Goal: Task Accomplishment & Management: Manage account settings

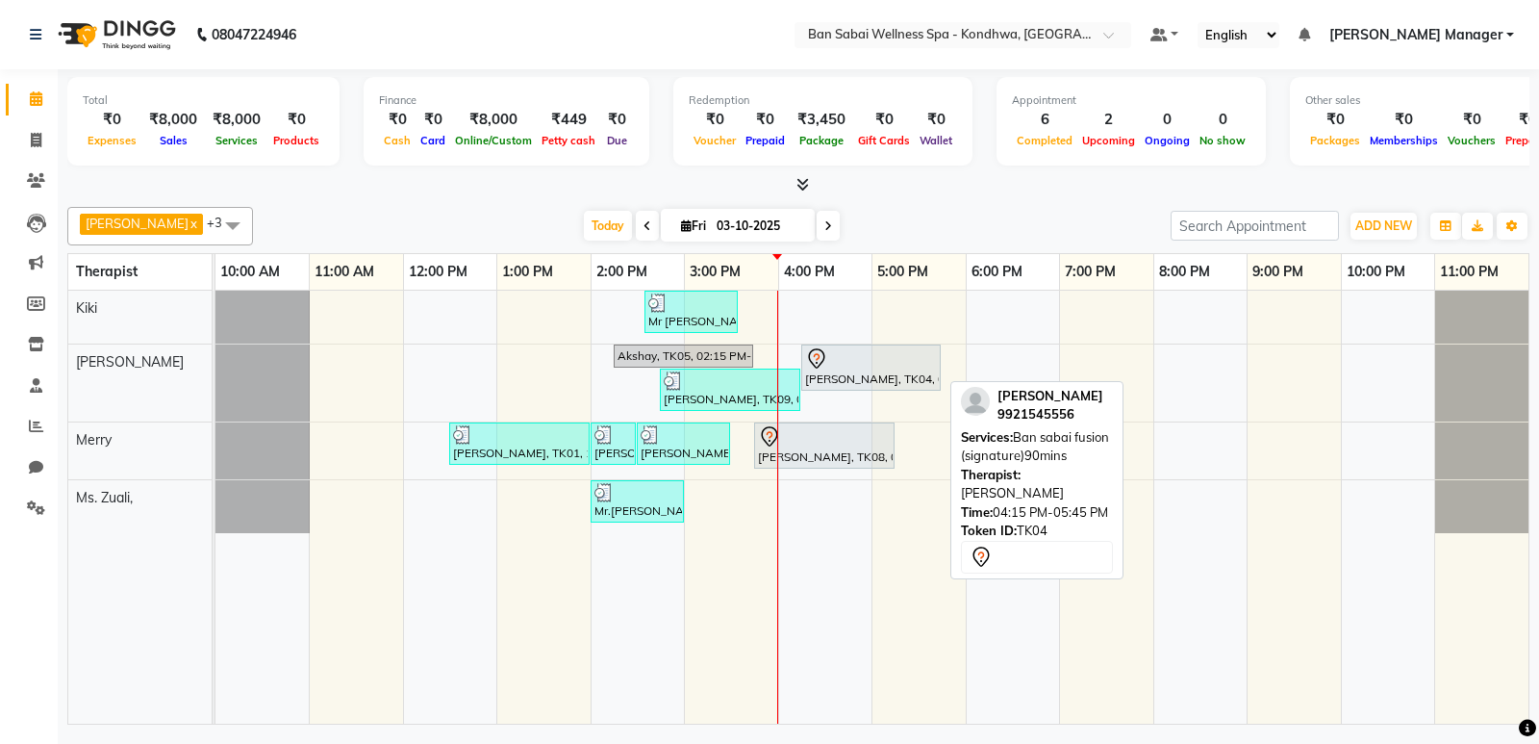
click at [864, 367] on div at bounding box center [871, 358] width 132 height 23
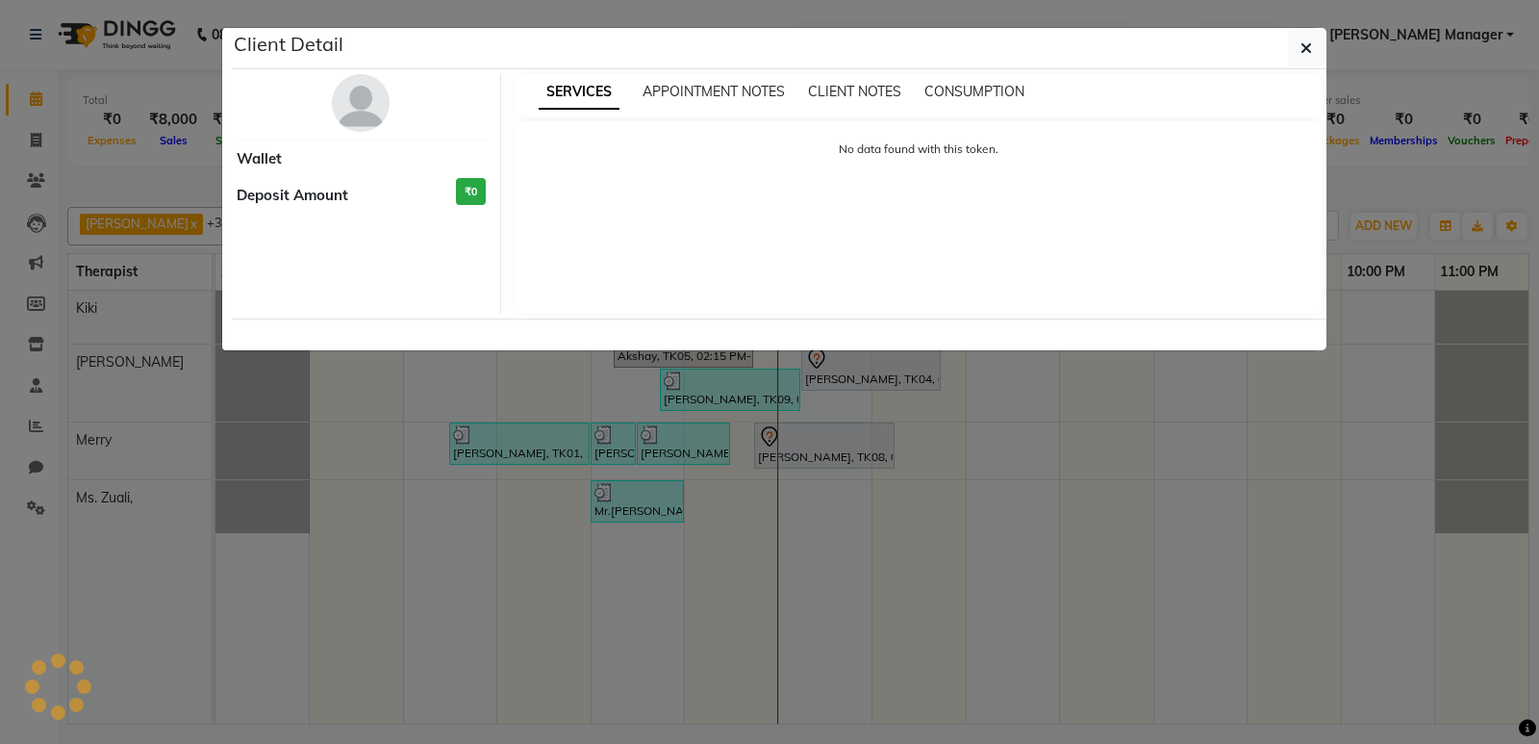
select select "7"
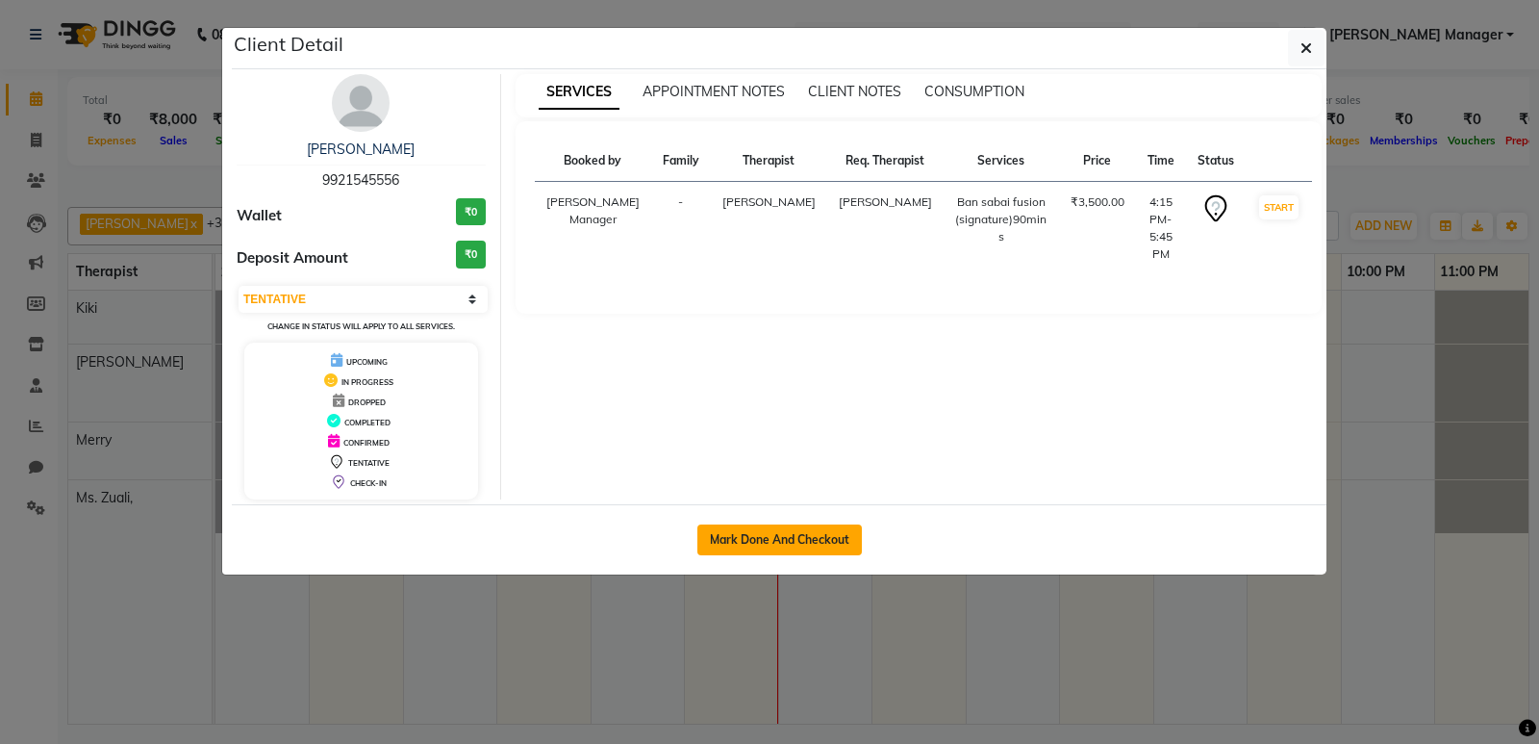
click at [781, 546] on button "Mark Done And Checkout" at bounding box center [780, 539] width 165 height 31
select select "8227"
select select "service"
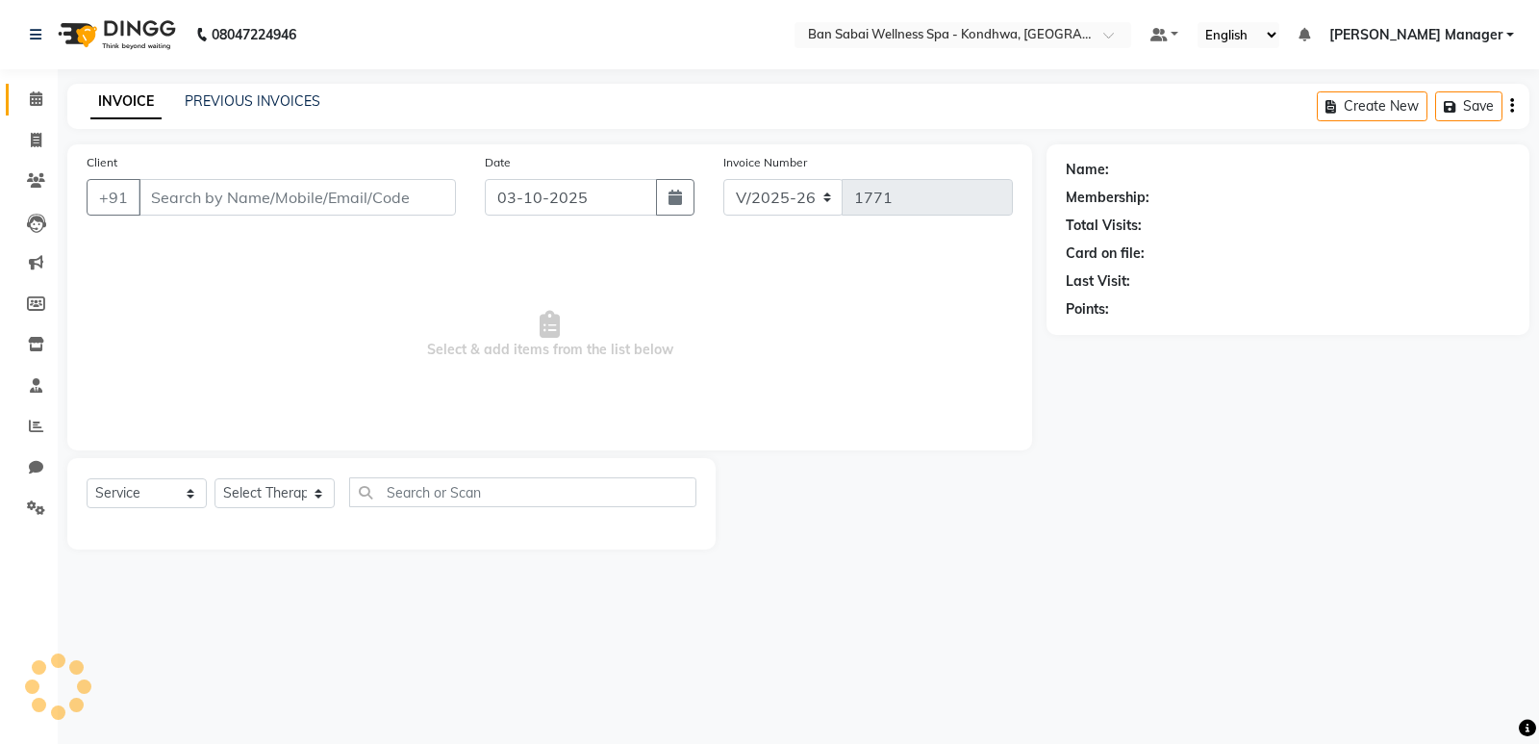
type input "9921545556"
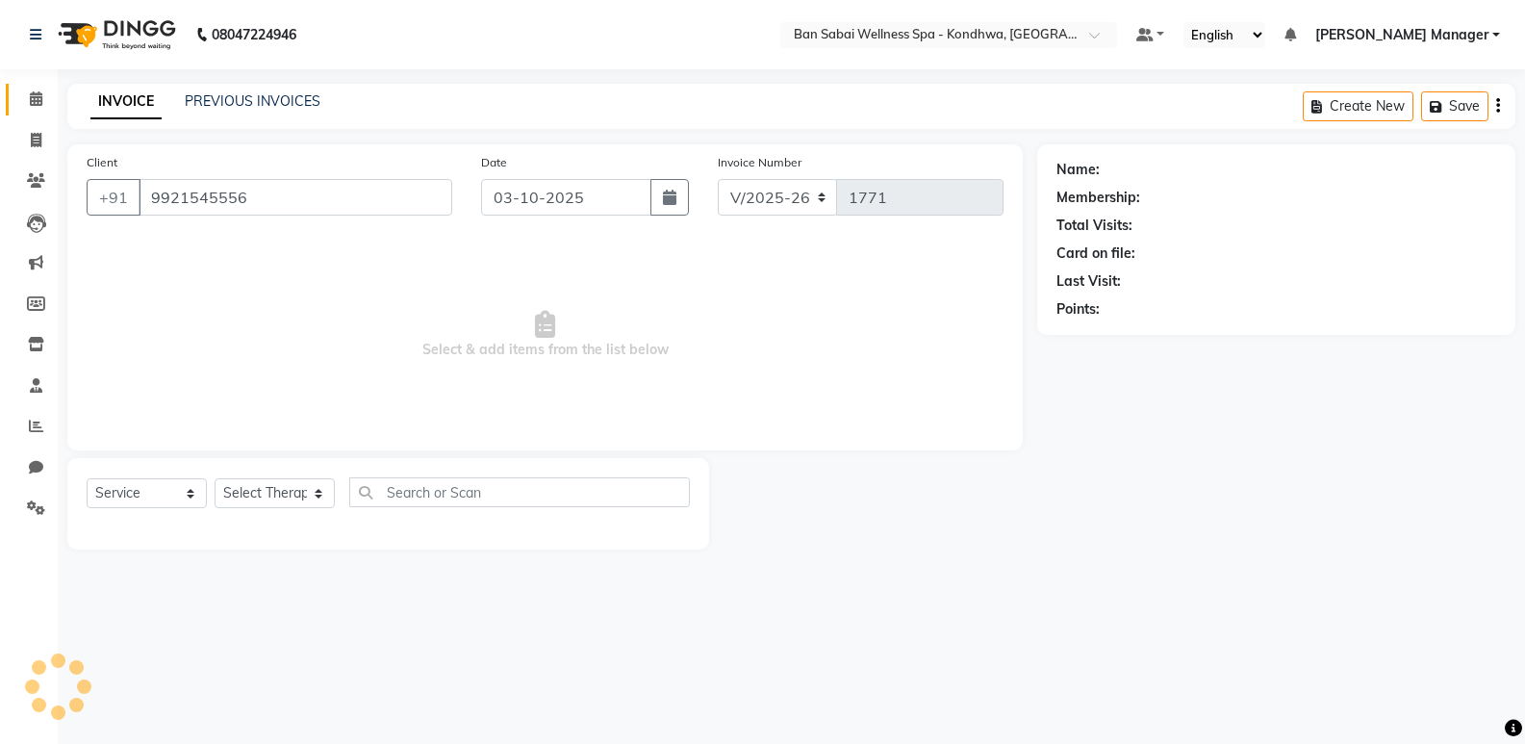
select select "78604"
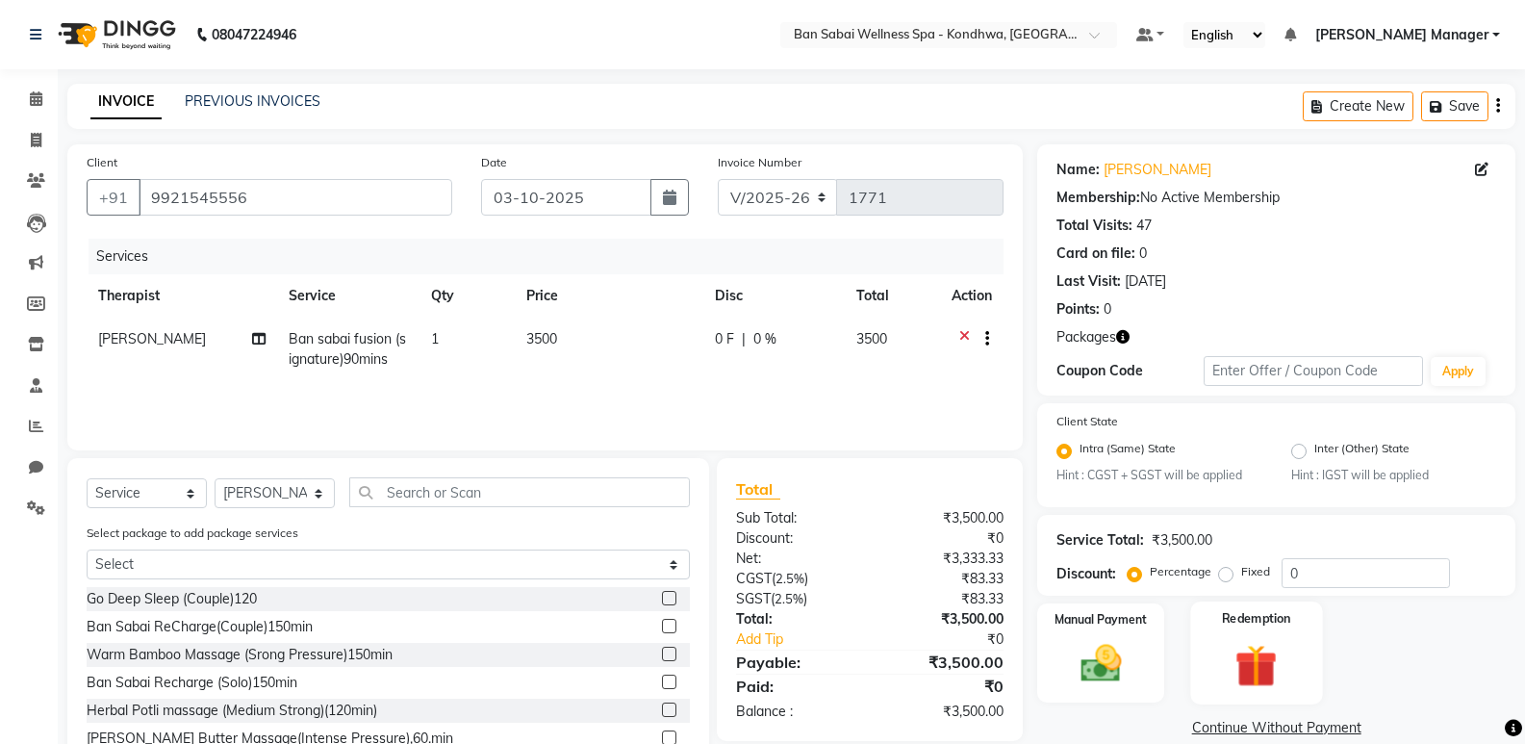
click at [1250, 637] on div "Redemption" at bounding box center [1256, 652] width 132 height 103
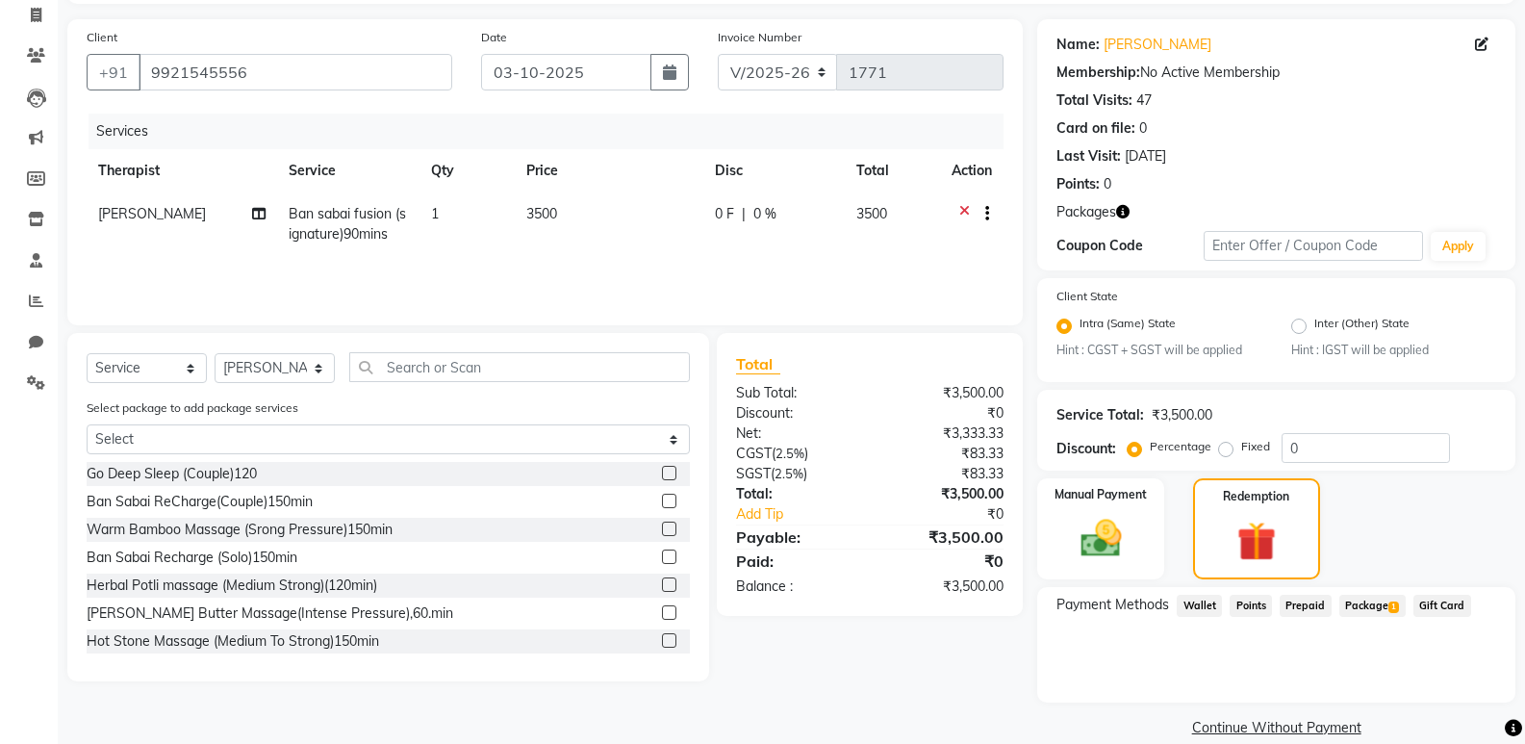
scroll to position [152, 0]
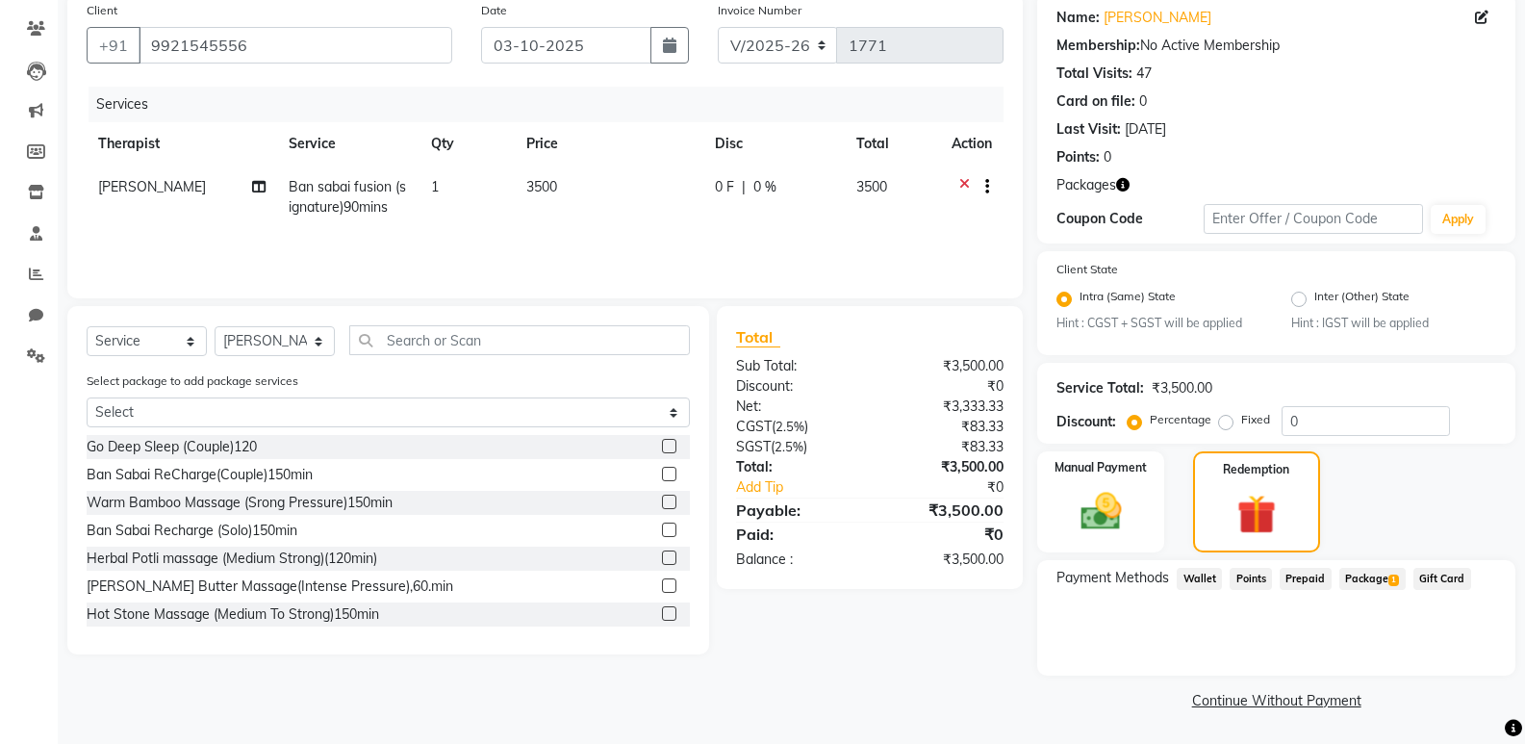
click at [1350, 576] on span "Package 1" at bounding box center [1372, 579] width 66 height 22
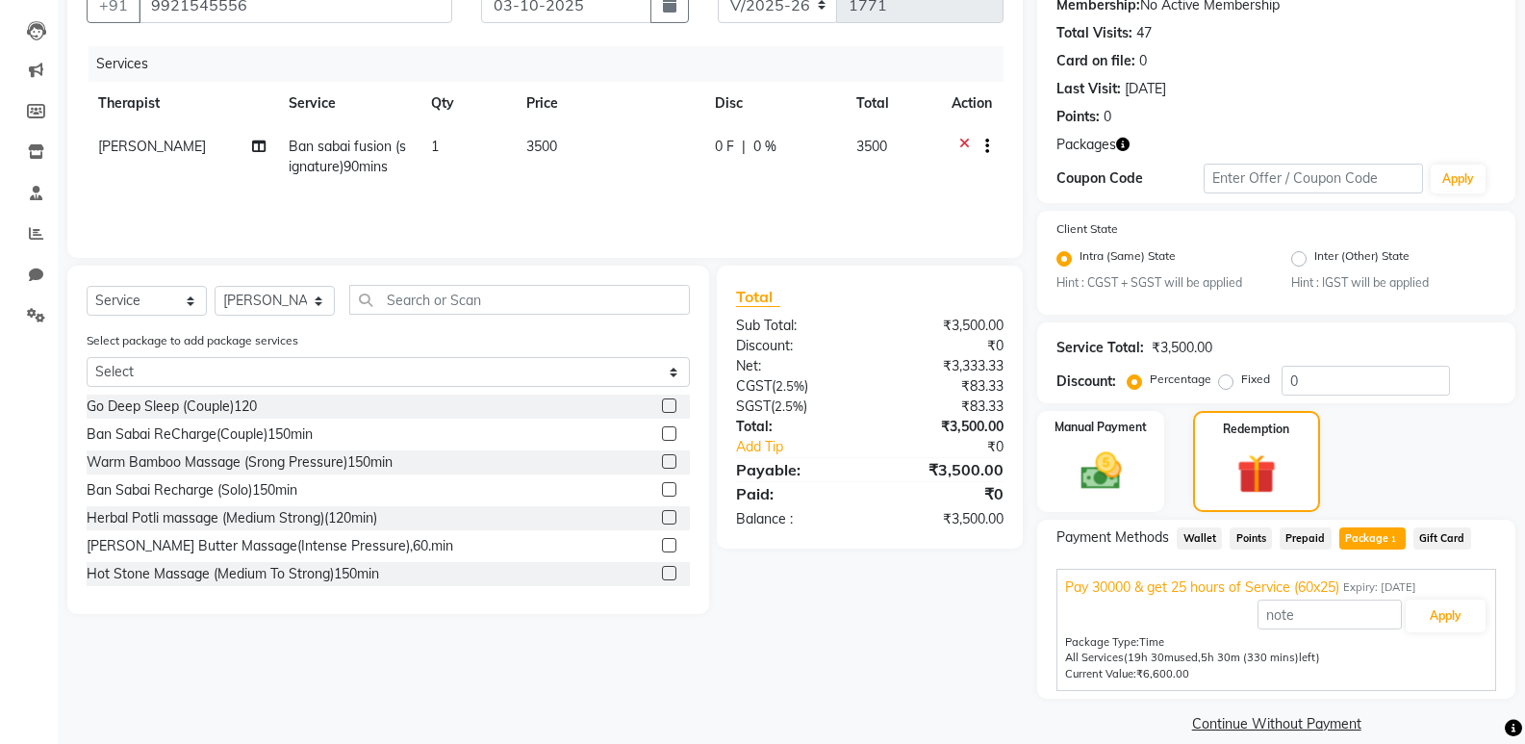
scroll to position [216, 0]
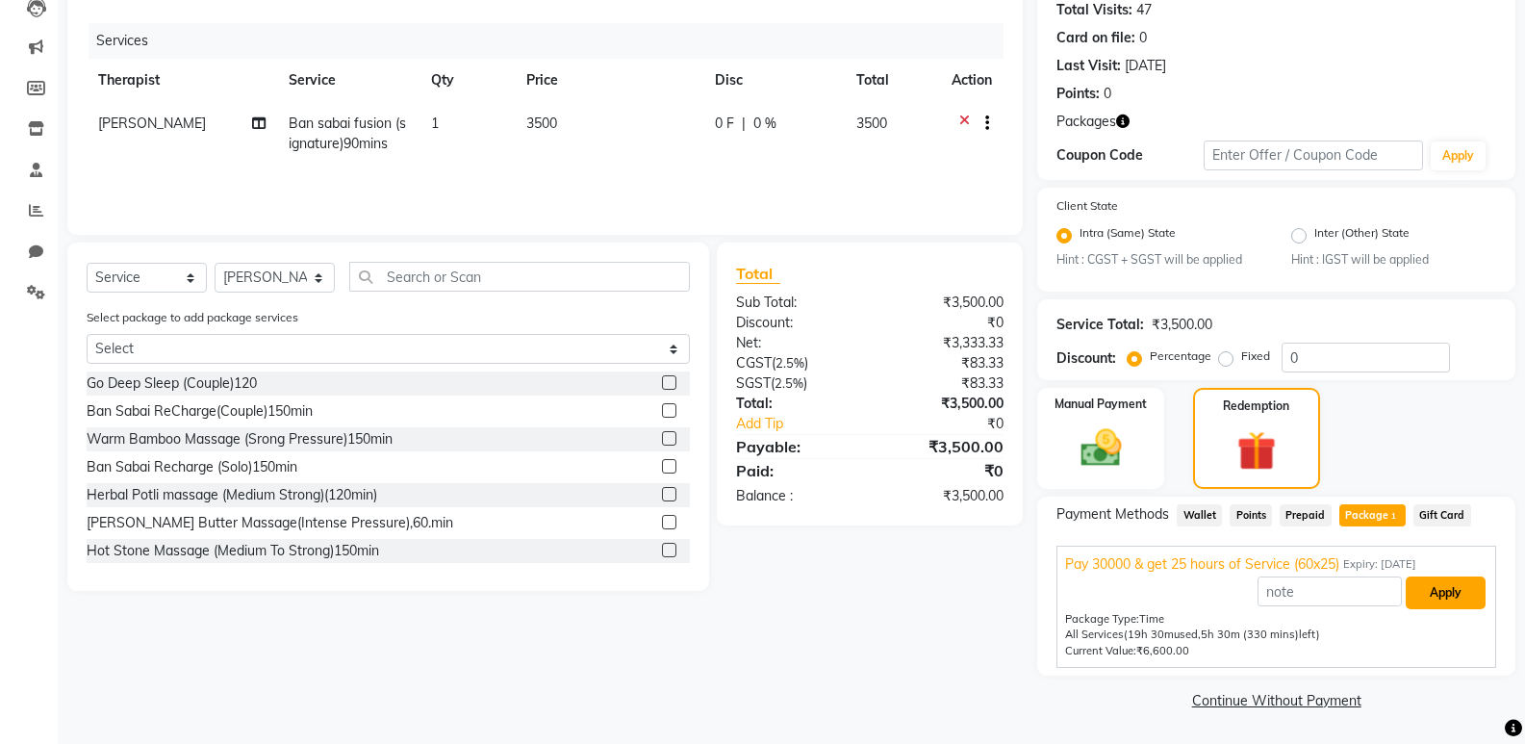
click at [1432, 590] on button "Apply" at bounding box center [1446, 592] width 80 height 33
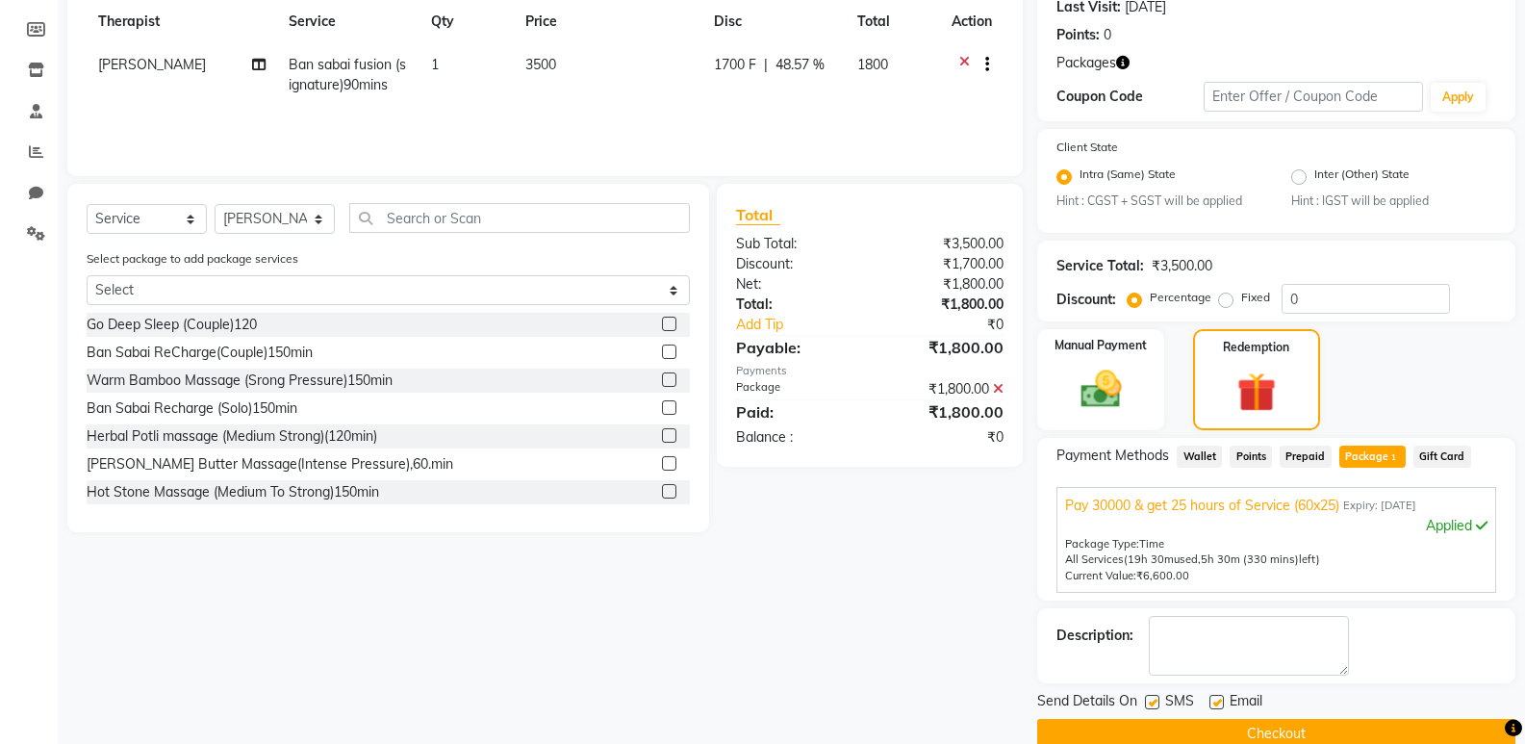
scroll to position [308, 0]
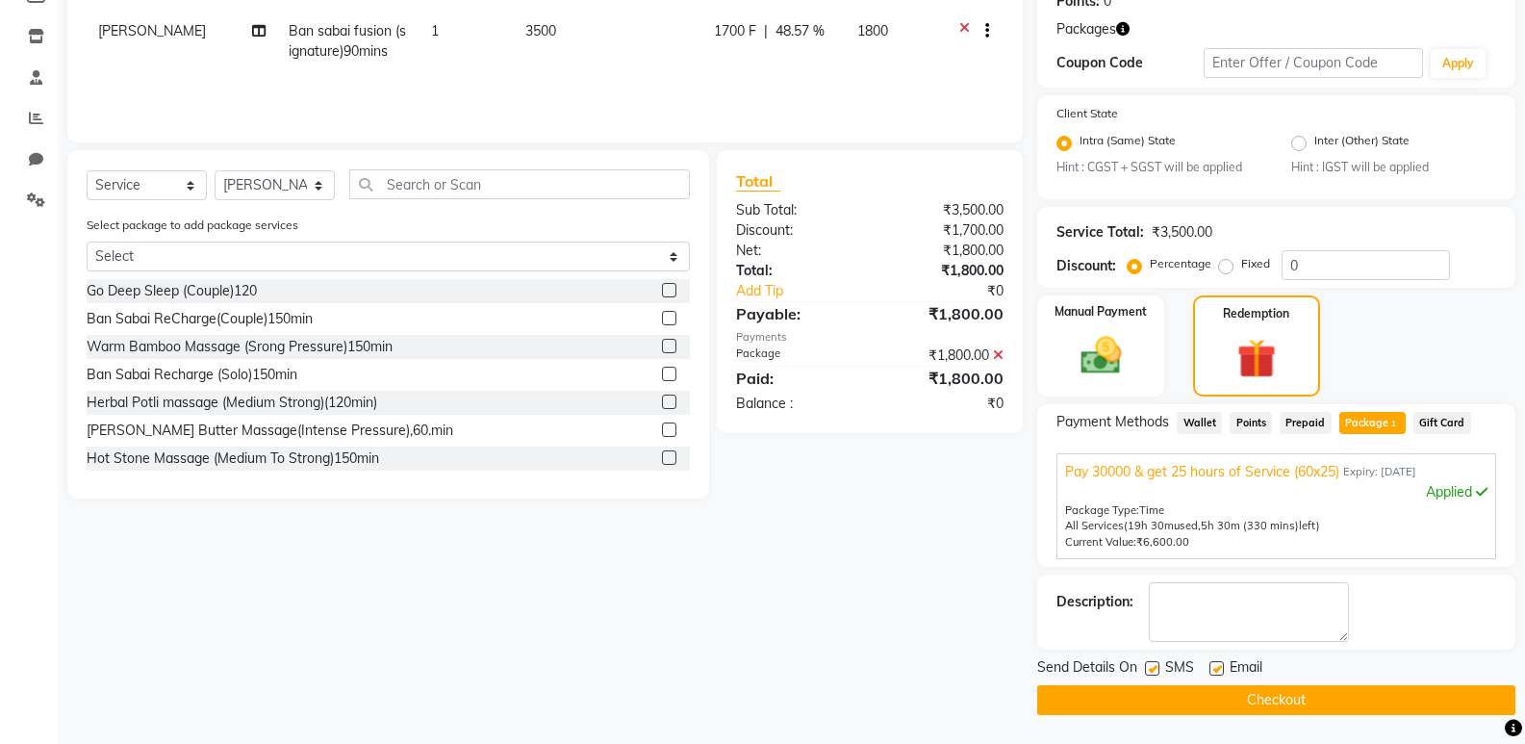
click at [1315, 697] on button "Checkout" at bounding box center [1276, 700] width 478 height 30
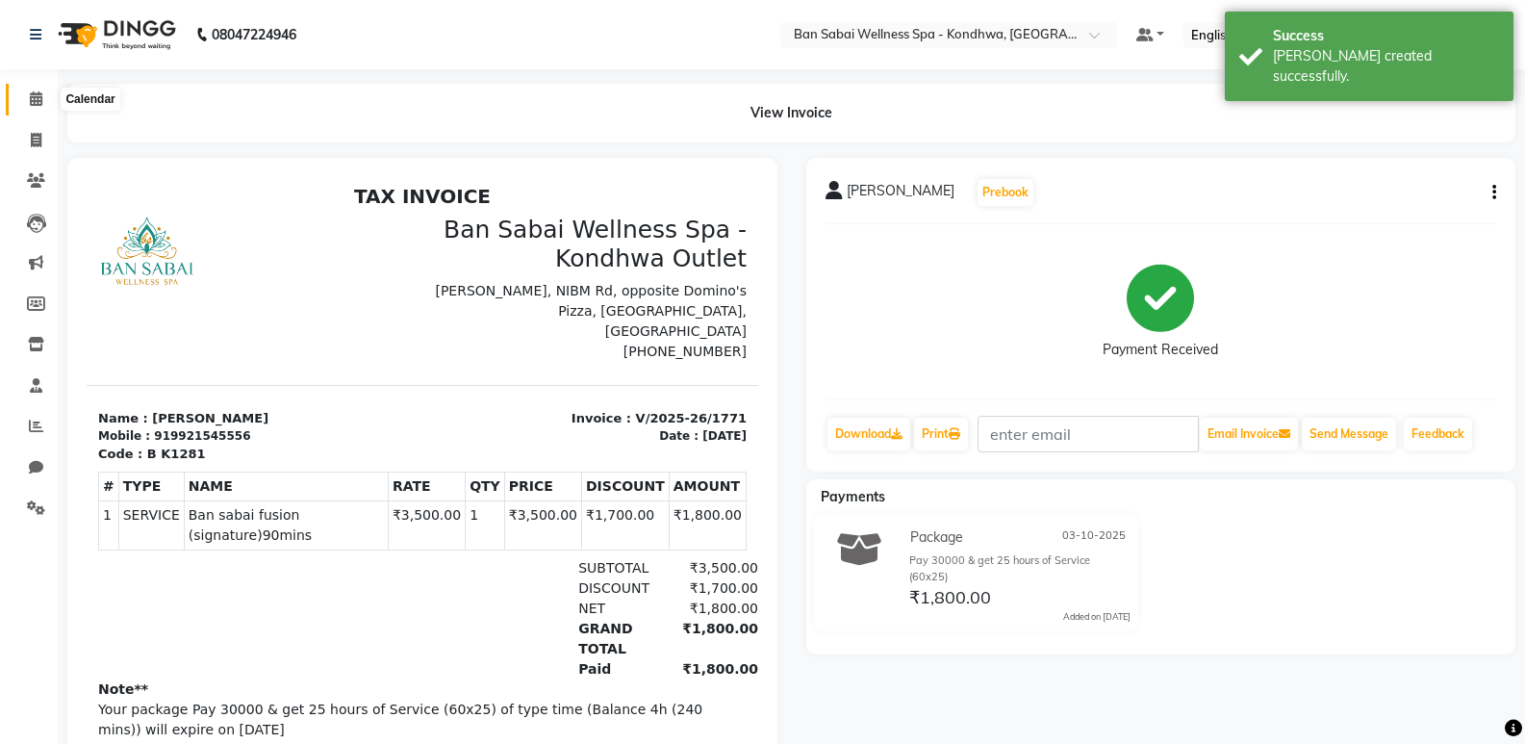
click at [35, 101] on icon at bounding box center [36, 98] width 13 height 14
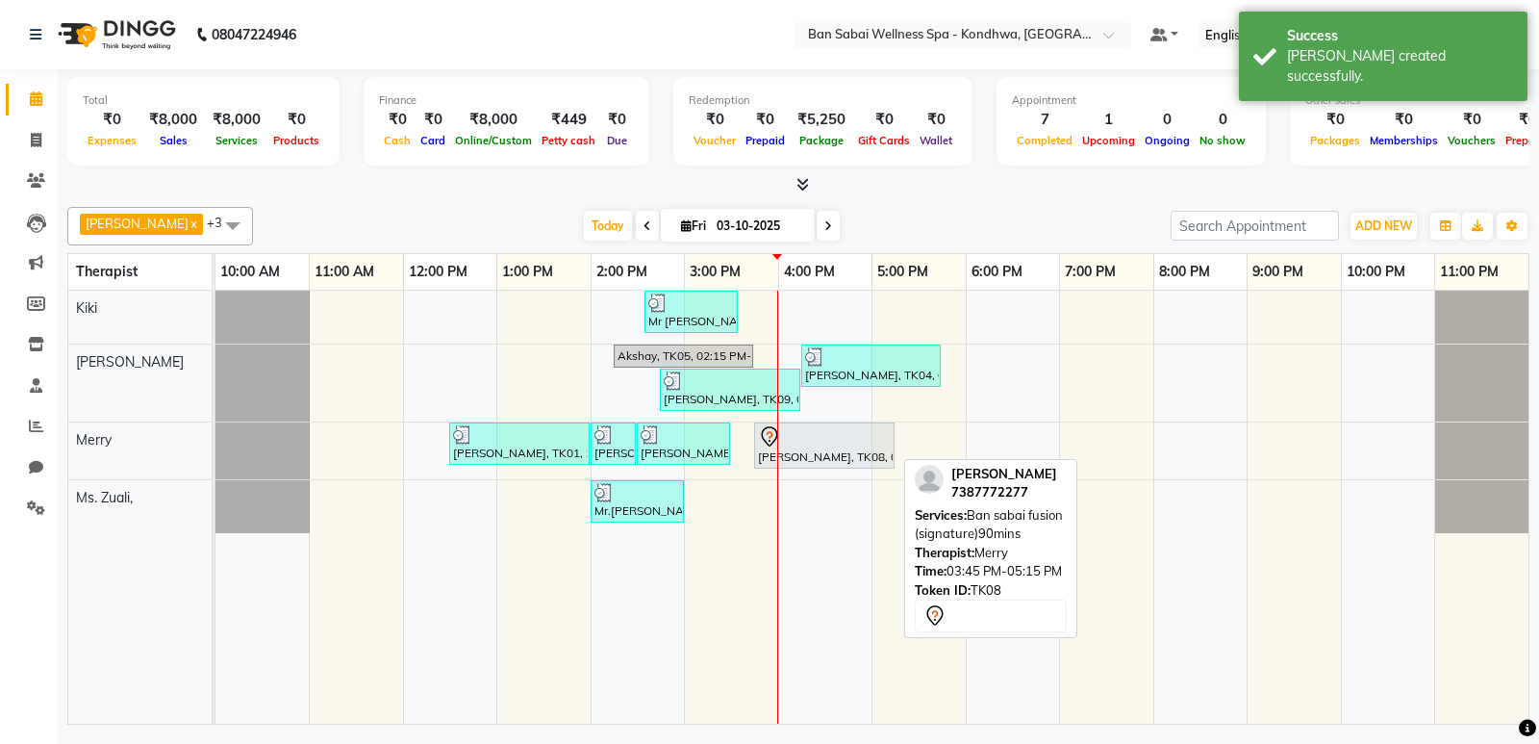
click at [811, 450] on div "[PERSON_NAME], TK08, 03:45 PM-05:15 PM, Ban sabai fusion (signature)90mins" at bounding box center [824, 445] width 137 height 40
select select "7"
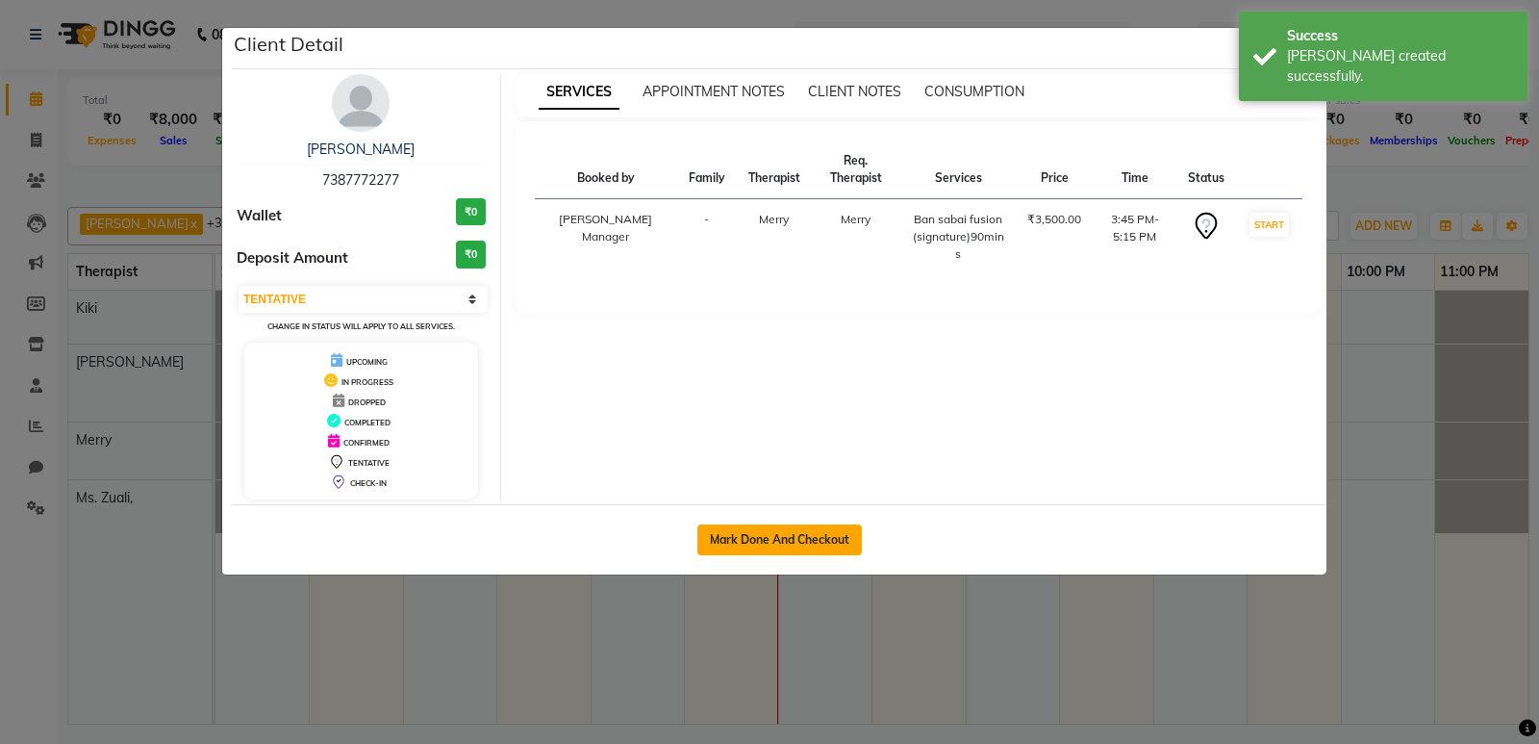
click at [796, 544] on button "Mark Done And Checkout" at bounding box center [780, 539] width 165 height 31
select select "8227"
select select "service"
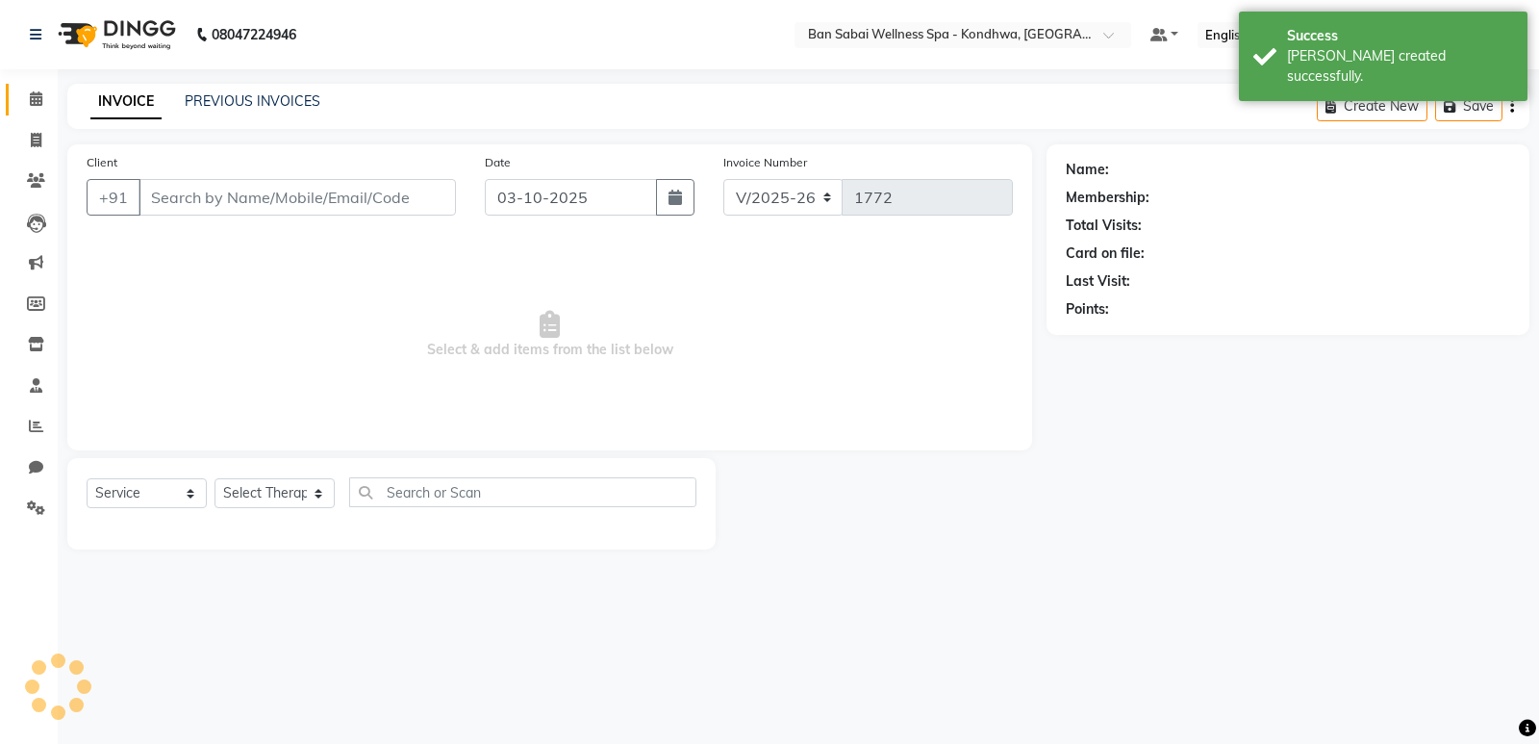
select select "3"
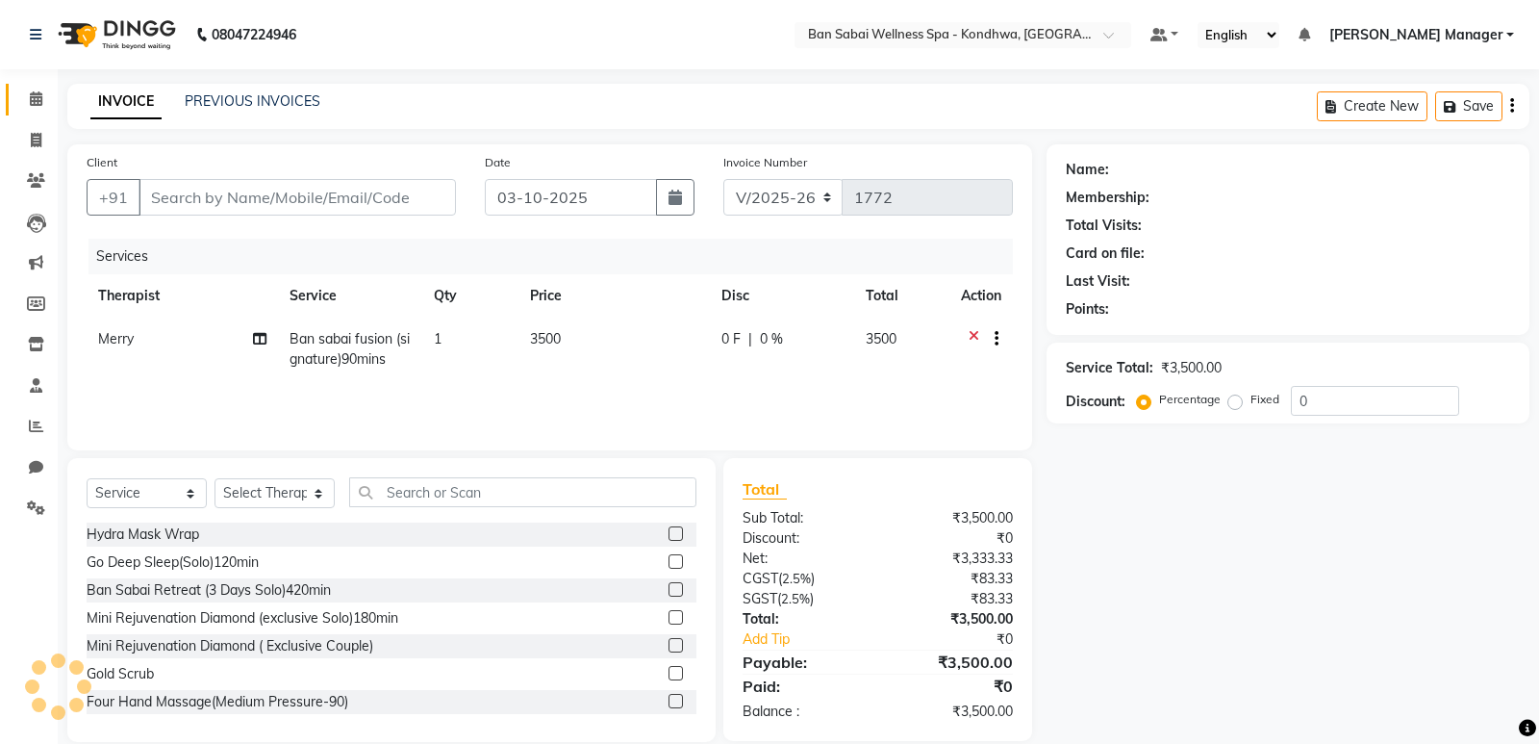
type input "7387772277"
select select "78586"
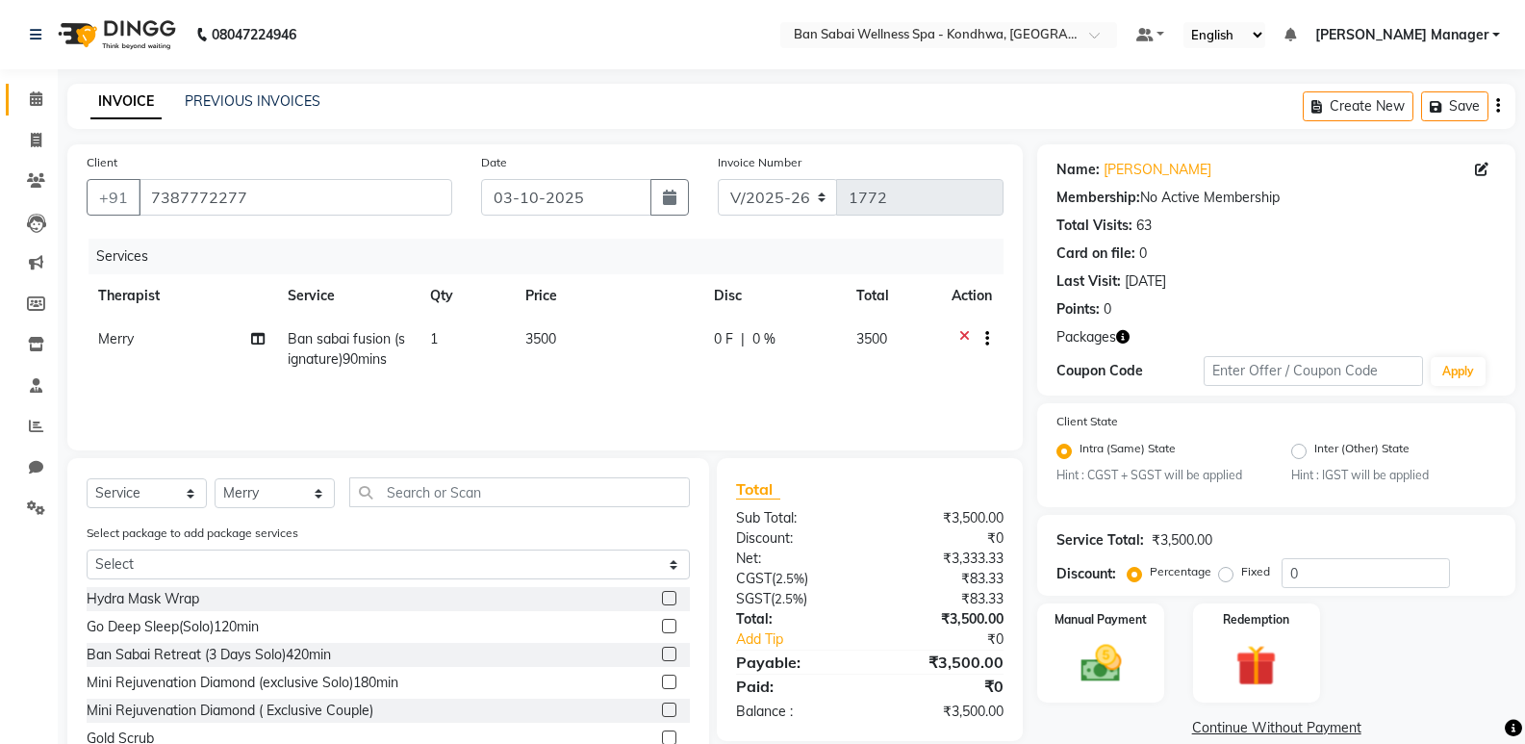
scroll to position [91, 0]
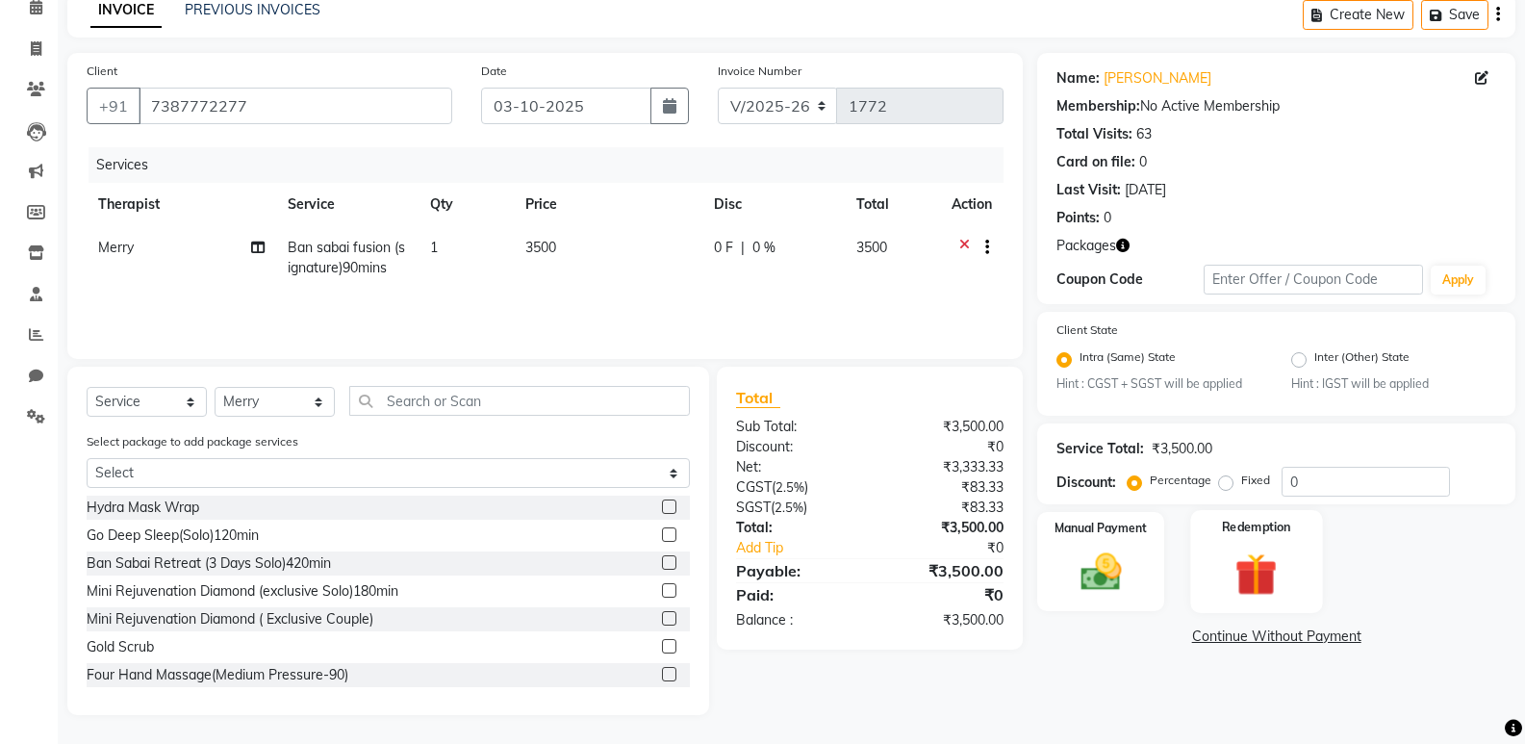
click at [1240, 566] on img at bounding box center [1256, 574] width 68 height 53
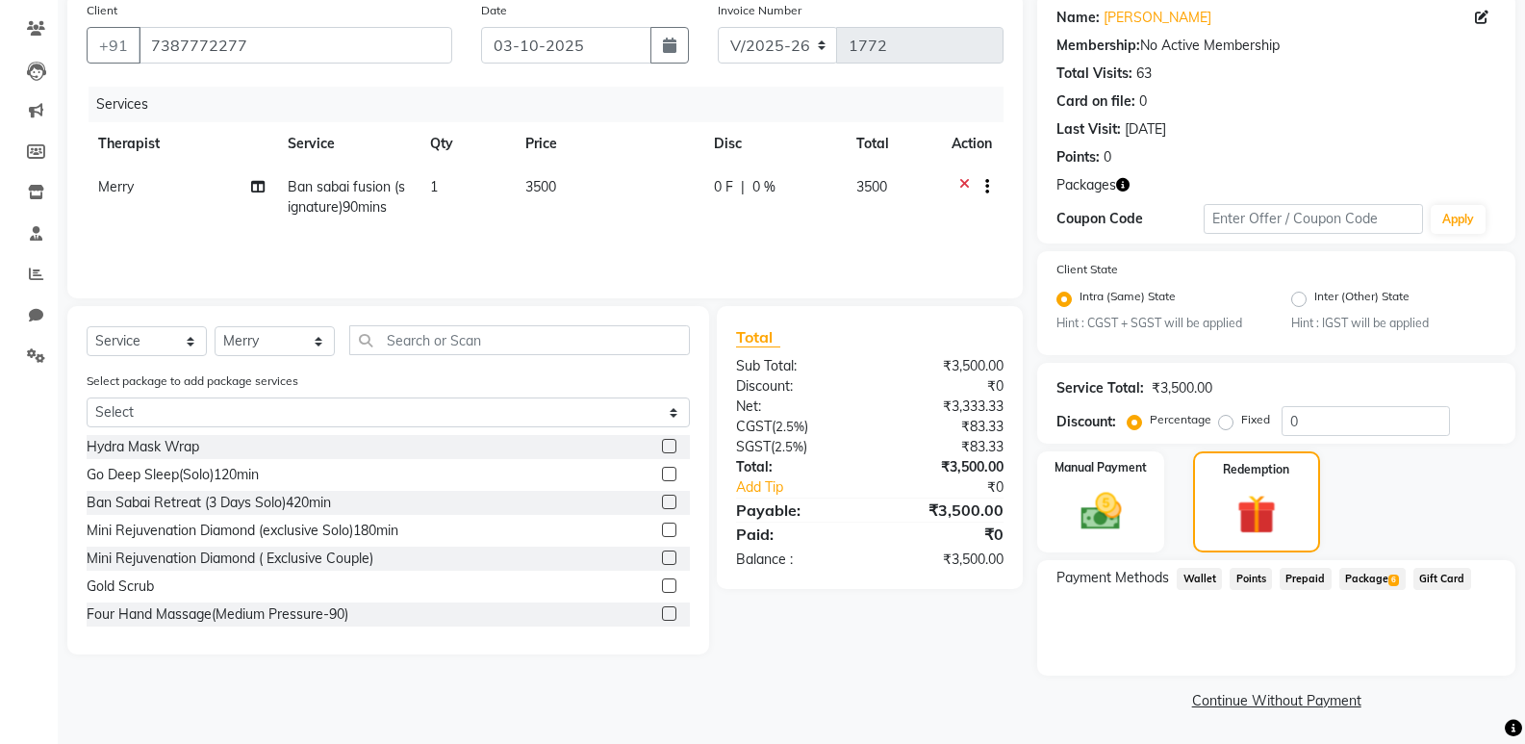
click at [1344, 571] on span "Package 6" at bounding box center [1372, 579] width 66 height 22
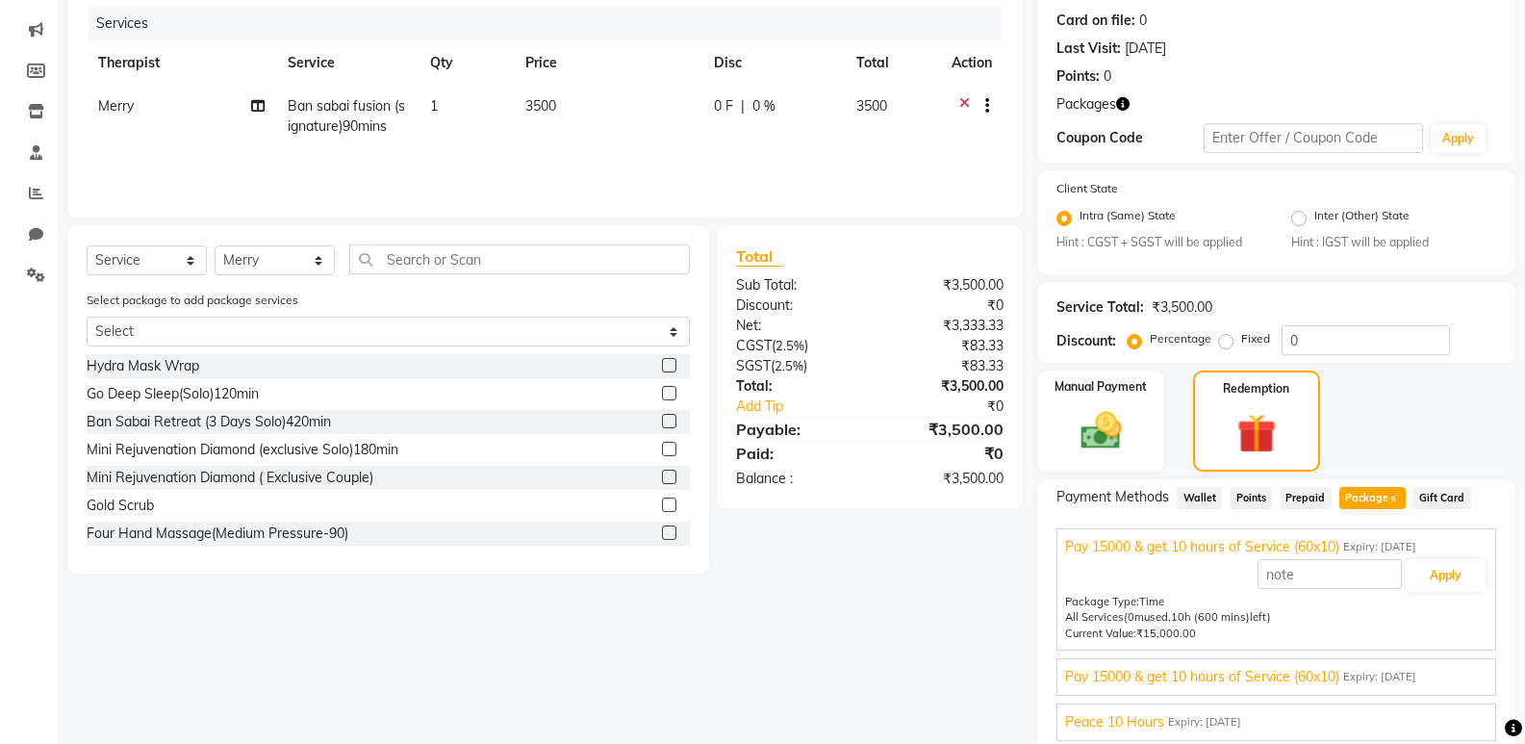
scroll to position [307, 0]
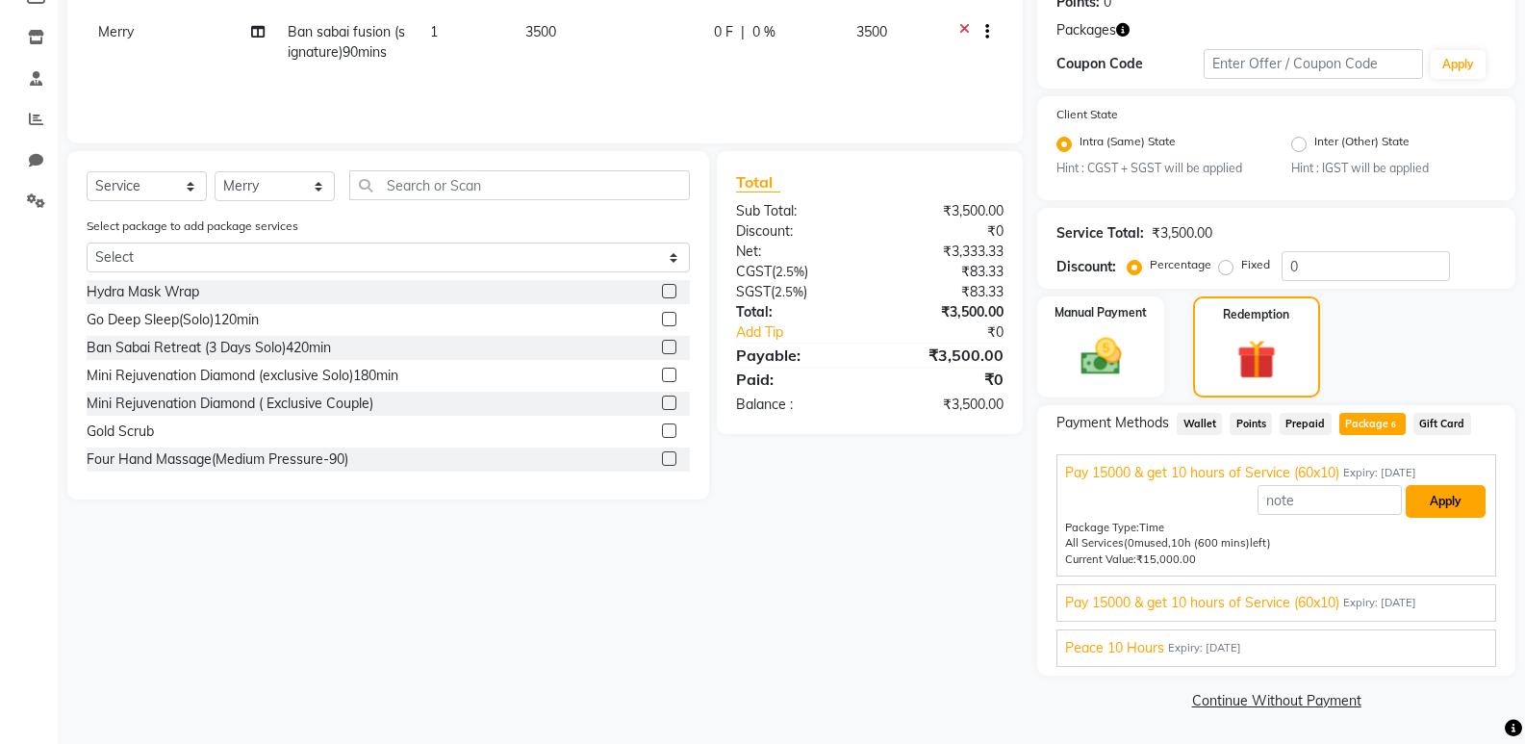
click at [1418, 500] on button "Apply" at bounding box center [1446, 501] width 80 height 33
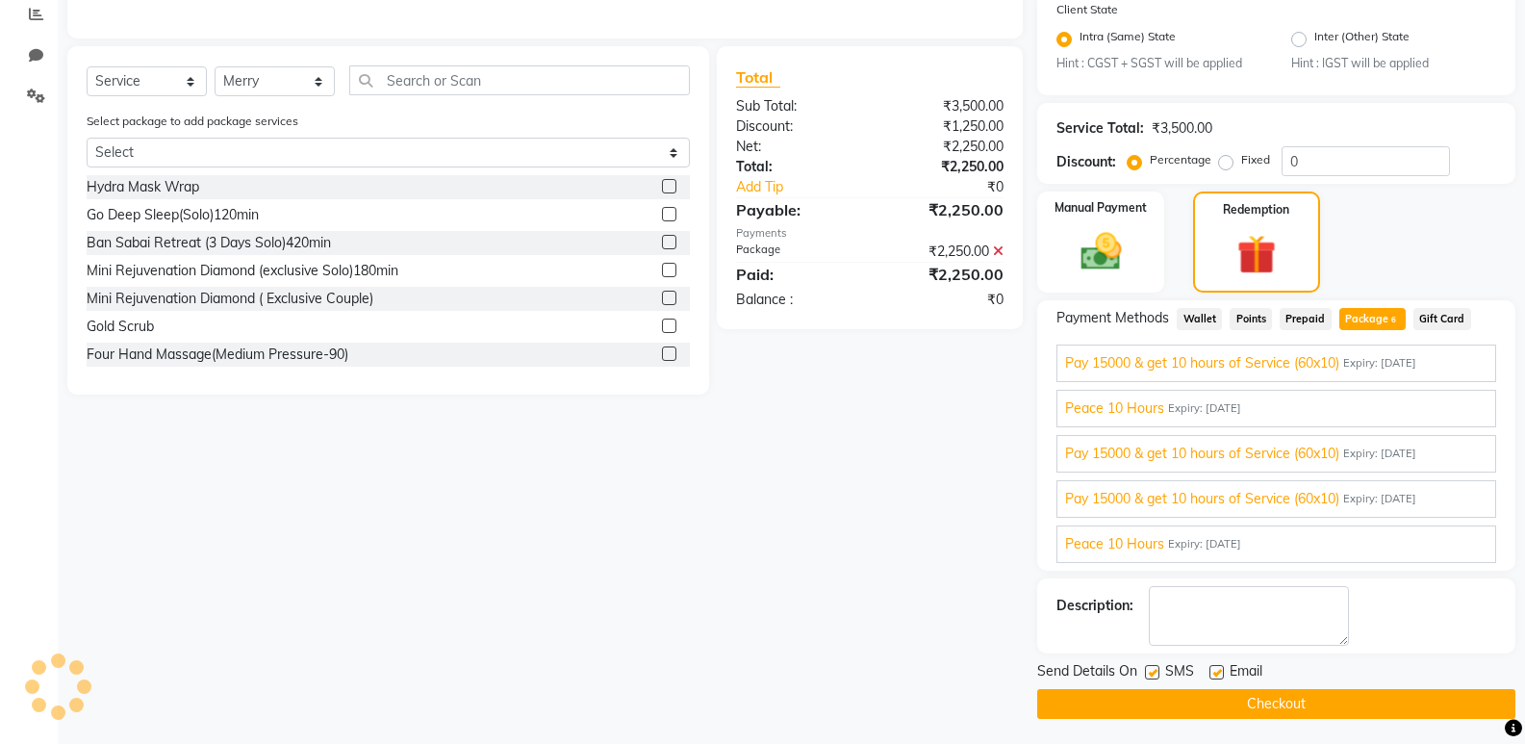
scroll to position [416, 0]
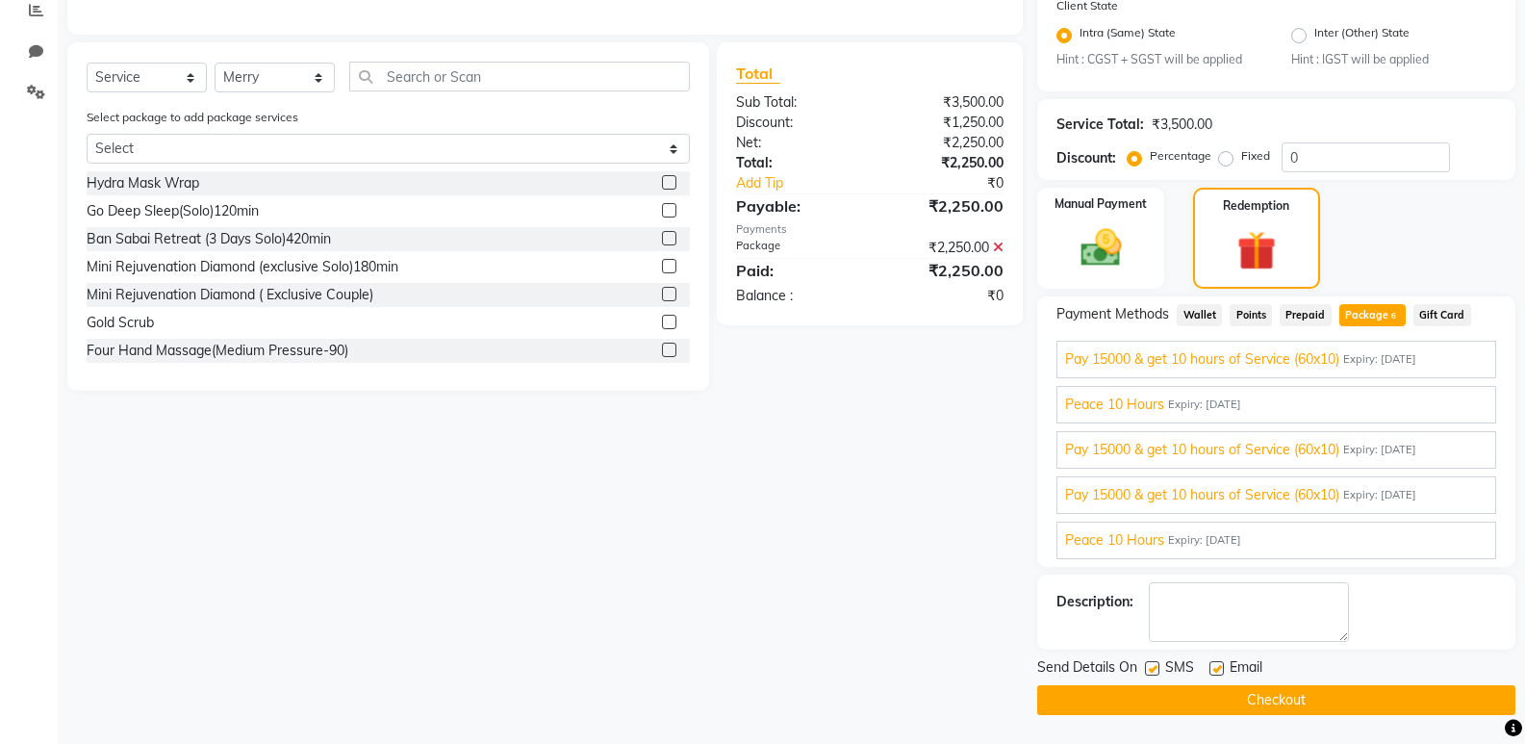
click at [1180, 701] on button "Checkout" at bounding box center [1276, 700] width 478 height 30
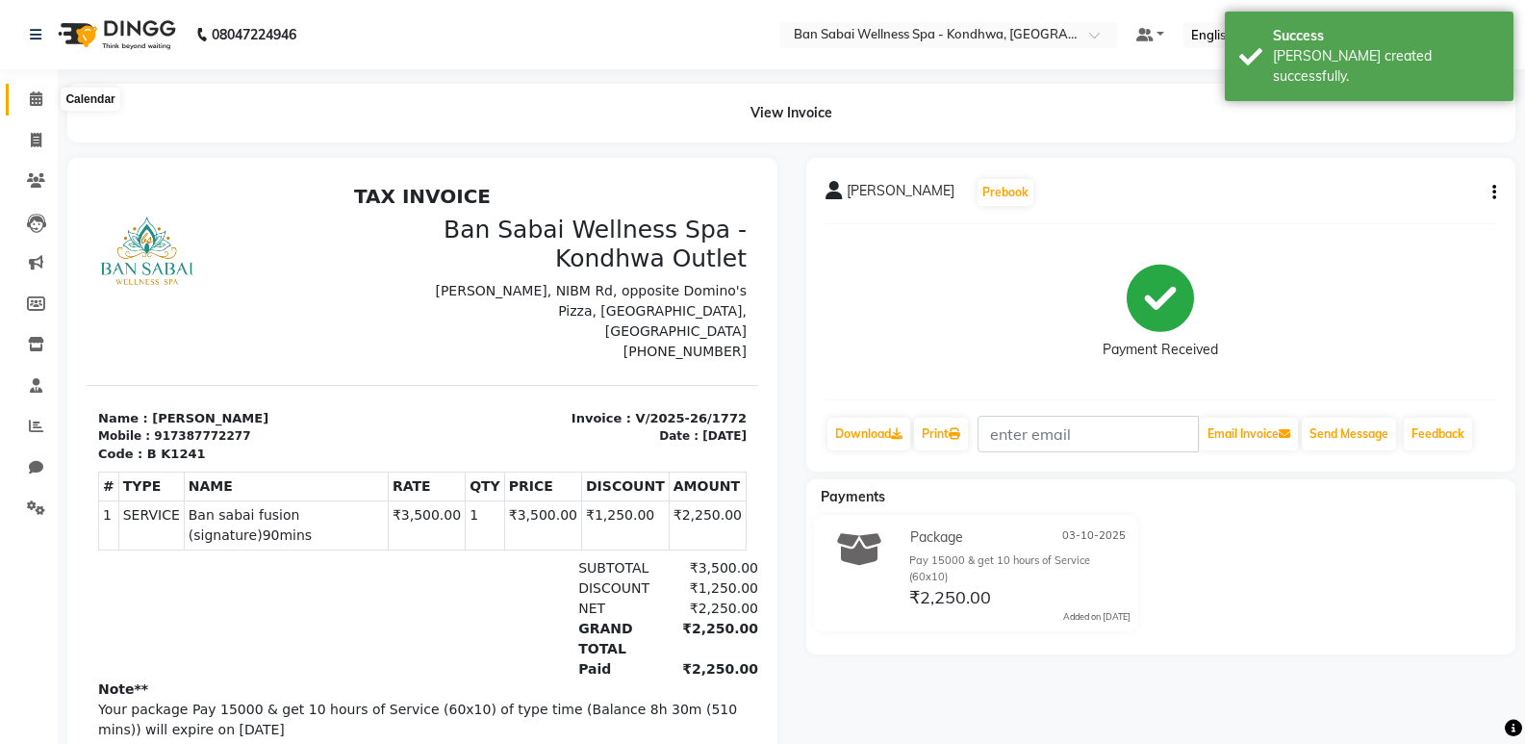
click at [28, 105] on span at bounding box center [36, 100] width 34 height 22
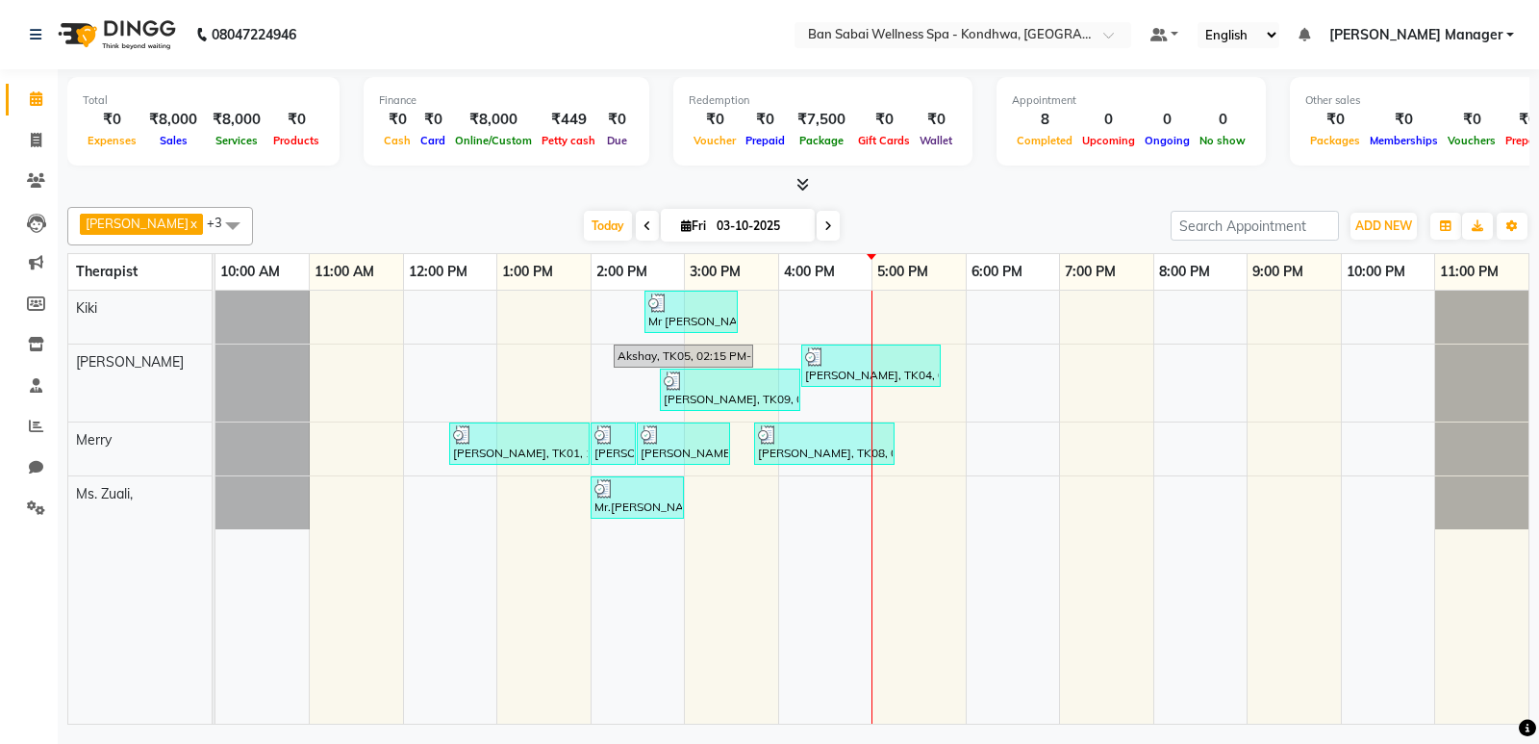
click at [825, 220] on icon at bounding box center [829, 226] width 8 height 12
type input "04-10-2025"
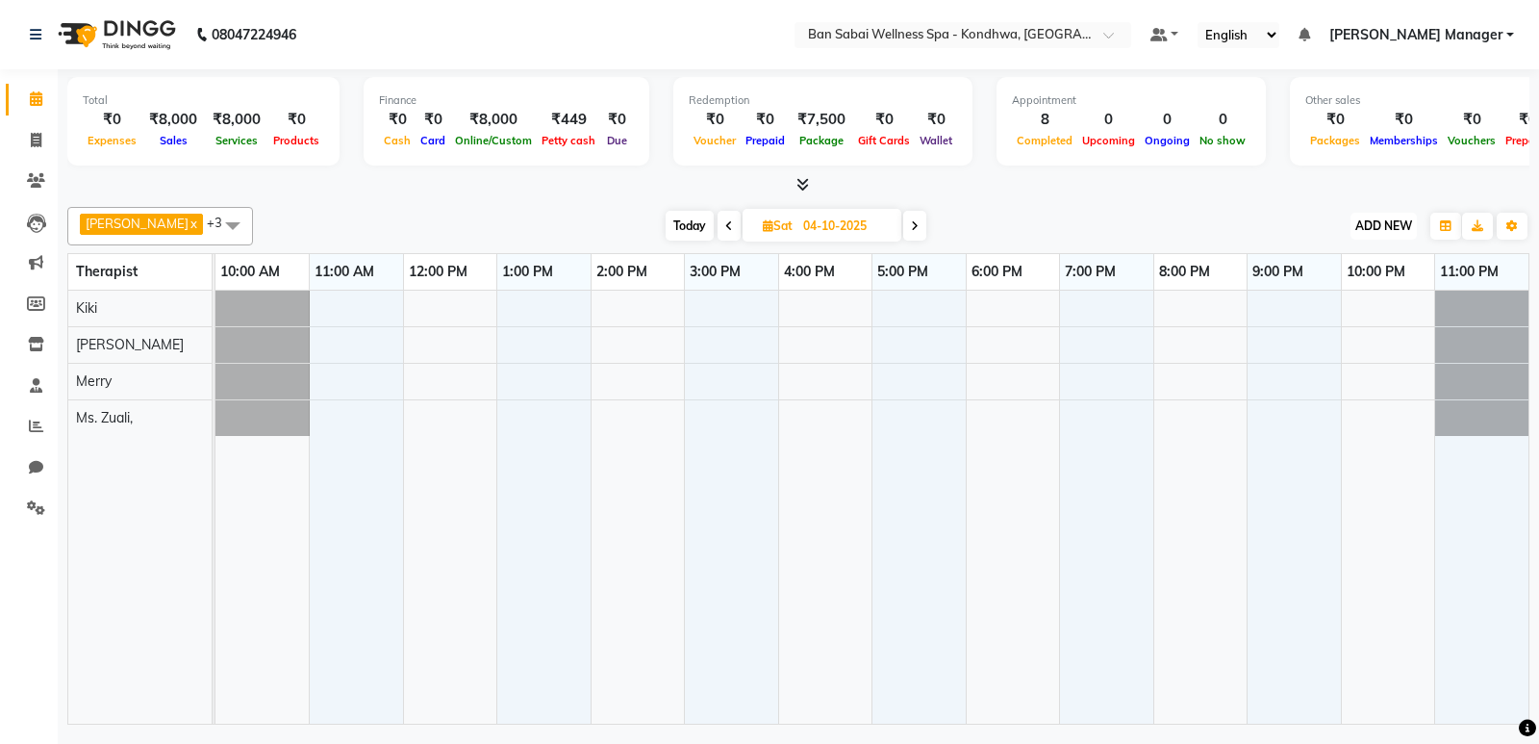
click at [1378, 219] on span "ADD NEW" at bounding box center [1384, 225] width 57 height 14
click at [1364, 253] on button "Add Appointment" at bounding box center [1340, 262] width 152 height 25
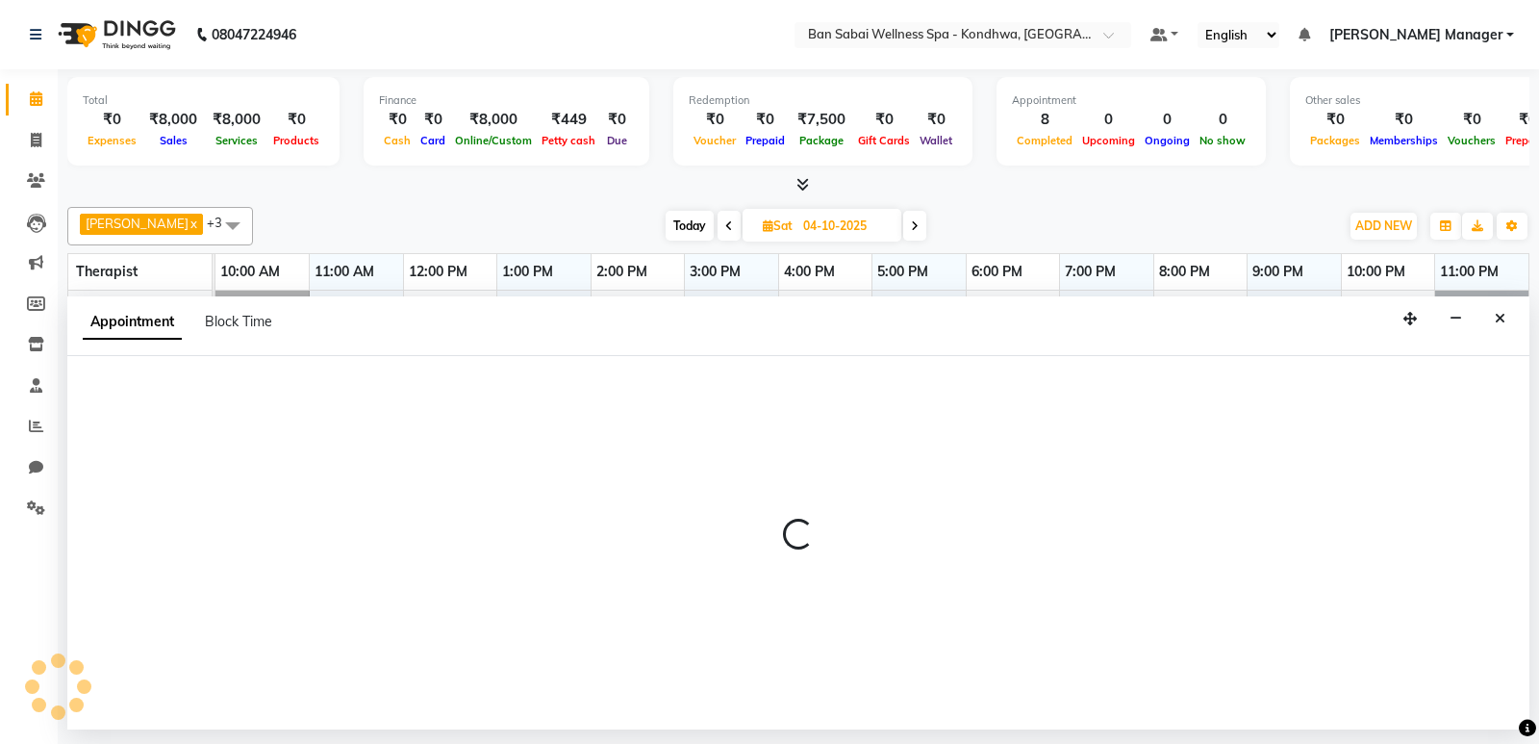
select select "660"
select select "tentative"
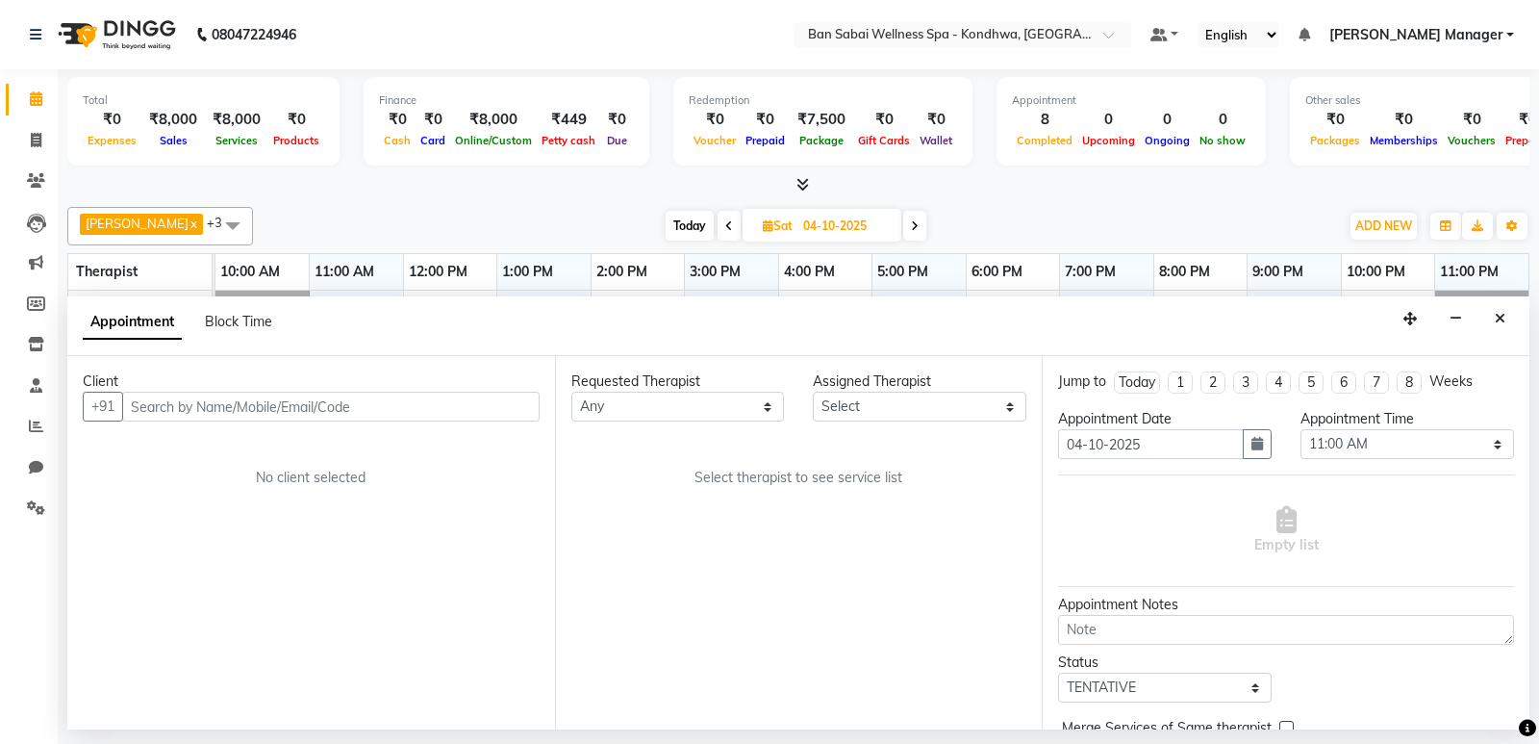
click at [470, 401] on input "text" at bounding box center [331, 407] width 418 height 30
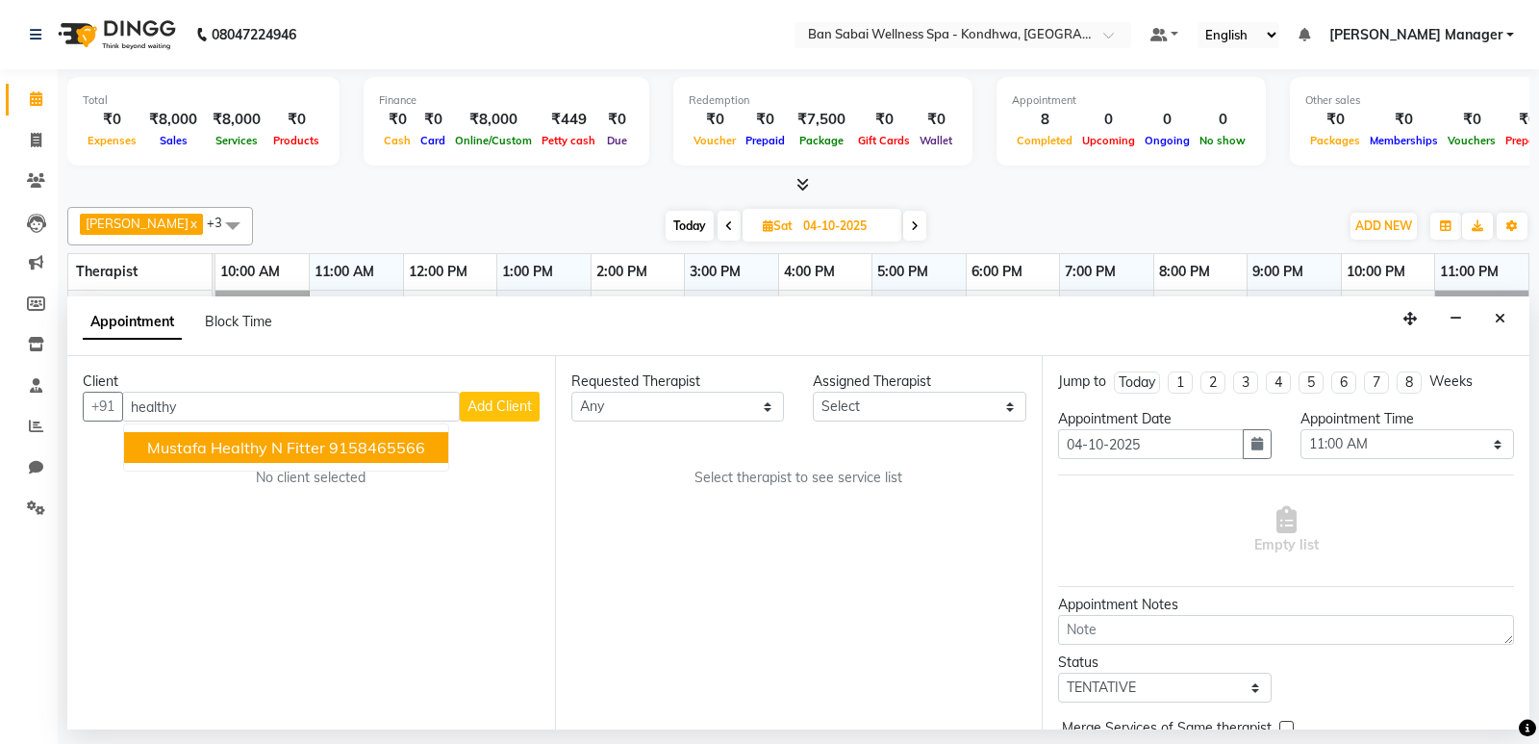
click at [394, 451] on ngb-highlight "9158465566" at bounding box center [377, 447] width 96 height 19
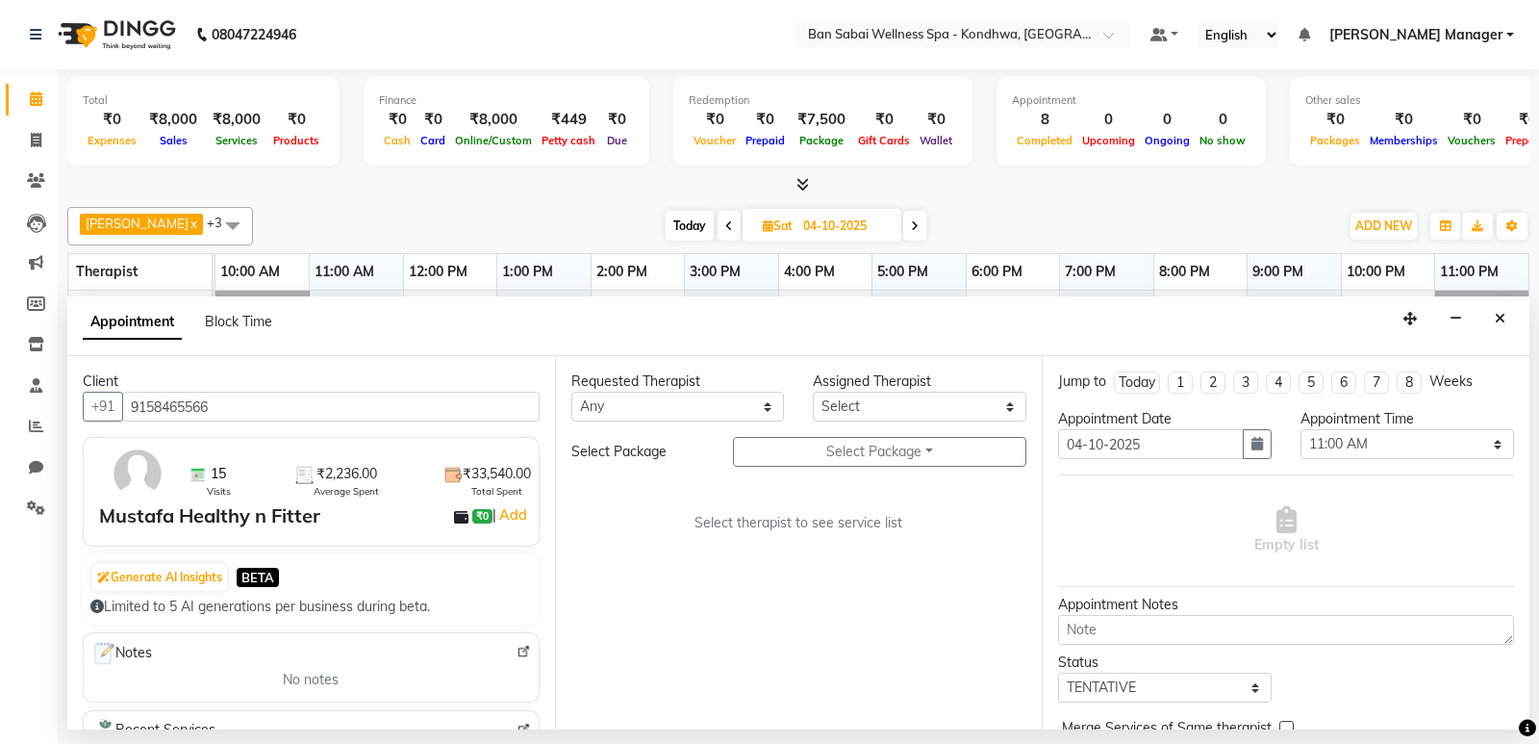
type input "9158465566"
click at [613, 410] on select "Any Kiki [PERSON_NAME] [PERSON_NAME] Ms. Zuali," at bounding box center [678, 407] width 214 height 30
select select "78620"
click at [571, 392] on select "Any Kiki [PERSON_NAME] [PERSON_NAME] Ms. Zuali," at bounding box center [678, 407] width 214 height 30
select select "78620"
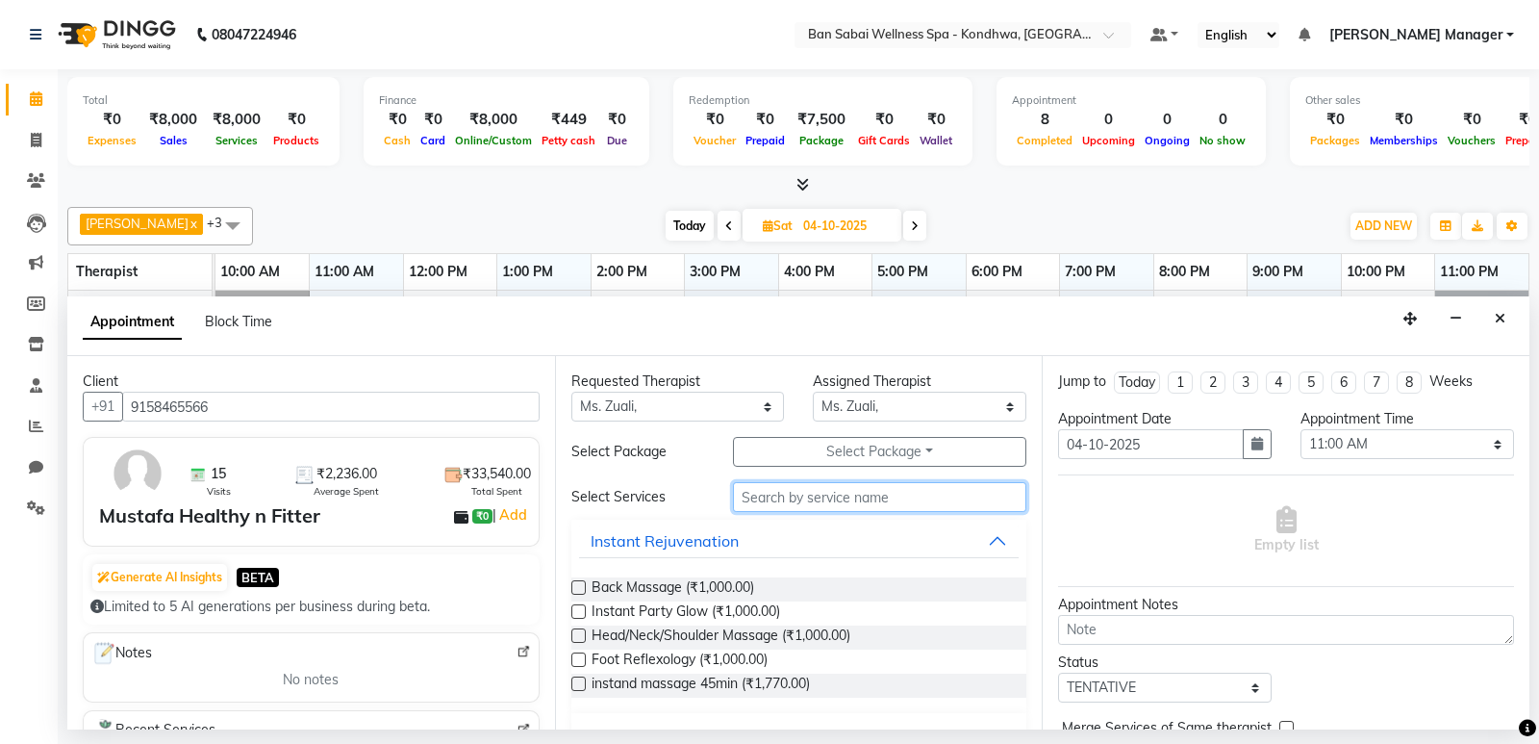
click at [781, 504] on input "text" at bounding box center [880, 497] width 294 height 30
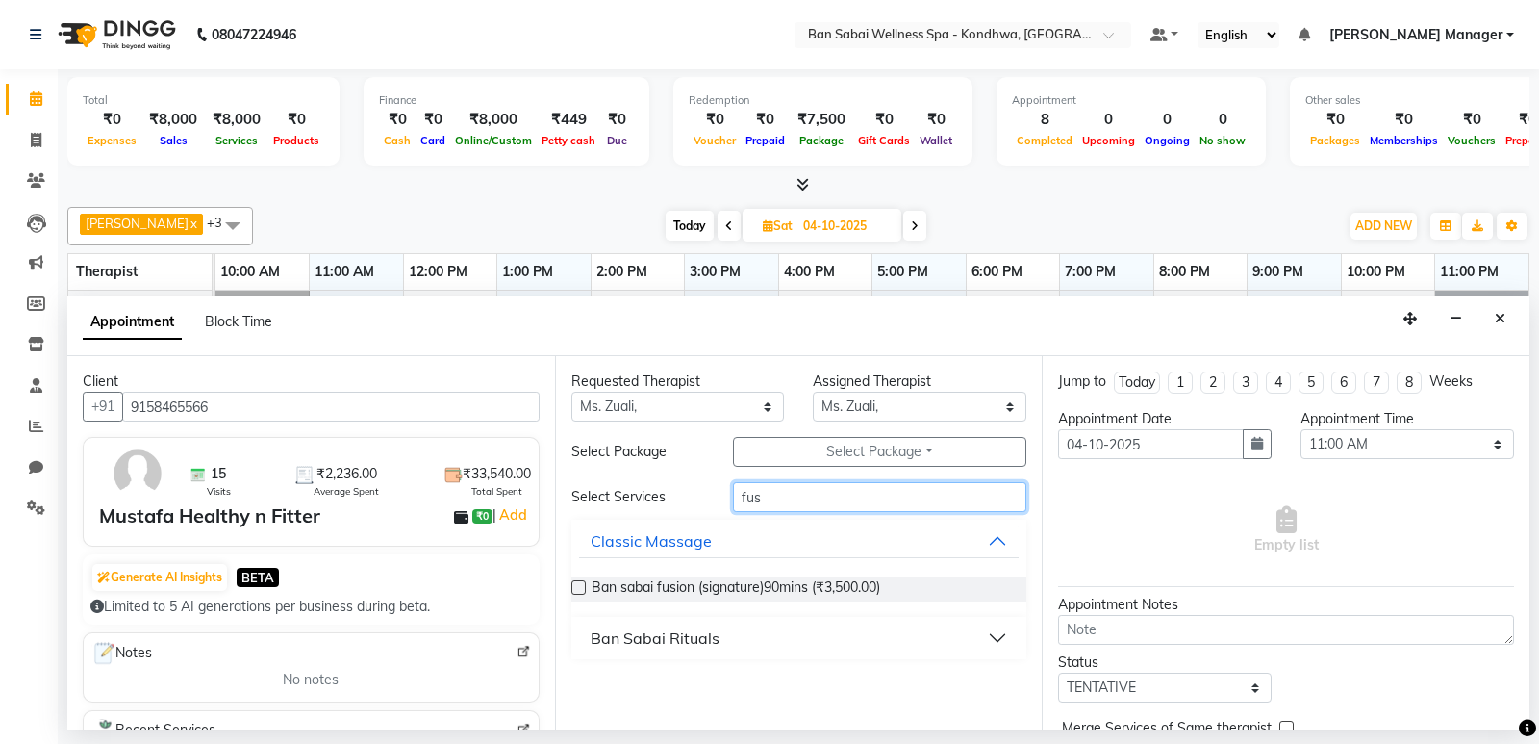
type input "fus"
click at [583, 590] on label at bounding box center [578, 587] width 14 height 14
click at [583, 590] on input "checkbox" at bounding box center [577, 589] width 13 height 13
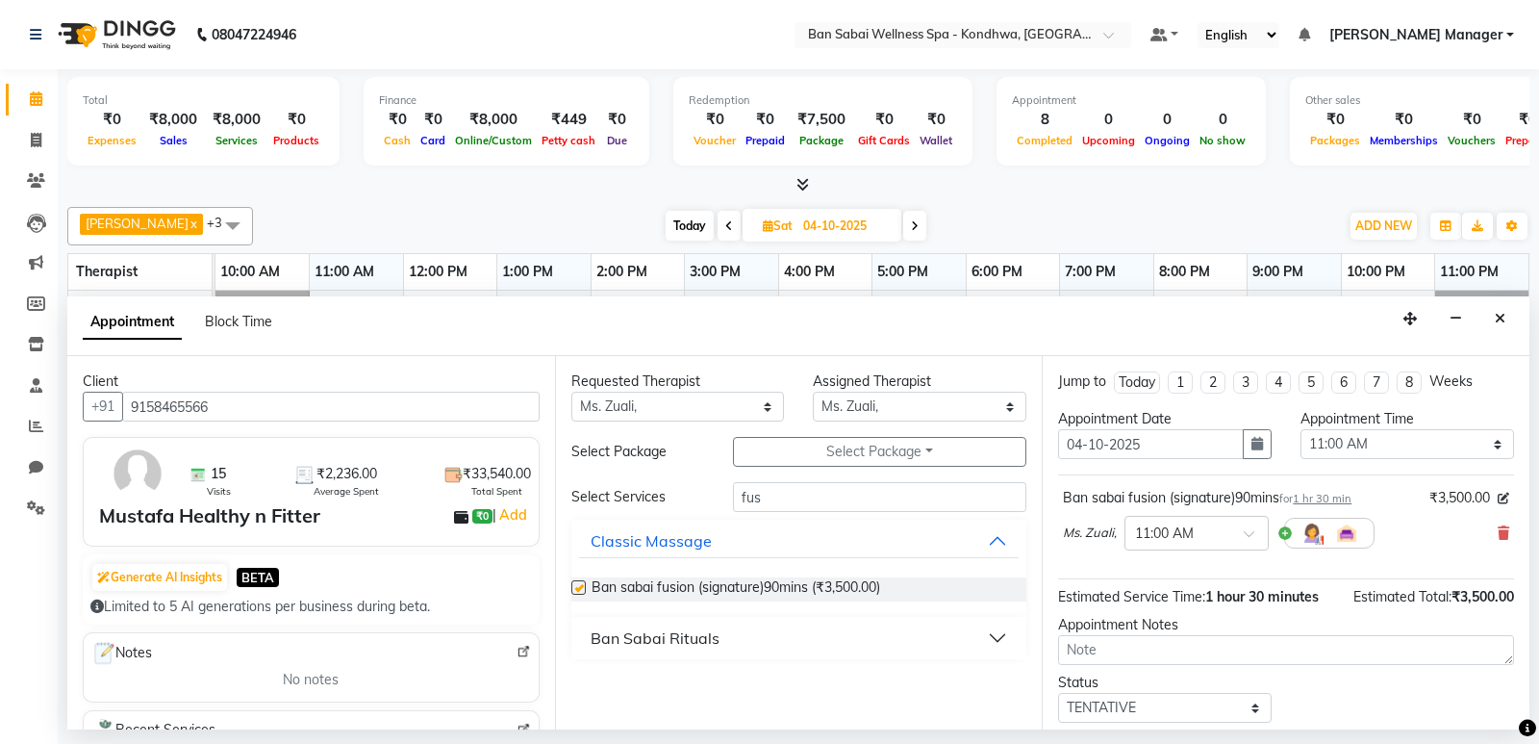
checkbox input "false"
click at [1183, 541] on input "text" at bounding box center [1177, 531] width 85 height 20
click at [1188, 615] on div "05:00 PM" at bounding box center [1197, 630] width 142 height 36
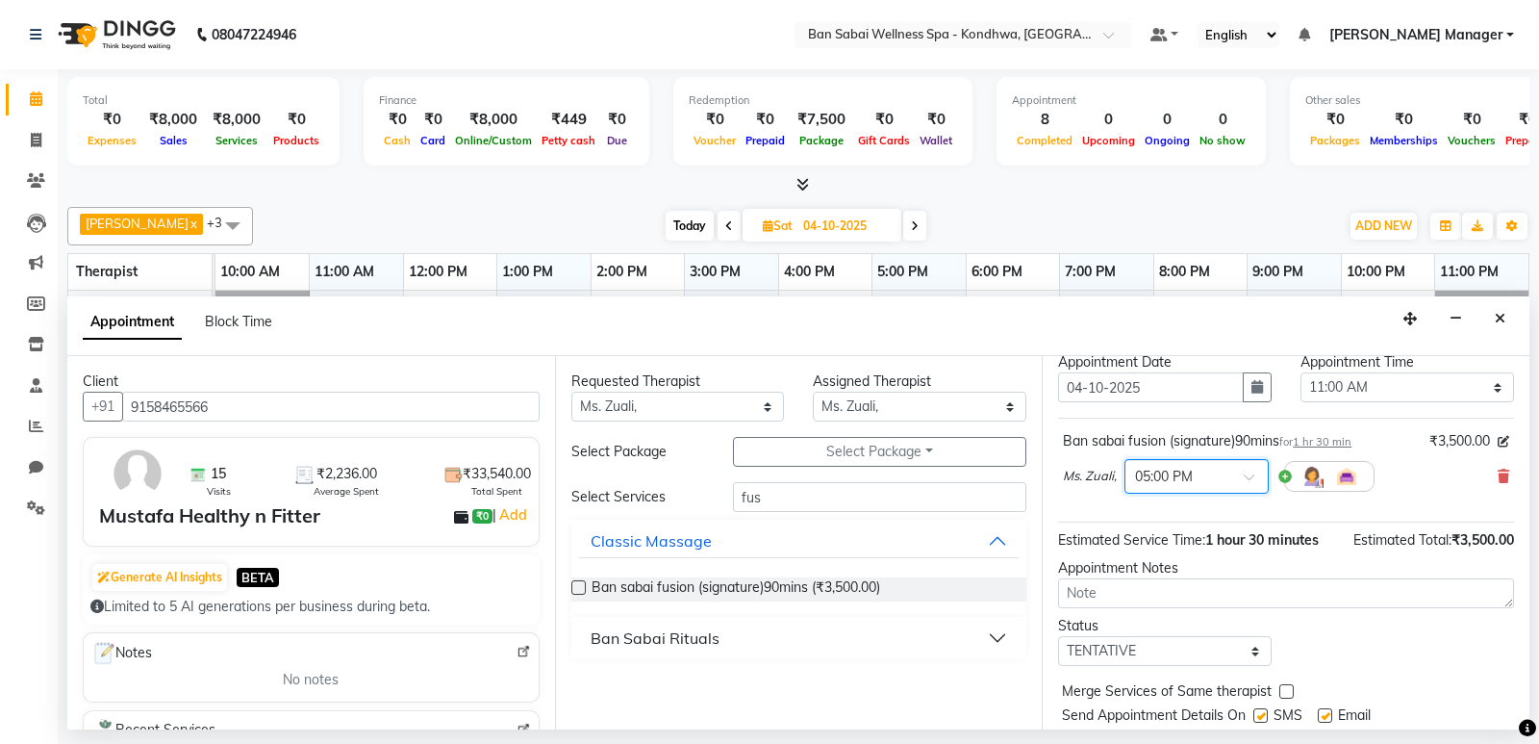
scroll to position [114, 0]
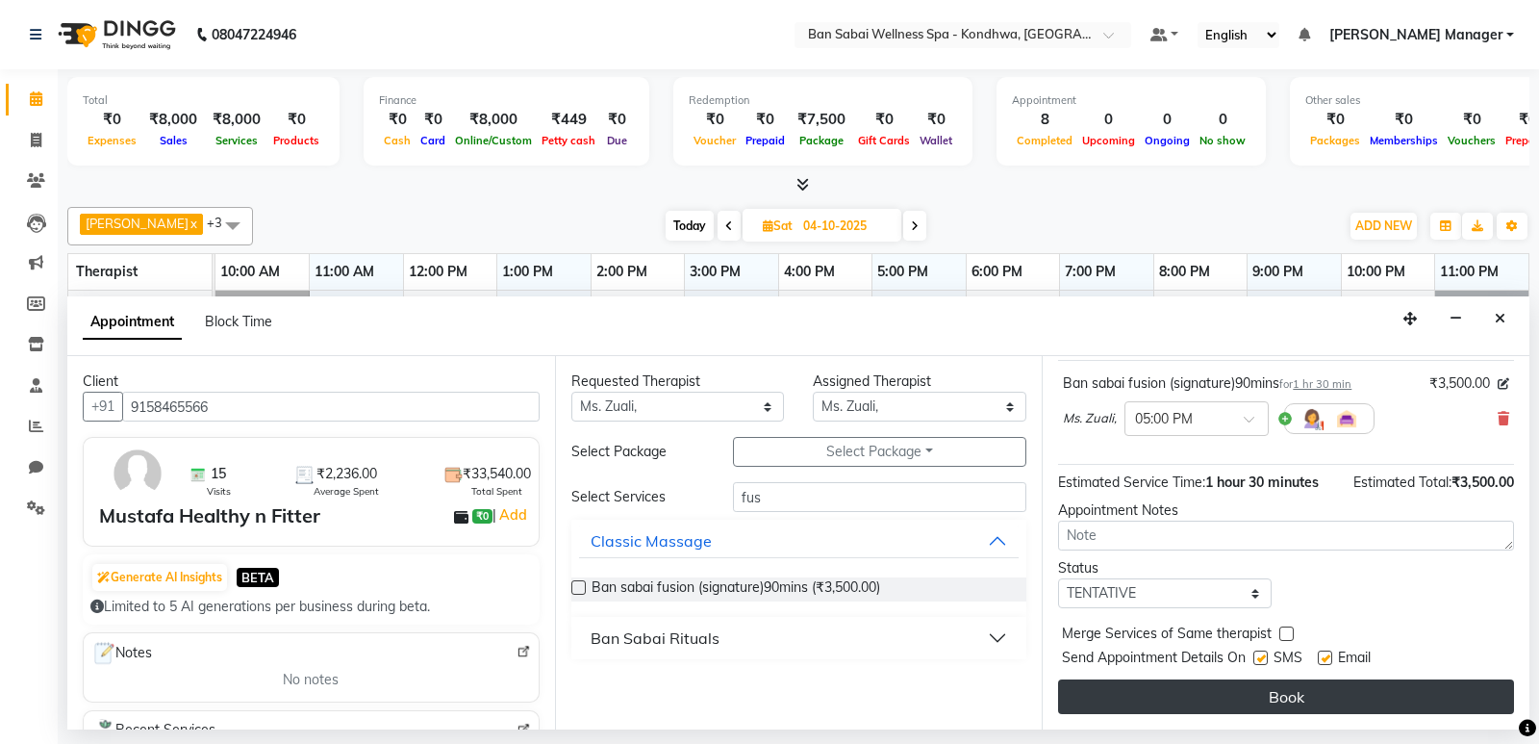
click at [1181, 695] on button "Book" at bounding box center [1286, 696] width 456 height 35
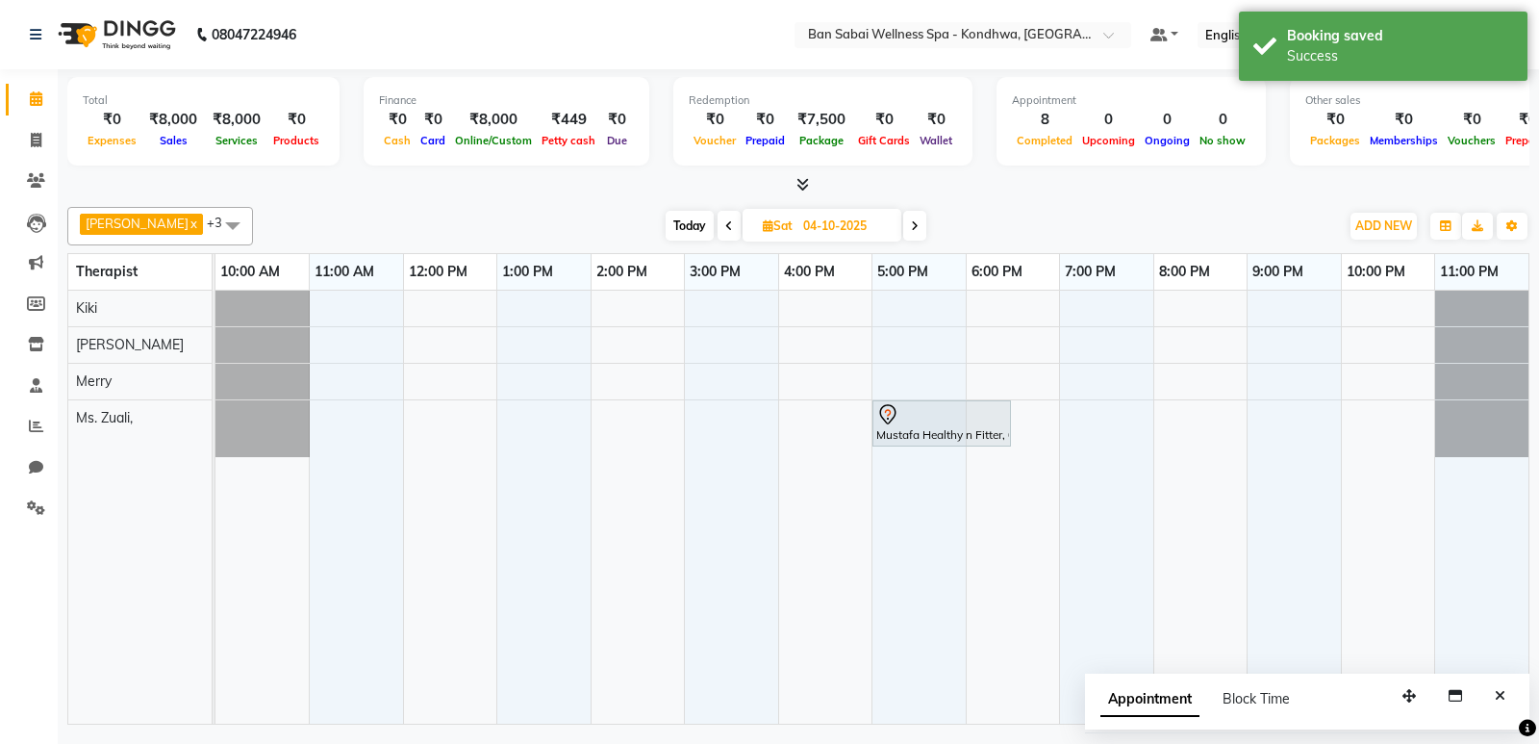
click at [903, 226] on span at bounding box center [914, 226] width 23 height 30
type input "05-10-2025"
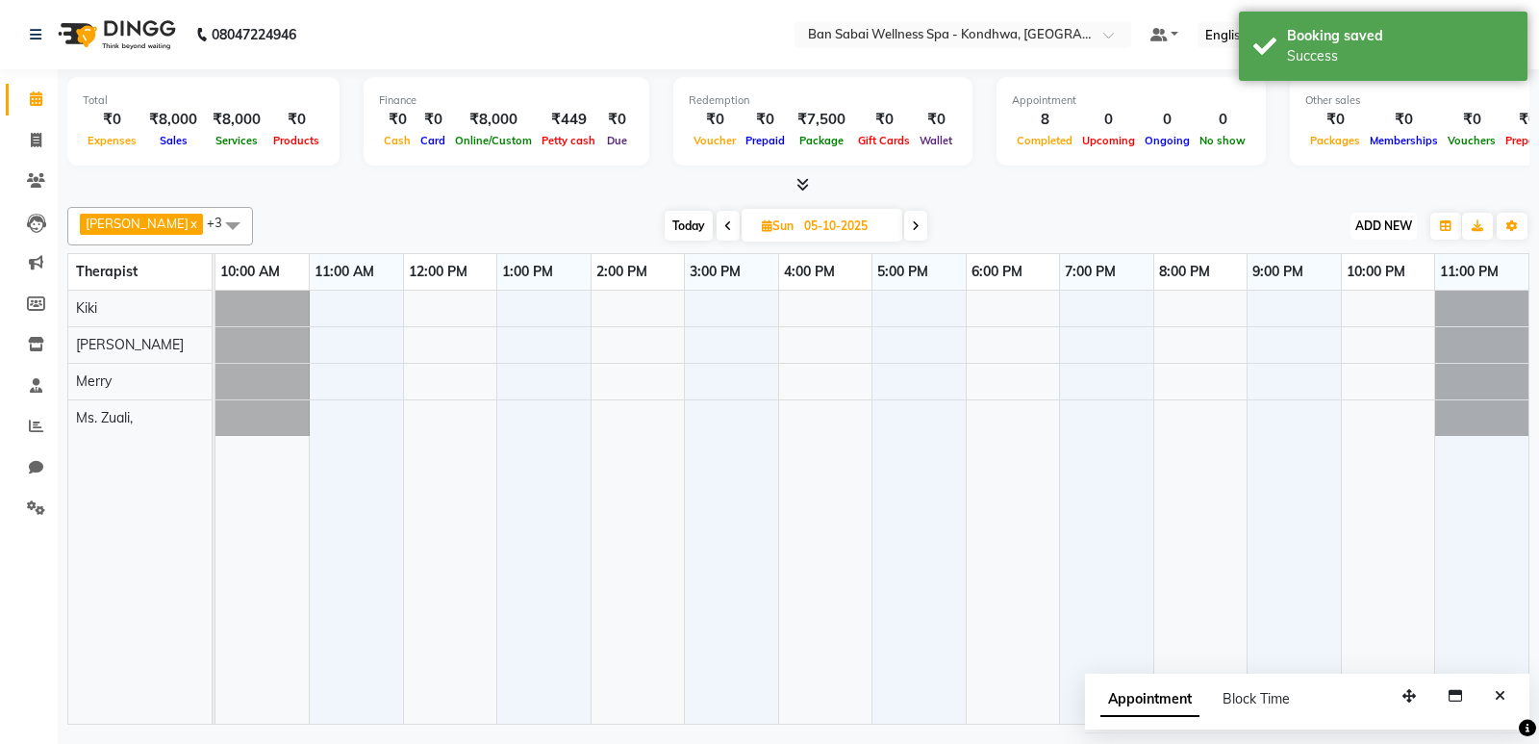
click at [1387, 225] on span "ADD NEW" at bounding box center [1384, 225] width 57 height 14
click at [1359, 261] on button "Add Appointment" at bounding box center [1340, 262] width 152 height 25
select select "660"
select select "tentative"
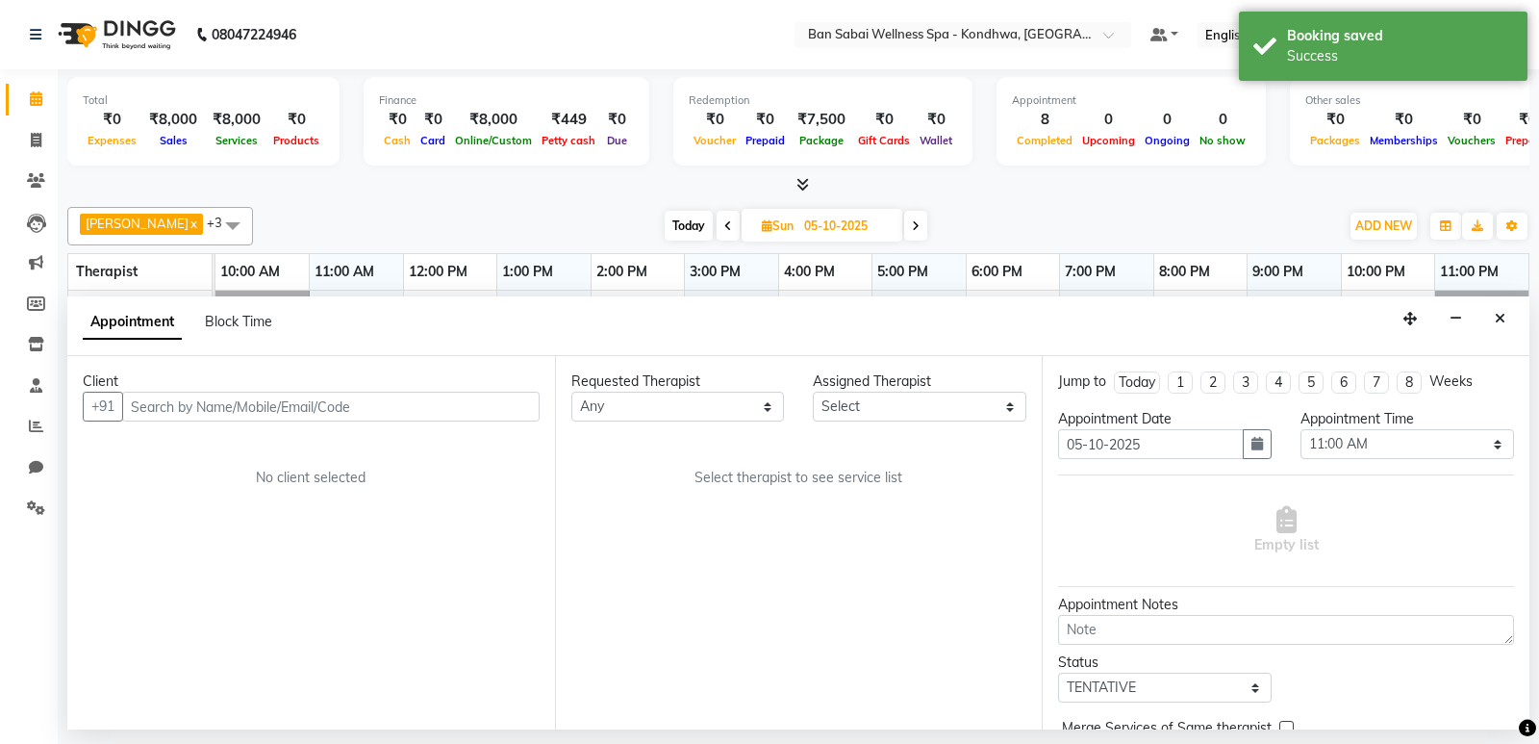
click at [415, 407] on input "text" at bounding box center [331, 407] width 418 height 30
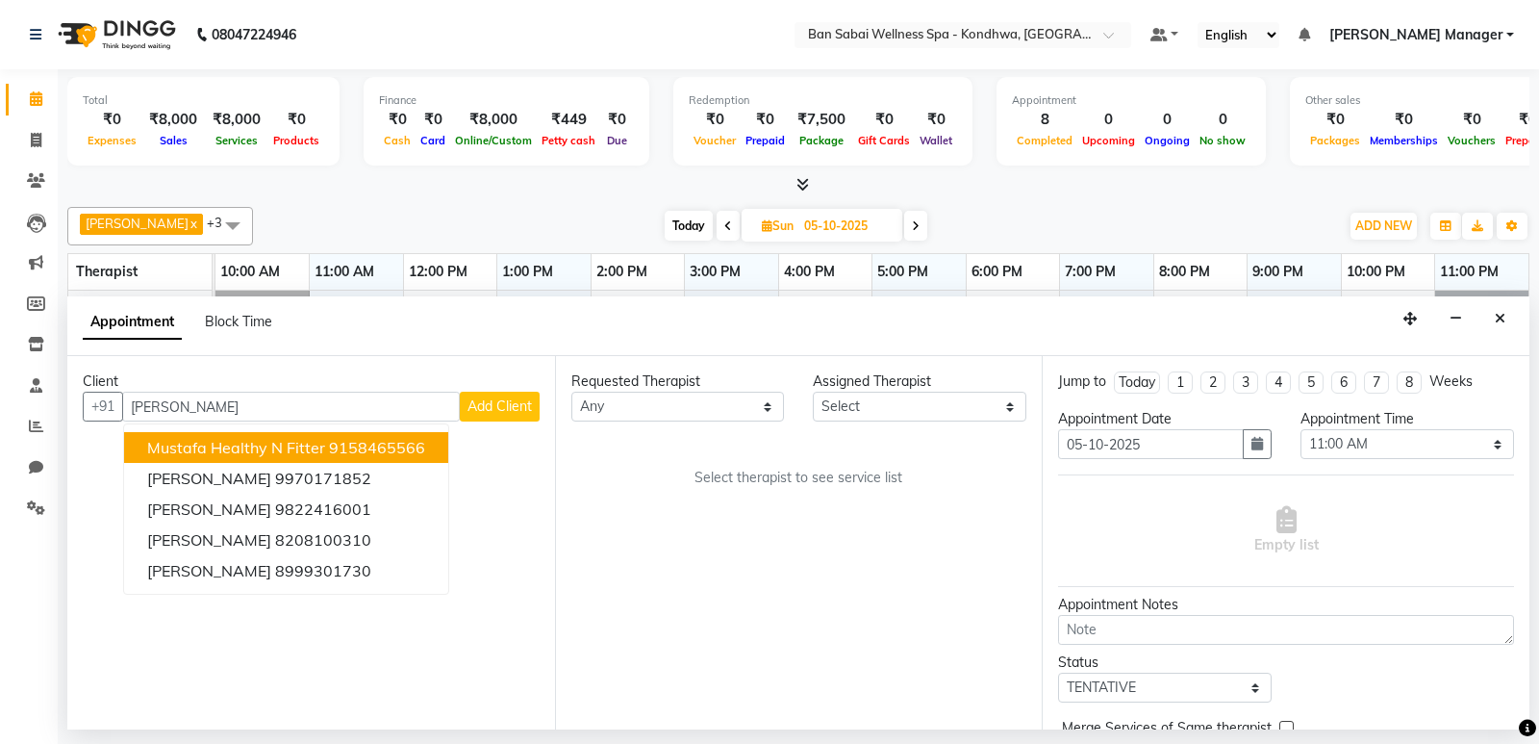
click at [393, 442] on ngb-highlight "9158465566" at bounding box center [377, 447] width 96 height 19
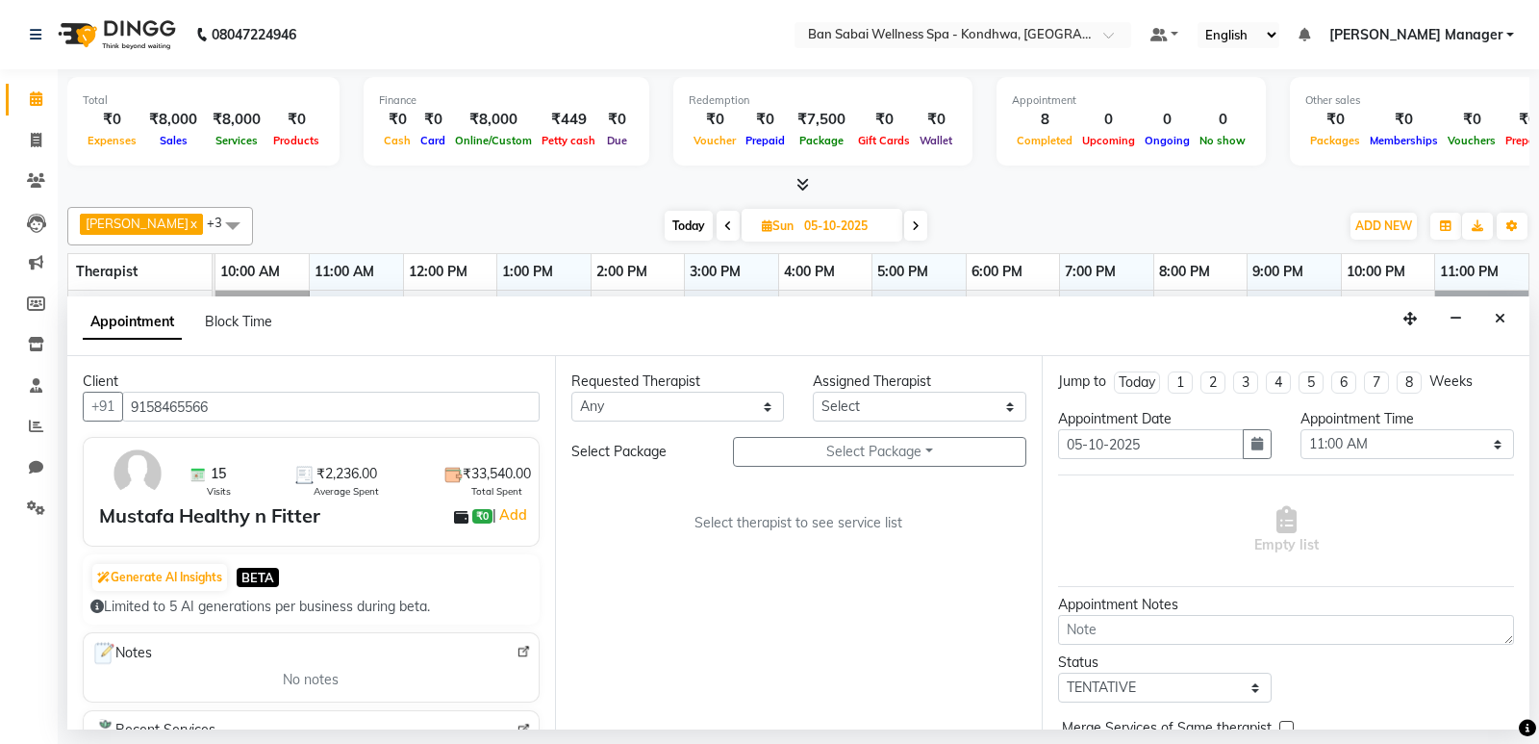
type input "9158465566"
click at [663, 406] on select "Any Kiki [PERSON_NAME] [PERSON_NAME] Ms. Zuali," at bounding box center [678, 407] width 214 height 30
select select "86348"
click at [571, 392] on select "Any Kiki [PERSON_NAME] [PERSON_NAME] Ms. Zuali," at bounding box center [678, 407] width 214 height 30
select select "86348"
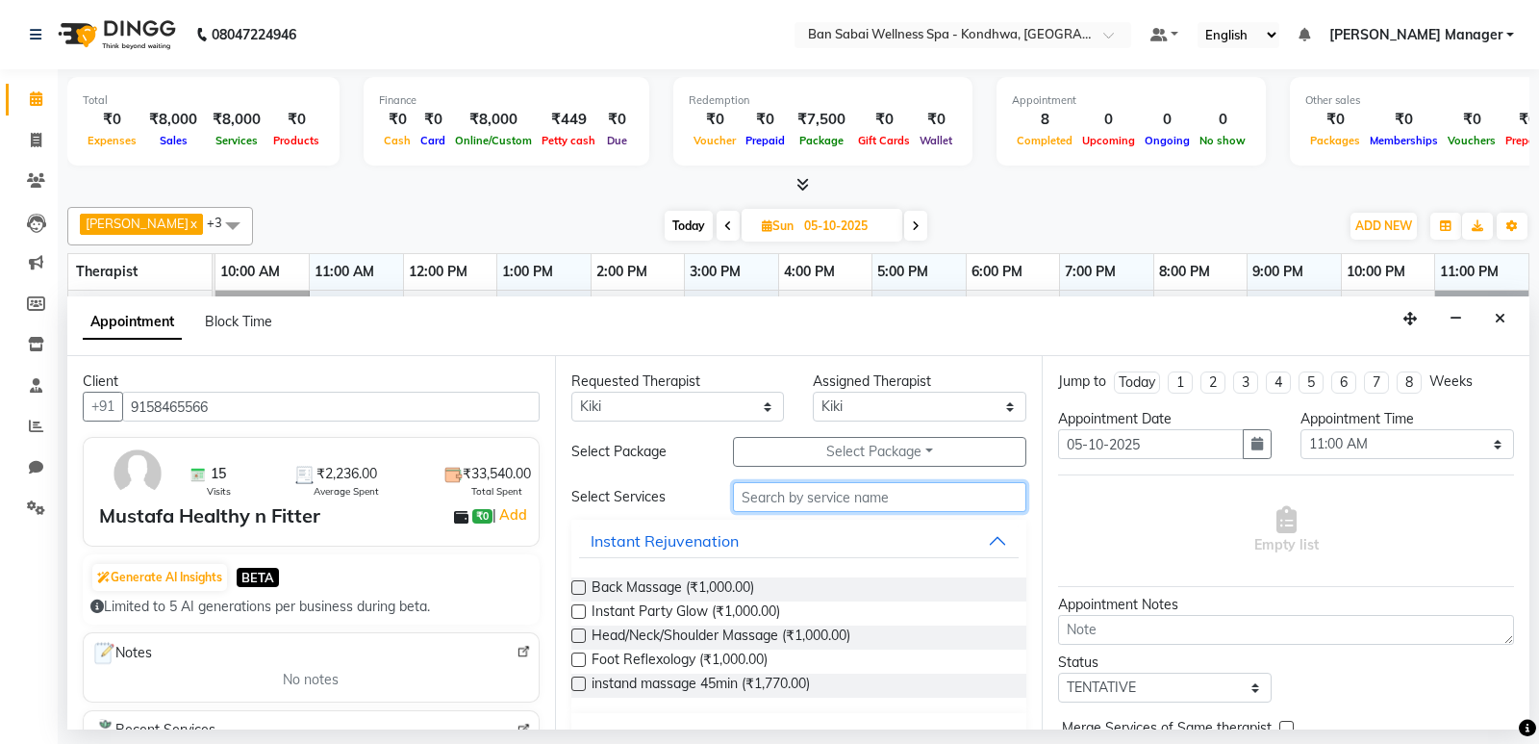
click at [789, 492] on input "text" at bounding box center [880, 497] width 294 height 30
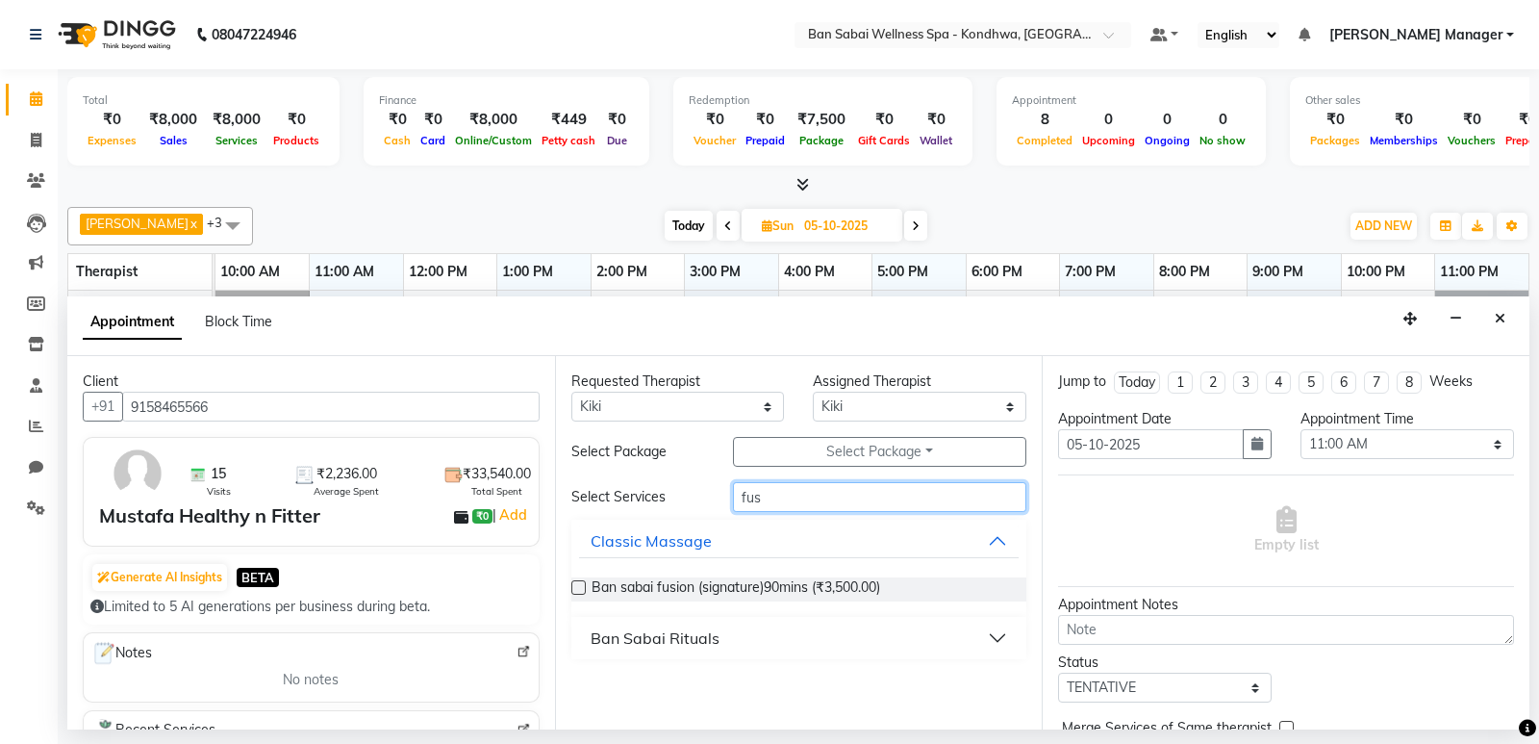
type input "fus"
click at [578, 587] on label at bounding box center [578, 587] width 14 height 14
click at [578, 587] on input "checkbox" at bounding box center [577, 589] width 13 height 13
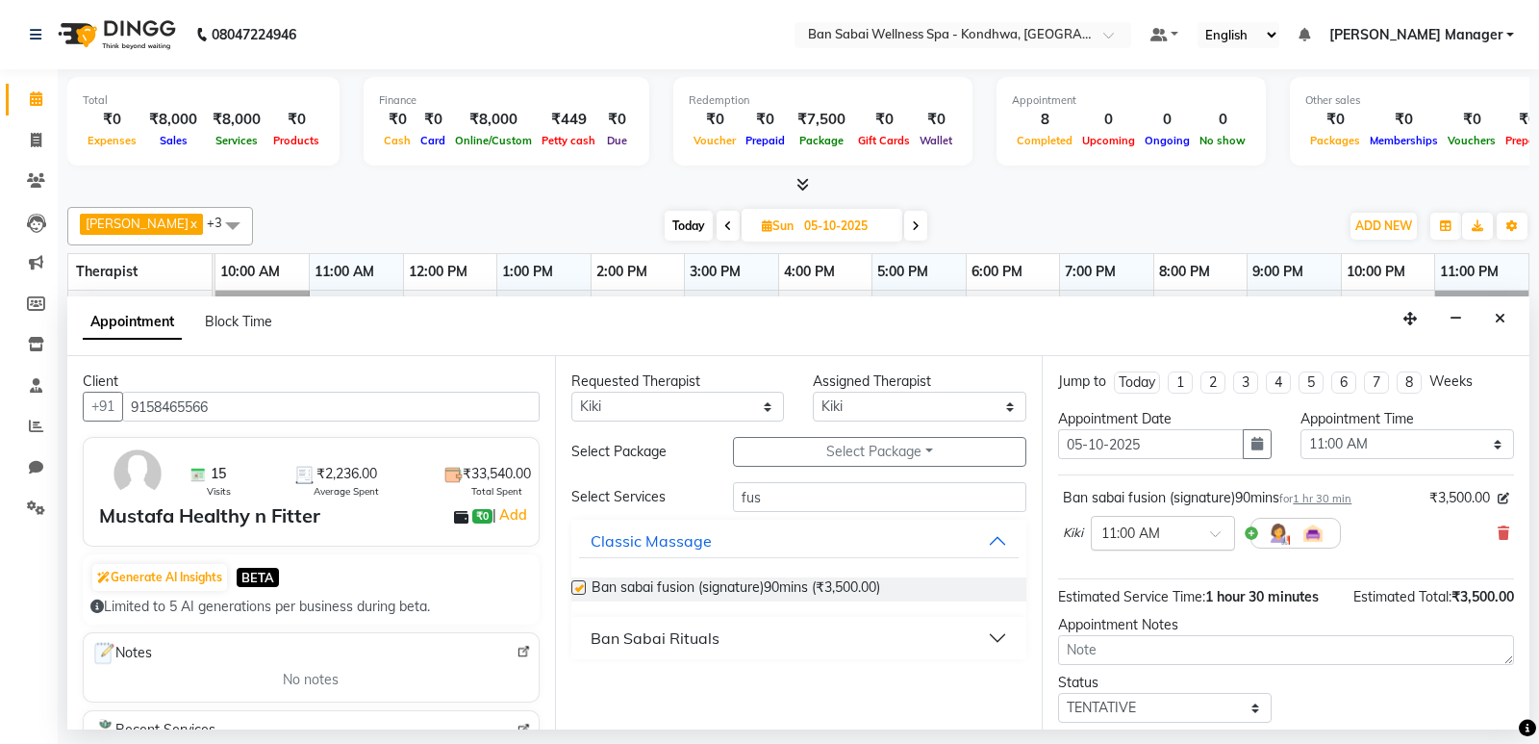
checkbox input "false"
drag, startPoint x: 1186, startPoint y: 539, endPoint x: 1167, endPoint y: 571, distance: 38.0
click at [1184, 540] on input "text" at bounding box center [1144, 531] width 85 height 20
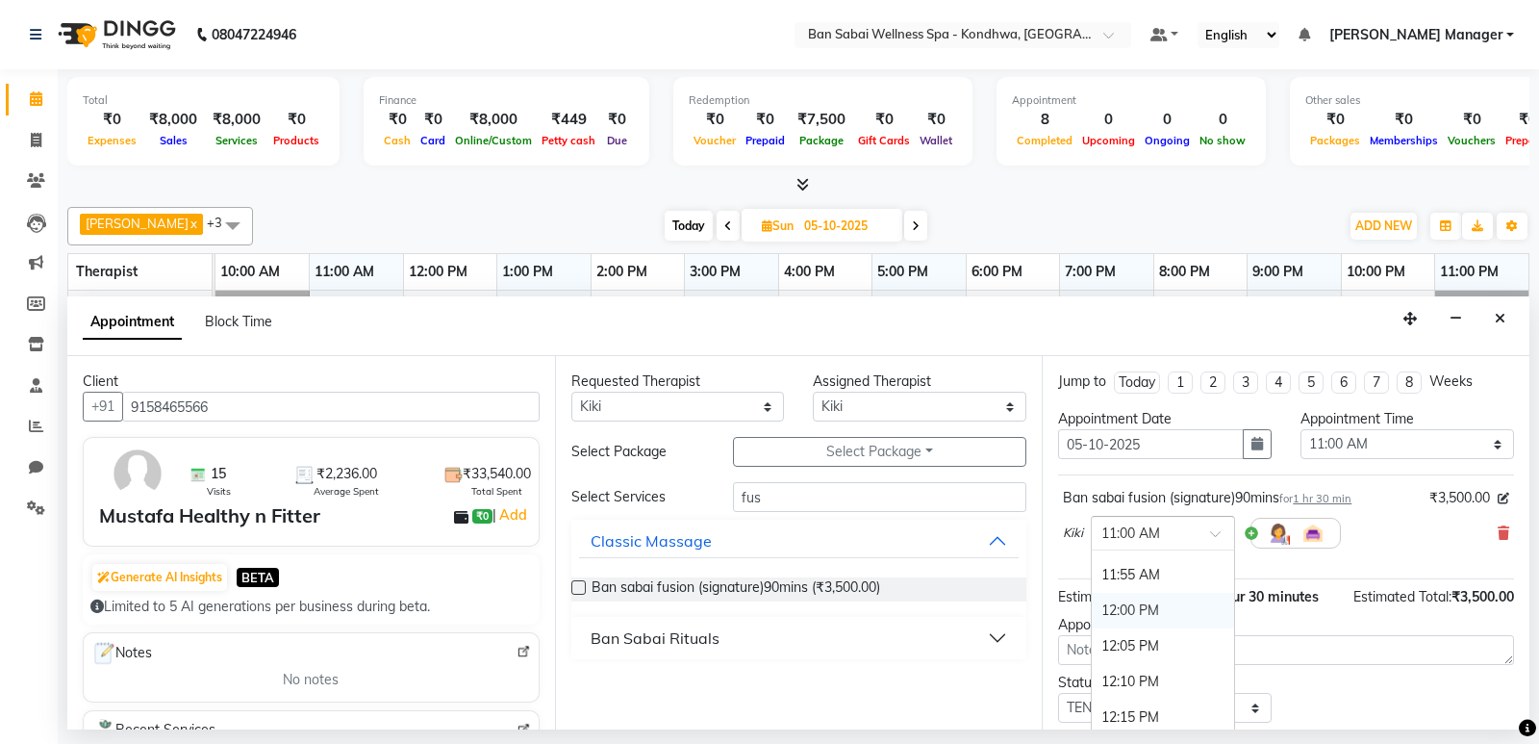
click at [1134, 615] on div "12:00 PM" at bounding box center [1163, 611] width 142 height 36
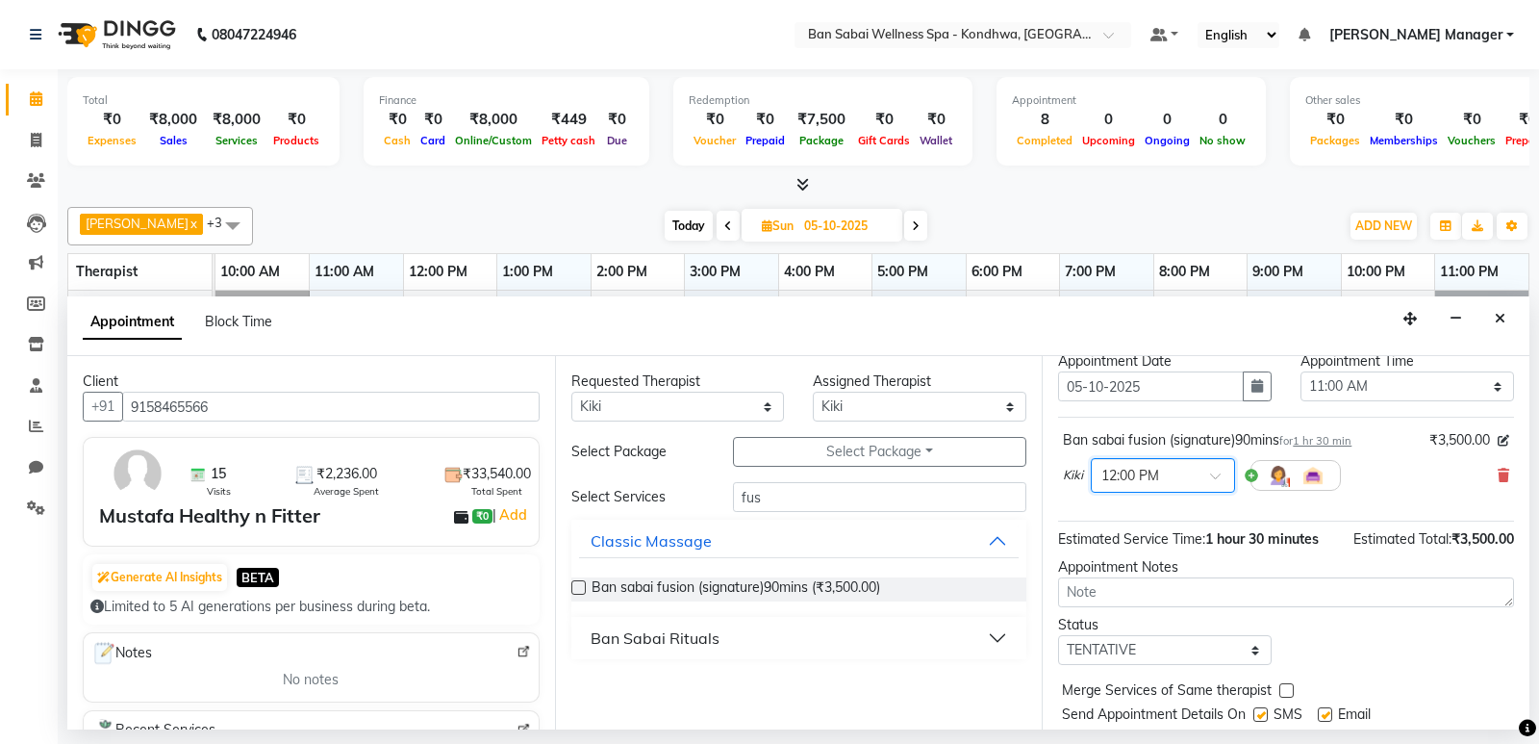
scroll to position [114, 0]
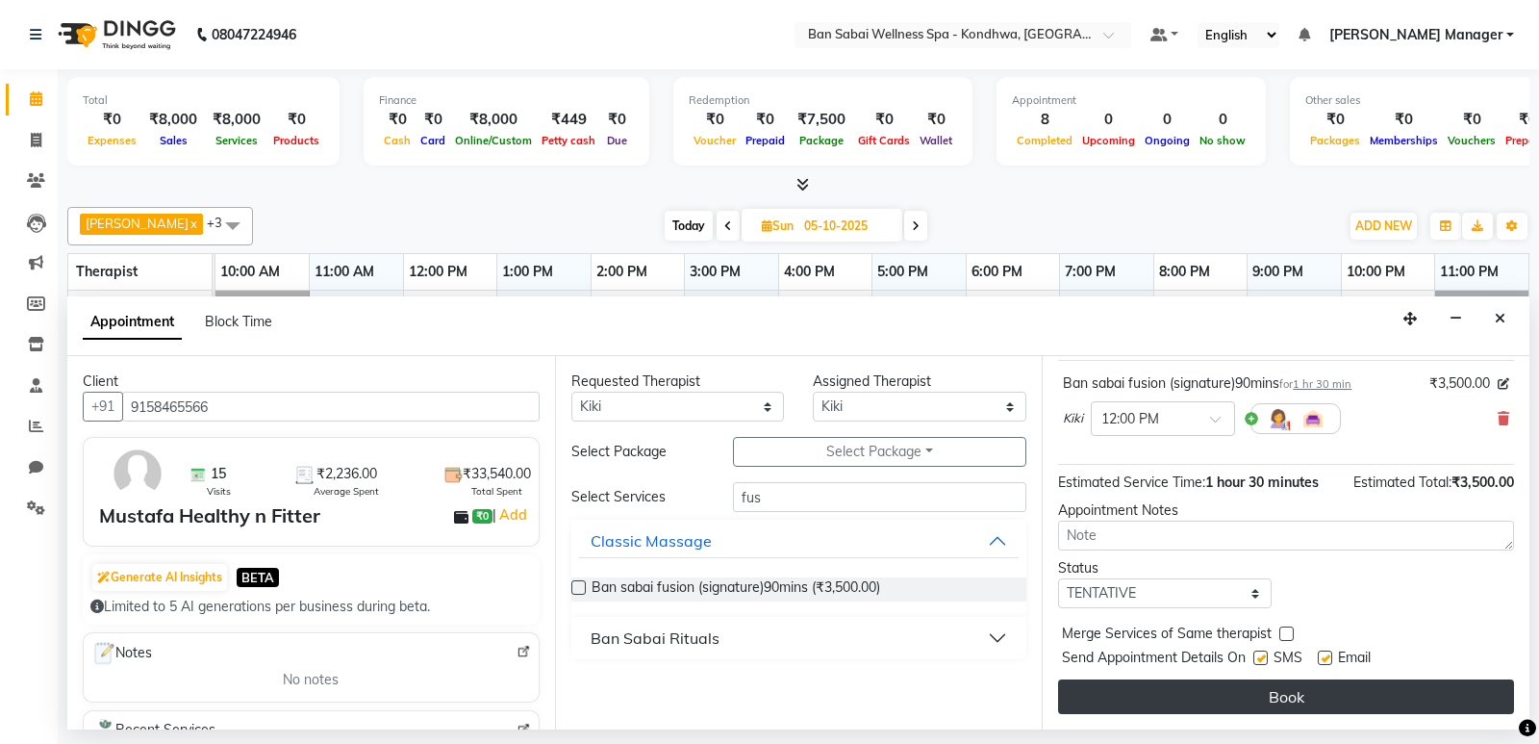
click at [1118, 690] on button "Book" at bounding box center [1286, 696] width 456 height 35
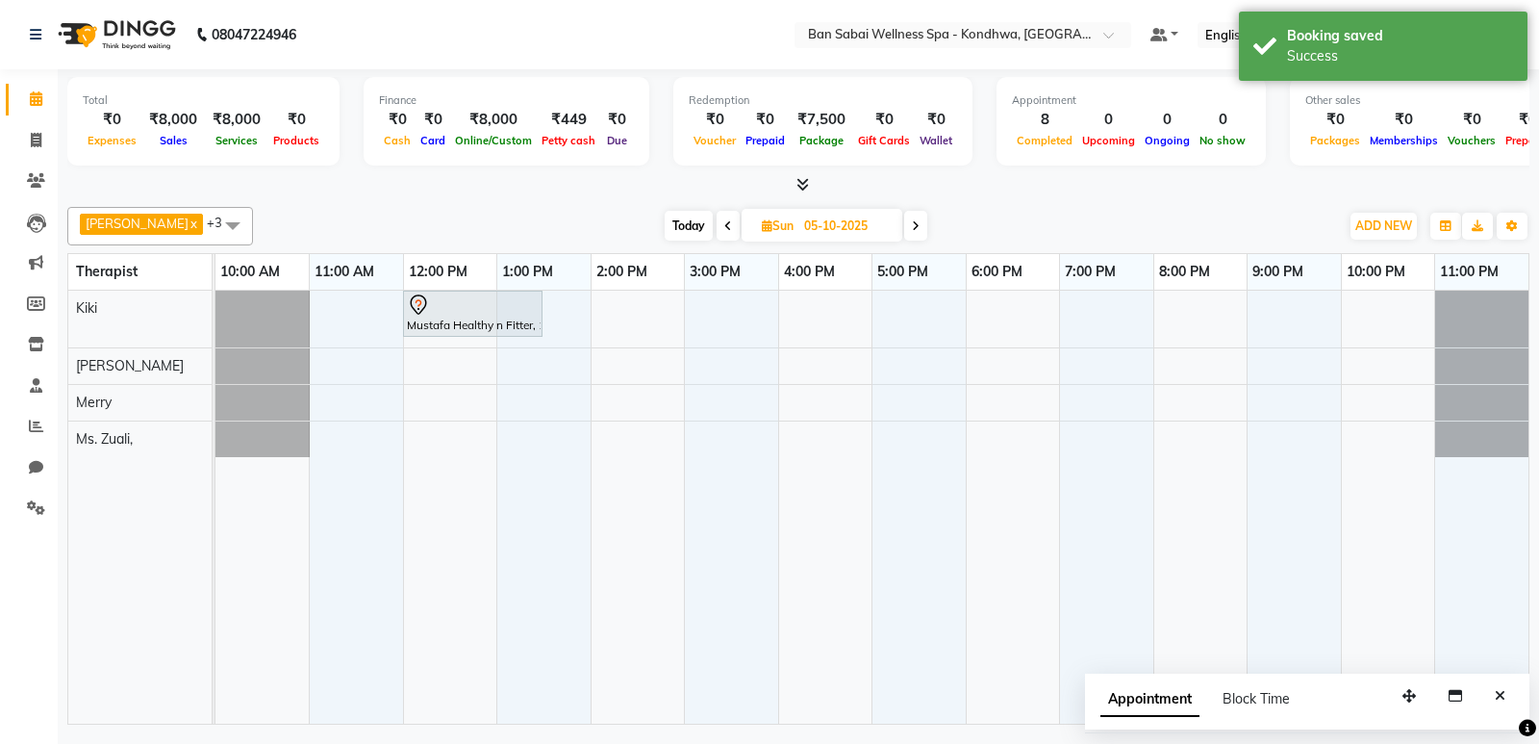
click at [696, 227] on div "[DATE] [DATE]" at bounding box center [796, 226] width 267 height 29
click at [717, 230] on span at bounding box center [728, 226] width 23 height 30
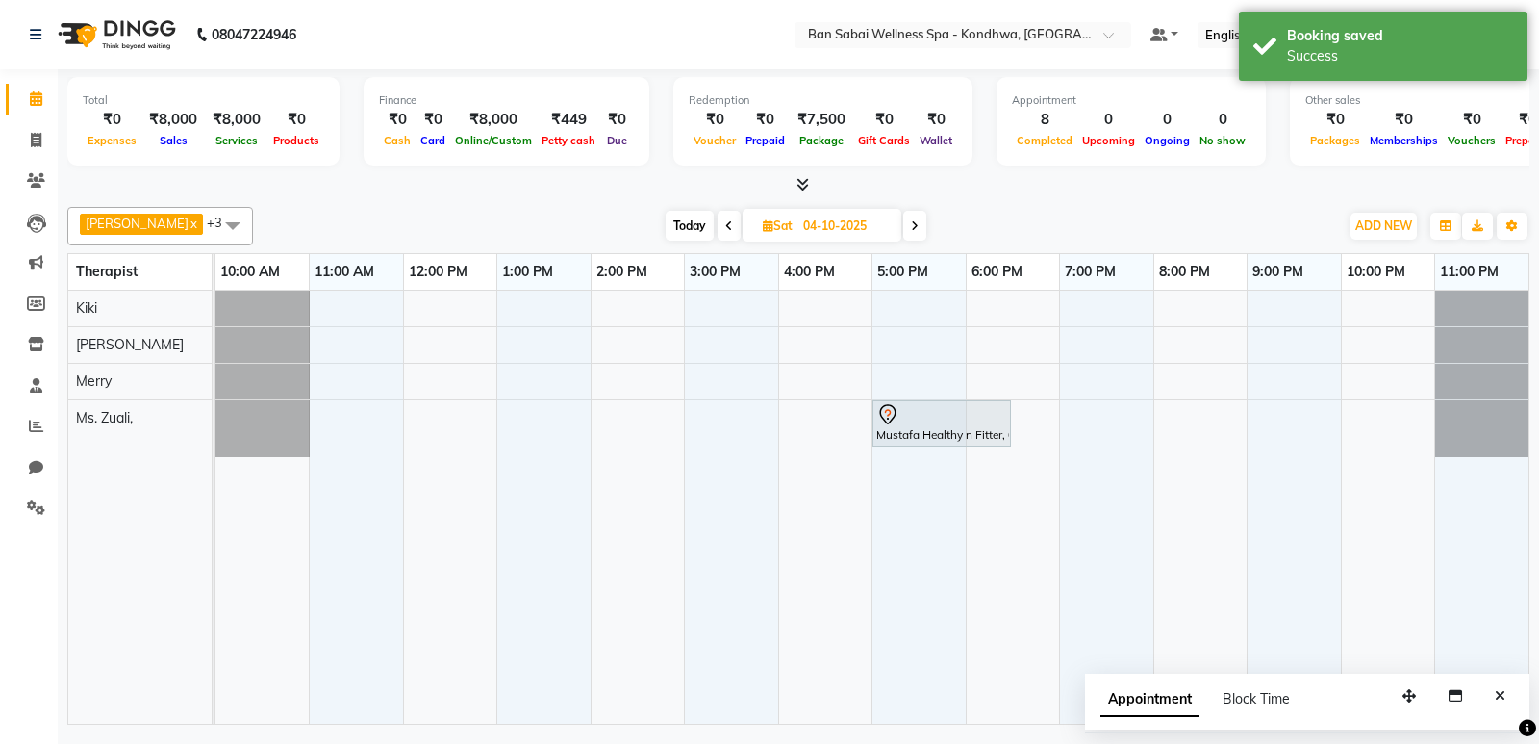
click at [718, 230] on span at bounding box center [729, 226] width 23 height 30
type input "03-10-2025"
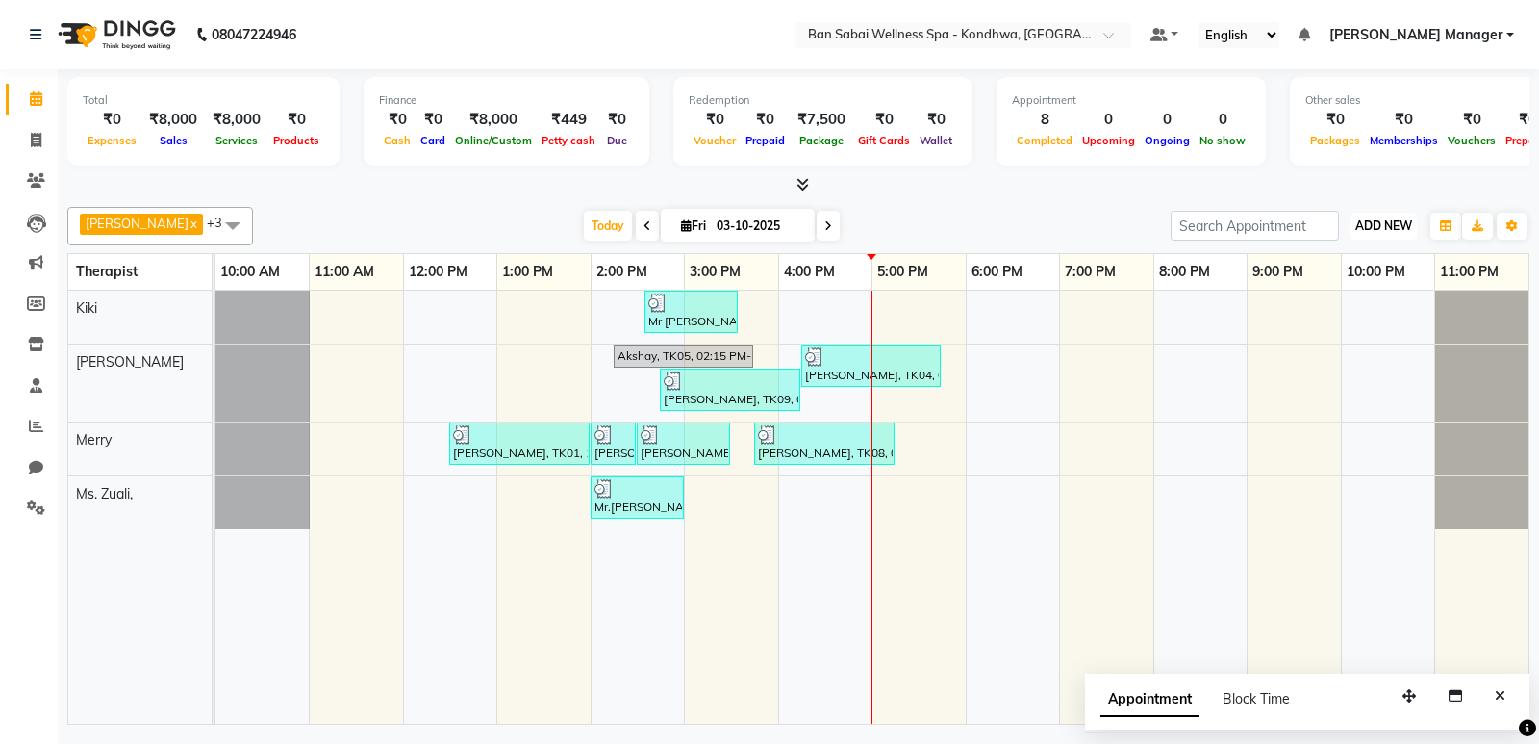
click at [1373, 218] on span "ADD NEW" at bounding box center [1384, 225] width 57 height 14
click at [35, 187] on icon at bounding box center [36, 180] width 18 height 14
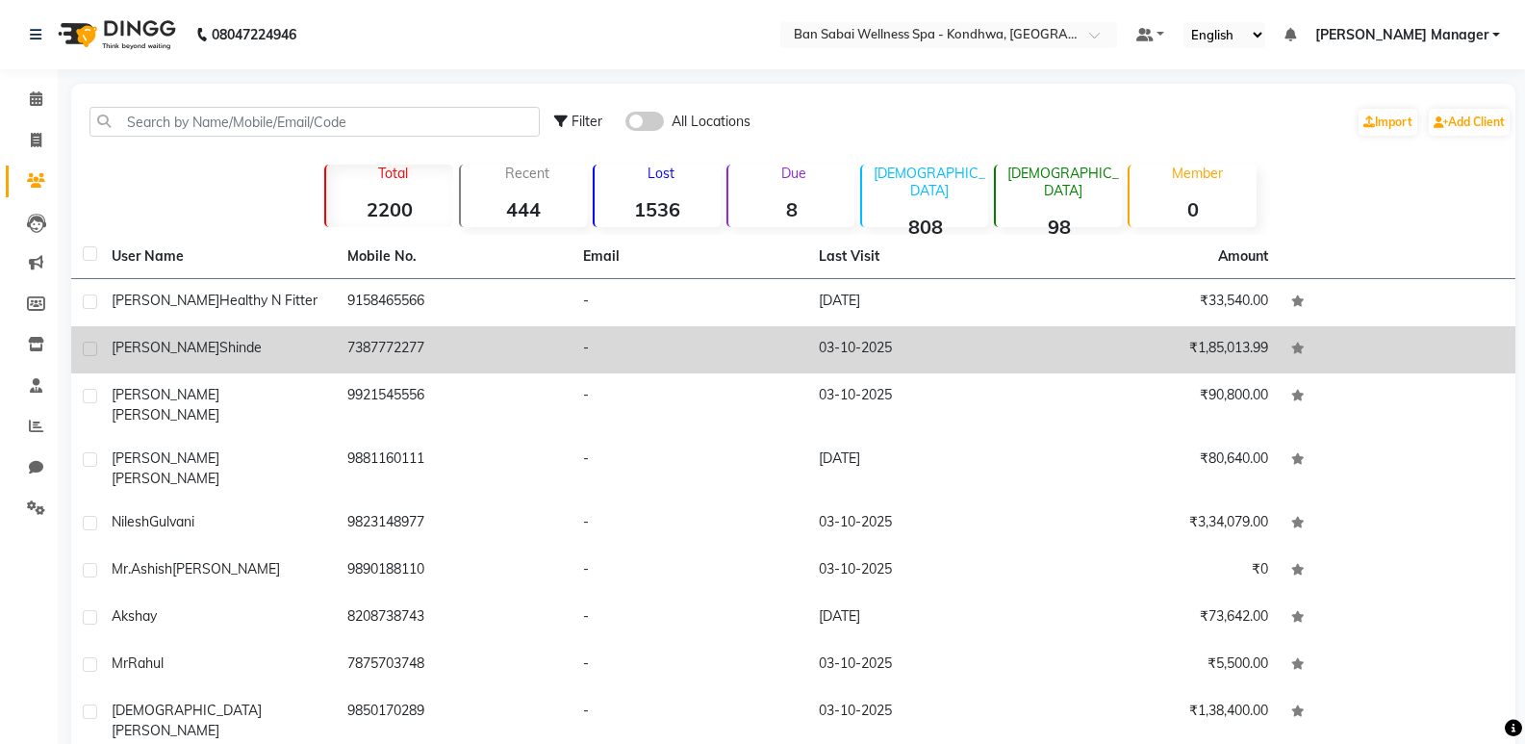
click at [239, 333] on td "[PERSON_NAME]" at bounding box center [218, 349] width 236 height 47
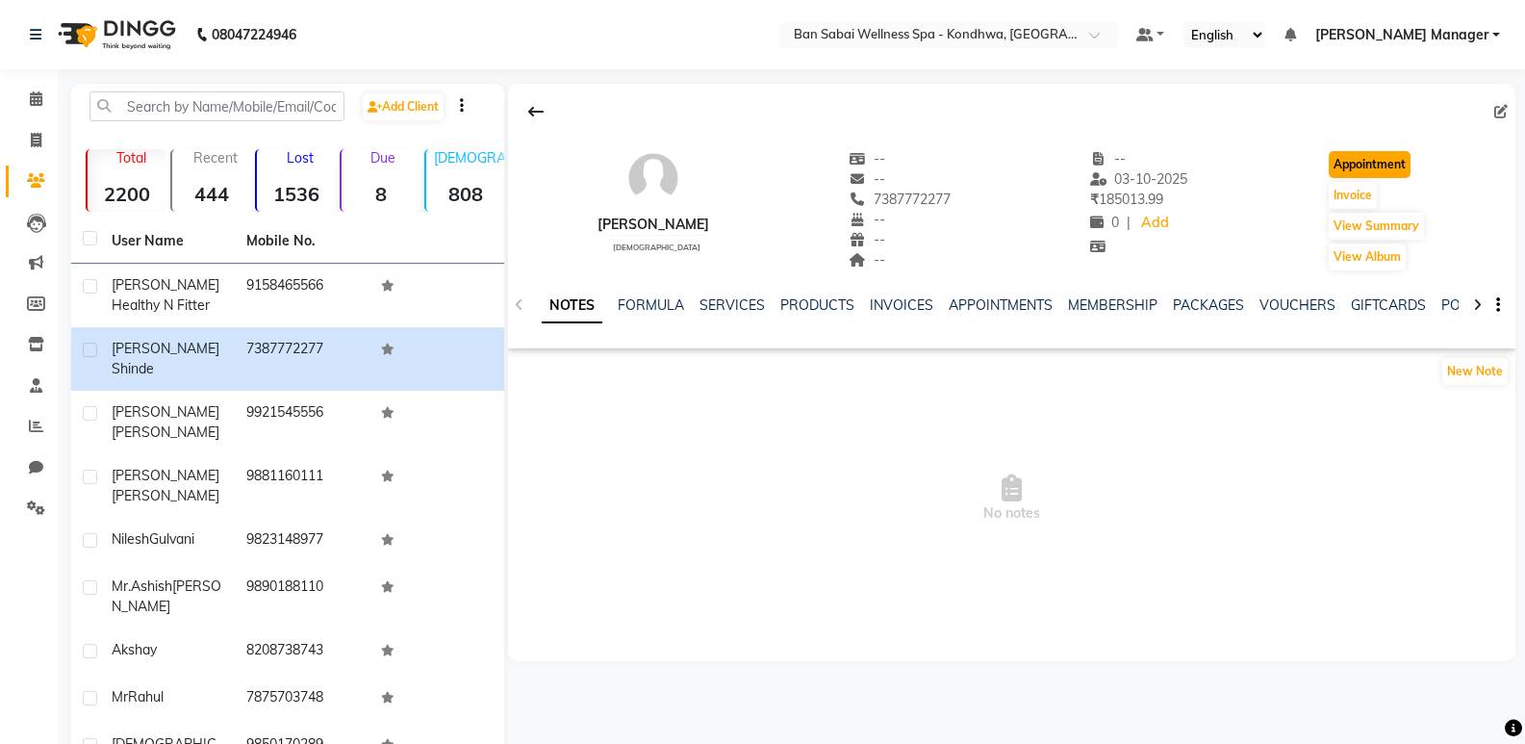
click at [1370, 166] on button "Appointment" at bounding box center [1370, 164] width 82 height 27
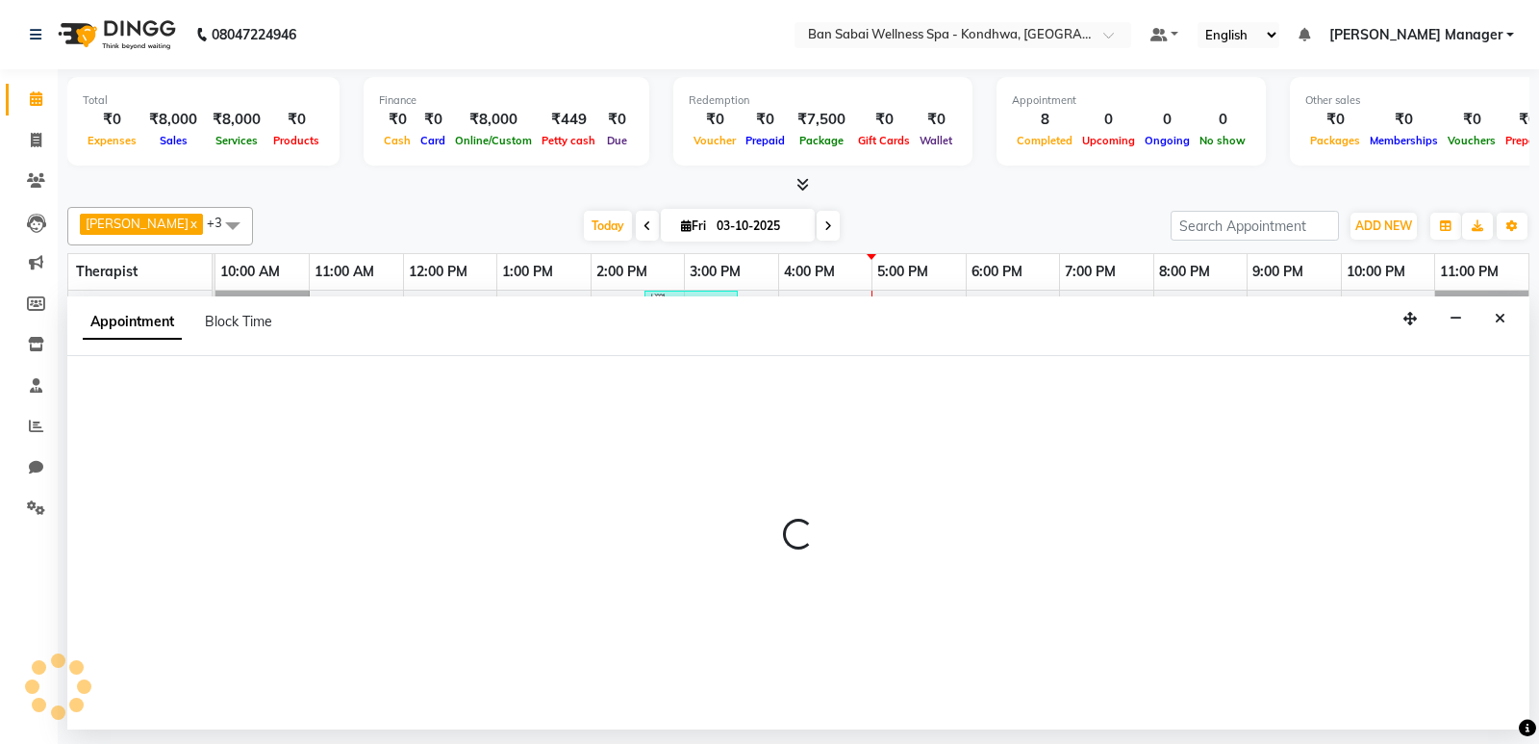
select select "660"
select select "tentative"
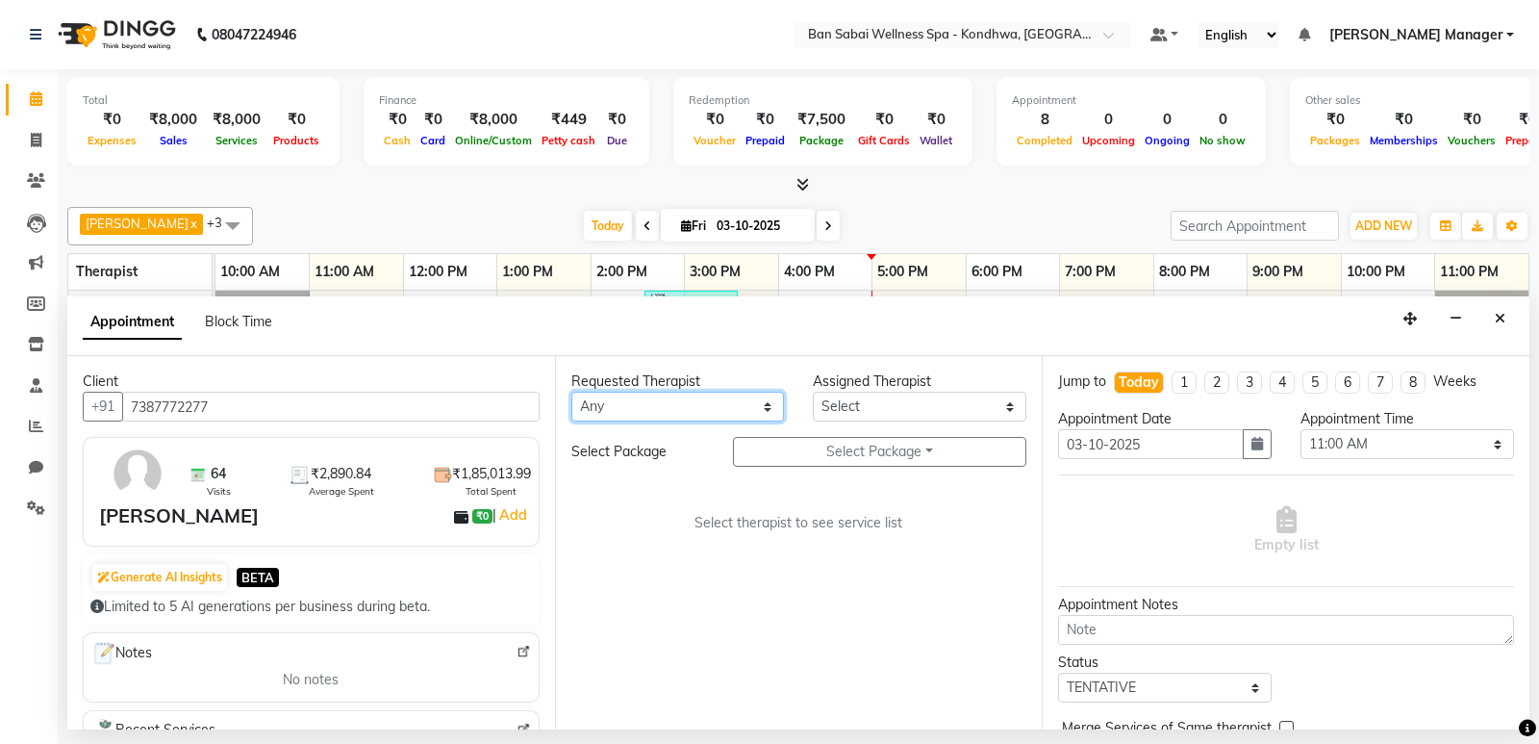
click at [624, 399] on select "Any Kiki [PERSON_NAME] [PERSON_NAME] Ms. Zuali," at bounding box center [678, 407] width 214 height 30
select select "78586"
click at [571, 392] on select "Any Kiki [PERSON_NAME] [PERSON_NAME] Ms. Zuali," at bounding box center [678, 407] width 214 height 30
select select "78586"
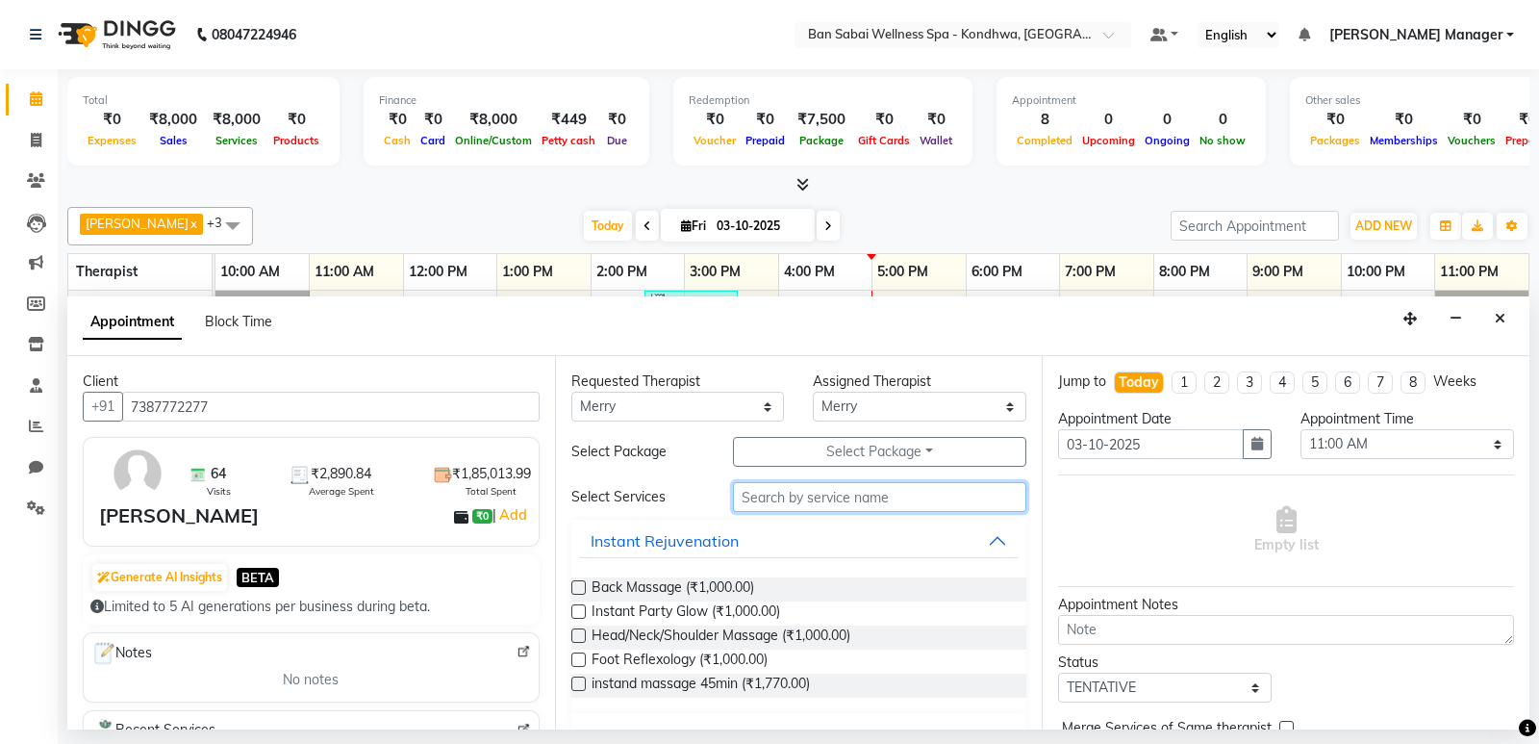
click at [759, 491] on input "text" at bounding box center [880, 497] width 294 height 30
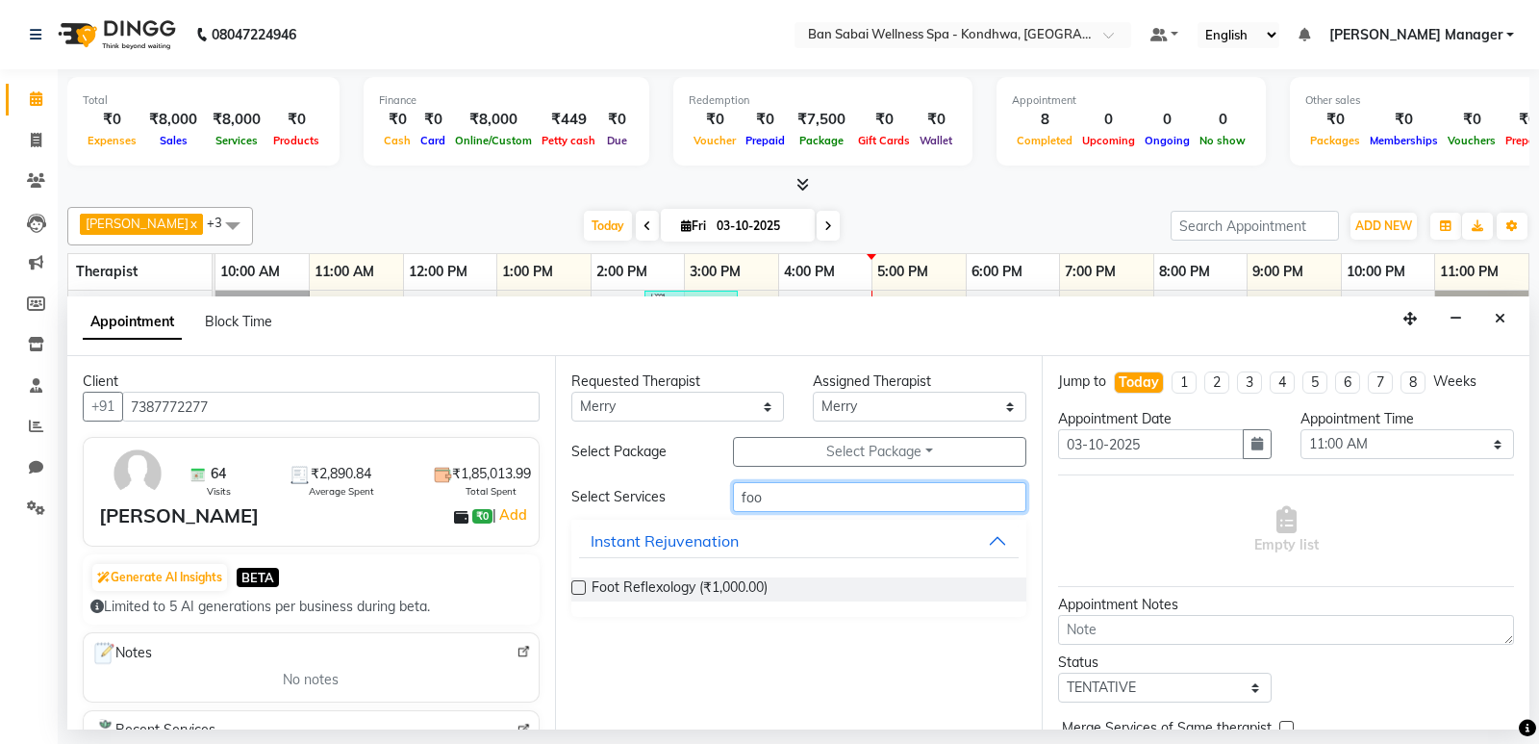
type input "foo"
click at [578, 586] on label at bounding box center [578, 587] width 14 height 14
click at [578, 586] on input "checkbox" at bounding box center [577, 589] width 13 height 13
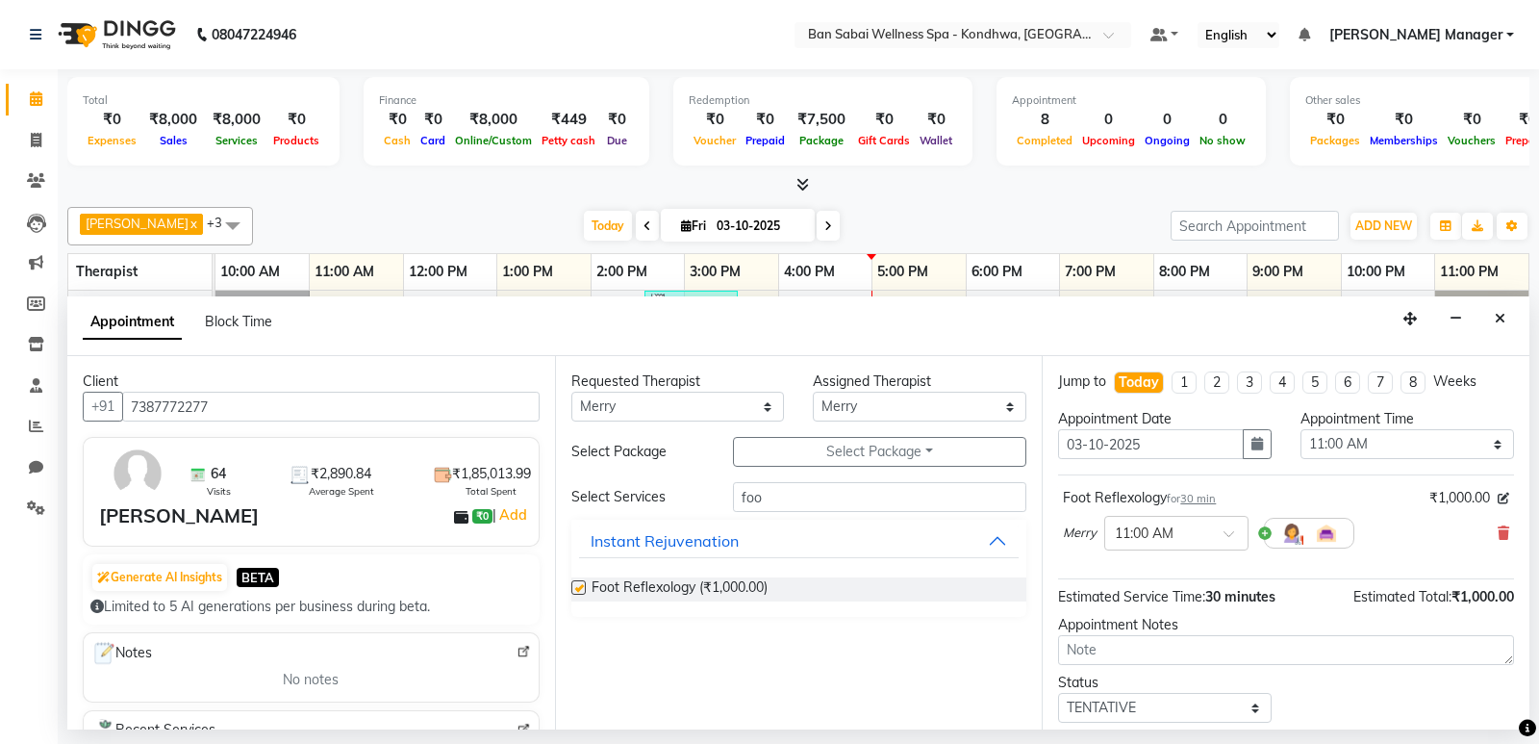
checkbox input "false"
click at [1156, 527] on input "text" at bounding box center [1157, 531] width 85 height 20
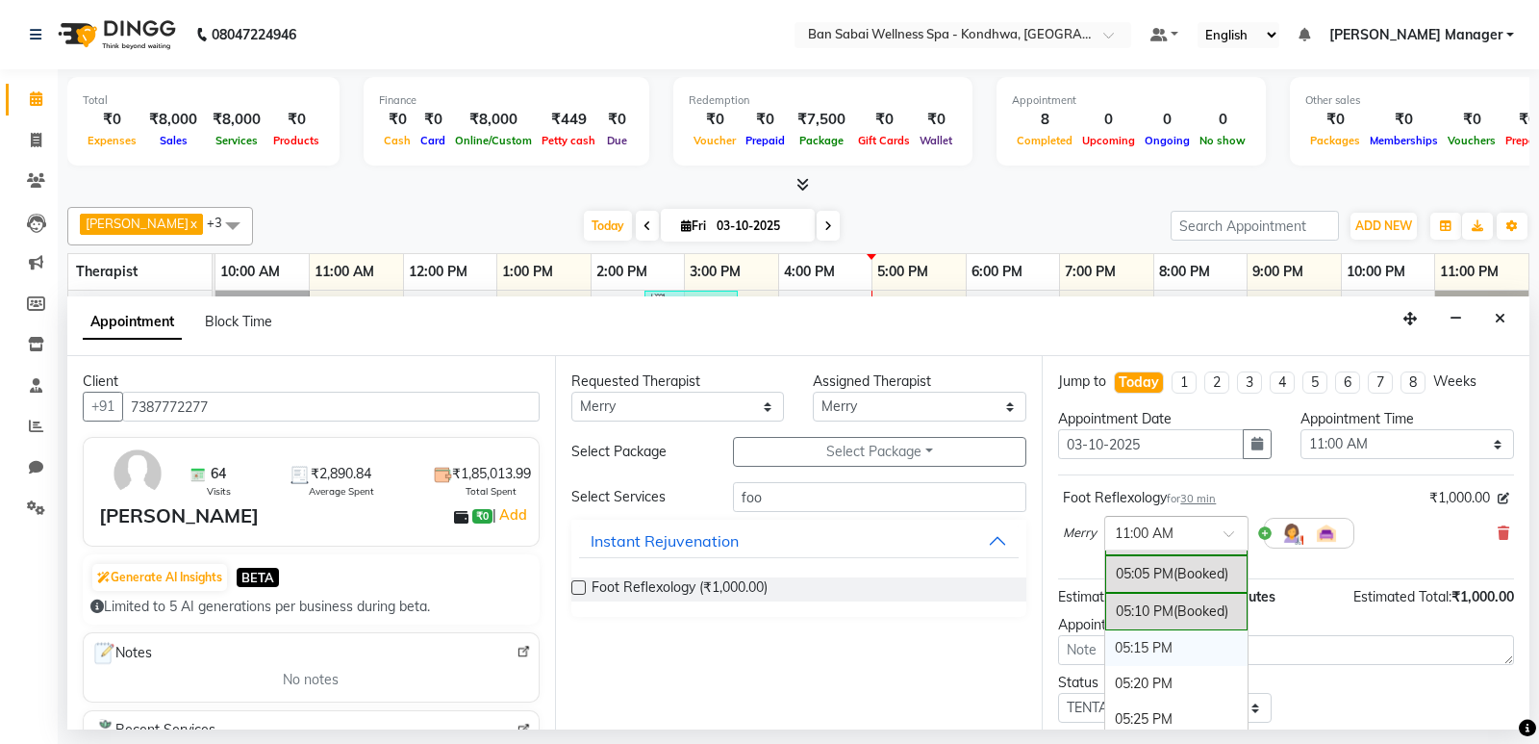
click at [1147, 647] on div "05:15 PM" at bounding box center [1176, 648] width 142 height 36
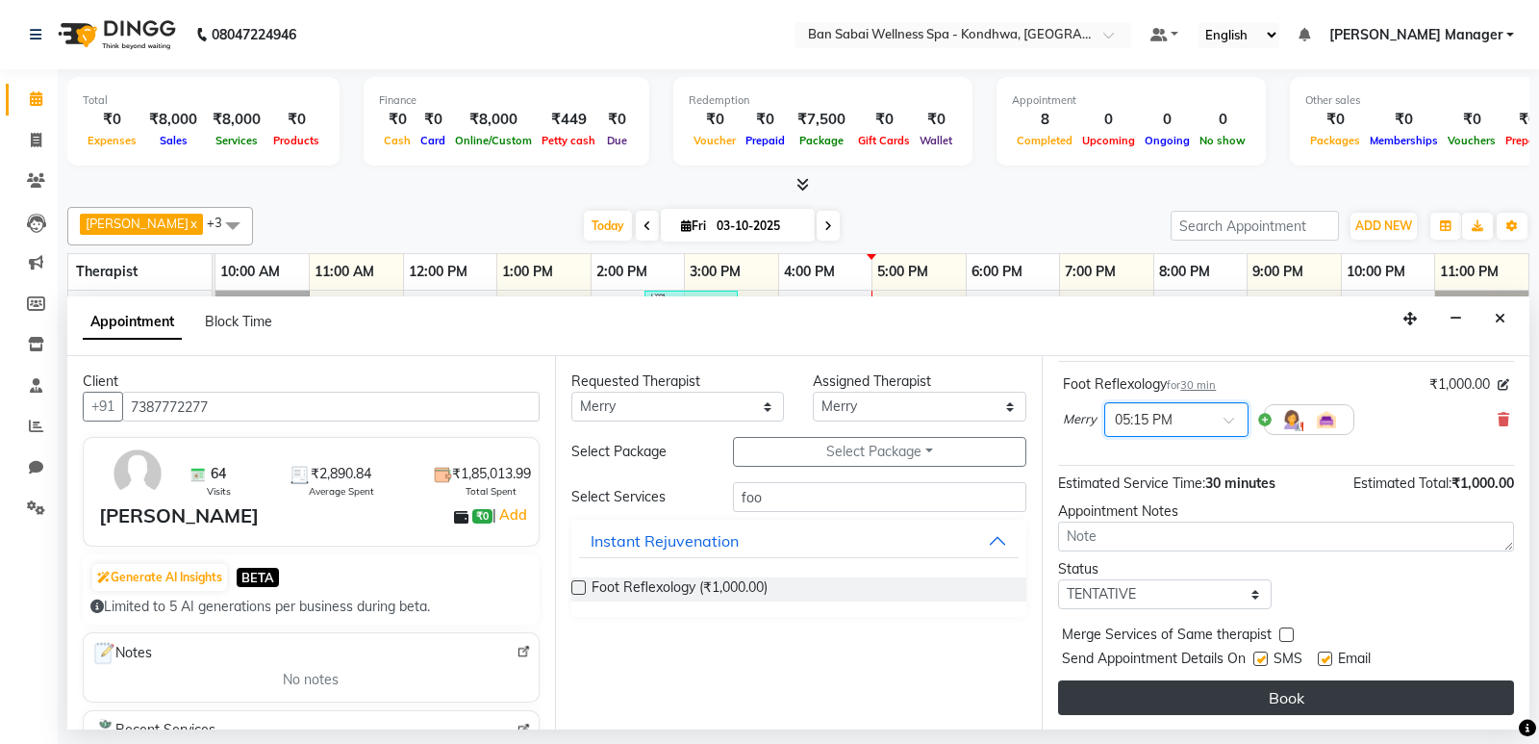
scroll to position [114, 0]
click at [1136, 697] on button "Book" at bounding box center [1286, 696] width 456 height 35
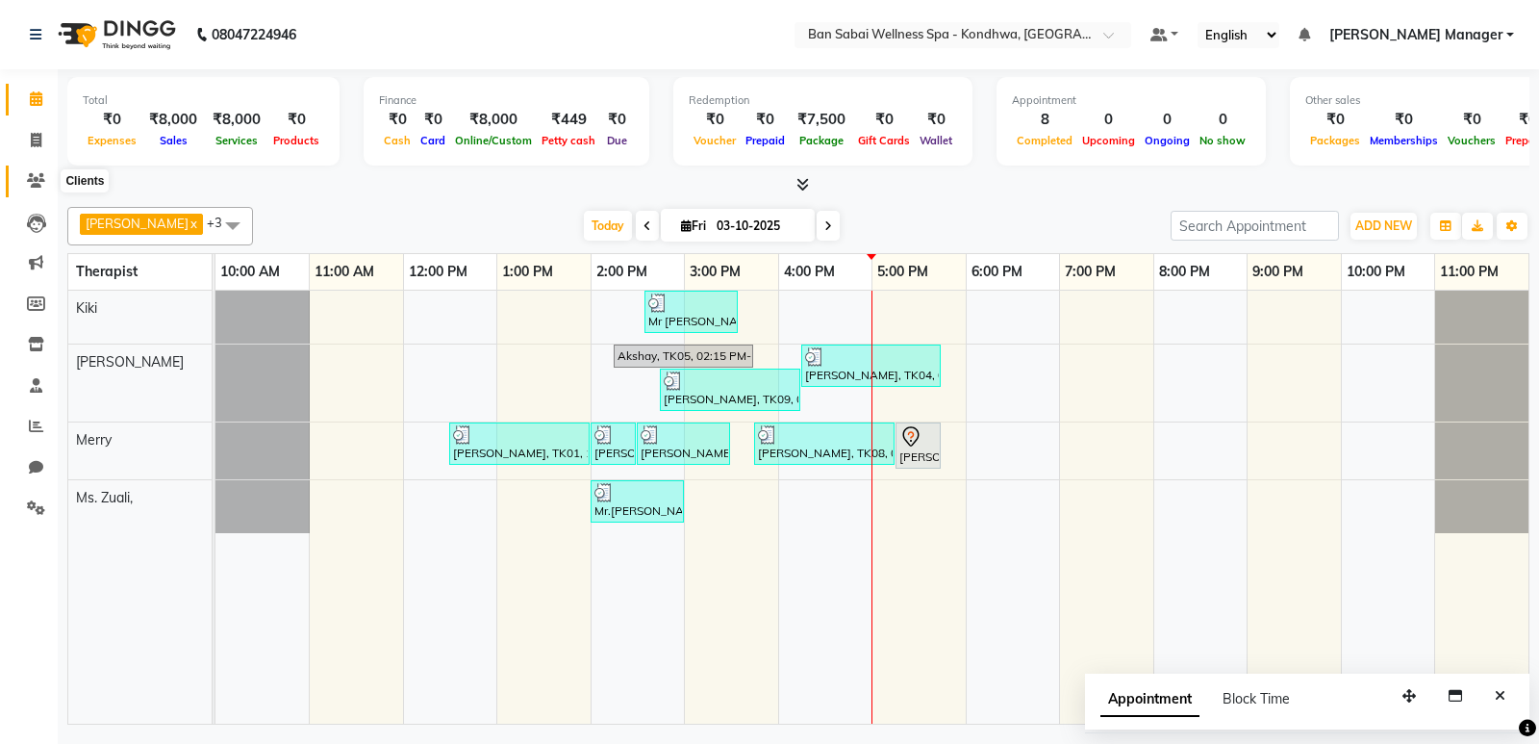
click at [34, 171] on span at bounding box center [36, 181] width 34 height 22
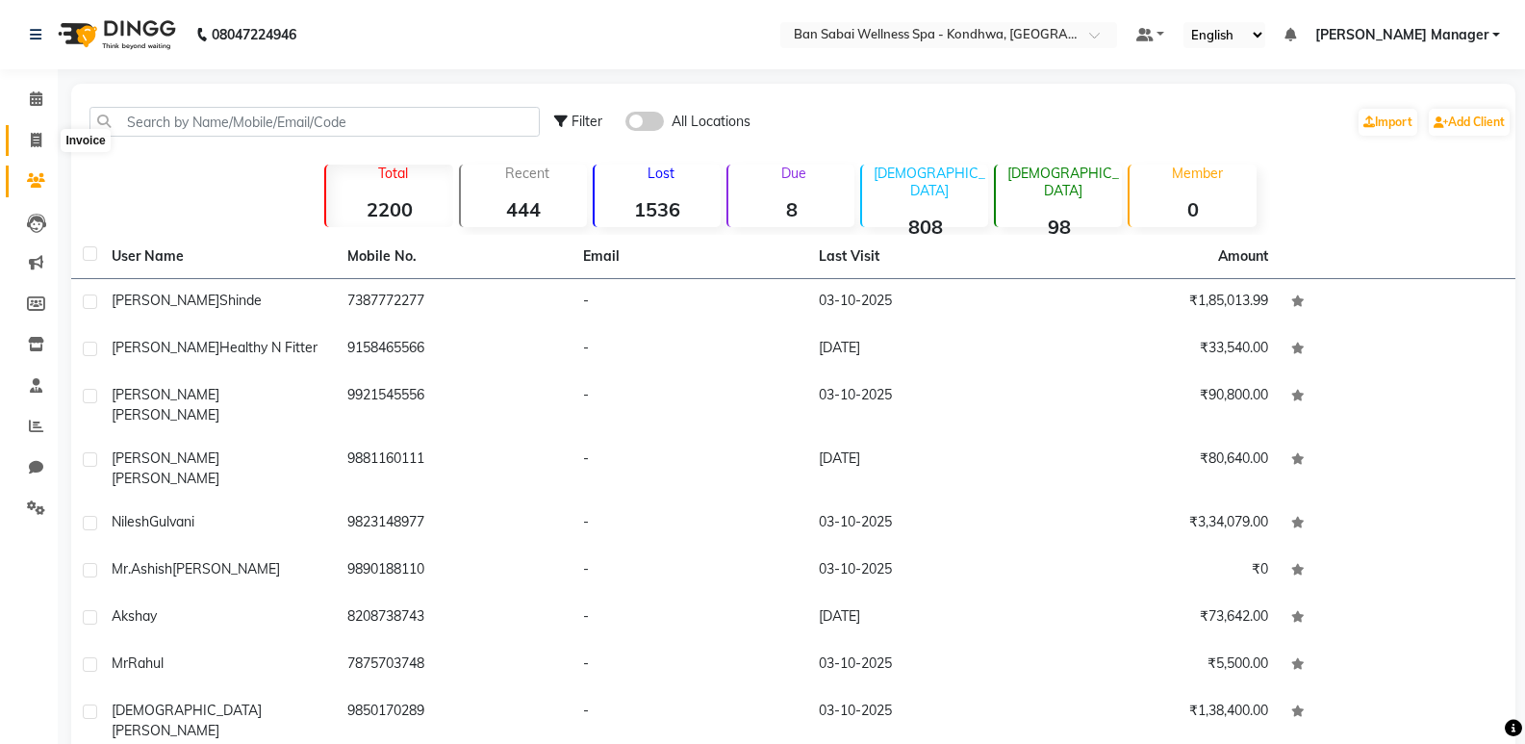
click at [31, 146] on icon at bounding box center [36, 140] width 11 height 14
select select "service"
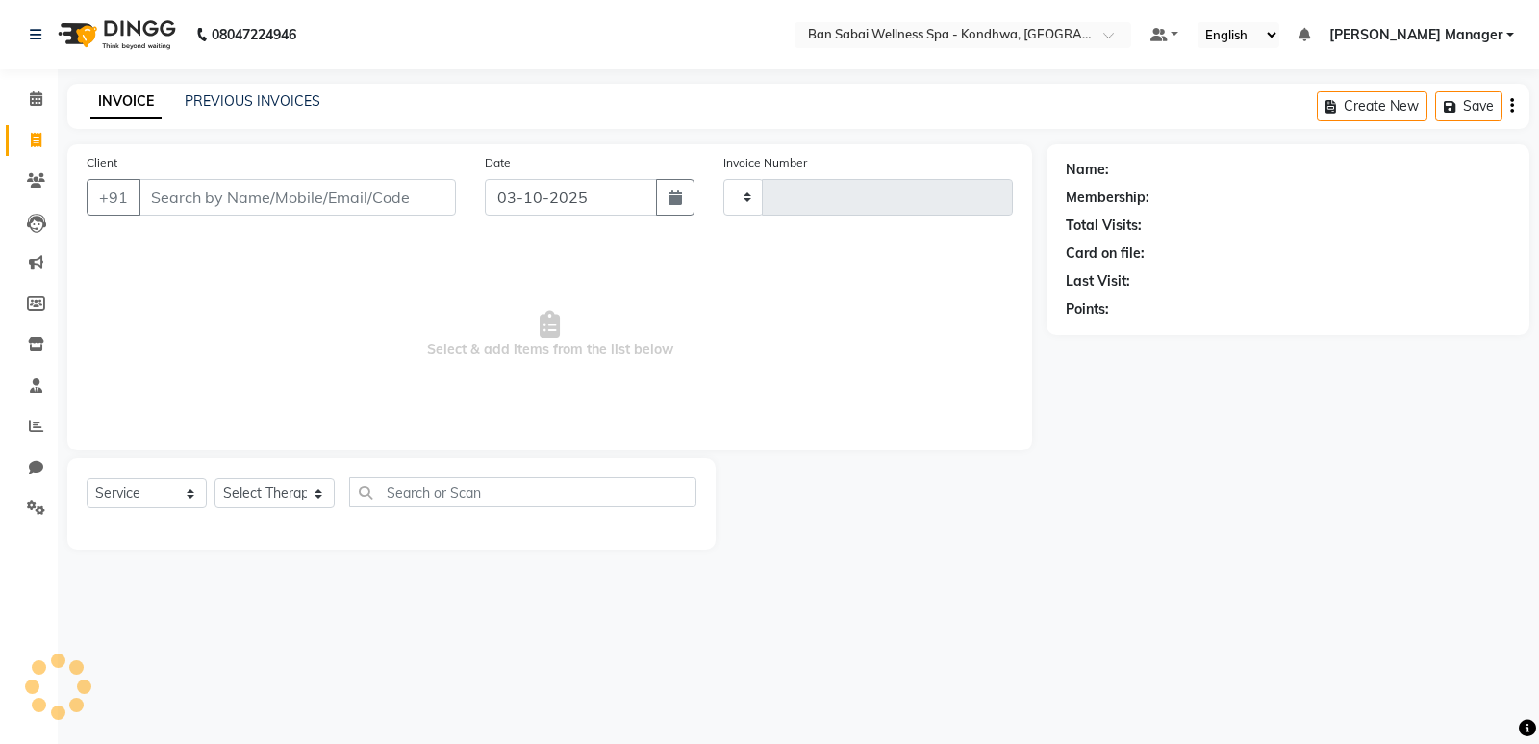
click at [222, 201] on input "Client" at bounding box center [297, 197] width 317 height 37
type input "1773"
select select "8227"
type input "8482897427"
click at [395, 209] on button "Add Client" at bounding box center [406, 197] width 99 height 37
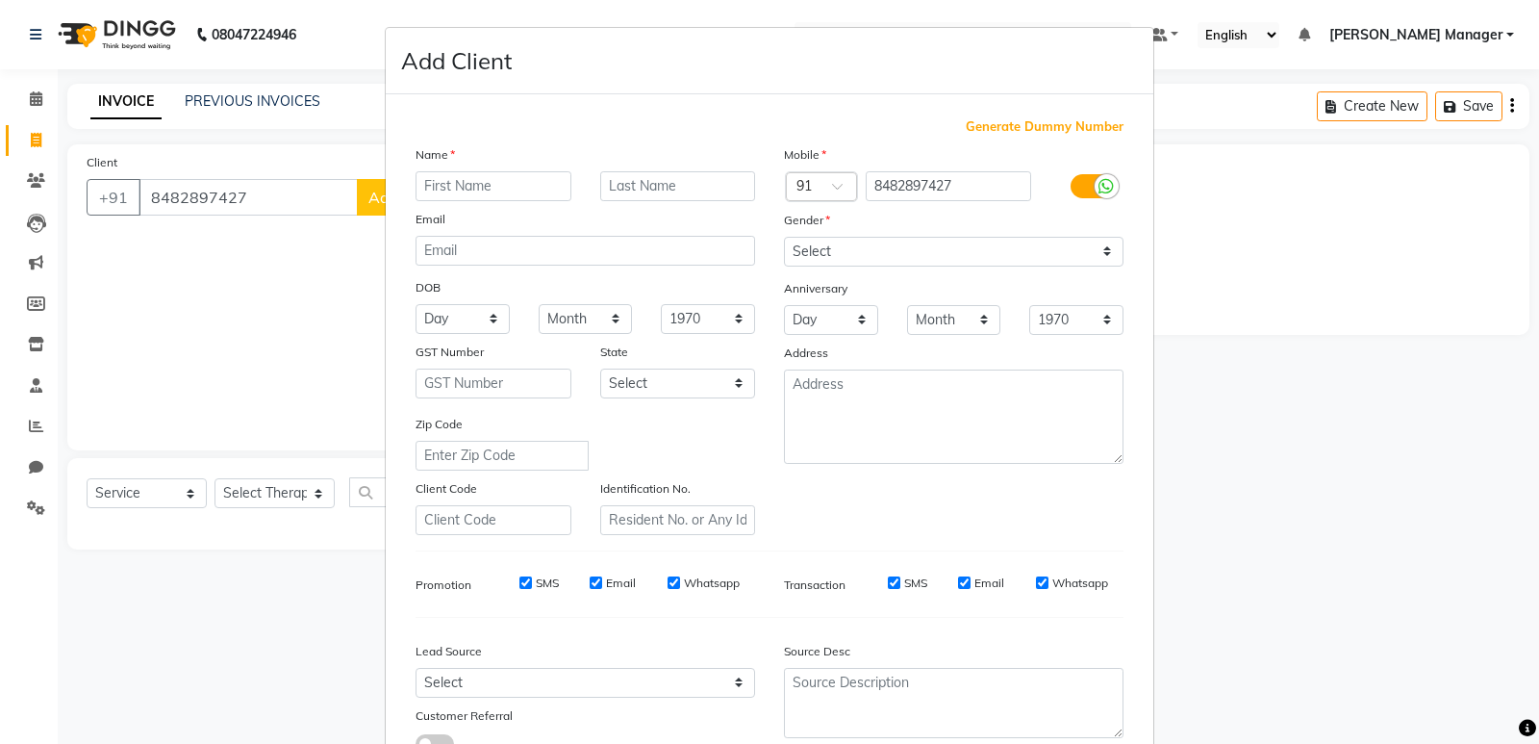
click at [497, 195] on input "text" at bounding box center [494, 186] width 156 height 30
type input "[PERSON_NAME]"
click at [789, 263] on select "Select [DEMOGRAPHIC_DATA] [DEMOGRAPHIC_DATA] Other Prefer Not To Say" at bounding box center [954, 252] width 340 height 30
select select "[DEMOGRAPHIC_DATA]"
click at [784, 237] on select "Select [DEMOGRAPHIC_DATA] [DEMOGRAPHIC_DATA] Other Prefer Not To Say" at bounding box center [954, 252] width 340 height 30
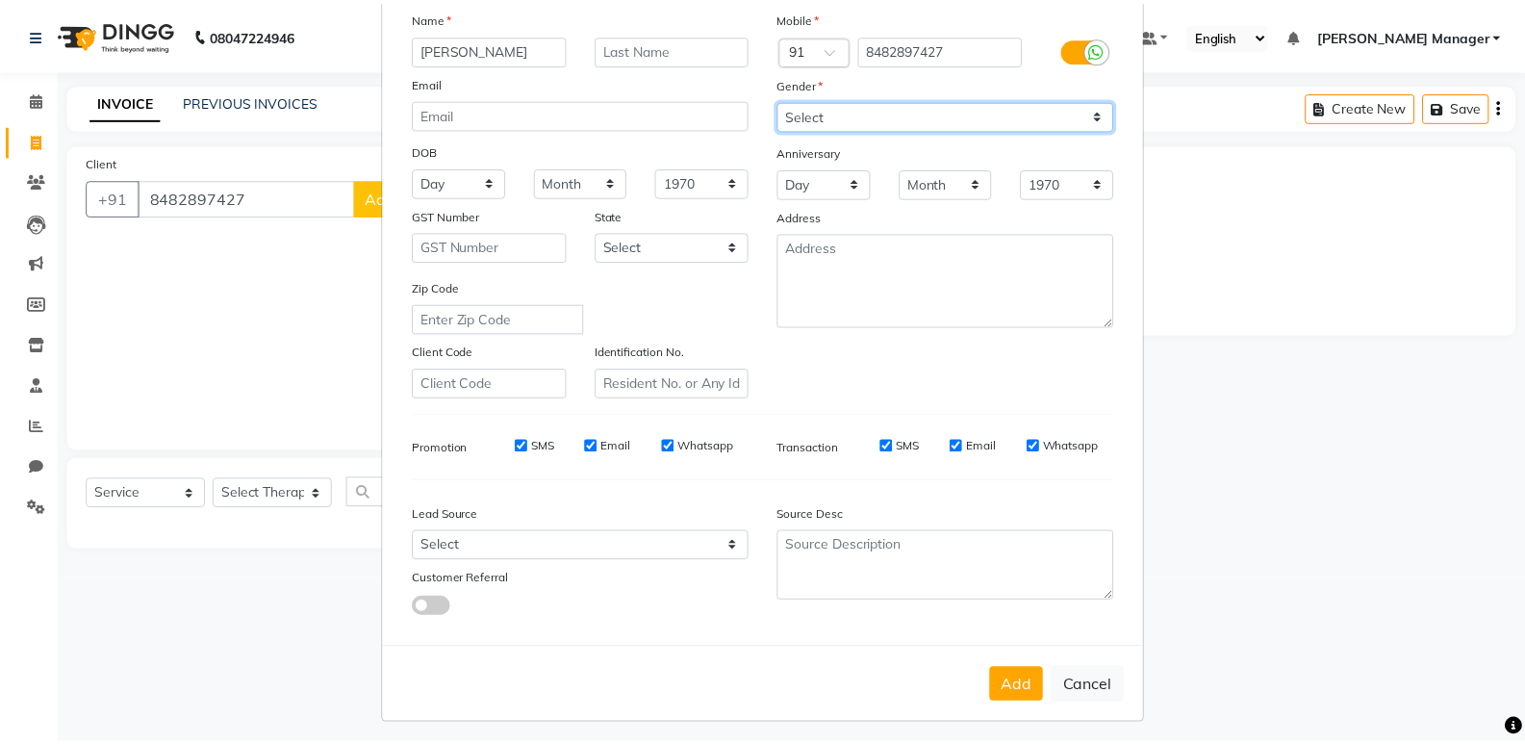
scroll to position [144, 0]
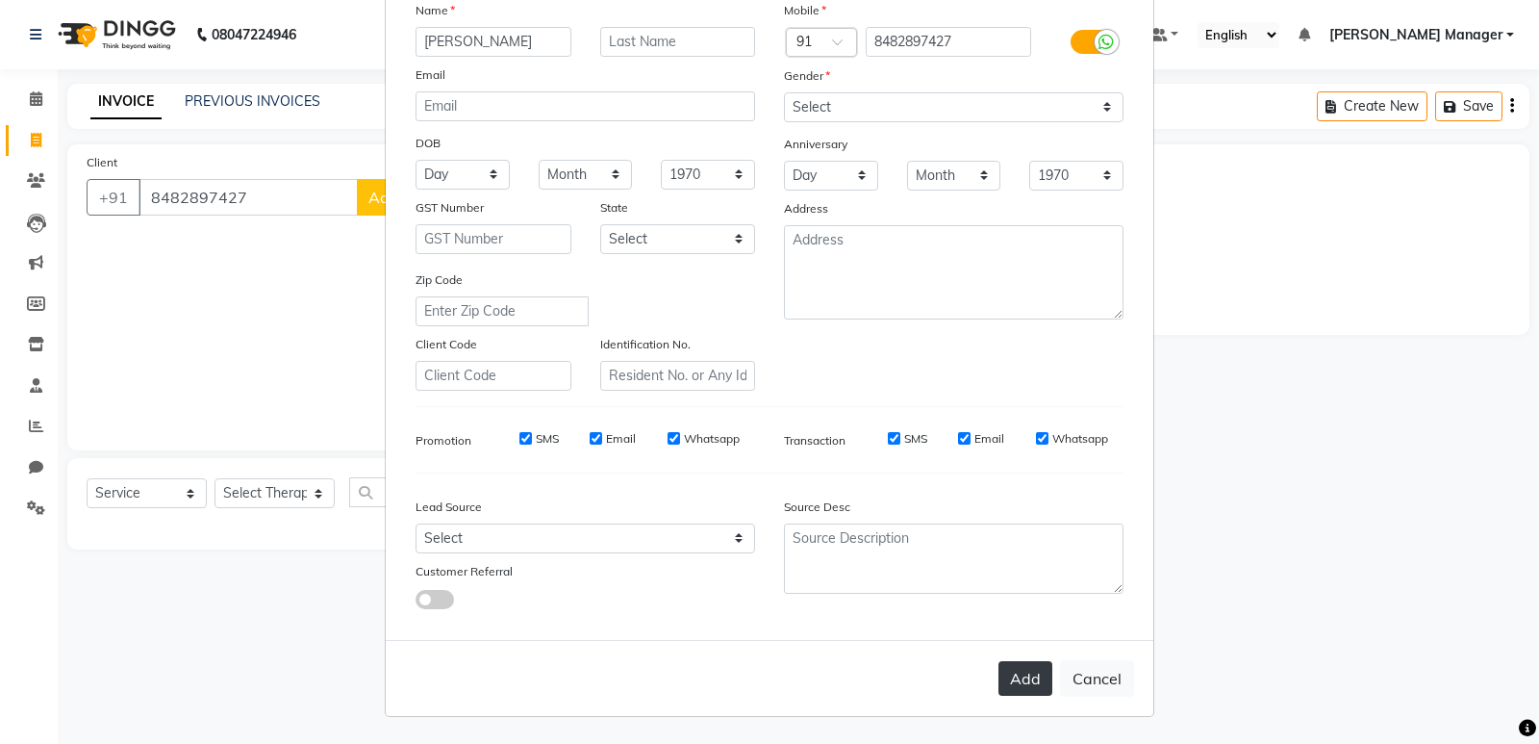
click at [1015, 665] on button "Add" at bounding box center [1026, 678] width 54 height 35
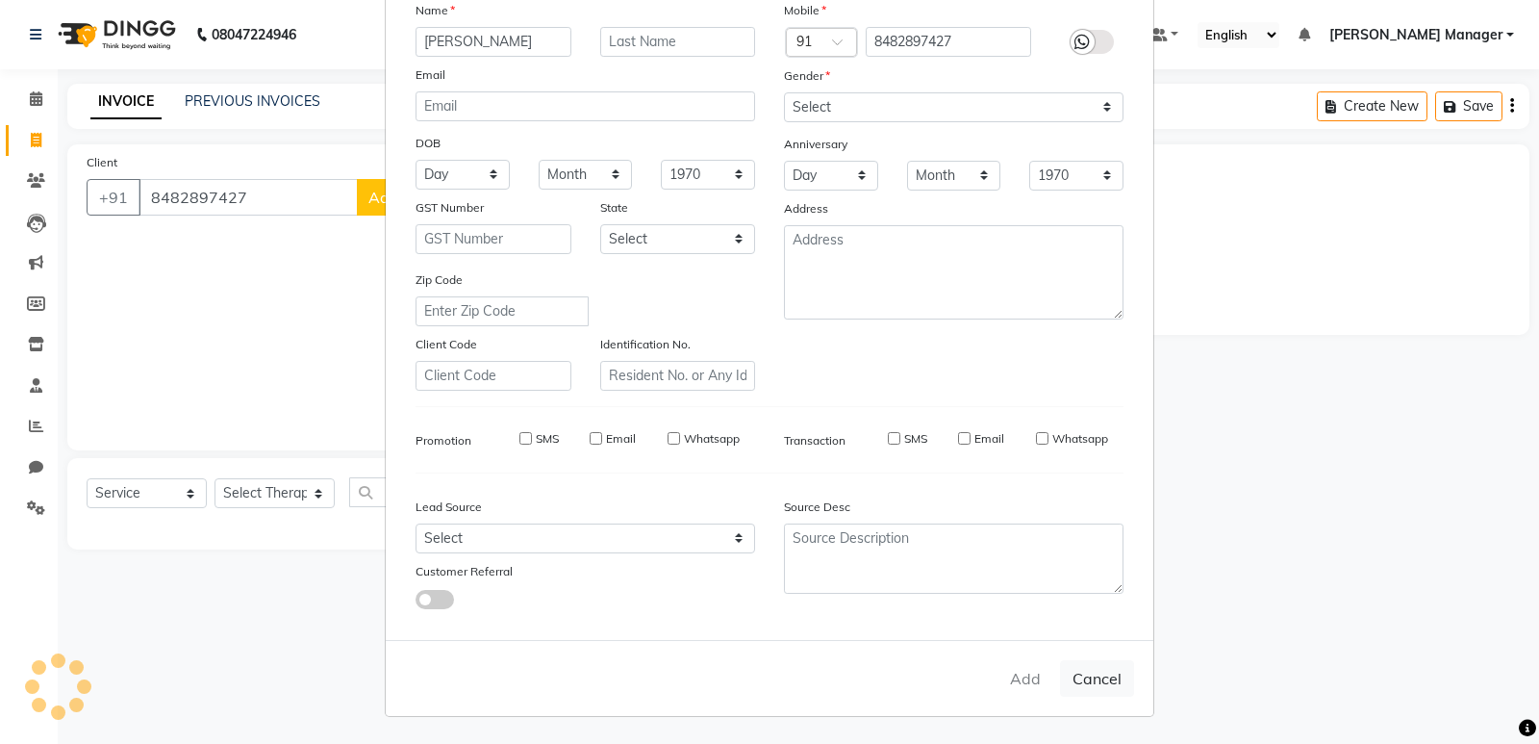
select select
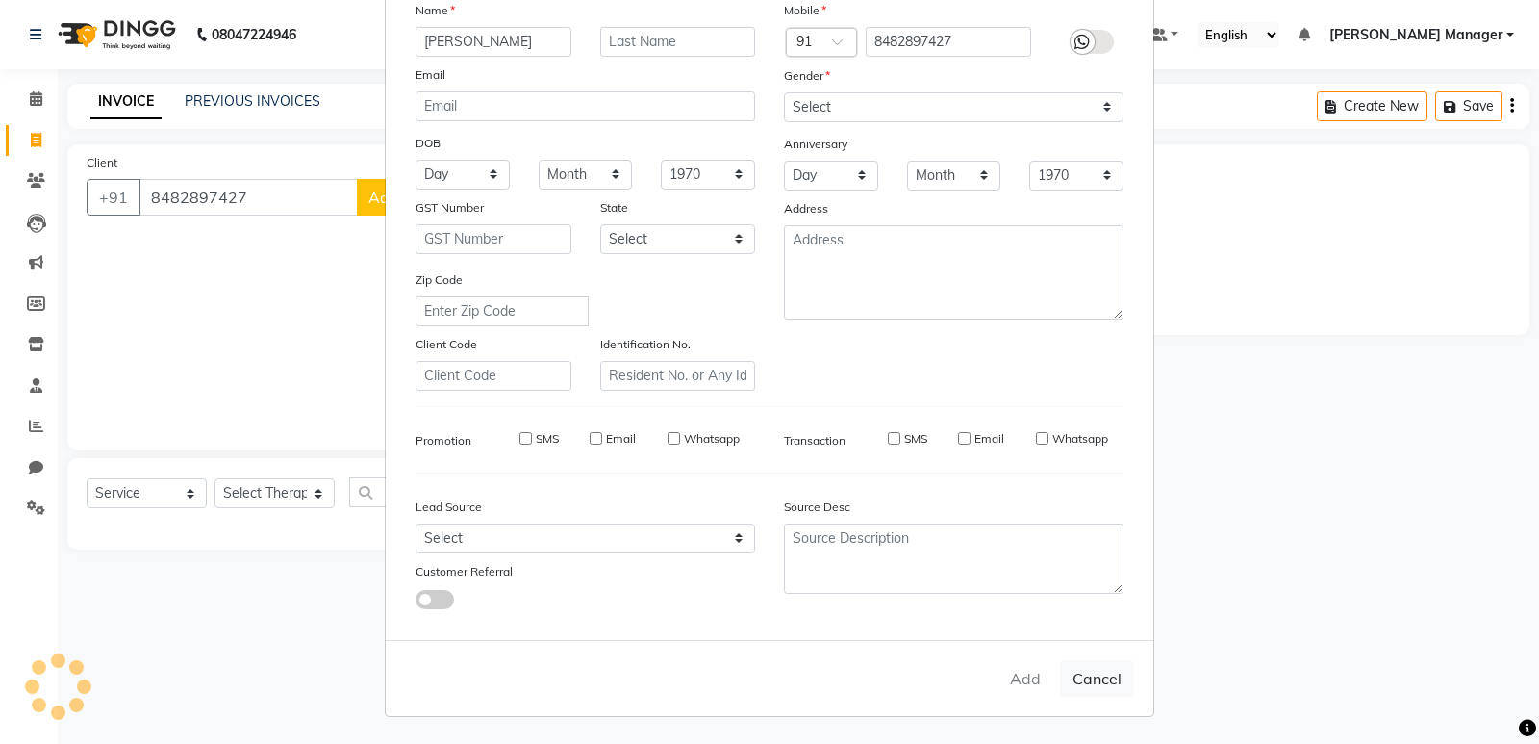
select select
checkbox input "false"
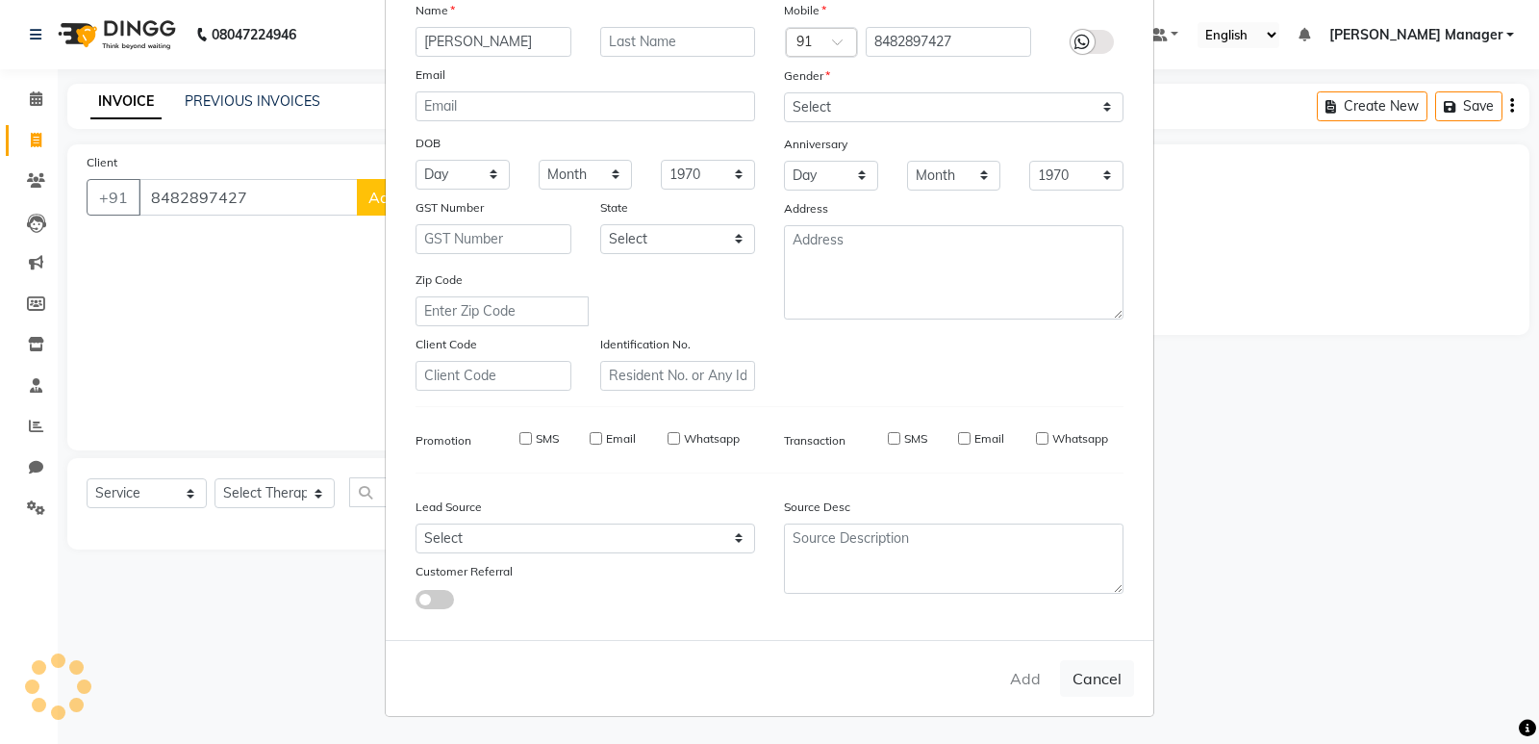
checkbox input "false"
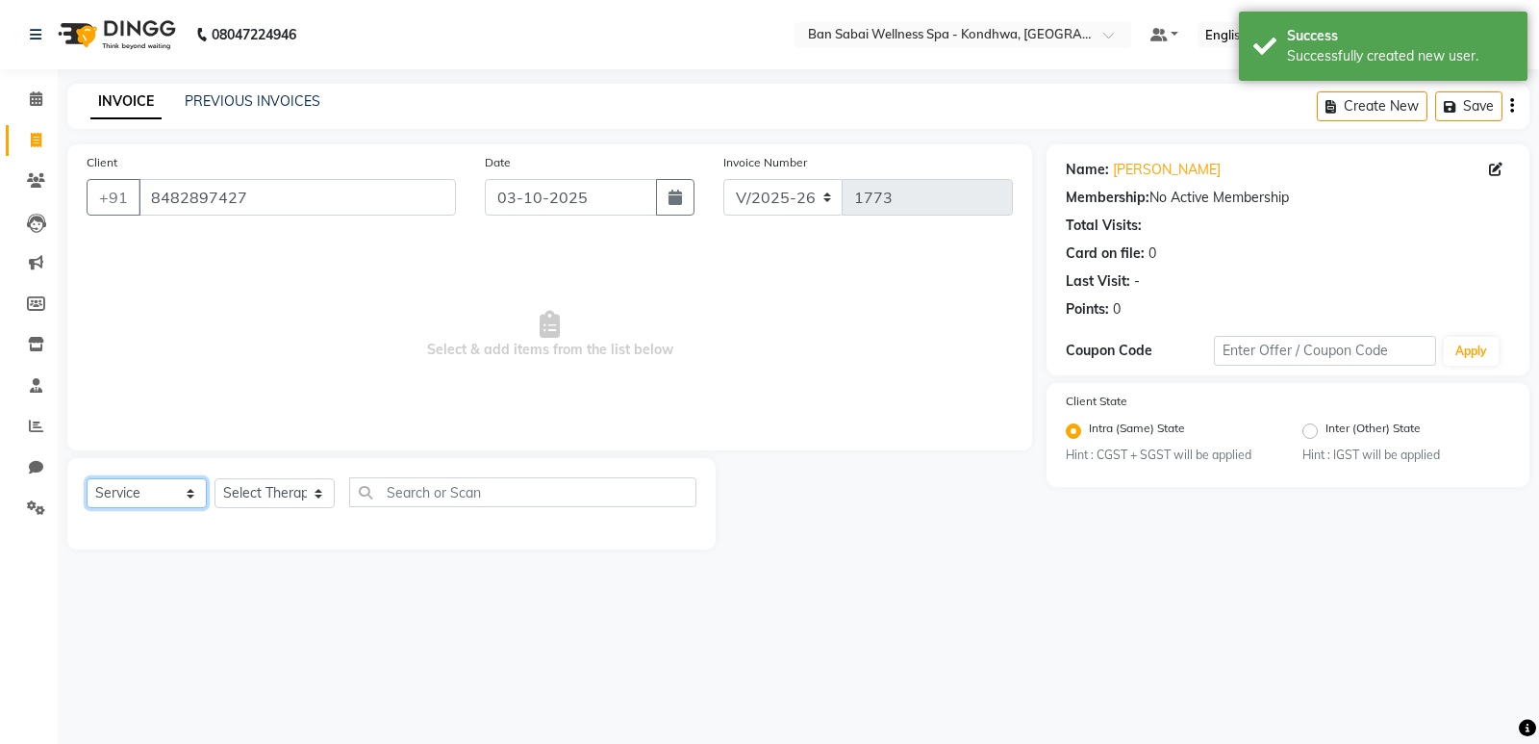
click at [138, 490] on select "Select Service Product Membership Package Voucher Prepaid Gift Card" at bounding box center [147, 493] width 120 height 30
select select "package"
click at [87, 478] on select "Select Service Product Membership Package Voucher Prepaid Gift Card" at bounding box center [147, 493] width 120 height 30
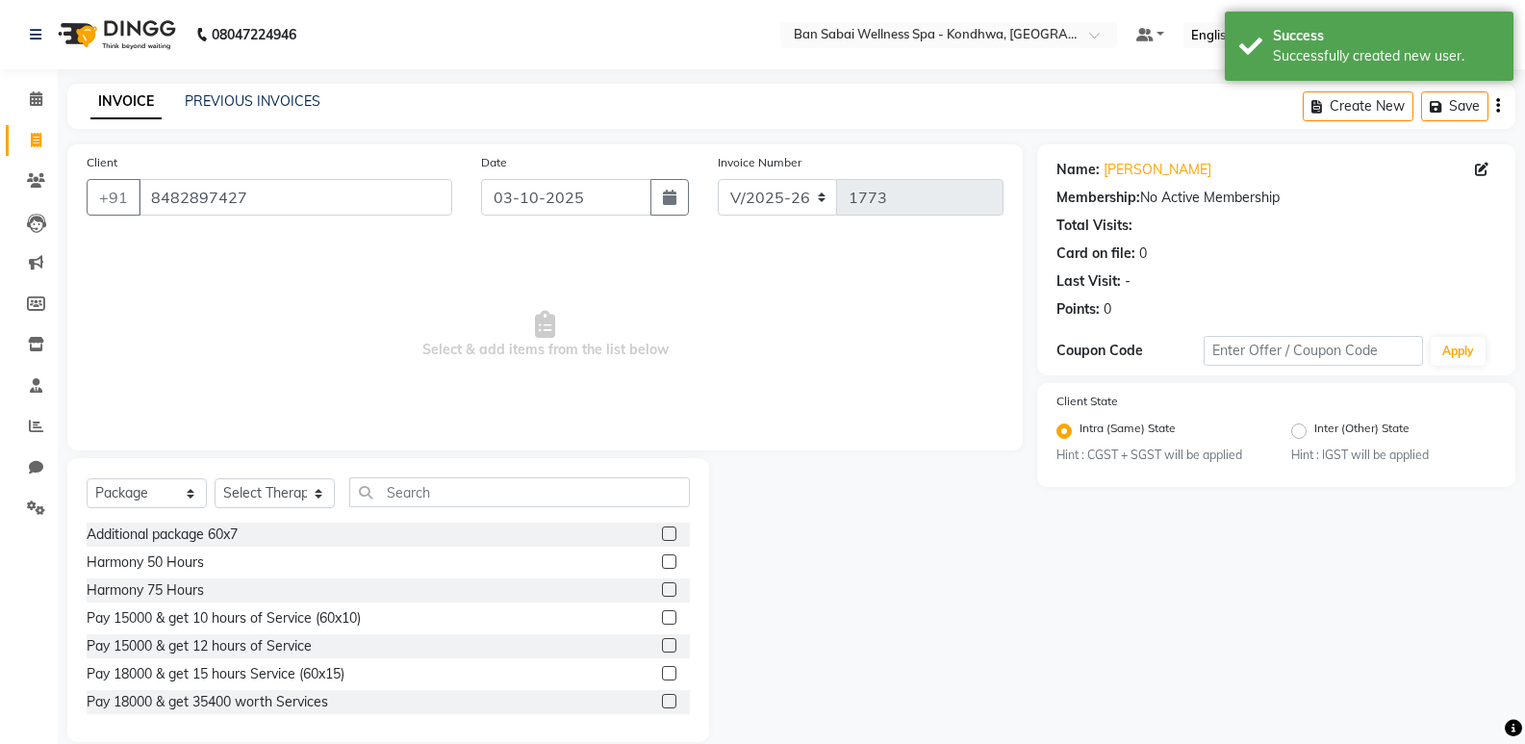
click at [662, 643] on label at bounding box center [669, 645] width 14 height 14
click at [662, 643] on input "checkbox" at bounding box center [668, 646] width 13 height 13
checkbox input "false"
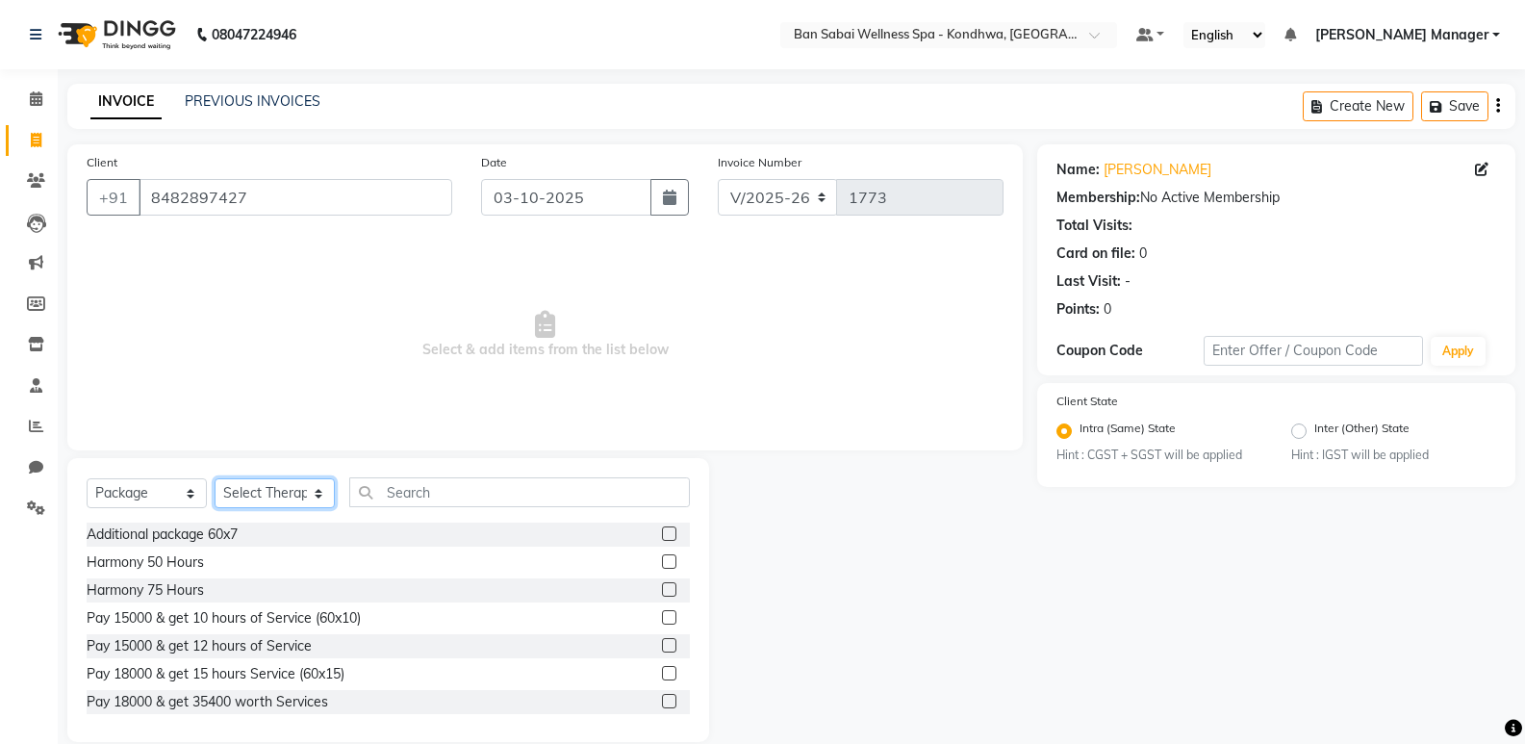
click at [271, 489] on select "Select Therapist [PERSON_NAME], Jire Kiki [PERSON_NAME] [PERSON_NAME] Manager […" at bounding box center [275, 493] width 120 height 30
select select "78705"
click at [215, 478] on select "Select Therapist [PERSON_NAME], Jire Kiki [PERSON_NAME] [PERSON_NAME] Manager […" at bounding box center [275, 493] width 120 height 30
click at [662, 645] on label at bounding box center [669, 645] width 14 height 14
click at [662, 645] on input "checkbox" at bounding box center [668, 646] width 13 height 13
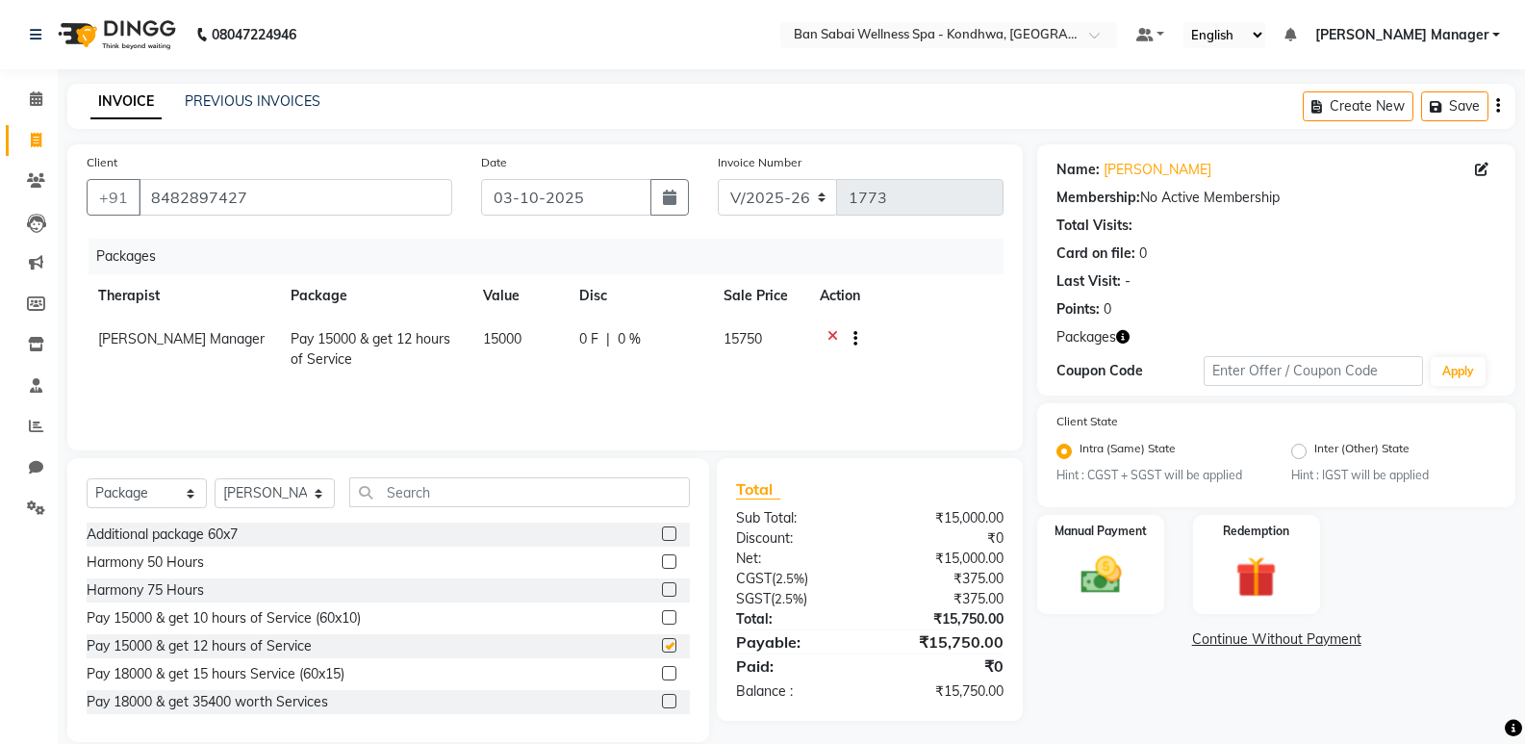
checkbox input "false"
click at [1498, 107] on icon "button" at bounding box center [1498, 106] width 4 height 1
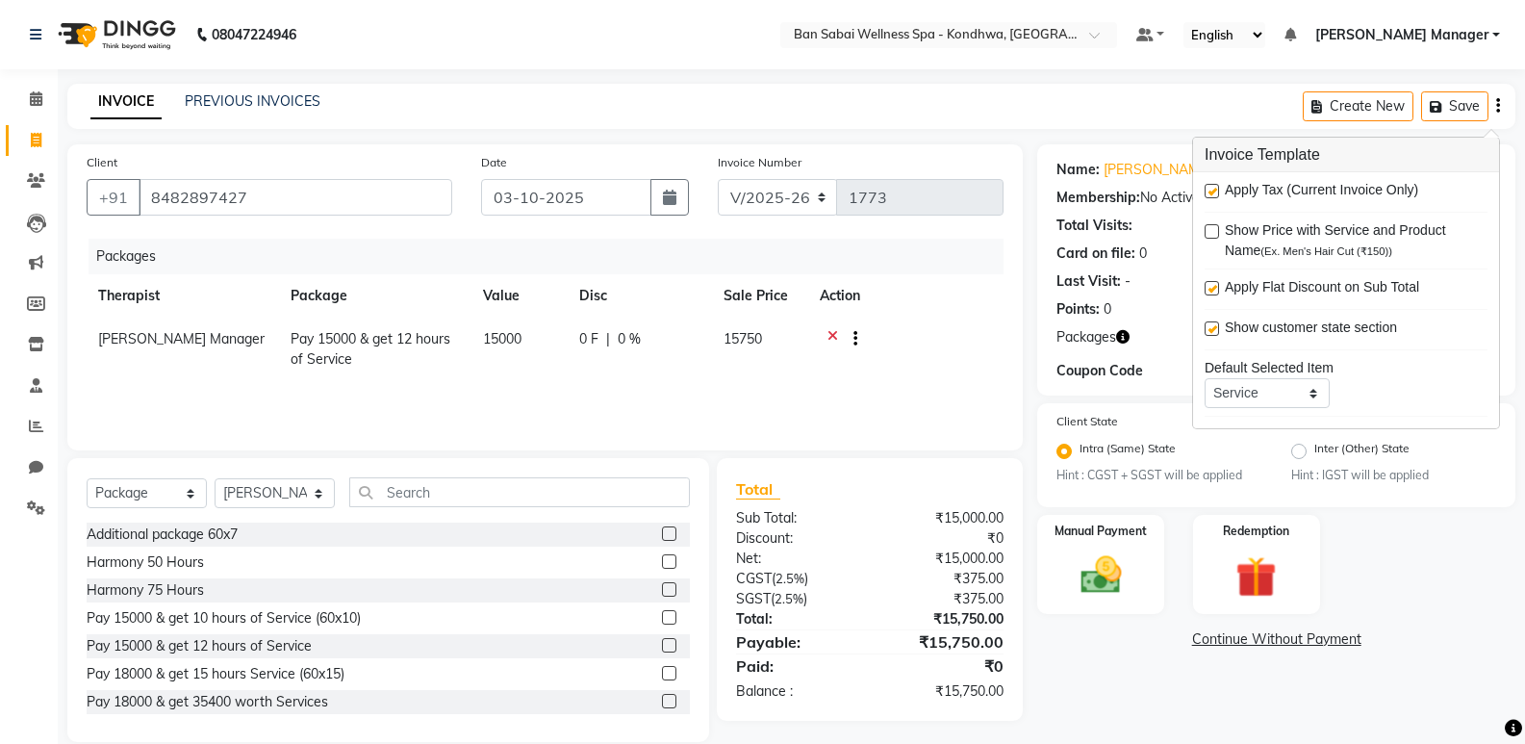
click at [1214, 186] on label at bounding box center [1212, 191] width 14 height 14
click at [1214, 186] on input "checkbox" at bounding box center [1211, 192] width 13 height 13
checkbox input "false"
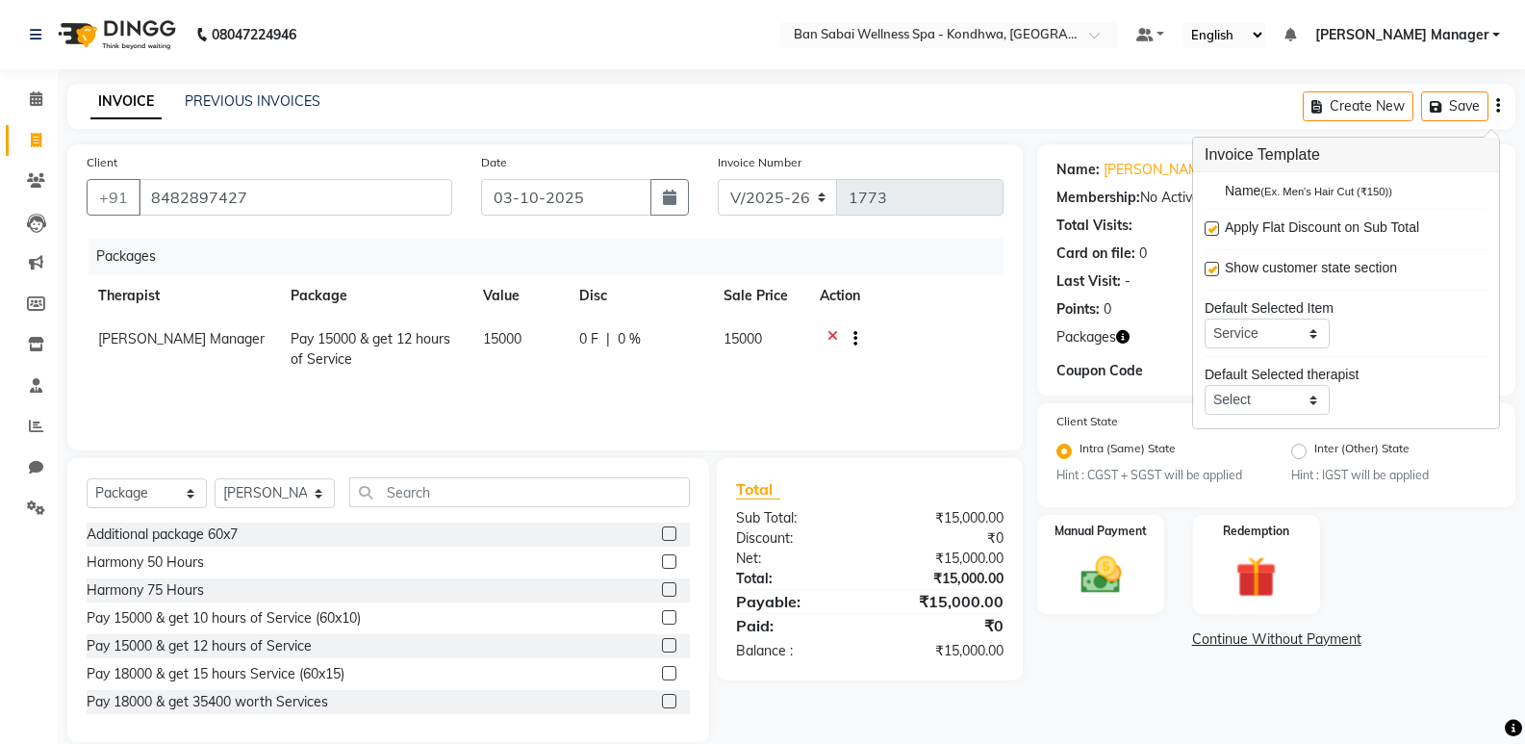
scroll to position [94, 0]
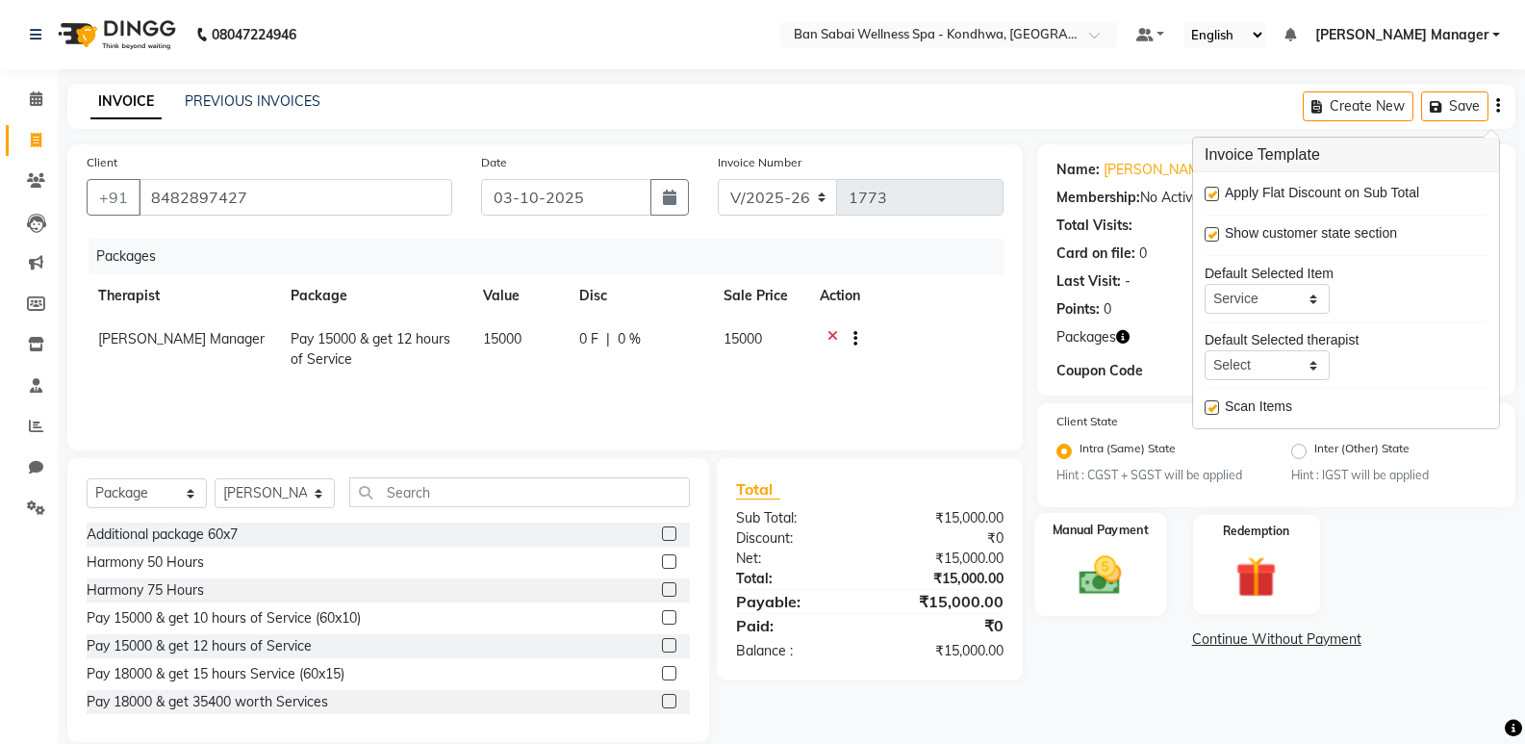
click at [1083, 605] on div "Manual Payment" at bounding box center [1101, 564] width 132 height 103
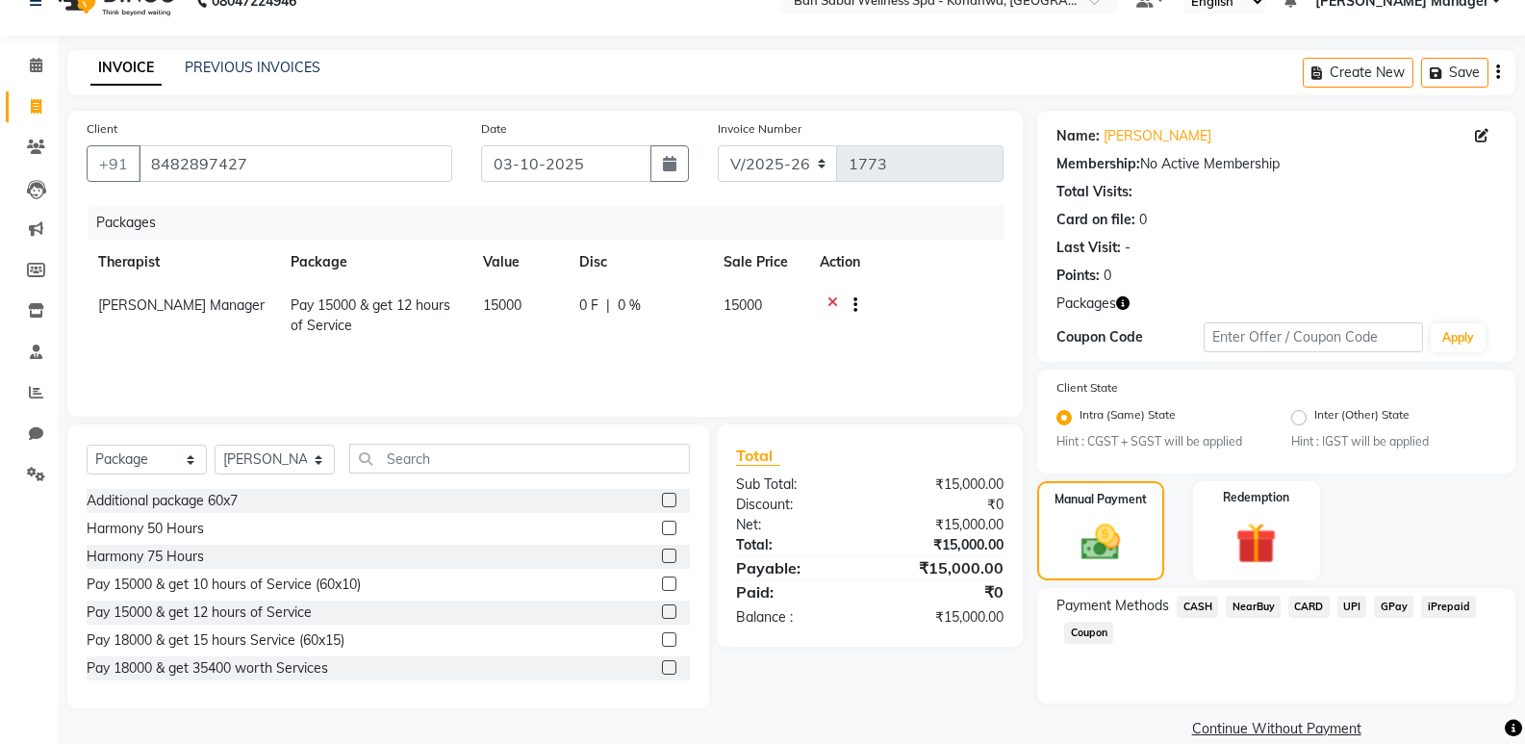
scroll to position [62, 0]
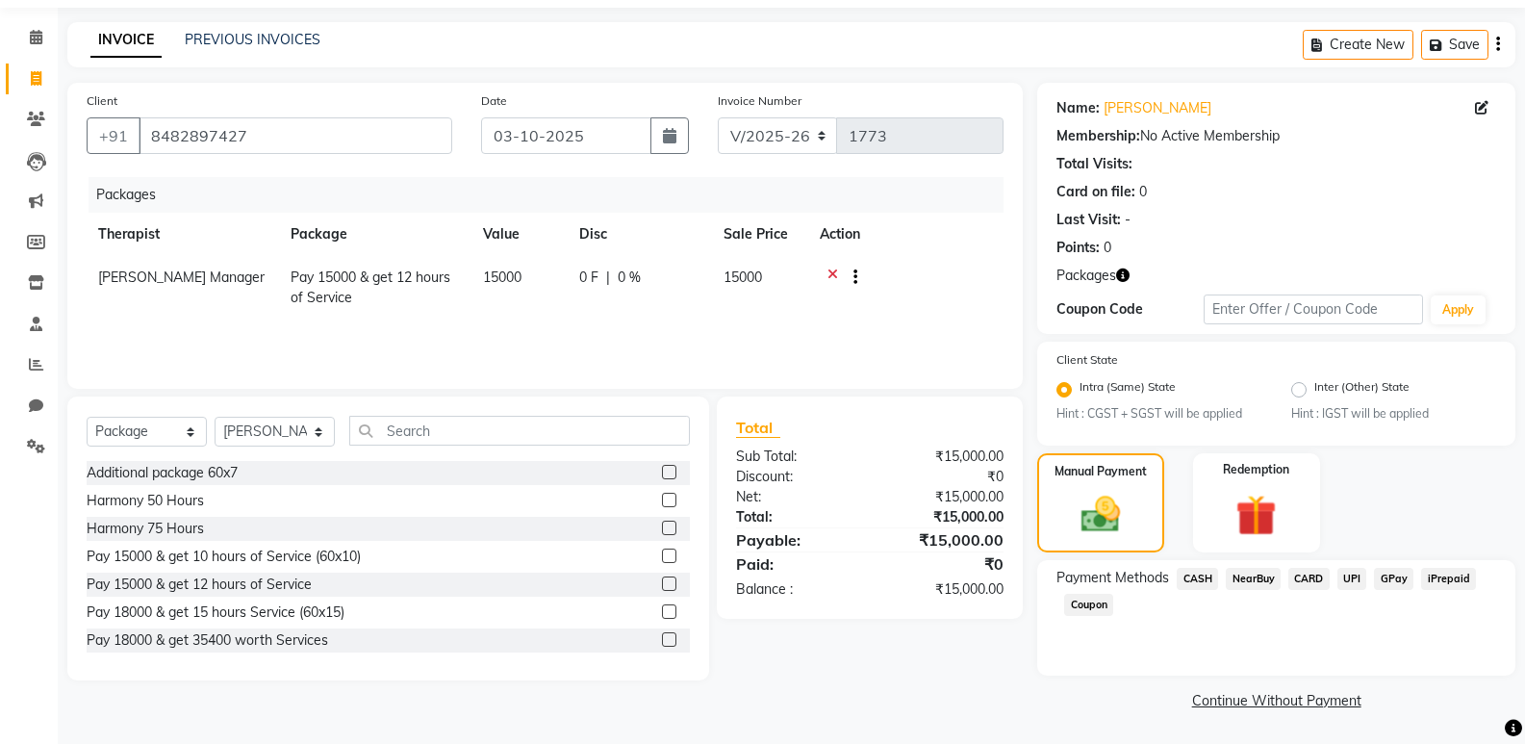
click at [1188, 576] on span "CASH" at bounding box center [1197, 579] width 41 height 22
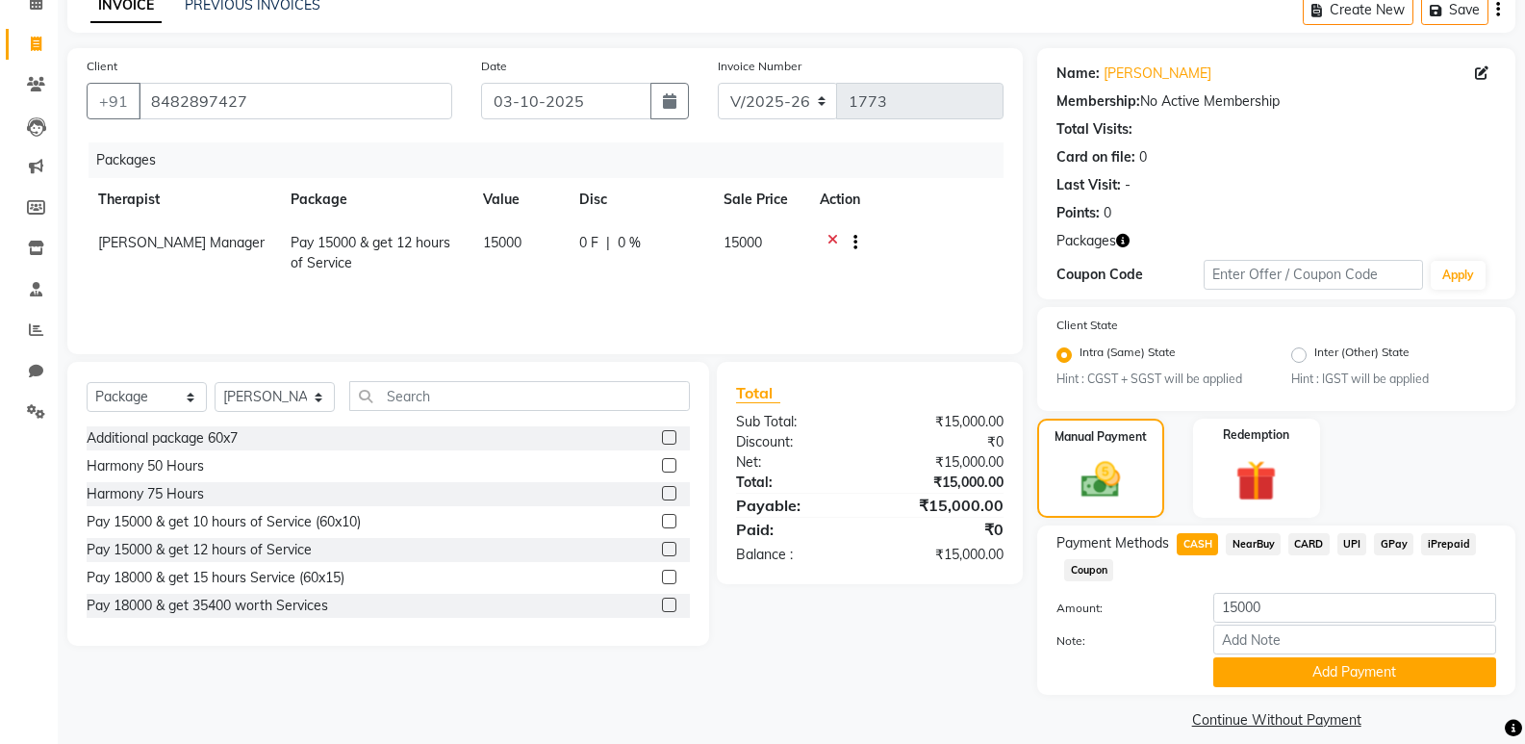
scroll to position [115, 0]
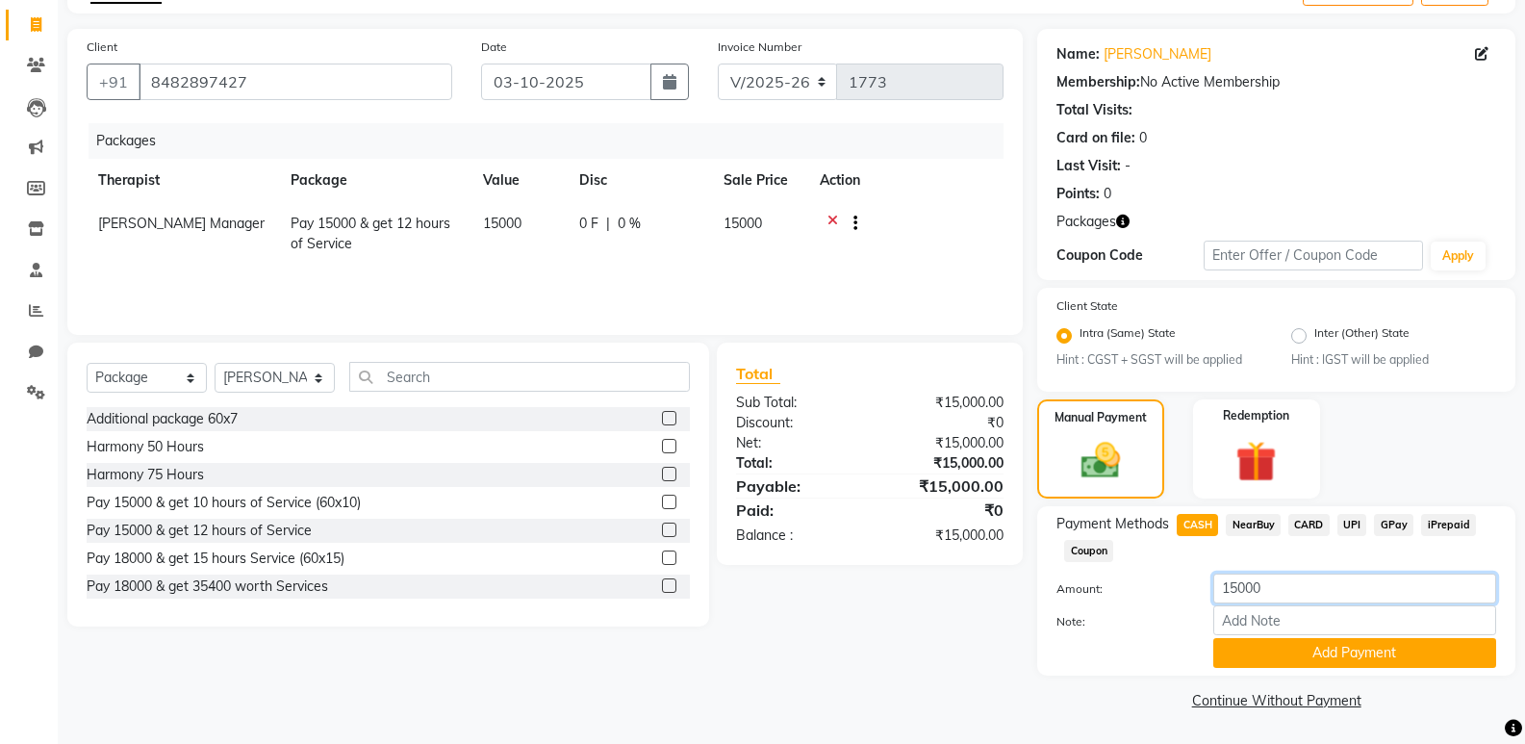
click at [1234, 587] on input "15000" at bounding box center [1354, 588] width 283 height 30
type input "5000"
click at [1266, 651] on button "Add Payment" at bounding box center [1354, 653] width 283 height 30
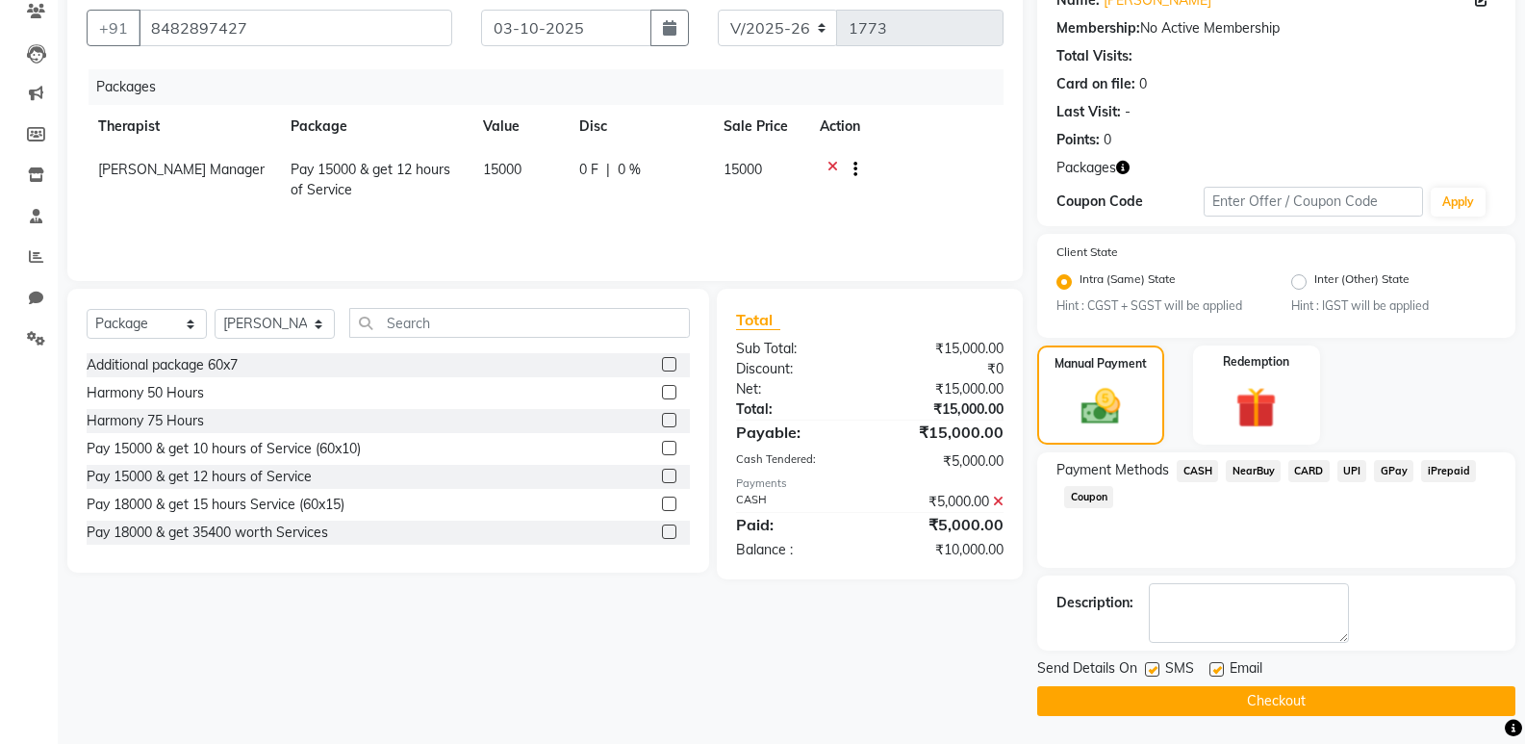
scroll to position [170, 0]
click at [1133, 698] on button "Checkout" at bounding box center [1276, 700] width 478 height 30
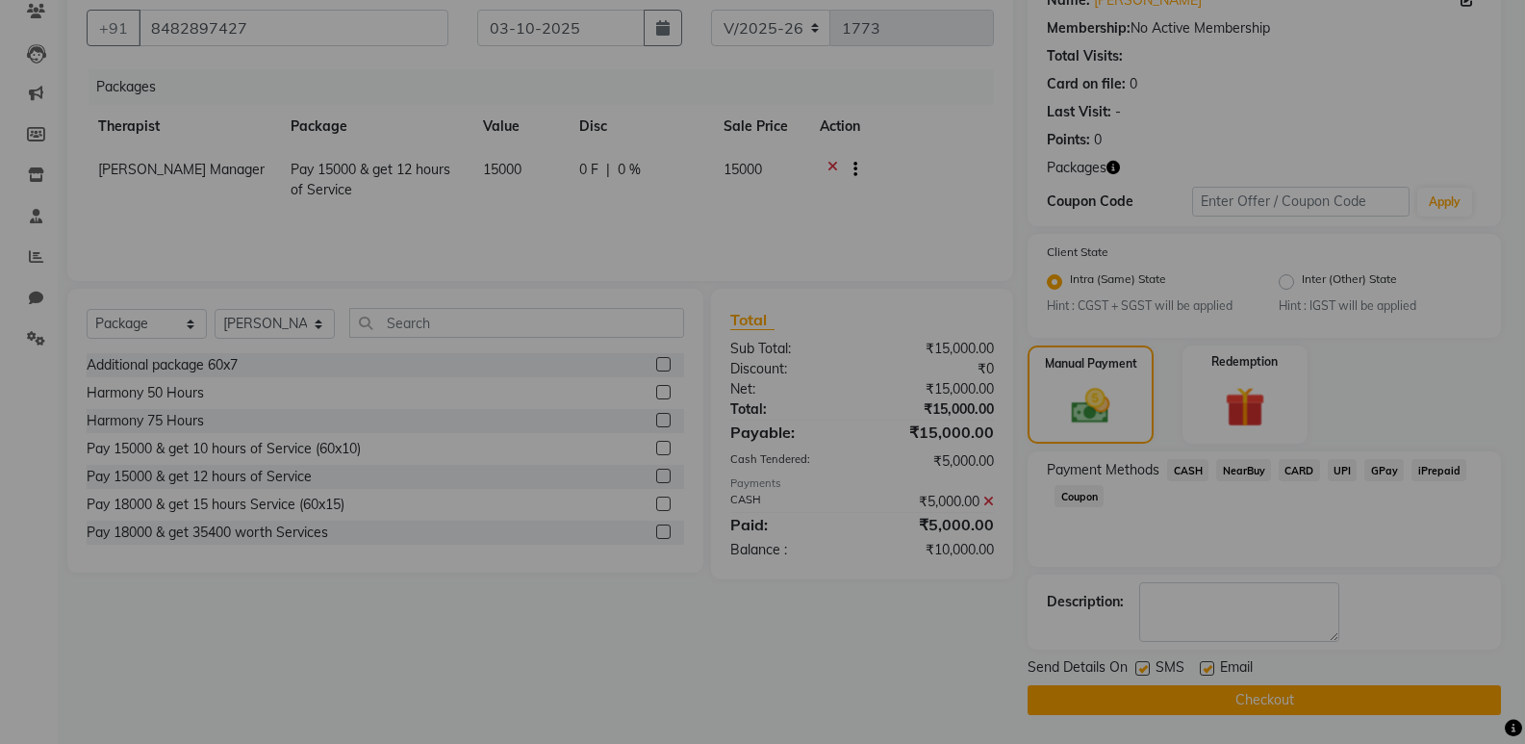
checkbox input "false"
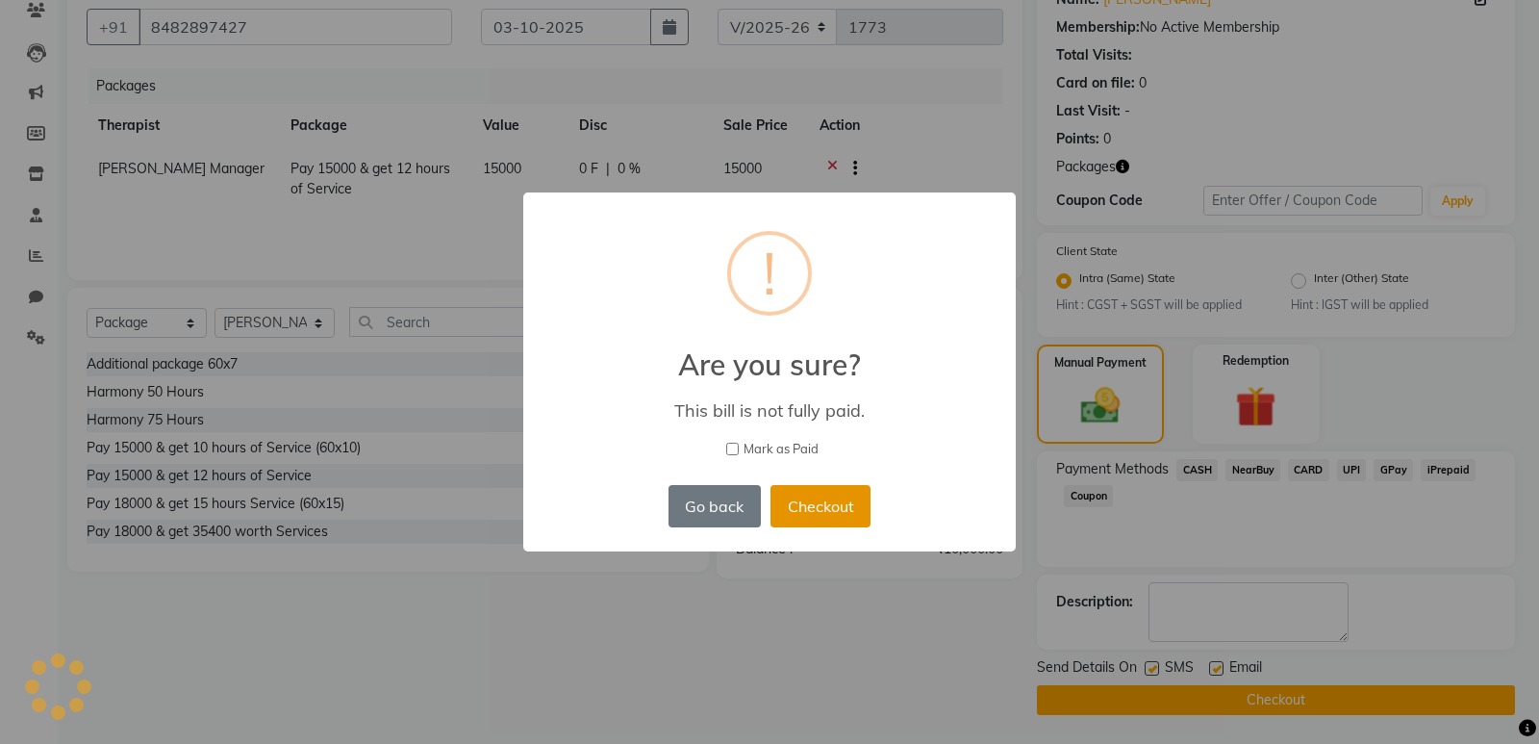
click at [831, 510] on button "Checkout" at bounding box center [821, 506] width 100 height 42
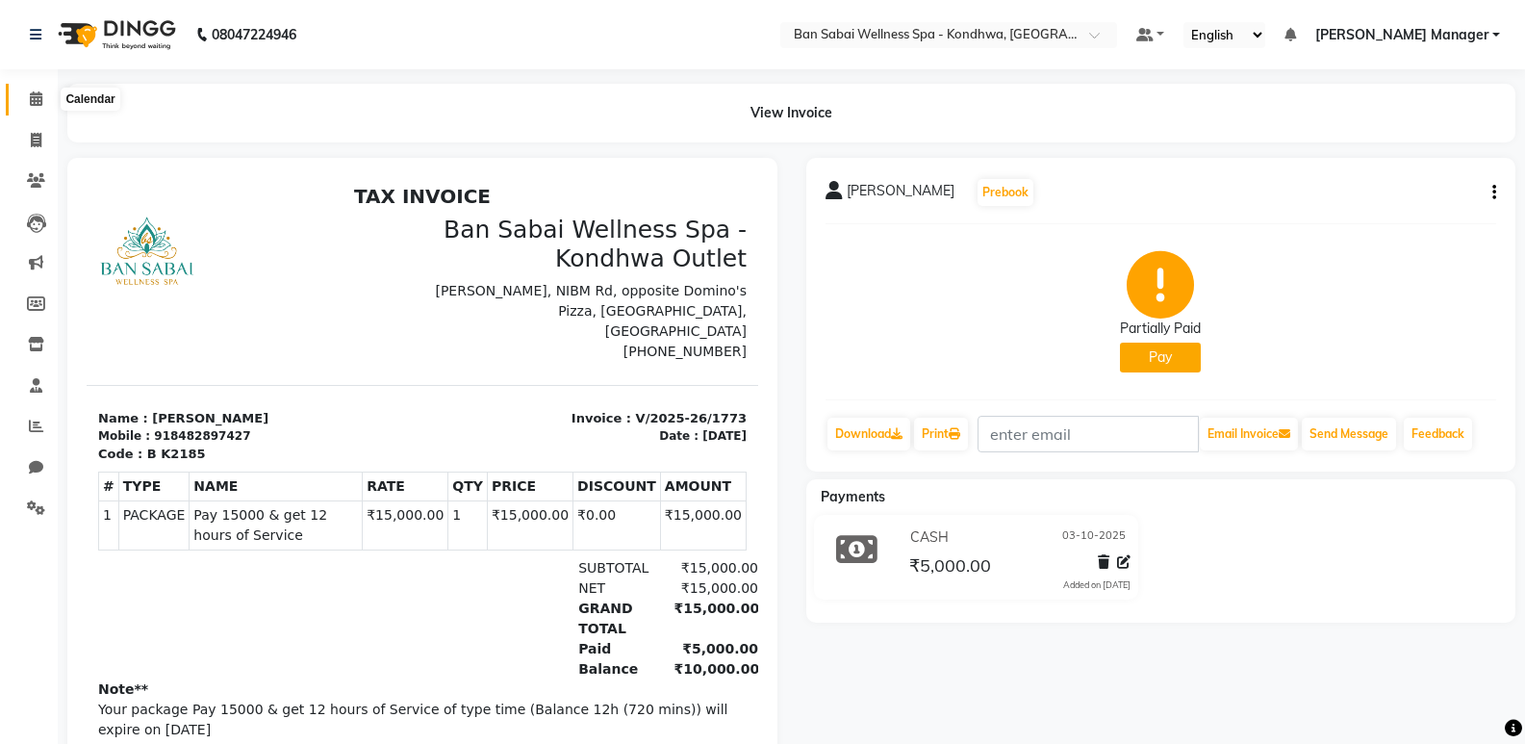
click at [31, 102] on icon at bounding box center [36, 98] width 13 height 14
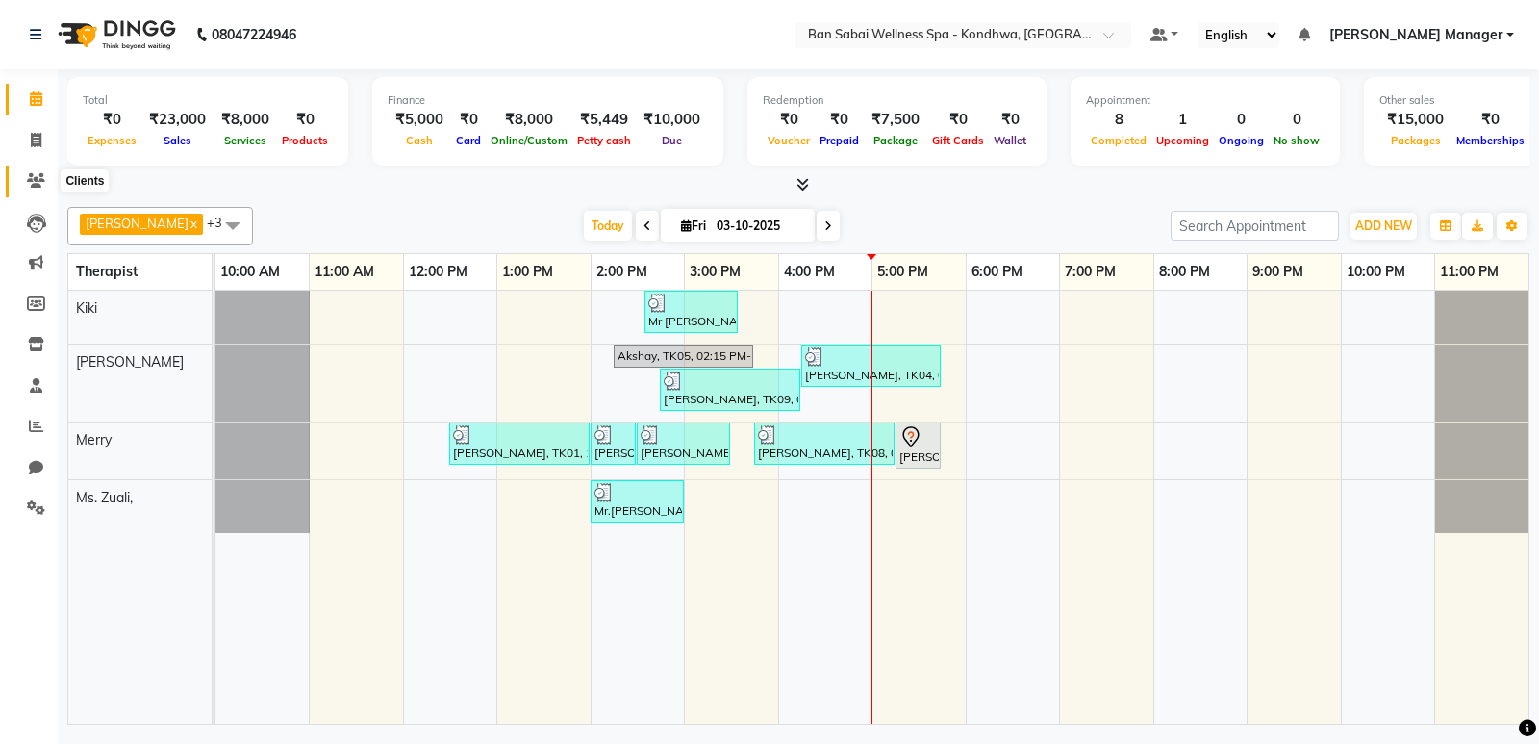
click at [31, 182] on icon at bounding box center [36, 180] width 18 height 14
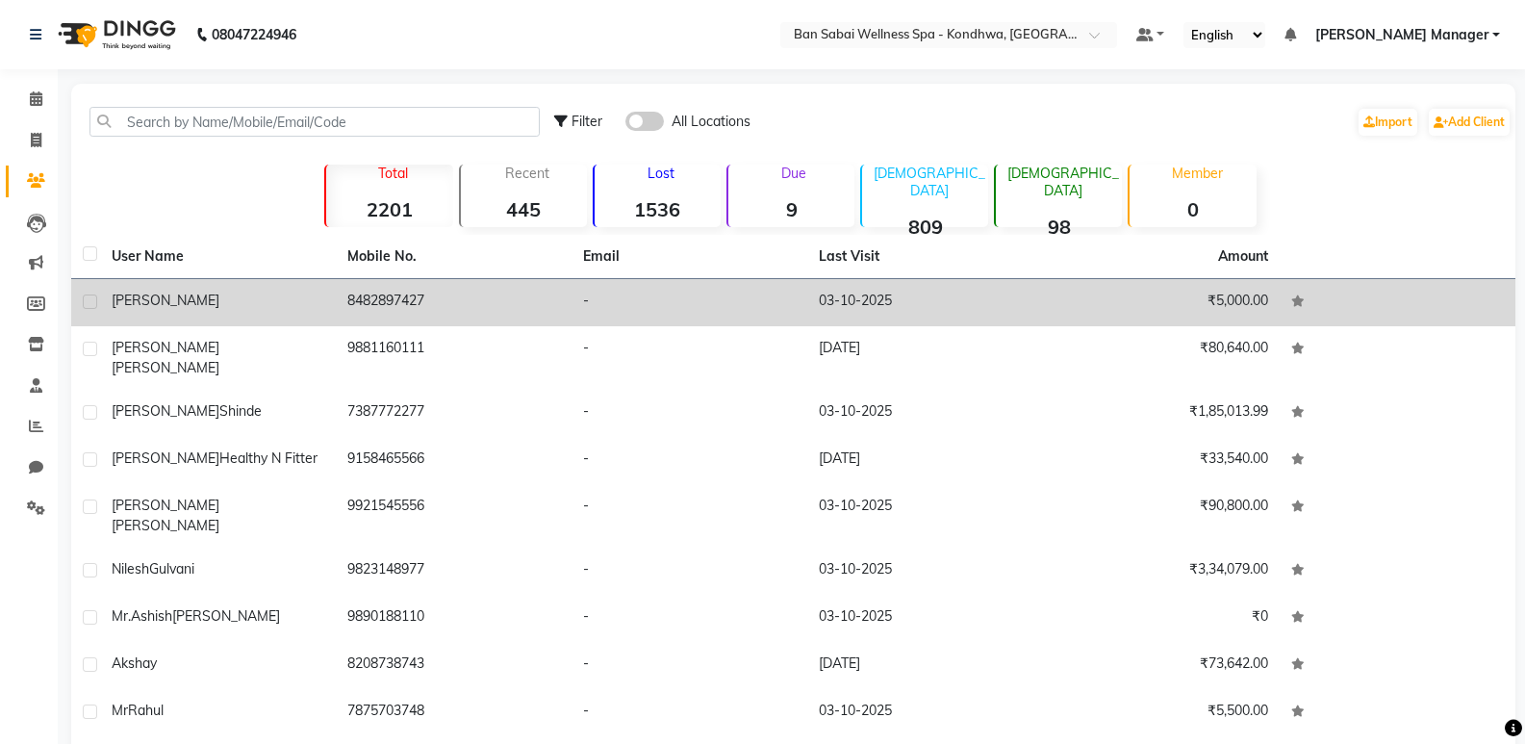
click at [389, 293] on td "8482897427" at bounding box center [454, 302] width 236 height 47
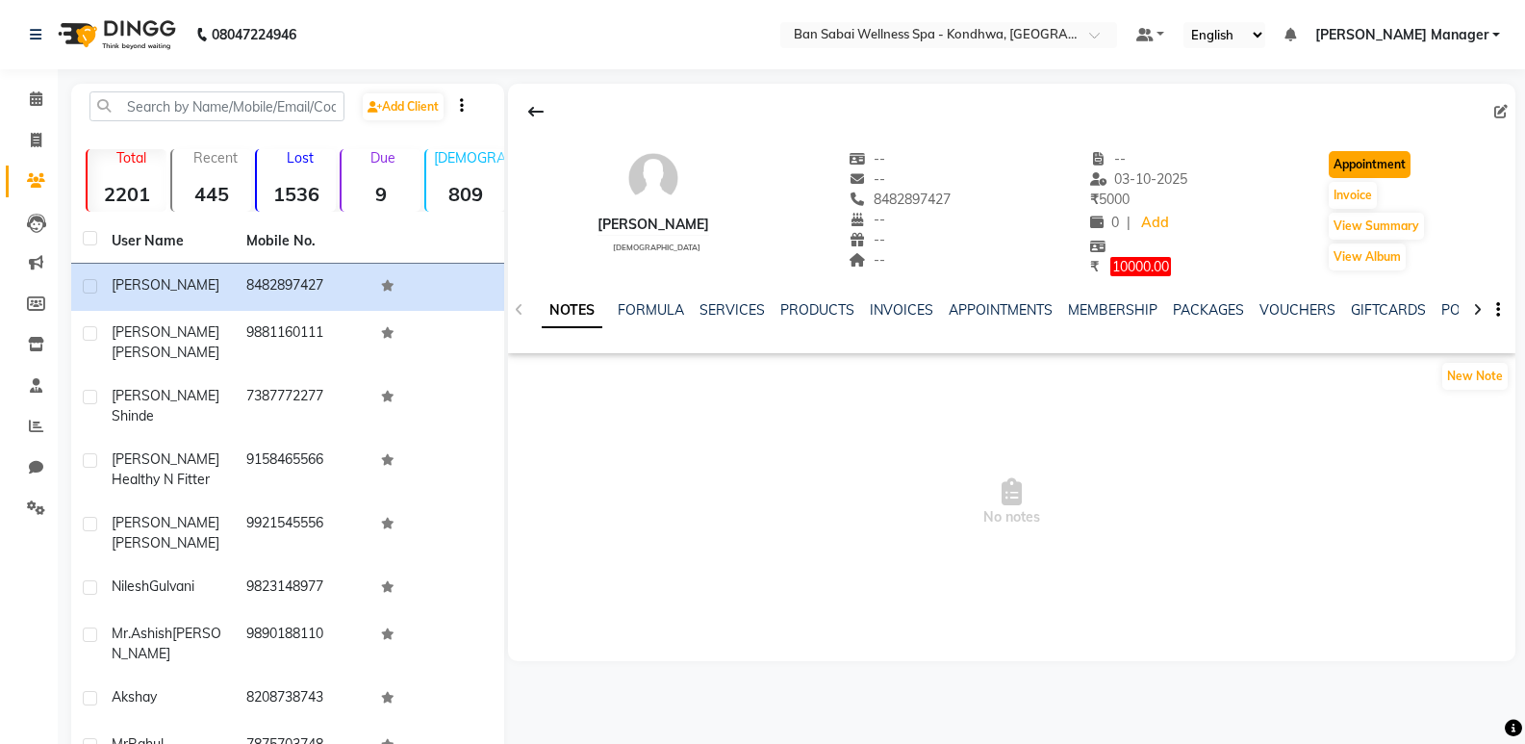
click at [1400, 158] on button "Appointment" at bounding box center [1370, 164] width 82 height 27
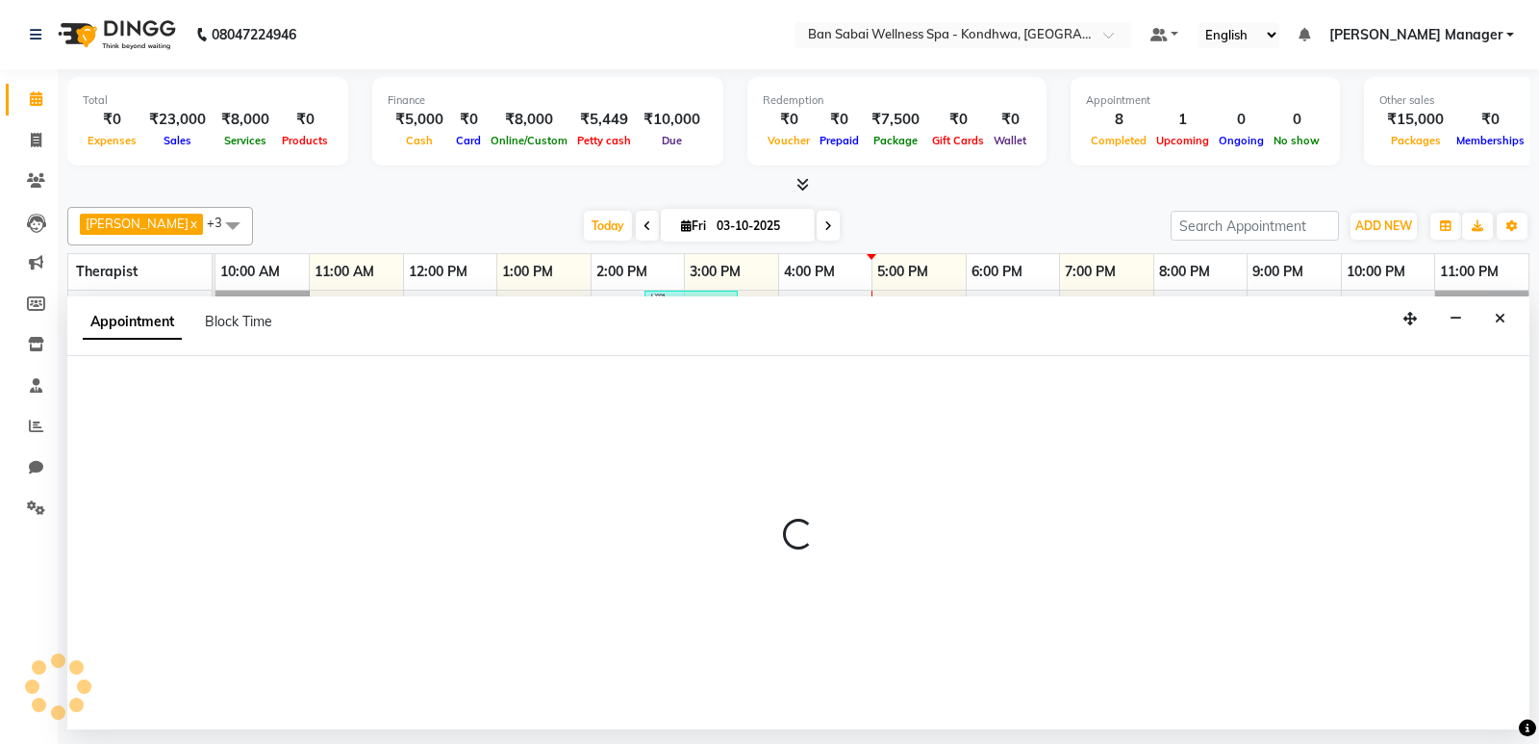
select select "tentative"
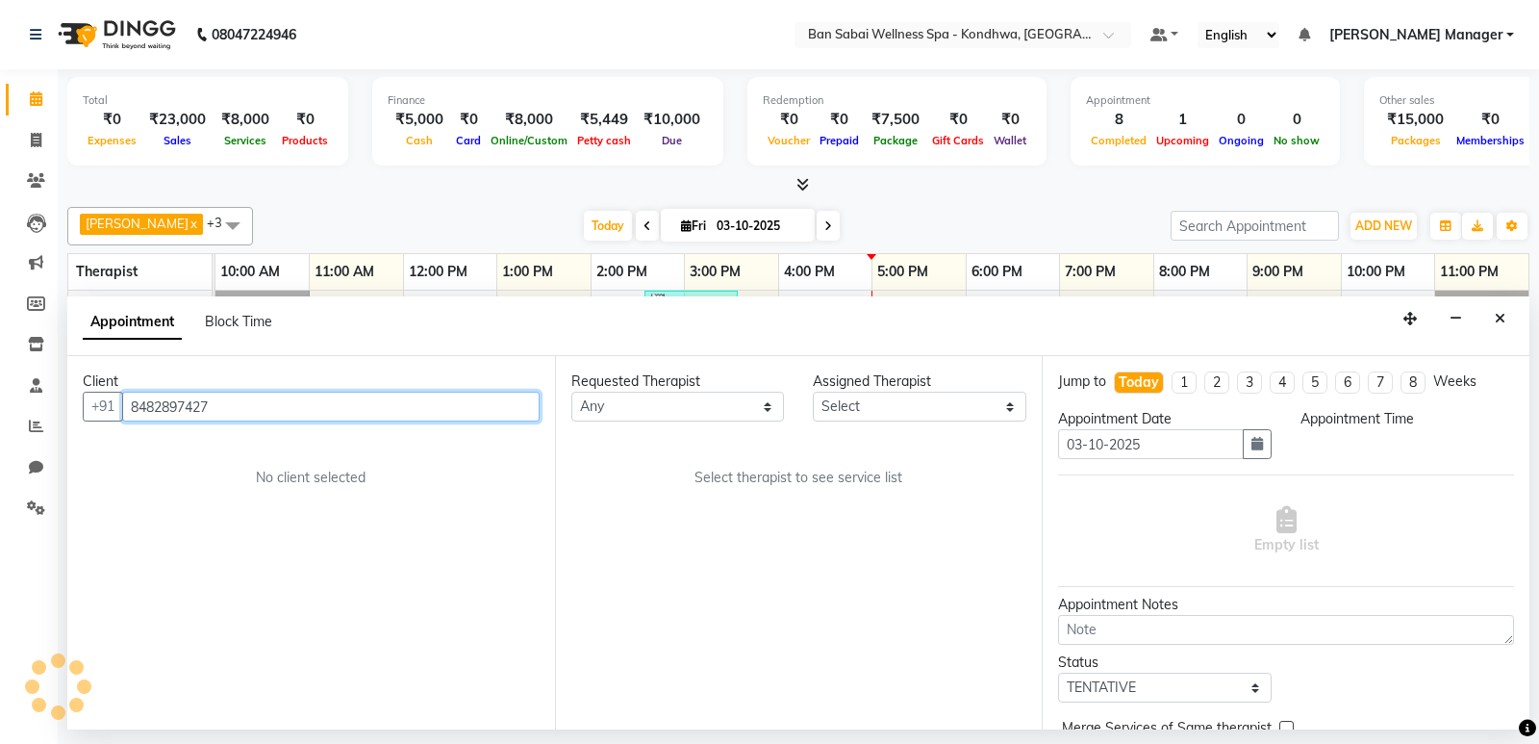
select select "660"
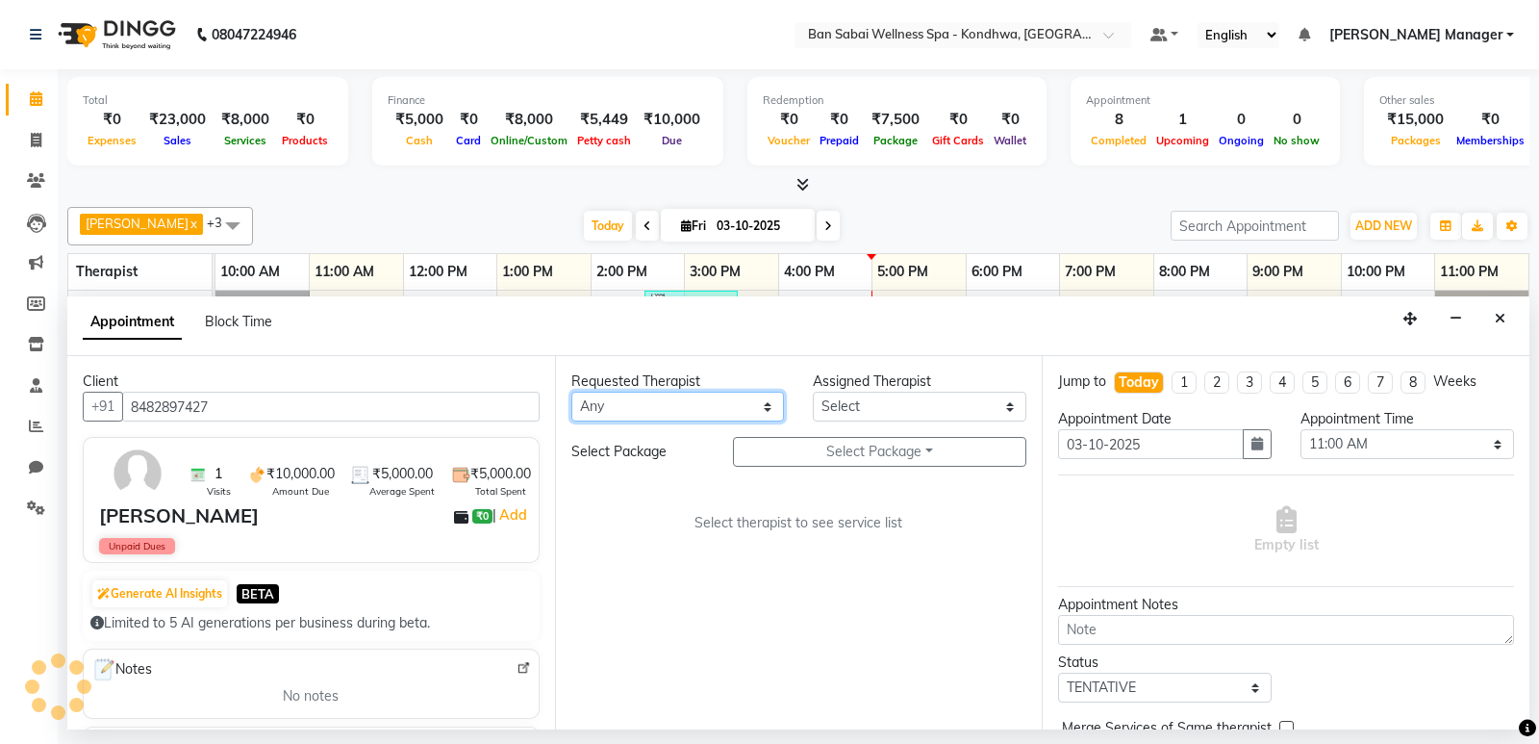
click at [690, 414] on select "Any Kiki [PERSON_NAME] [PERSON_NAME] Ms. Zuali," at bounding box center [678, 407] width 214 height 30
select select "86348"
click at [571, 392] on select "Any Kiki [PERSON_NAME] [PERSON_NAME] Ms. Zuali," at bounding box center [678, 407] width 214 height 30
select select "86348"
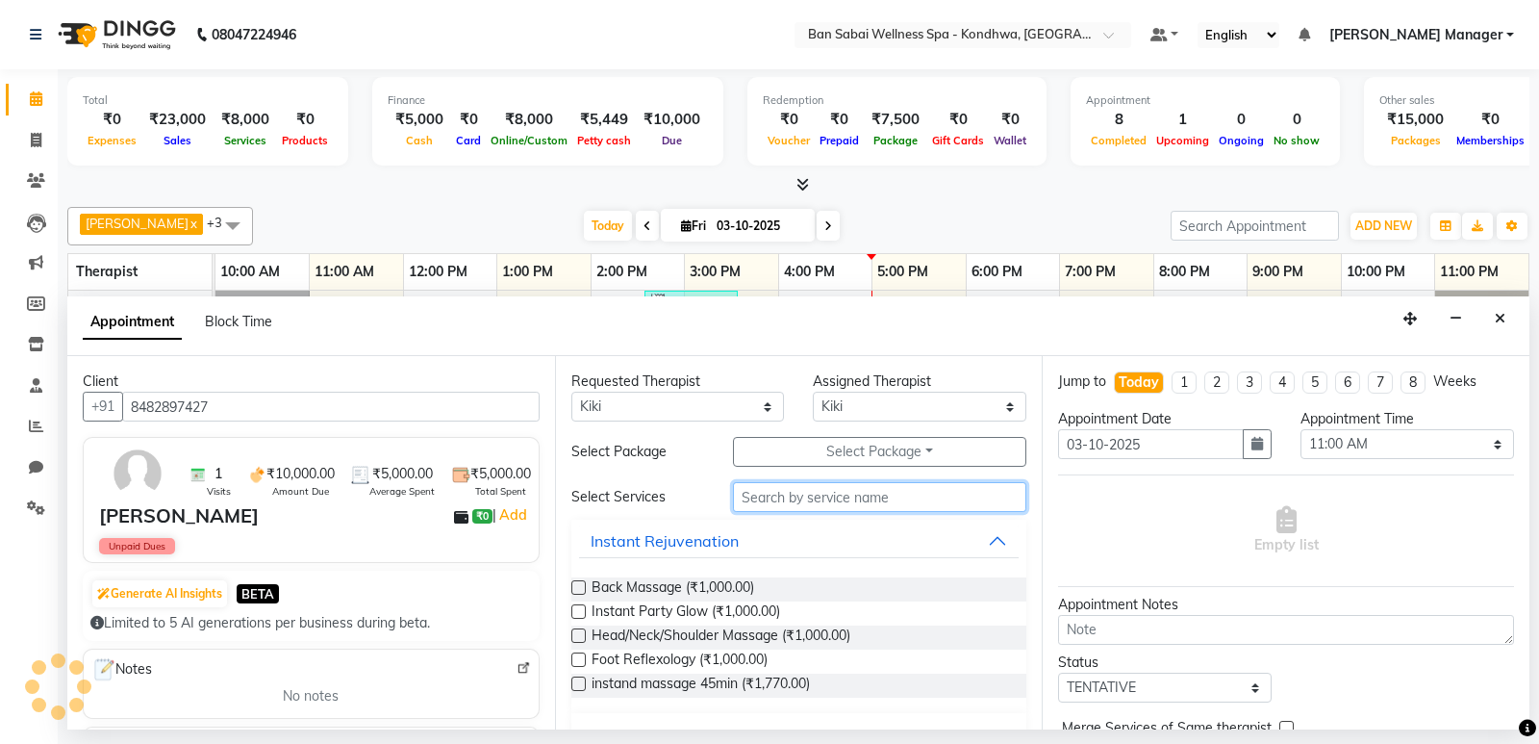
click at [846, 496] on input "text" at bounding box center [880, 497] width 294 height 30
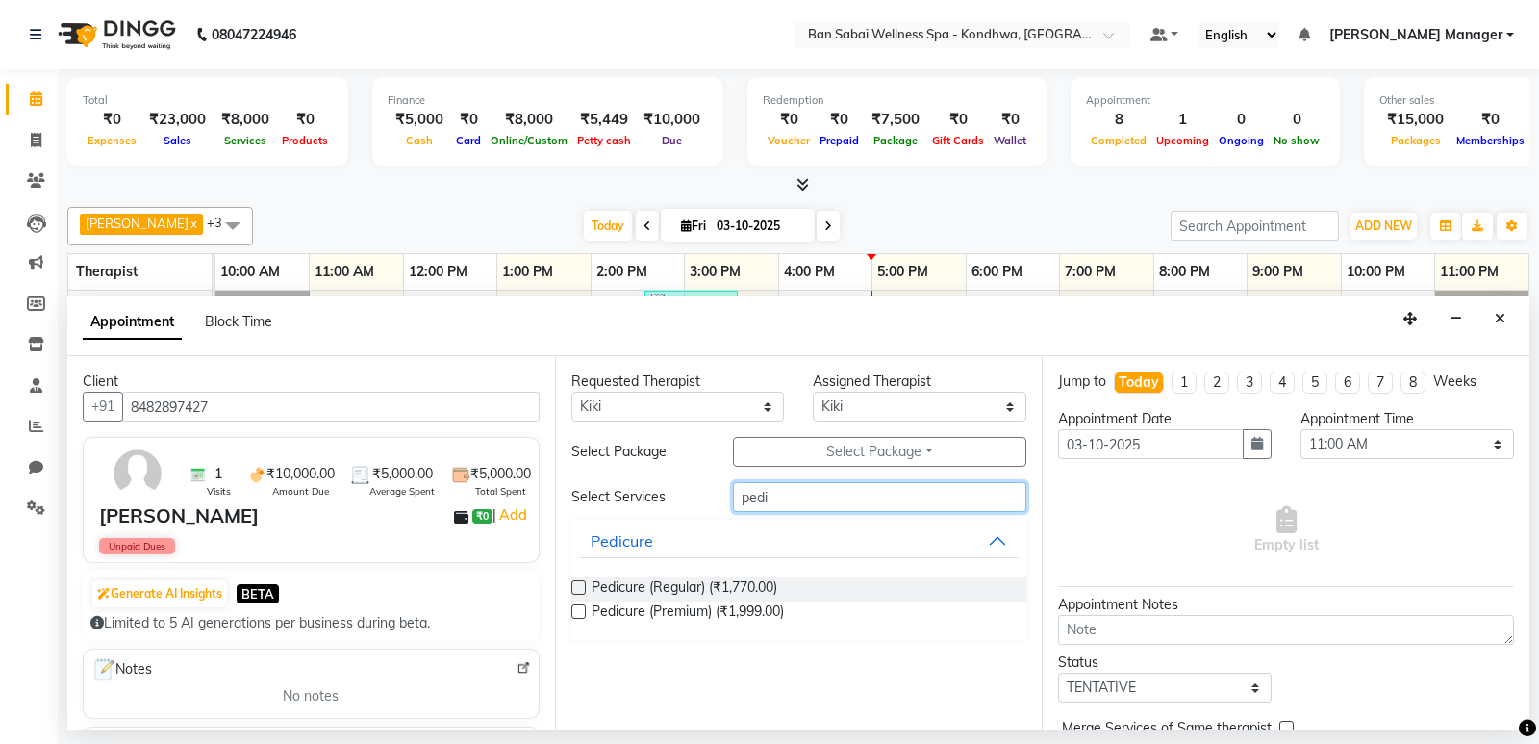
type input "pedi"
click at [582, 586] on label at bounding box center [578, 587] width 14 height 14
click at [582, 586] on input "checkbox" at bounding box center [577, 589] width 13 height 13
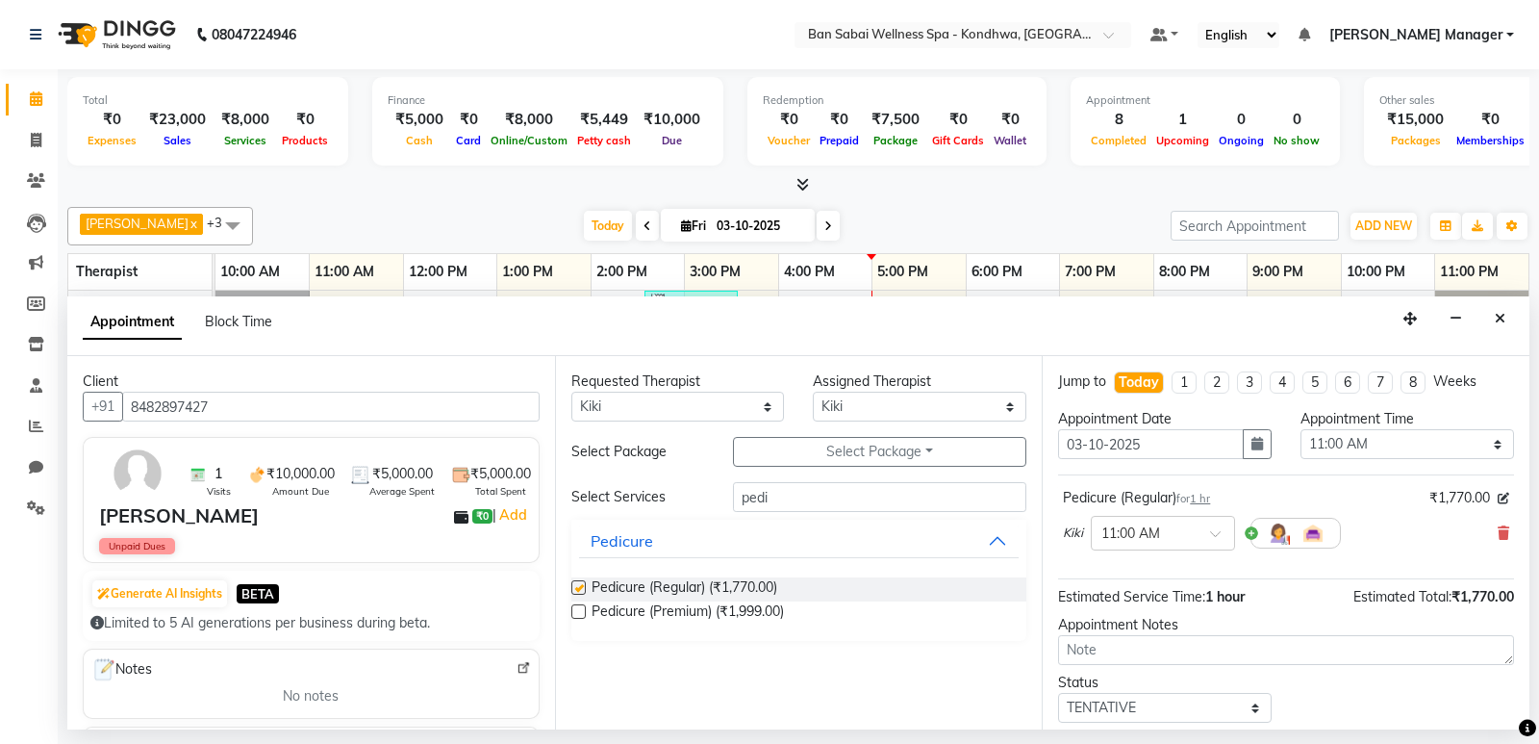
checkbox input "false"
click at [1147, 536] on input "text" at bounding box center [1144, 531] width 85 height 20
click at [1163, 628] on div "04:15 PM" at bounding box center [1163, 621] width 142 height 36
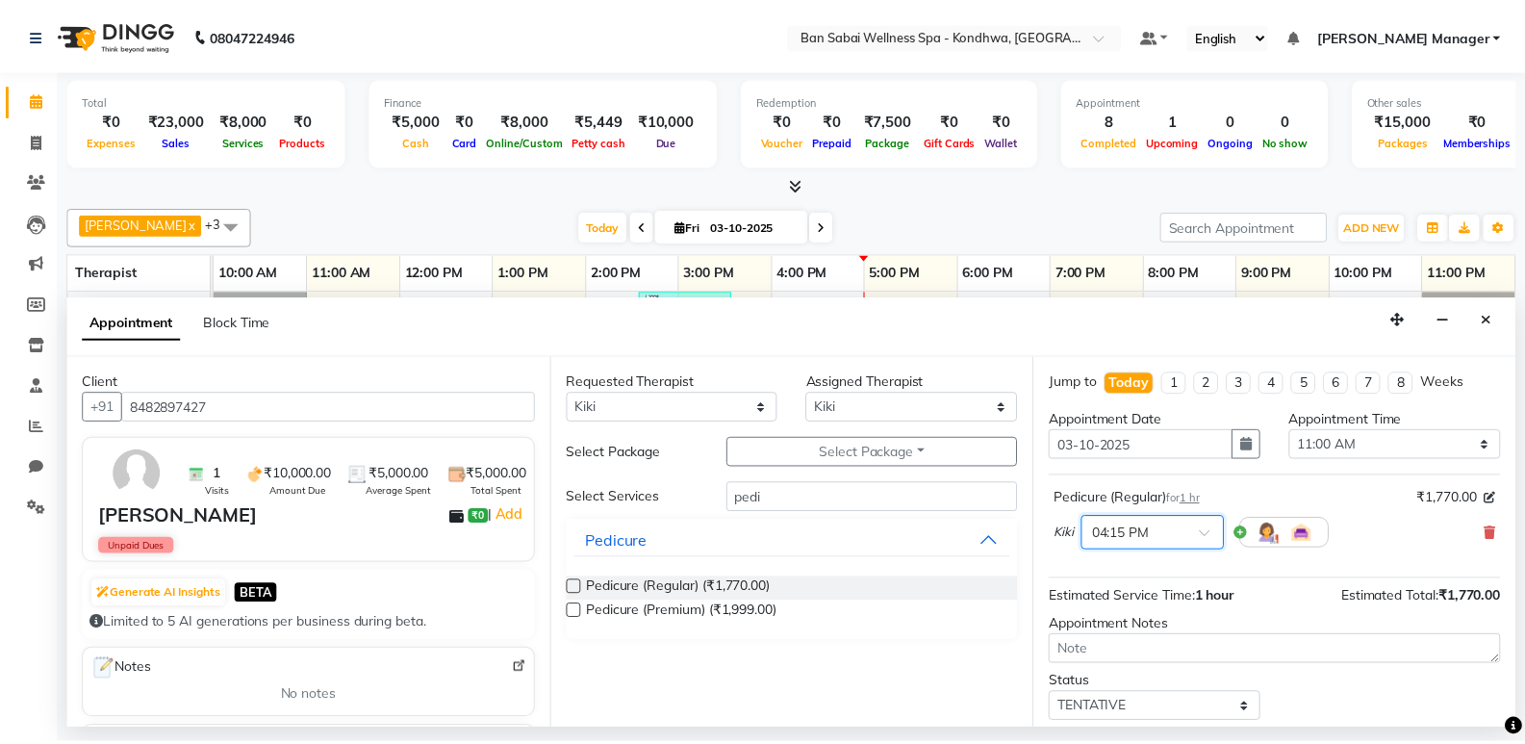
scroll to position [114, 0]
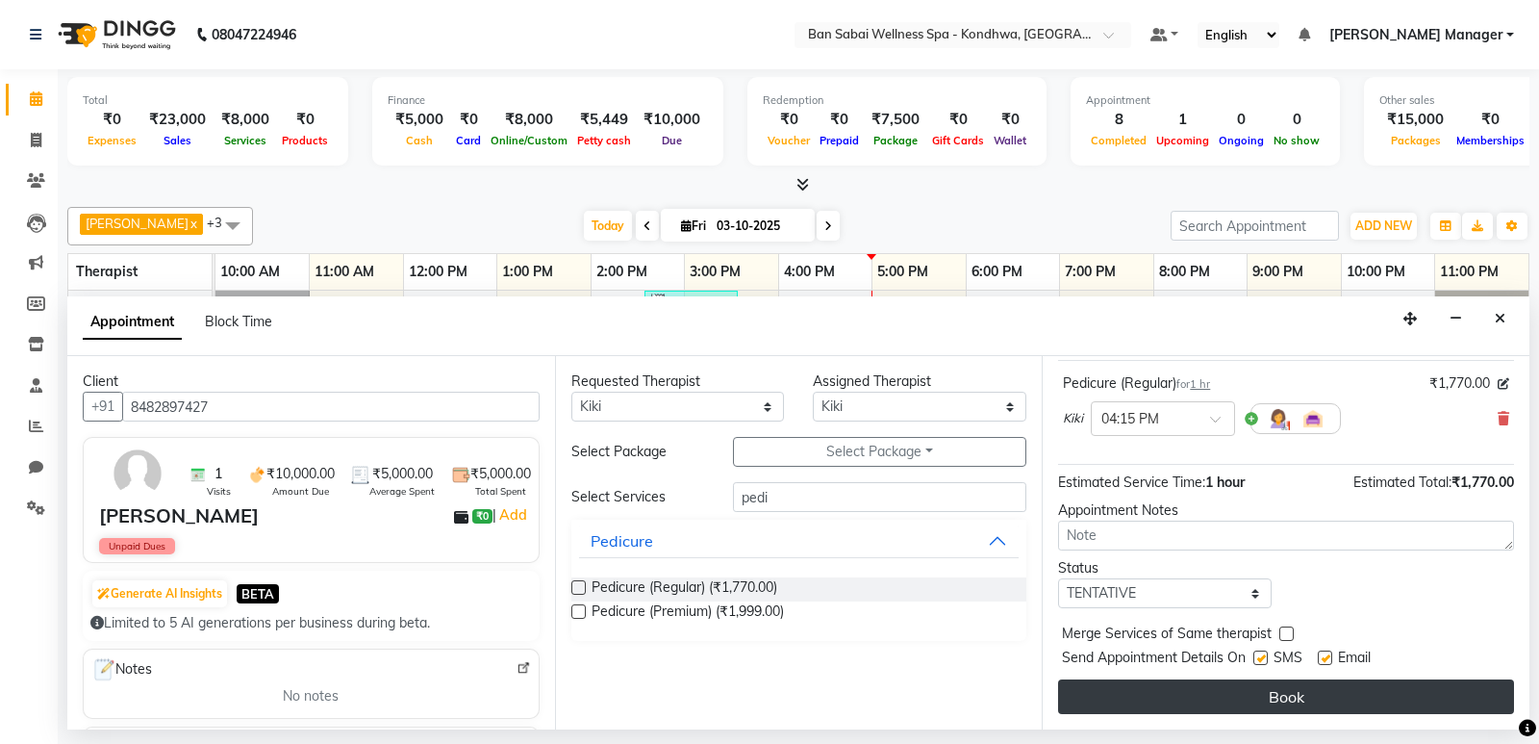
click at [1157, 681] on button "Book" at bounding box center [1286, 696] width 456 height 35
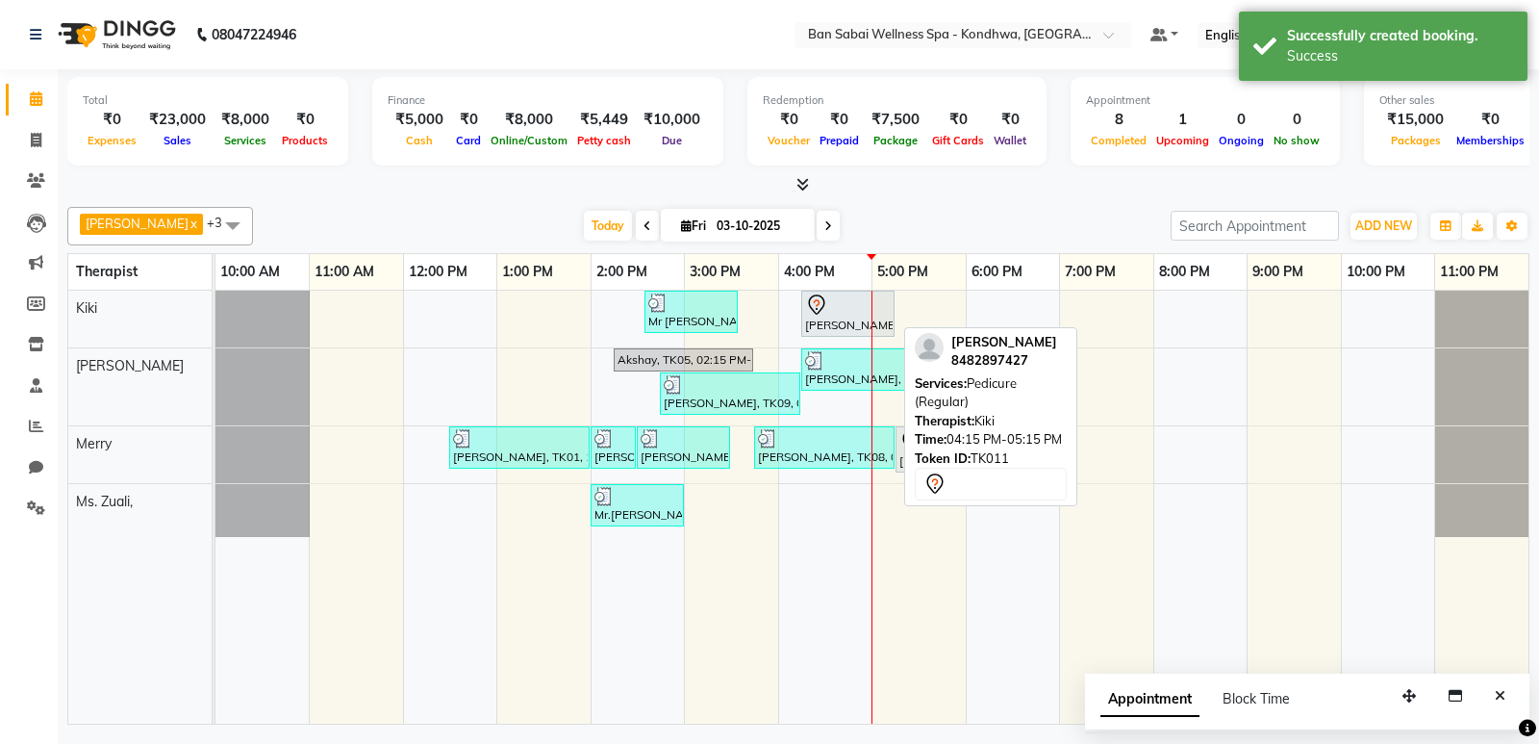
click at [825, 298] on icon at bounding box center [816, 304] width 23 height 23
select select "7"
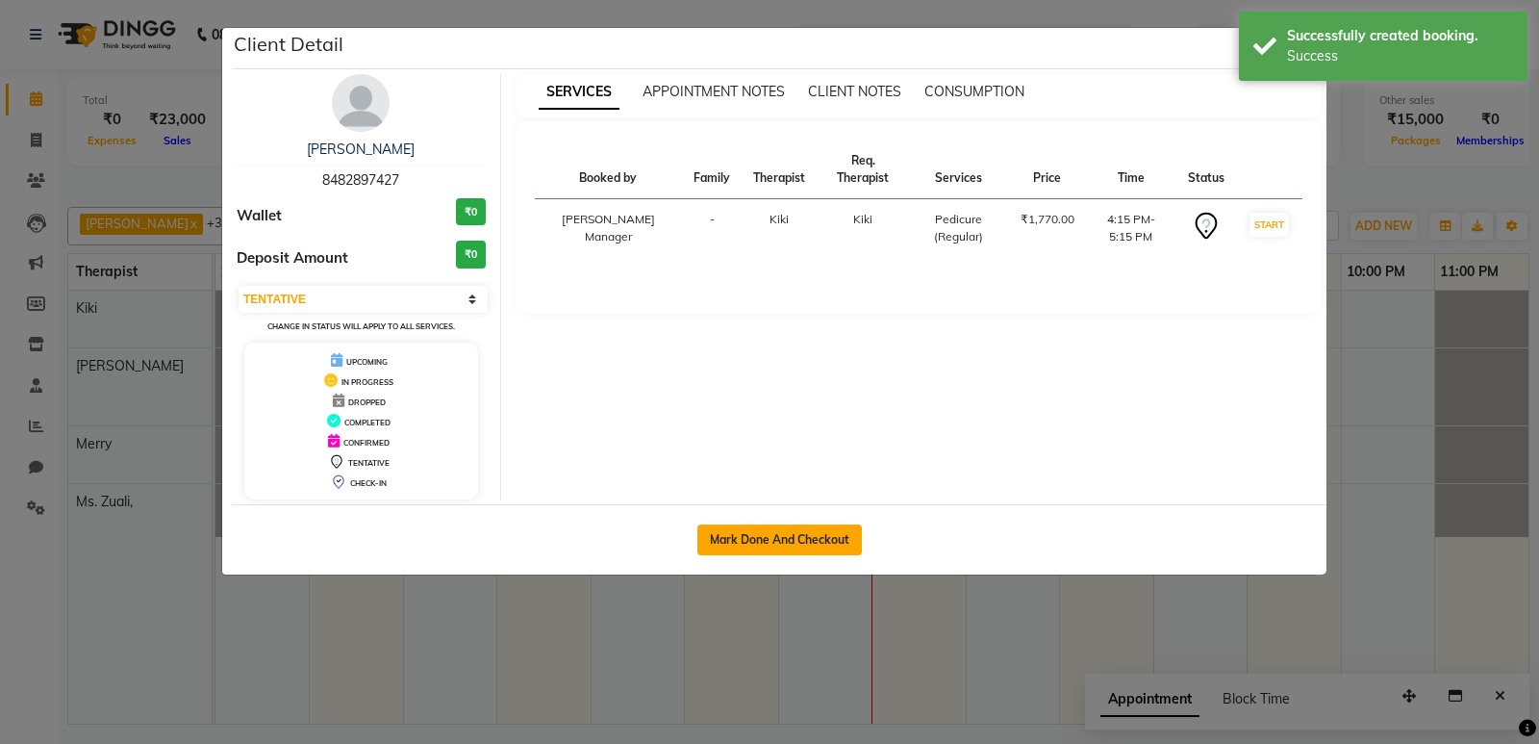
click at [798, 539] on button "Mark Done And Checkout" at bounding box center [780, 539] width 165 height 31
select select "service"
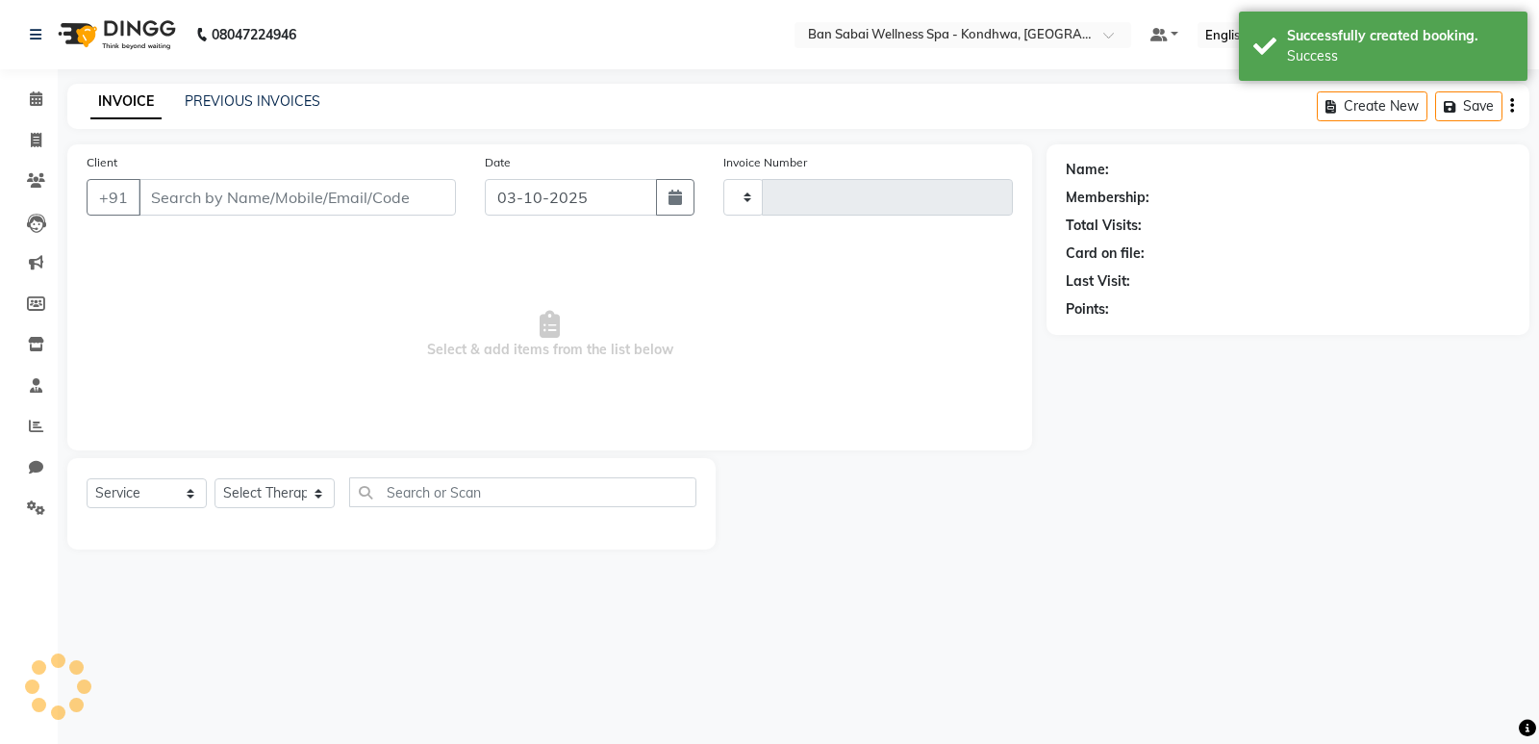
select select "3"
type input "1774"
select select "8227"
type input "8482897427"
select select "86348"
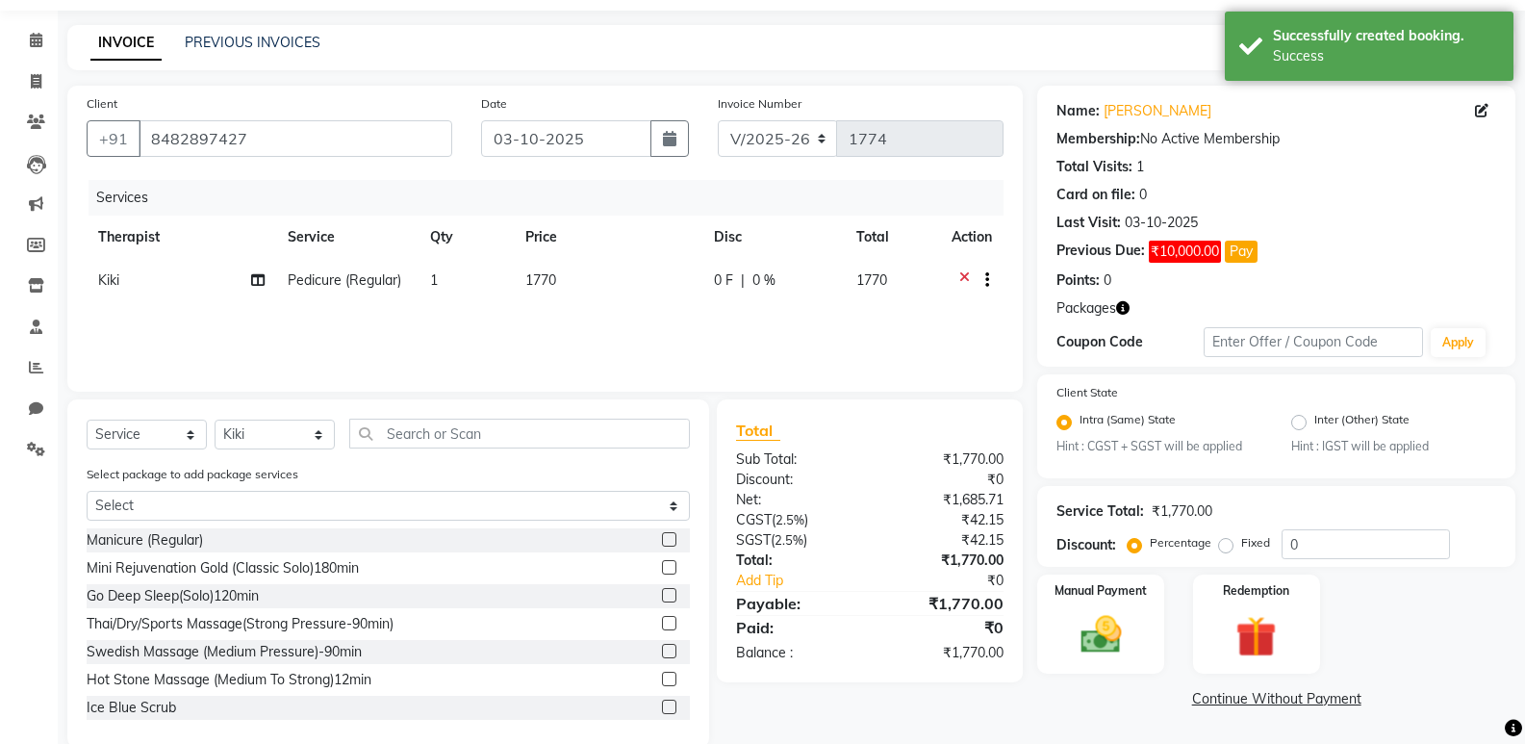
scroll to position [91, 0]
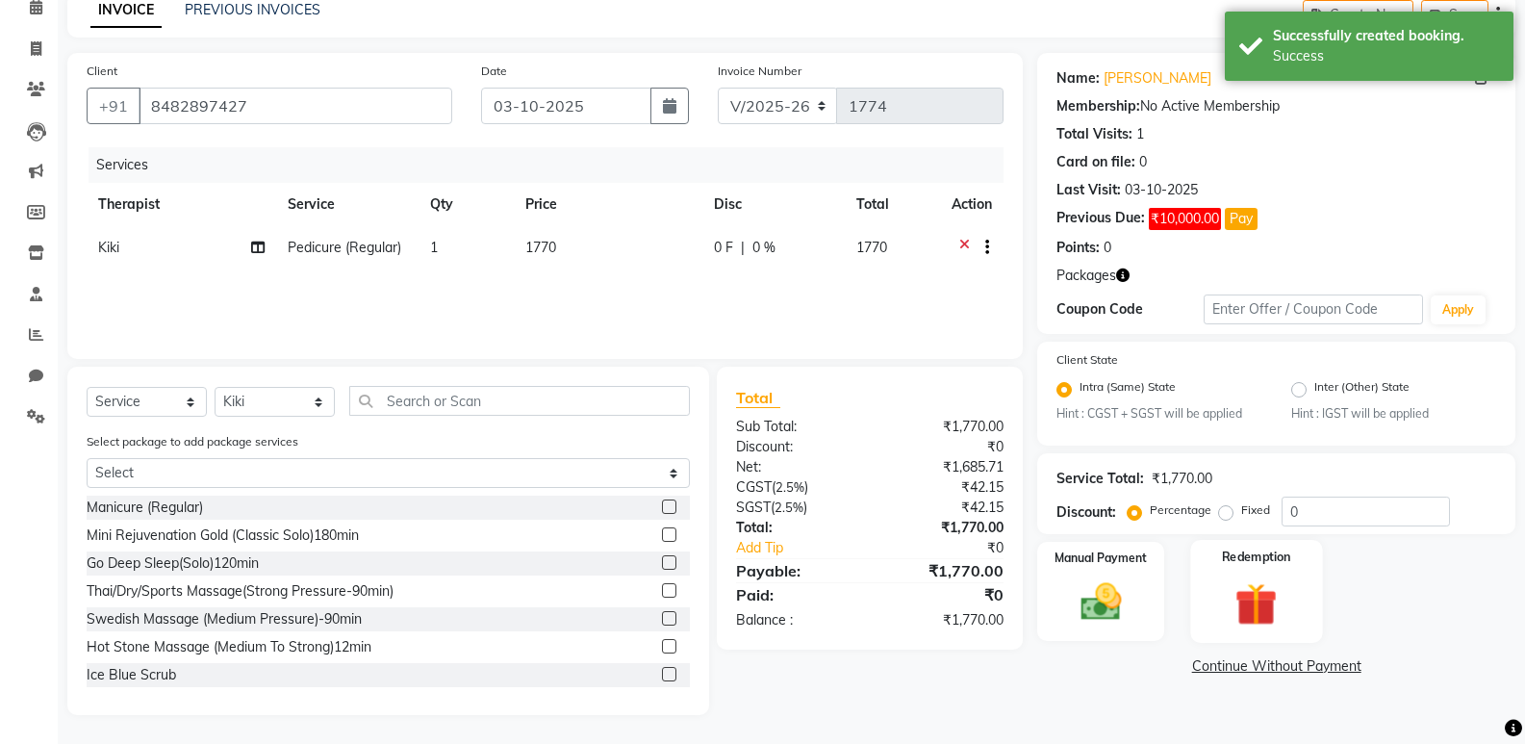
click at [1244, 585] on img at bounding box center [1256, 604] width 68 height 53
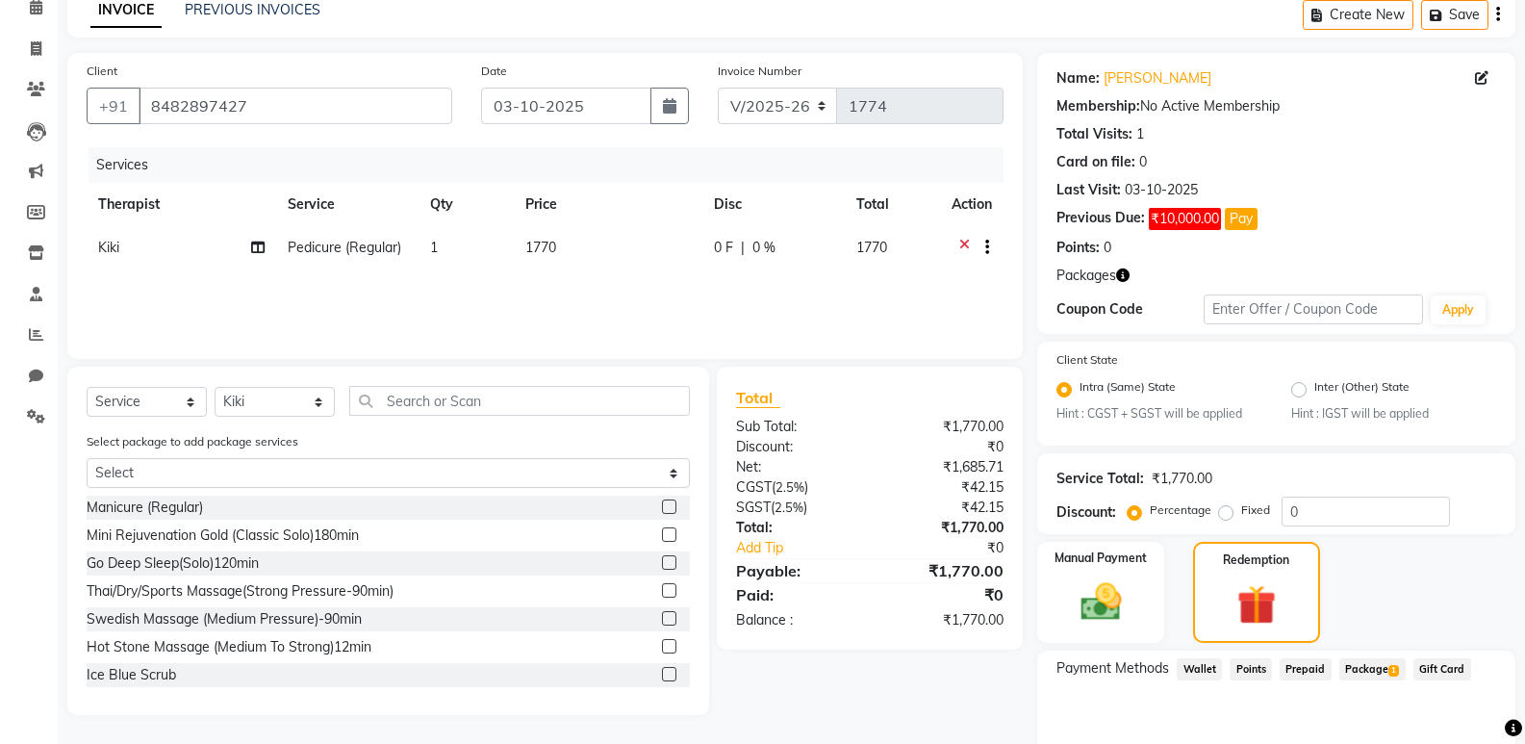
click at [1364, 669] on span "Package 1" at bounding box center [1372, 669] width 66 height 22
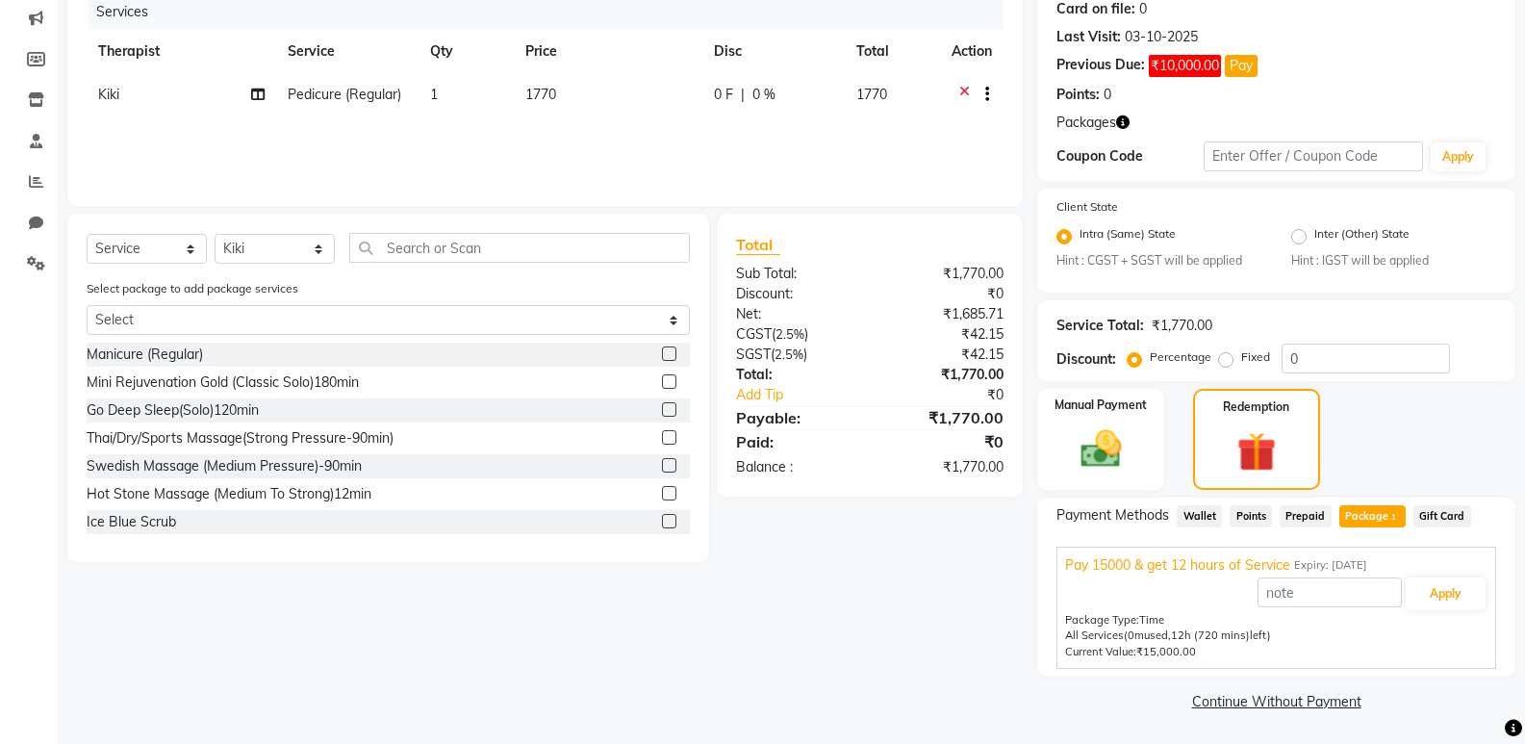
scroll to position [245, 0]
click at [1477, 602] on button "Apply" at bounding box center [1446, 592] width 80 height 33
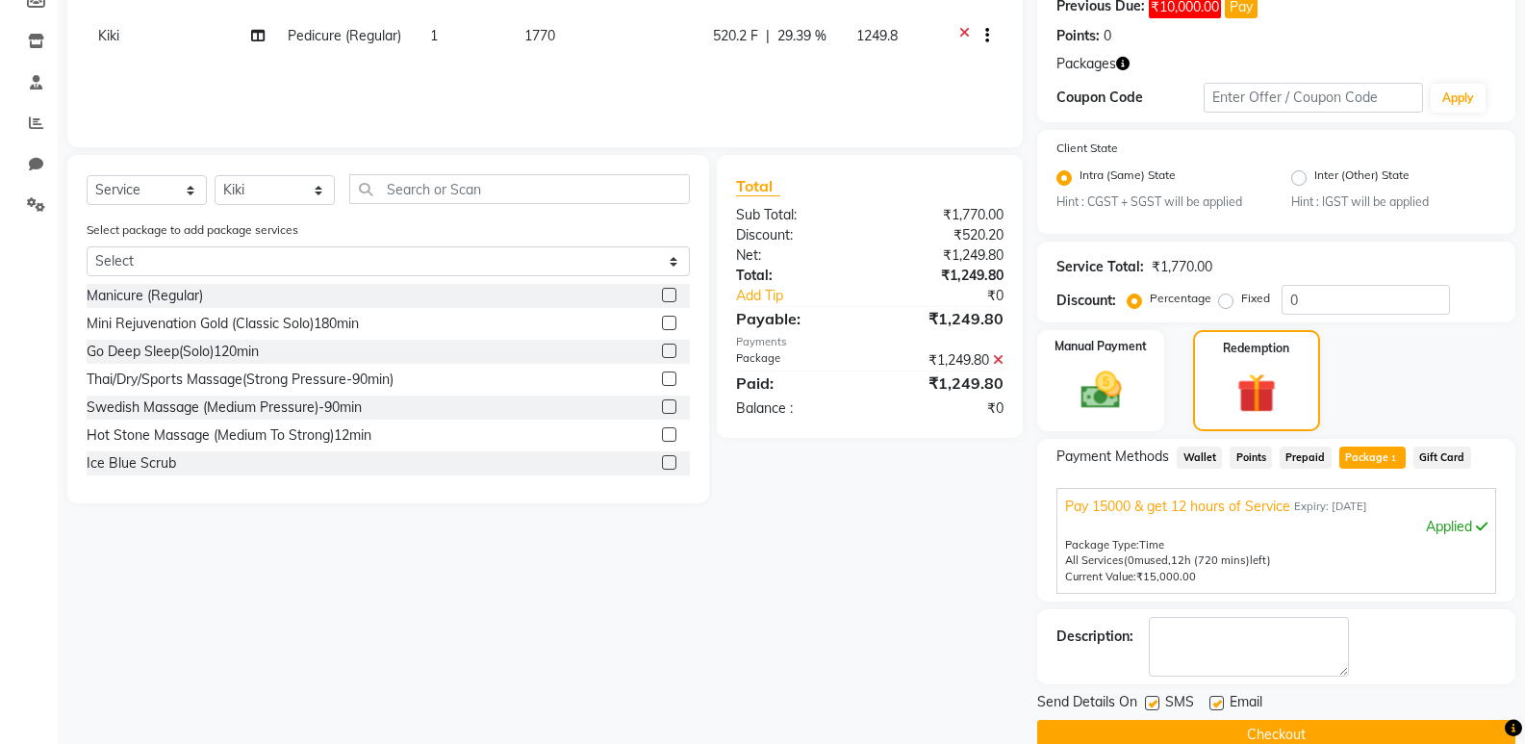
scroll to position [338, 0]
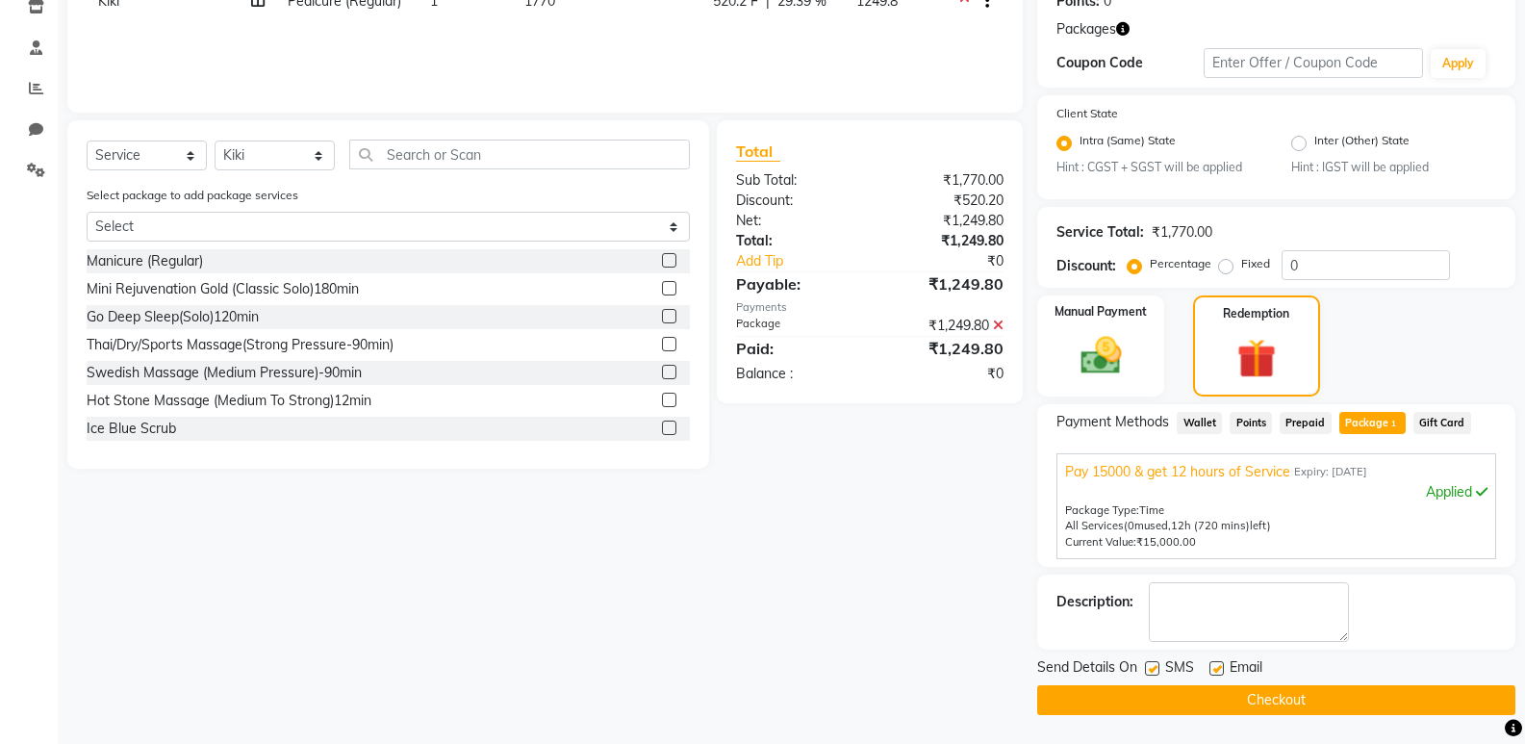
click at [1346, 703] on button "Checkout" at bounding box center [1276, 700] width 478 height 30
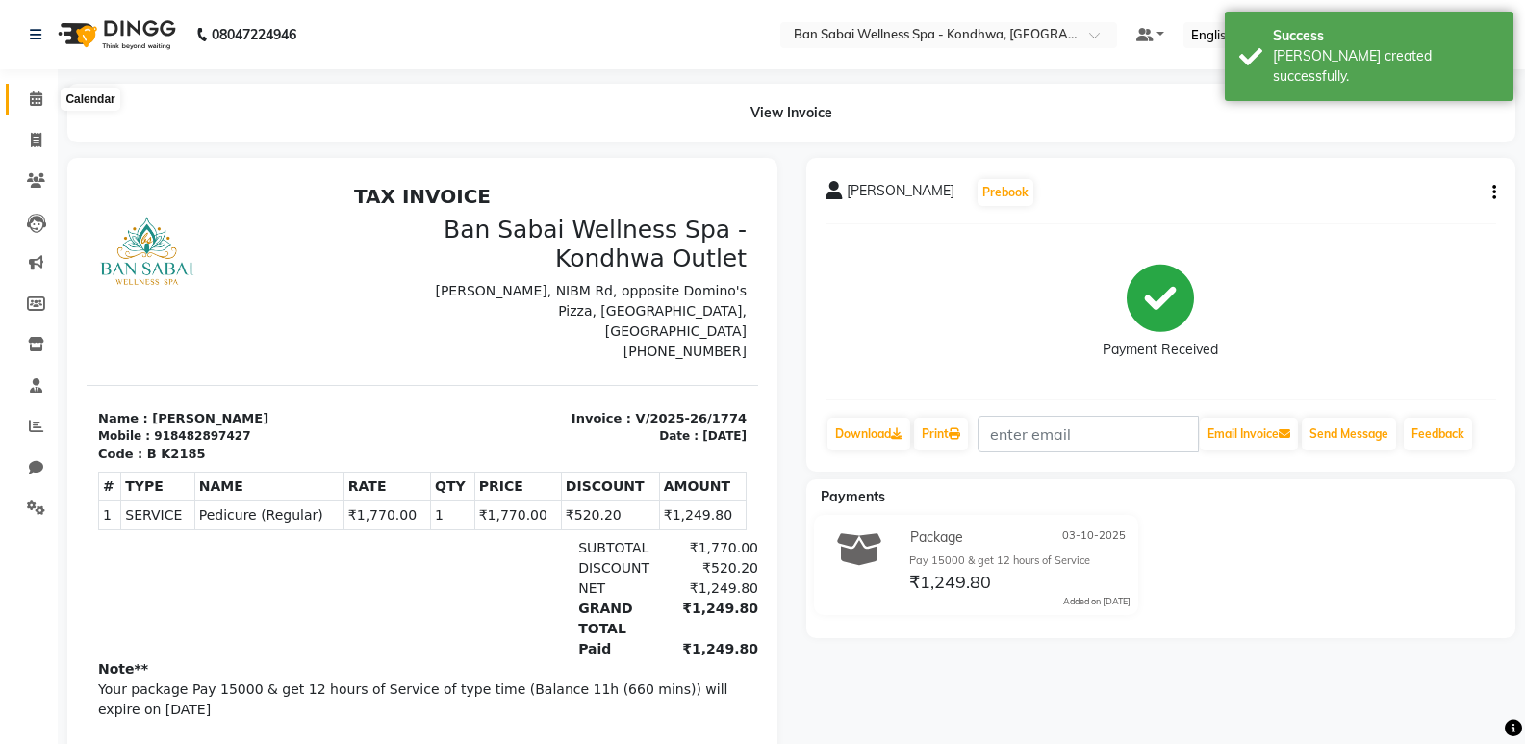
click at [38, 100] on icon at bounding box center [36, 98] width 13 height 14
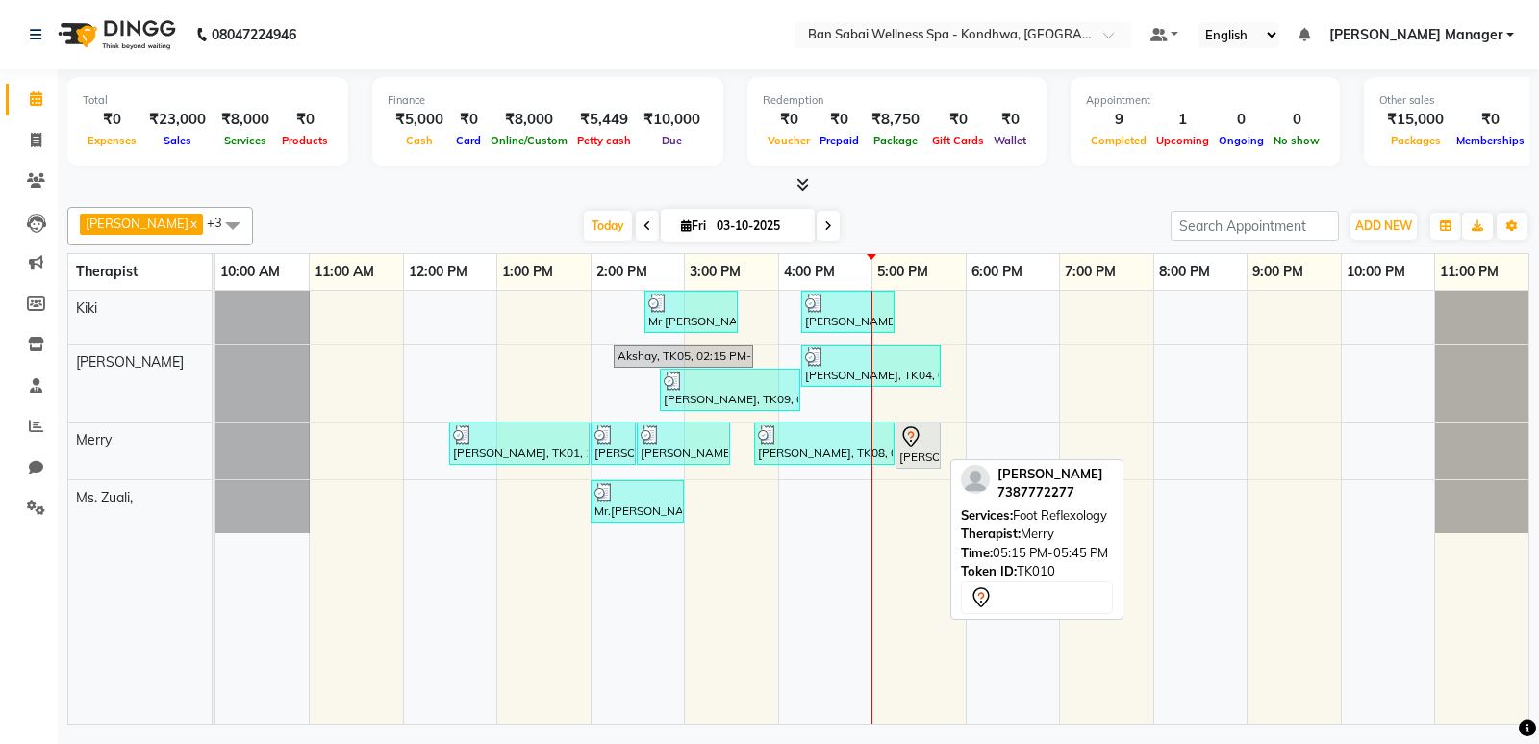
click at [901, 440] on icon at bounding box center [911, 436] width 23 height 23
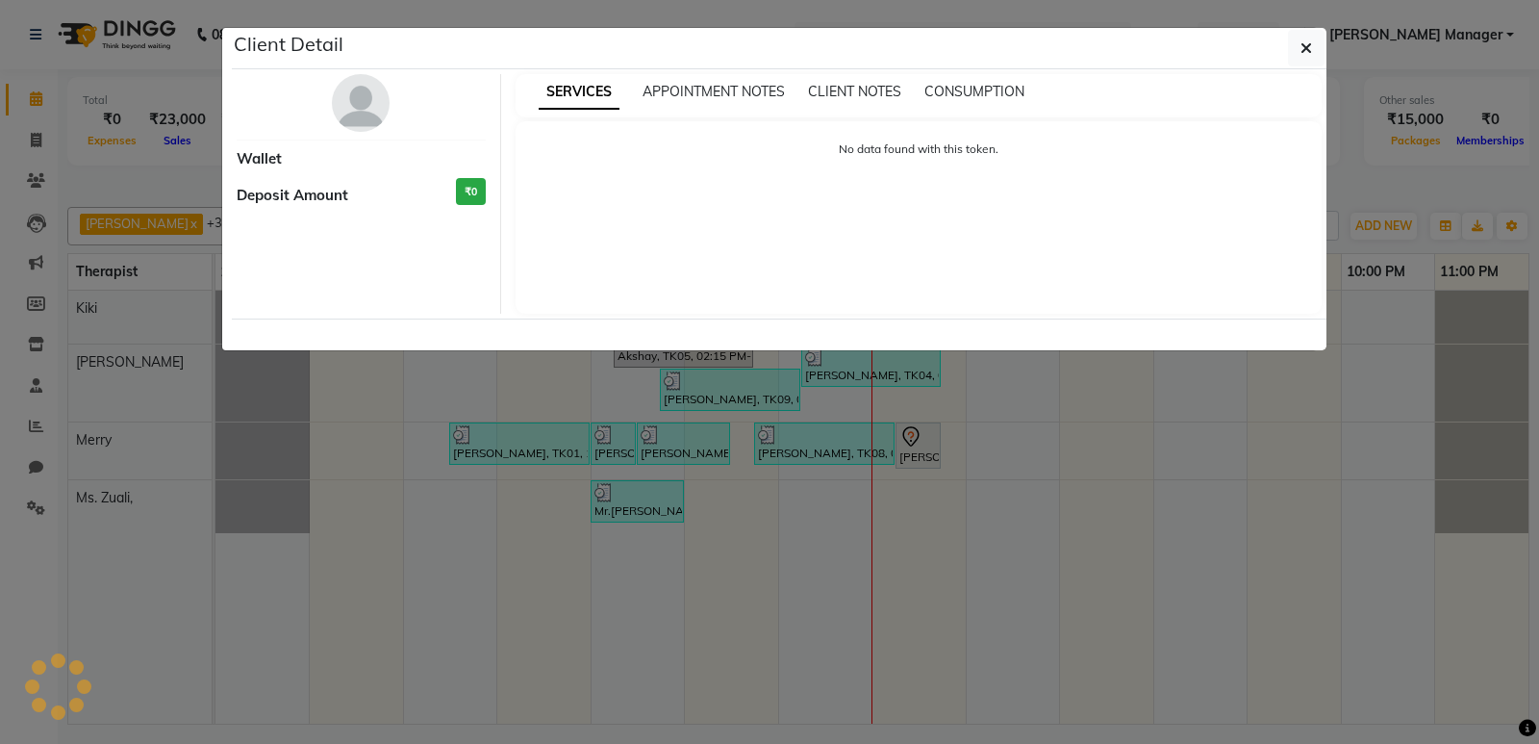
select select "7"
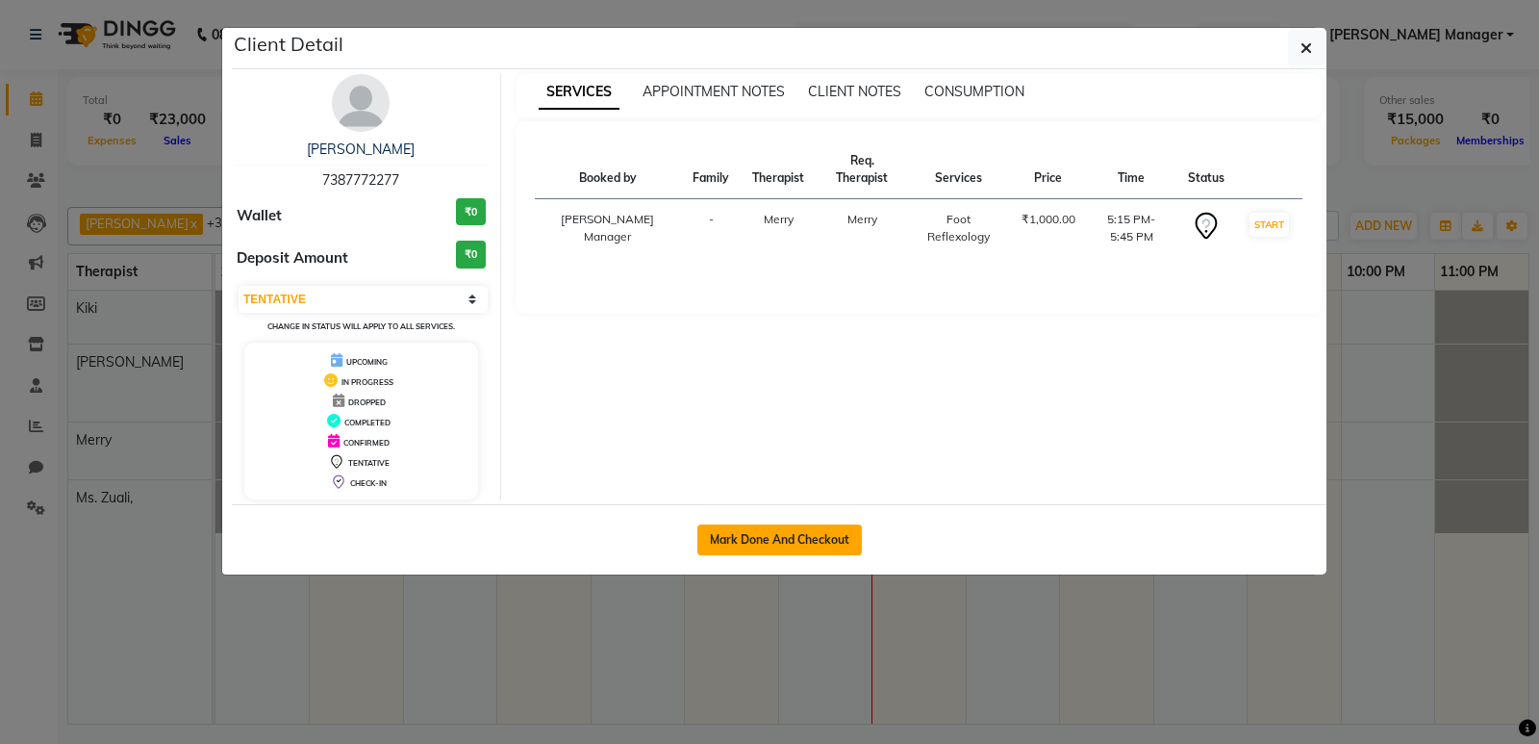
click at [819, 533] on button "Mark Done And Checkout" at bounding box center [780, 539] width 165 height 31
select select "8227"
select select "service"
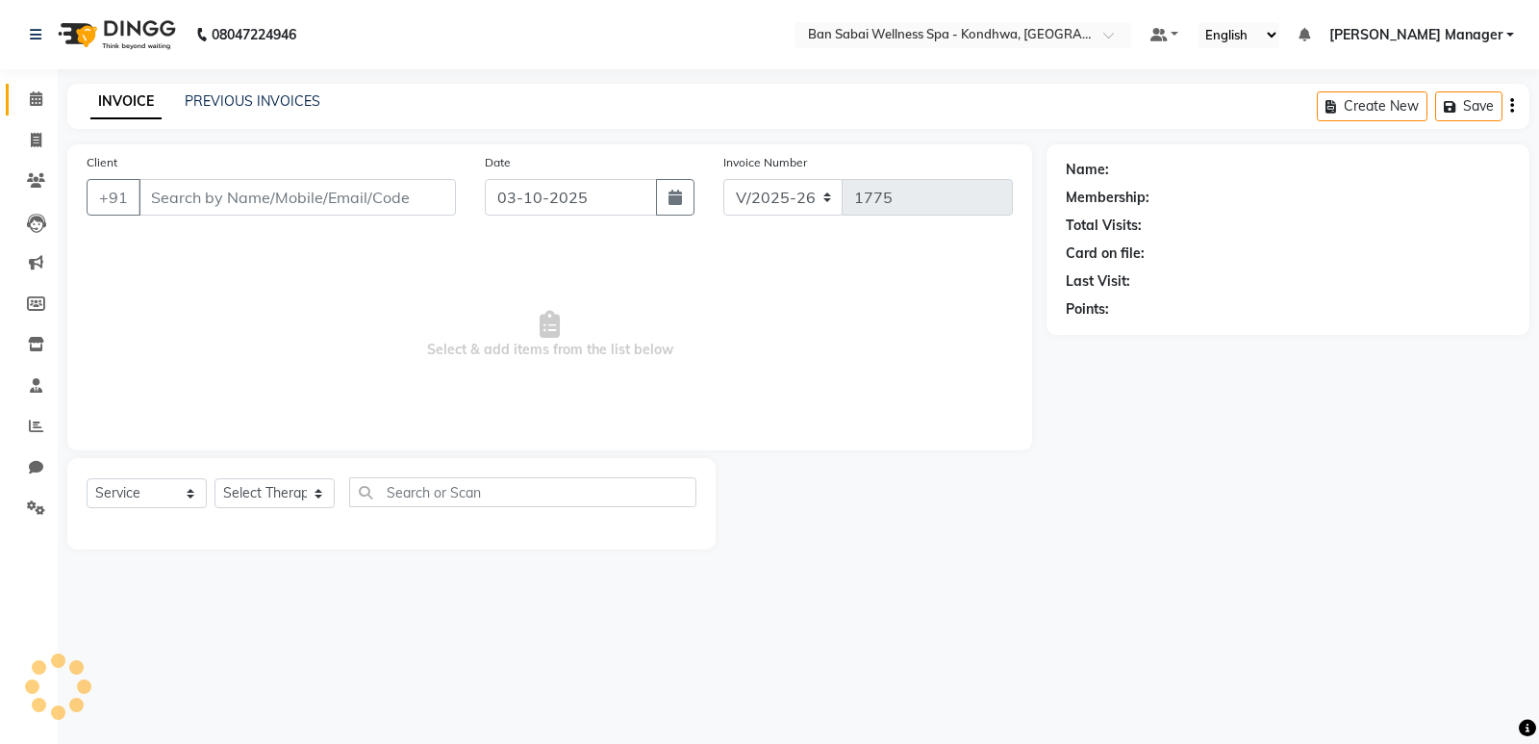
select select "3"
type input "7387772277"
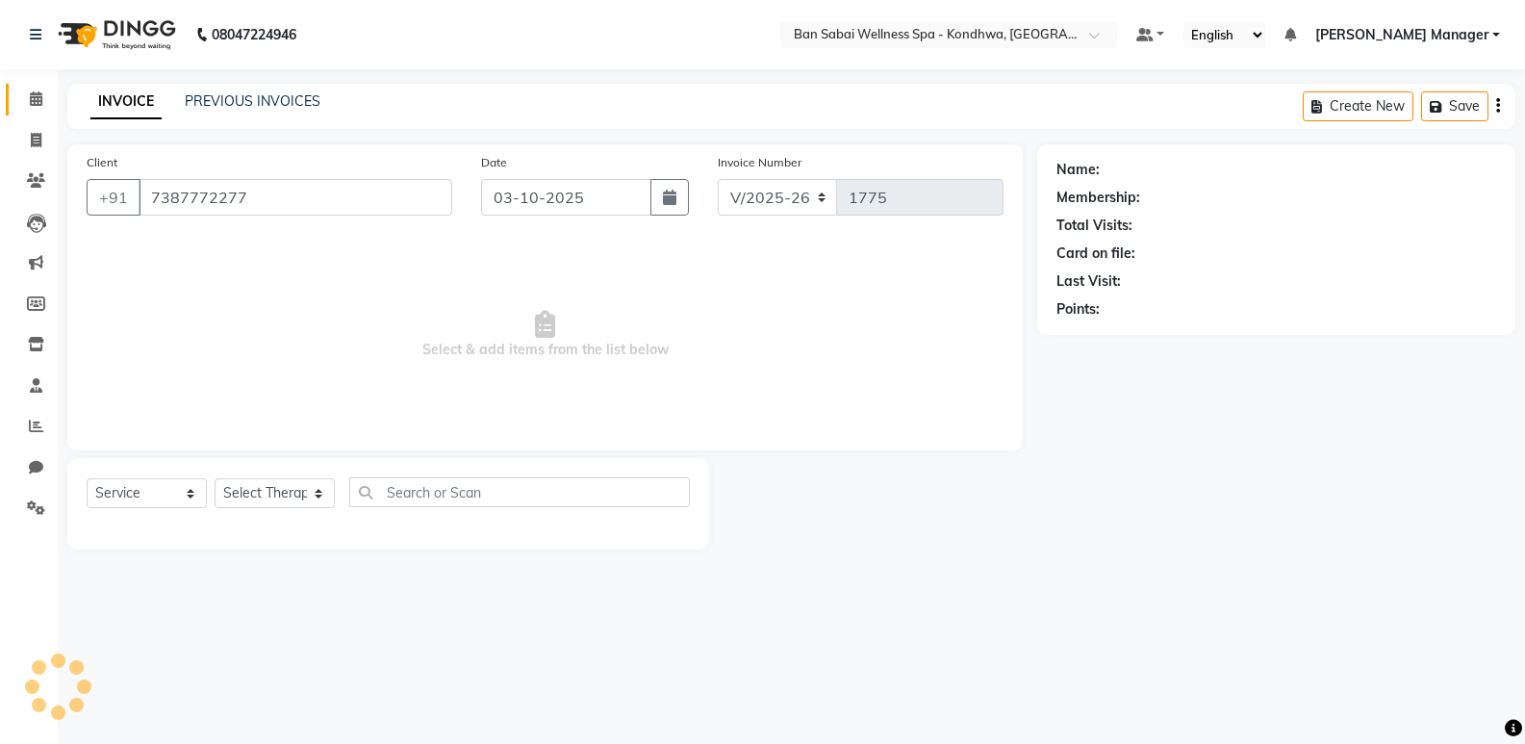
select select "78586"
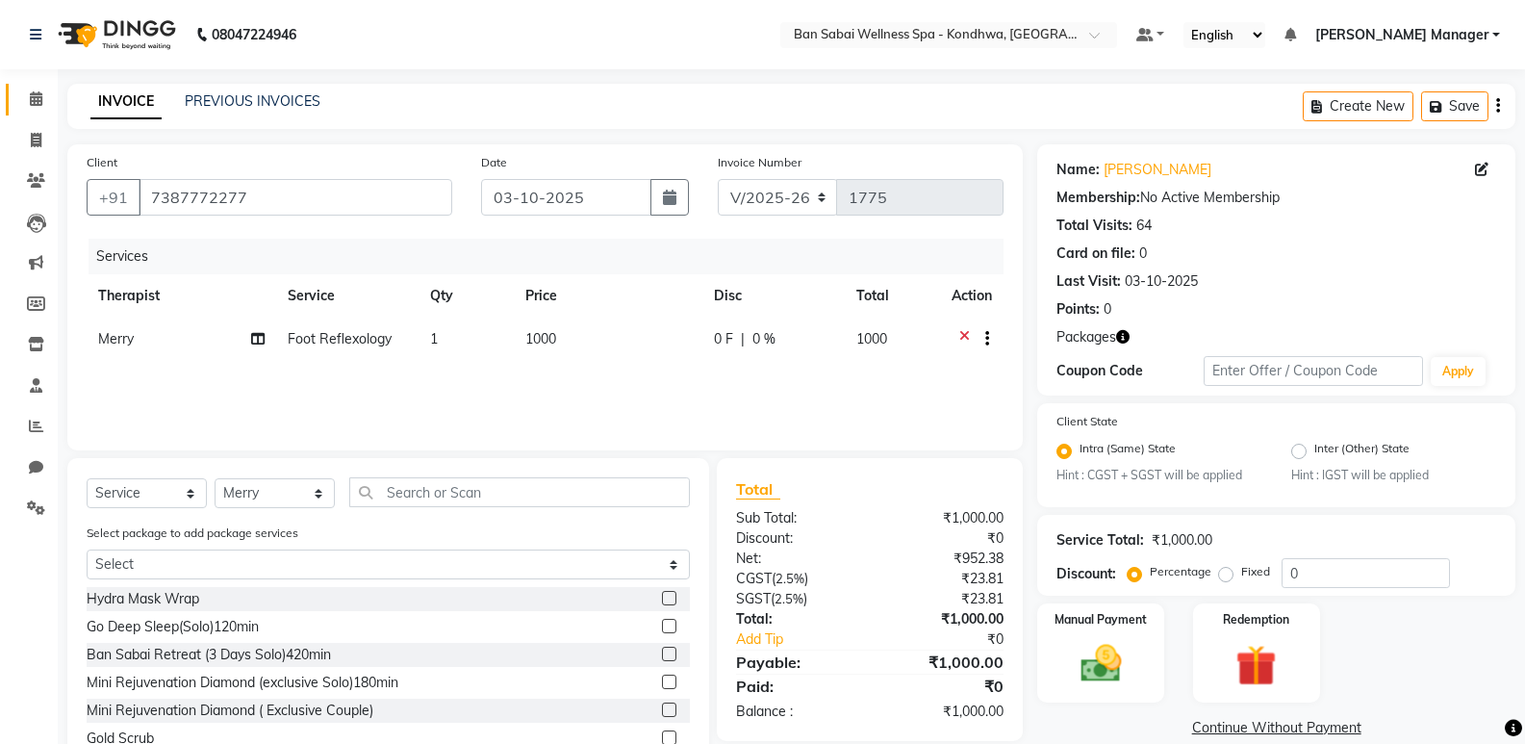
scroll to position [91, 0]
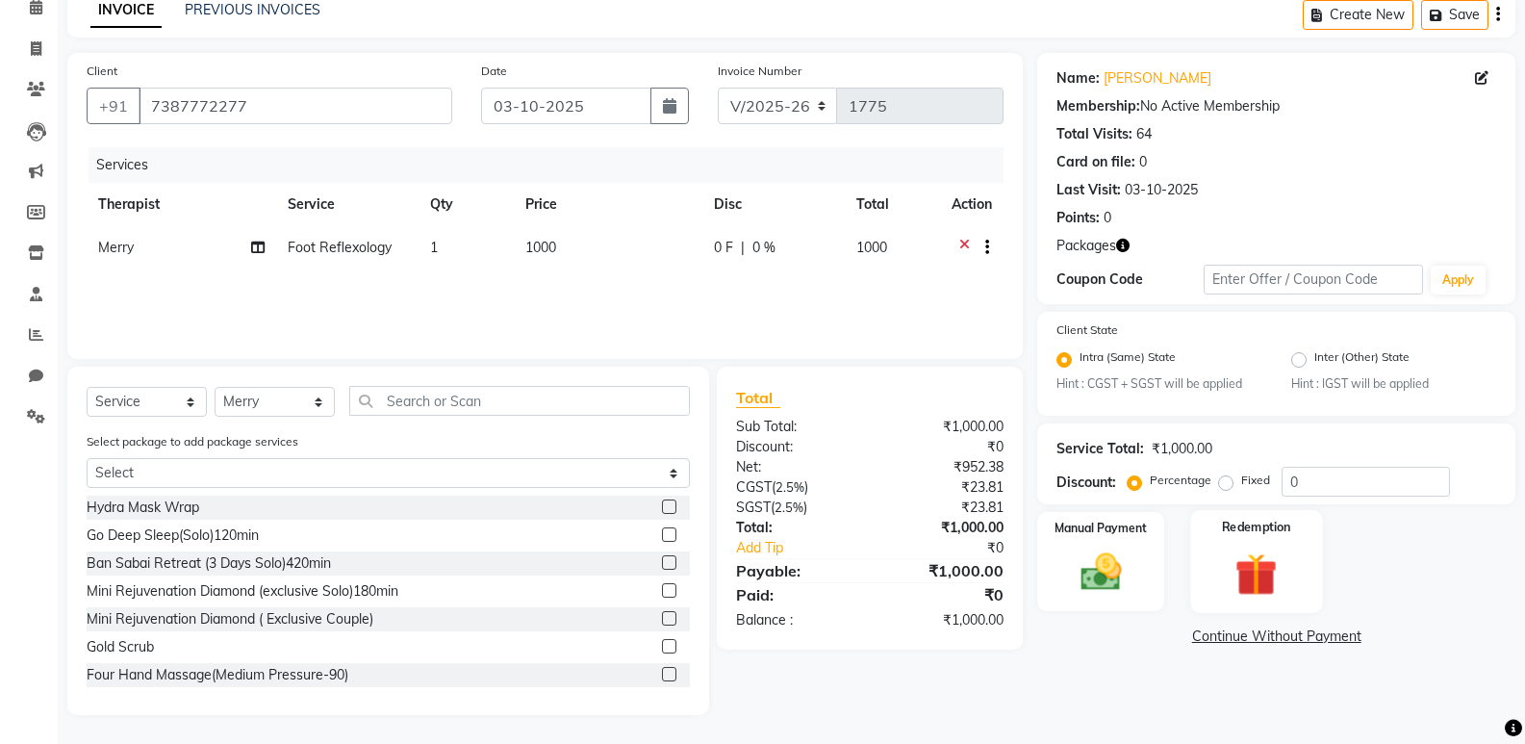
click at [1245, 560] on img at bounding box center [1256, 574] width 68 height 53
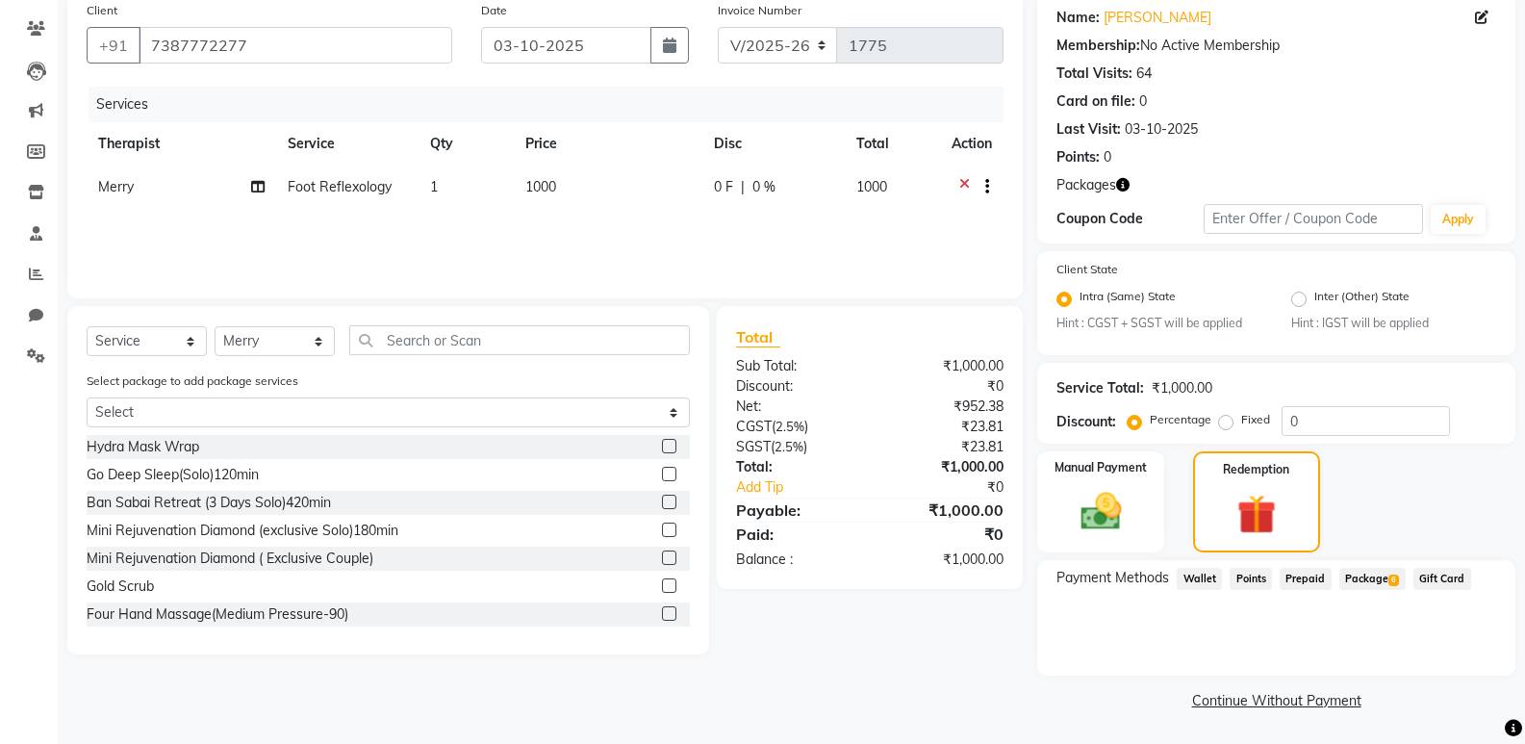
click at [1399, 581] on span "Package 6" at bounding box center [1372, 579] width 66 height 22
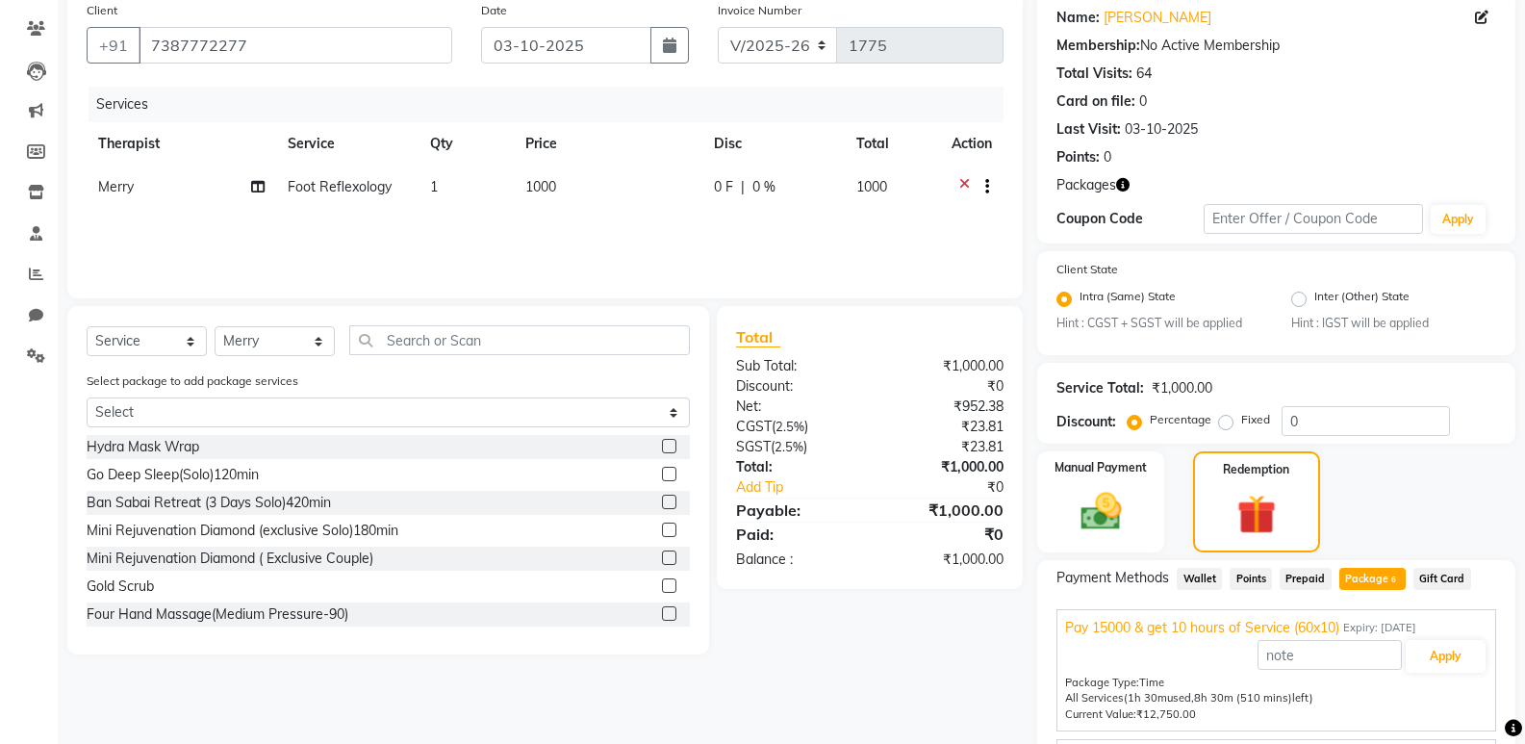
scroll to position [307, 0]
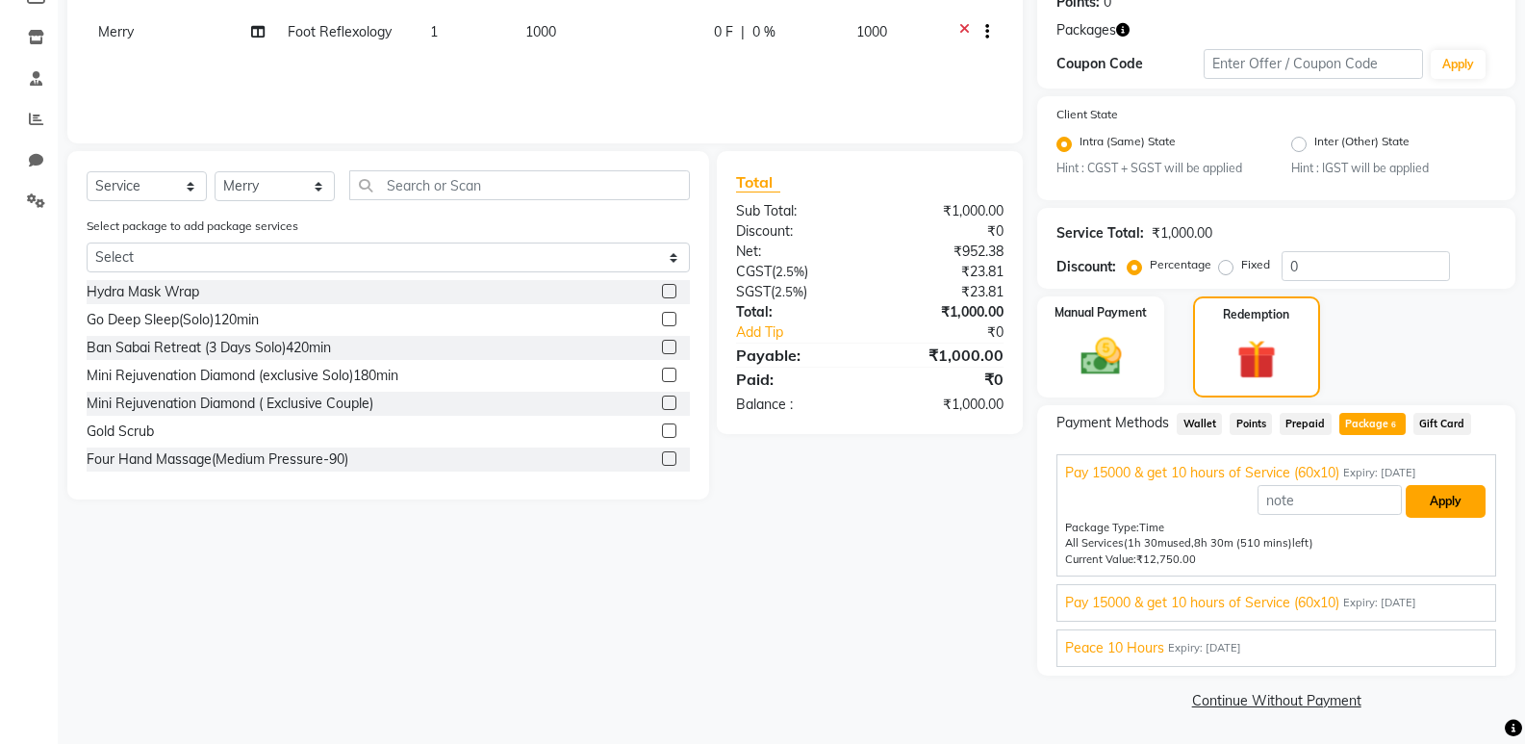
click at [1422, 510] on button "Apply" at bounding box center [1446, 501] width 80 height 33
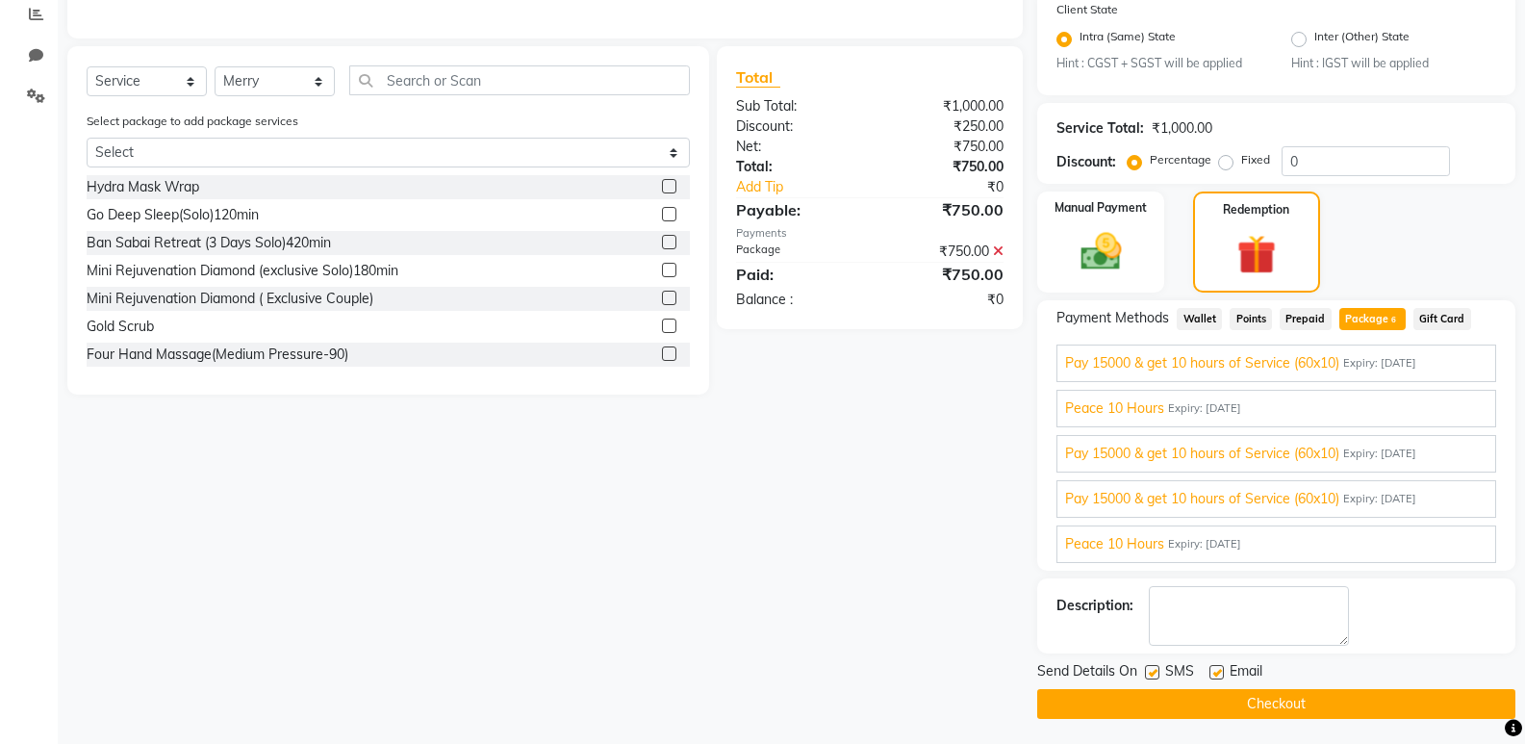
scroll to position [416, 0]
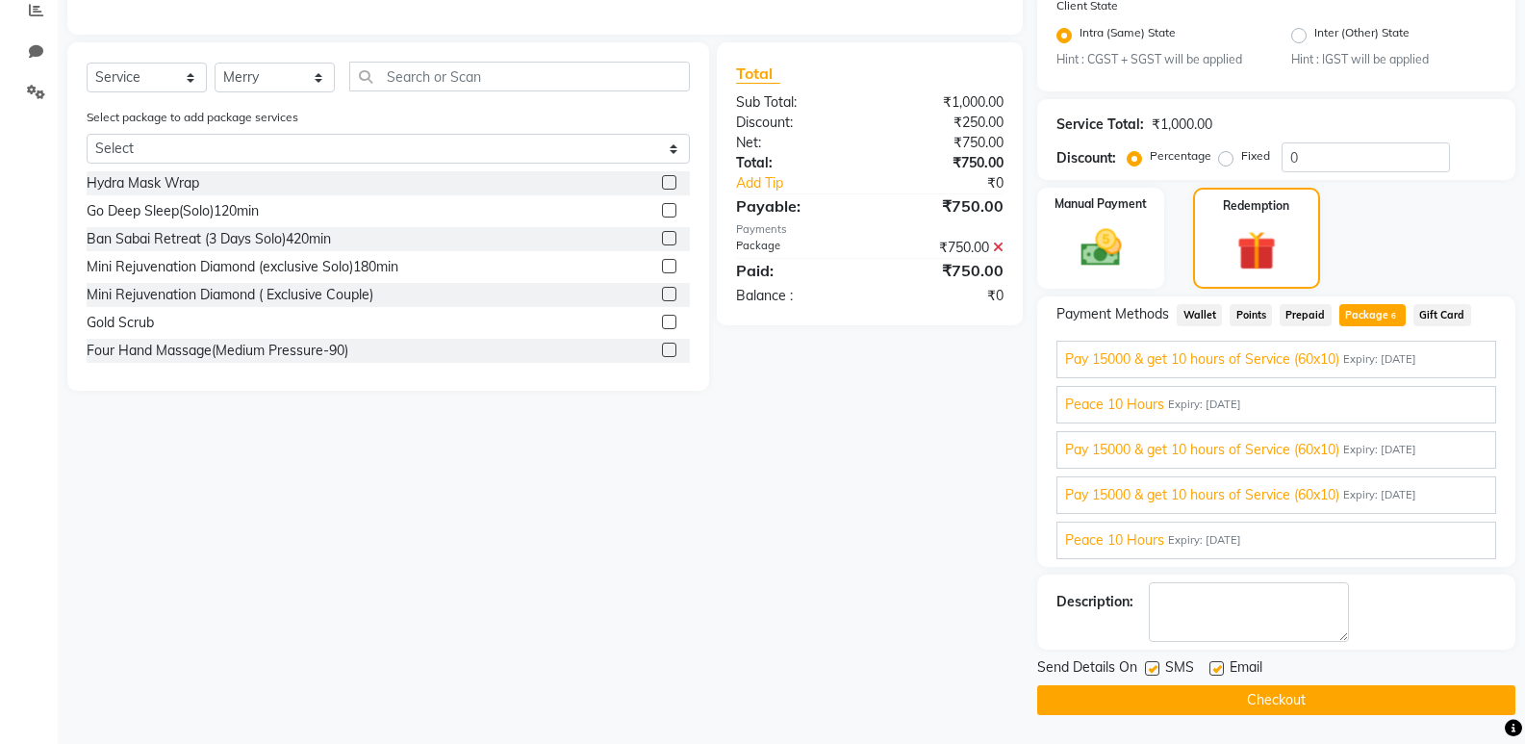
click at [1292, 699] on button "Checkout" at bounding box center [1276, 700] width 478 height 30
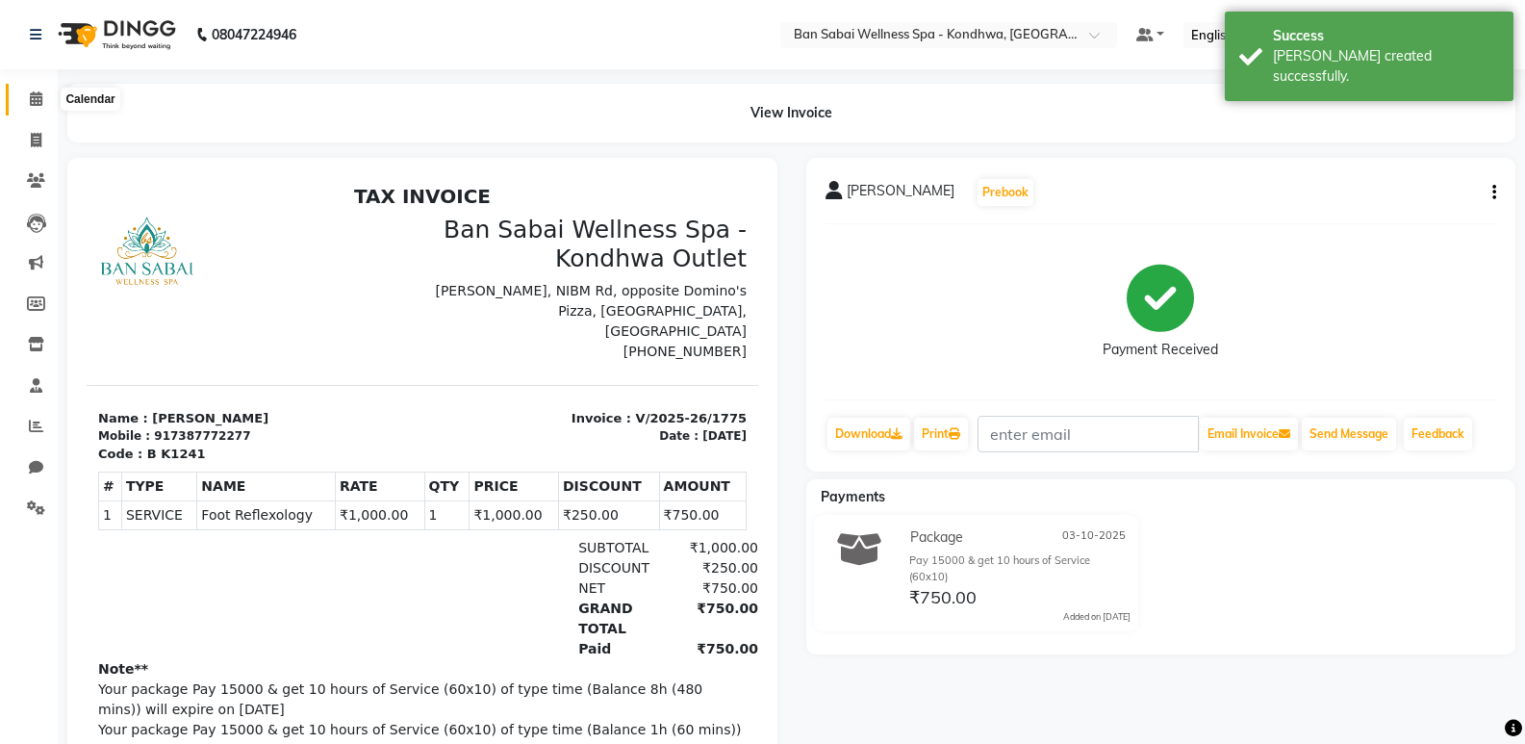
click at [37, 95] on icon at bounding box center [36, 98] width 13 height 14
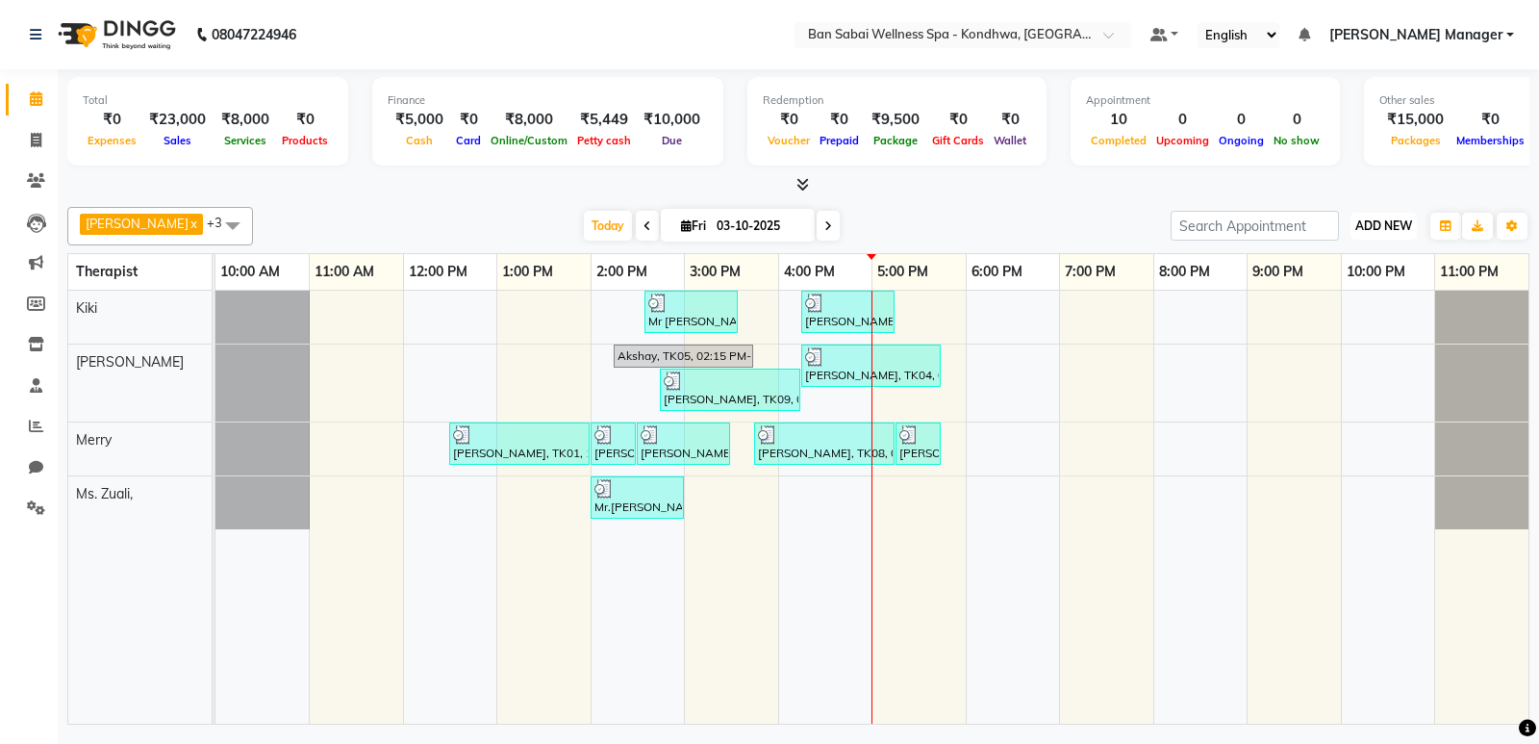
click at [1379, 232] on span "ADD NEW" at bounding box center [1384, 225] width 57 height 14
click at [1357, 261] on button "Add Appointment" at bounding box center [1340, 262] width 152 height 25
select select "660"
select select "tentative"
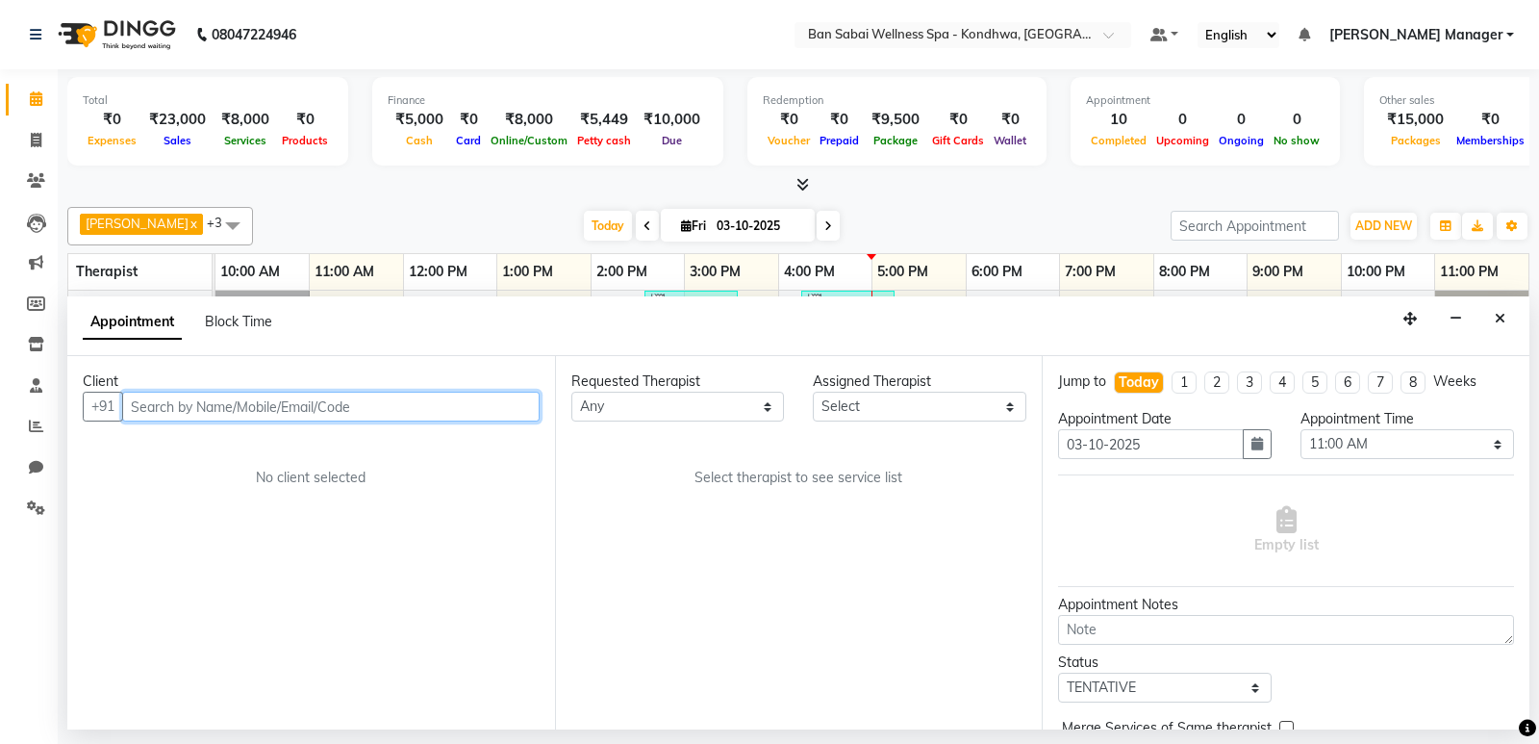
click at [437, 395] on input "text" at bounding box center [331, 407] width 418 height 30
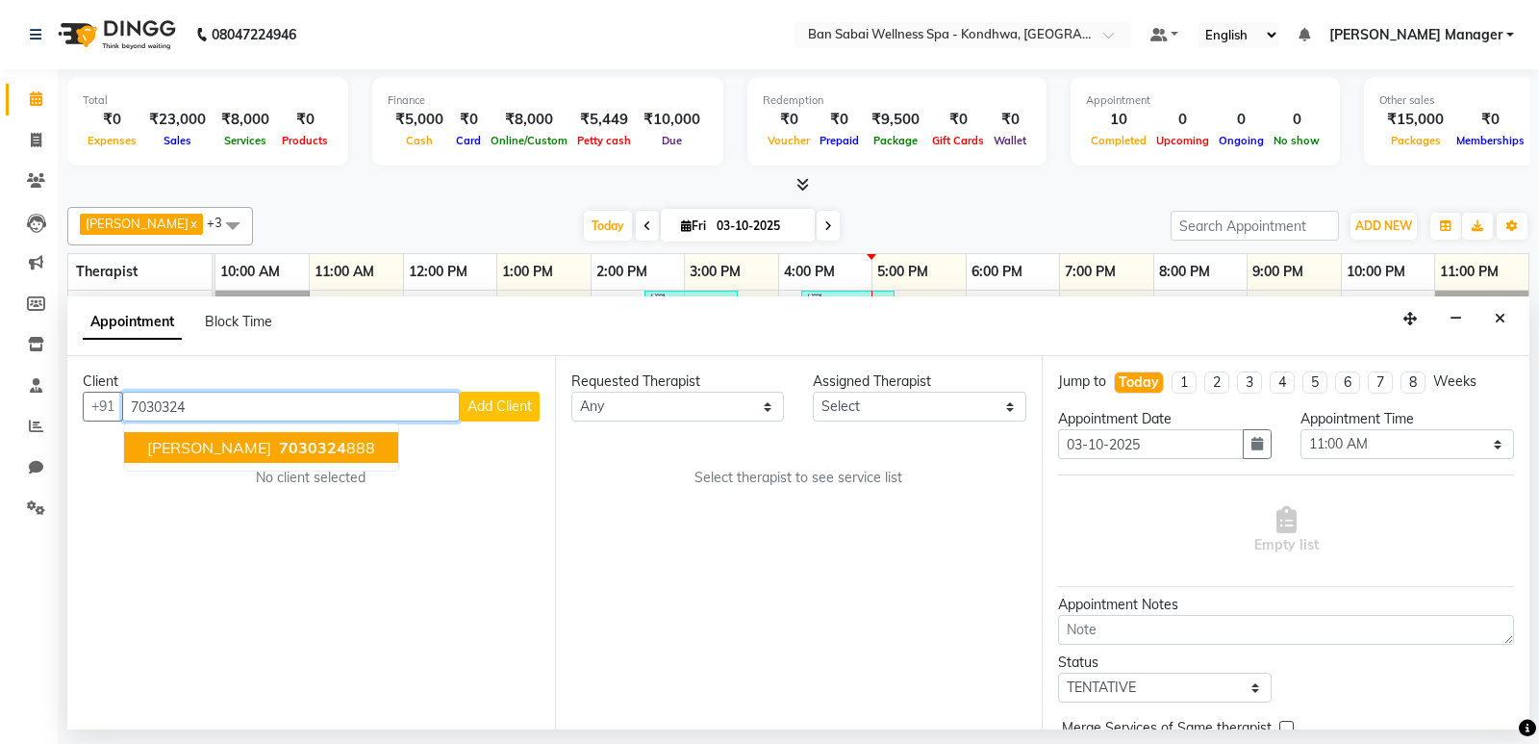
click at [317, 432] on button "Rohit Khandare 7030324 888" at bounding box center [261, 447] width 274 height 31
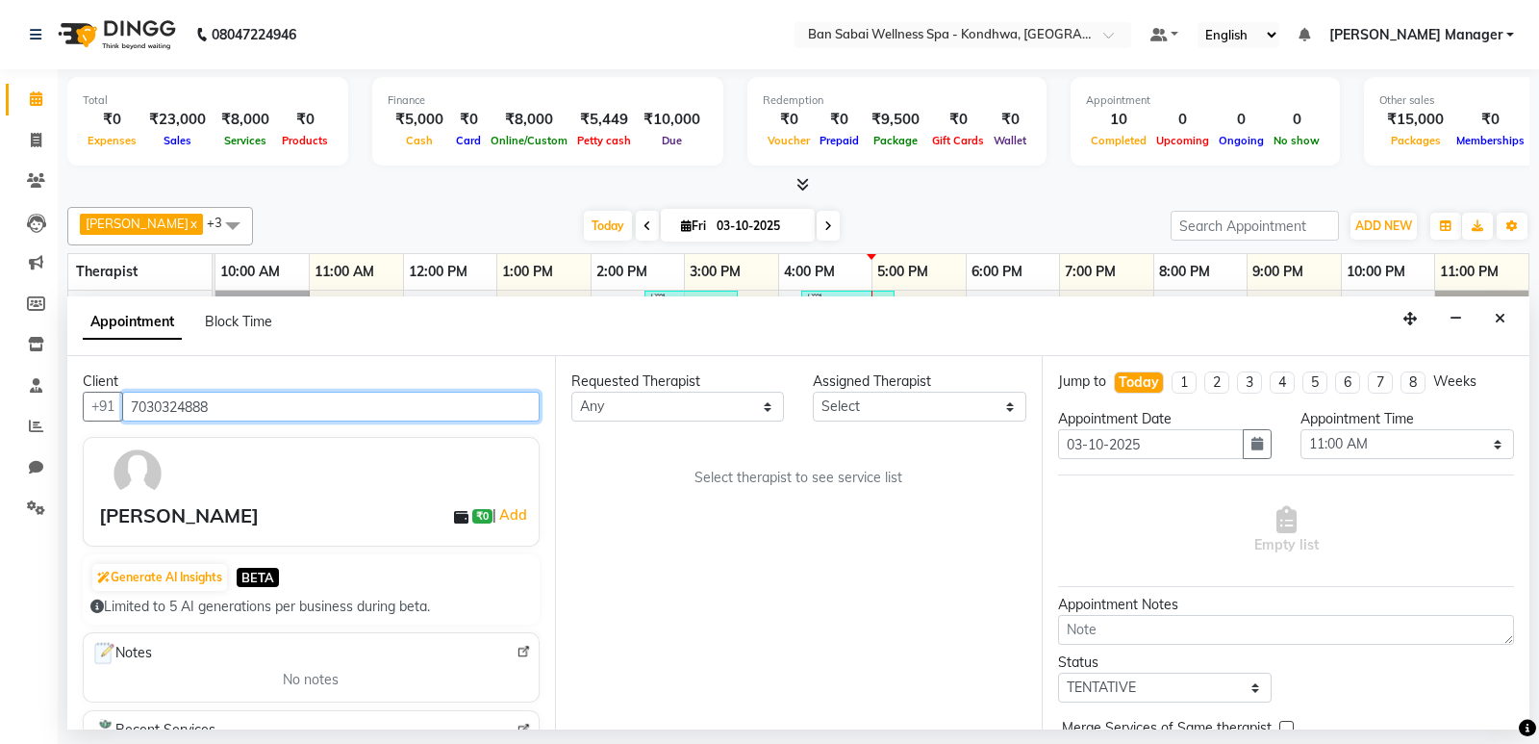
type input "7030324888"
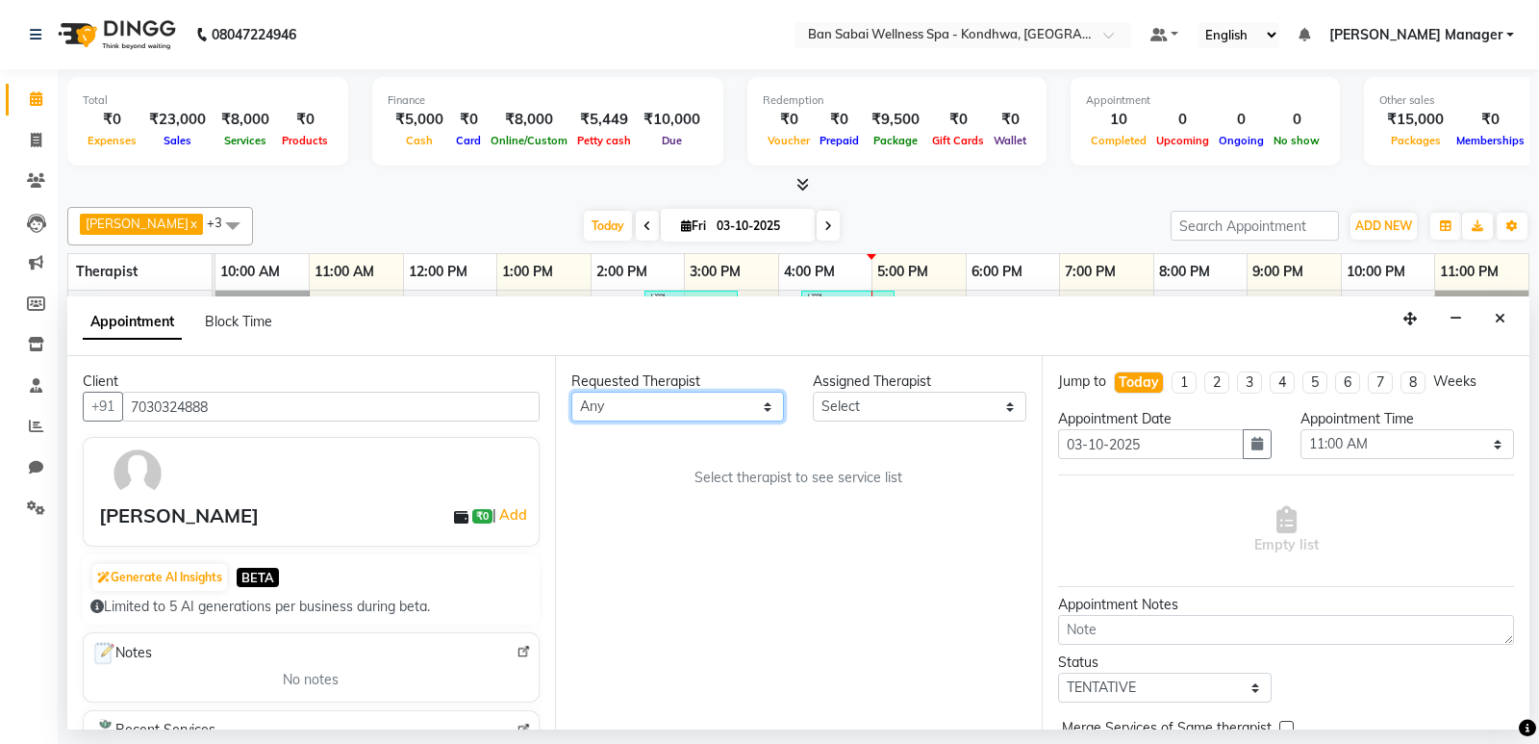
click at [633, 410] on select "Any Kiki [PERSON_NAME] [PERSON_NAME] Ms. Zuali," at bounding box center [678, 407] width 214 height 30
select select "78620"
click at [571, 392] on select "Any Kiki [PERSON_NAME] [PERSON_NAME] Ms. Zuali," at bounding box center [678, 407] width 214 height 30
select select "78620"
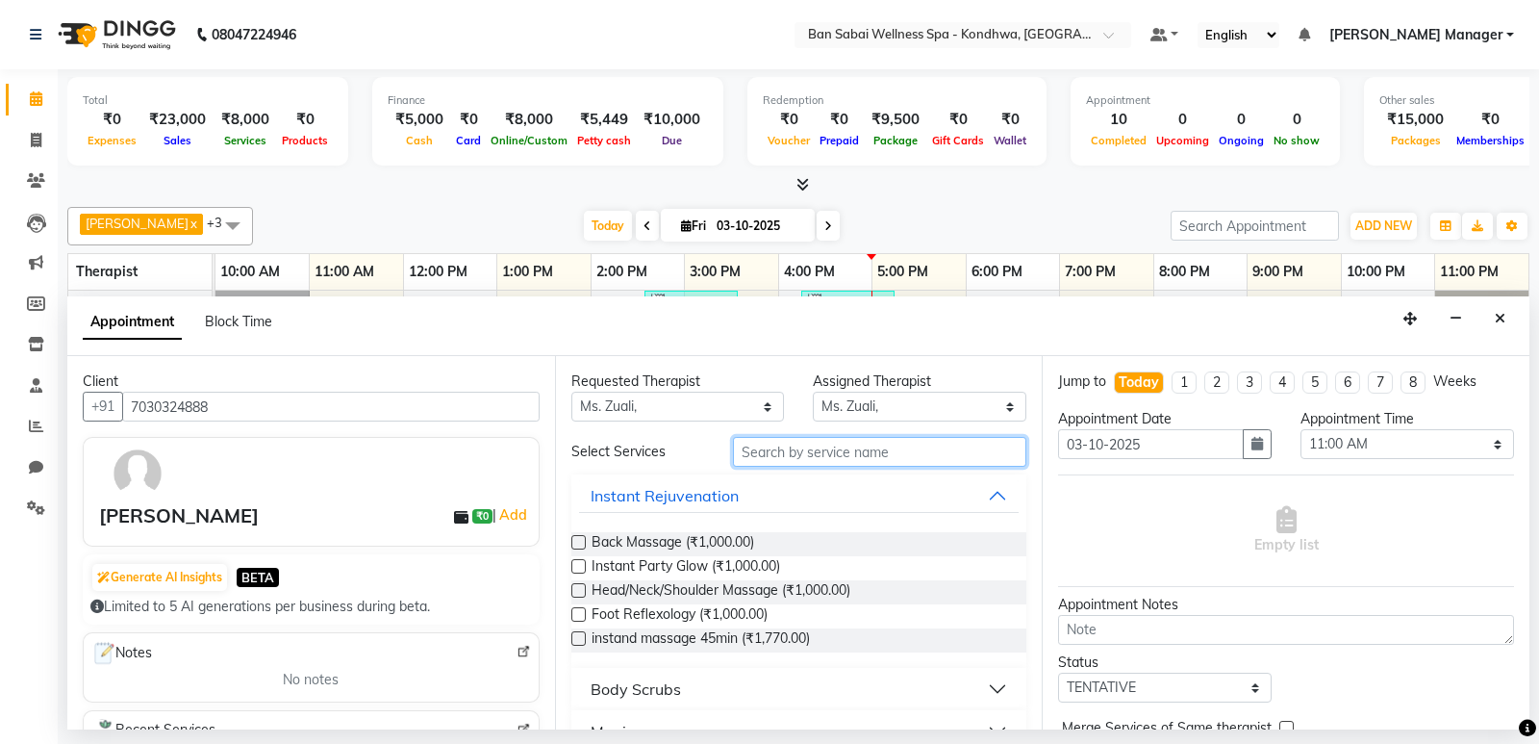
click at [814, 459] on input "text" at bounding box center [880, 452] width 294 height 30
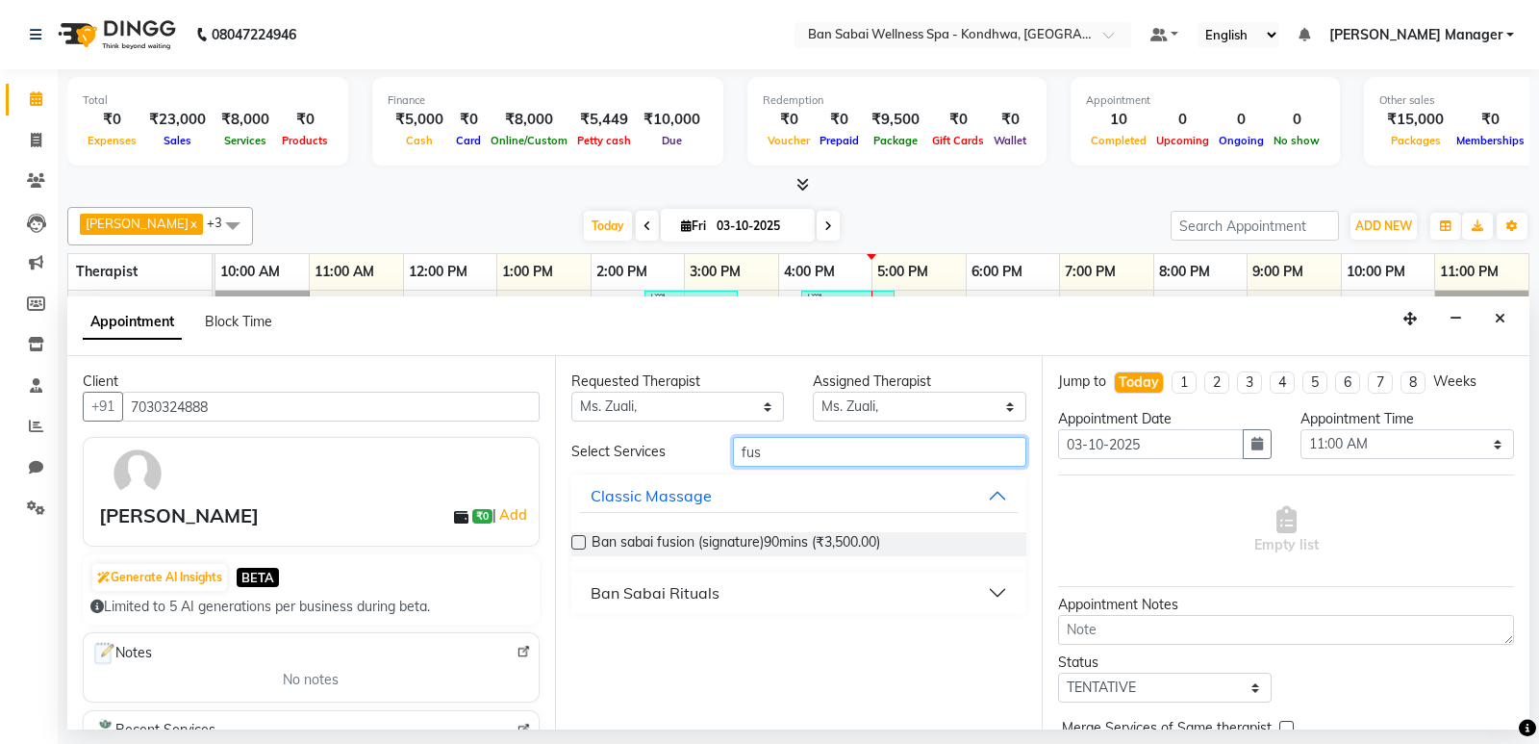
type input "fus"
click at [579, 541] on label at bounding box center [578, 542] width 14 height 14
click at [579, 541] on input "checkbox" at bounding box center [577, 544] width 13 height 13
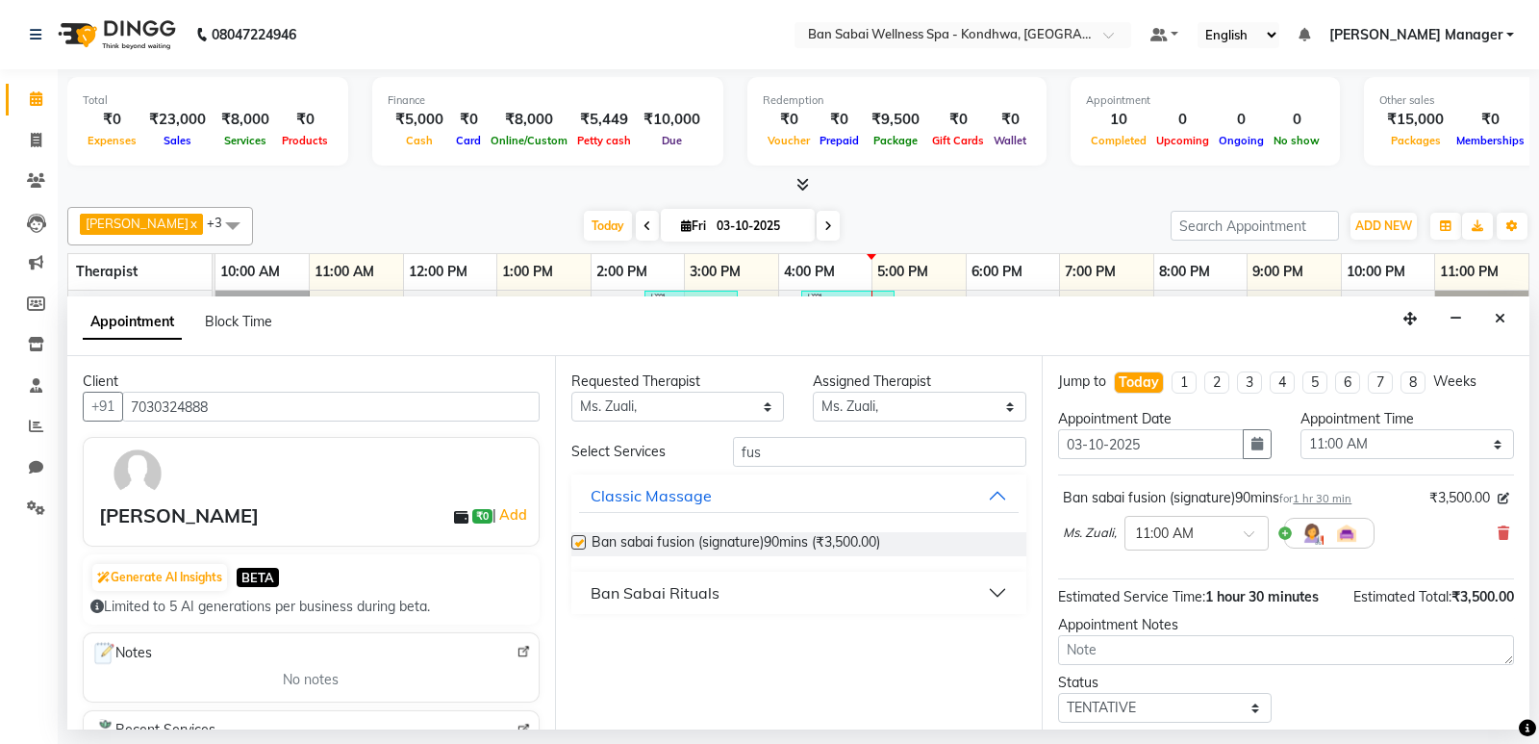
checkbox input "false"
click at [1181, 531] on input "text" at bounding box center [1177, 531] width 85 height 20
click at [1181, 715] on div "04:55 PM" at bounding box center [1197, 714] width 142 height 36
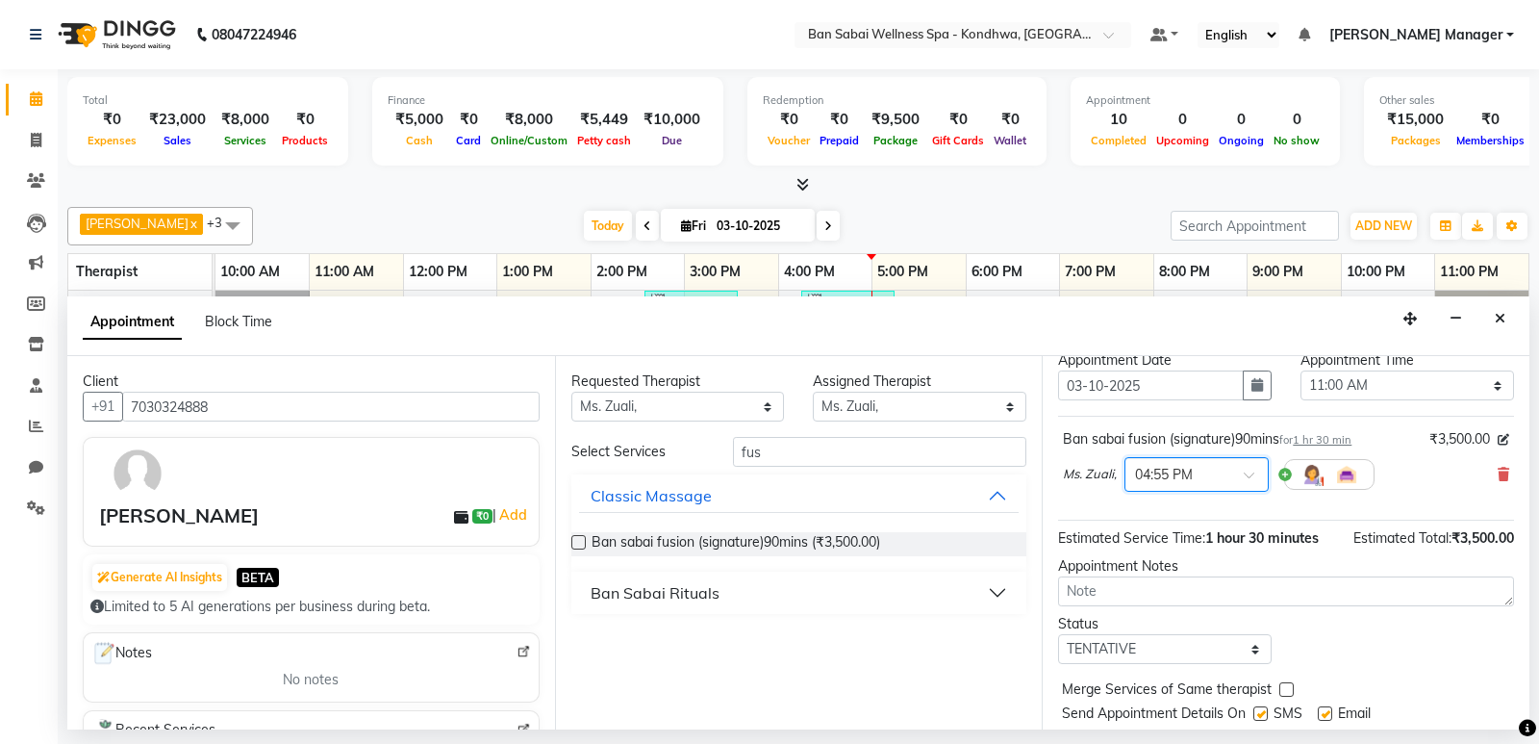
scroll to position [114, 0]
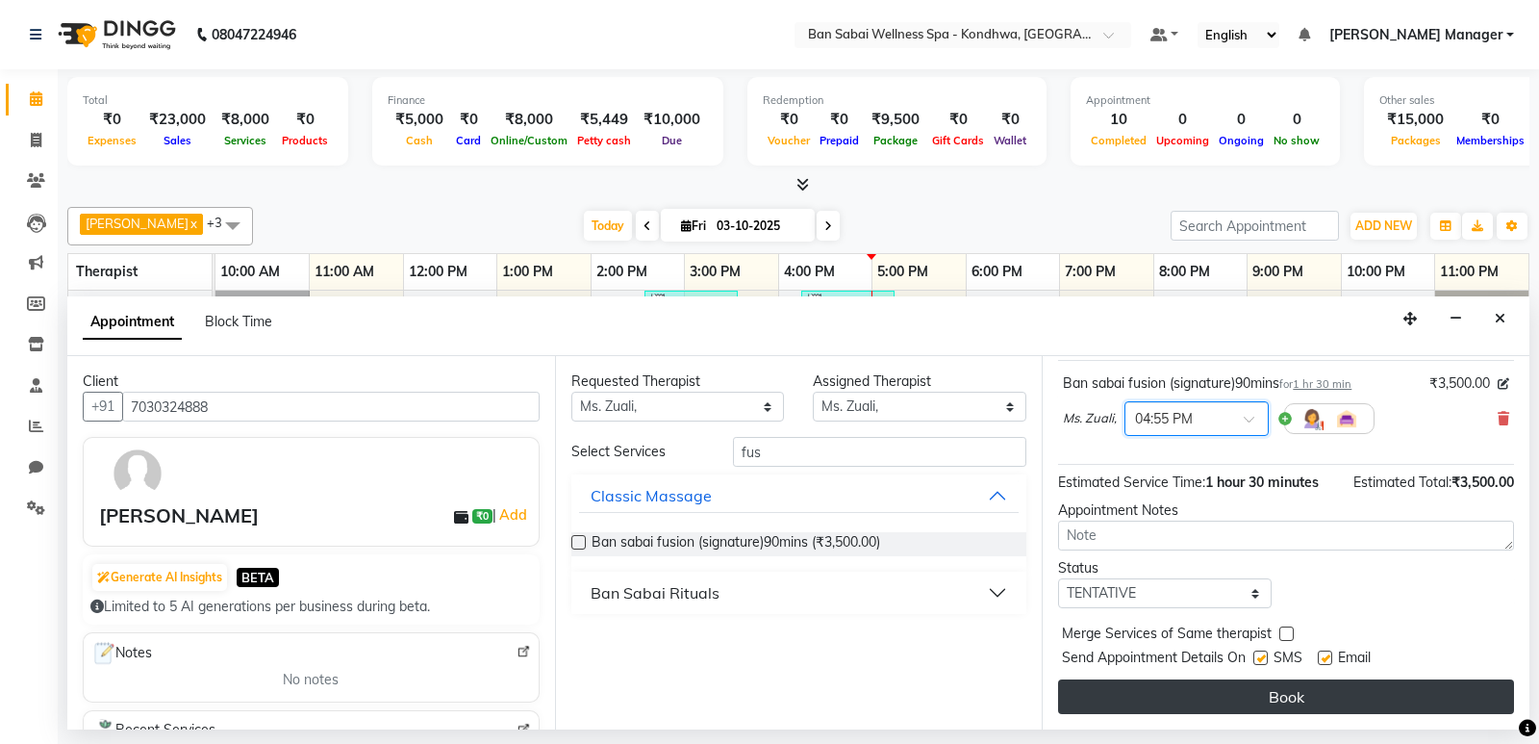
click at [1181, 698] on button "Book" at bounding box center [1286, 696] width 456 height 35
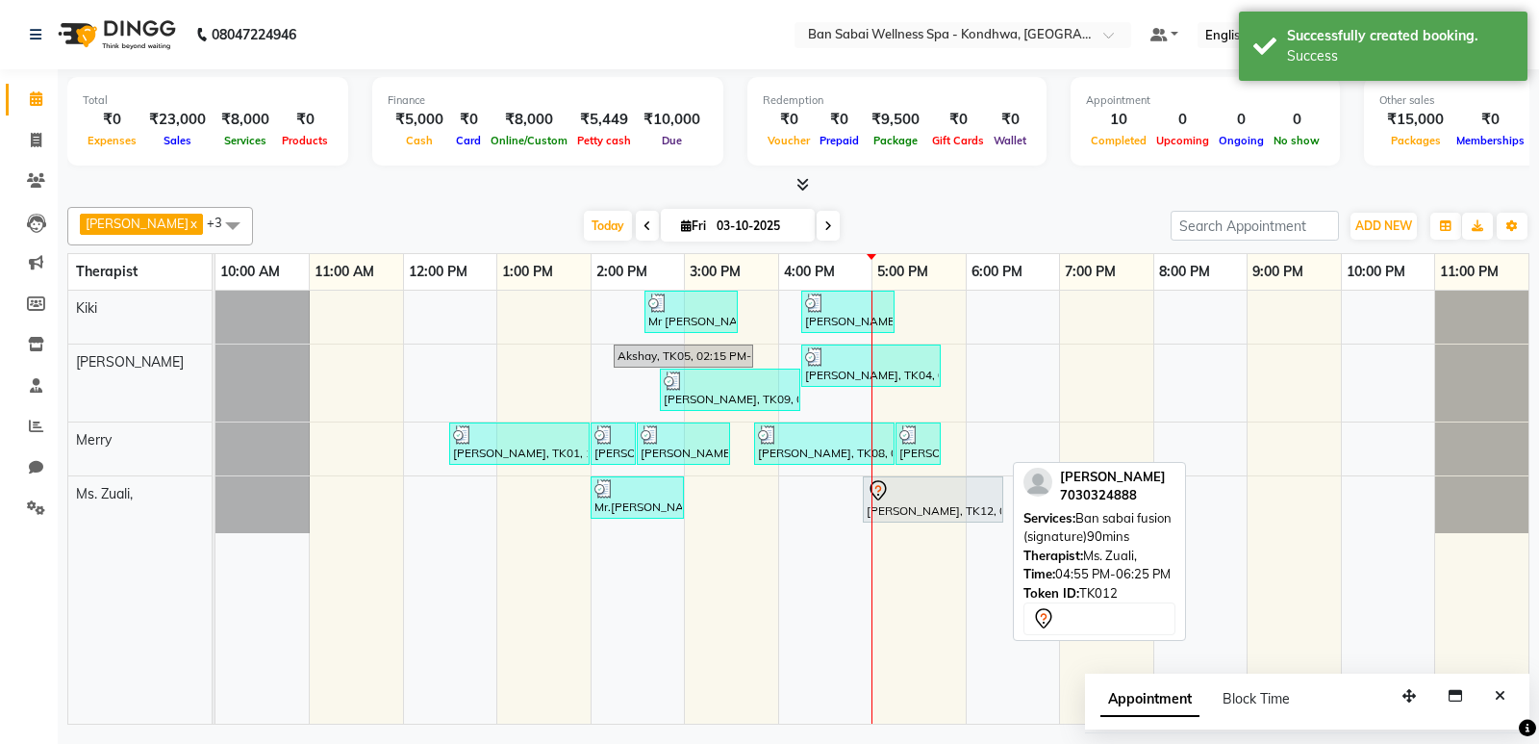
click at [928, 498] on div at bounding box center [933, 490] width 133 height 23
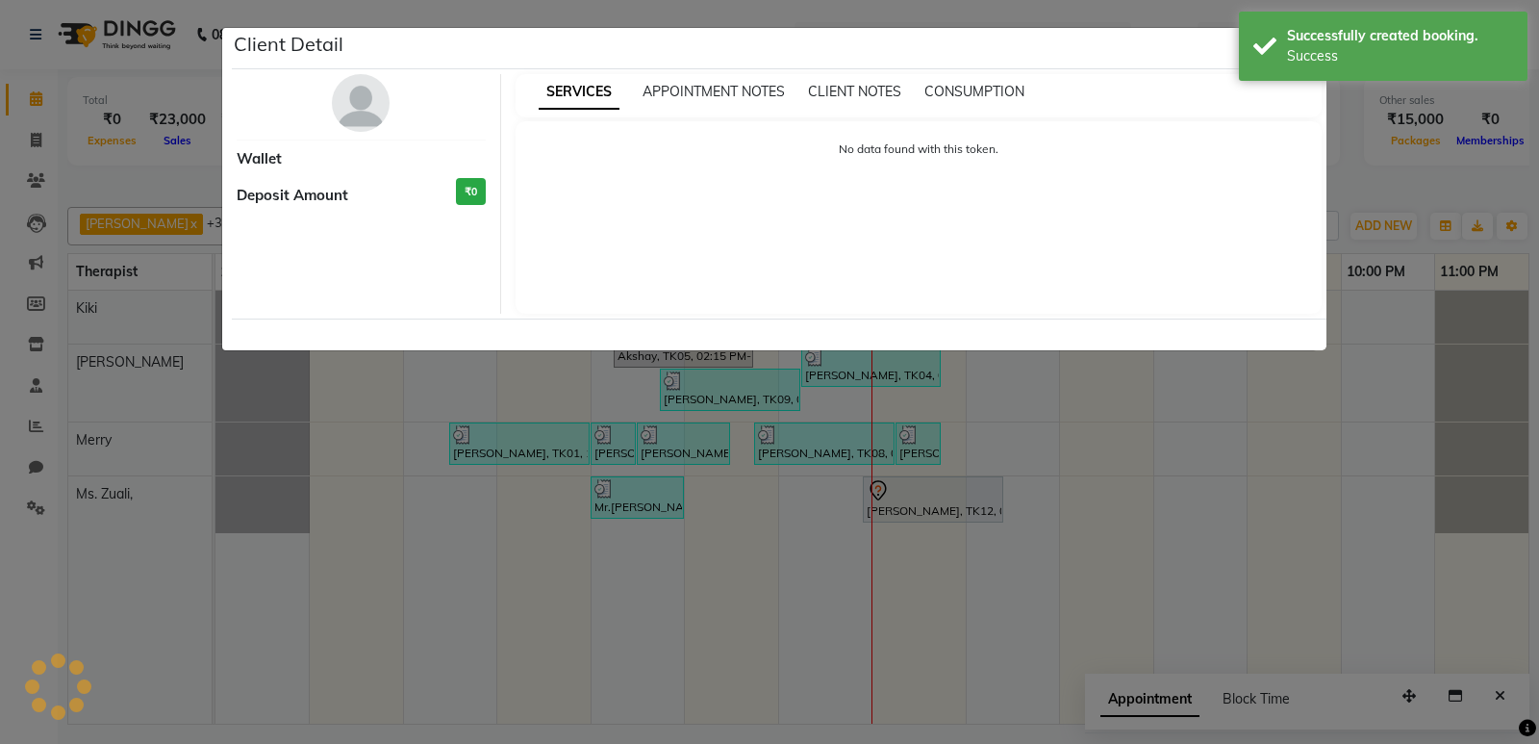
click at [1198, 26] on ngb-modal-window "Client Detail Wallet Deposit Amount ₹0 SERVICES APPOINTMENT NOTES CLIENT NOTES …" at bounding box center [769, 372] width 1539 height 744
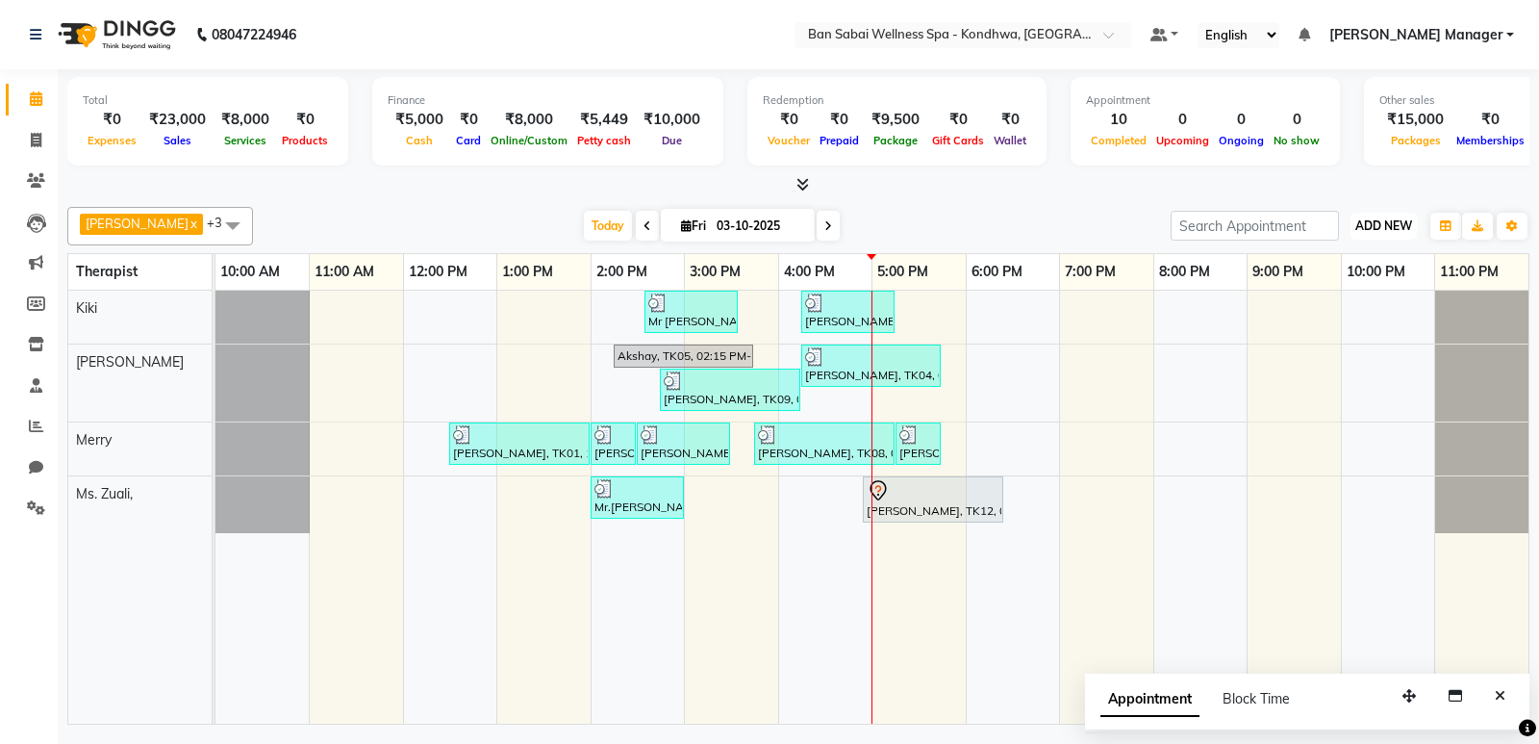
click at [1388, 221] on span "ADD NEW" at bounding box center [1384, 225] width 57 height 14
click at [1314, 259] on button "Add Appointment" at bounding box center [1340, 262] width 152 height 25
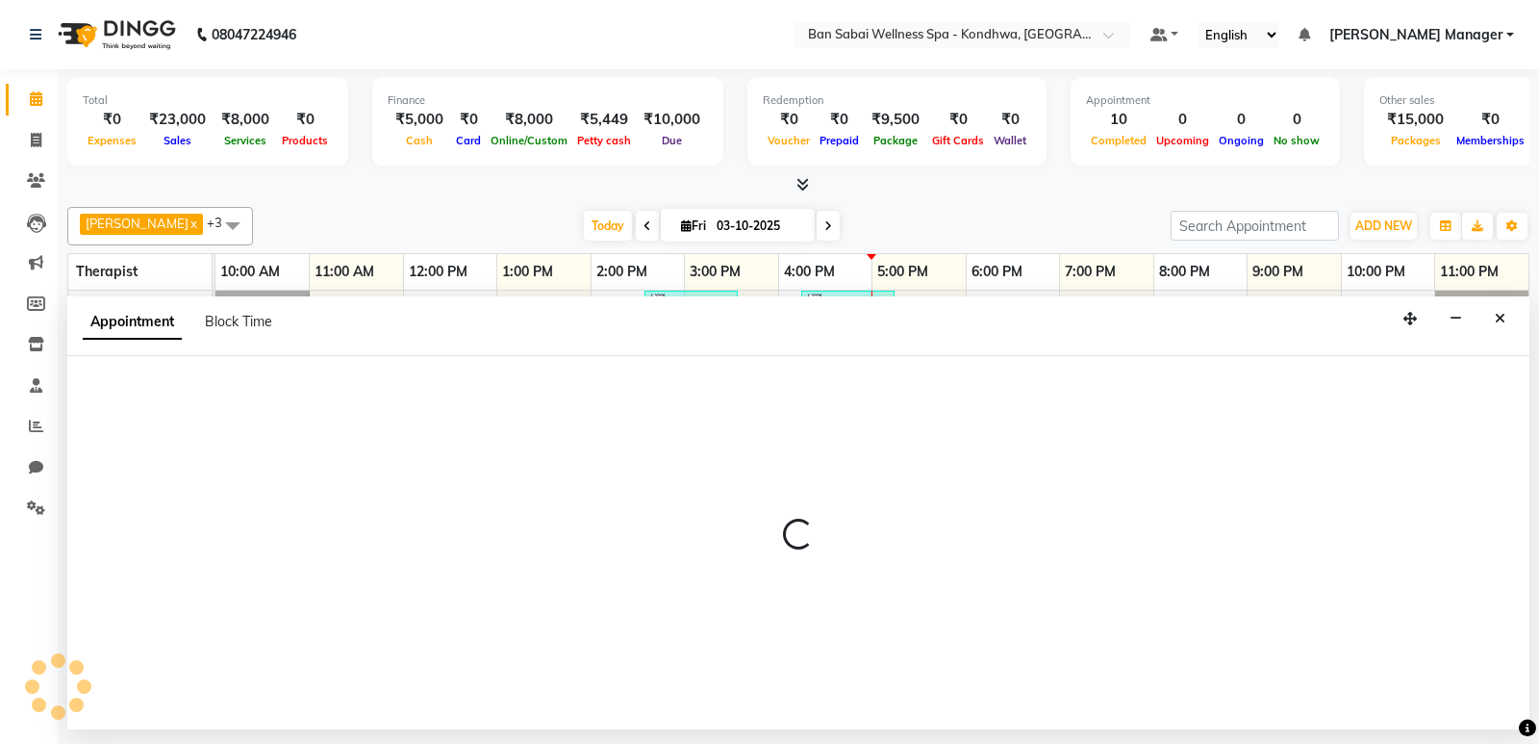
select select "660"
select select "tentative"
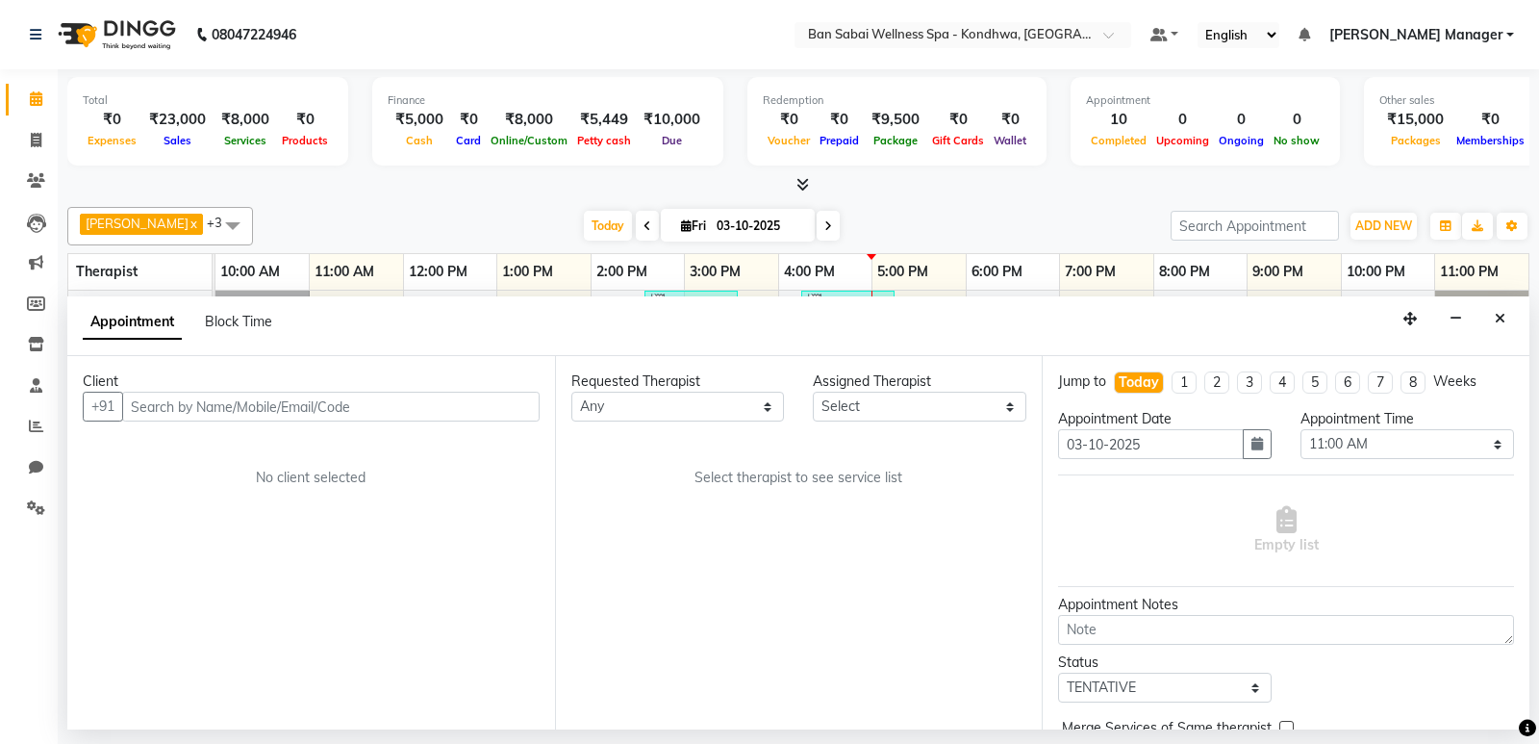
click at [409, 416] on input "text" at bounding box center [331, 407] width 418 height 30
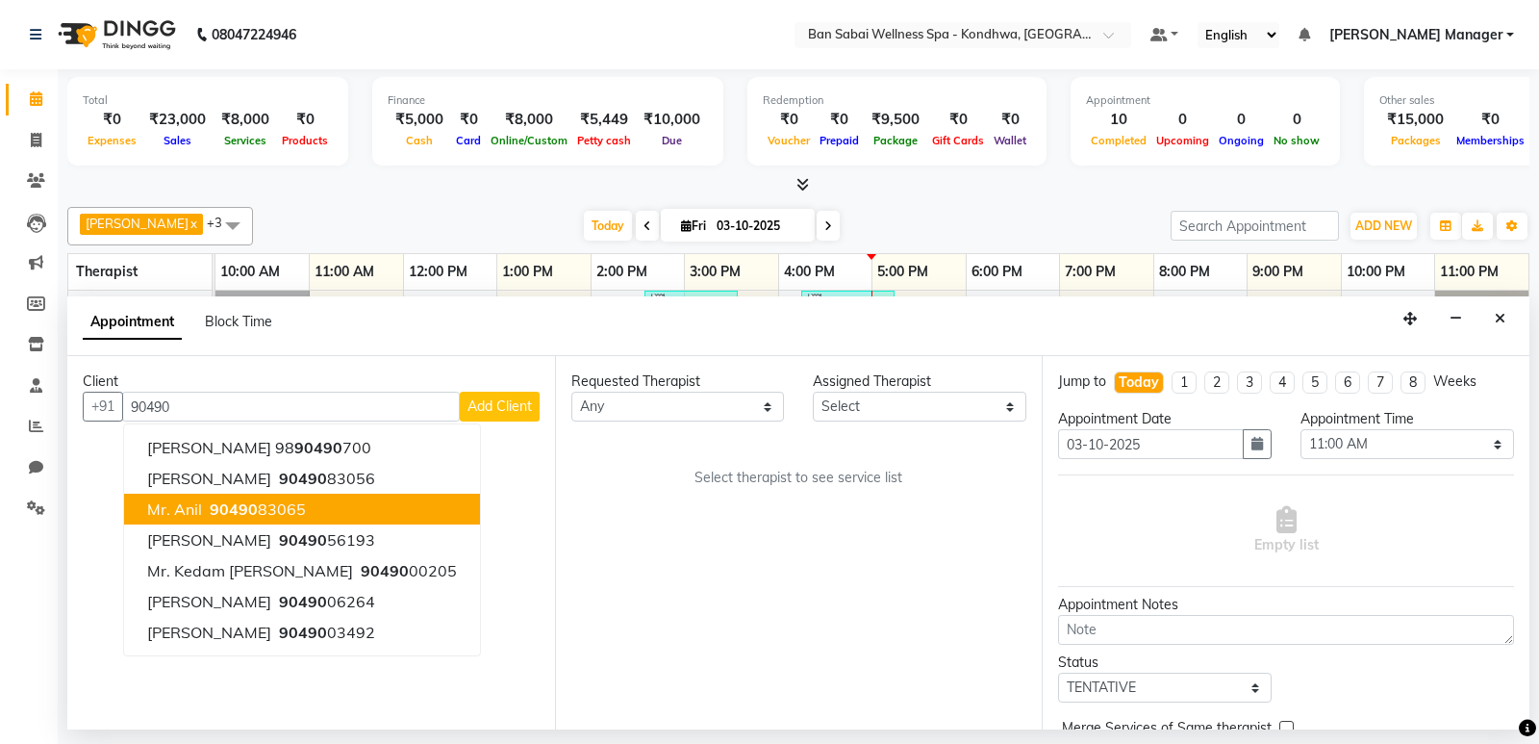
click at [304, 501] on button "Mr. Anil 90490 83065" at bounding box center [302, 509] width 356 height 31
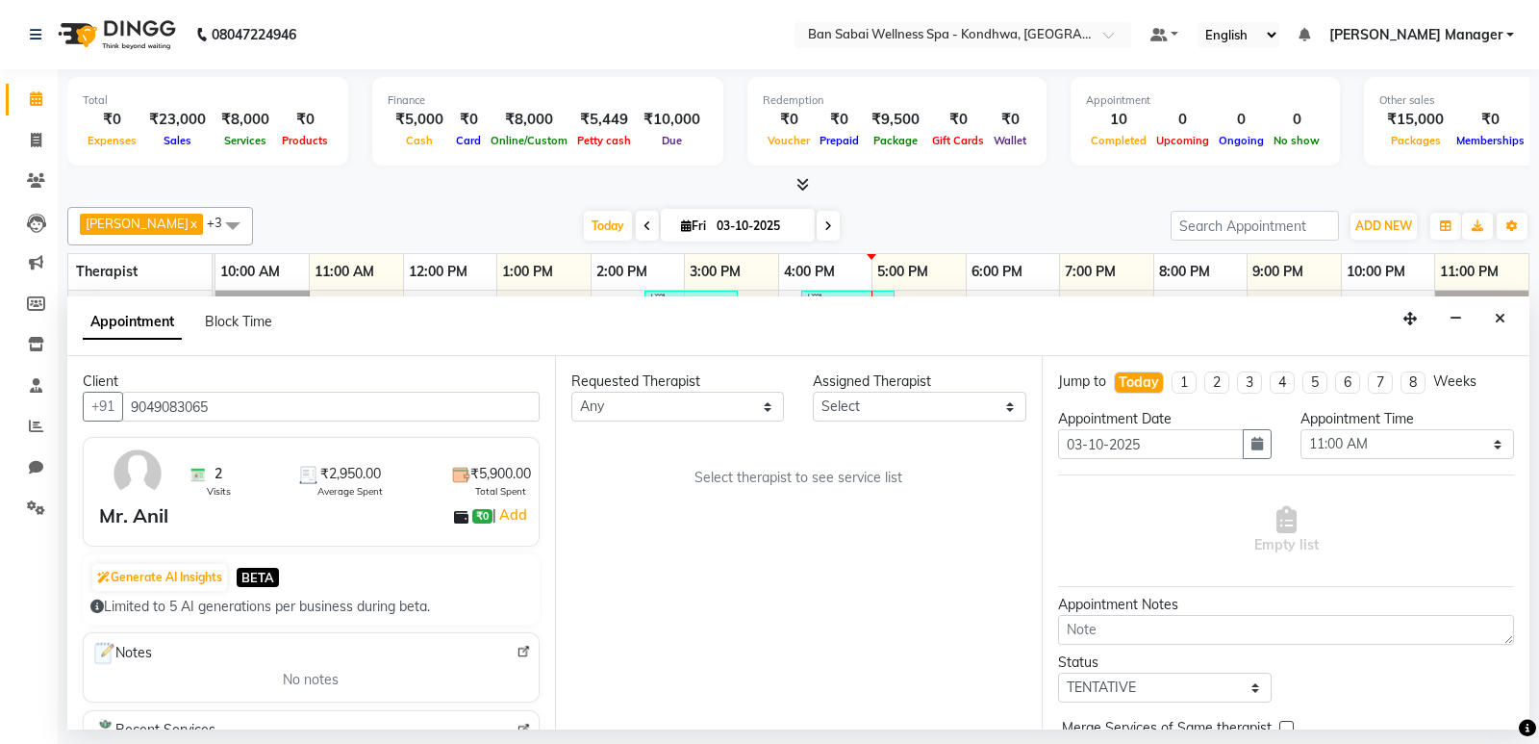
type input "9049083065"
click at [682, 409] on select "Any Kiki [PERSON_NAME] [PERSON_NAME] Ms. Zuali," at bounding box center [678, 407] width 214 height 30
select select "78620"
click at [571, 392] on select "Any Kiki [PERSON_NAME] [PERSON_NAME] Ms. Zuali," at bounding box center [678, 407] width 214 height 30
select select "78620"
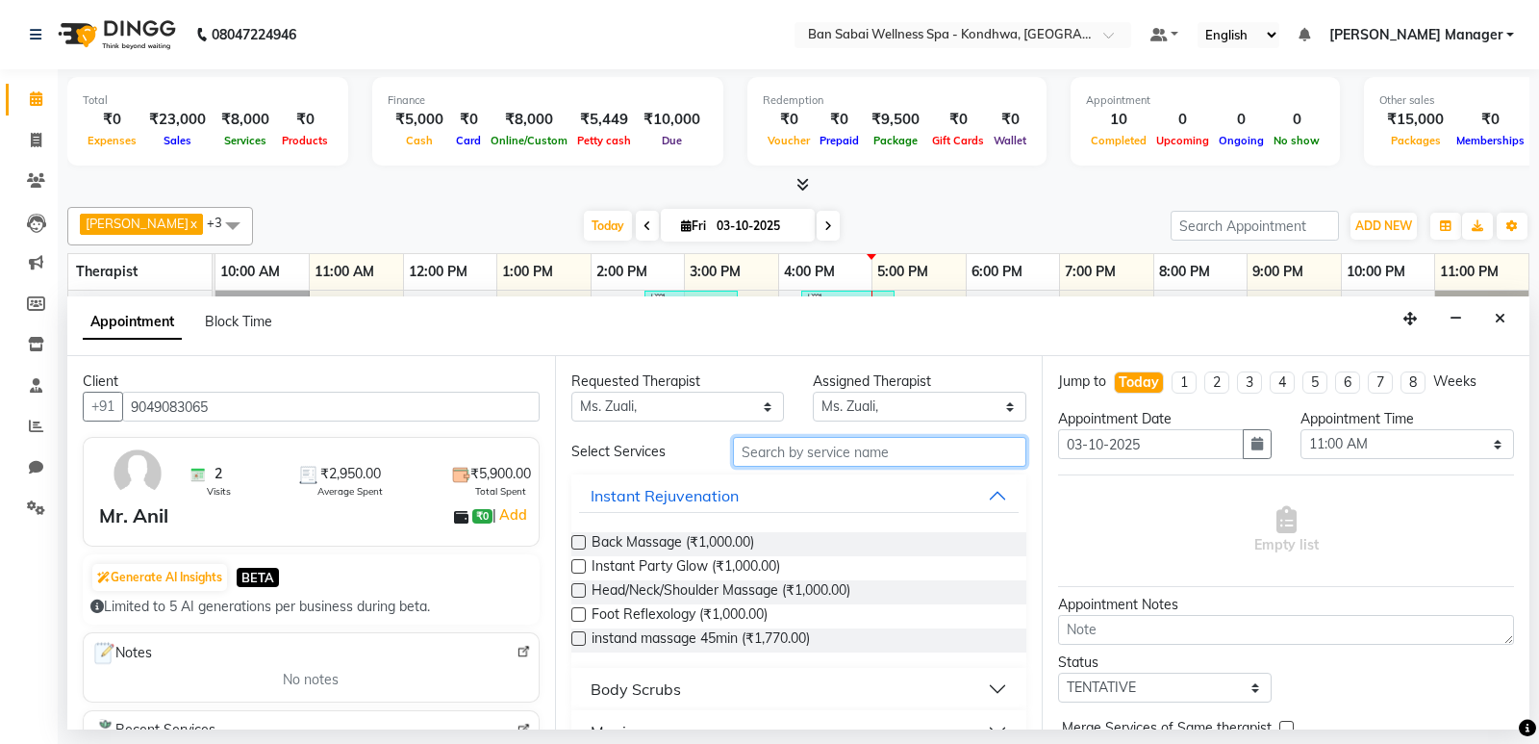
click at [770, 455] on input "text" at bounding box center [880, 452] width 294 height 30
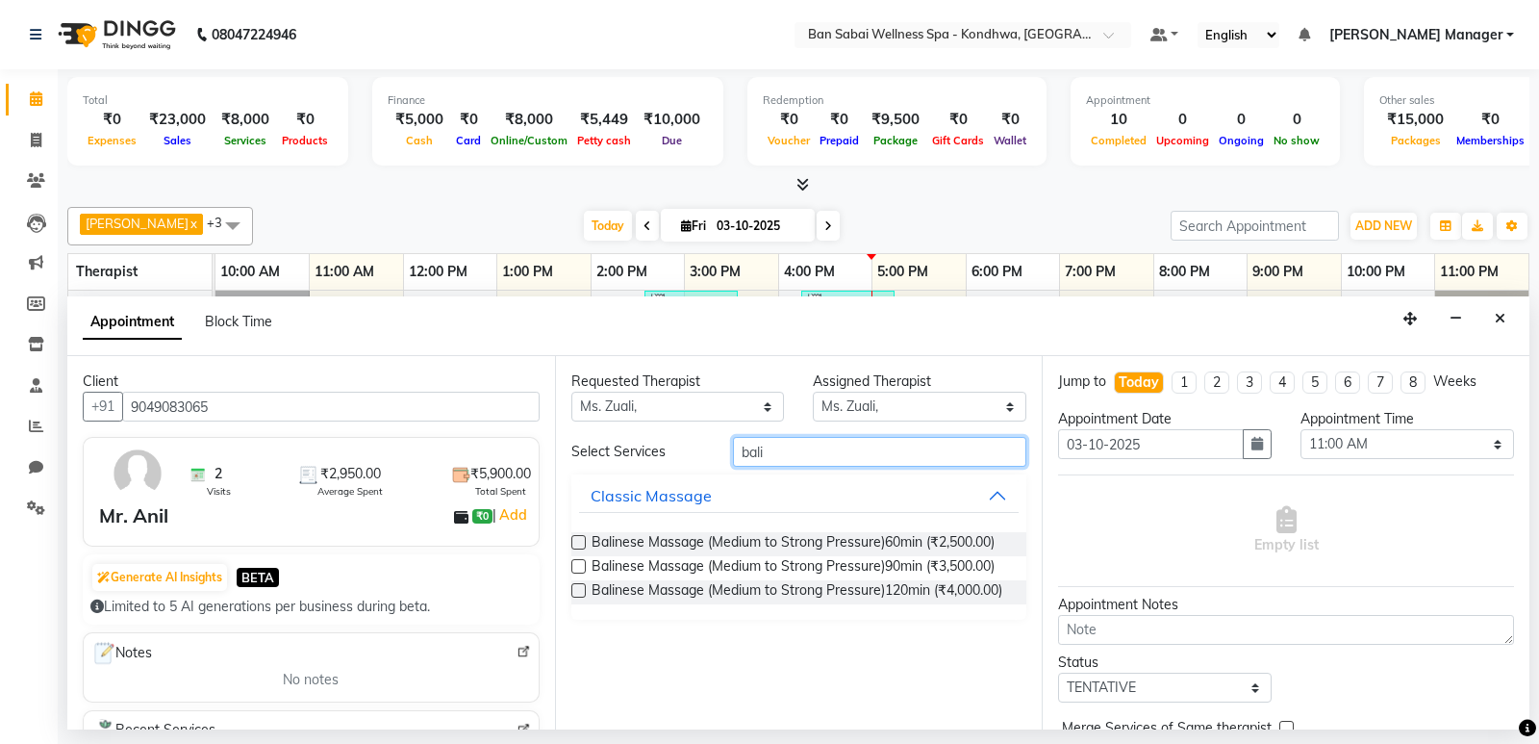
type input "bali"
click at [577, 532] on div "Balinese Massage (Medium to Strong Pressure)60min (₹2,500.00)" at bounding box center [799, 544] width 456 height 24
click at [573, 543] on label at bounding box center [578, 542] width 14 height 14
click at [573, 543] on input "checkbox" at bounding box center [577, 544] width 13 height 13
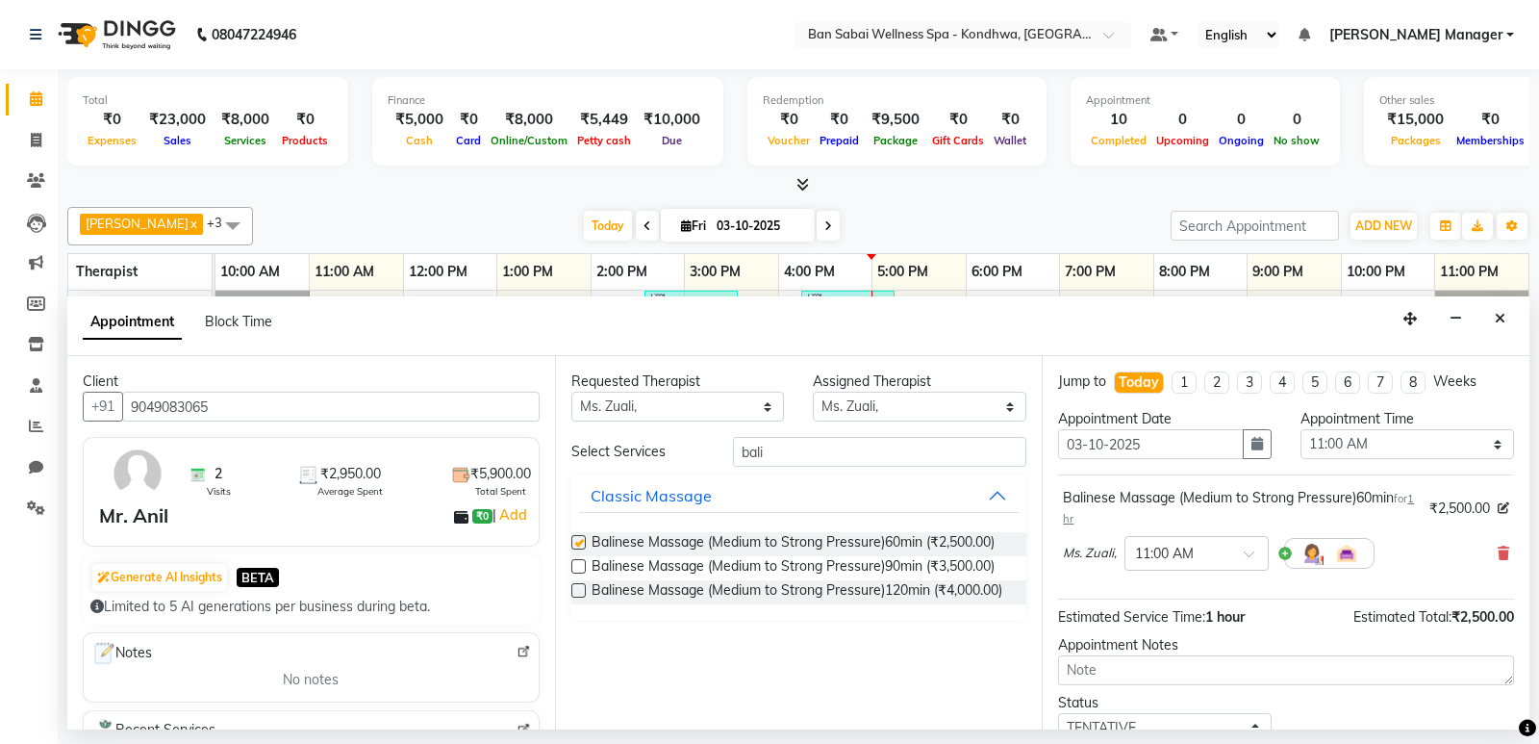
checkbox input "false"
click at [1212, 544] on input "text" at bounding box center [1177, 552] width 85 height 20
click at [1200, 639] on div "03:35 PM" at bounding box center [1197, 645] width 142 height 36
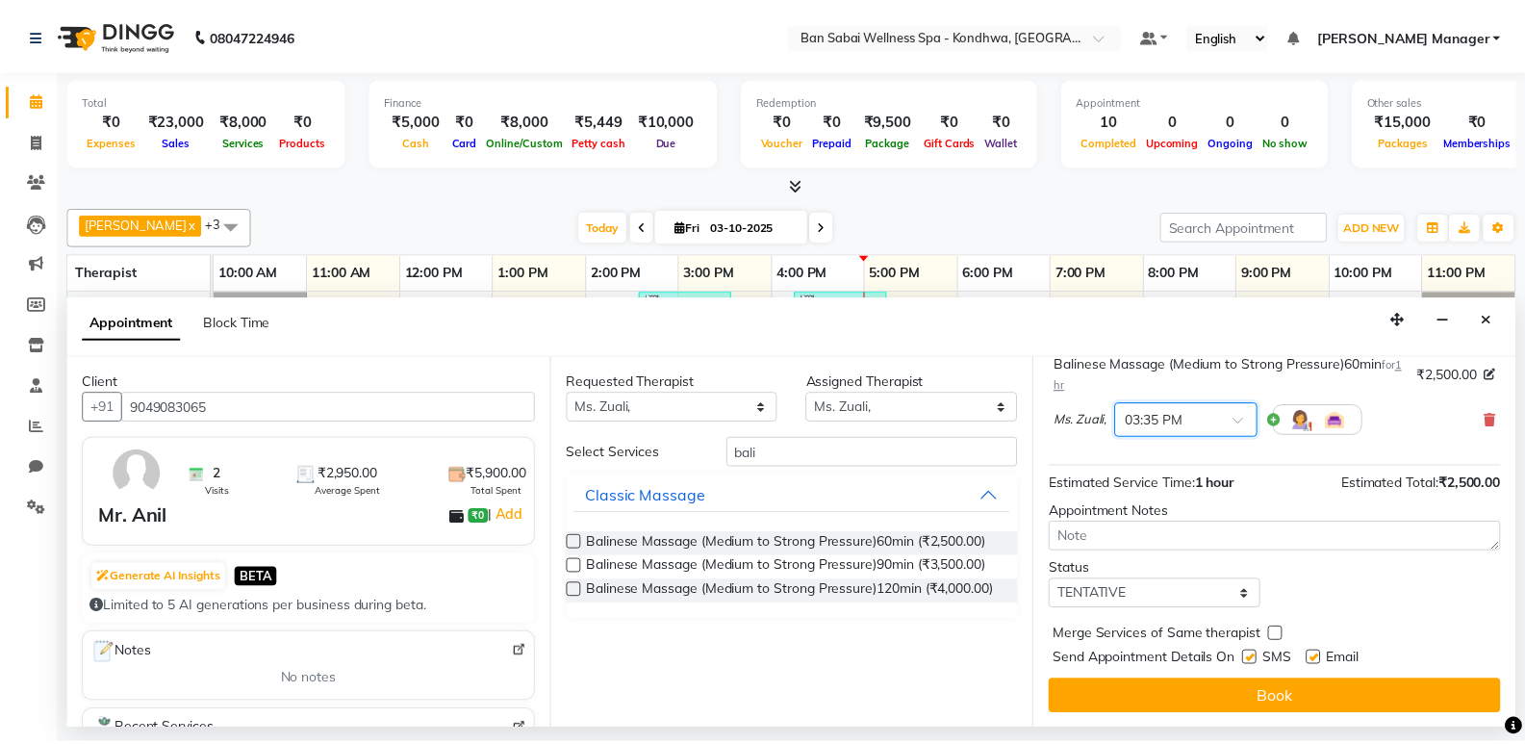
scroll to position [135, 0]
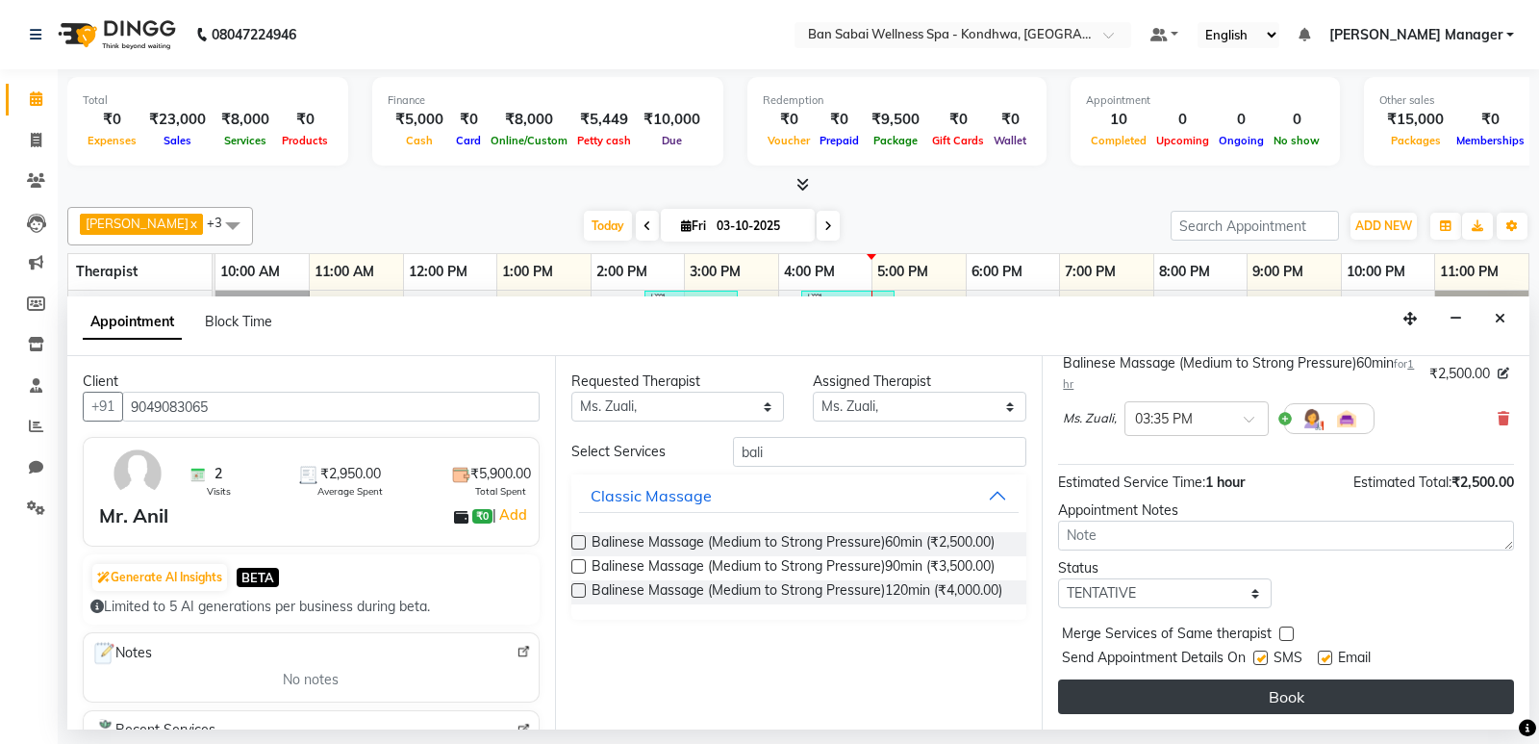
click at [1241, 695] on button "Book" at bounding box center [1286, 696] width 456 height 35
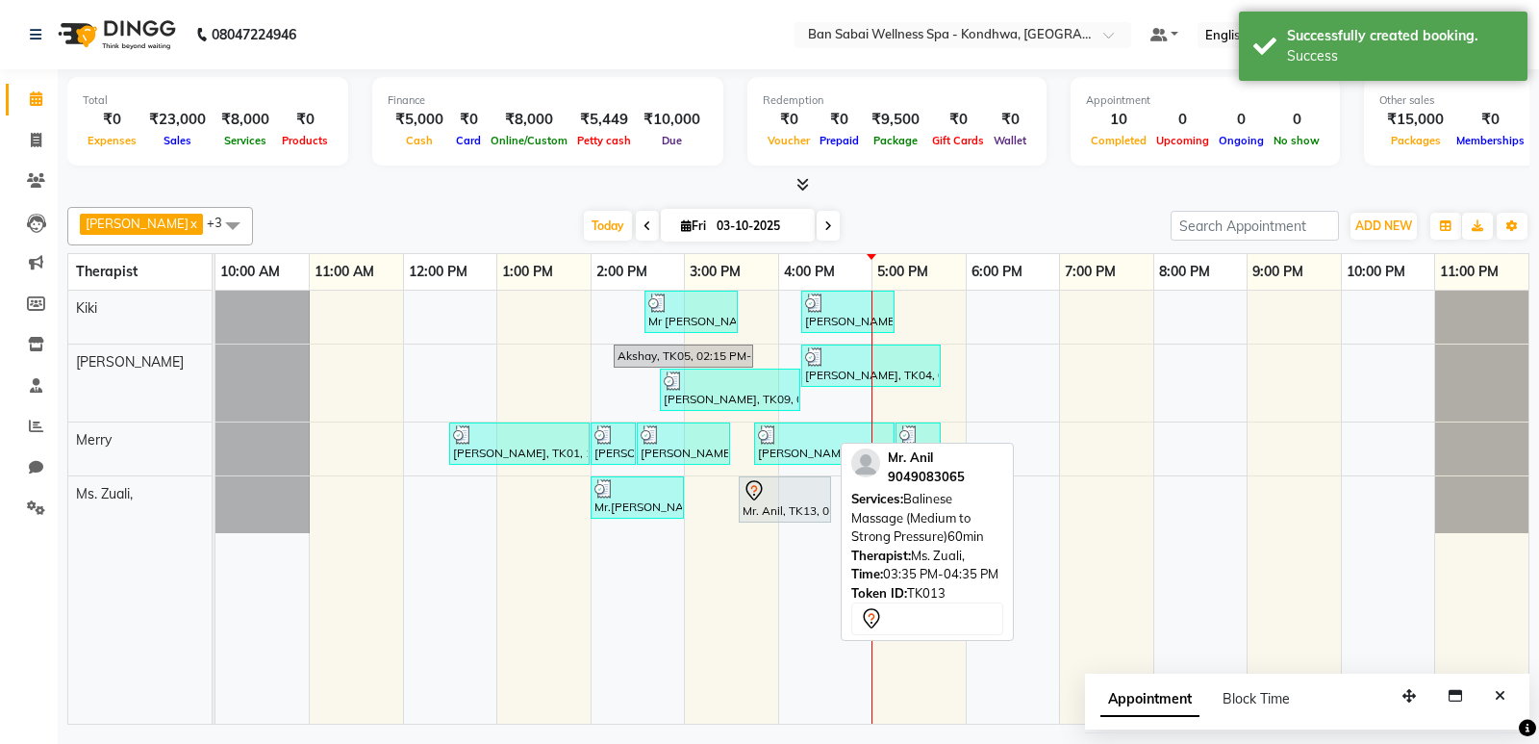
click at [800, 512] on div "Mr. Anil, TK13, 03:35 PM-04:35 PM, Balinese Massage (Medium to Strong Pressure)…" at bounding box center [785, 499] width 89 height 40
select select "7"
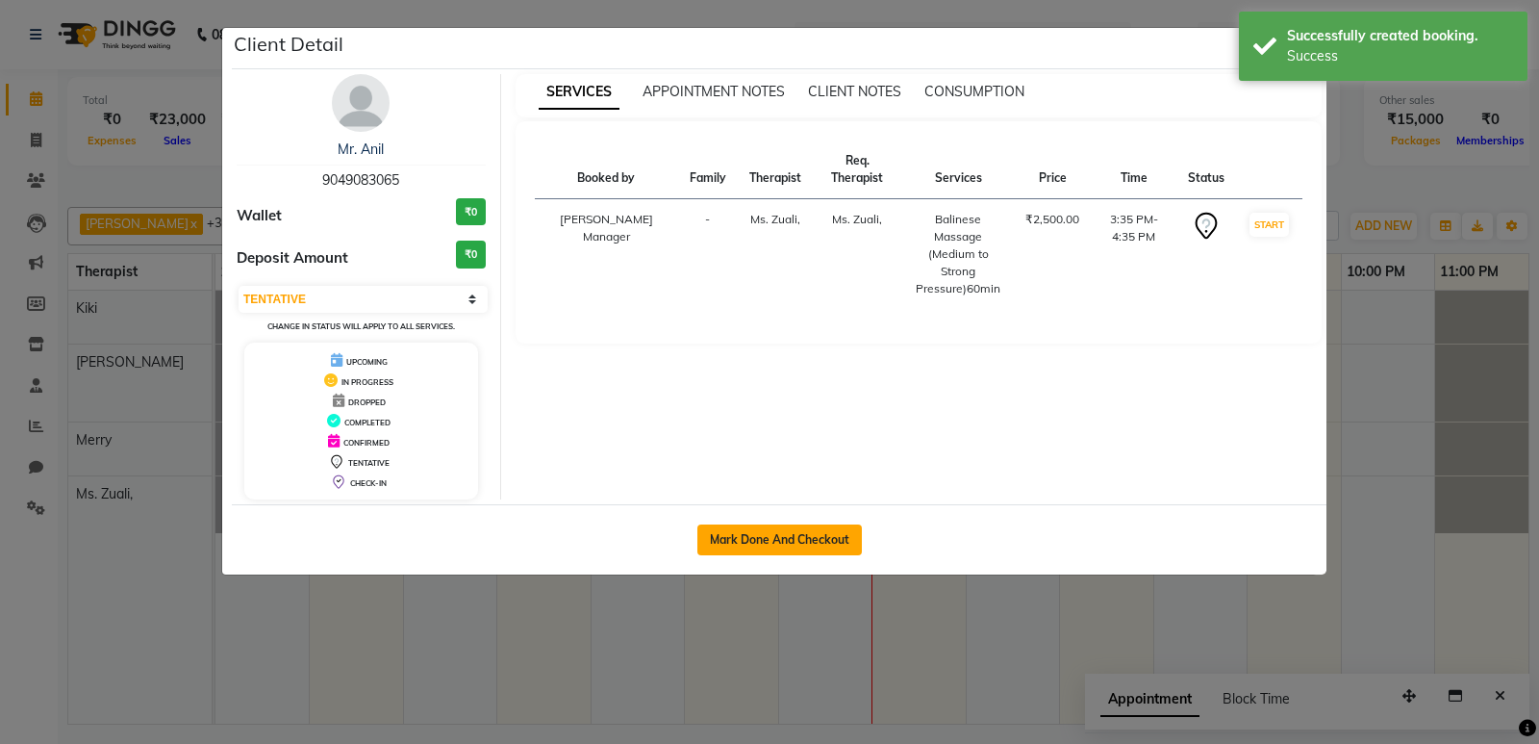
click at [797, 545] on button "Mark Done And Checkout" at bounding box center [780, 539] width 165 height 31
select select "8227"
select select "service"
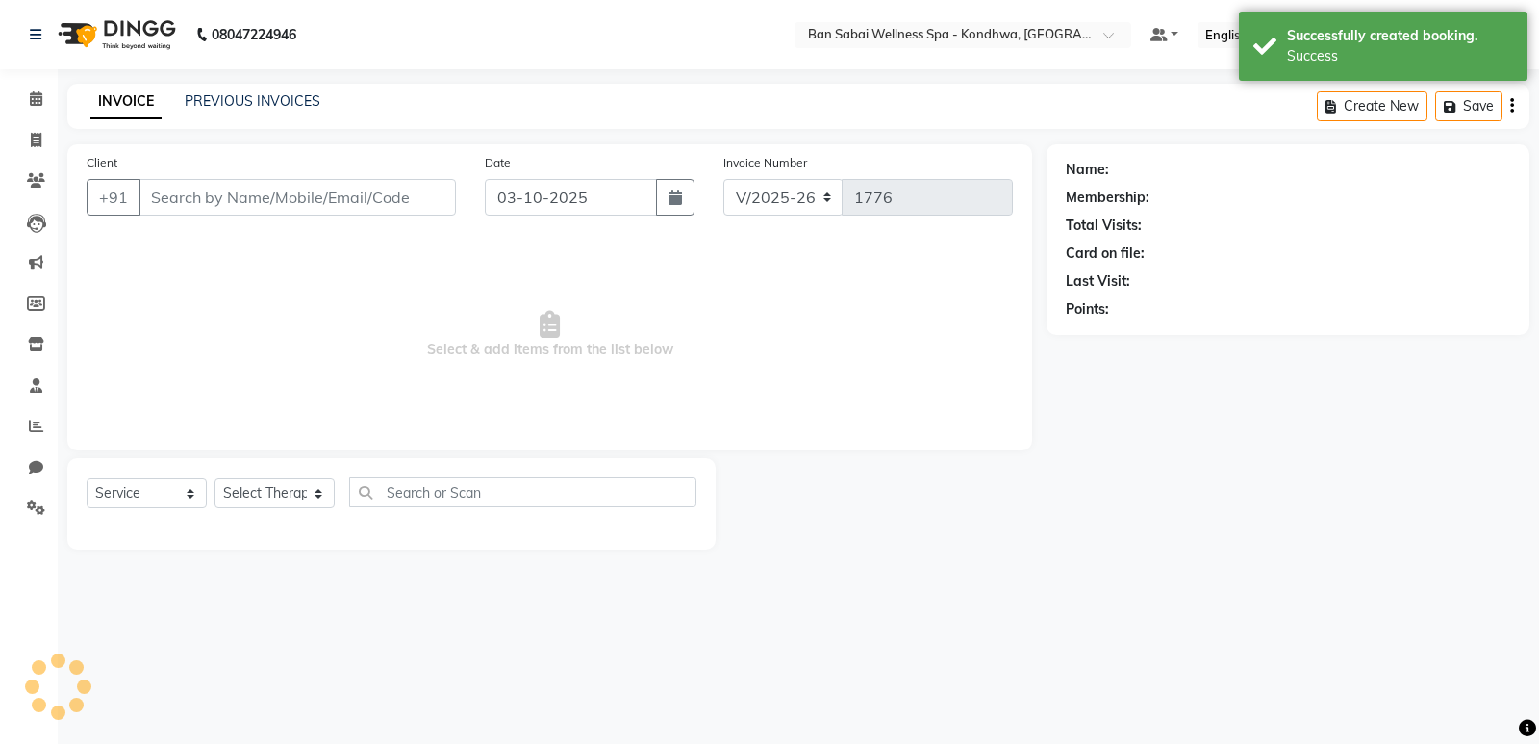
type input "9049083065"
select select "78620"
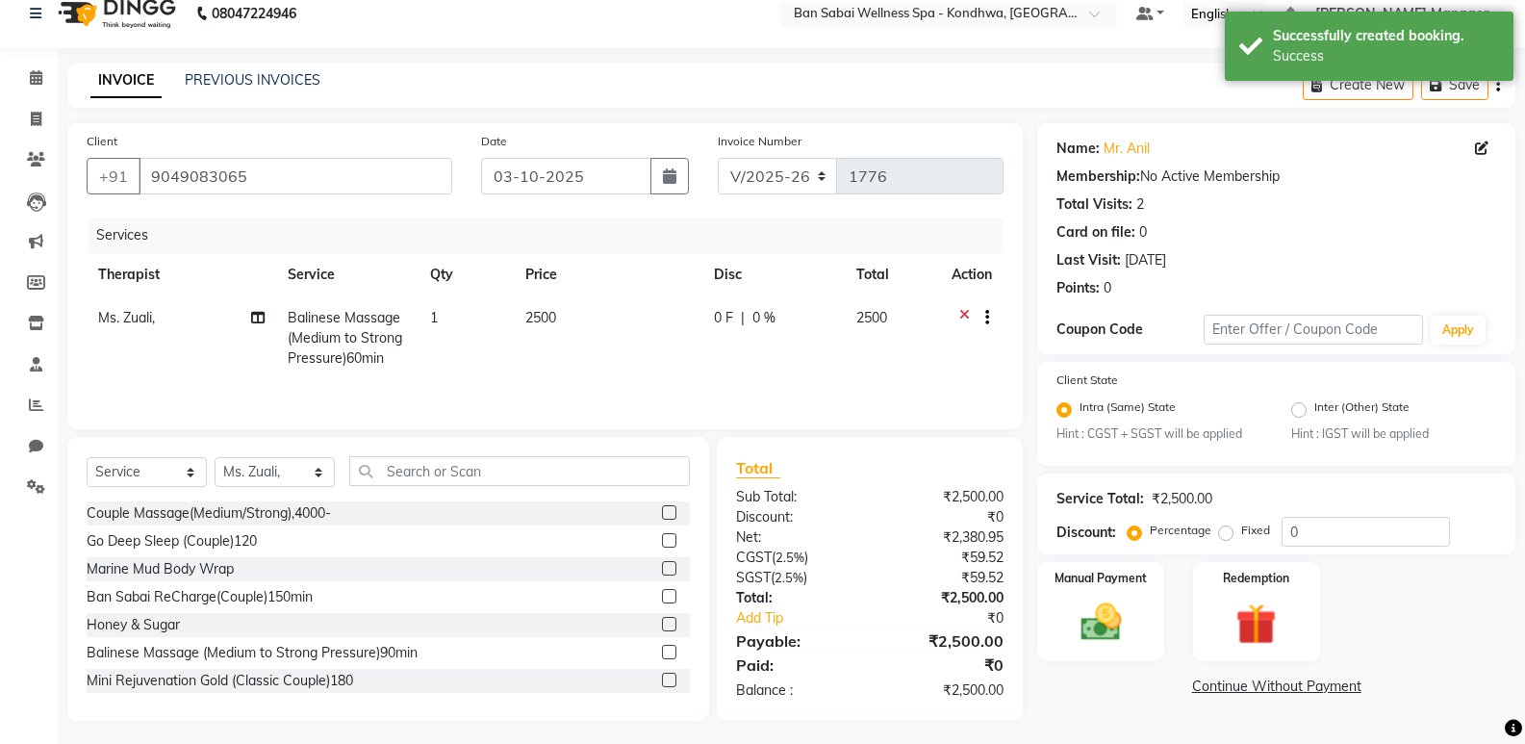
scroll to position [27, 0]
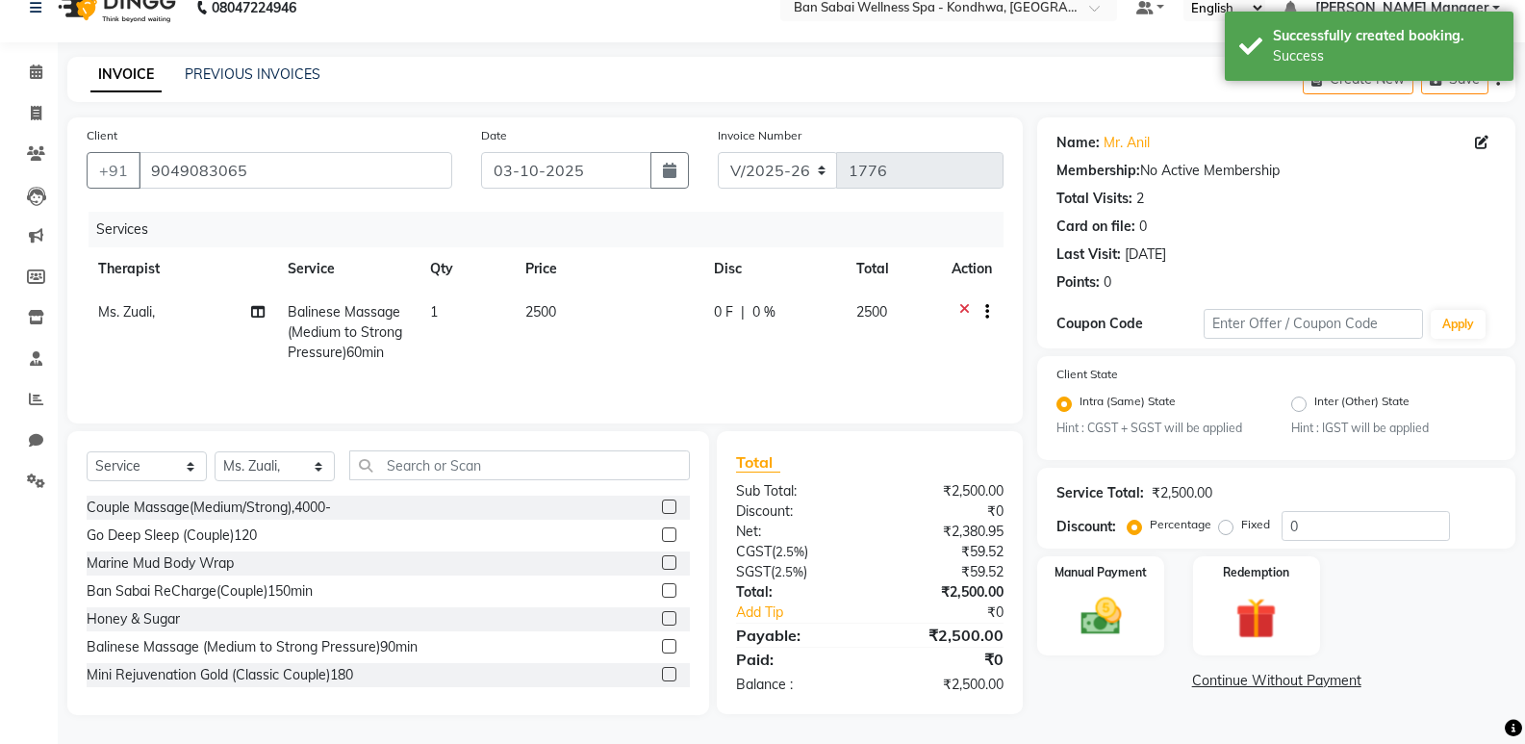
click at [1241, 524] on label "Fixed" at bounding box center [1255, 524] width 29 height 17
click at [1226, 524] on input "Fixed" at bounding box center [1229, 524] width 13 height 13
radio input "true"
click at [1283, 523] on input "0" at bounding box center [1366, 526] width 168 height 30
type input "200"
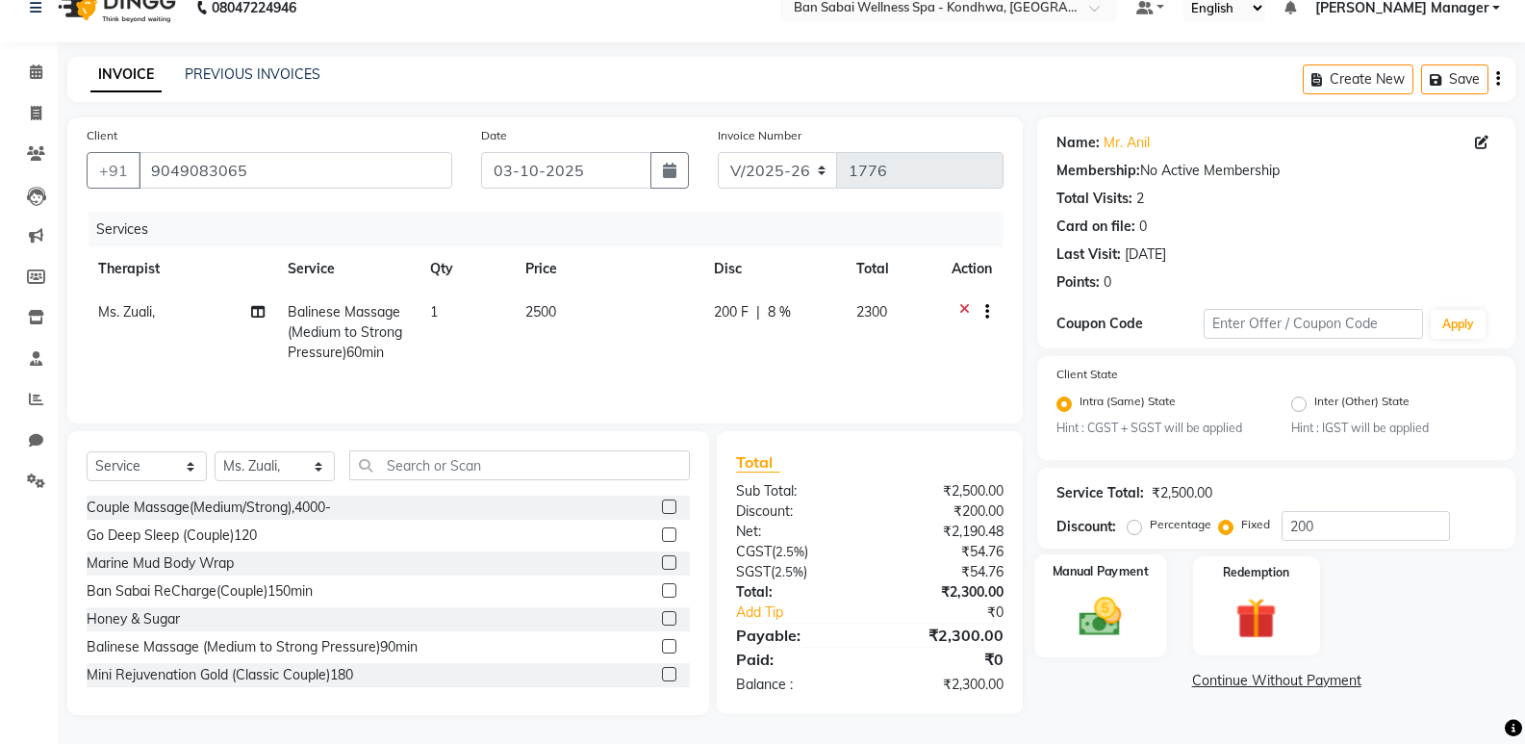
click at [1100, 612] on img at bounding box center [1100, 617] width 68 height 49
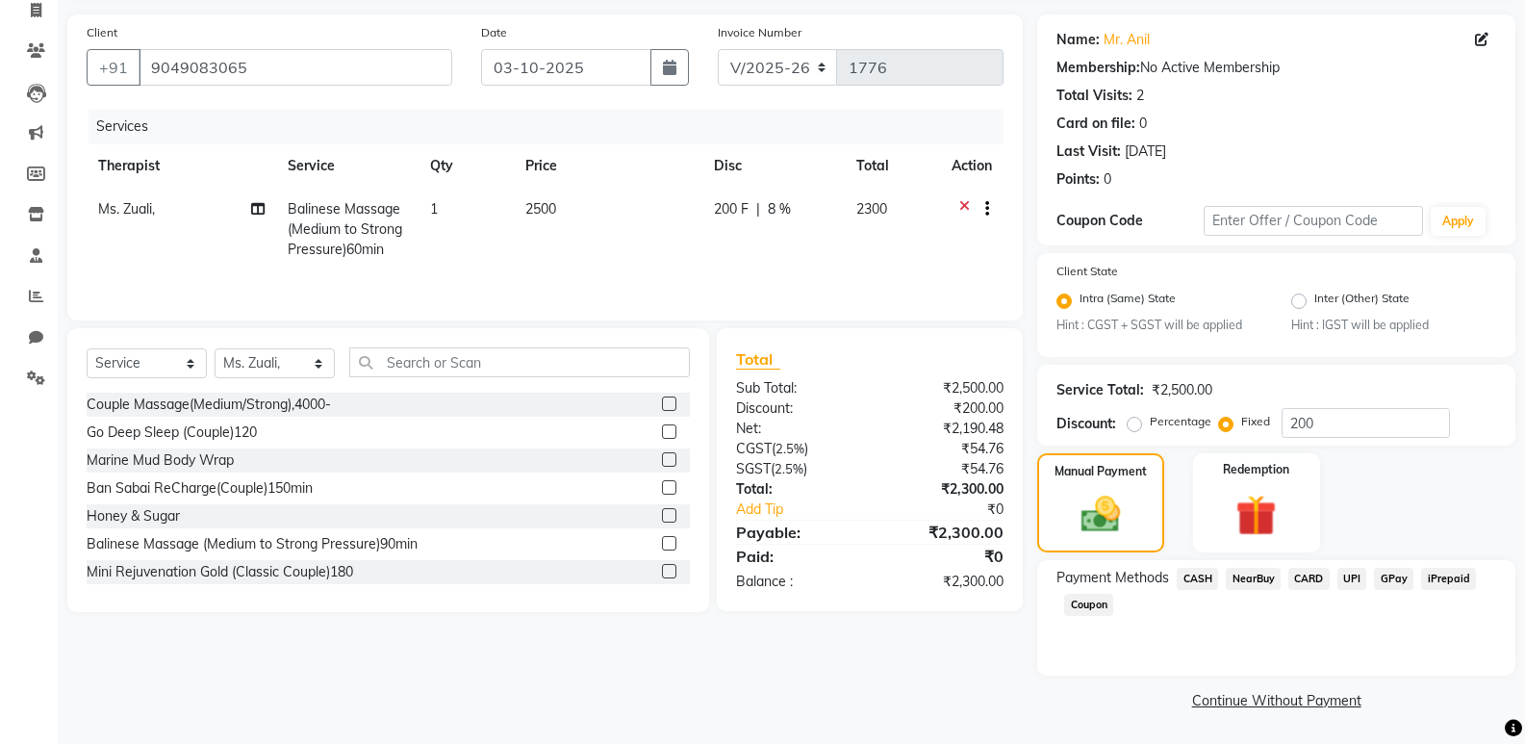
click at [1307, 584] on span "CARD" at bounding box center [1308, 579] width 41 height 22
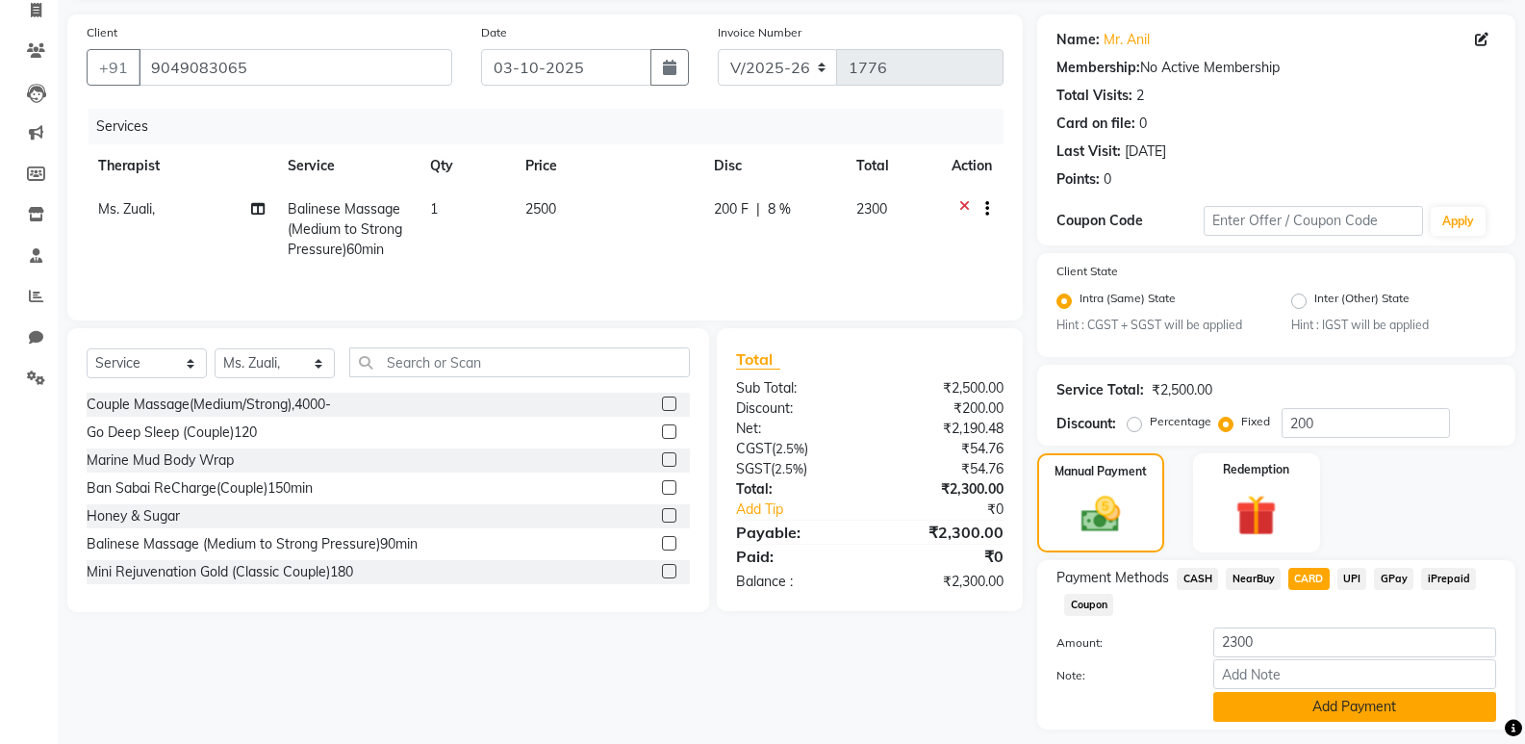
scroll to position [184, 0]
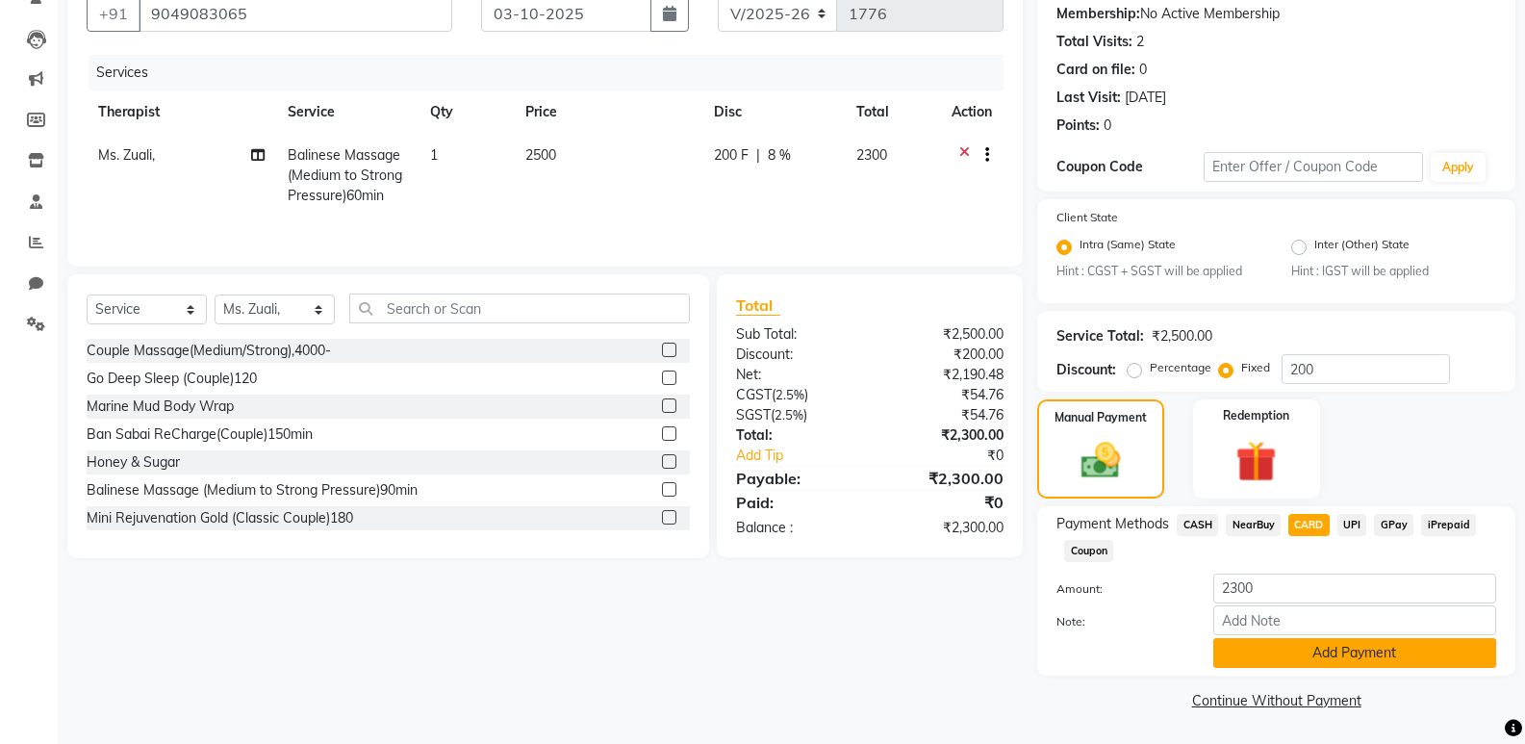
click at [1293, 641] on button "Add Payment" at bounding box center [1354, 653] width 283 height 30
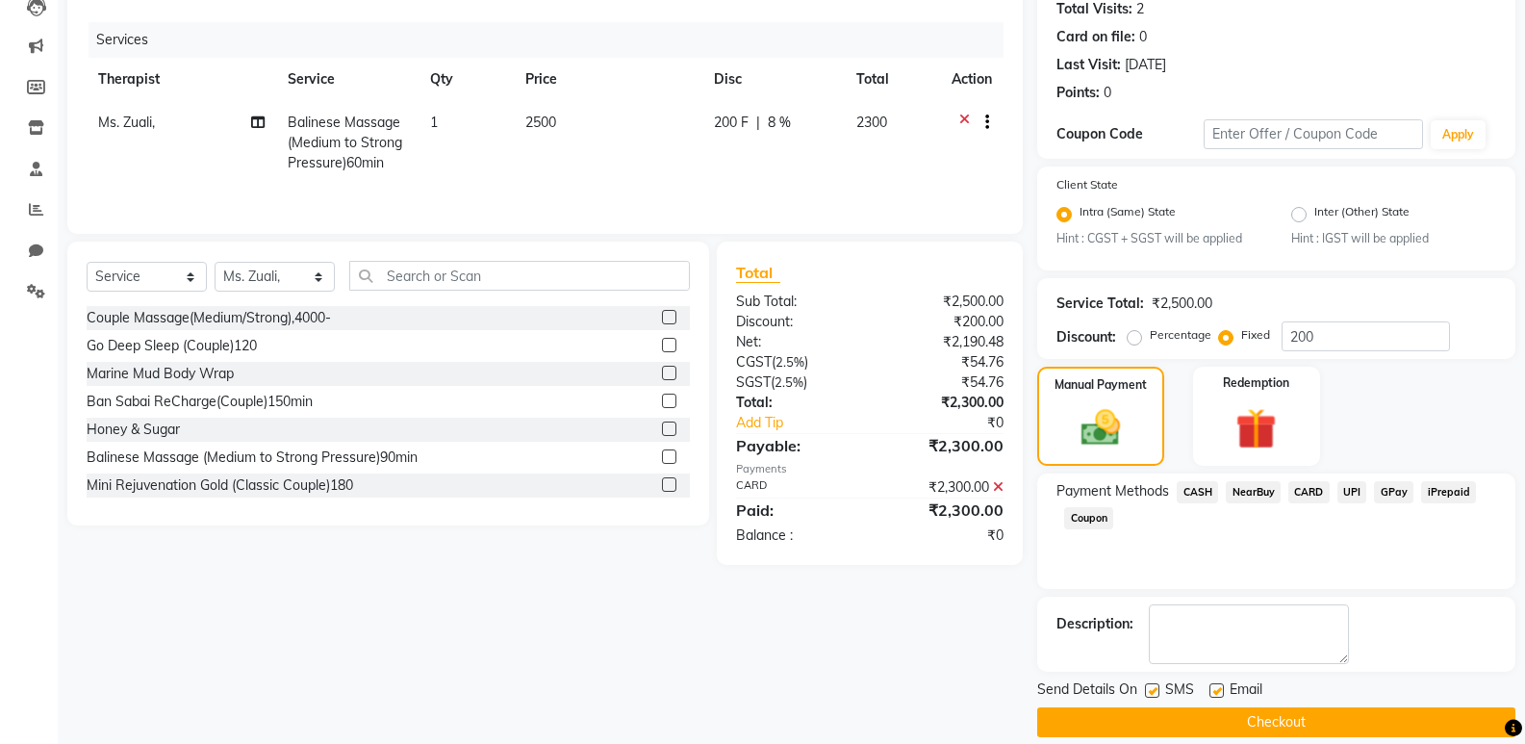
scroll to position [239, 0]
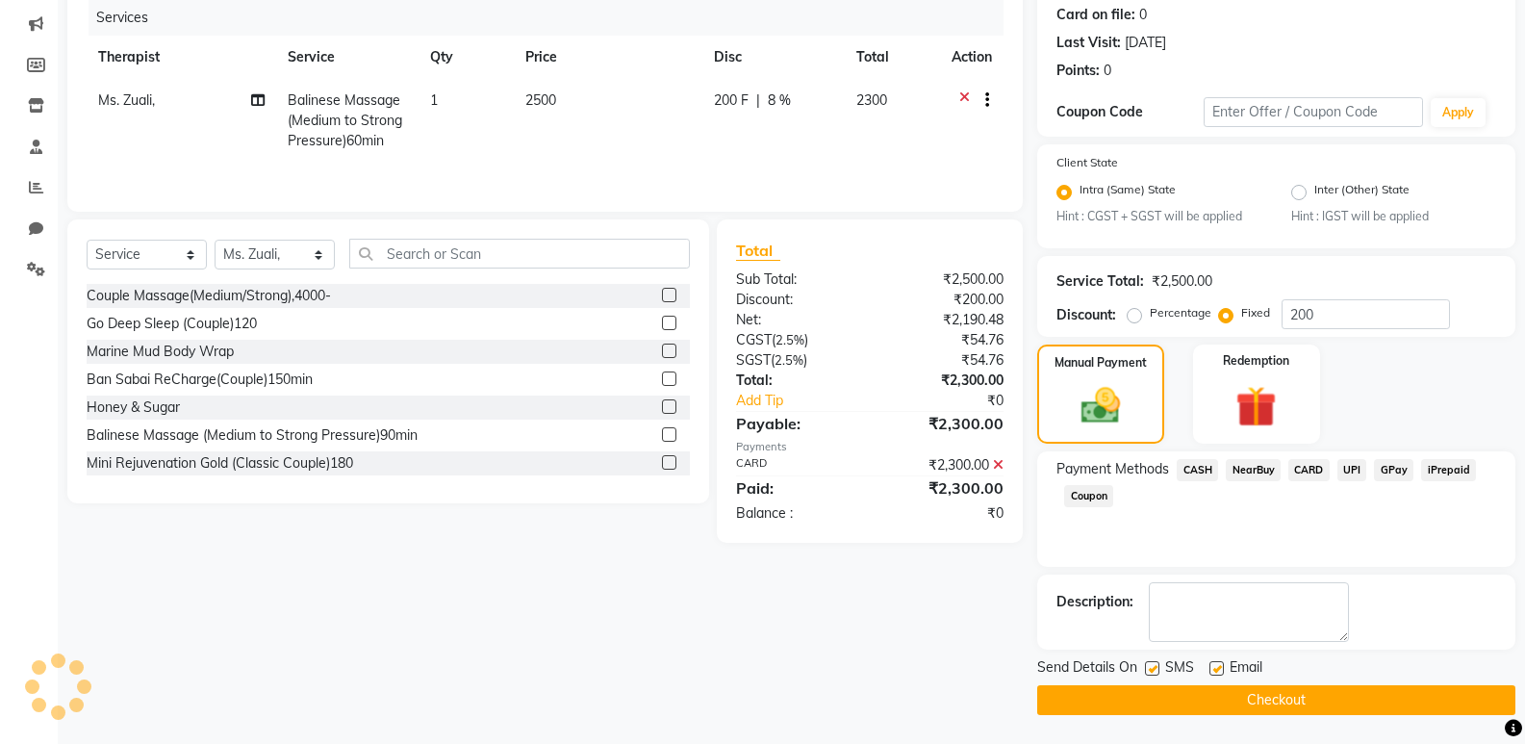
click at [1283, 701] on button "Checkout" at bounding box center [1276, 700] width 478 height 30
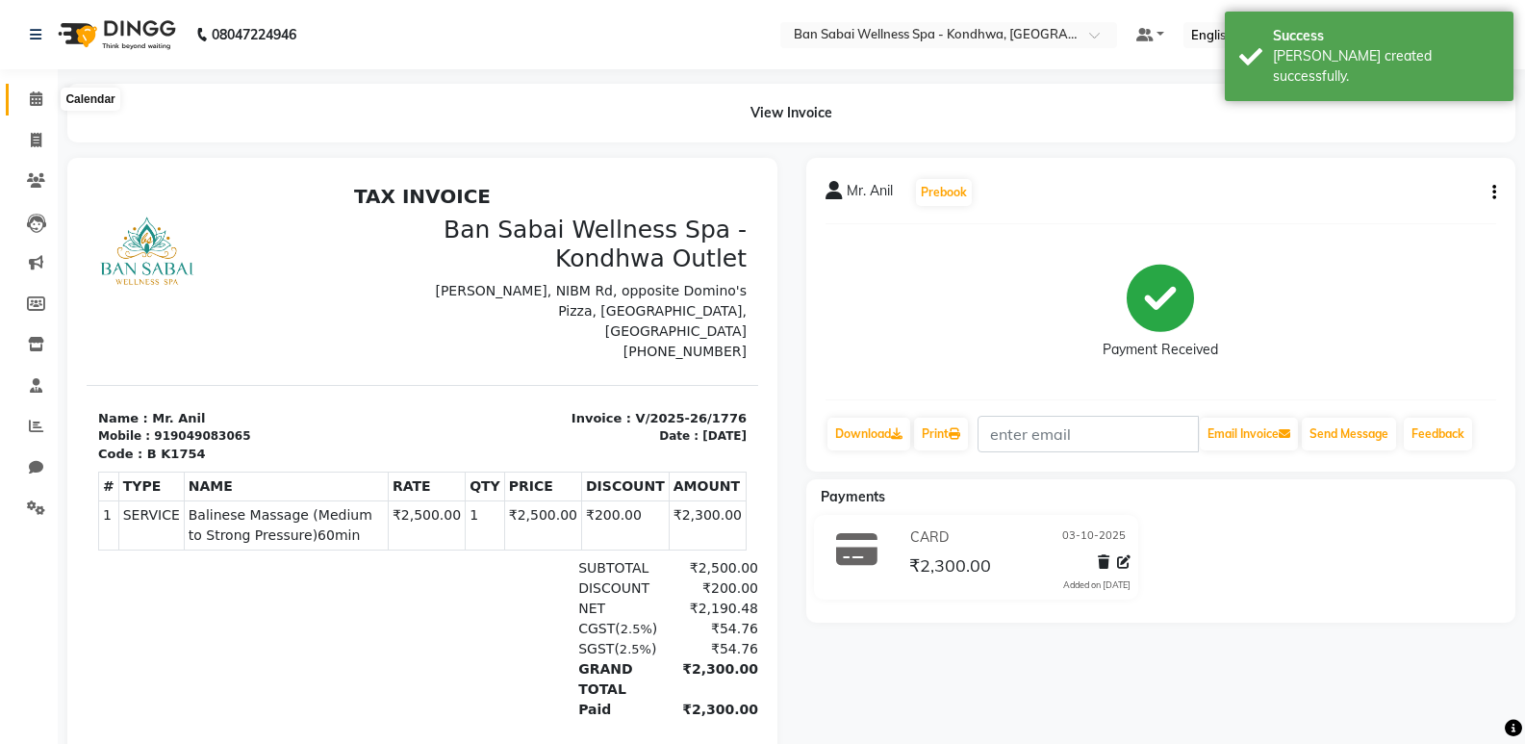
click at [40, 89] on span at bounding box center [36, 100] width 34 height 22
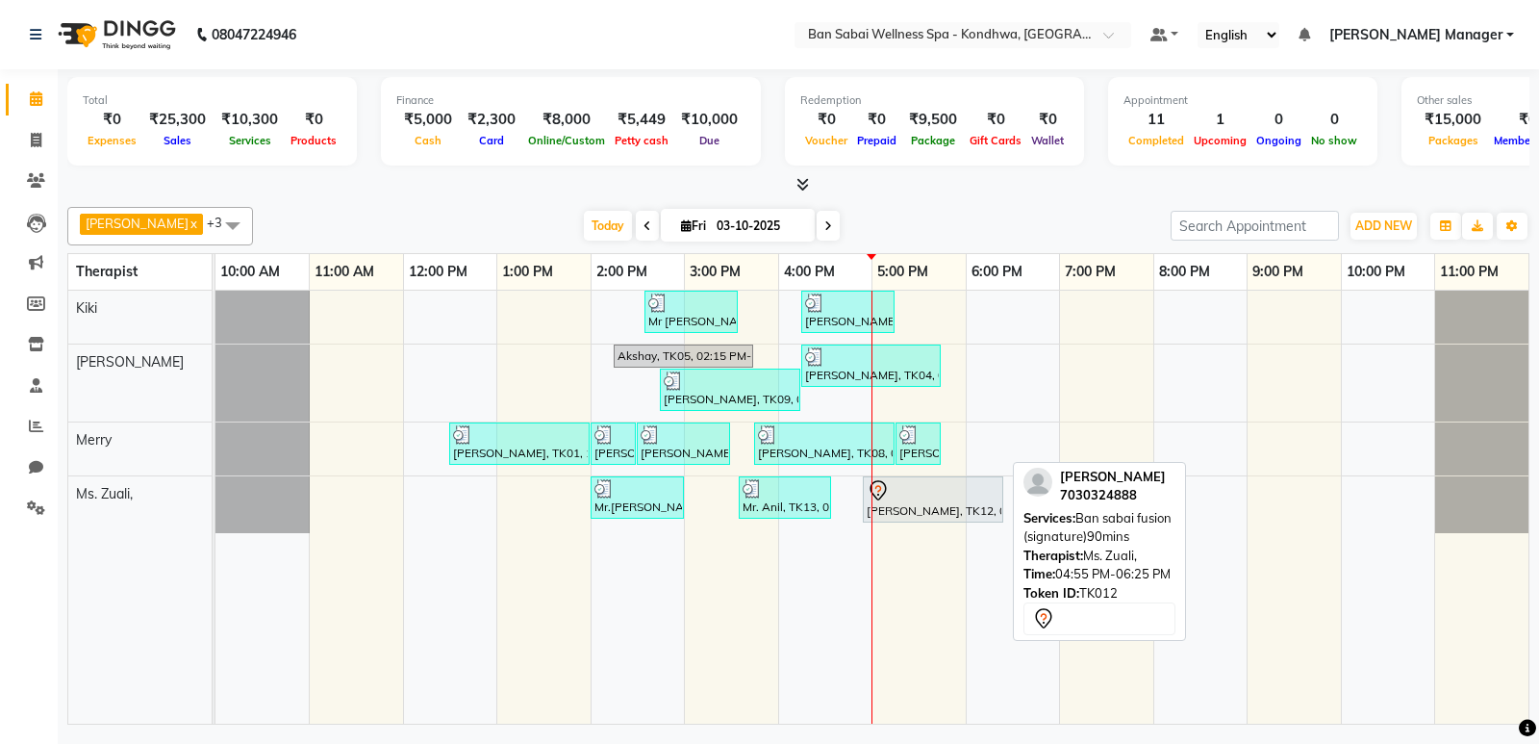
click at [894, 487] on div at bounding box center [933, 490] width 133 height 23
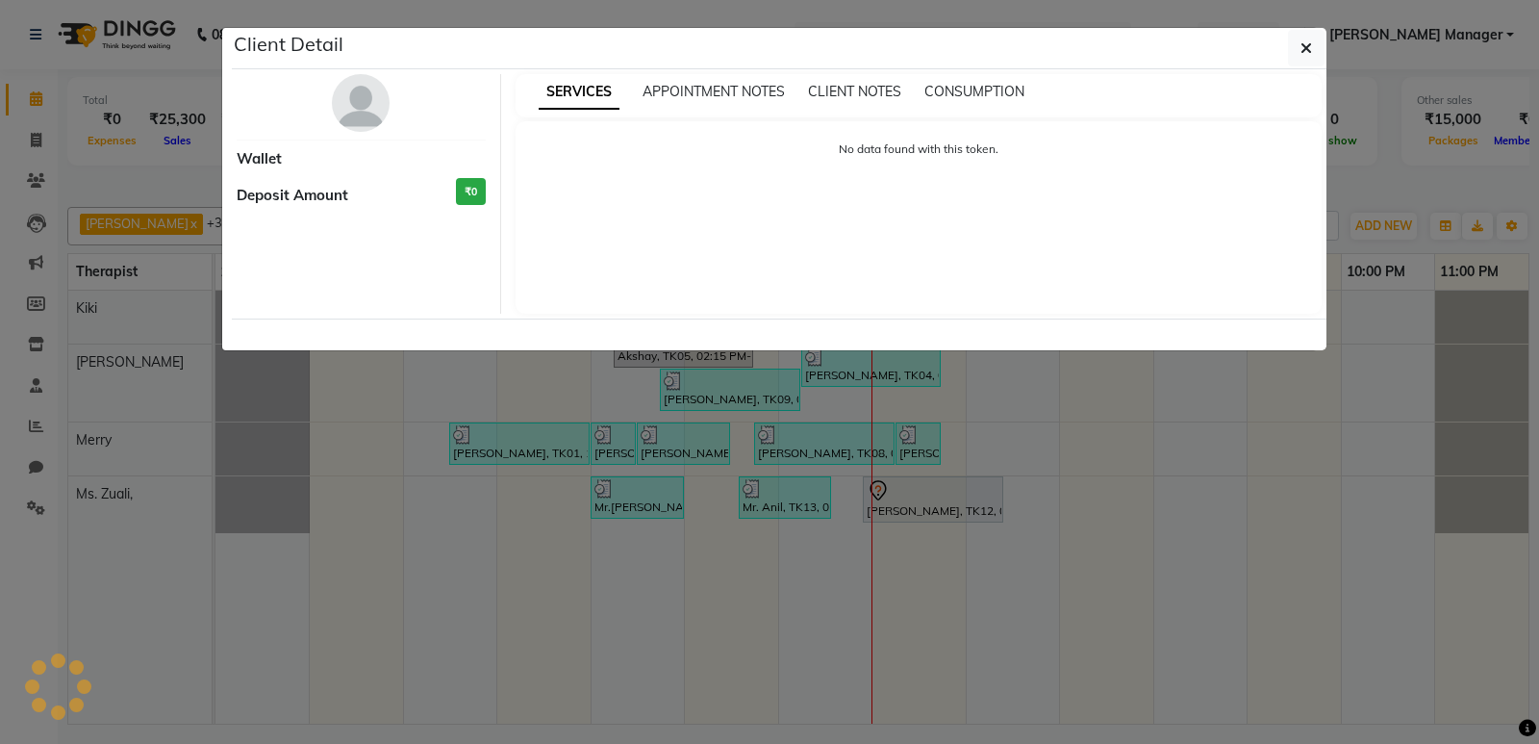
select select "7"
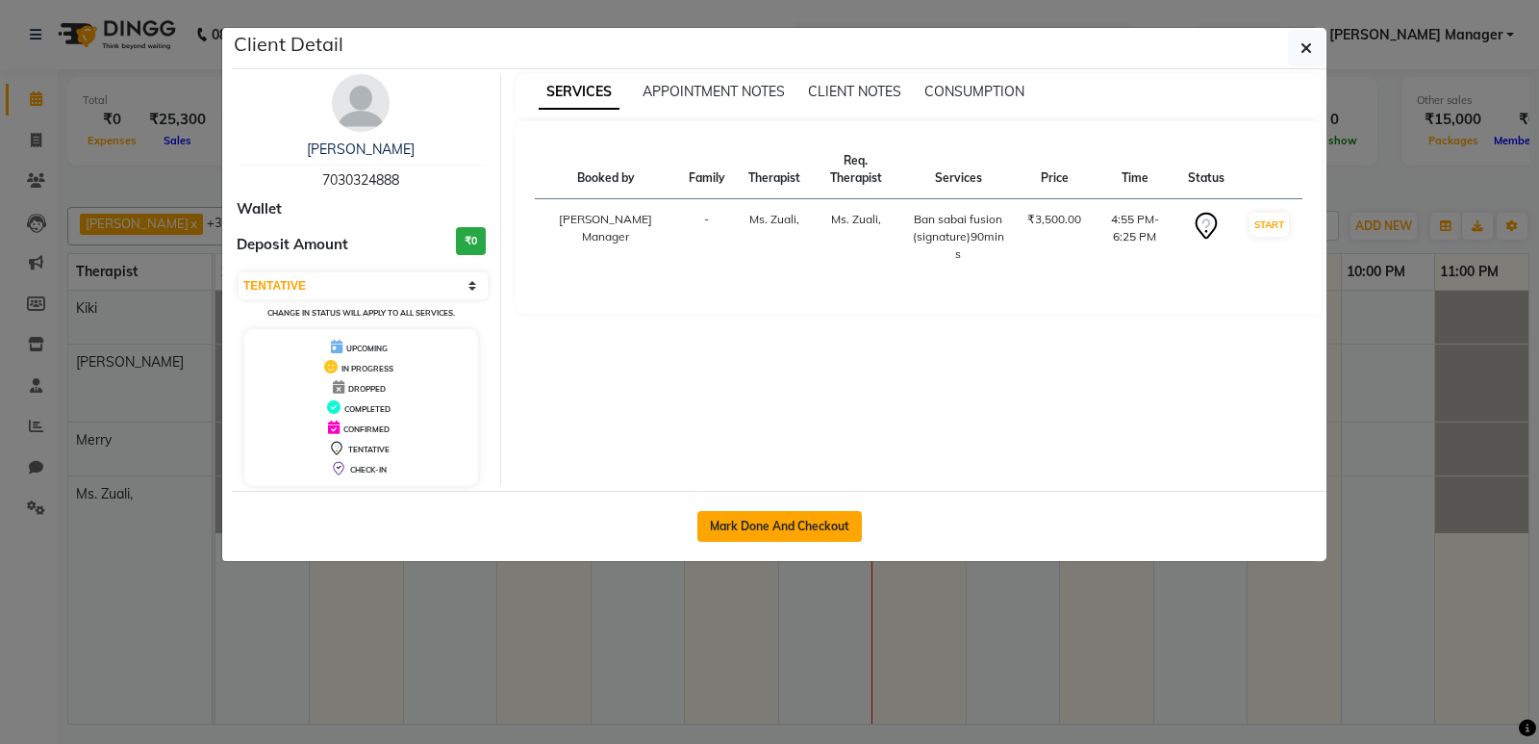
click at [783, 520] on button "Mark Done And Checkout" at bounding box center [780, 526] width 165 height 31
select select "8227"
select select "service"
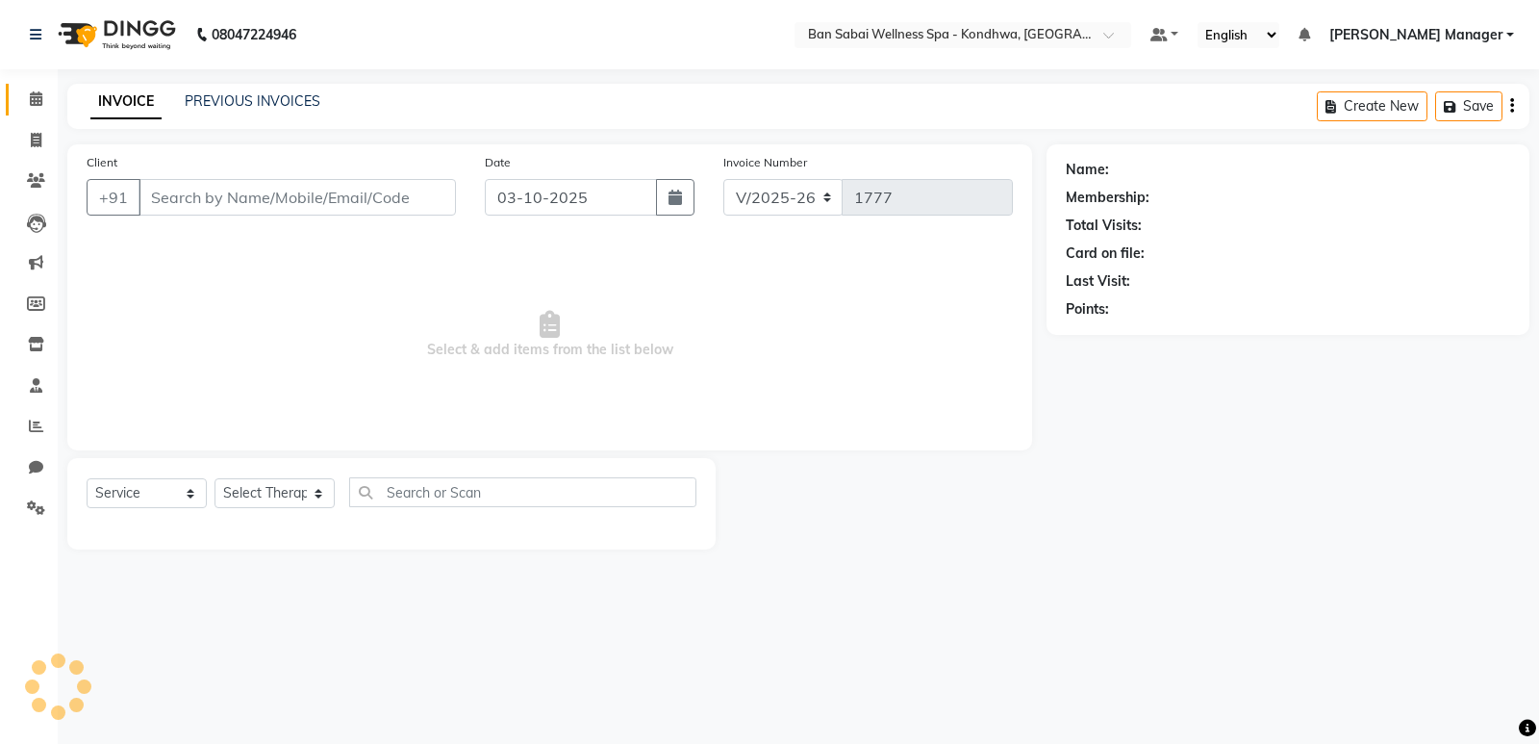
type input "7030324888"
select select "78620"
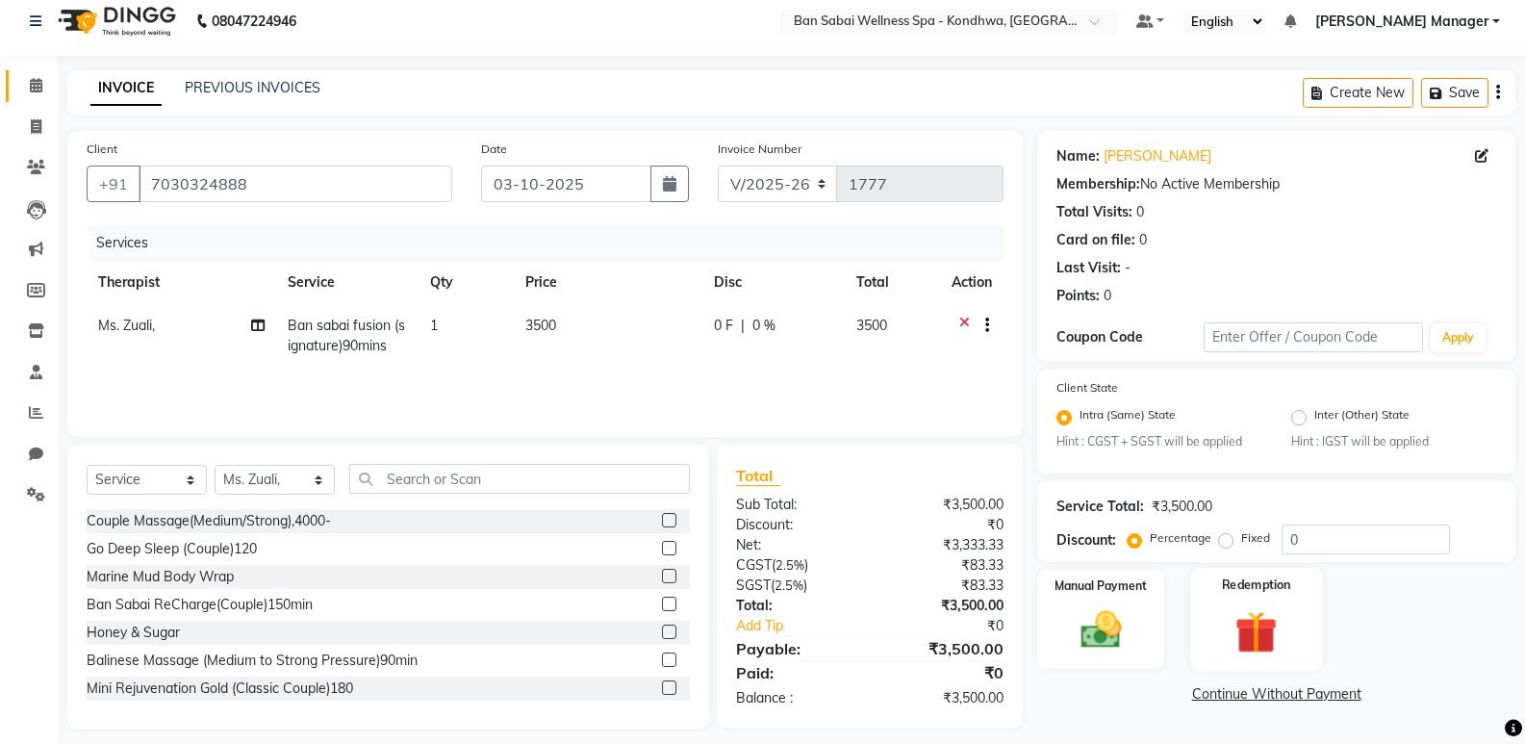
scroll to position [27, 0]
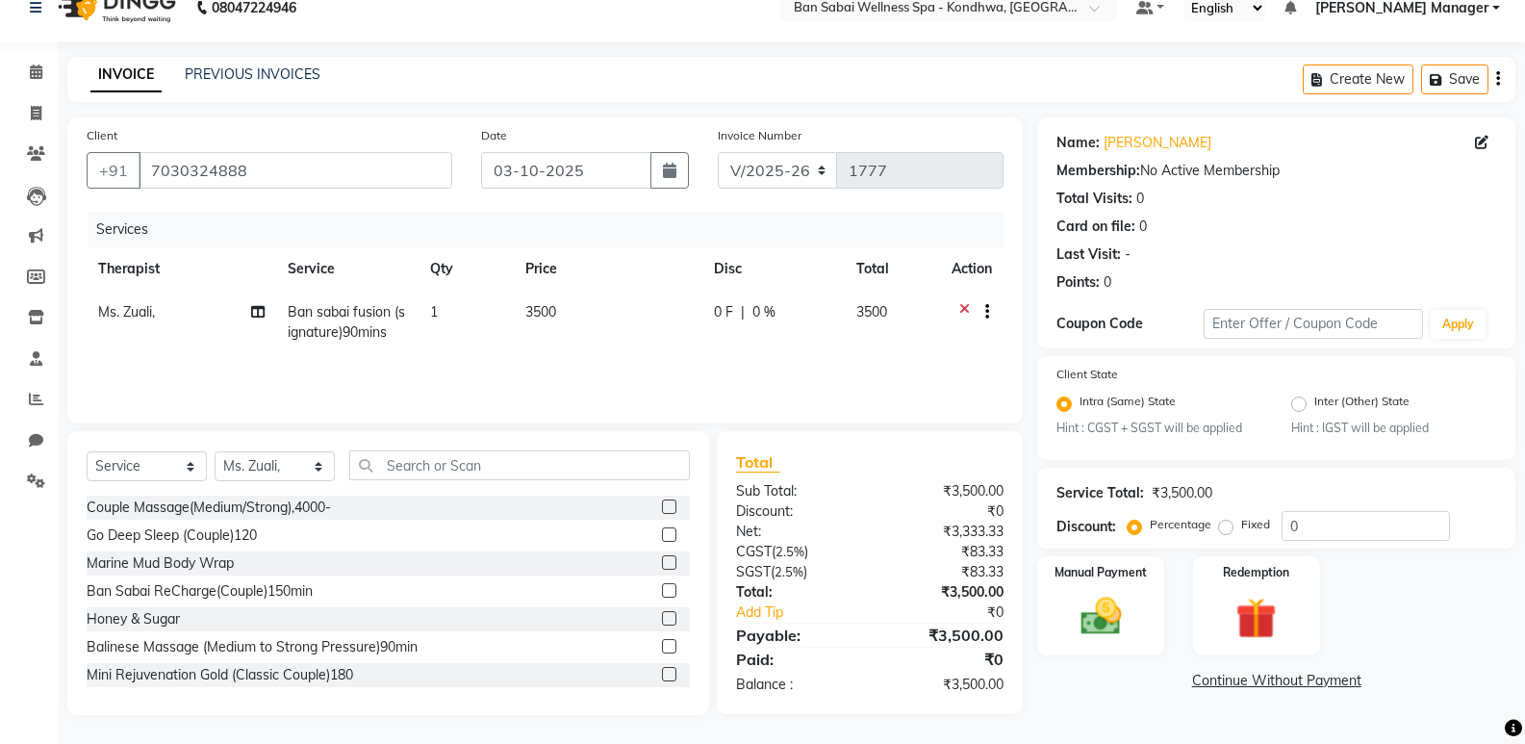
drag, startPoint x: 1226, startPoint y: 527, endPoint x: 1276, endPoint y: 534, distance: 50.5
click at [1241, 528] on label "Fixed" at bounding box center [1255, 524] width 29 height 17
click at [1228, 528] on input "Fixed" at bounding box center [1229, 524] width 13 height 13
radio input "true"
click at [1284, 523] on input "0" at bounding box center [1366, 526] width 168 height 30
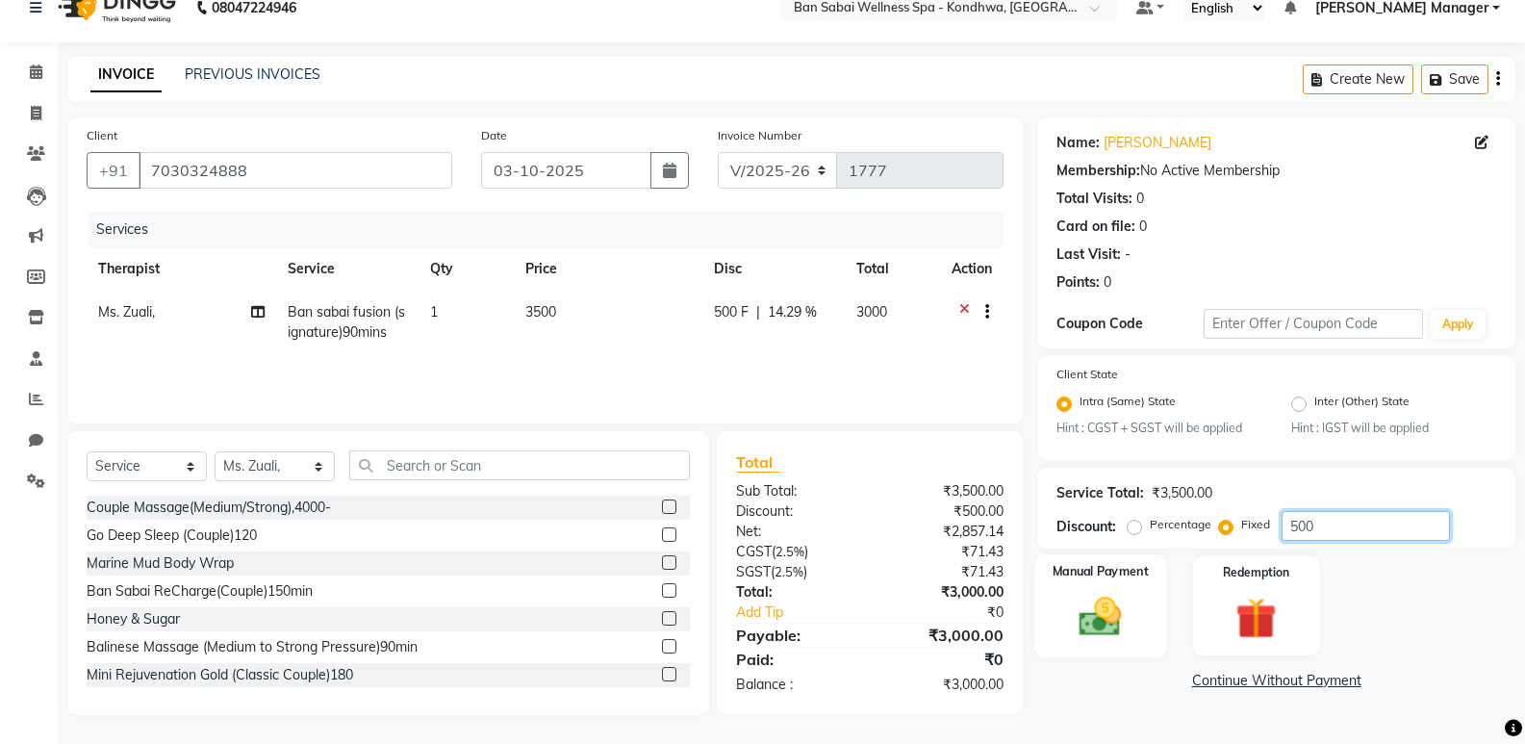
type input "500"
click at [1110, 604] on img at bounding box center [1100, 617] width 68 height 49
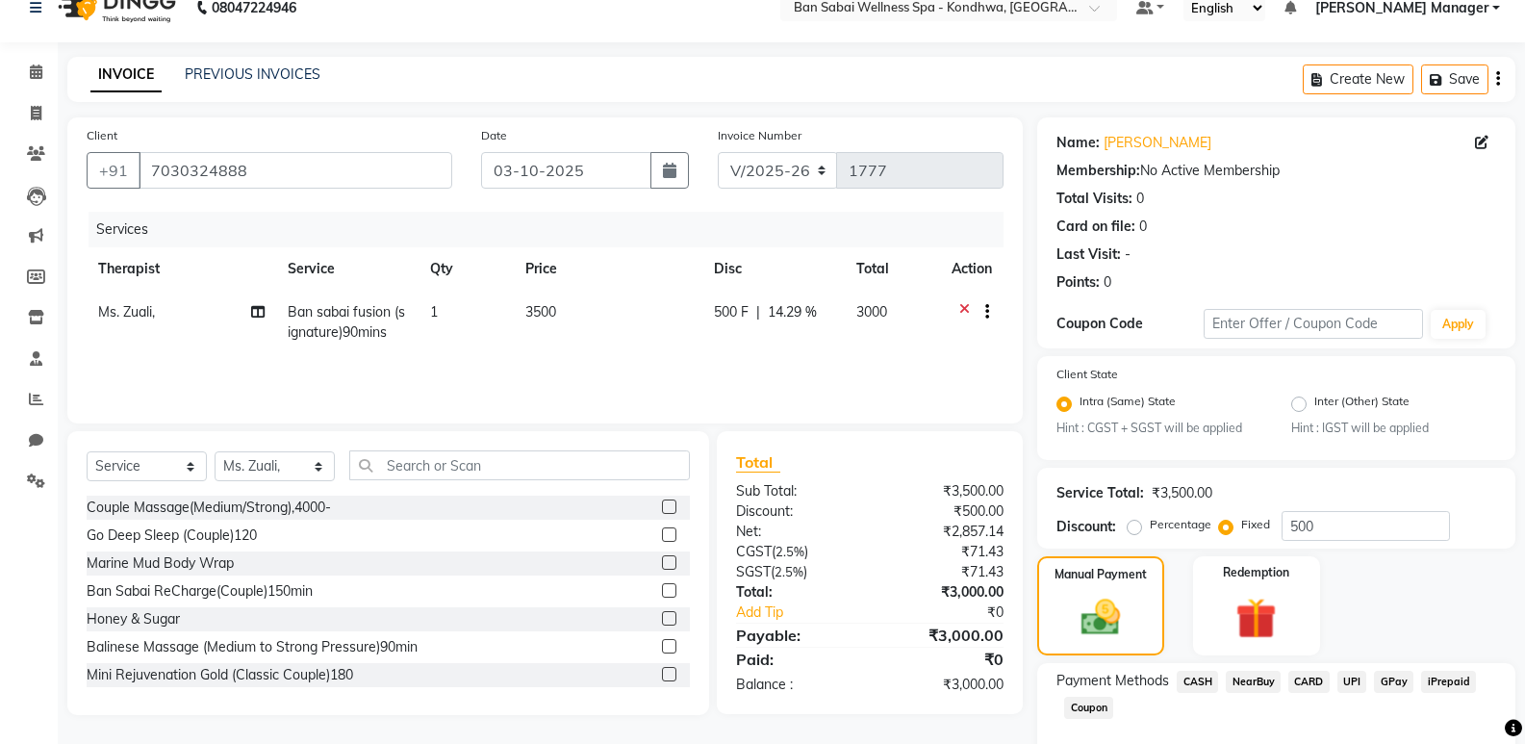
click at [1344, 683] on span "UPI" at bounding box center [1352, 682] width 30 height 22
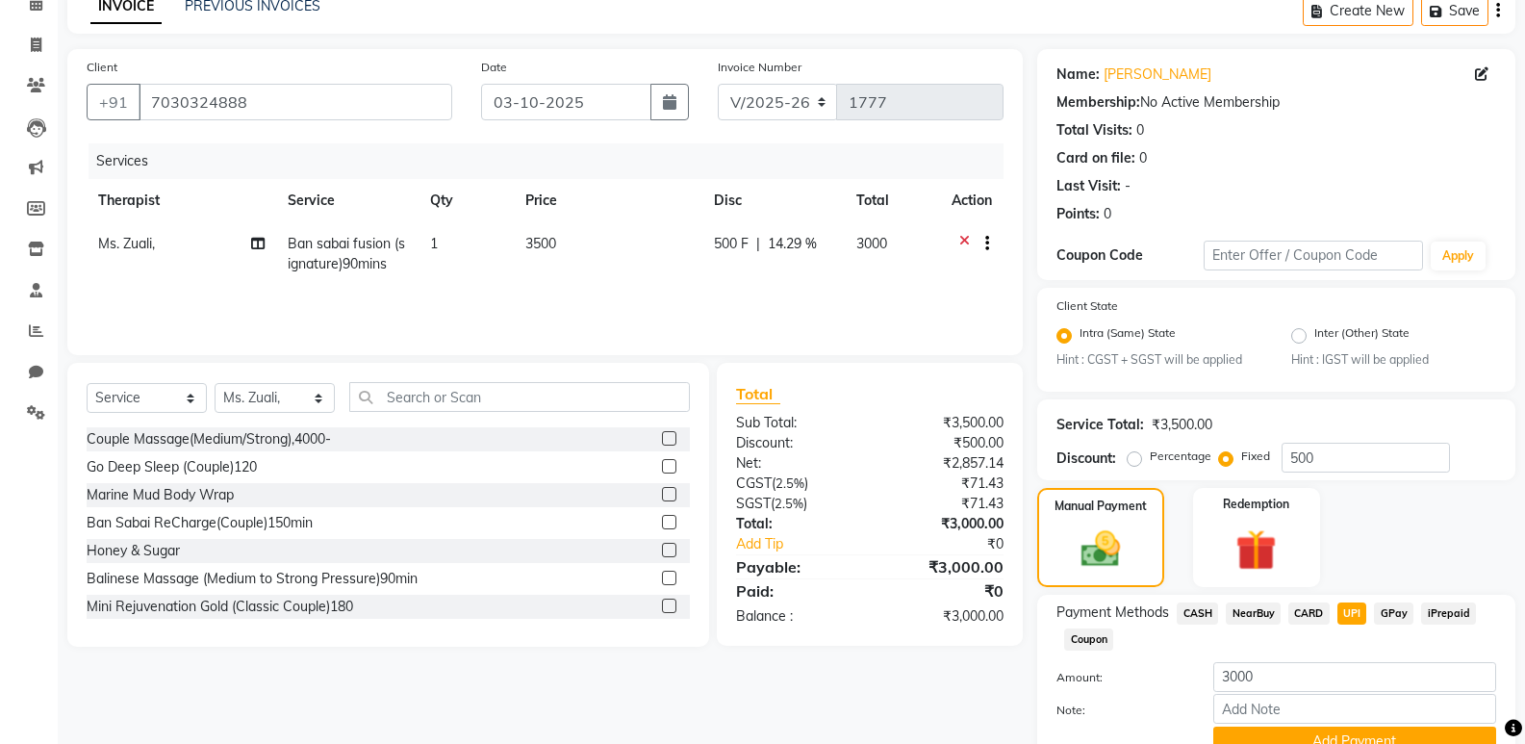
scroll to position [184, 0]
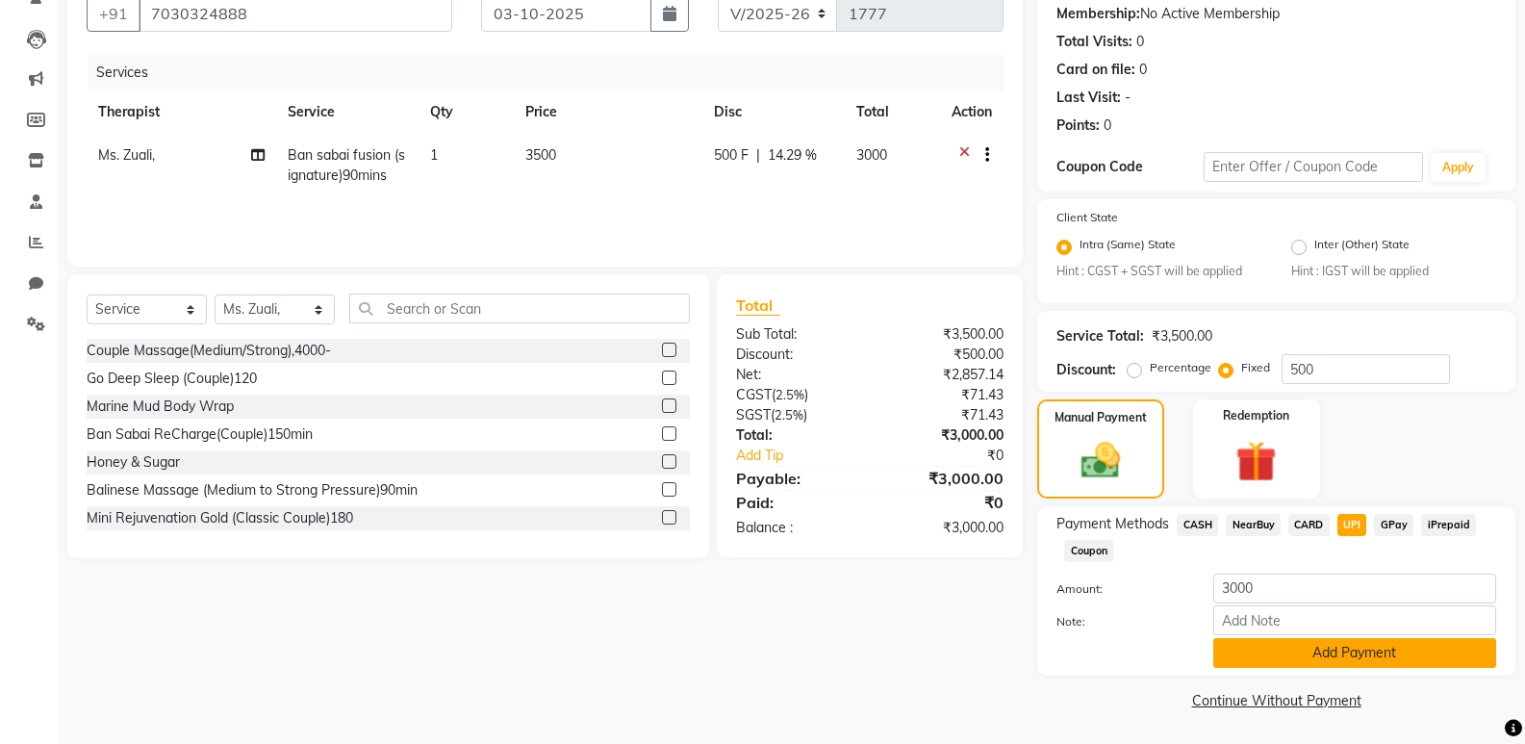
click at [1266, 644] on button "Add Payment" at bounding box center [1354, 653] width 283 height 30
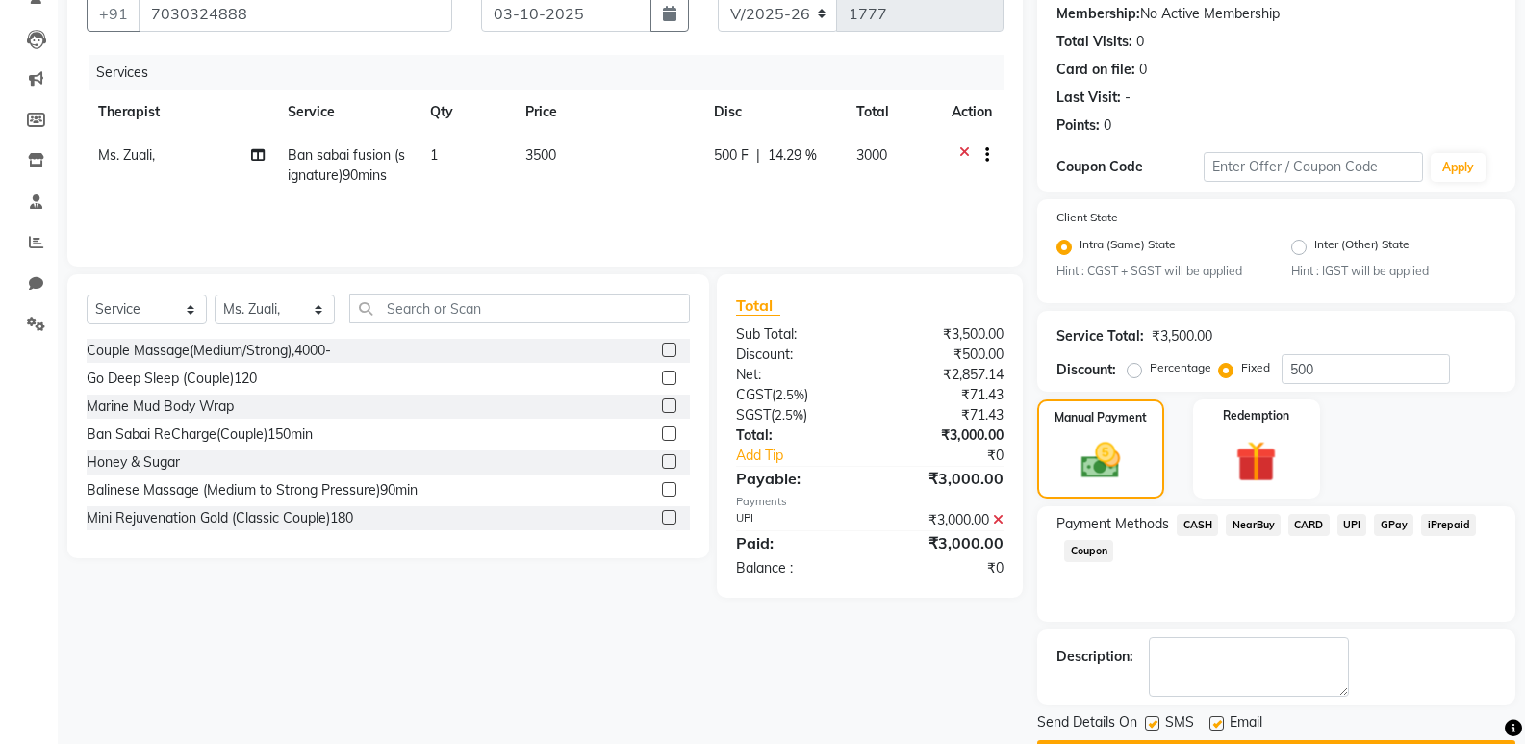
scroll to position [239, 0]
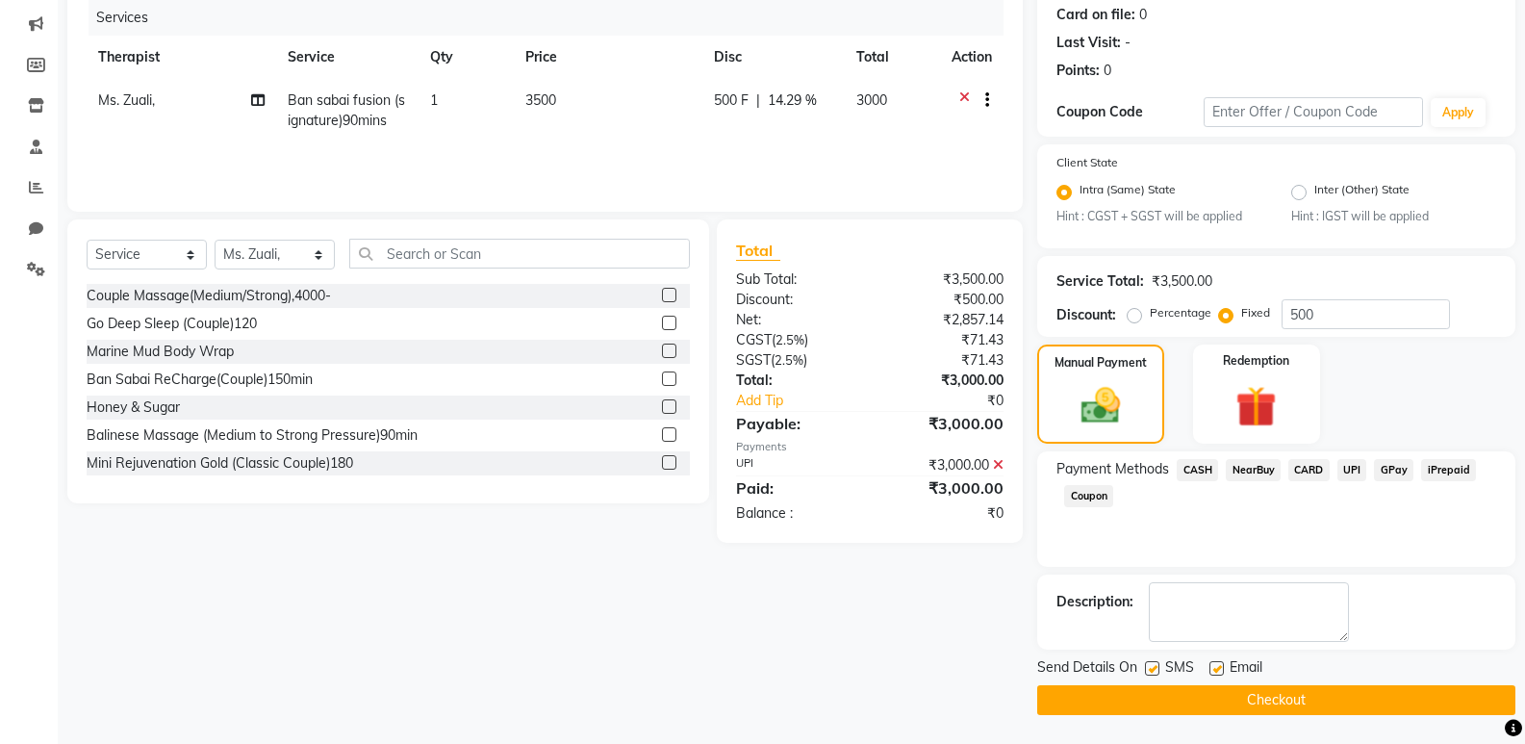
click at [1256, 709] on button "Checkout" at bounding box center [1276, 700] width 478 height 30
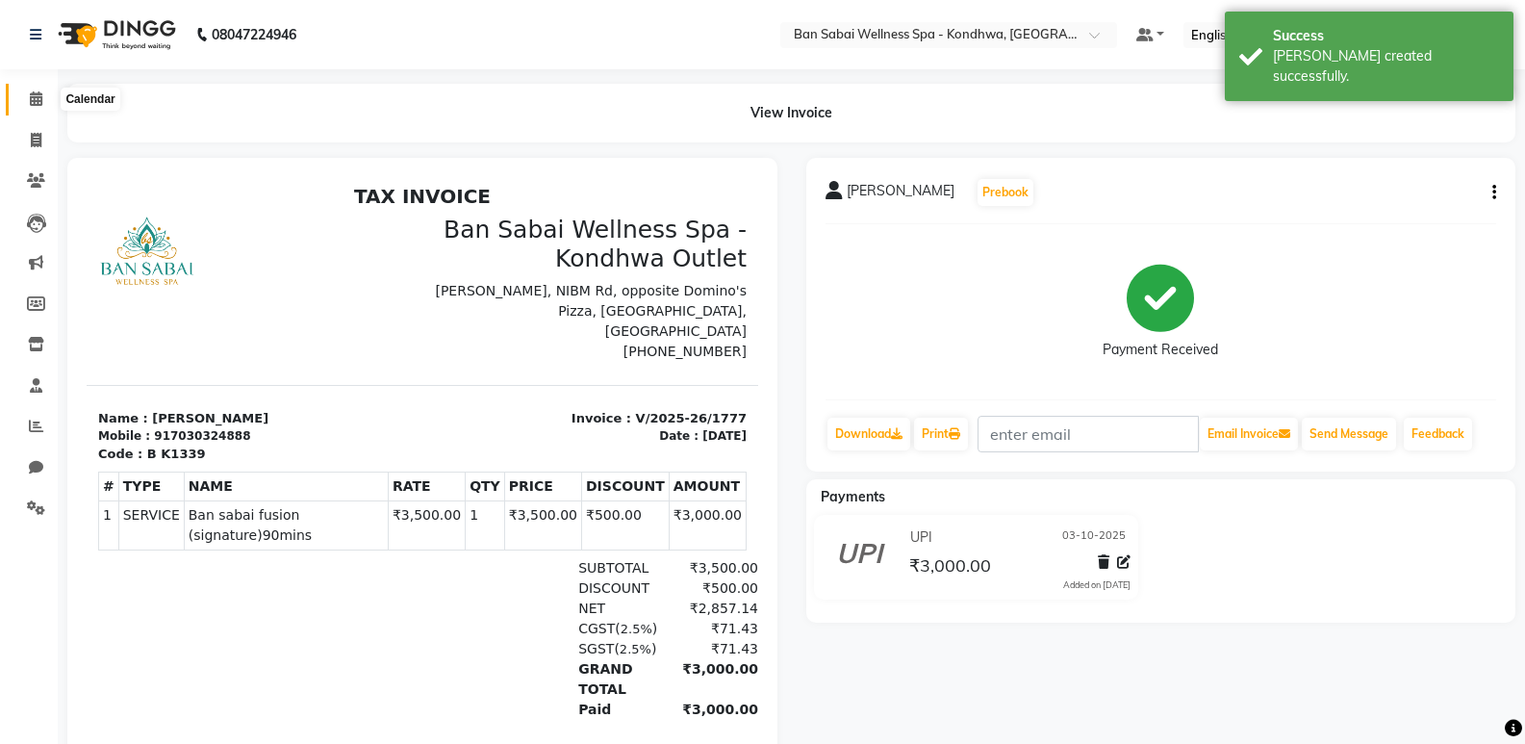
click at [35, 109] on span at bounding box center [36, 100] width 34 height 22
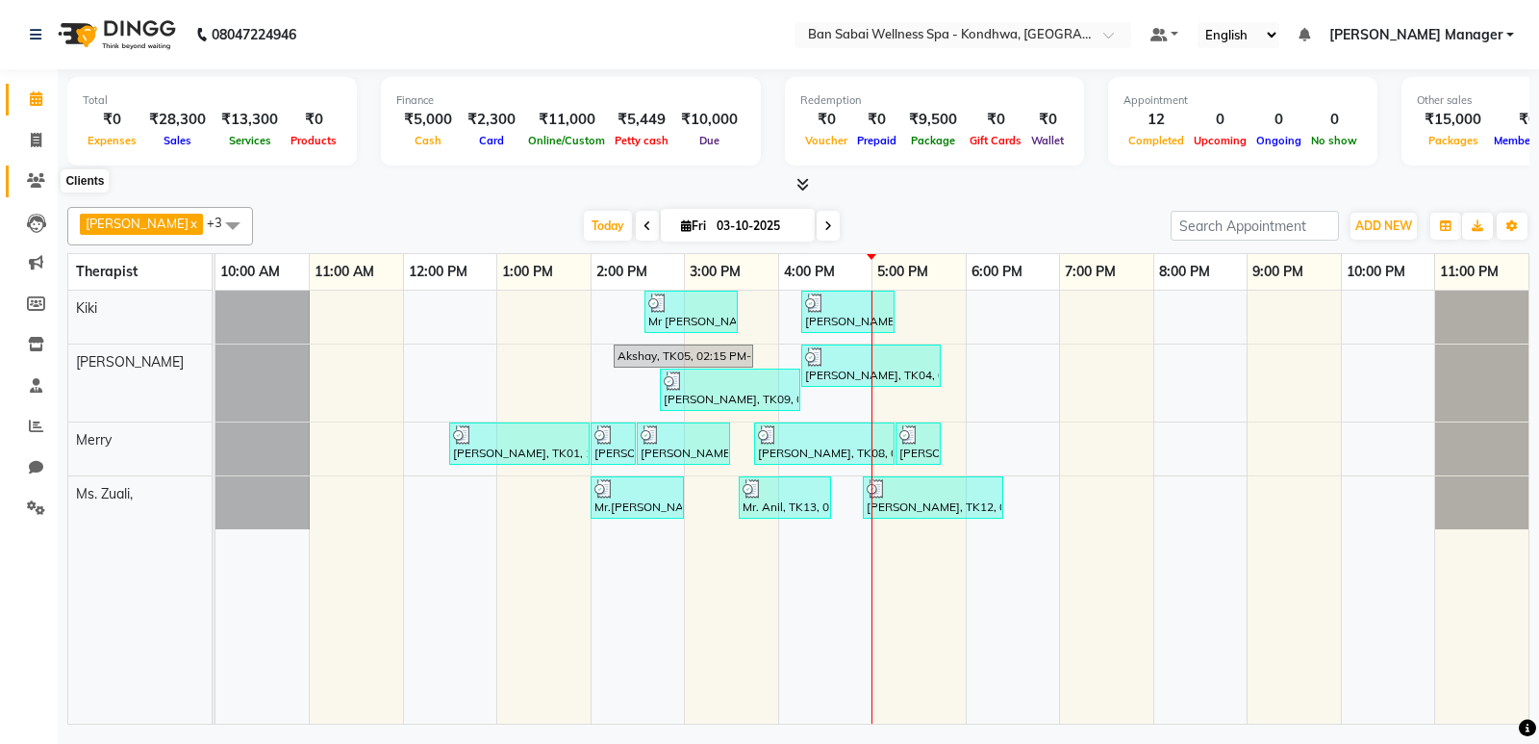
click at [37, 179] on icon at bounding box center [36, 180] width 18 height 14
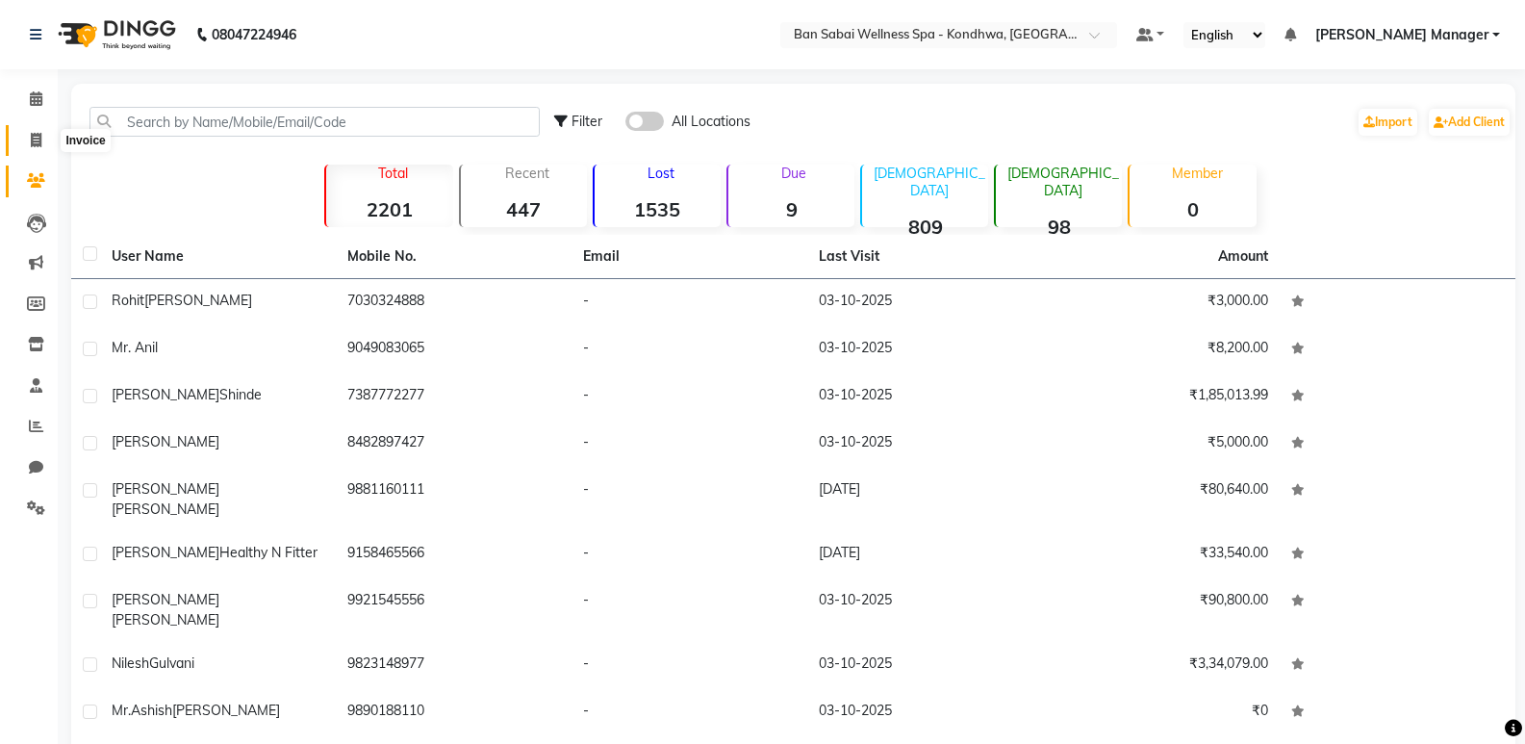
click at [37, 146] on icon at bounding box center [36, 140] width 11 height 14
select select "service"
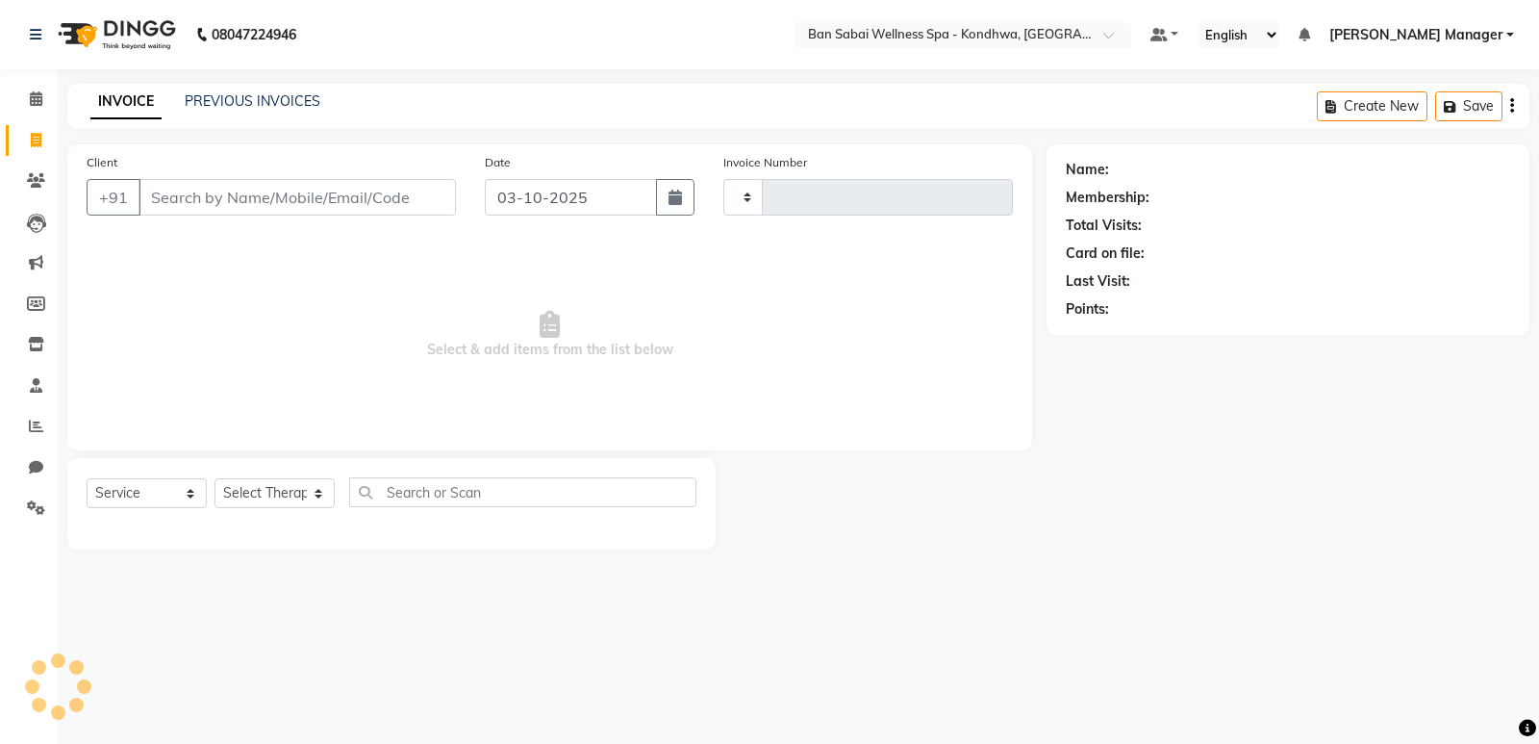
type input "1778"
select select "8227"
click at [274, 106] on link "PREVIOUS INVOICES" at bounding box center [253, 100] width 136 height 17
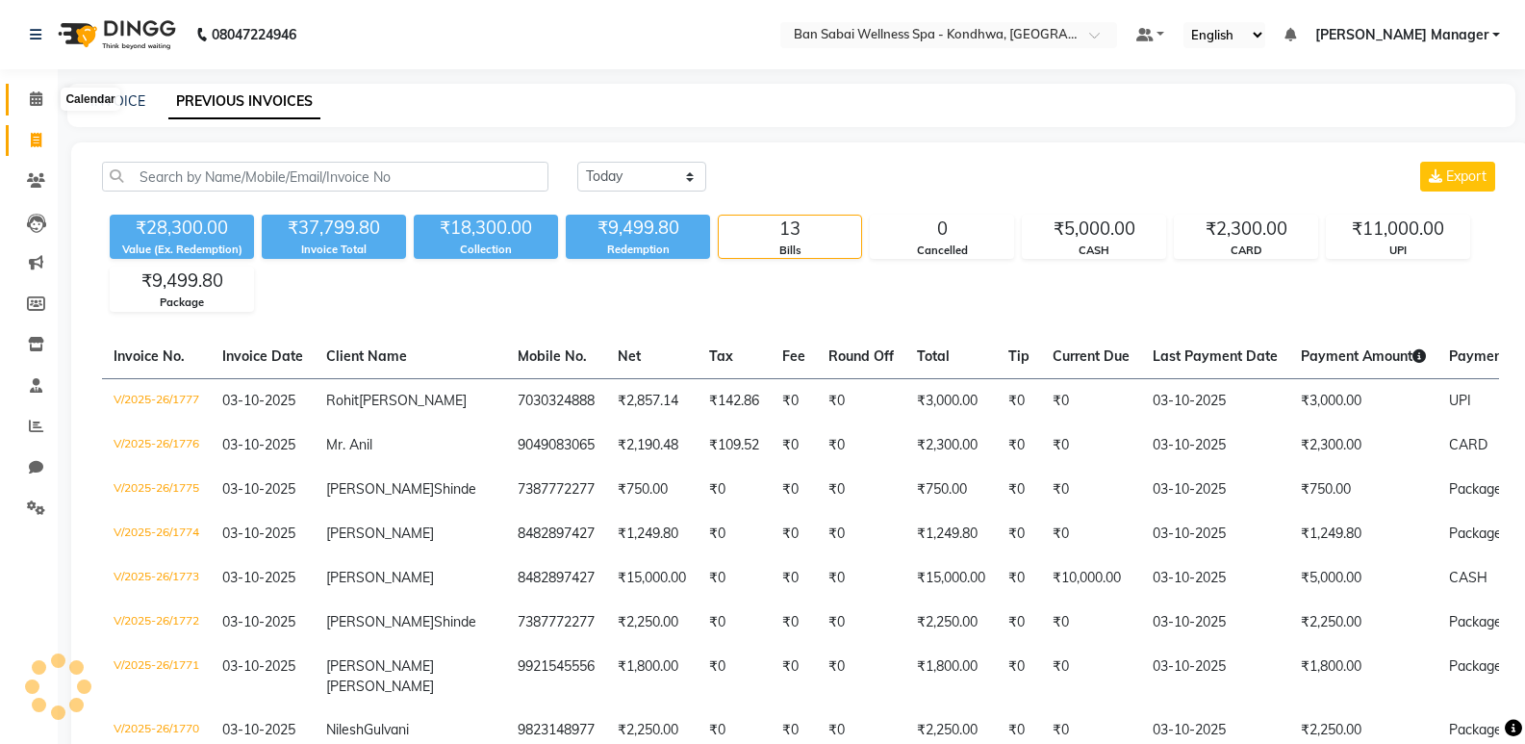
click at [47, 100] on span at bounding box center [36, 100] width 34 height 22
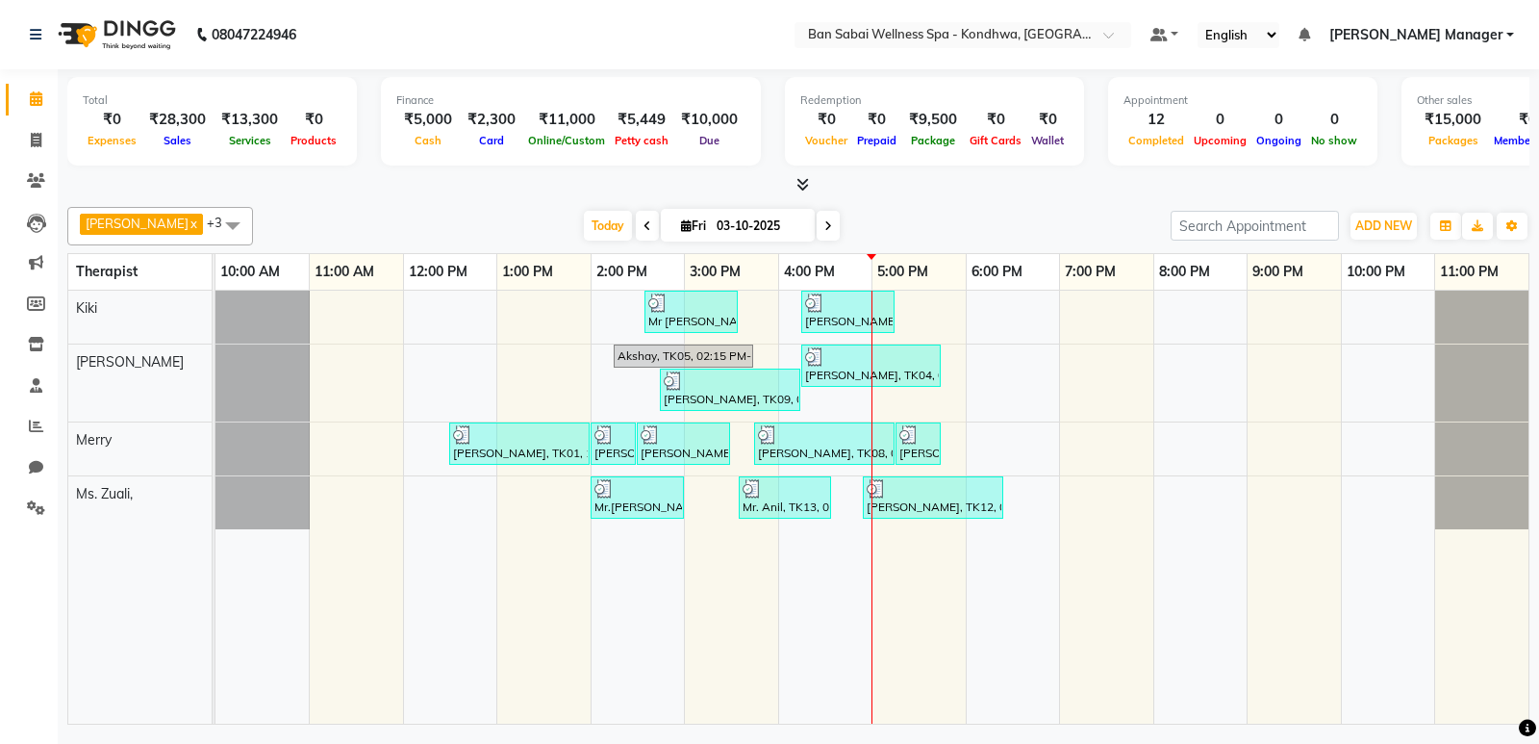
click at [636, 232] on span at bounding box center [647, 226] width 23 height 30
type input "02-10-2025"
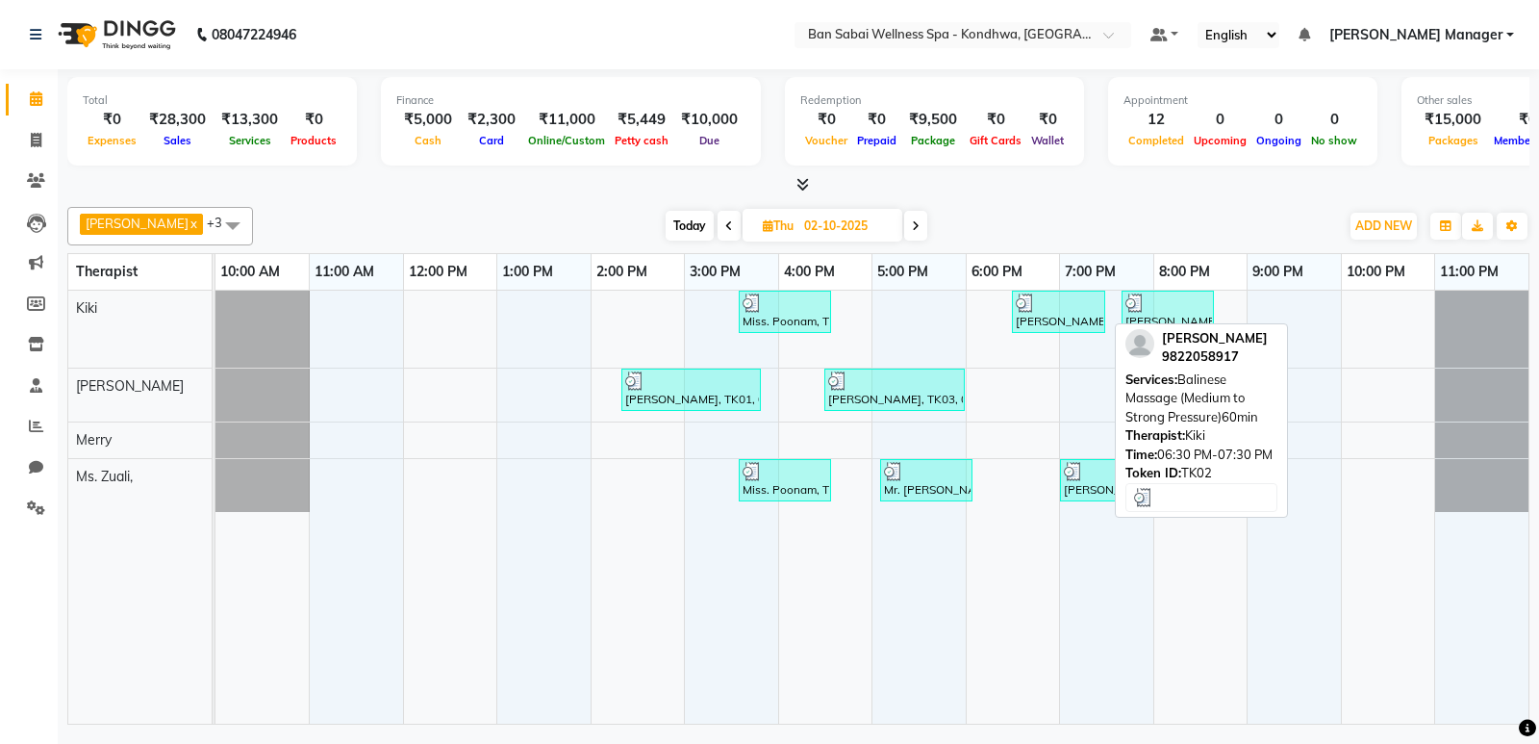
click at [1080, 317] on div "Manoj Raisoni, TK02, 06:30 PM-07:30 PM, Balinese Massage (Medium to Strong Pres…" at bounding box center [1058, 311] width 89 height 37
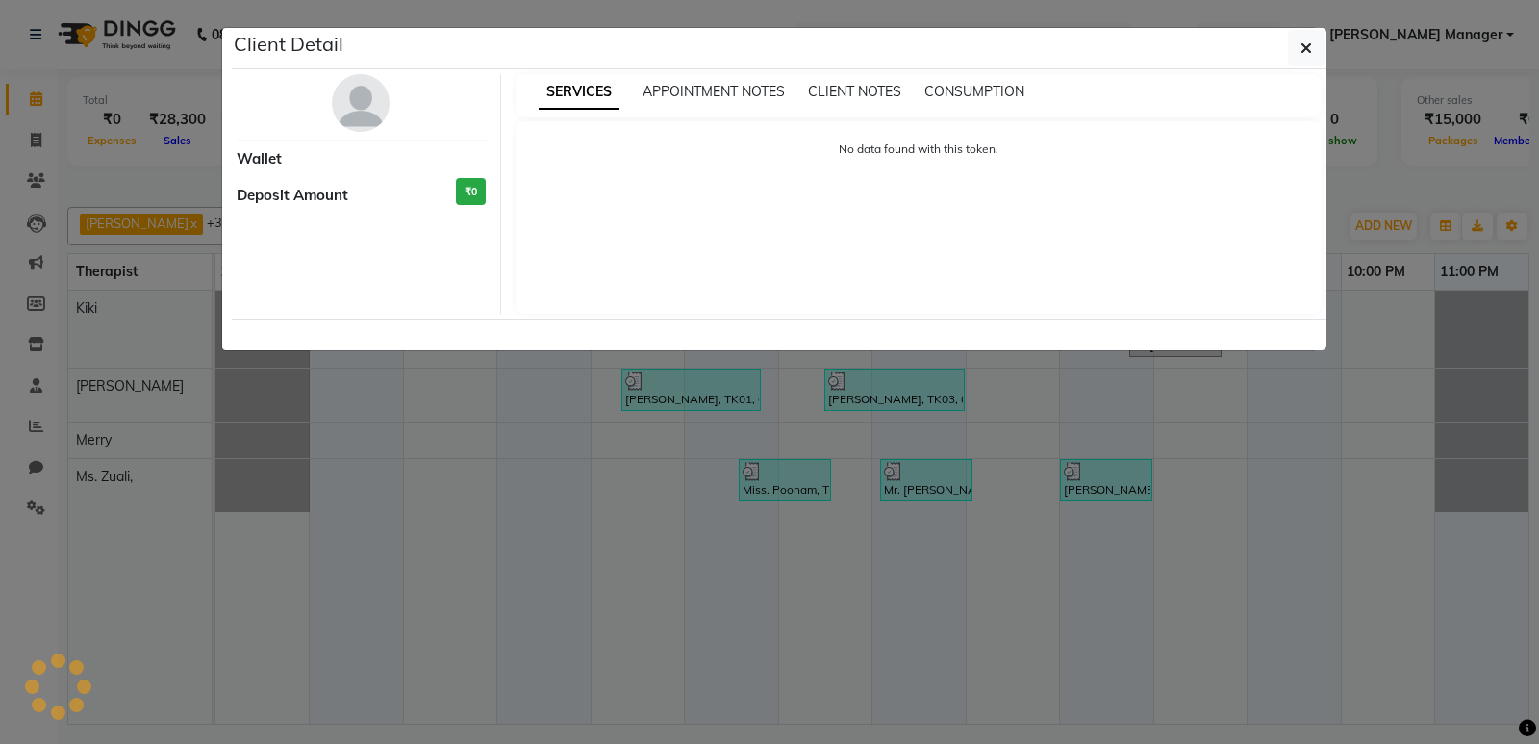
select select "3"
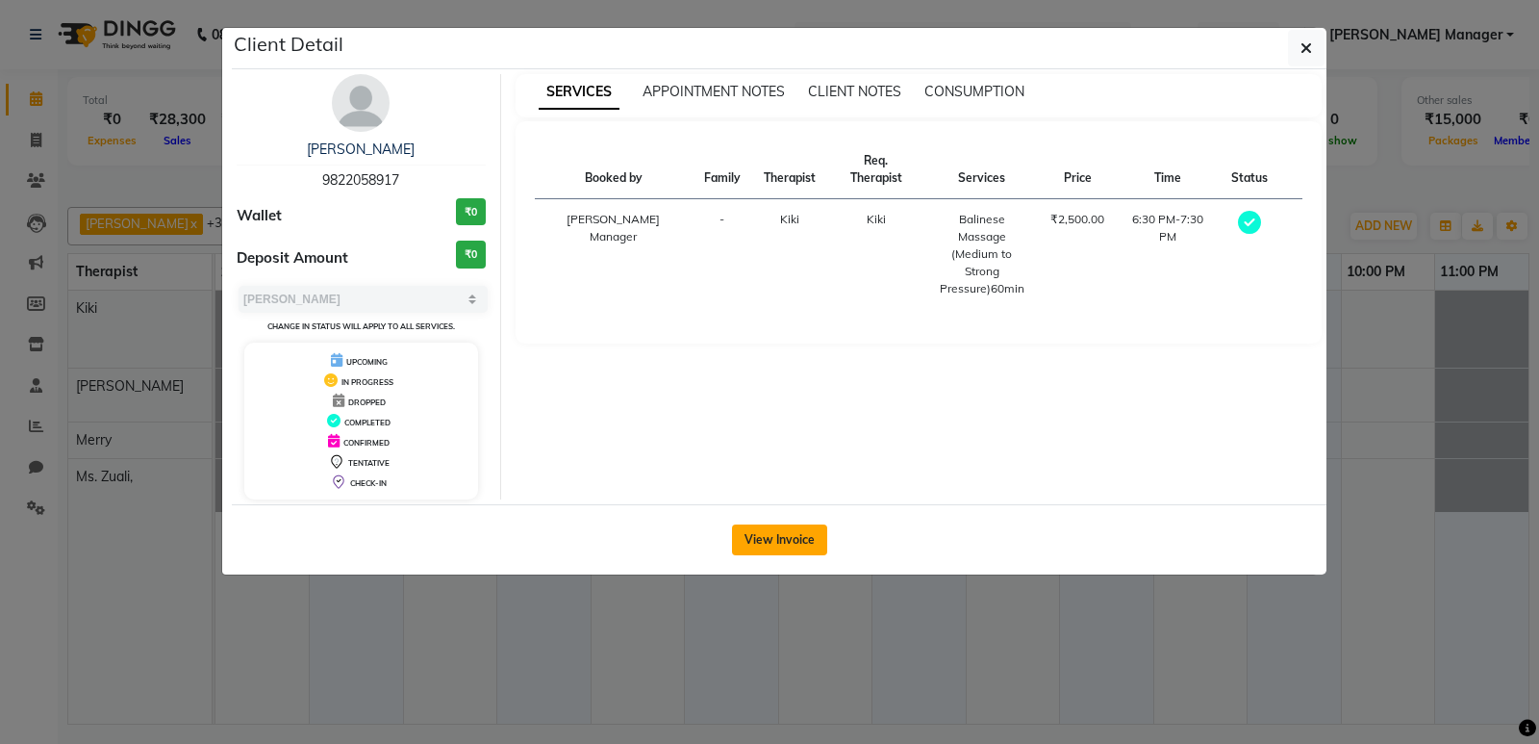
click at [787, 549] on button "View Invoice" at bounding box center [779, 539] width 95 height 31
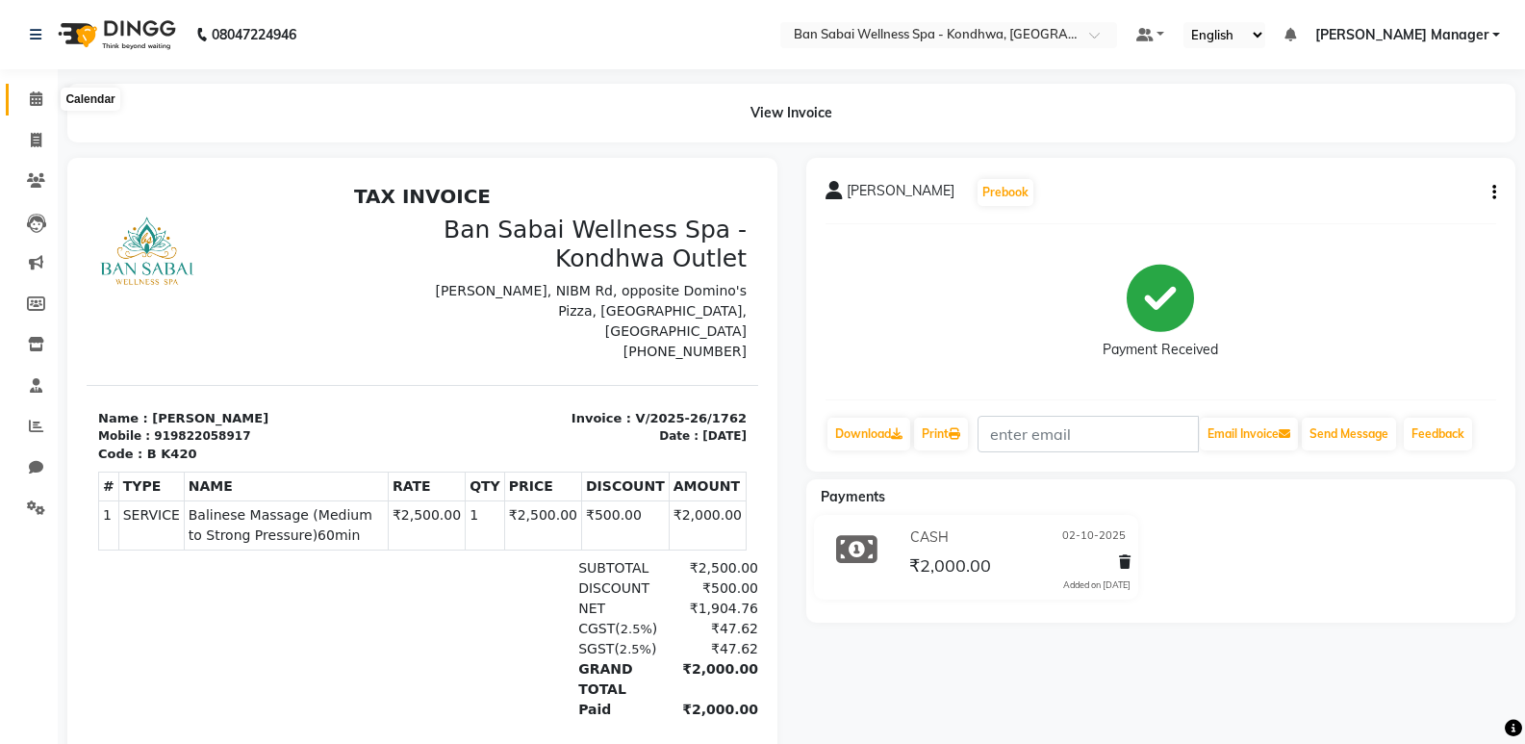
click at [36, 103] on icon at bounding box center [36, 98] width 13 height 14
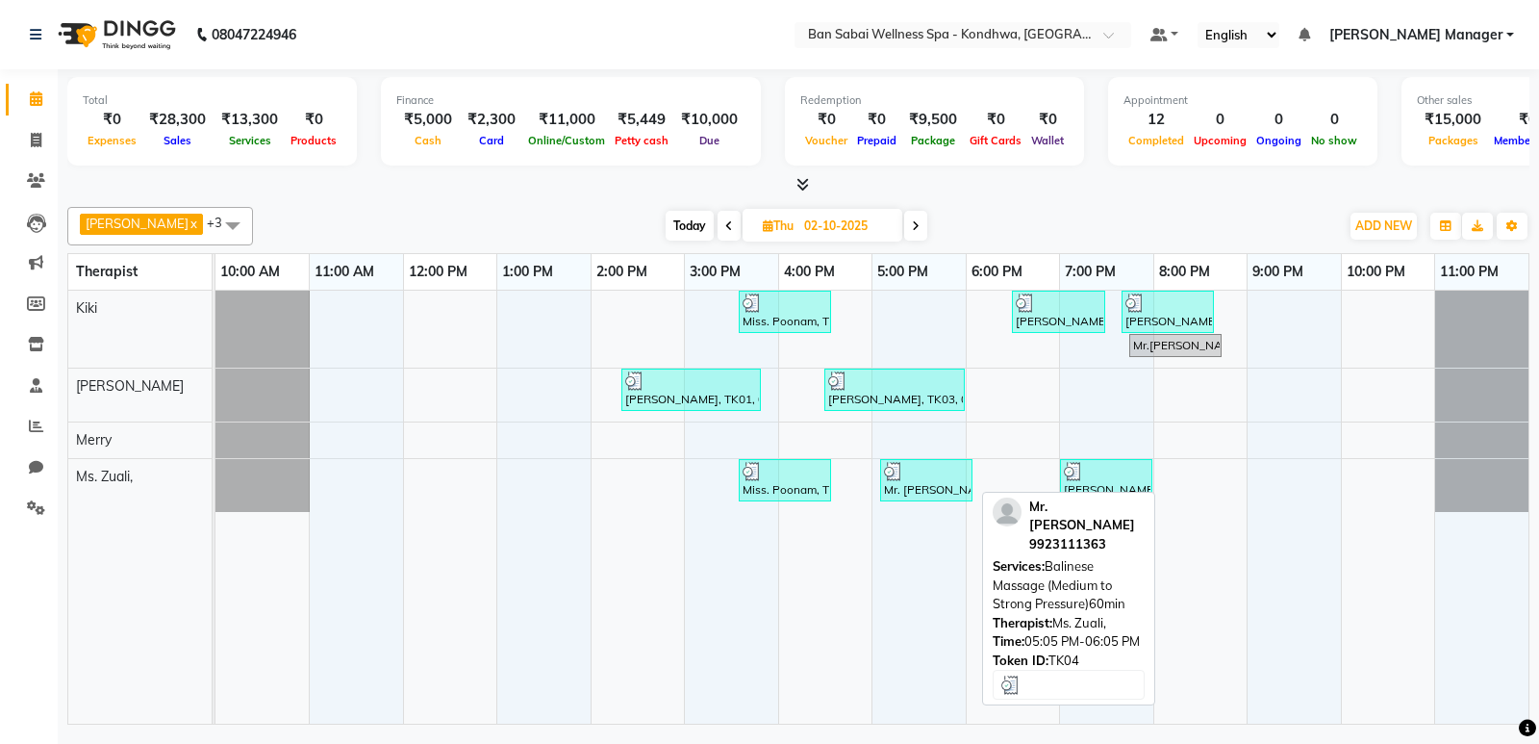
click at [939, 472] on div at bounding box center [926, 471] width 85 height 19
select select "3"
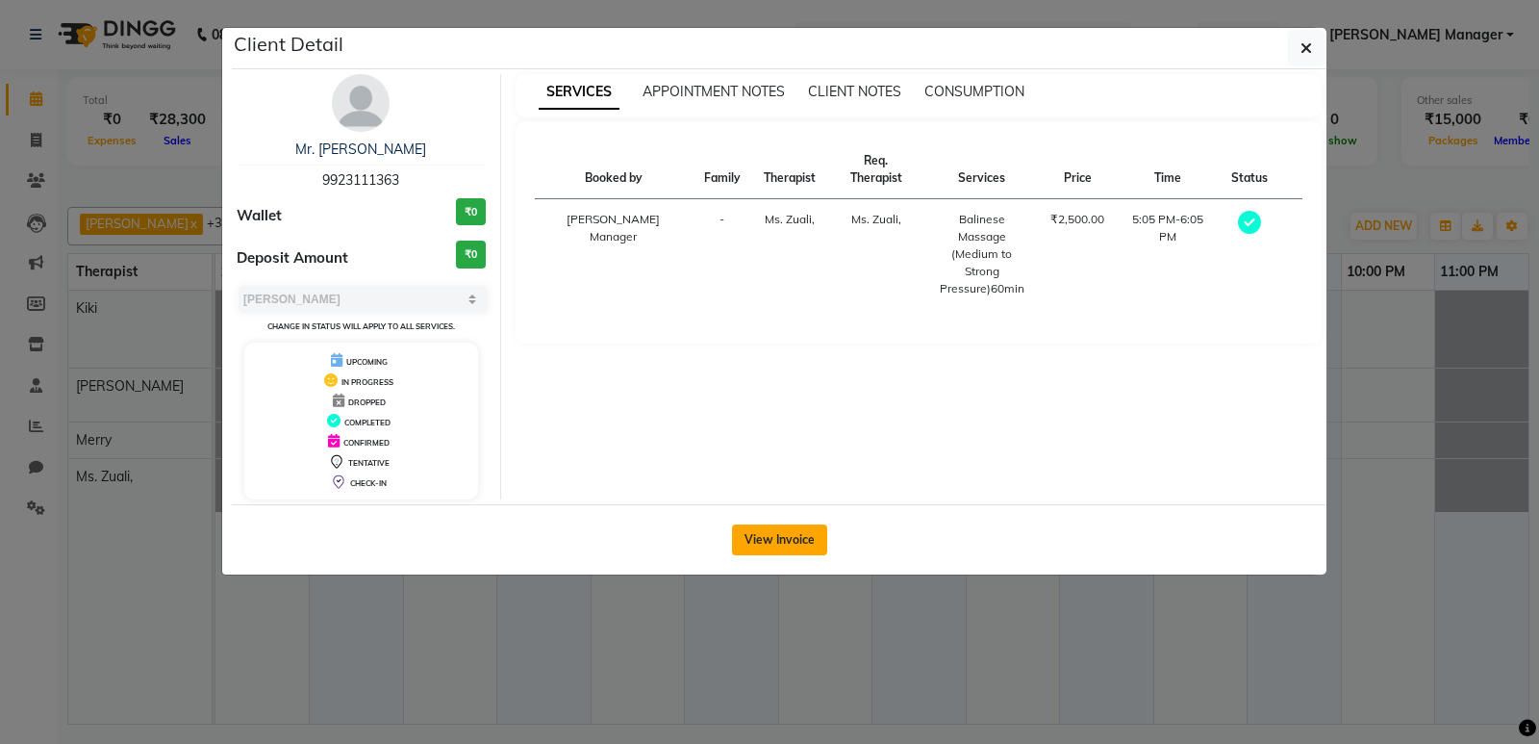
click at [811, 542] on button "View Invoice" at bounding box center [779, 539] width 95 height 31
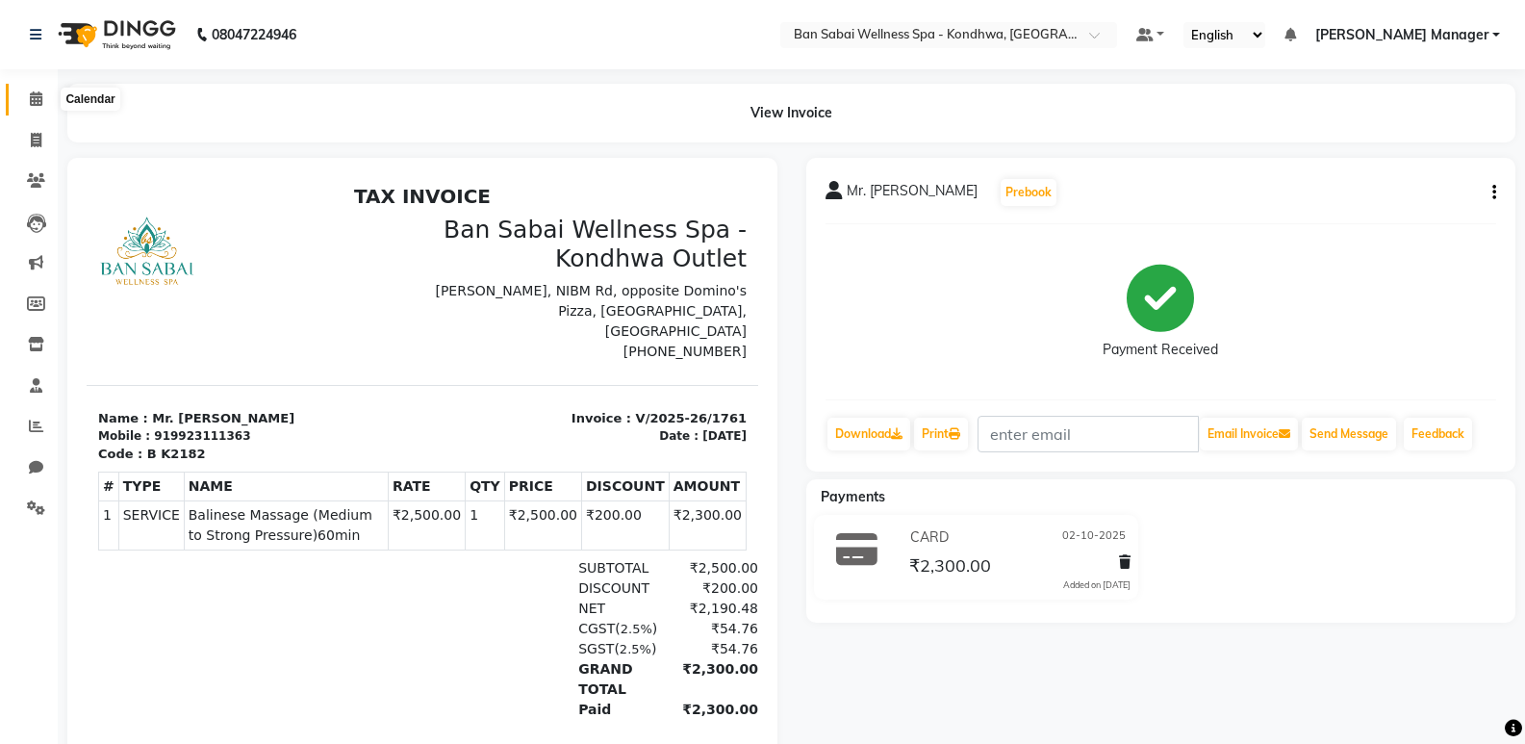
click at [44, 107] on span at bounding box center [36, 100] width 34 height 22
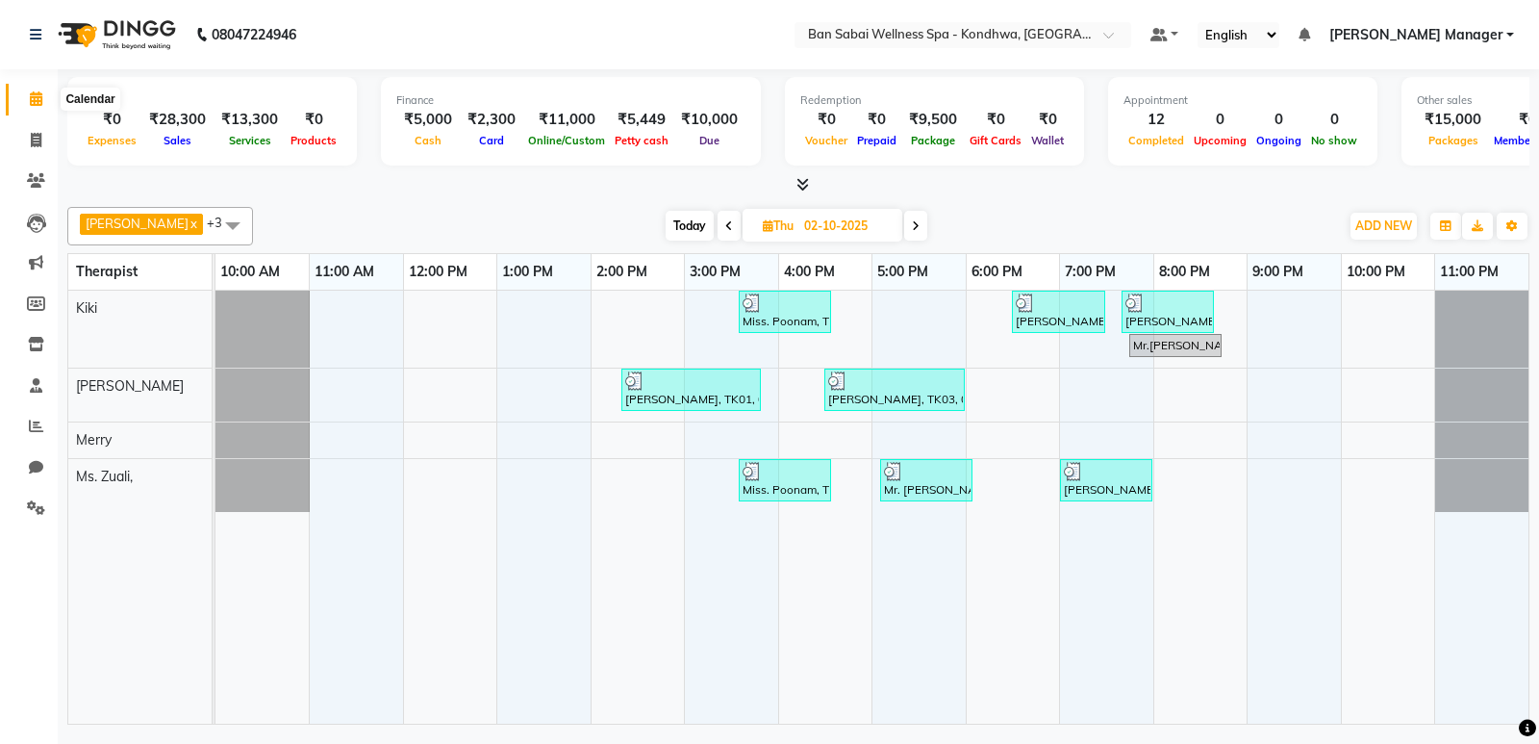
click at [39, 101] on icon at bounding box center [36, 98] width 13 height 14
click at [44, 137] on span at bounding box center [36, 141] width 34 height 22
select select "8227"
select select "service"
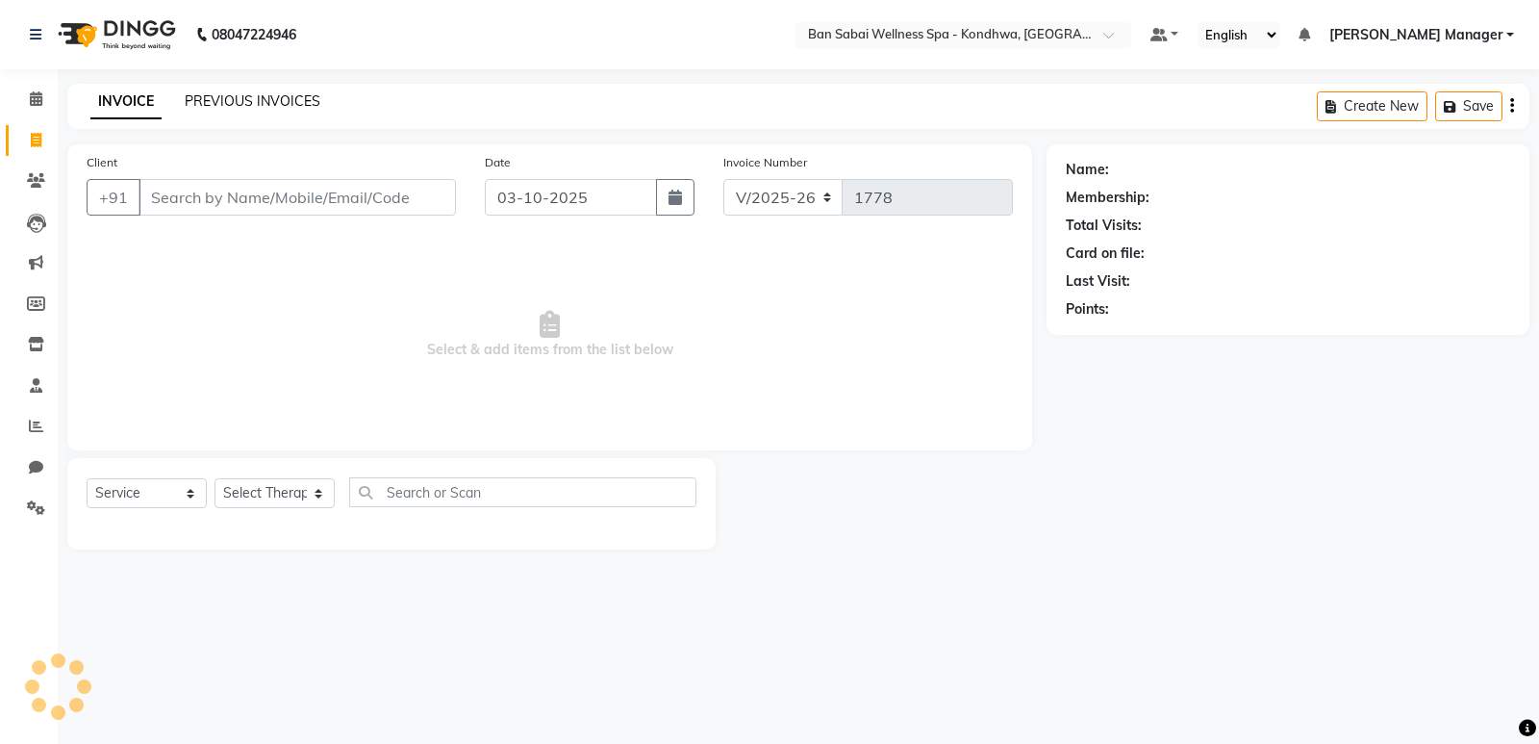
click at [199, 101] on link "PREVIOUS INVOICES" at bounding box center [253, 100] width 136 height 17
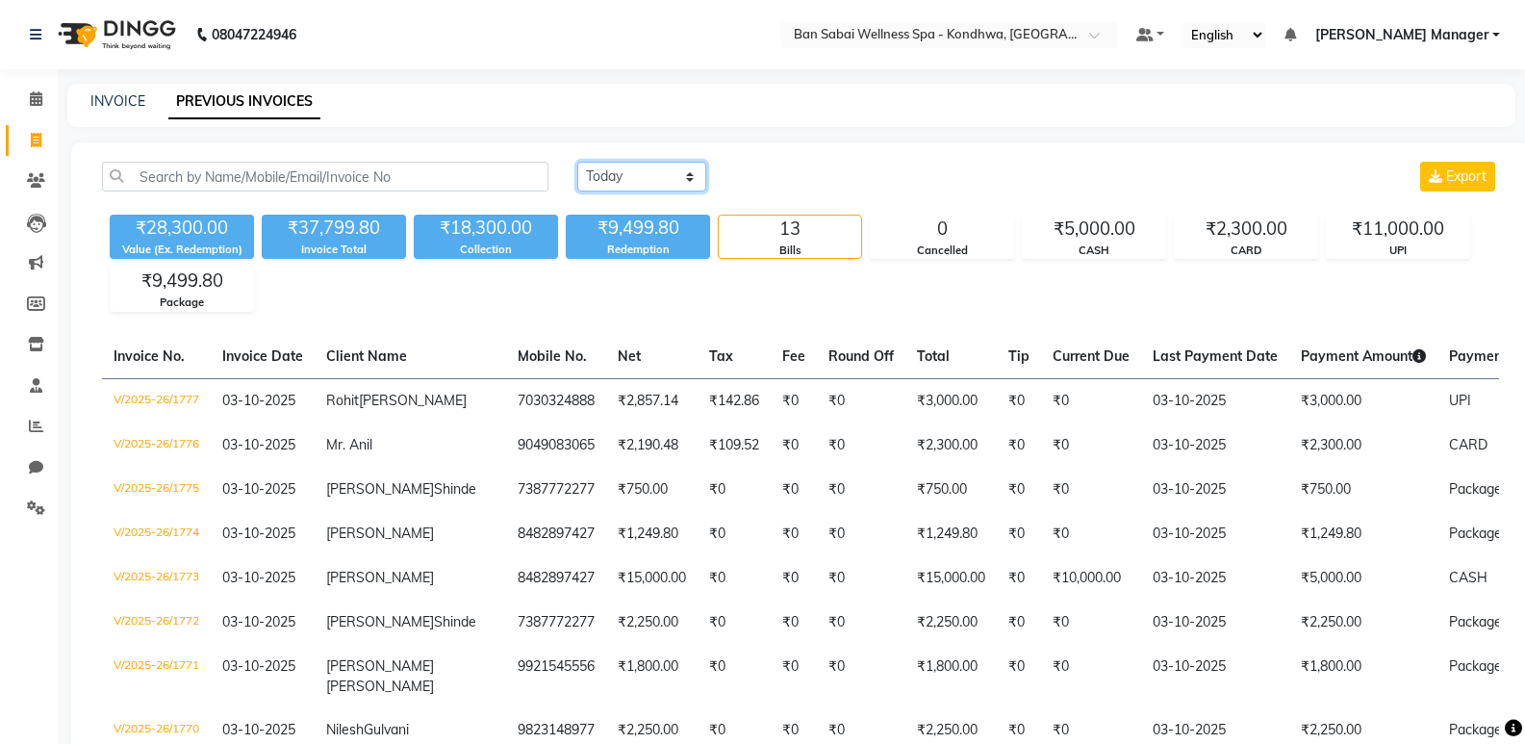
click at [626, 177] on select "Today Yesterday Custom Range" at bounding box center [641, 177] width 129 height 30
select select "yesterday"
click at [577, 162] on select "Today Yesterday Custom Range" at bounding box center [641, 177] width 129 height 30
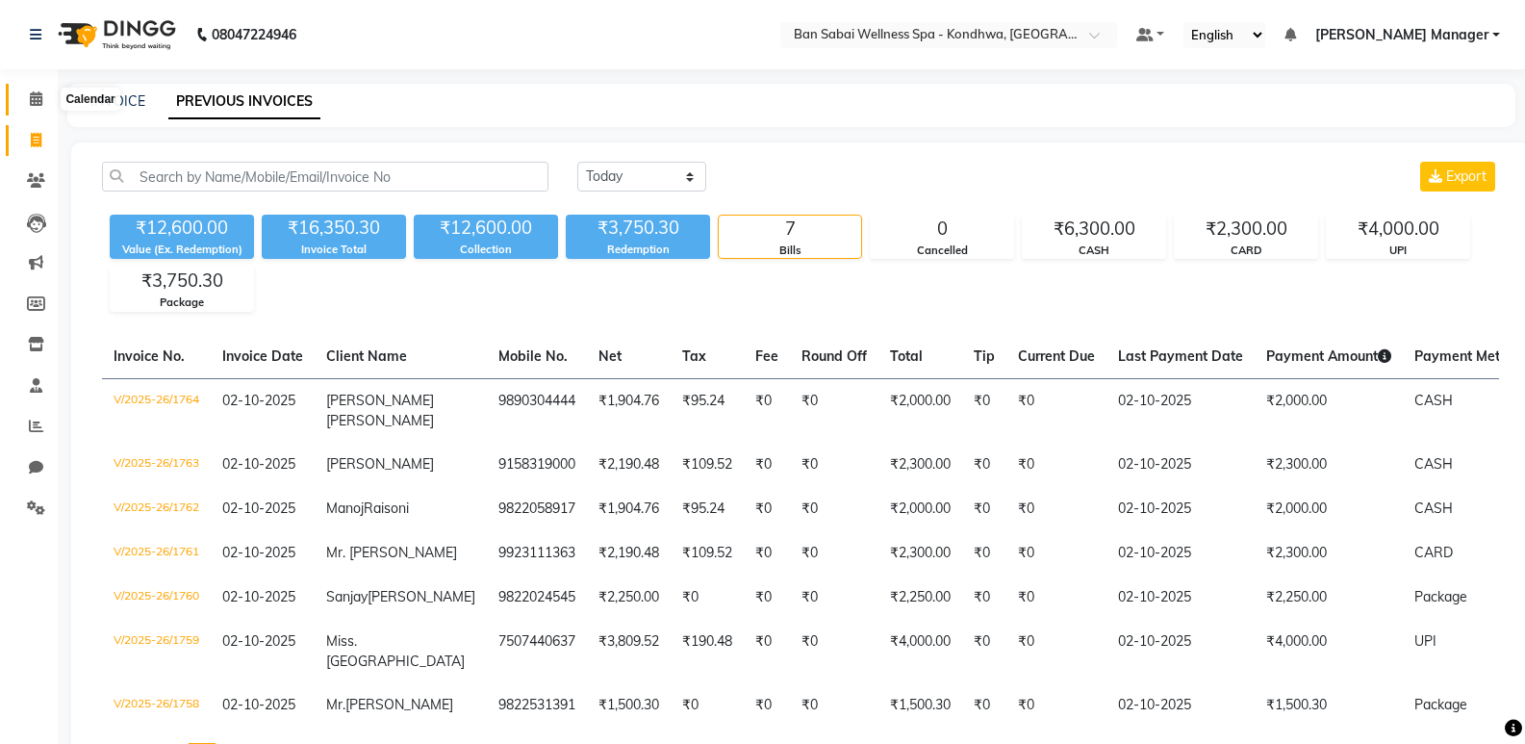
click at [33, 100] on icon at bounding box center [36, 98] width 13 height 14
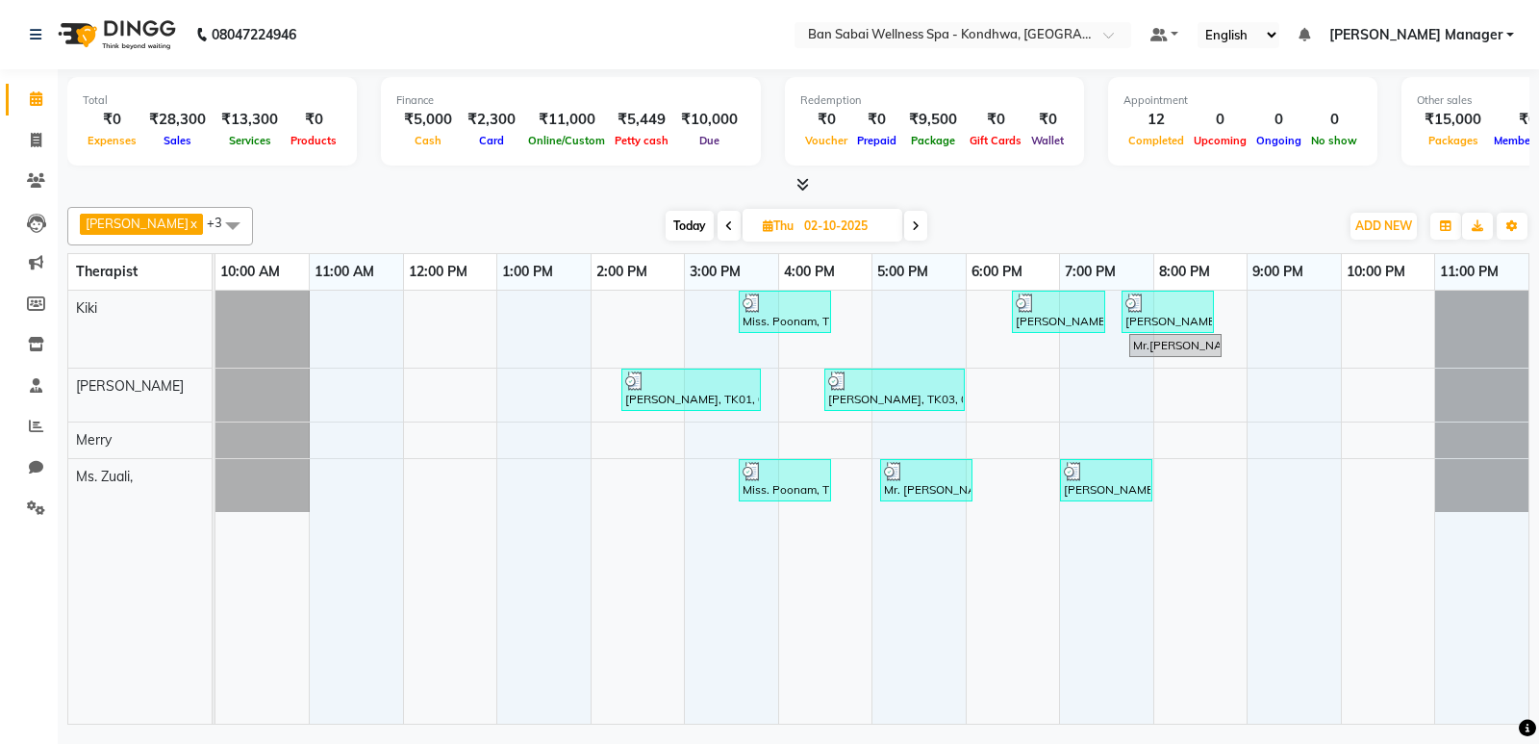
click at [904, 215] on span at bounding box center [915, 226] width 23 height 30
type input "03-10-2025"
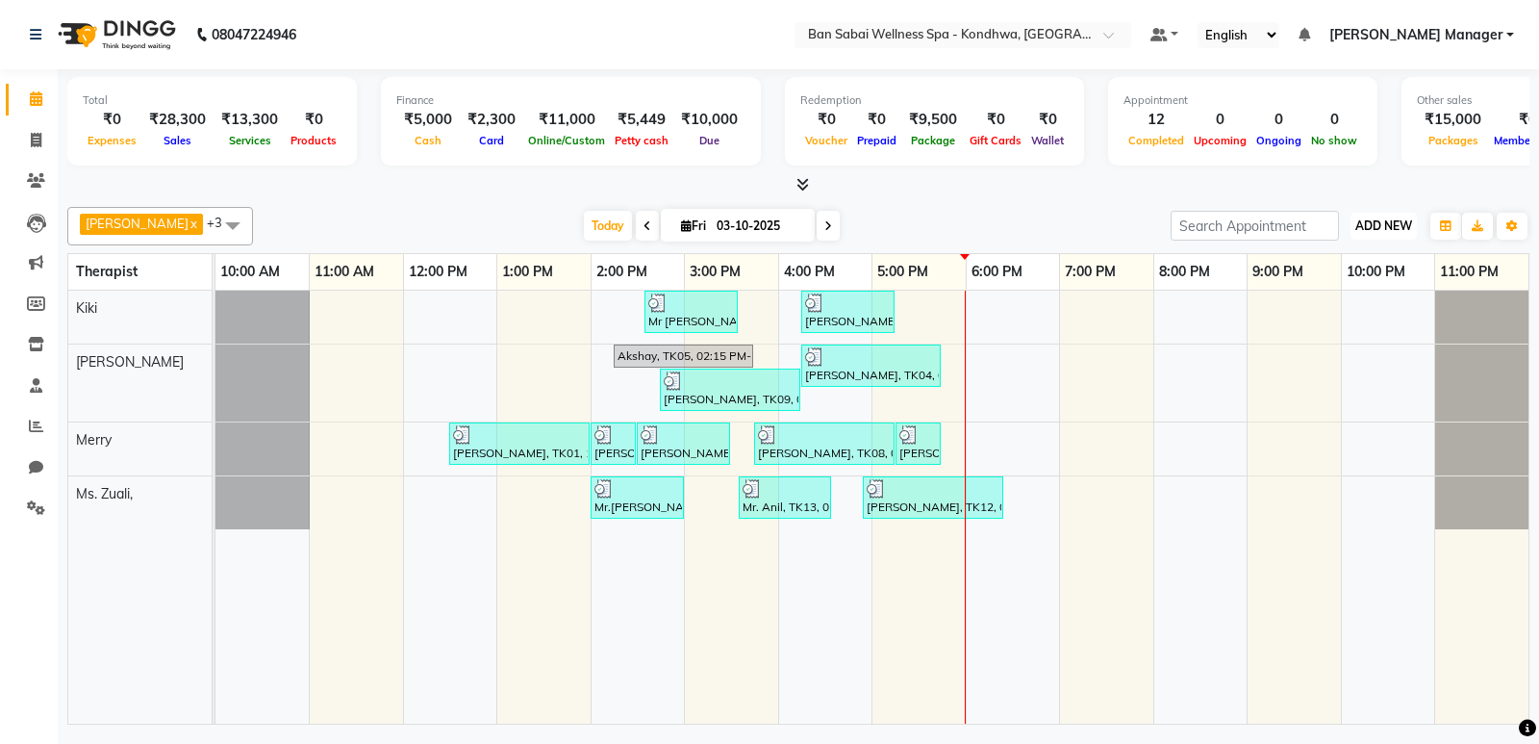
click at [1379, 222] on span "ADD NEW" at bounding box center [1384, 225] width 57 height 14
click at [1334, 260] on button "Add Appointment" at bounding box center [1340, 262] width 152 height 25
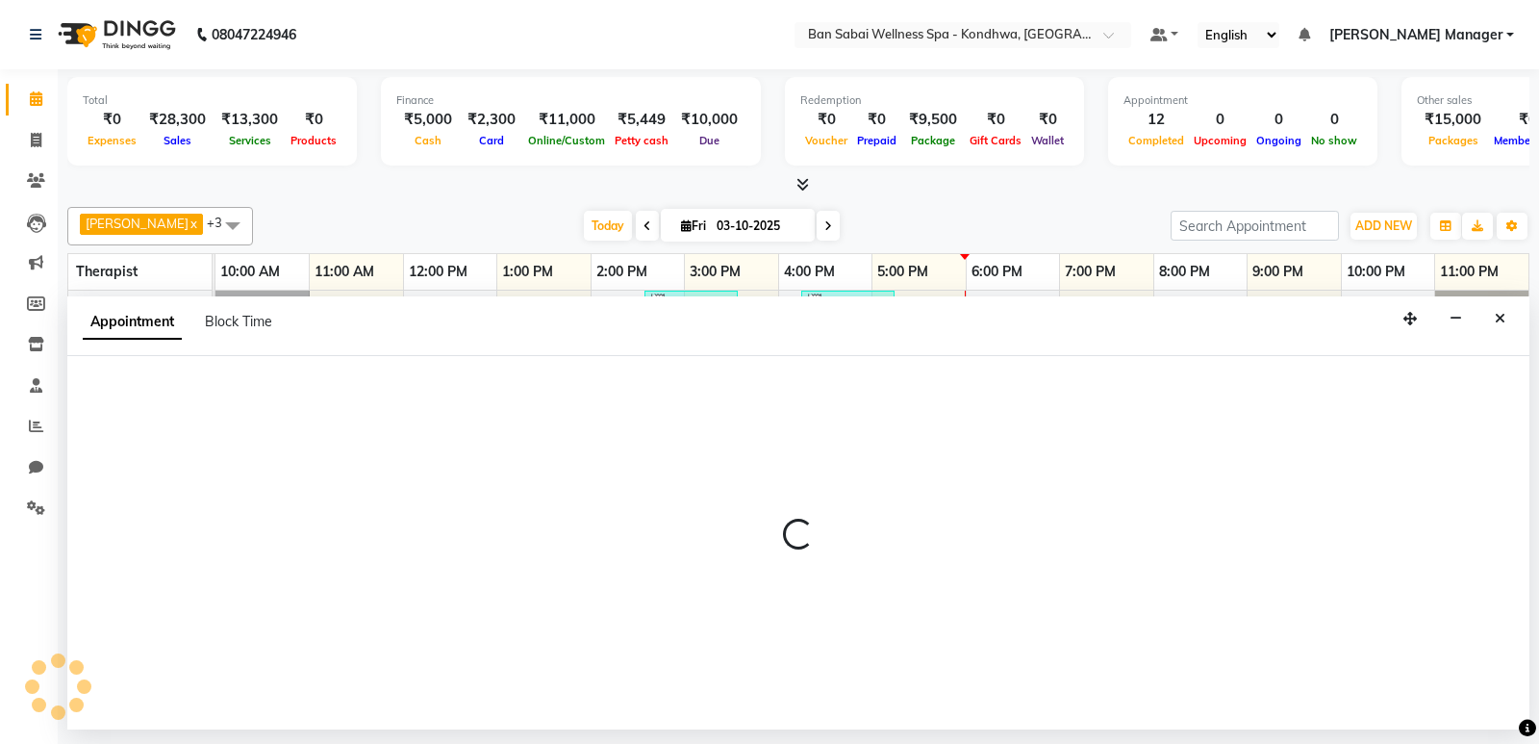
select select "660"
select select "tentative"
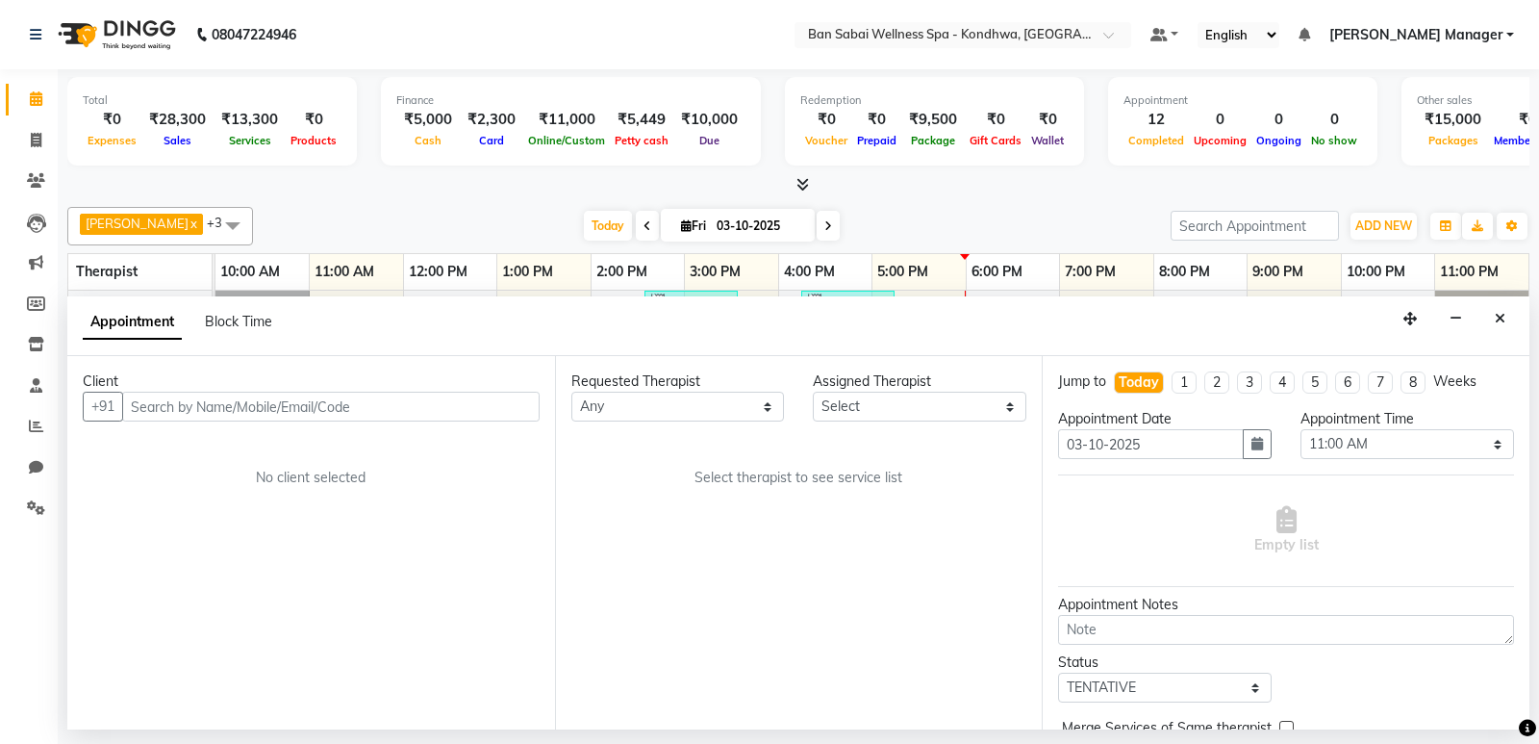
click at [392, 395] on input "text" at bounding box center [331, 407] width 418 height 30
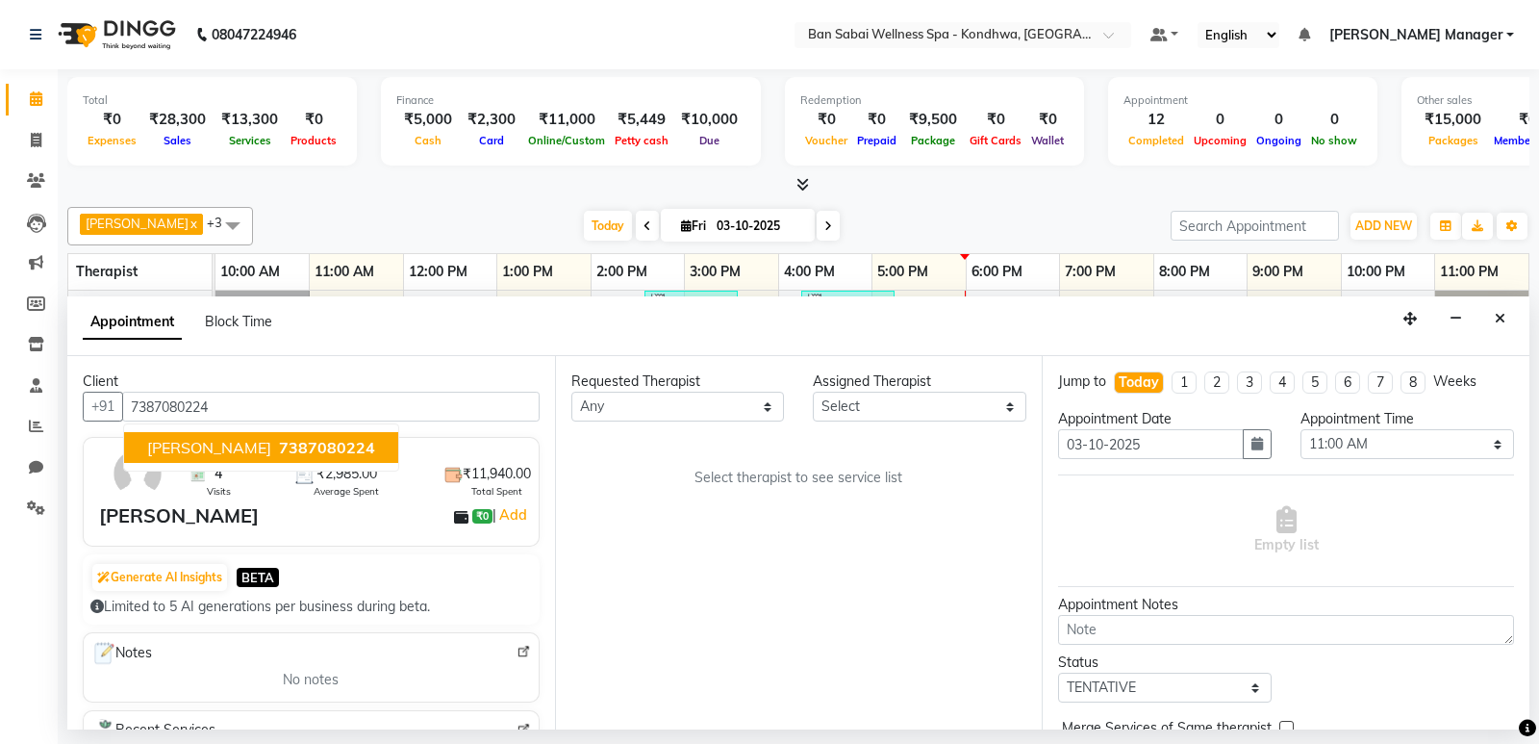
click at [361, 439] on span "7387080224" at bounding box center [327, 447] width 96 height 19
type input "7387080224"
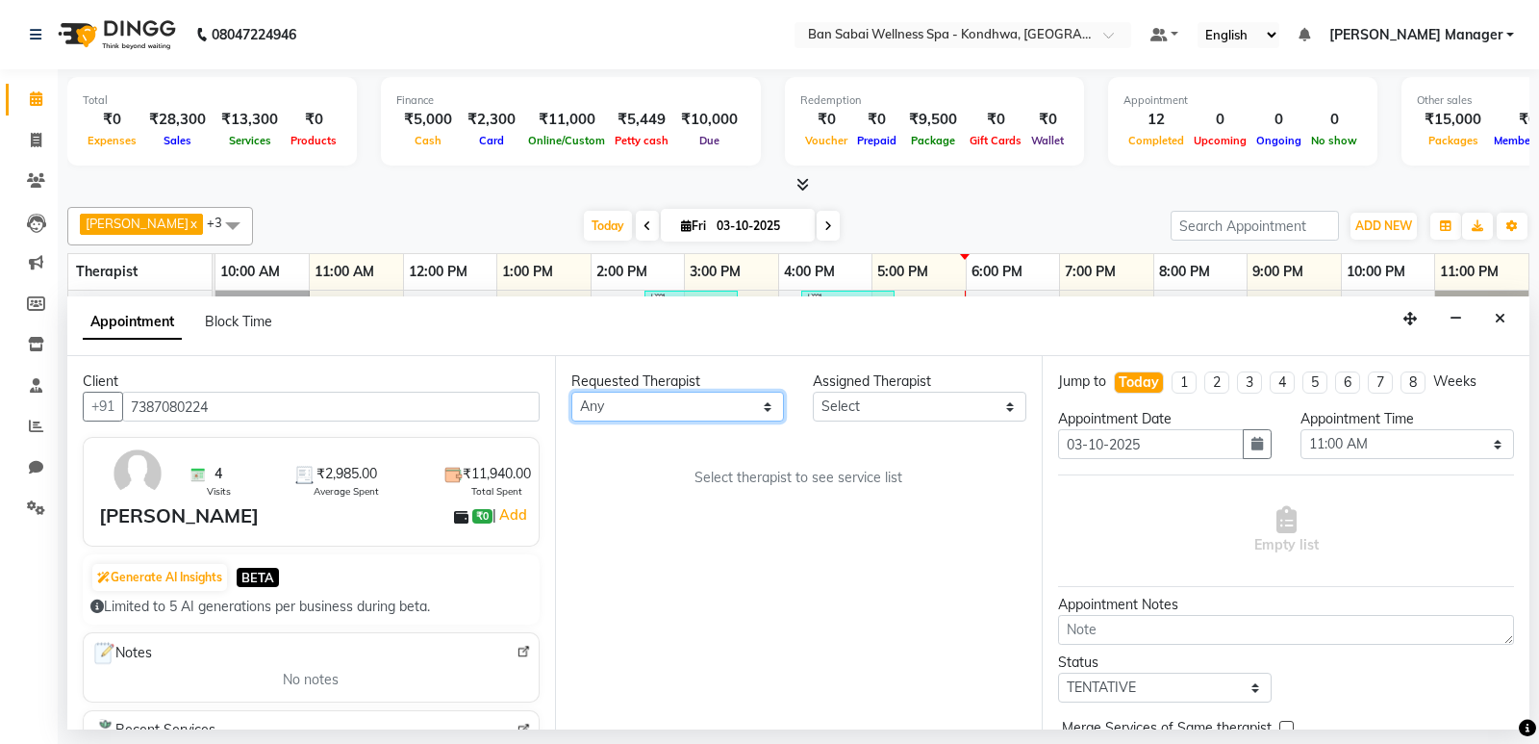
click at [573, 408] on select "Any Kiki [PERSON_NAME] [PERSON_NAME] Ms. Zuali," at bounding box center [678, 407] width 214 height 30
select select "78604"
click at [571, 392] on select "Any Kiki [PERSON_NAME] [PERSON_NAME] Ms. Zuali," at bounding box center [678, 407] width 214 height 30
select select "78604"
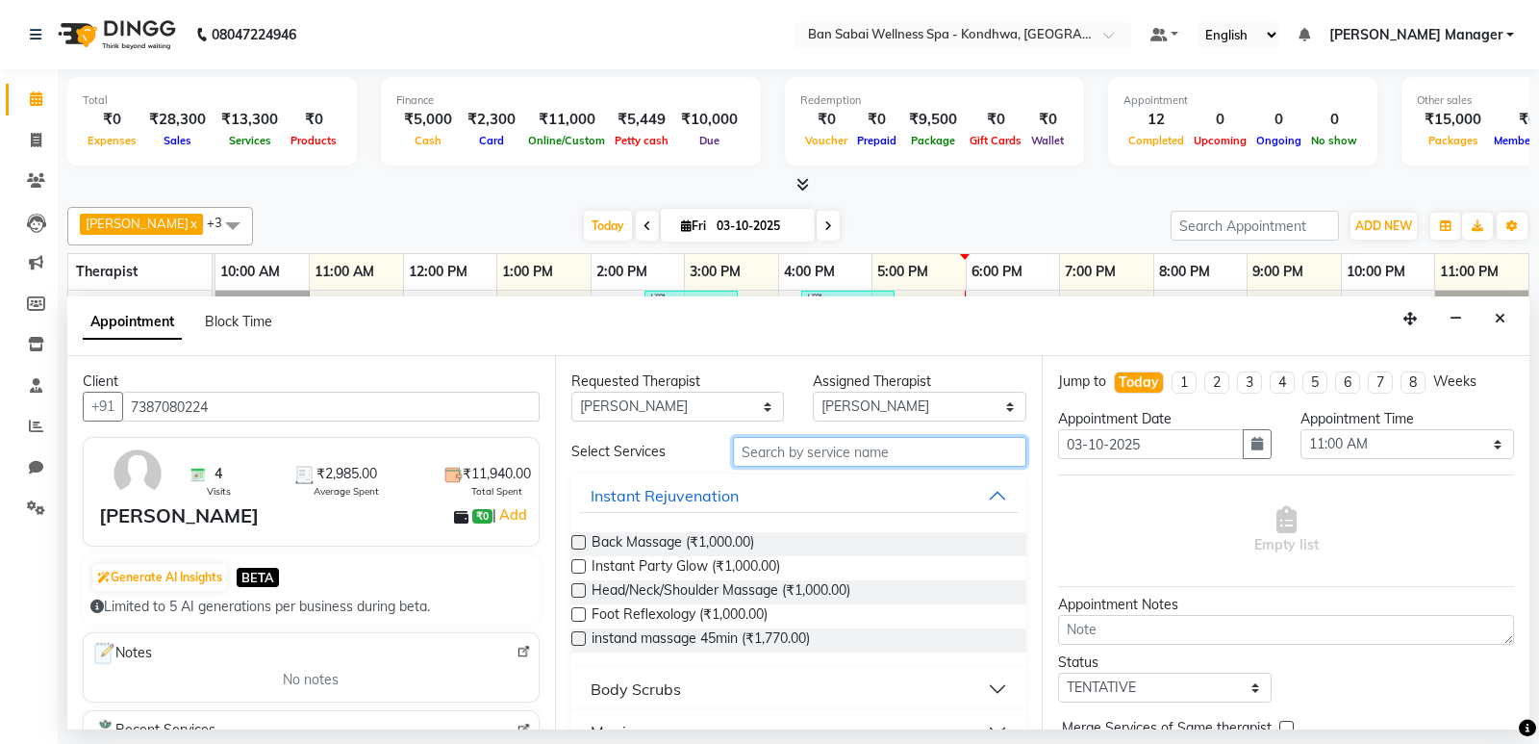
click at [747, 457] on input "text" at bounding box center [880, 452] width 294 height 30
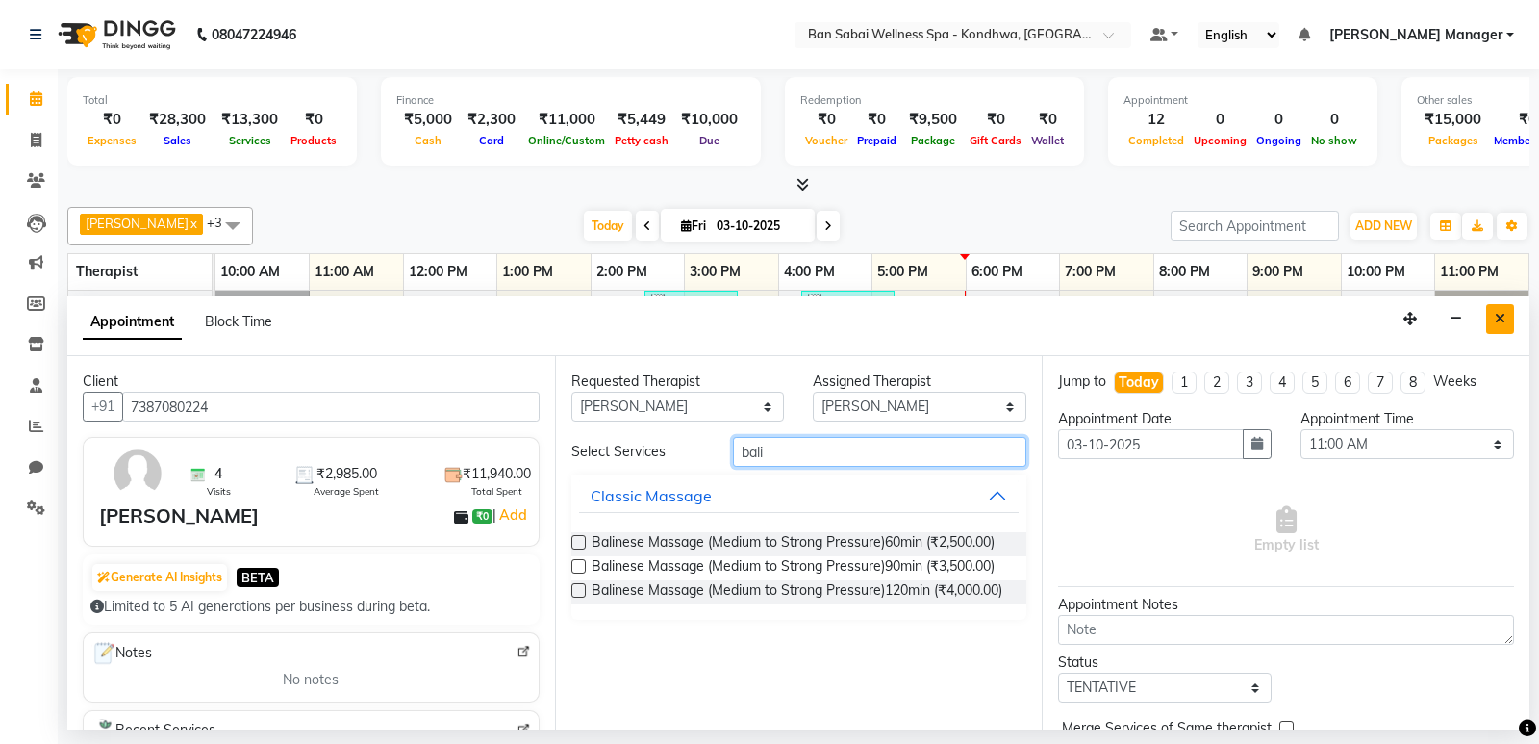
type input "bali"
click at [1499, 312] on icon "Close" at bounding box center [1500, 318] width 11 height 13
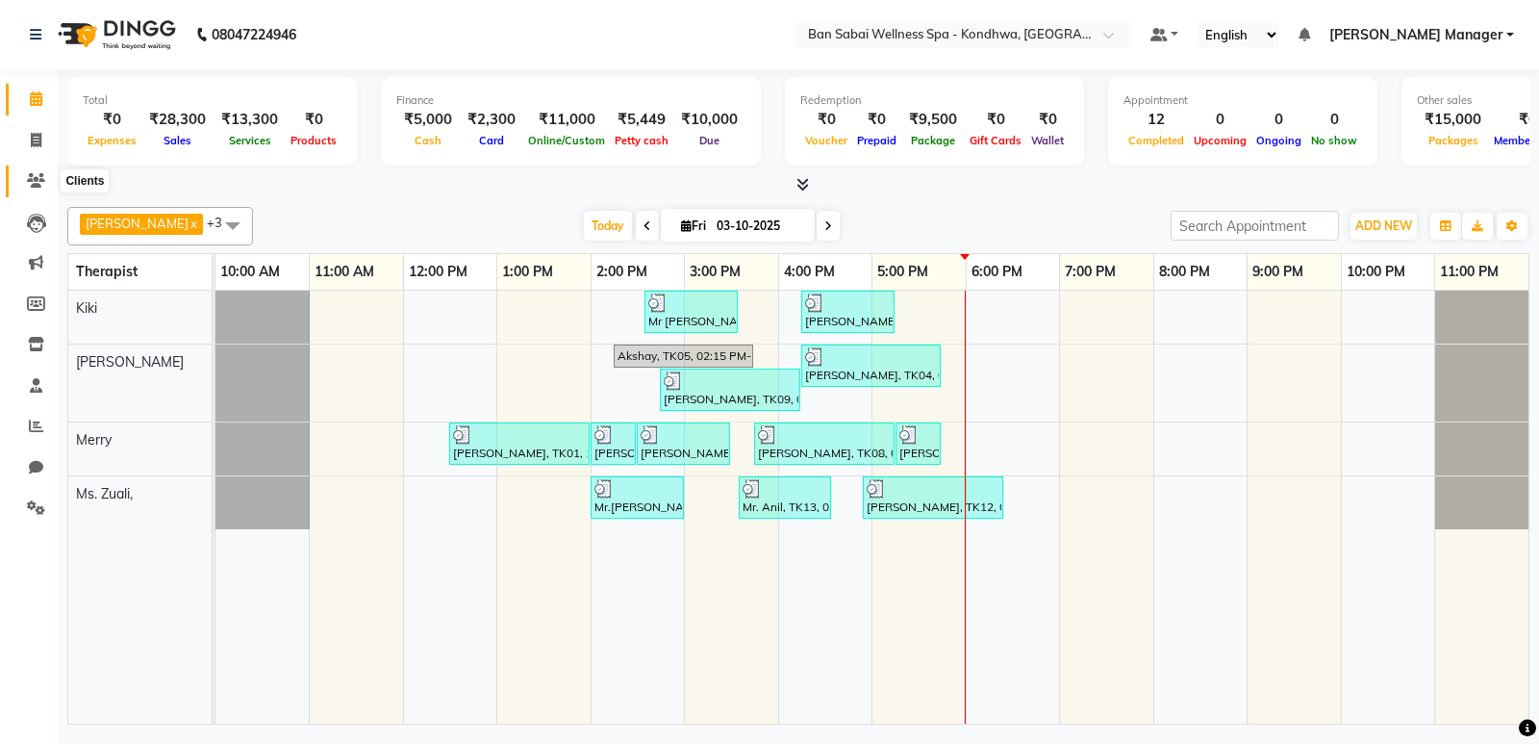
click at [39, 188] on span at bounding box center [36, 181] width 34 height 22
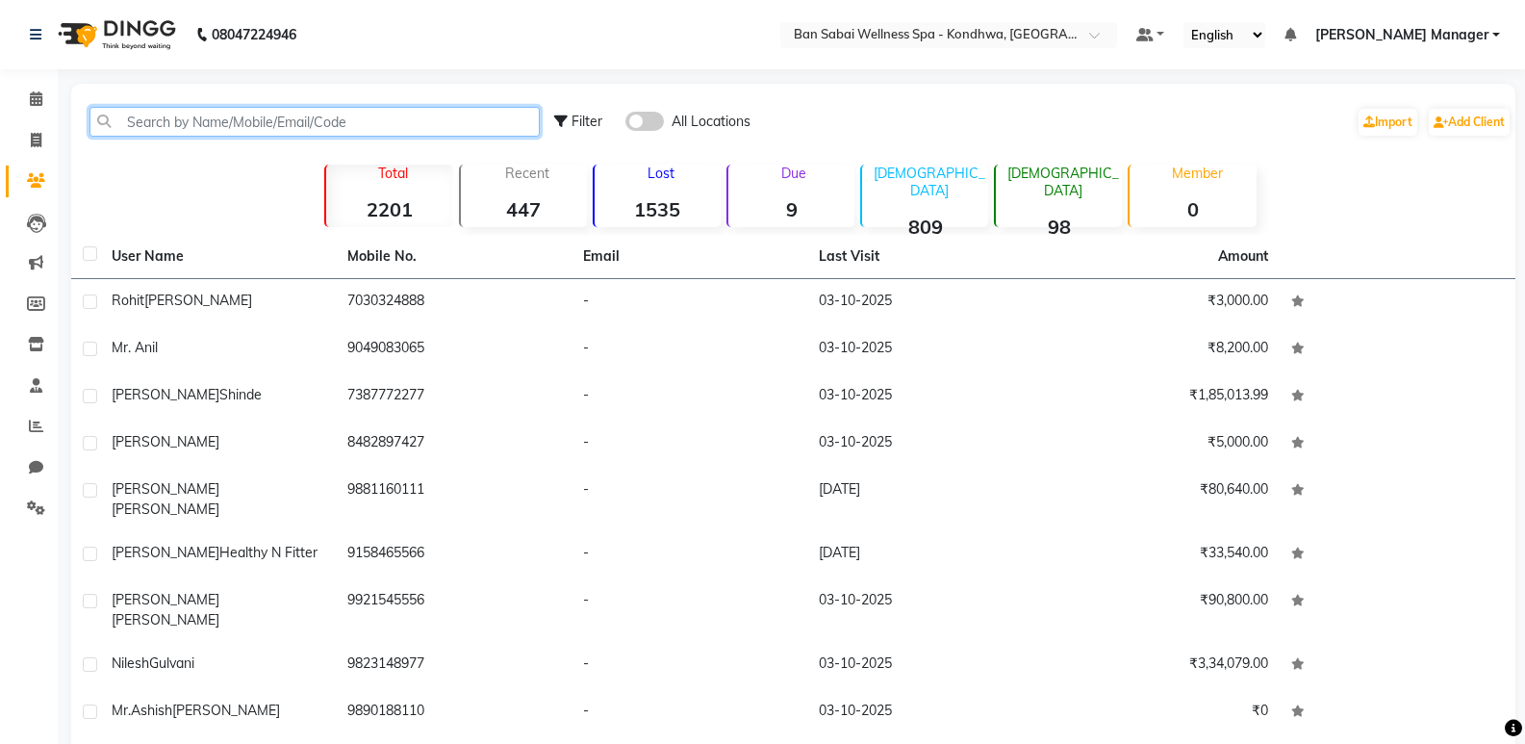
click at [340, 120] on input "text" at bounding box center [314, 122] width 450 height 30
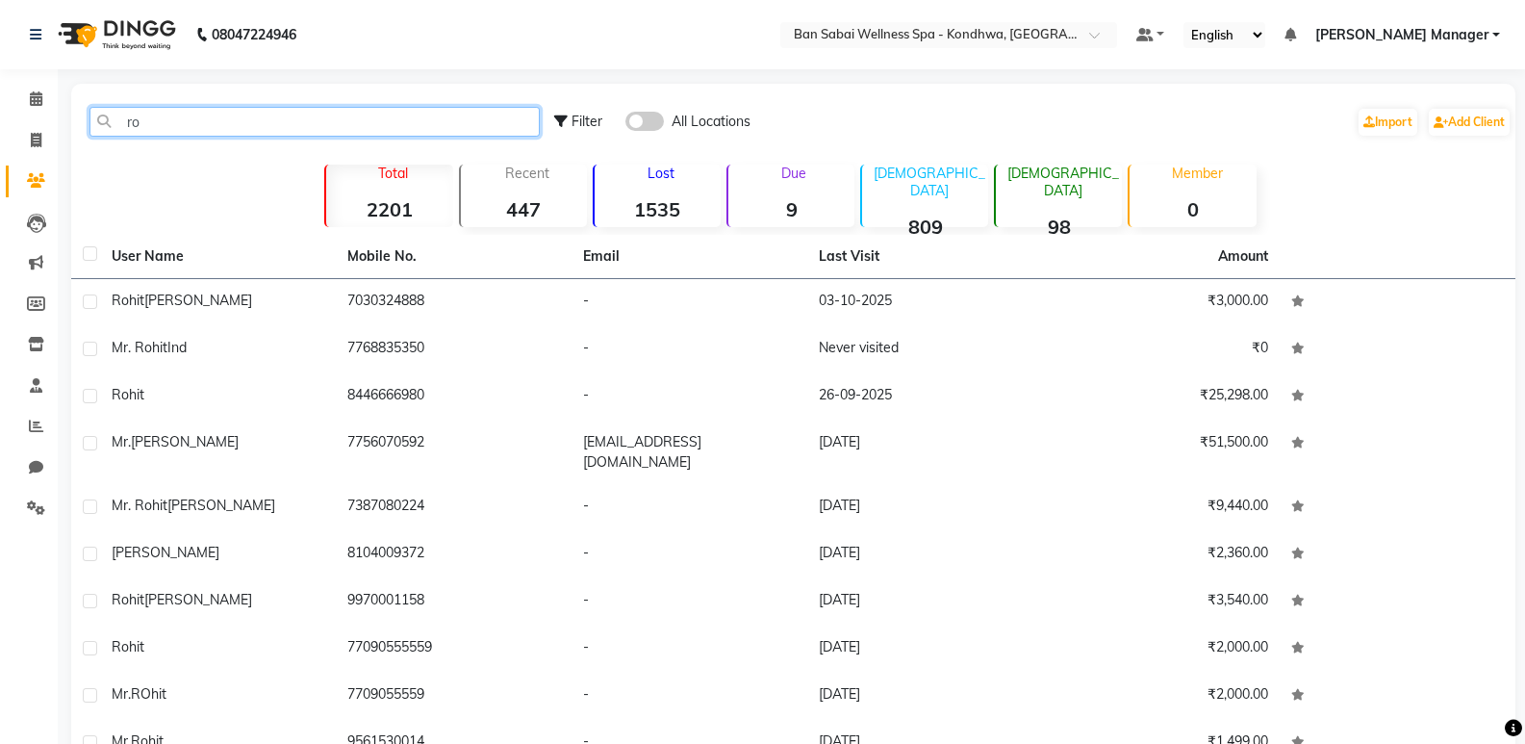
type input "r"
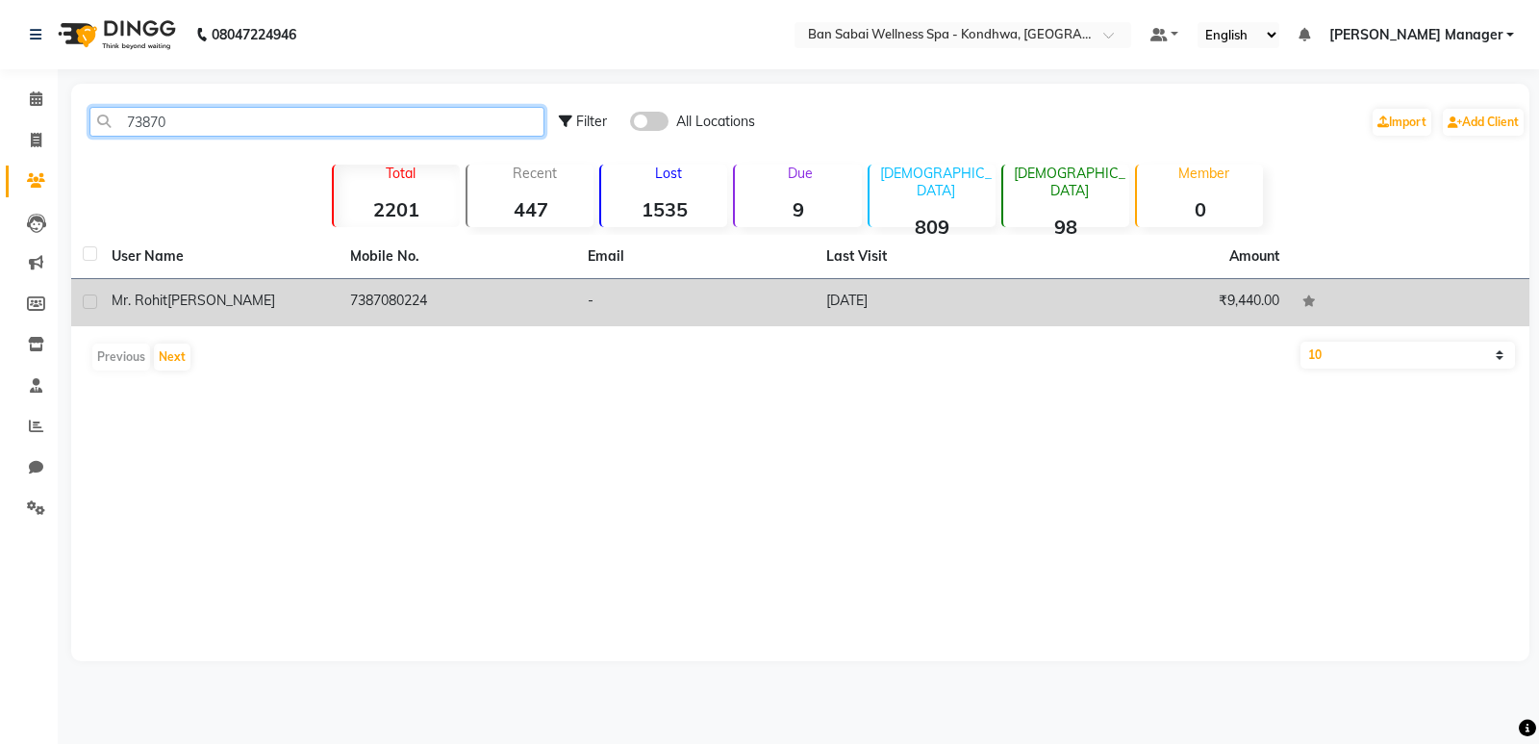
type input "73870"
click at [473, 300] on td "7387080224" at bounding box center [458, 302] width 239 height 47
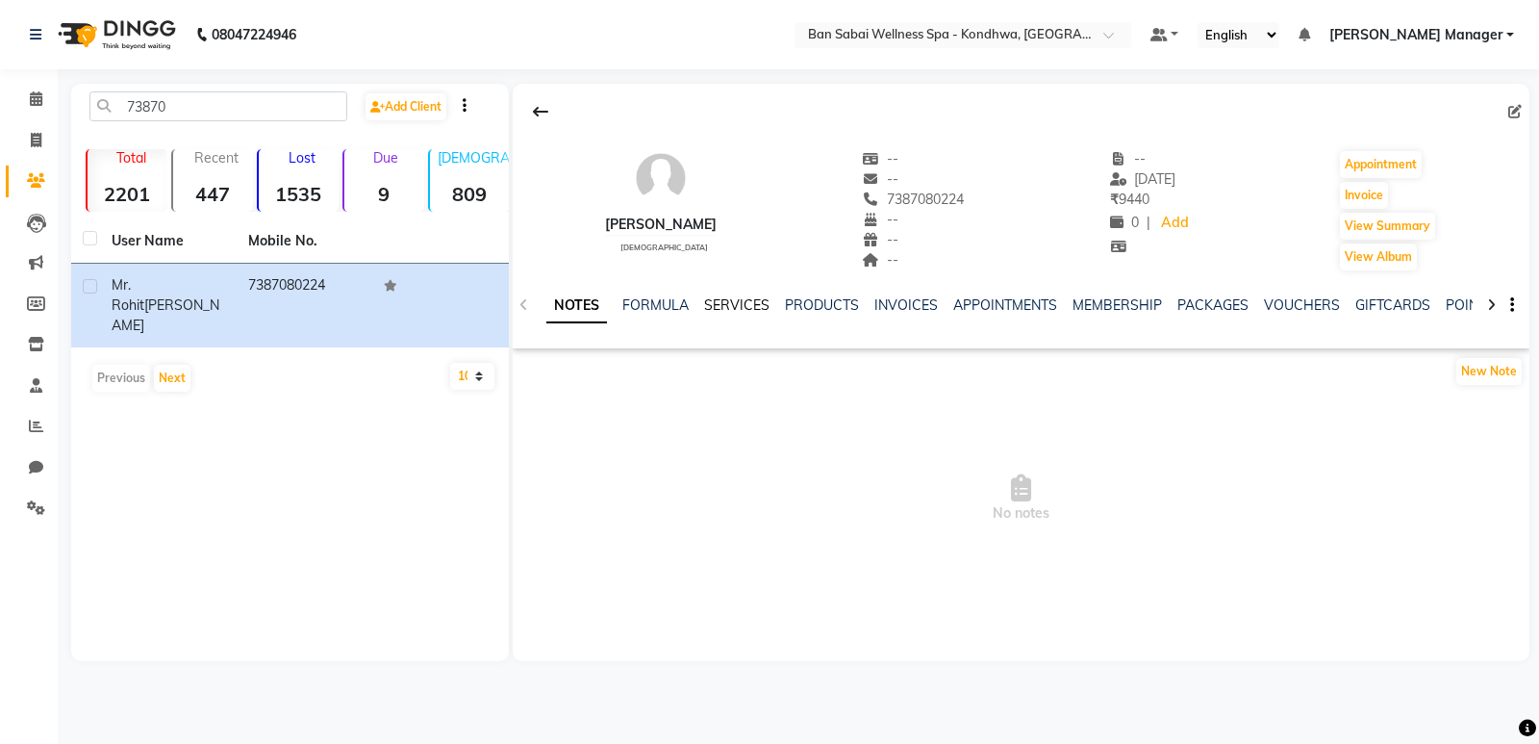
click at [746, 307] on link "SERVICES" at bounding box center [736, 304] width 65 height 17
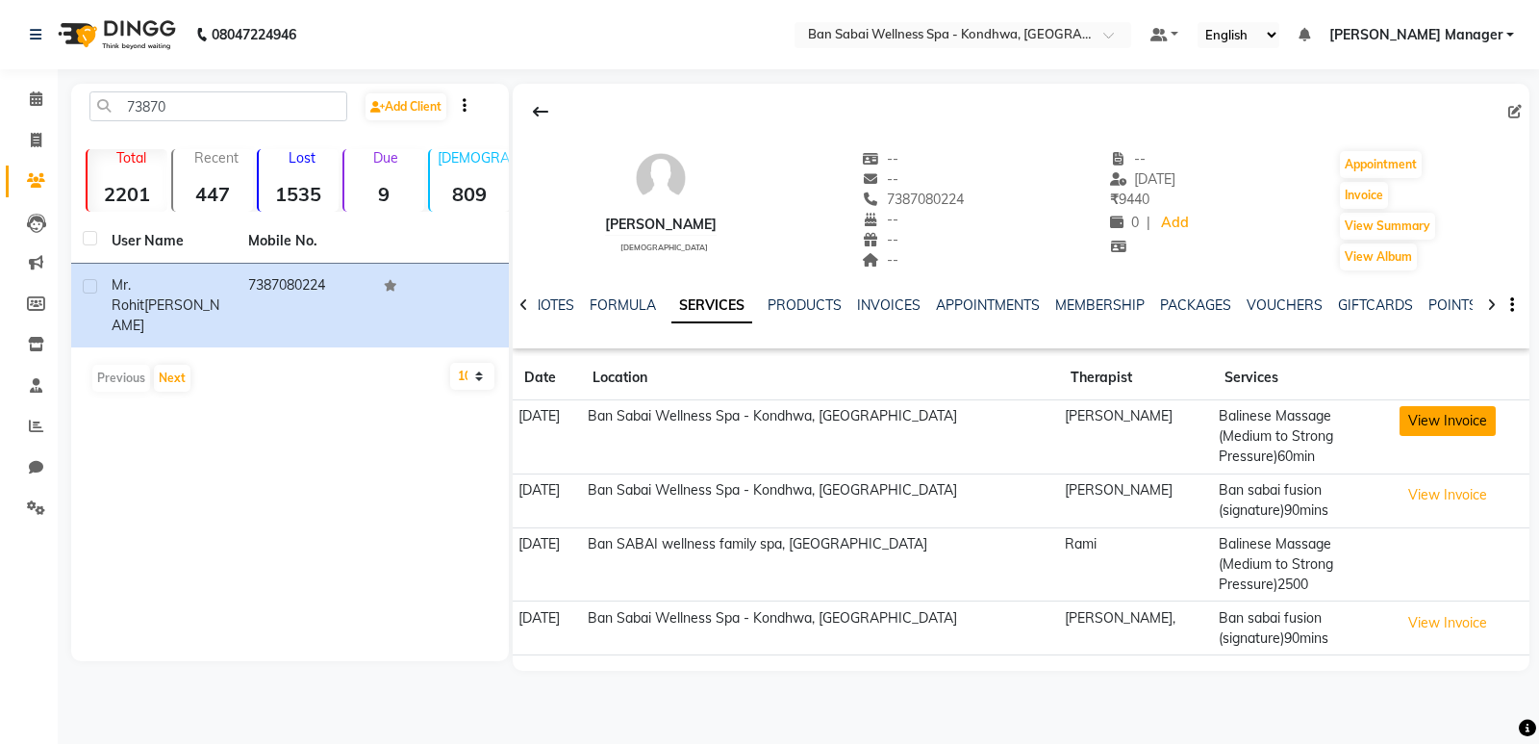
click at [1463, 424] on button "View Invoice" at bounding box center [1448, 421] width 96 height 30
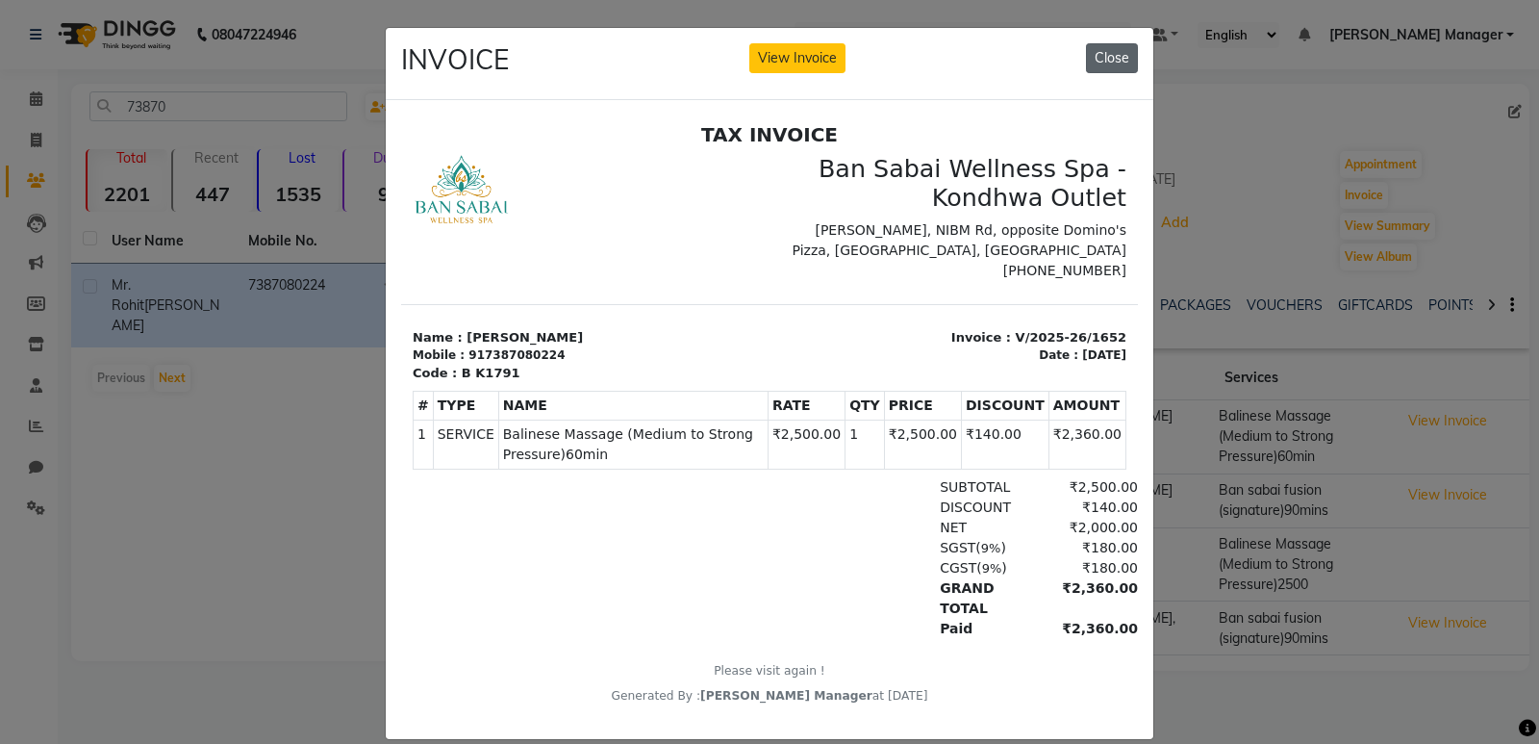
click at [1117, 51] on button "Close" at bounding box center [1112, 58] width 52 height 30
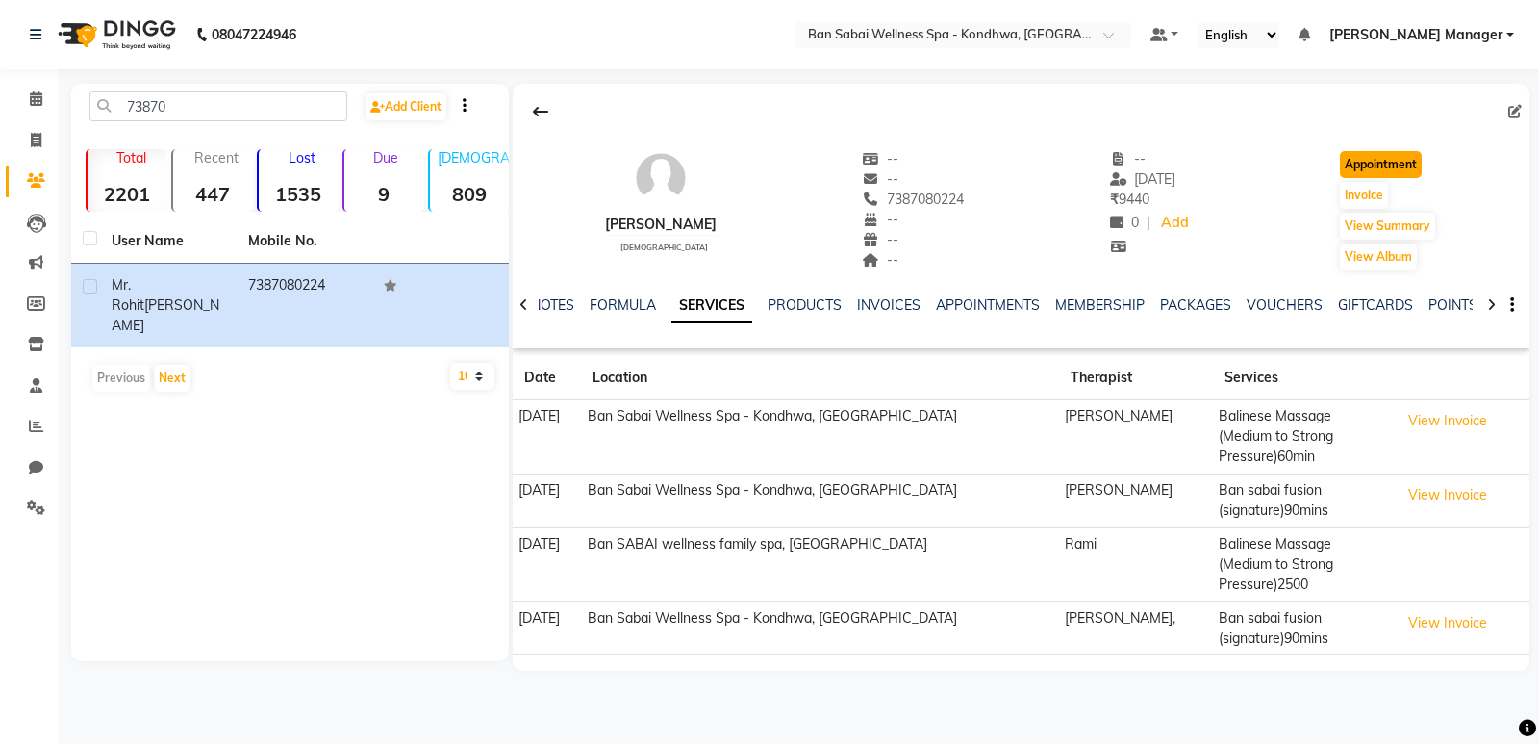
click at [1391, 165] on button "Appointment" at bounding box center [1381, 164] width 82 height 27
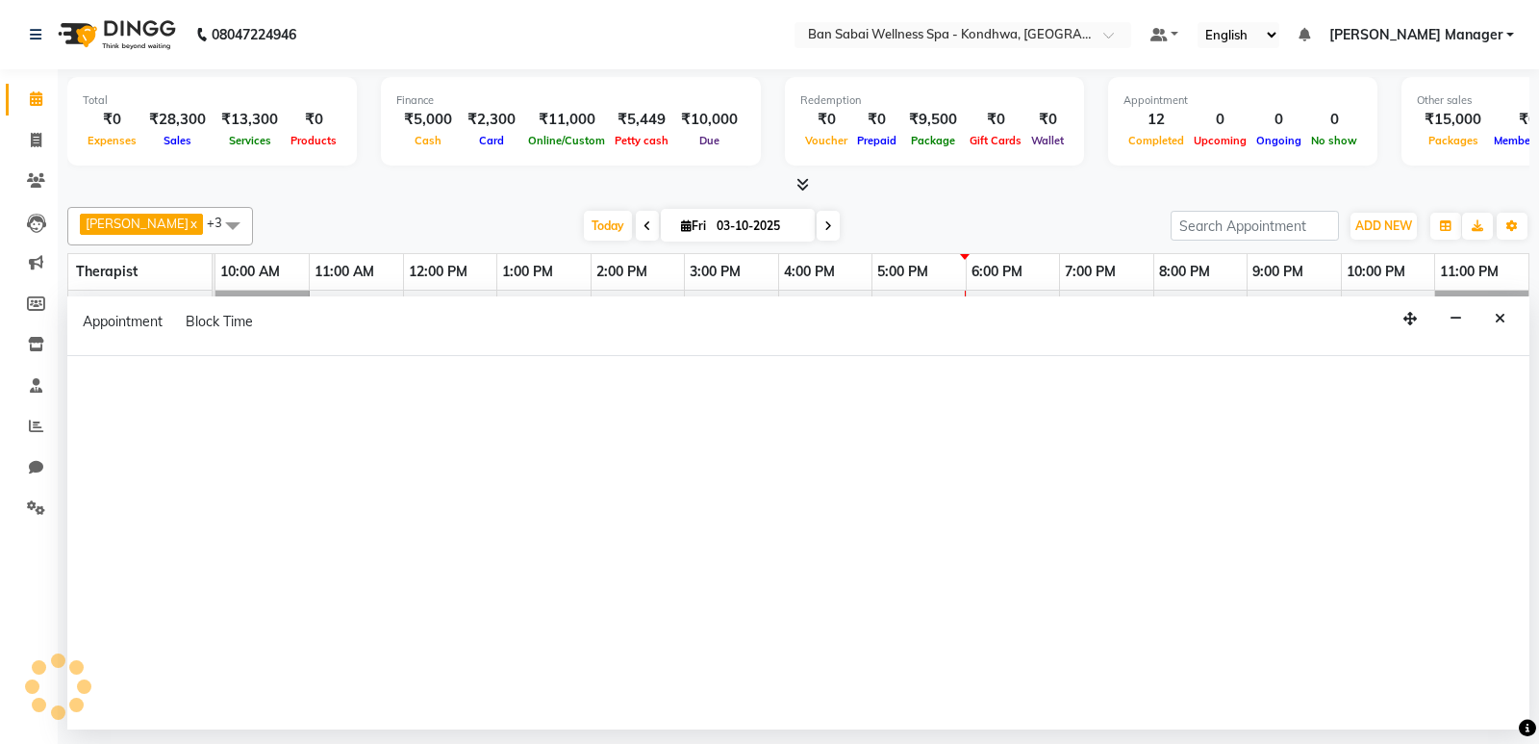
select select "tentative"
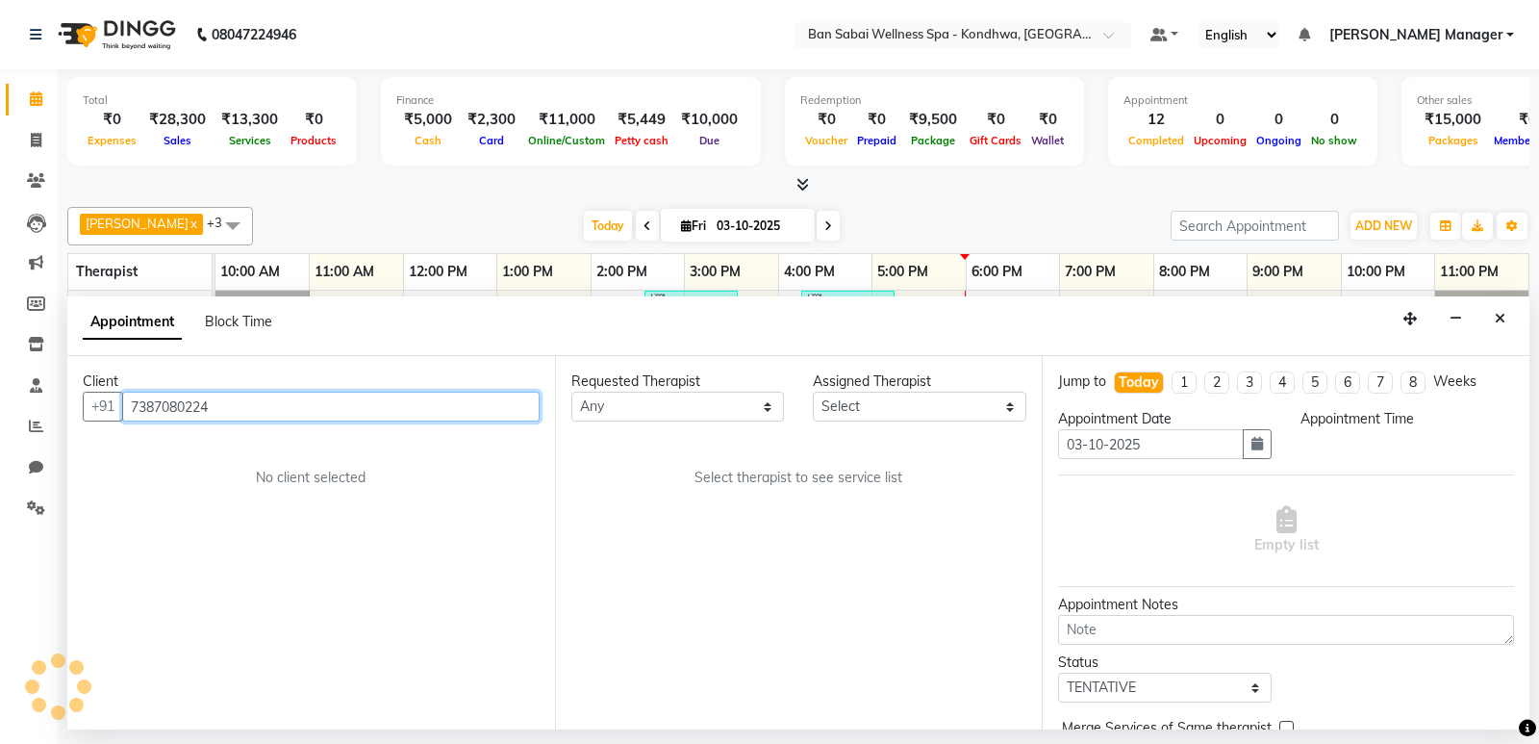
select select "660"
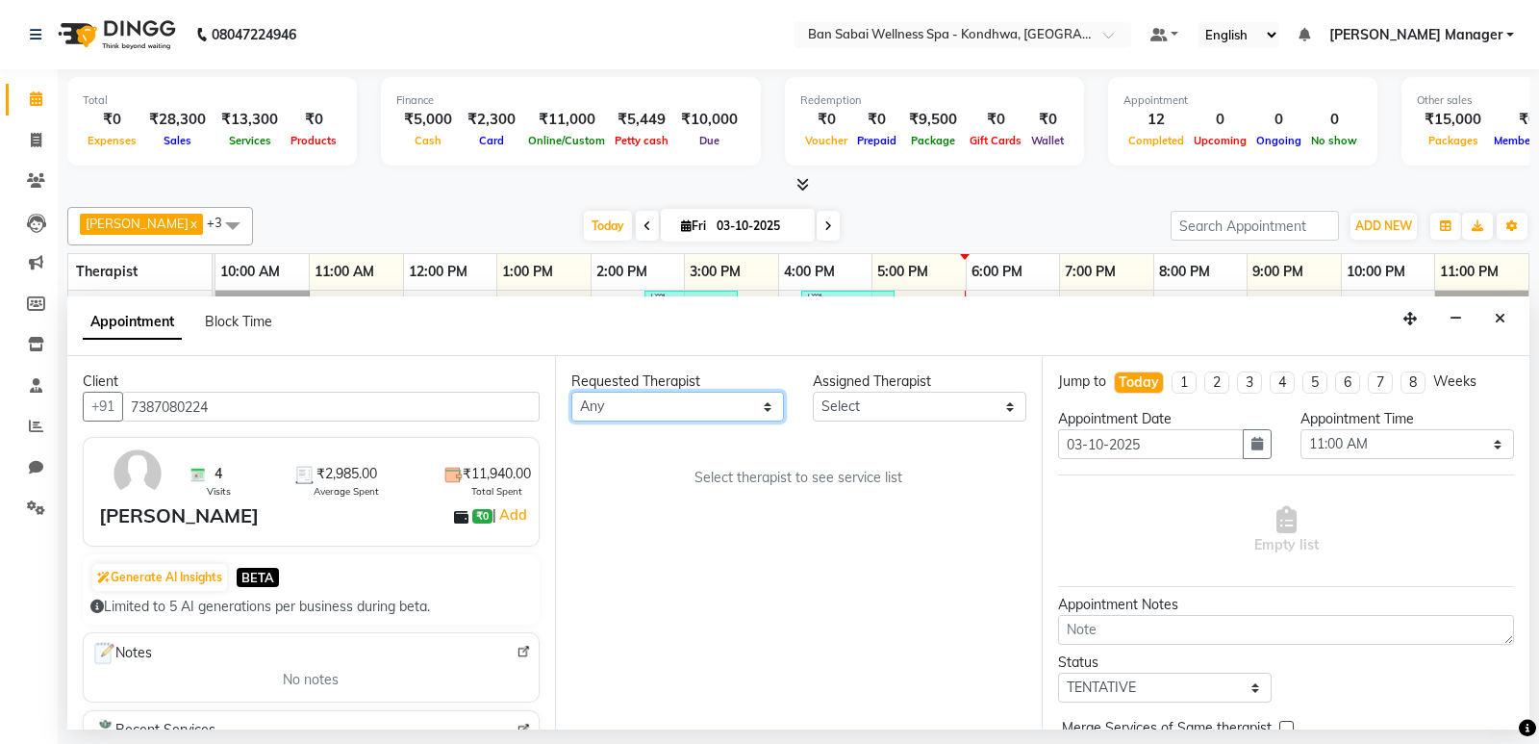
click at [651, 412] on select "Any Kiki [PERSON_NAME] [PERSON_NAME] Ms. Zuali," at bounding box center [678, 407] width 214 height 30
select select "78604"
click at [571, 392] on select "Any Kiki [PERSON_NAME] [PERSON_NAME] Ms. Zuali," at bounding box center [678, 407] width 214 height 30
select select "78604"
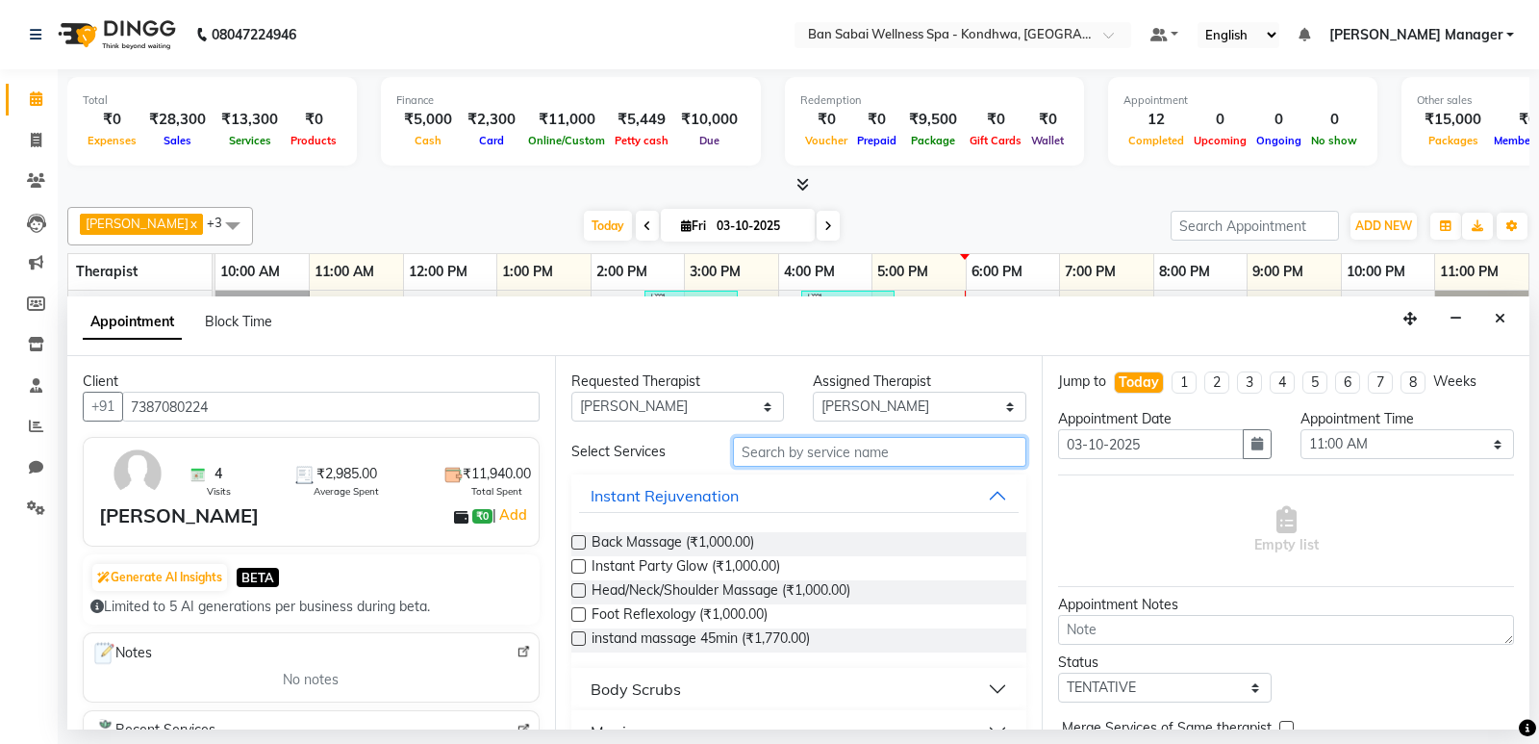
click at [859, 440] on input "text" at bounding box center [880, 452] width 294 height 30
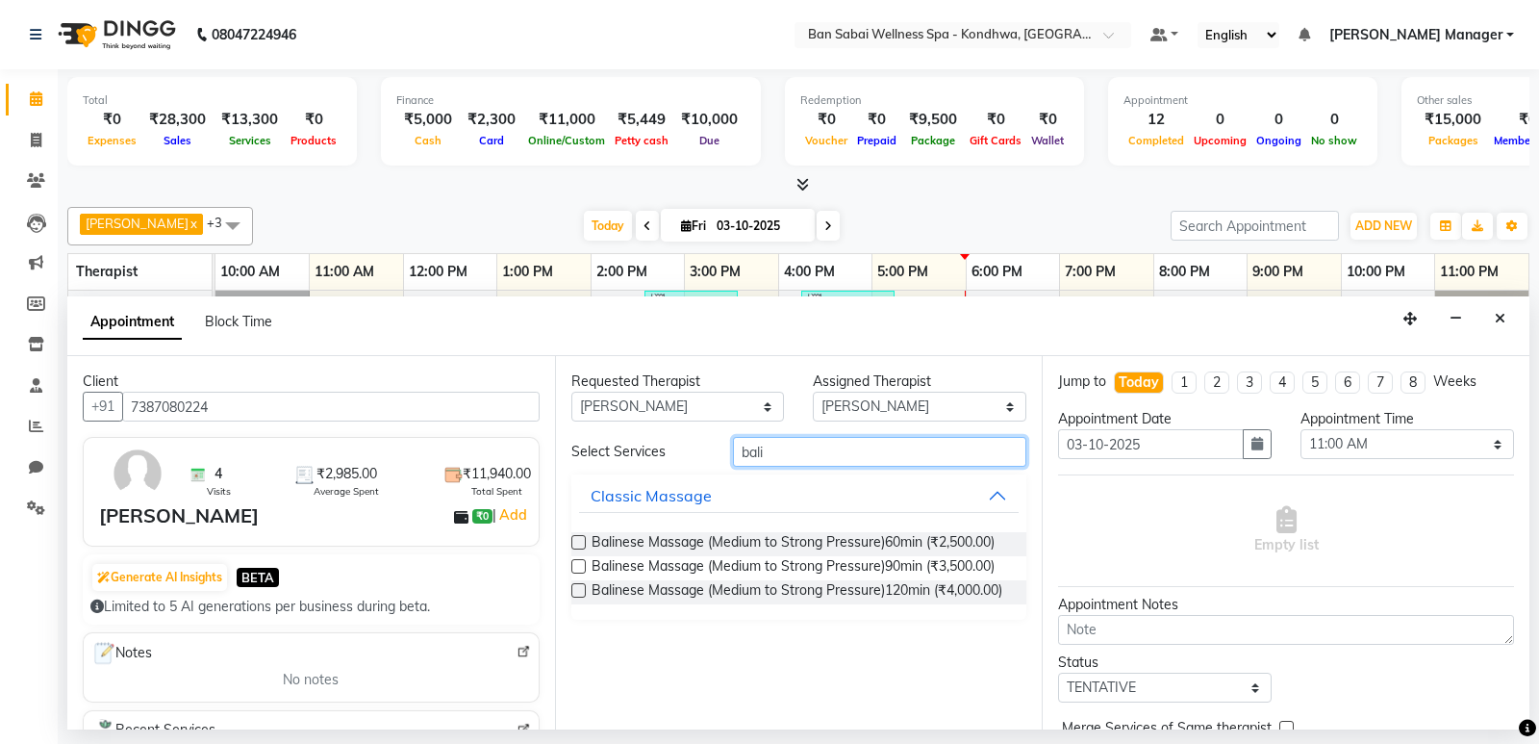
type input "bali"
click at [576, 540] on label at bounding box center [578, 542] width 14 height 14
click at [576, 540] on input "checkbox" at bounding box center [577, 544] width 13 height 13
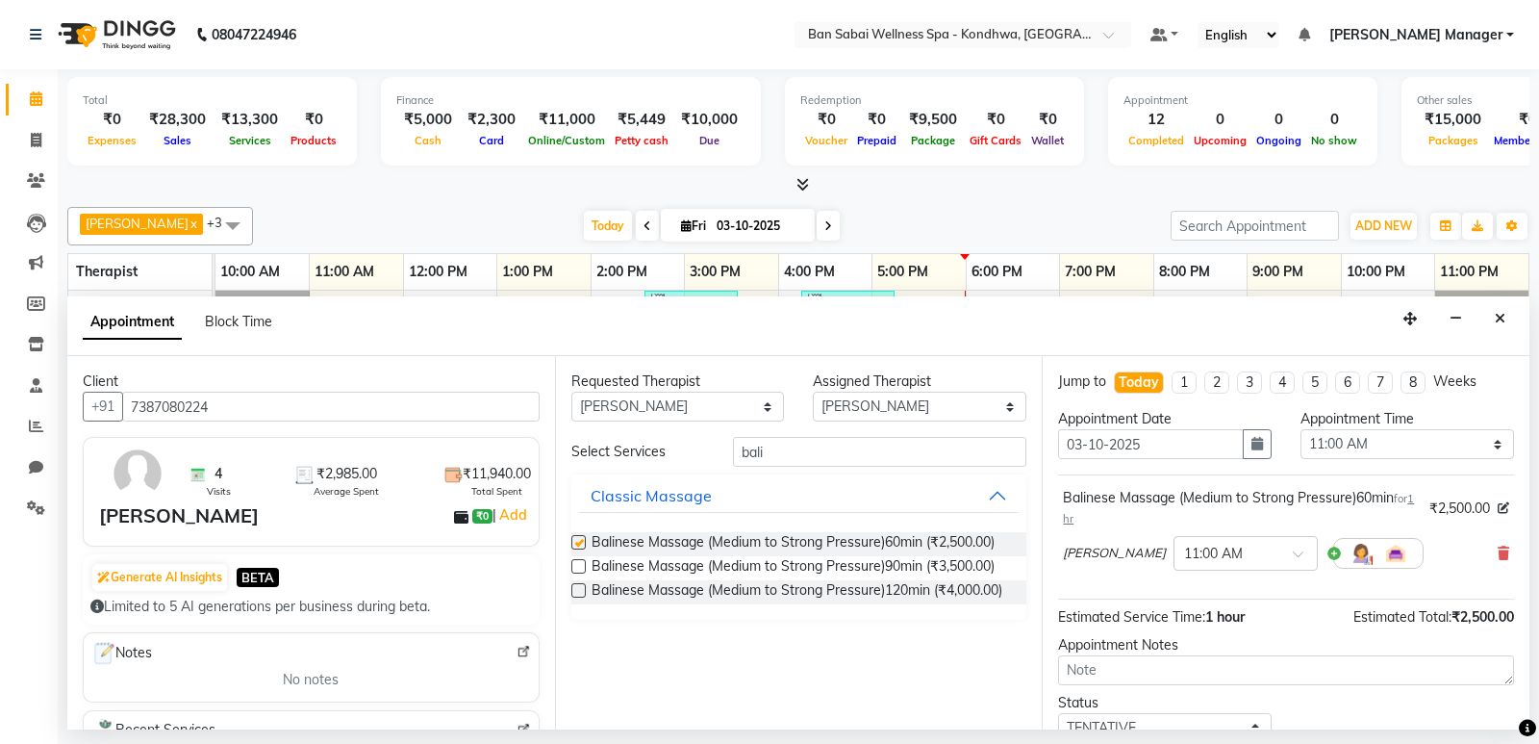
checkbox input "false"
click at [1184, 550] on input "text" at bounding box center [1226, 552] width 85 height 20
click at [1175, 619] on div "07:00 PM" at bounding box center [1246, 612] width 142 height 36
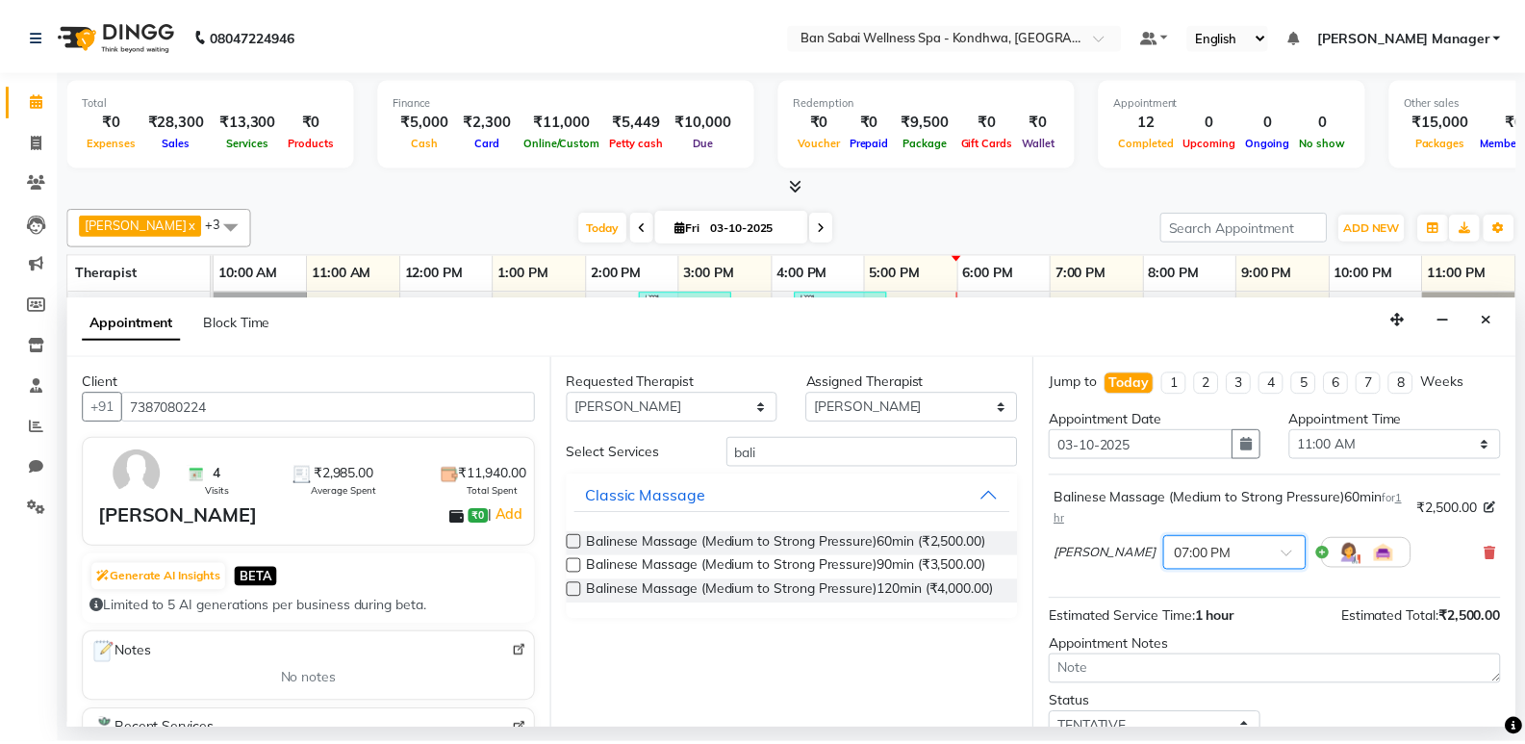
scroll to position [135, 0]
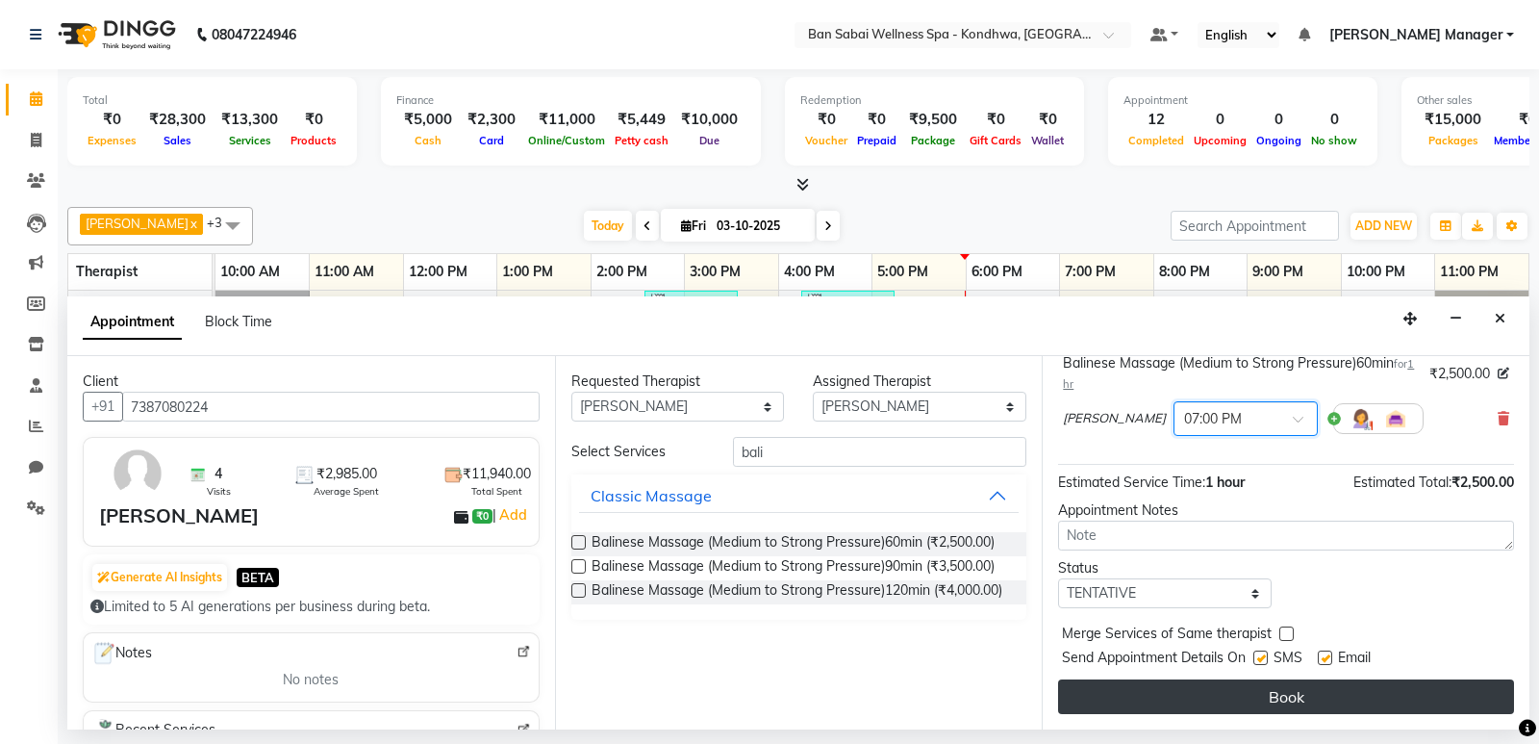
click at [1167, 689] on button "Book" at bounding box center [1286, 696] width 456 height 35
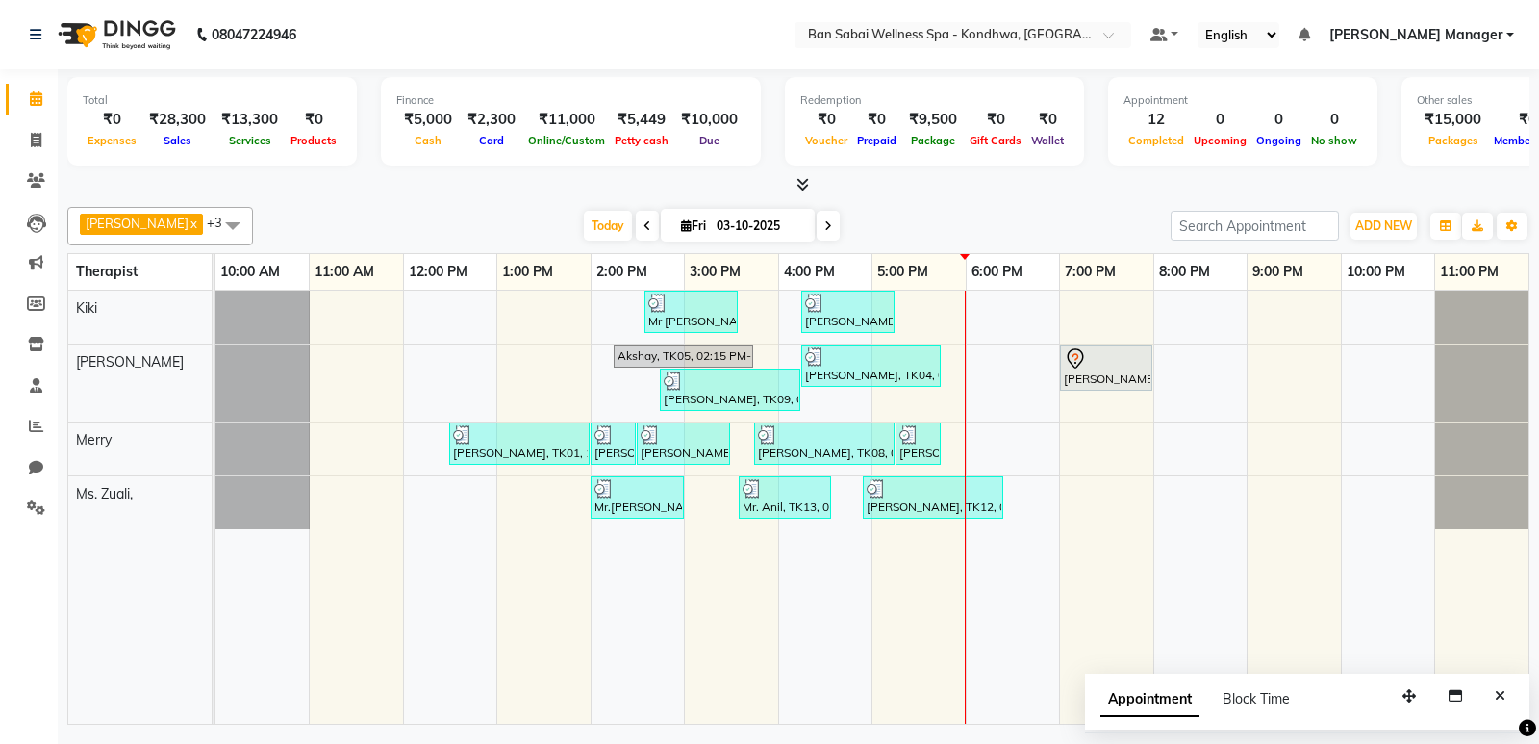
click at [371, 168] on div "Total ₹0 Expenses ₹28,300 Sales ₹13,300 Services ₹0 Products Finance ₹5,000 Cas…" at bounding box center [798, 124] width 1462 height 94
click at [644, 220] on icon at bounding box center [648, 226] width 8 height 12
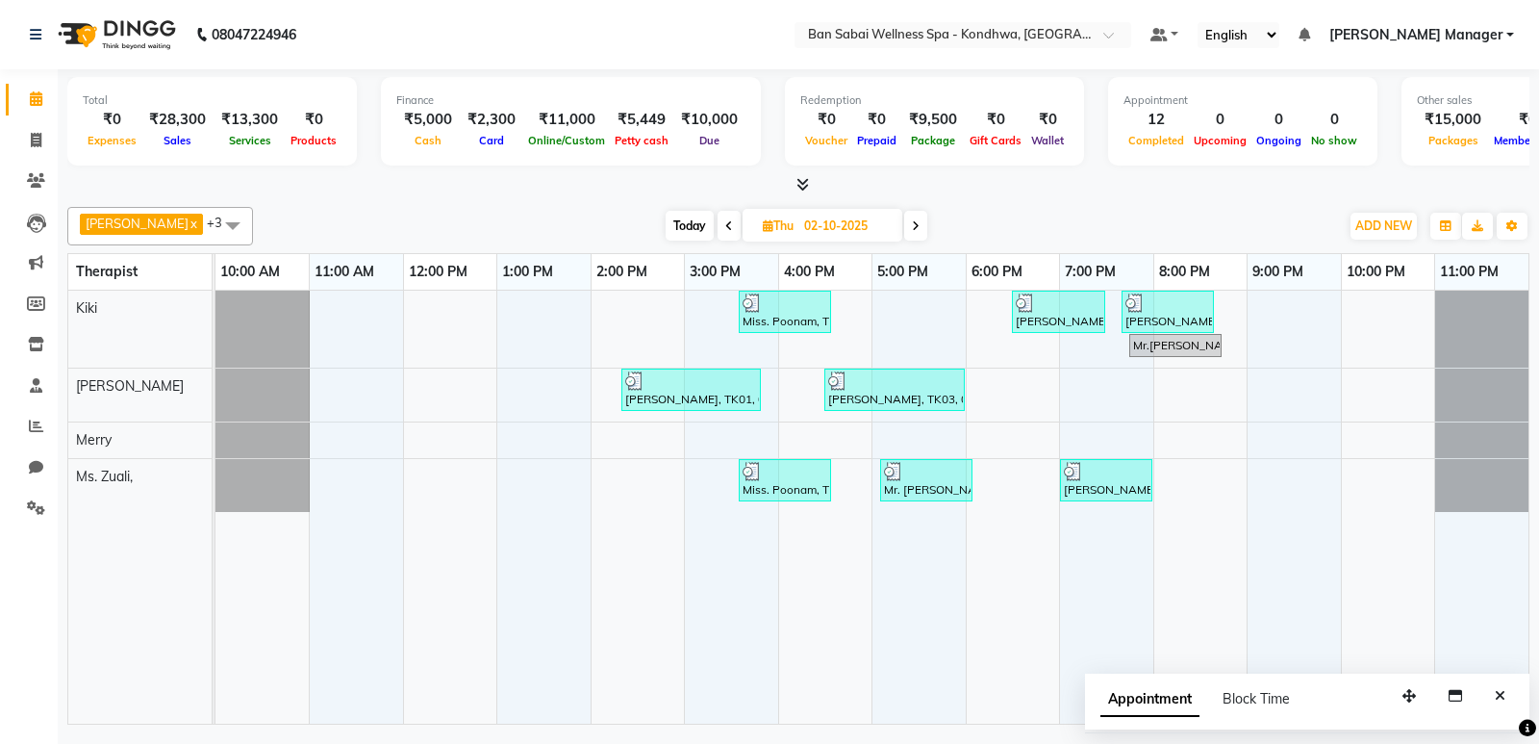
click at [904, 221] on span at bounding box center [915, 226] width 23 height 30
type input "03-10-2025"
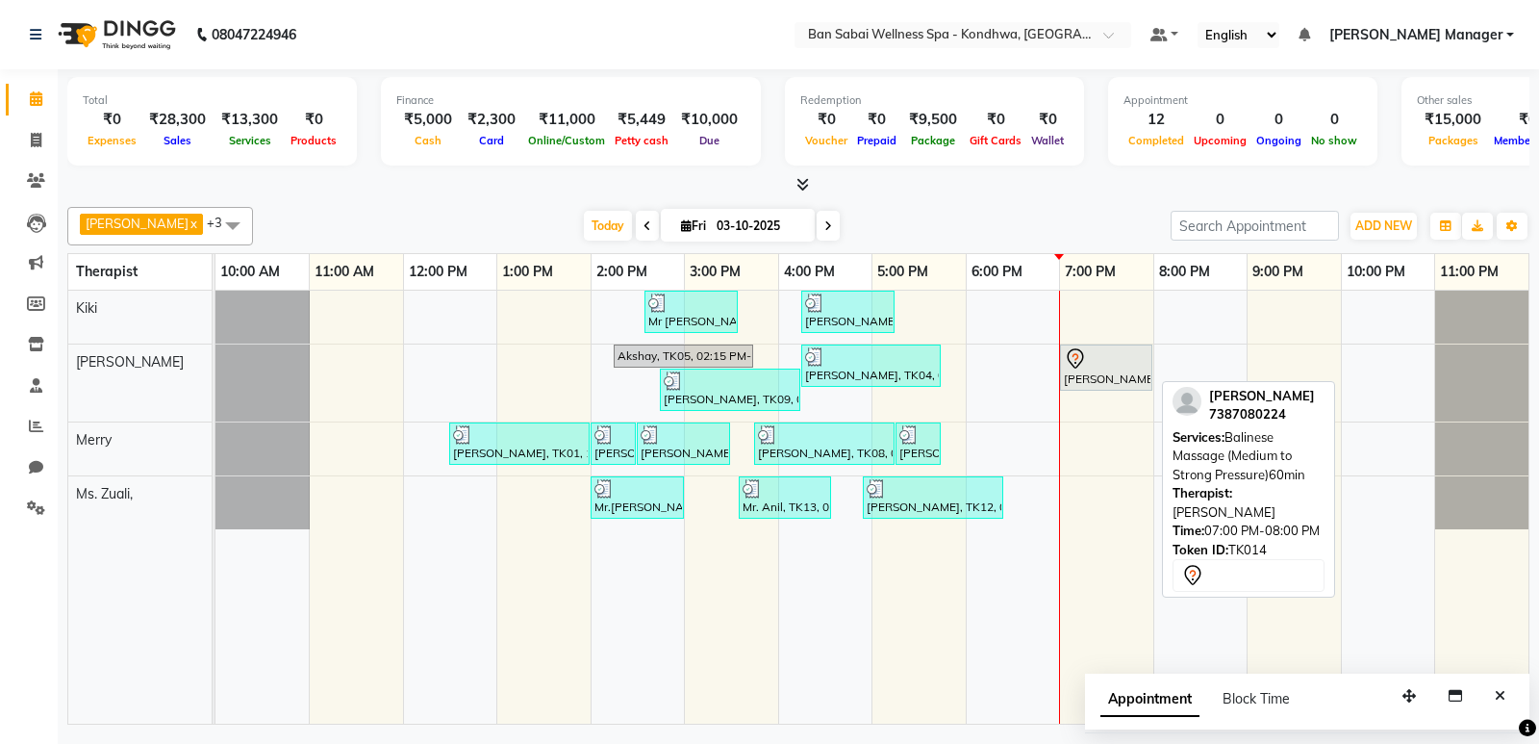
click at [1071, 370] on div "Mr. Rohit Mahalingam, TK14, 07:00 PM-08:00 PM, Balinese Massage (Medium to Stro…" at bounding box center [1106, 367] width 89 height 40
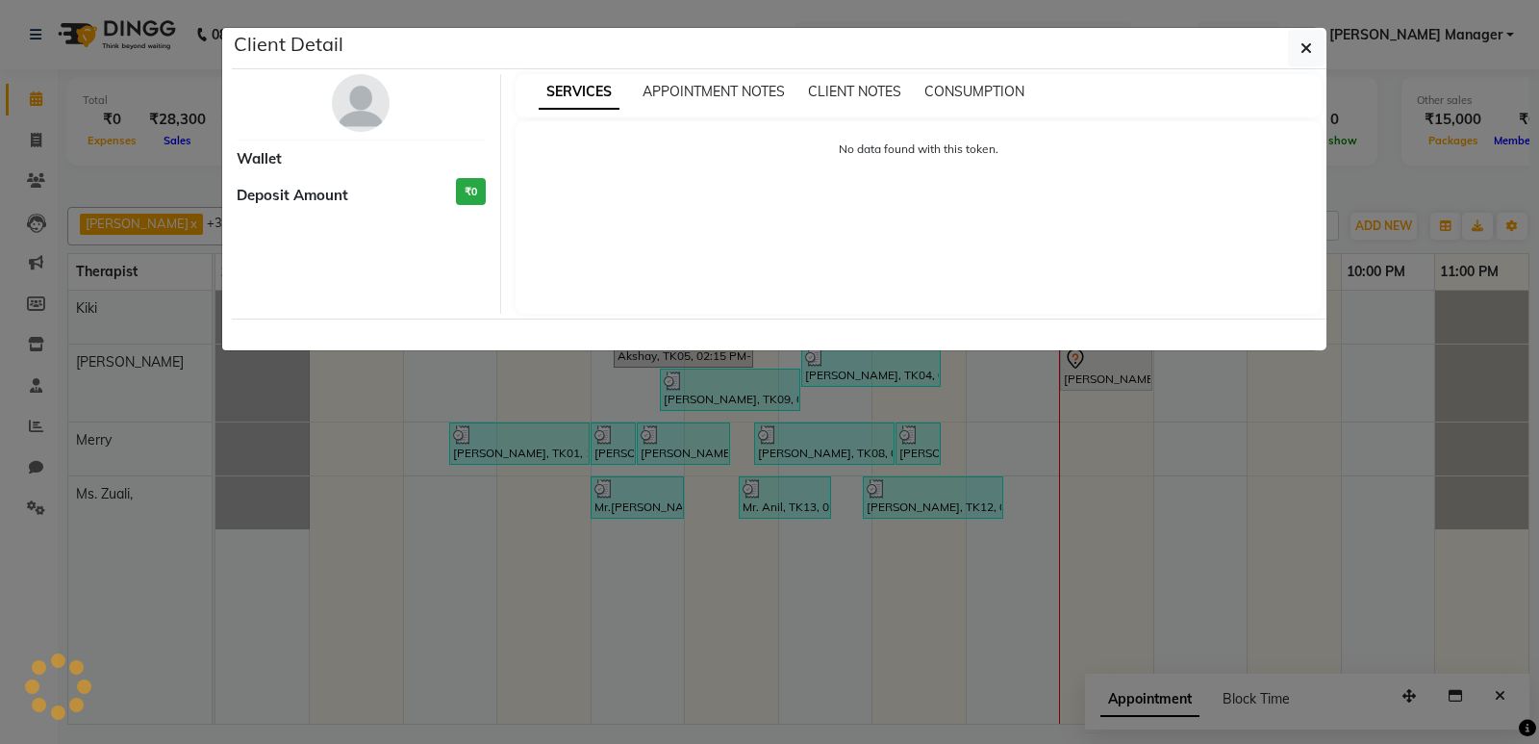
select select "7"
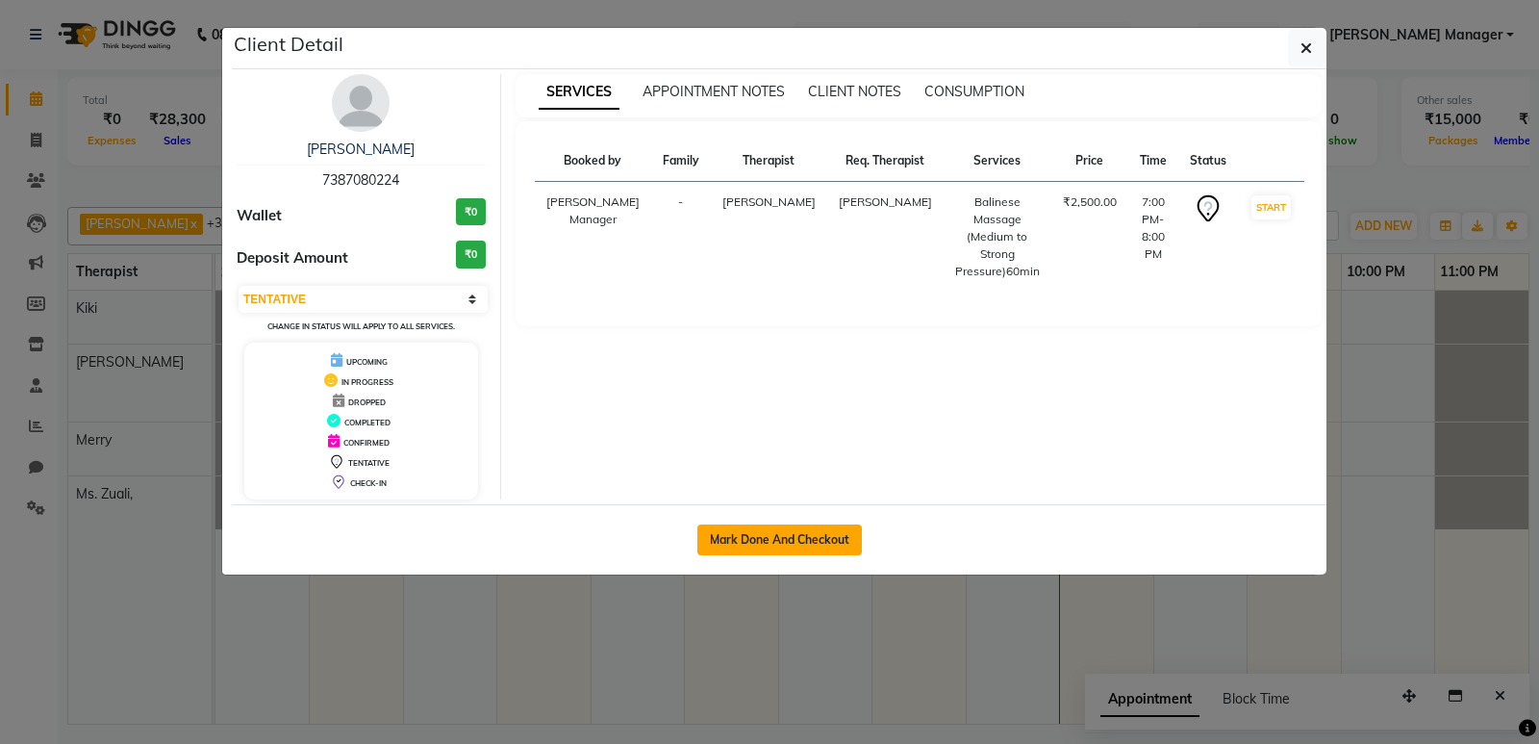
click at [801, 534] on button "Mark Done And Checkout" at bounding box center [780, 539] width 165 height 31
select select "service"
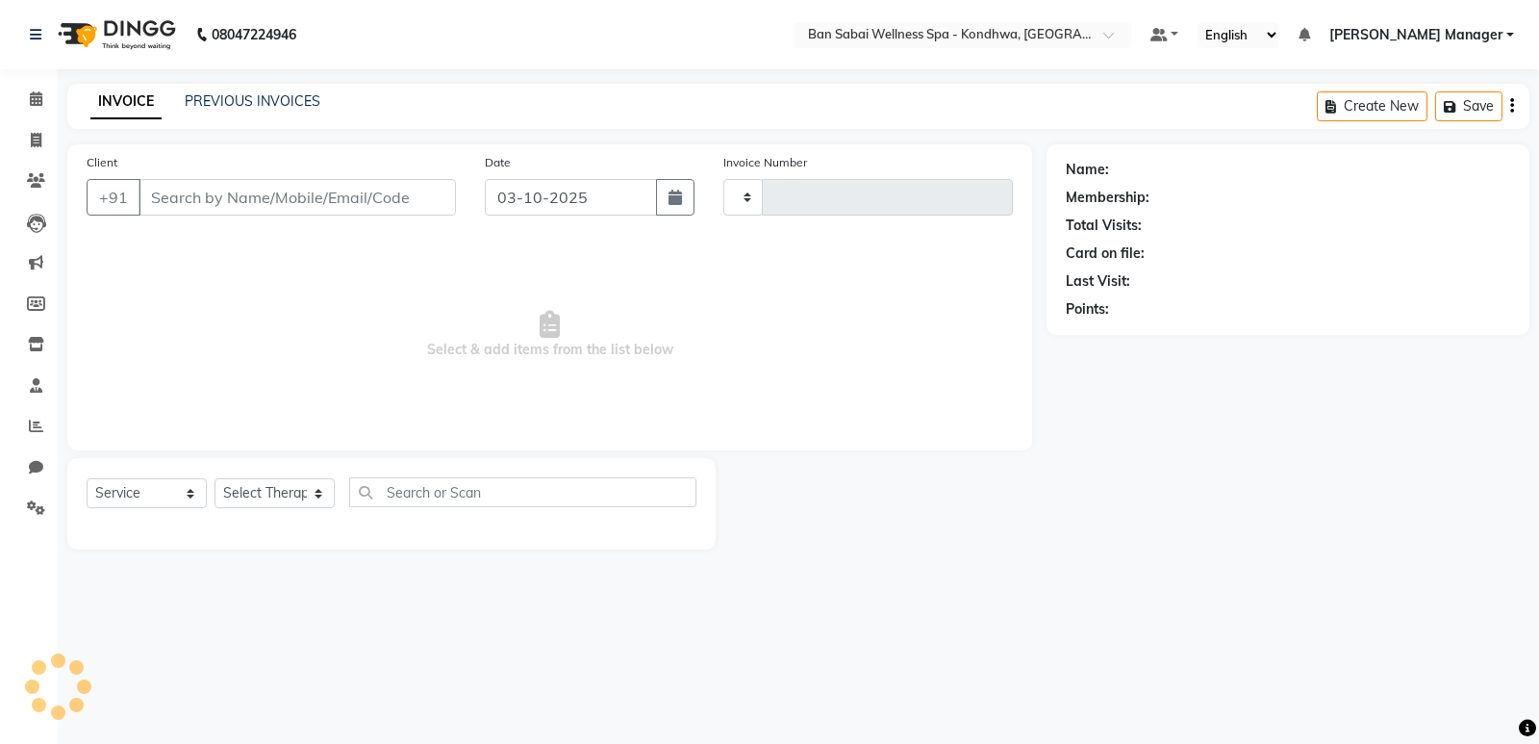
type input "1778"
select select "8227"
type input "7387080224"
select select "78604"
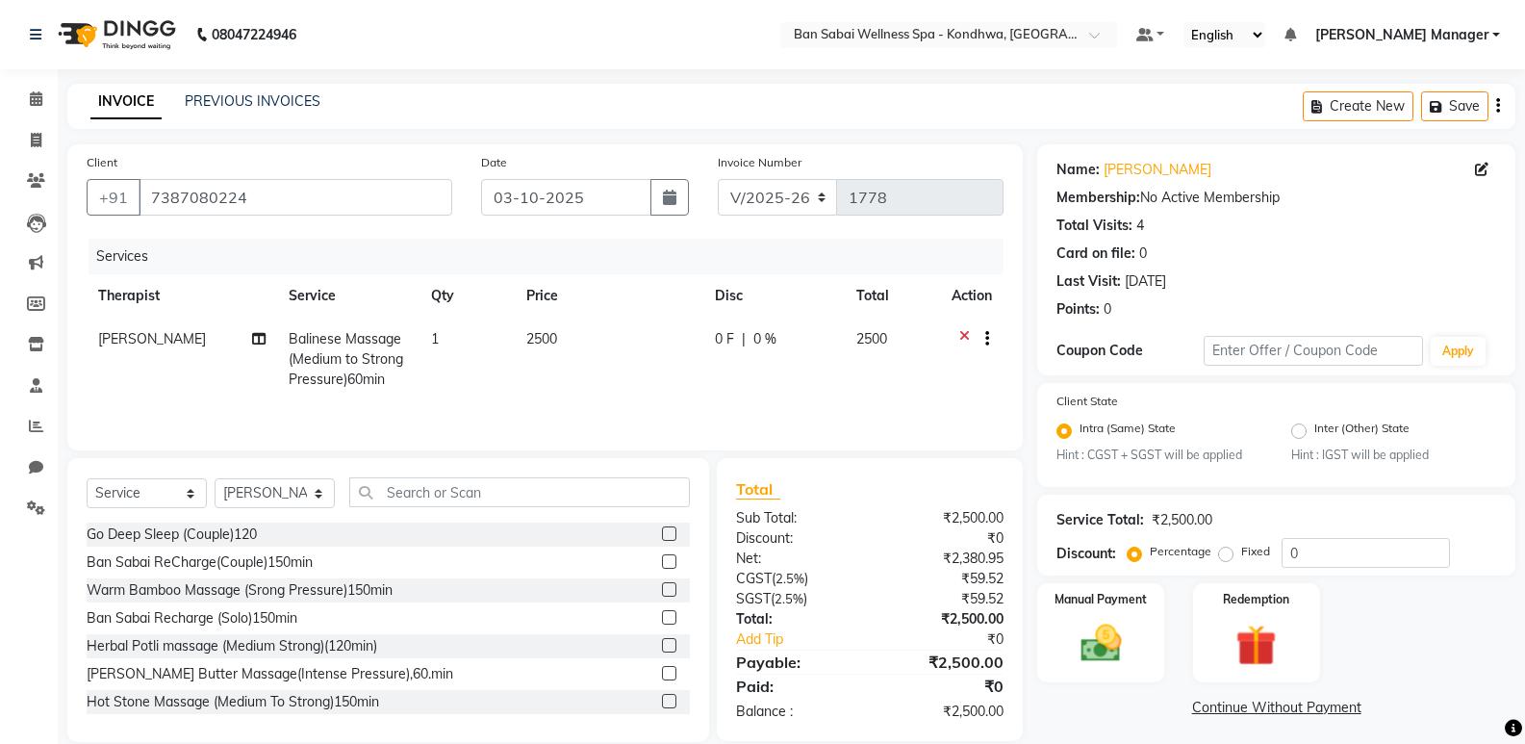
click at [1241, 557] on label "Fixed" at bounding box center [1255, 551] width 29 height 17
click at [1227, 557] on input "Fixed" at bounding box center [1229, 551] width 13 height 13
radio input "true"
click at [1283, 549] on input "0" at bounding box center [1366, 553] width 168 height 30
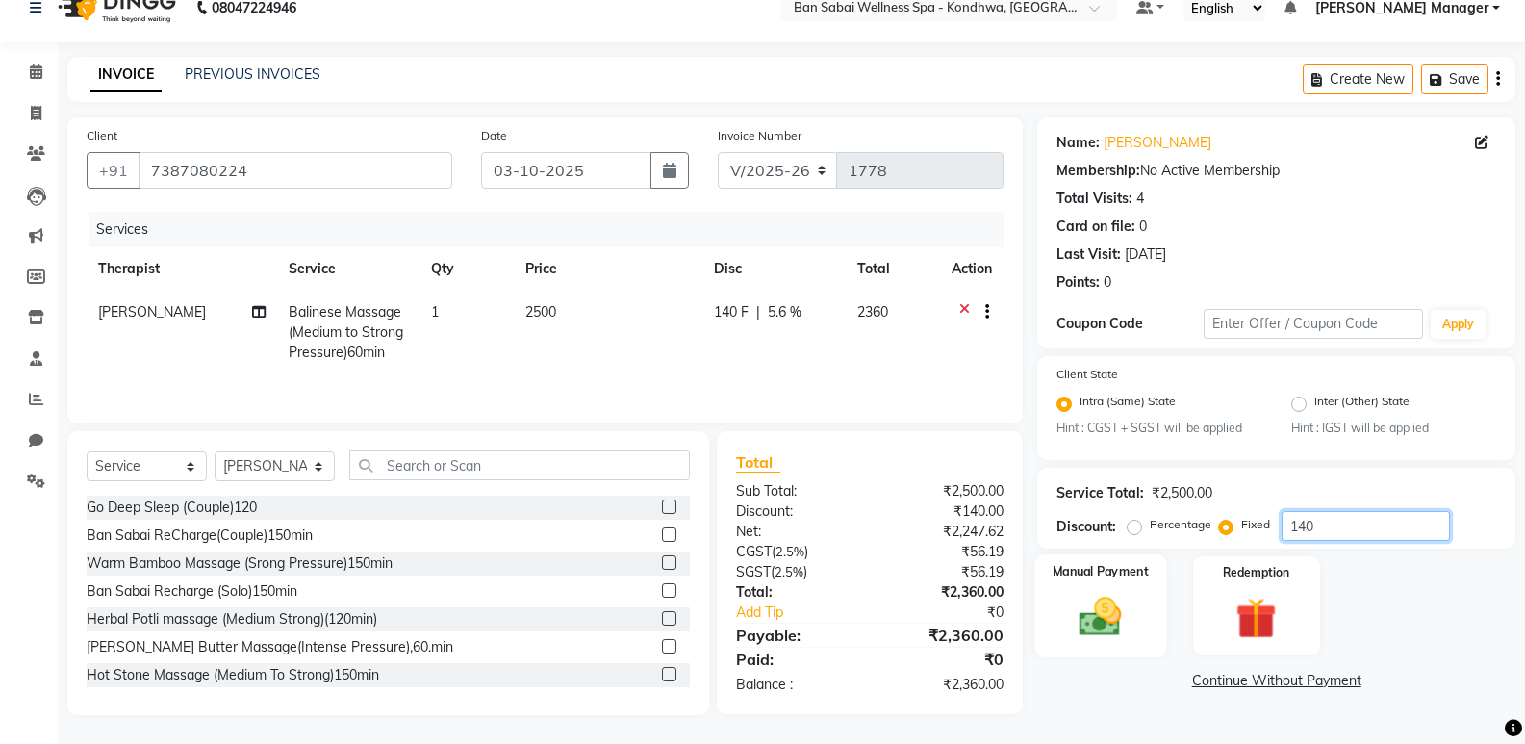
type input "140"
click at [1147, 627] on div "Manual Payment" at bounding box center [1101, 605] width 132 height 103
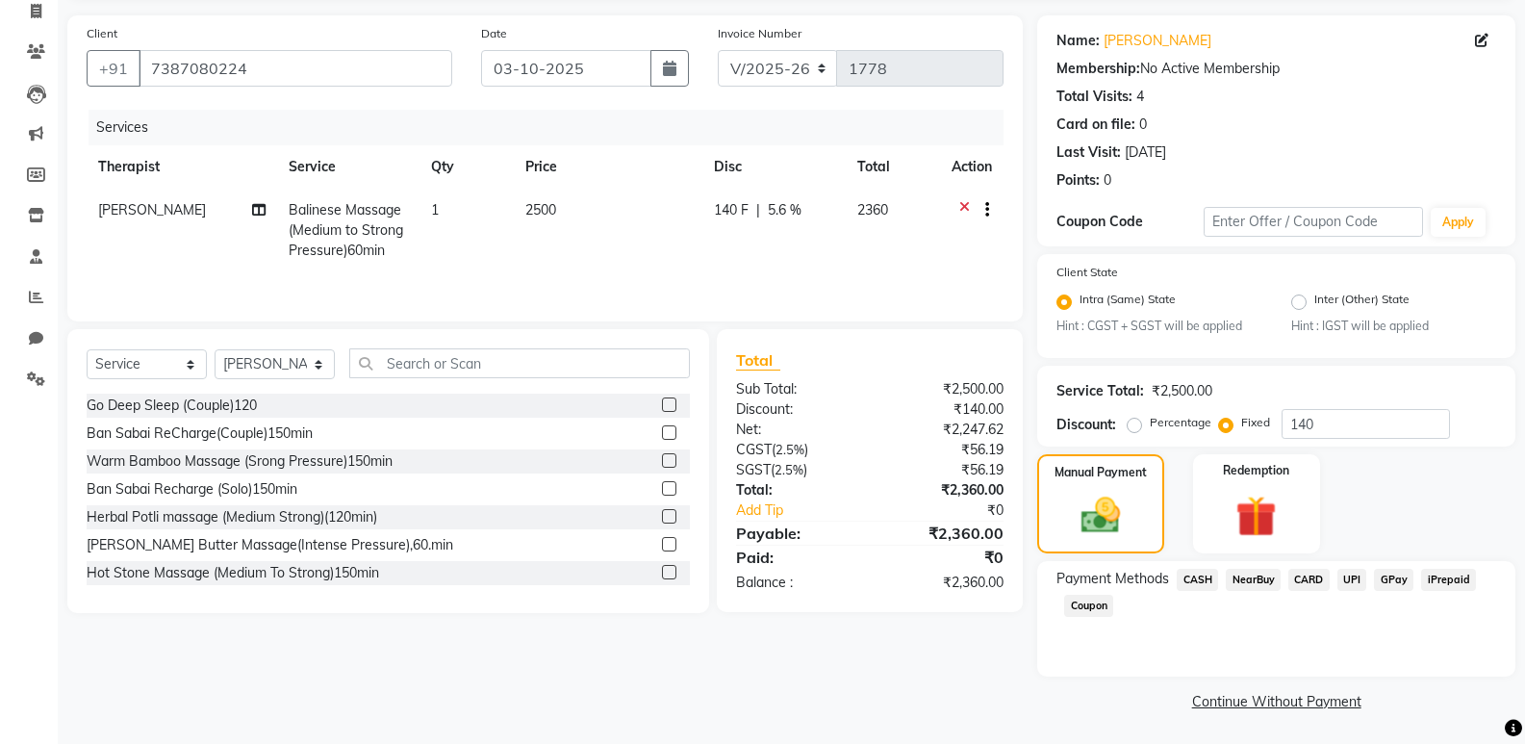
scroll to position [130, 0]
click at [1346, 580] on span "UPI" at bounding box center [1352, 579] width 30 height 22
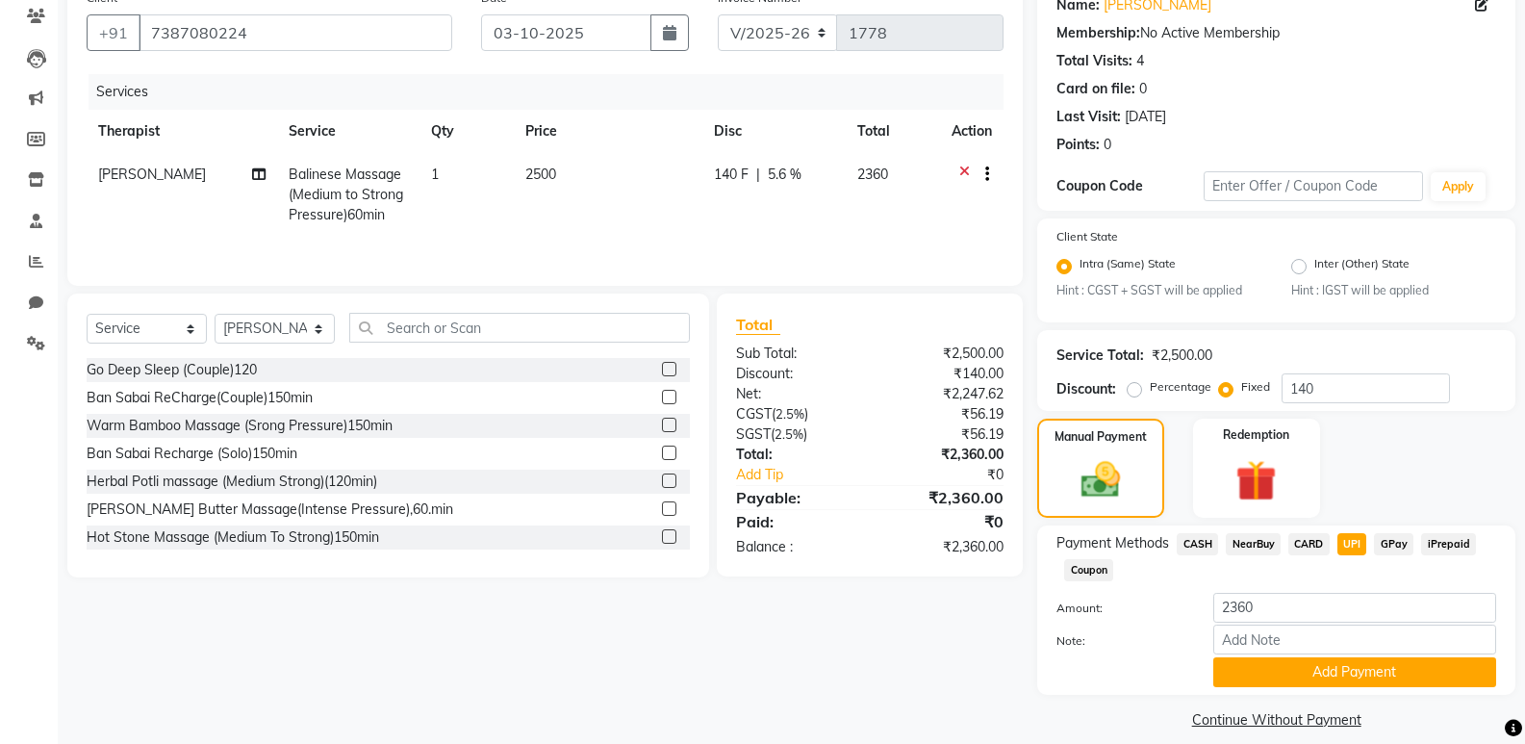
scroll to position [184, 0]
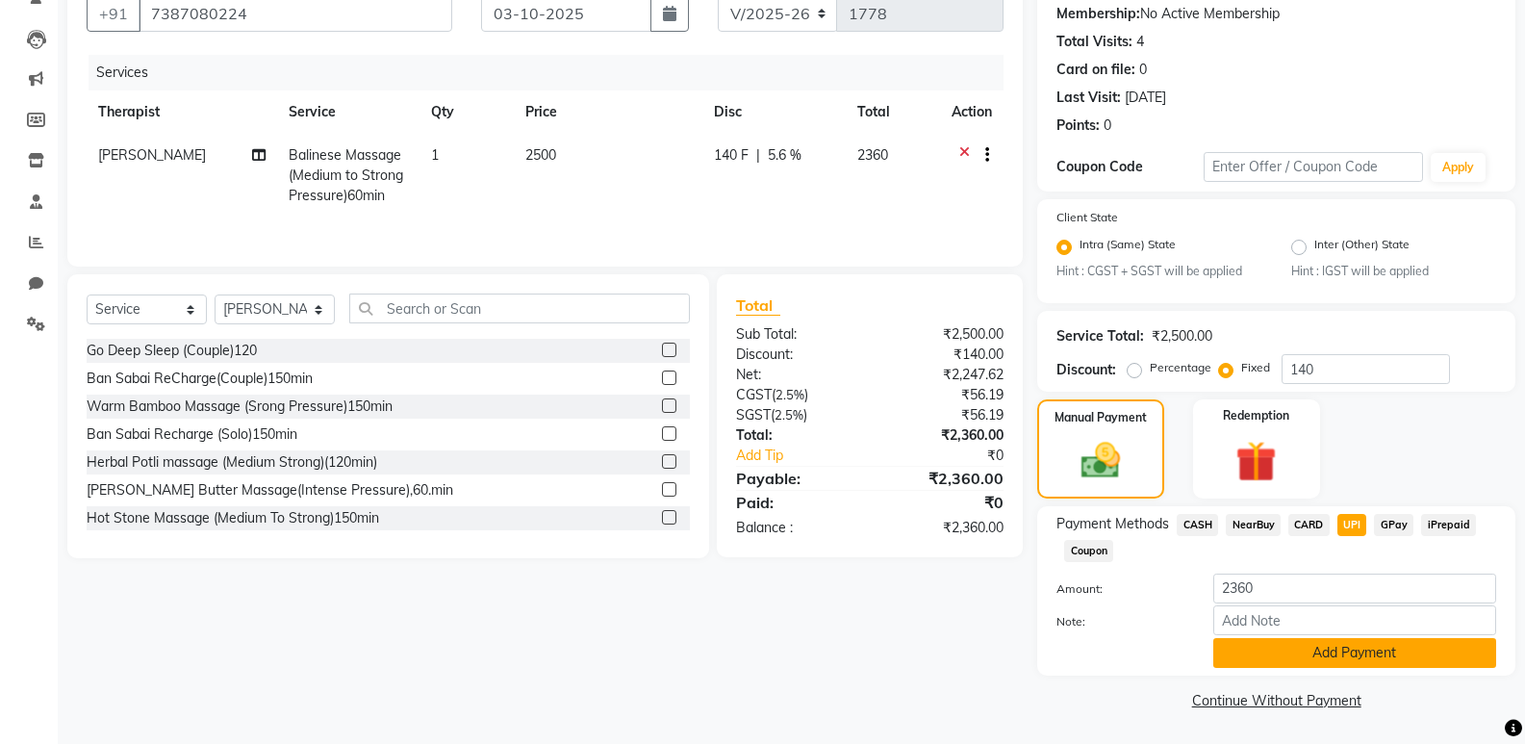
click at [1286, 649] on button "Add Payment" at bounding box center [1354, 653] width 283 height 30
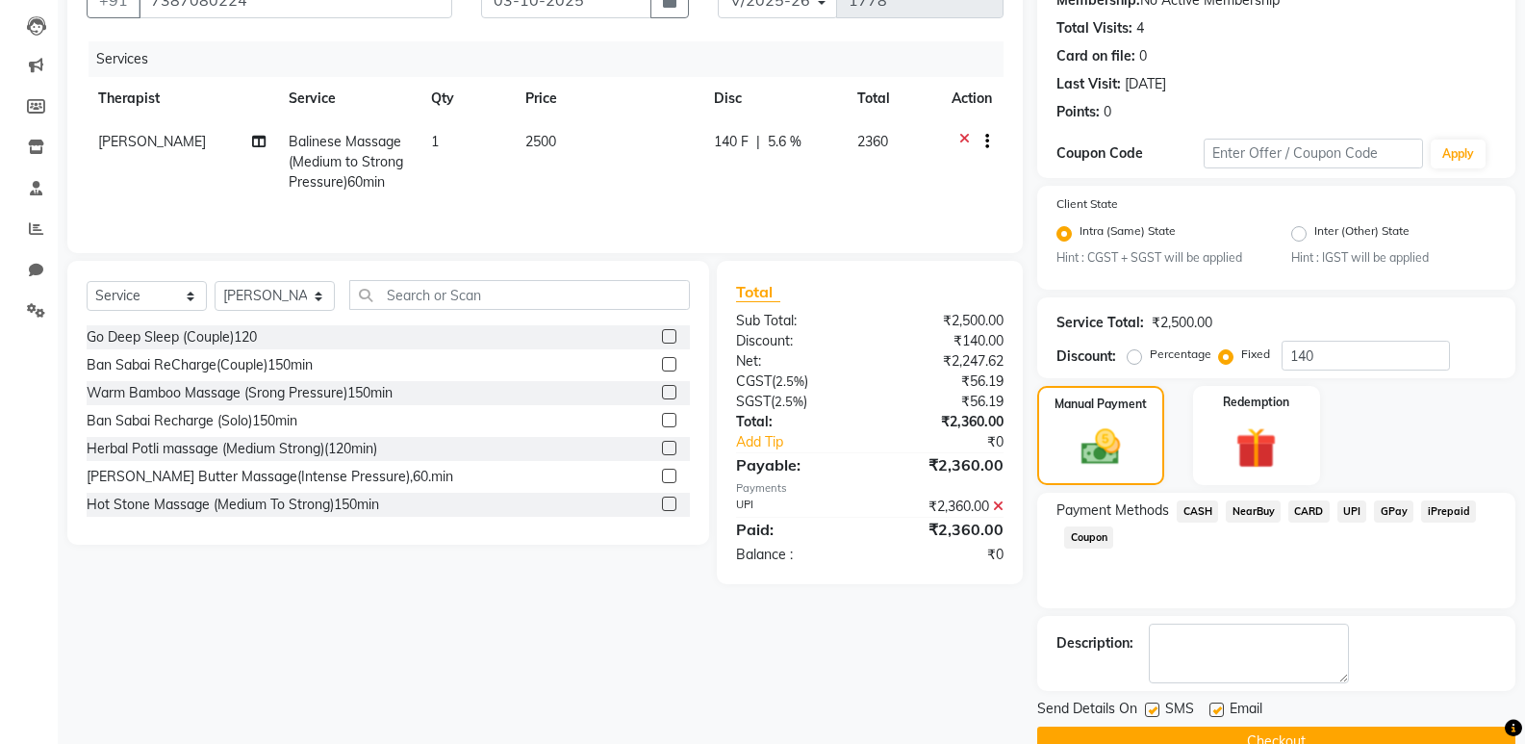
scroll to position [239, 0]
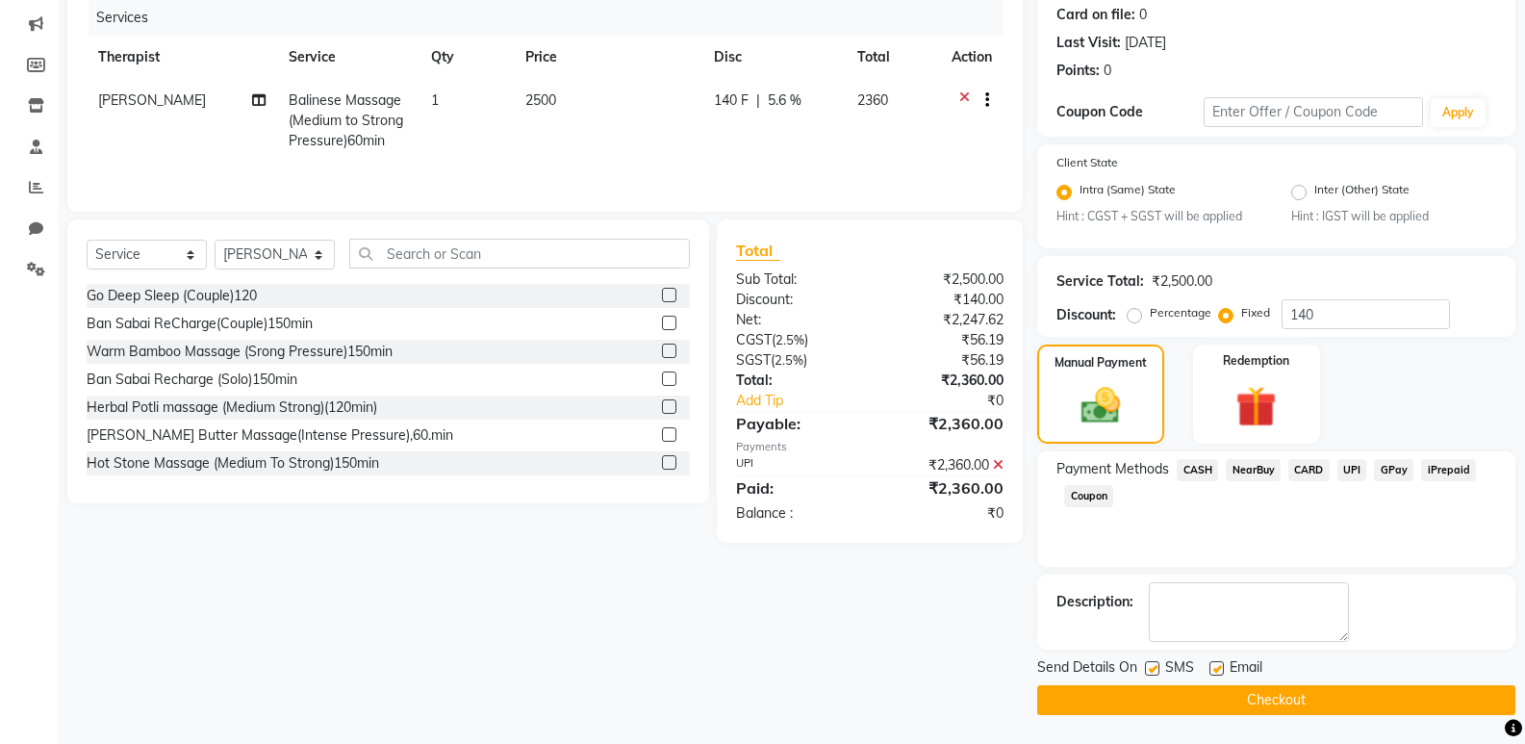
click at [1333, 688] on button "Checkout" at bounding box center [1276, 700] width 478 height 30
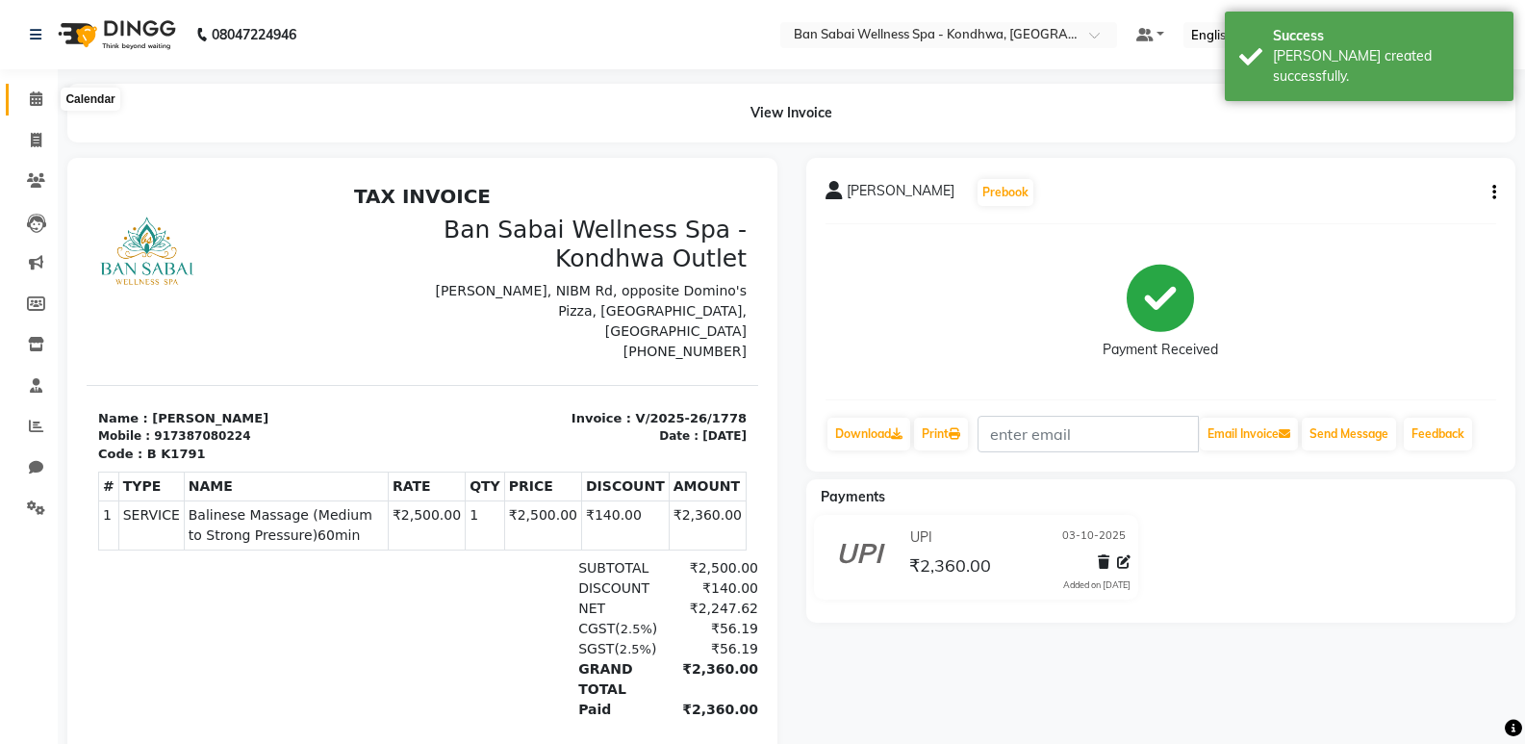
click at [37, 100] on icon at bounding box center [36, 98] width 13 height 14
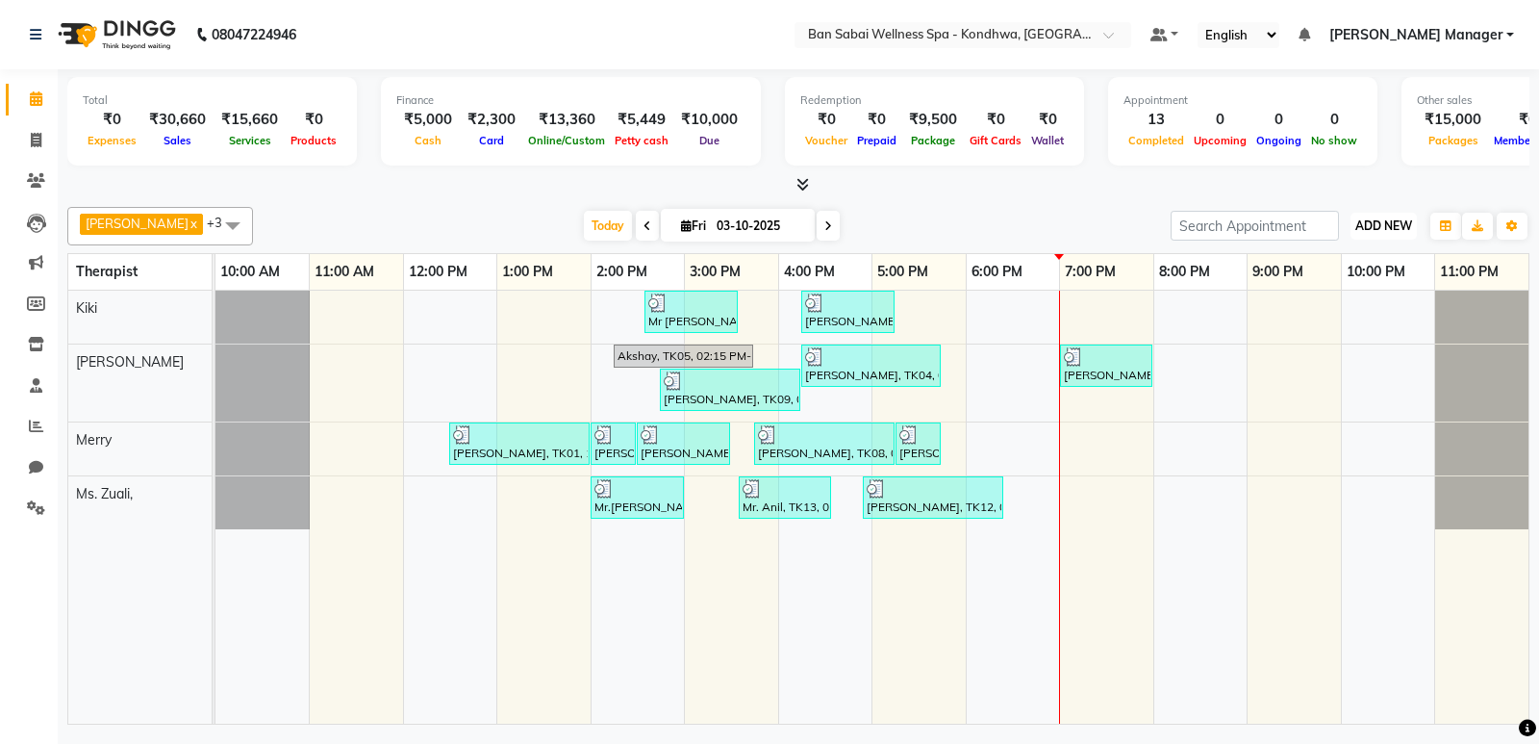
click at [1358, 218] on span "ADD NEW" at bounding box center [1384, 225] width 57 height 14
click at [1286, 255] on button "Add Appointment" at bounding box center [1340, 262] width 152 height 25
select select "660"
select select "tentative"
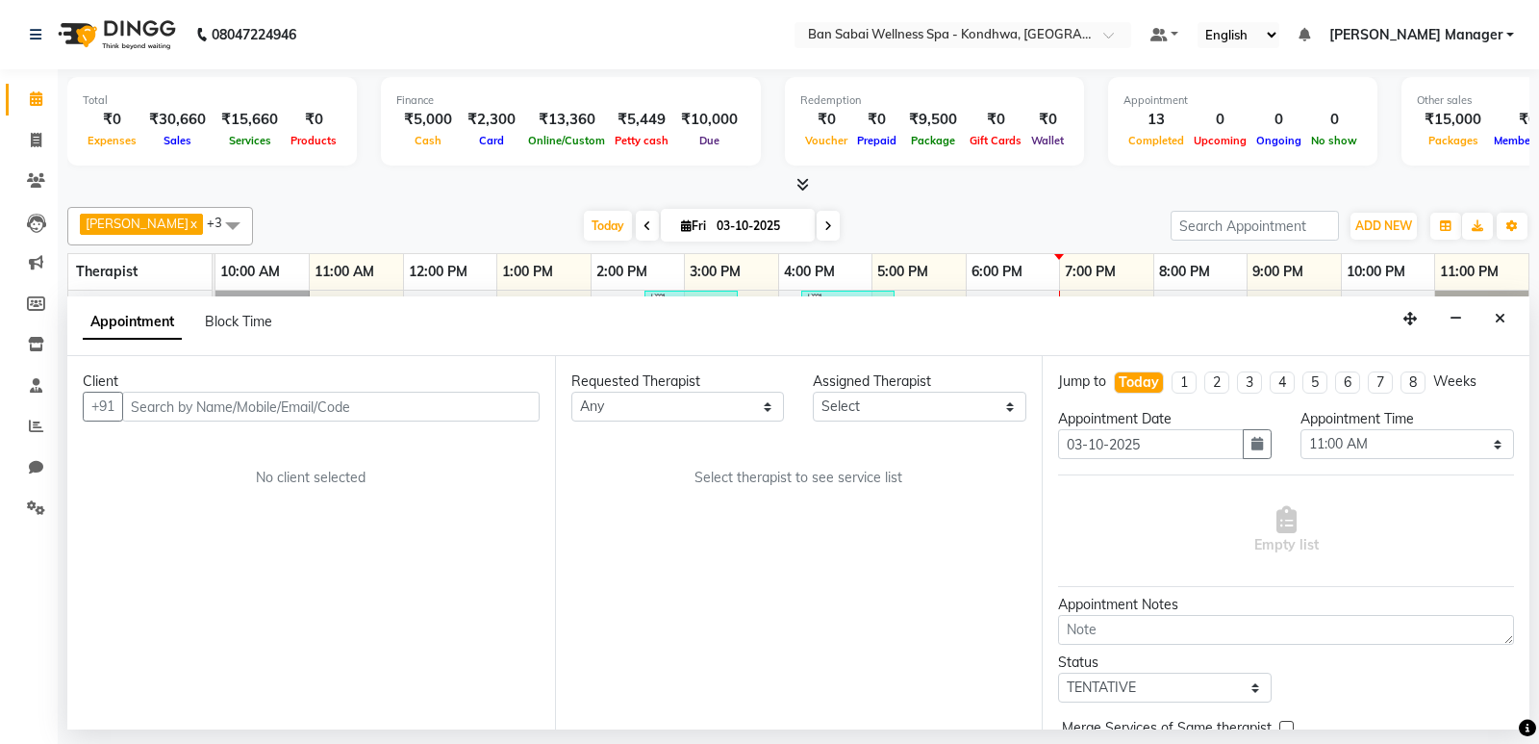
click at [373, 414] on input "text" at bounding box center [331, 407] width 418 height 30
type input "7"
type input "a"
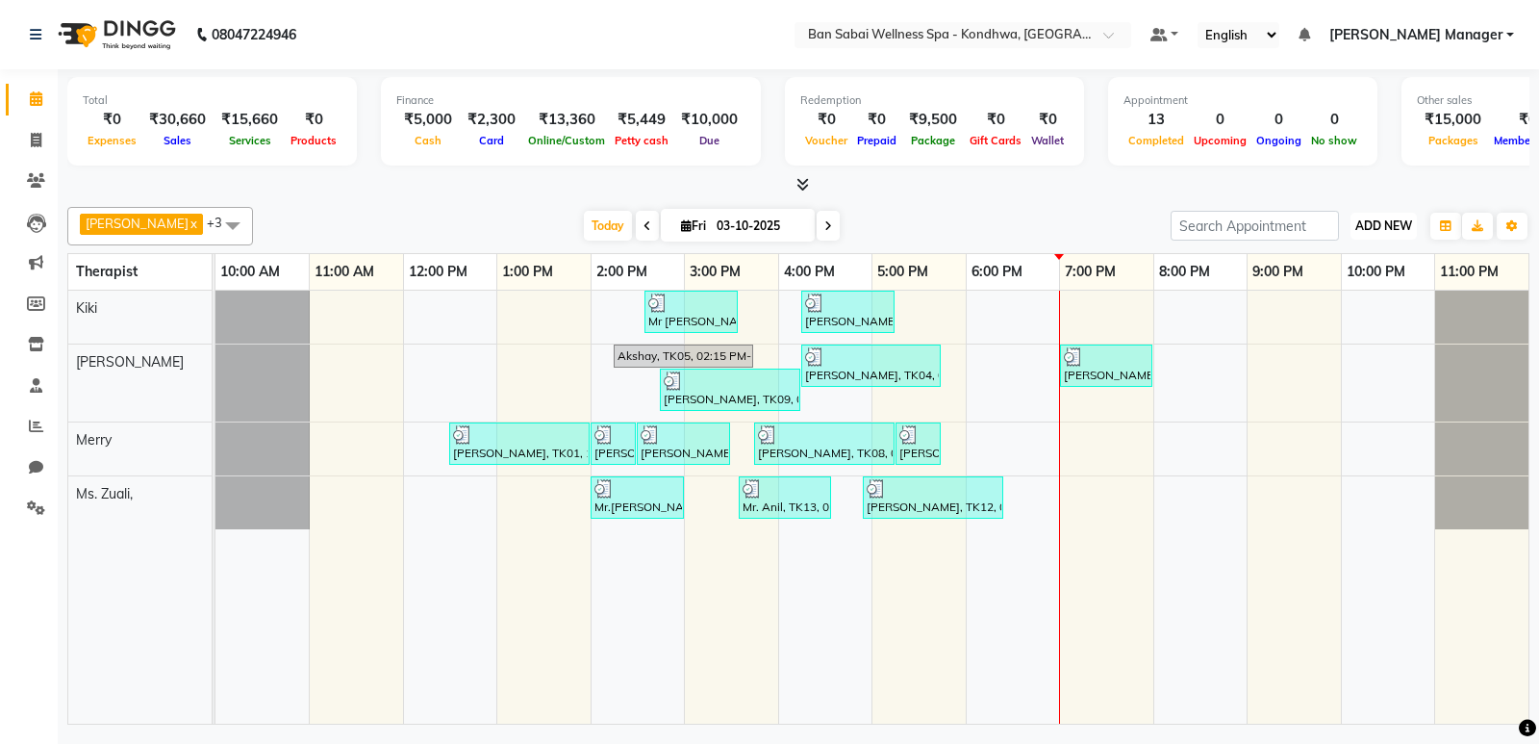
click at [1401, 228] on span "ADD NEW" at bounding box center [1384, 225] width 57 height 14
click at [1356, 225] on span "ADD NEW" at bounding box center [1384, 225] width 57 height 14
click at [1369, 226] on span "ADD NEW" at bounding box center [1384, 225] width 57 height 14
click at [1361, 257] on button "Add Appointment" at bounding box center [1340, 262] width 152 height 25
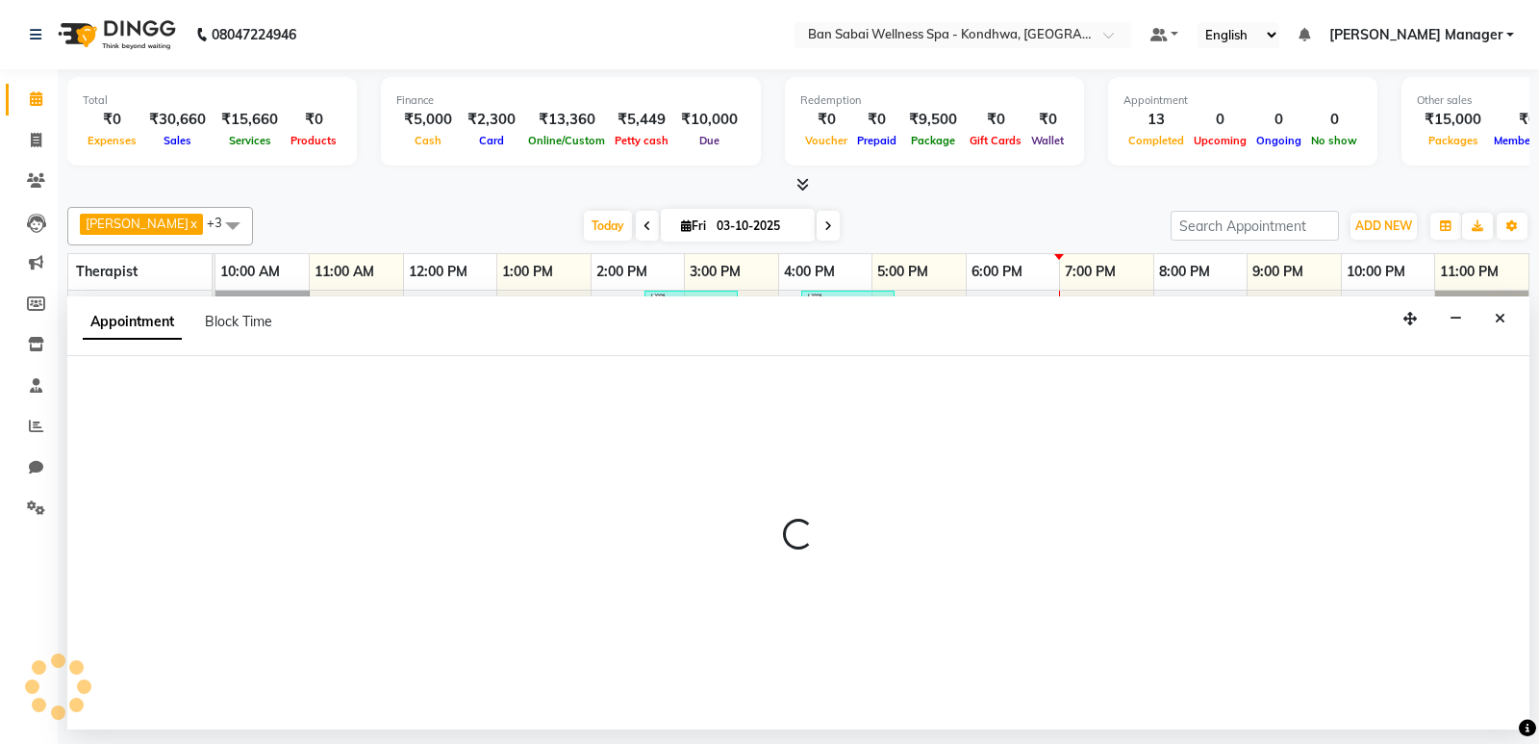
select select "660"
select select "tentative"
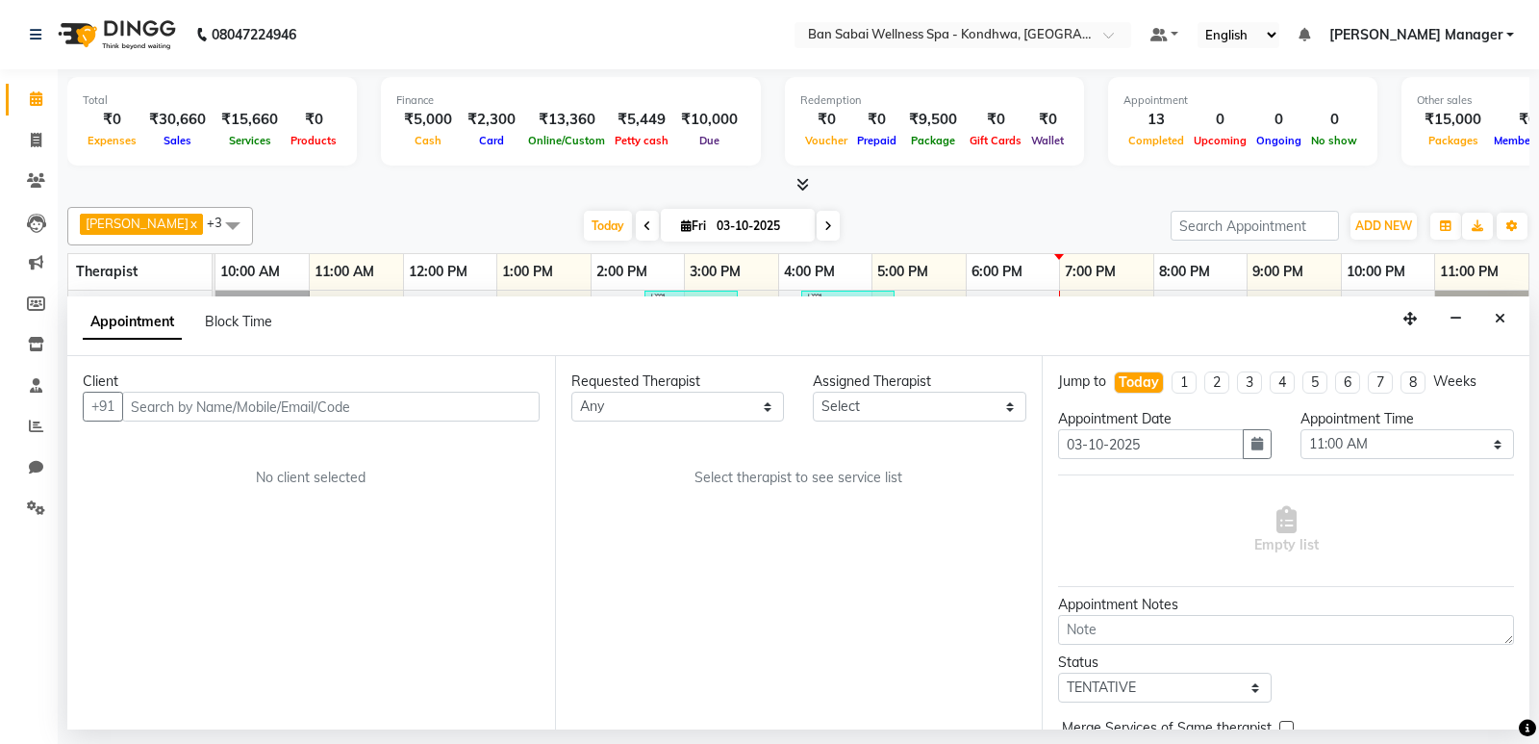
click at [286, 418] on input "text" at bounding box center [331, 407] width 418 height 30
type input "a"
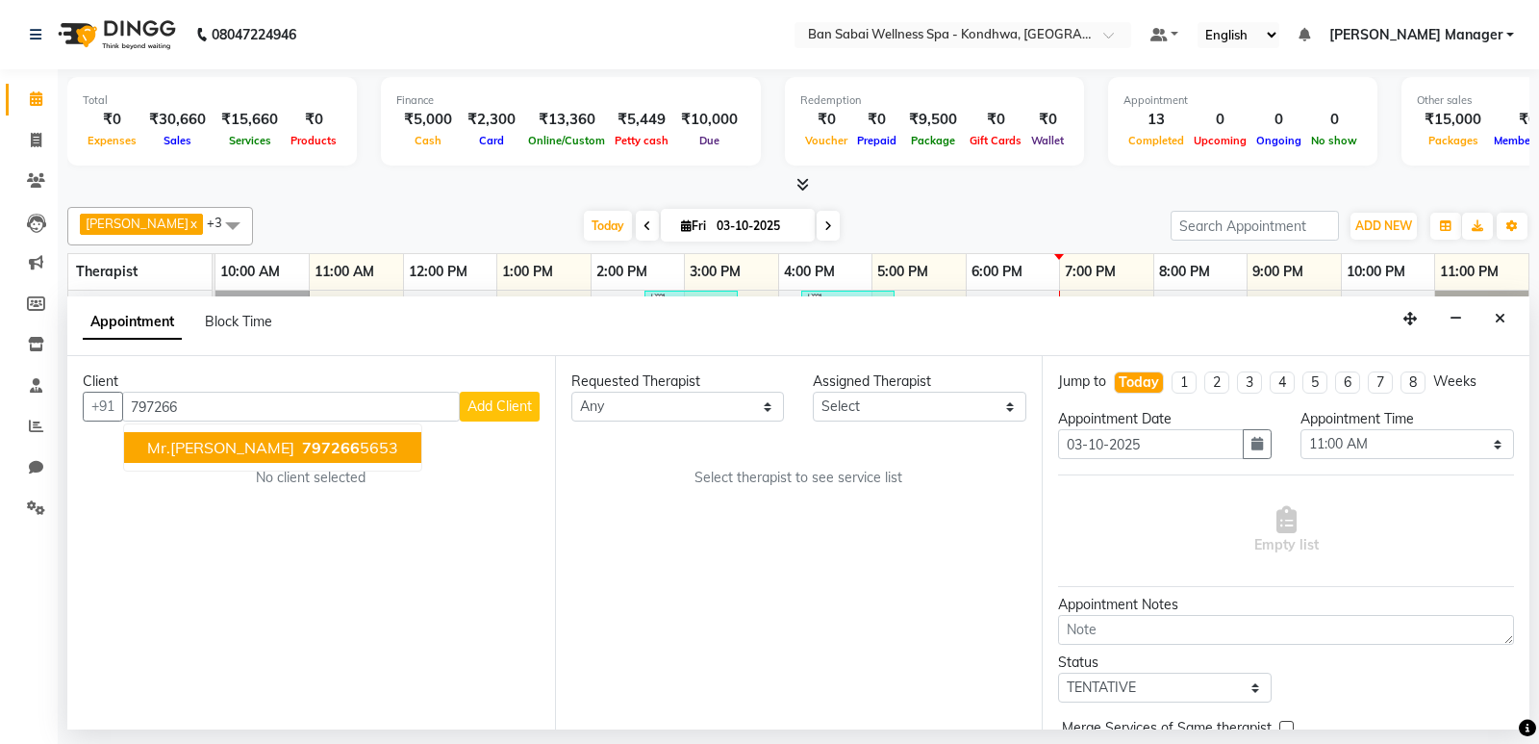
click at [302, 451] on span "797266" at bounding box center [331, 447] width 58 height 19
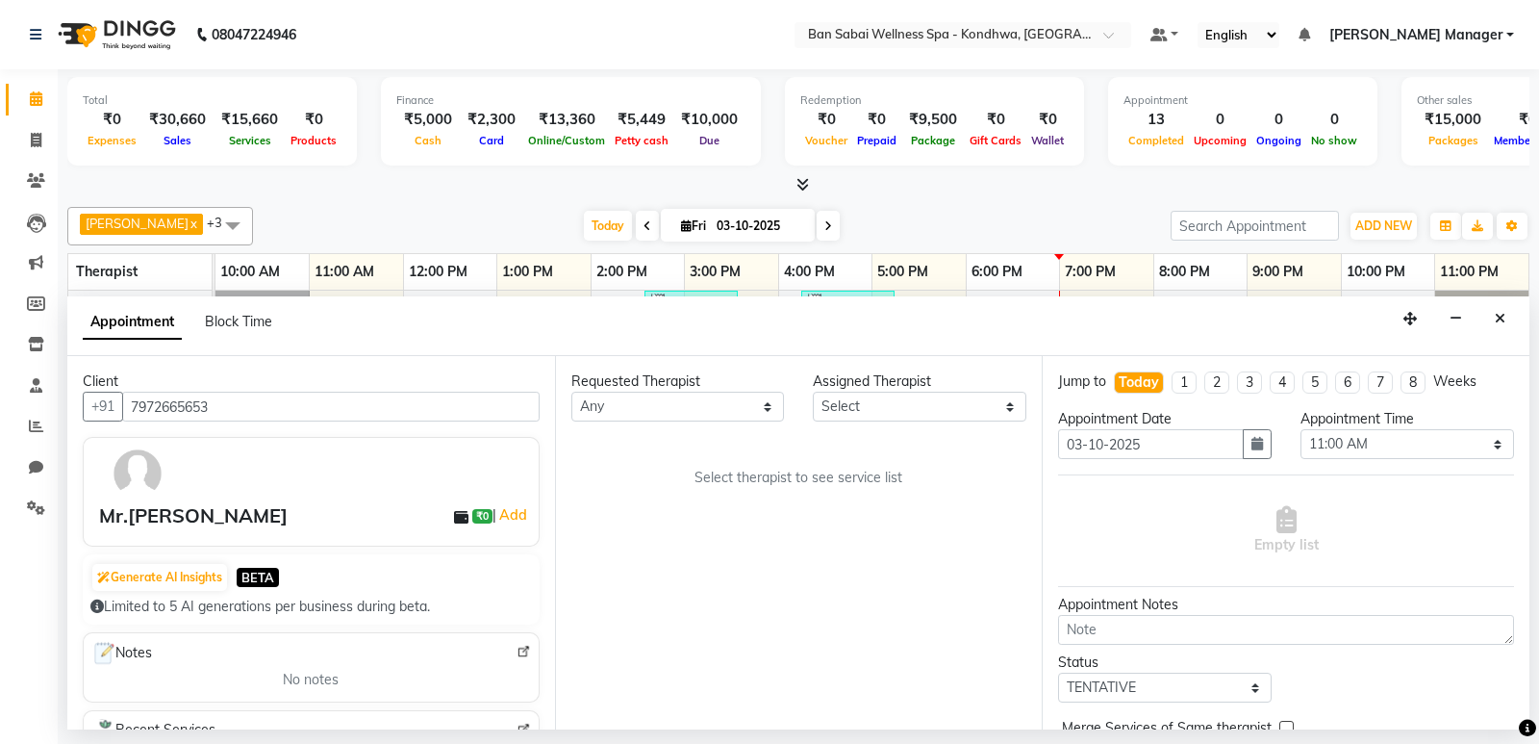
type input "7972665653"
click at [646, 406] on select "Any Kiki [PERSON_NAME] [PERSON_NAME] Ms. Zuali," at bounding box center [678, 407] width 214 height 30
select select "78586"
click at [571, 392] on select "Any Kiki [PERSON_NAME] [PERSON_NAME] Ms. Zuali," at bounding box center [678, 407] width 214 height 30
select select "78586"
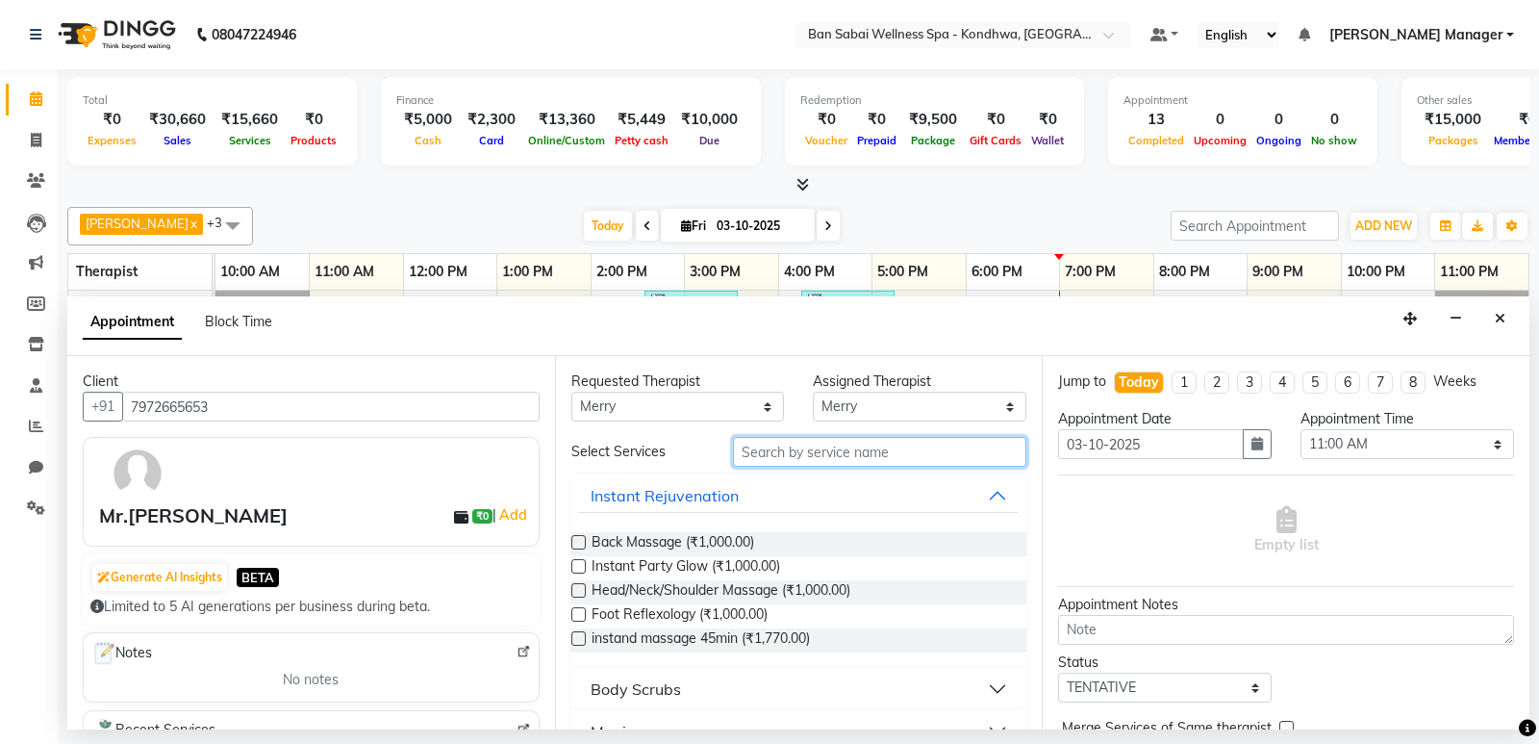
click at [811, 462] on input "text" at bounding box center [880, 452] width 294 height 30
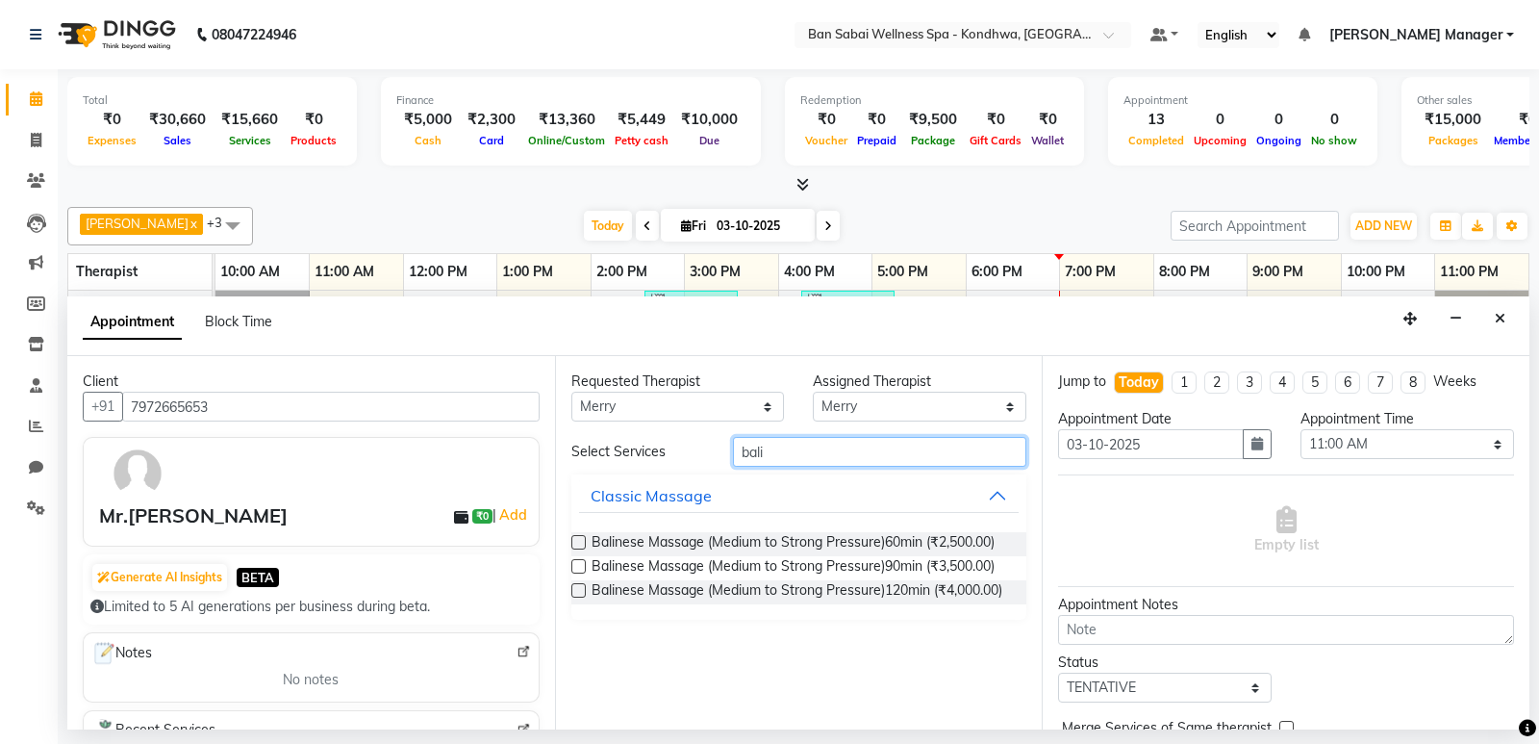
type input "bali"
click at [580, 544] on label at bounding box center [578, 542] width 14 height 14
click at [580, 544] on input "checkbox" at bounding box center [577, 544] width 13 height 13
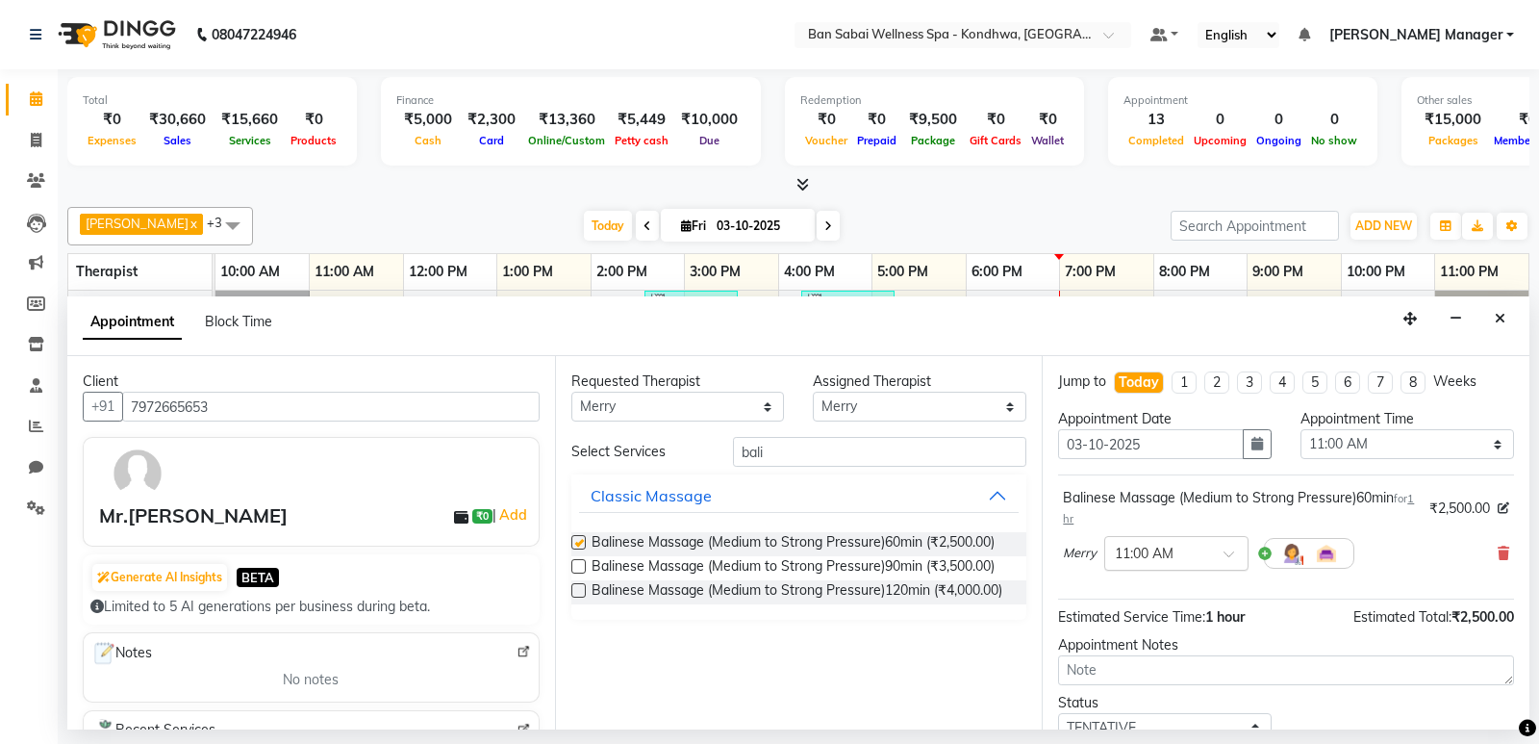
checkbox input "false"
click at [1191, 532] on div "Merry × 11:00 AM" at bounding box center [1209, 553] width 292 height 50
click at [1193, 554] on input "text" at bounding box center [1157, 552] width 85 height 20
click at [1154, 588] on div "06:50 PM" at bounding box center [1176, 587] width 142 height 36
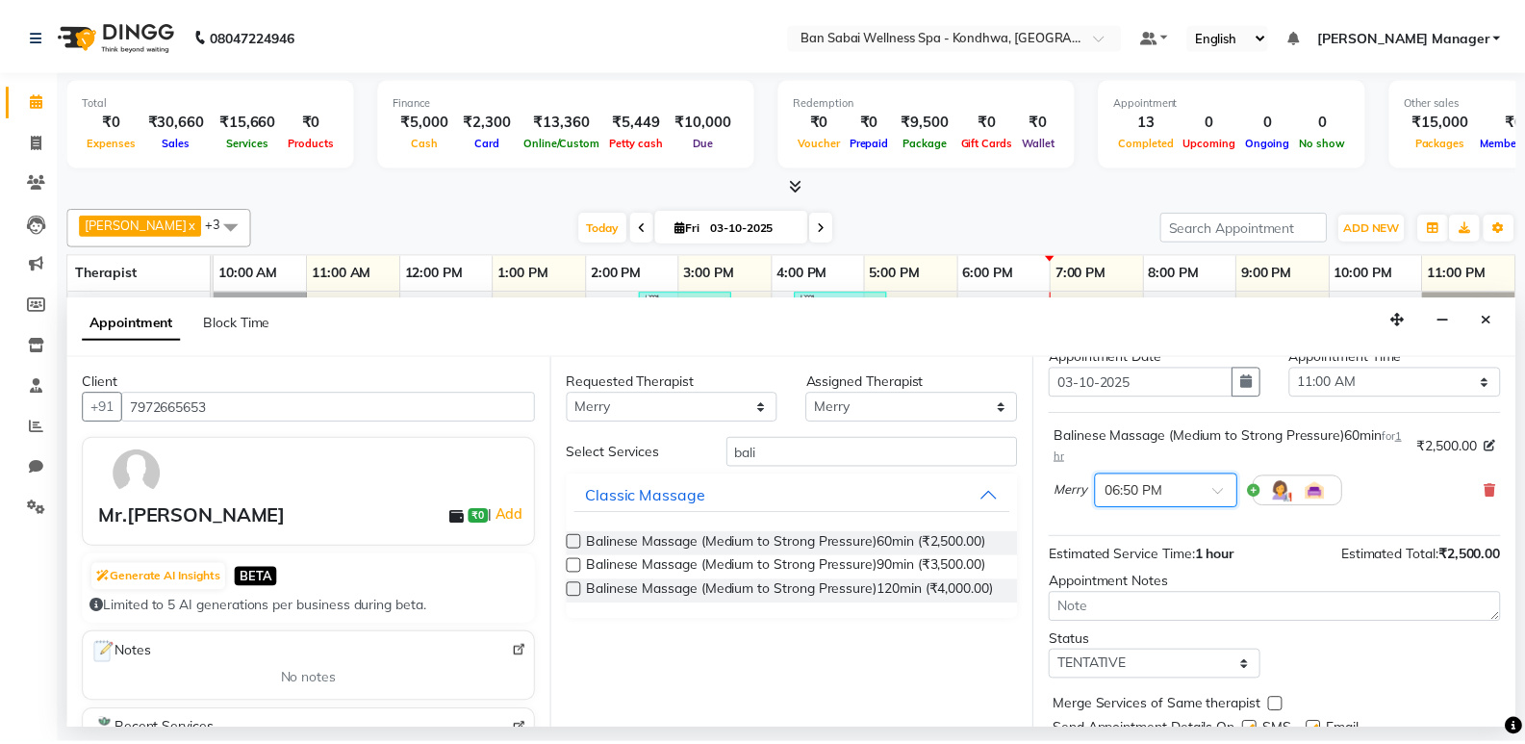
scroll to position [135, 0]
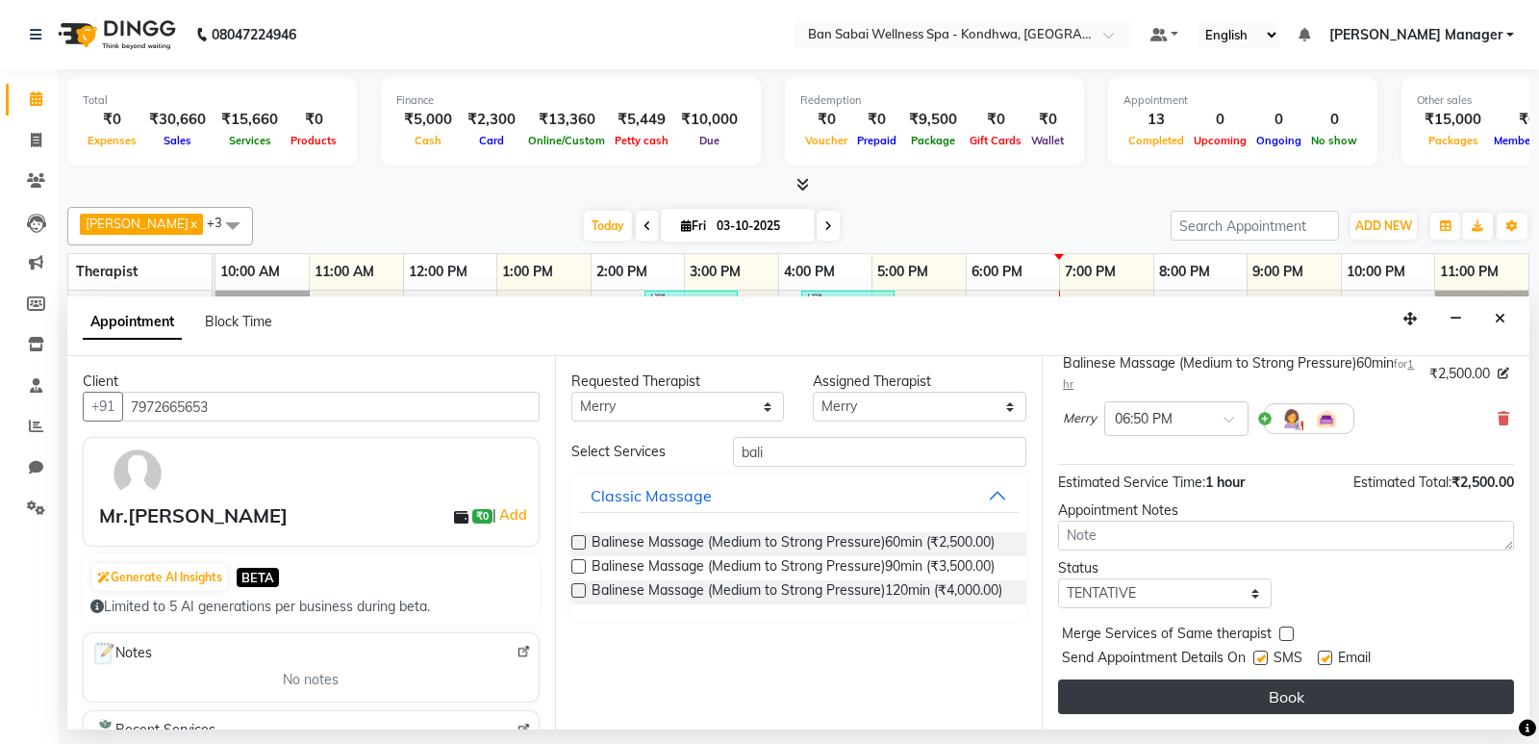
click at [1135, 700] on button "Book" at bounding box center [1286, 696] width 456 height 35
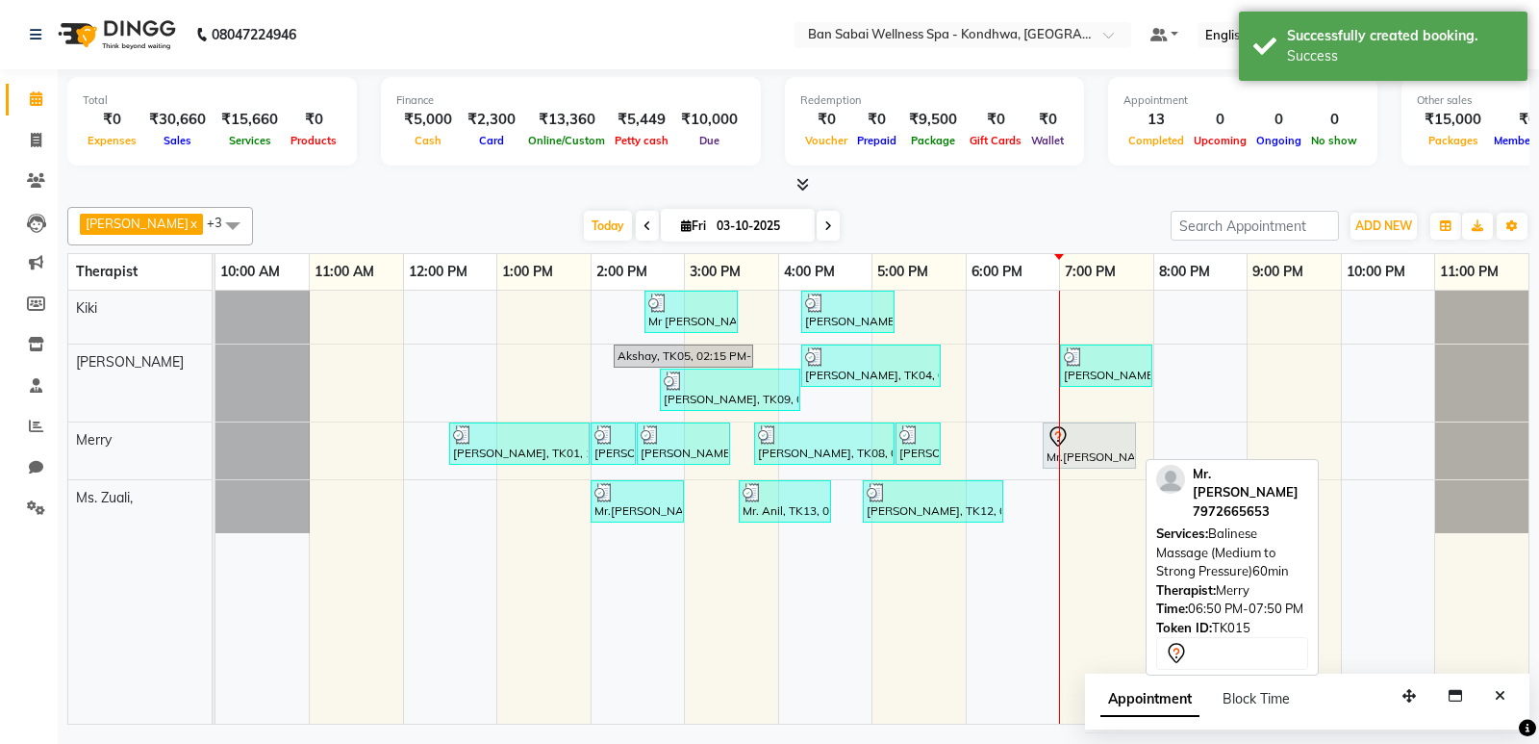
click at [1092, 455] on div "Mr.Akshay Shah, TK15, 06:50 PM-07:50 PM, Balinese Massage (Medium to Strong Pre…" at bounding box center [1089, 445] width 89 height 40
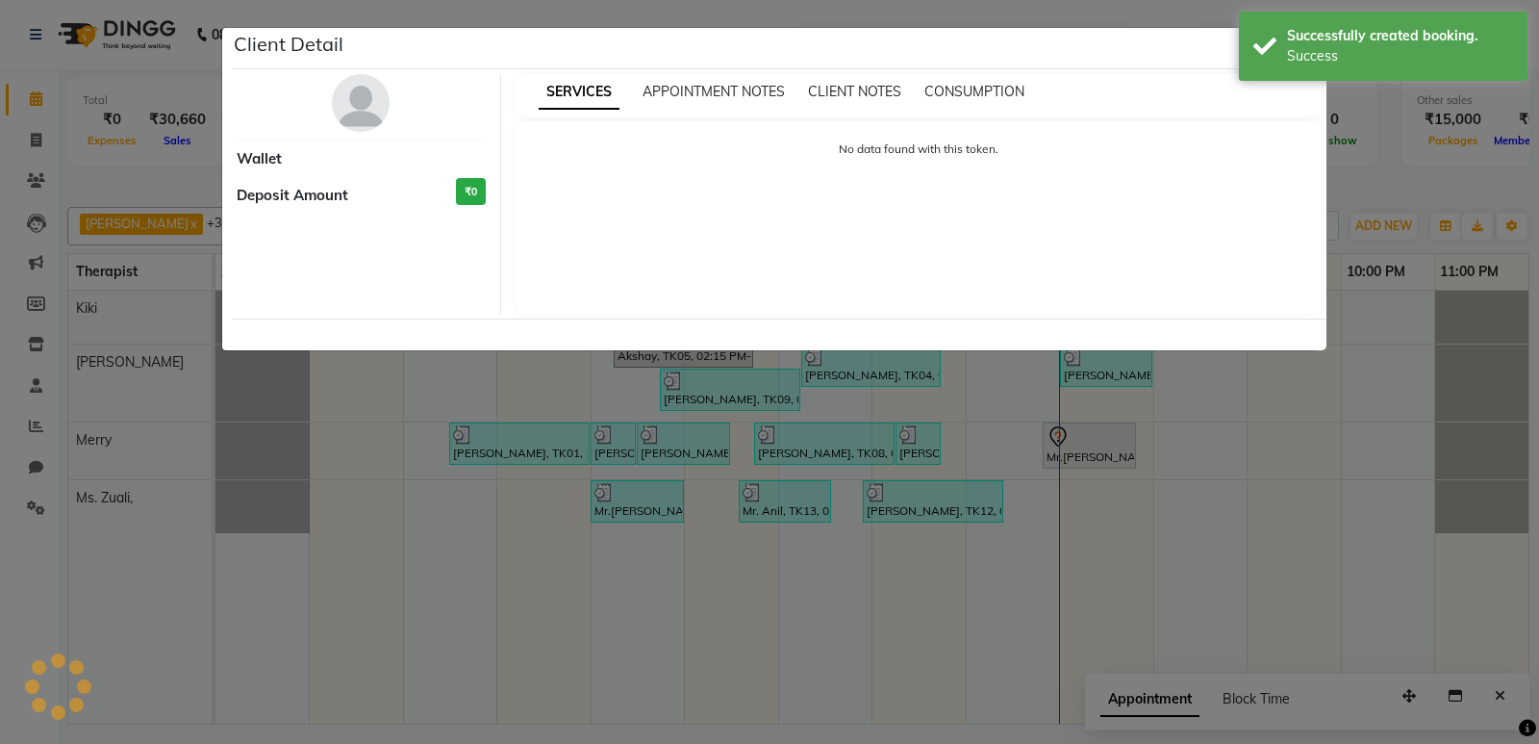
select select "7"
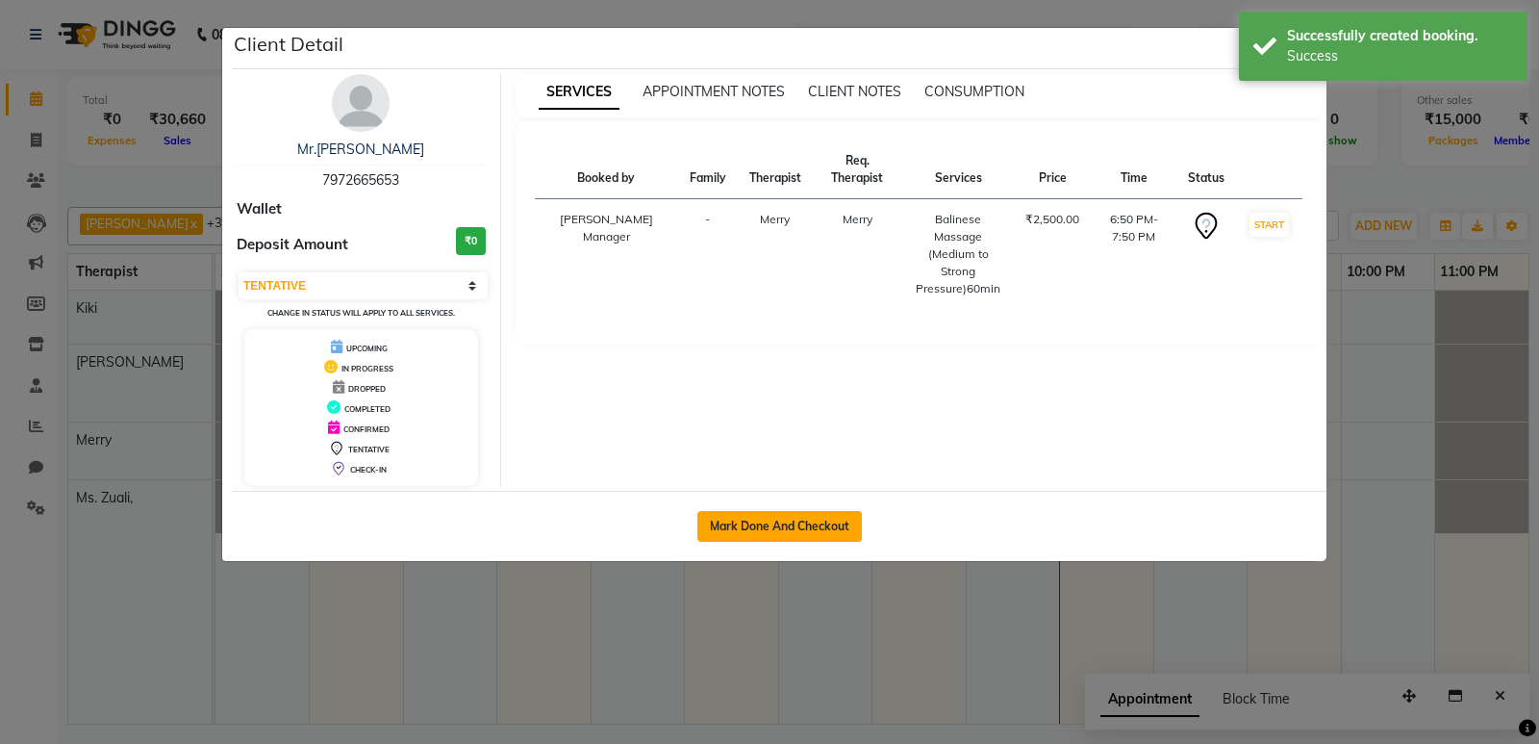
click at [799, 526] on button "Mark Done And Checkout" at bounding box center [780, 526] width 165 height 31
select select "service"
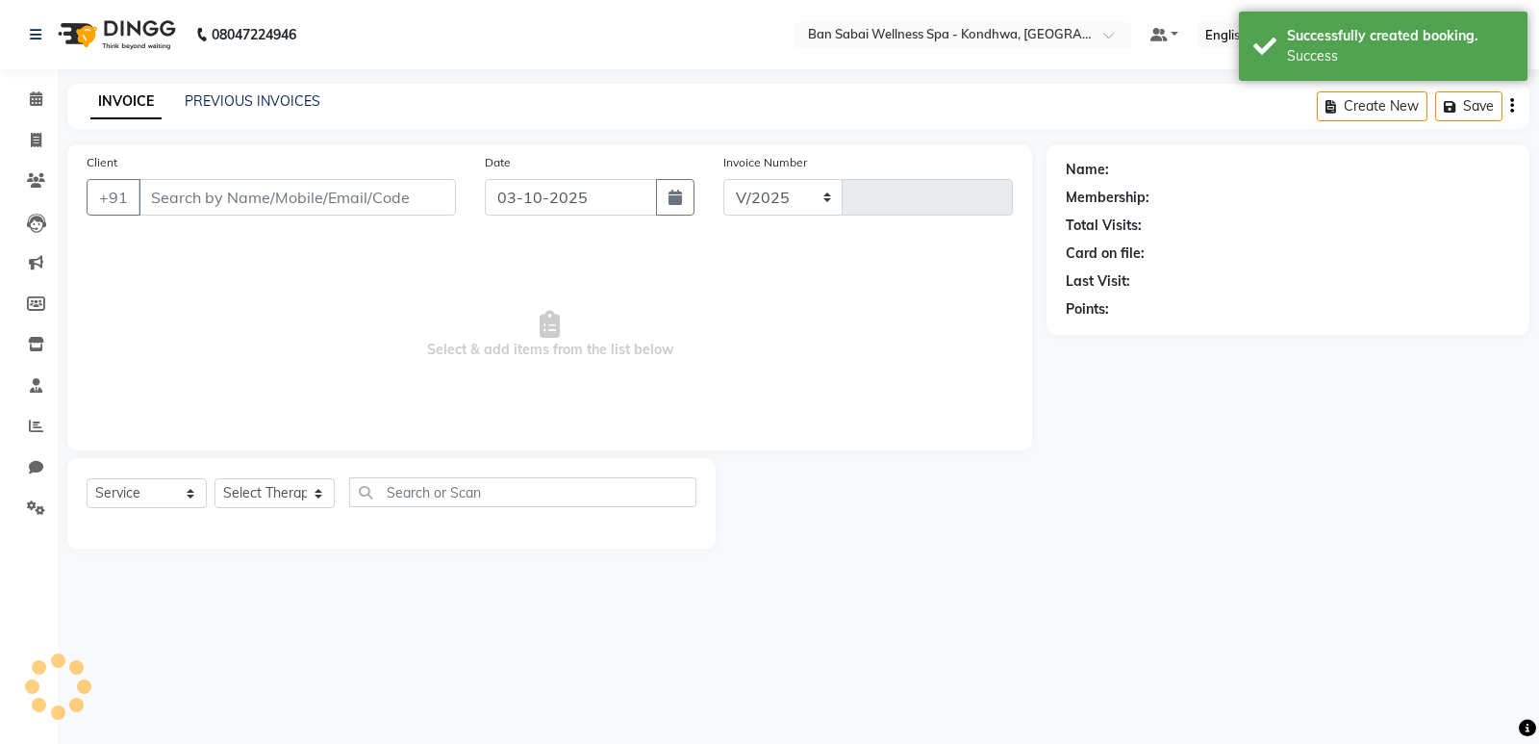
select select "8227"
type input "1779"
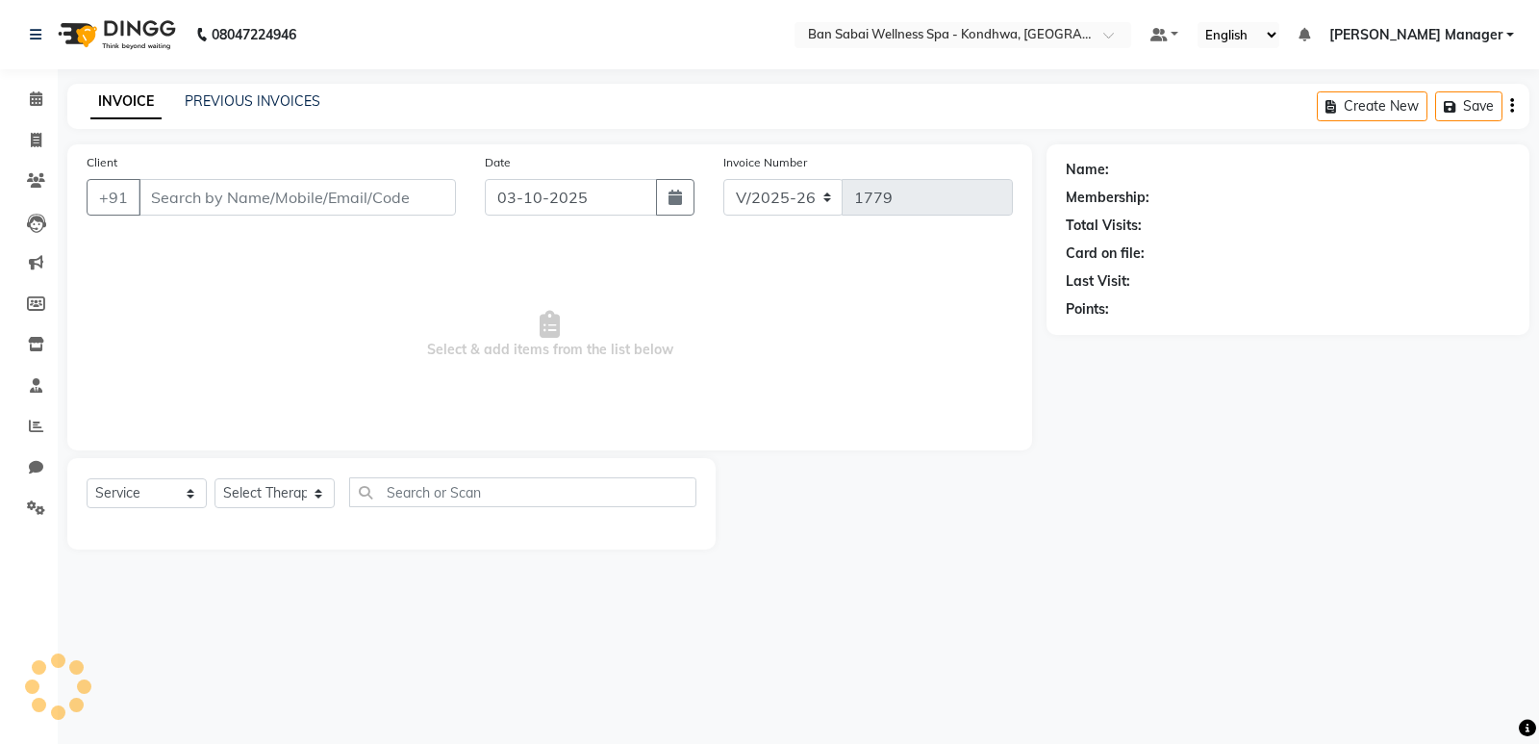
type input "7972665653"
select select "78586"
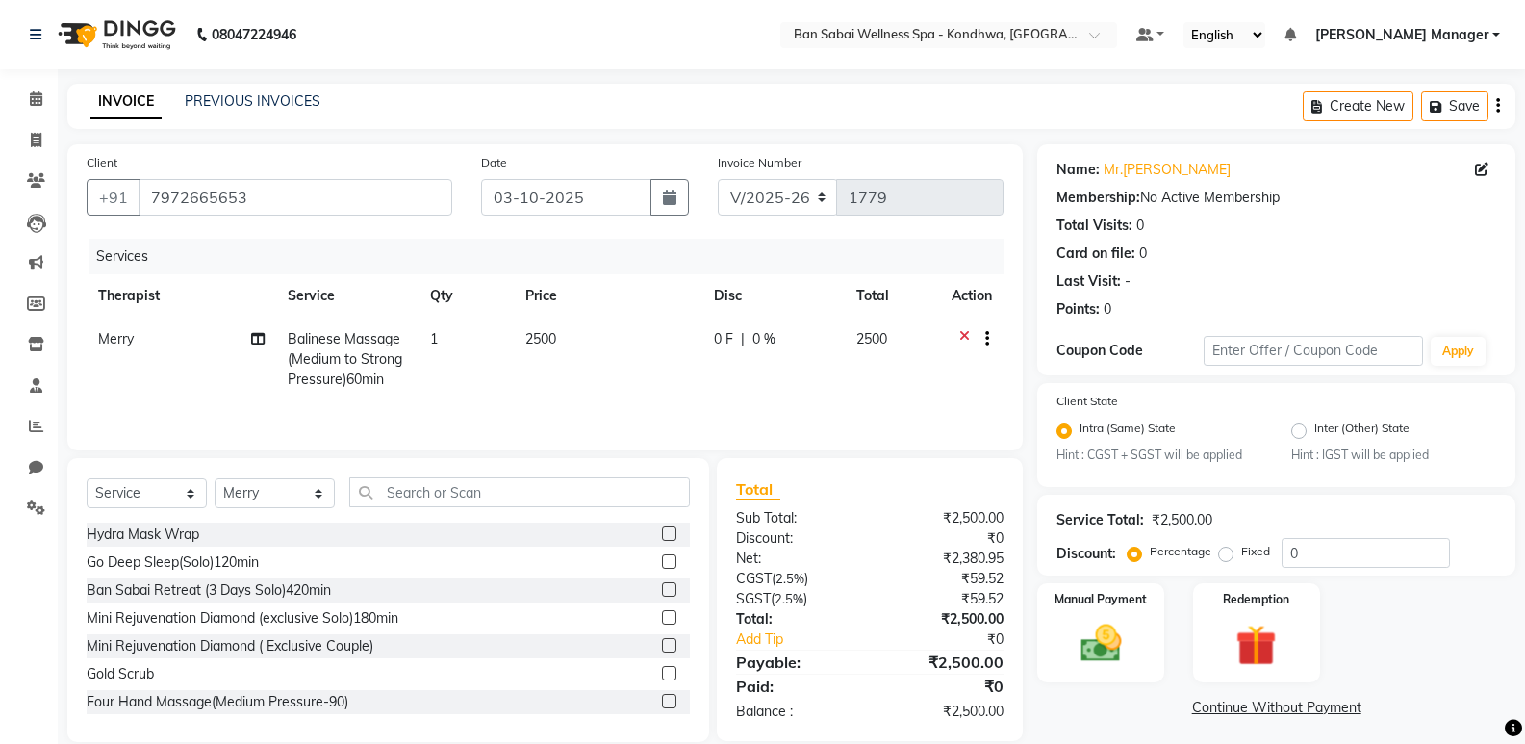
click at [1241, 557] on label "Fixed" at bounding box center [1255, 551] width 29 height 17
click at [1223, 557] on input "Fixed" at bounding box center [1229, 551] width 13 height 13
radio input "true"
click at [1284, 547] on input "0" at bounding box center [1366, 553] width 168 height 30
type input "200"
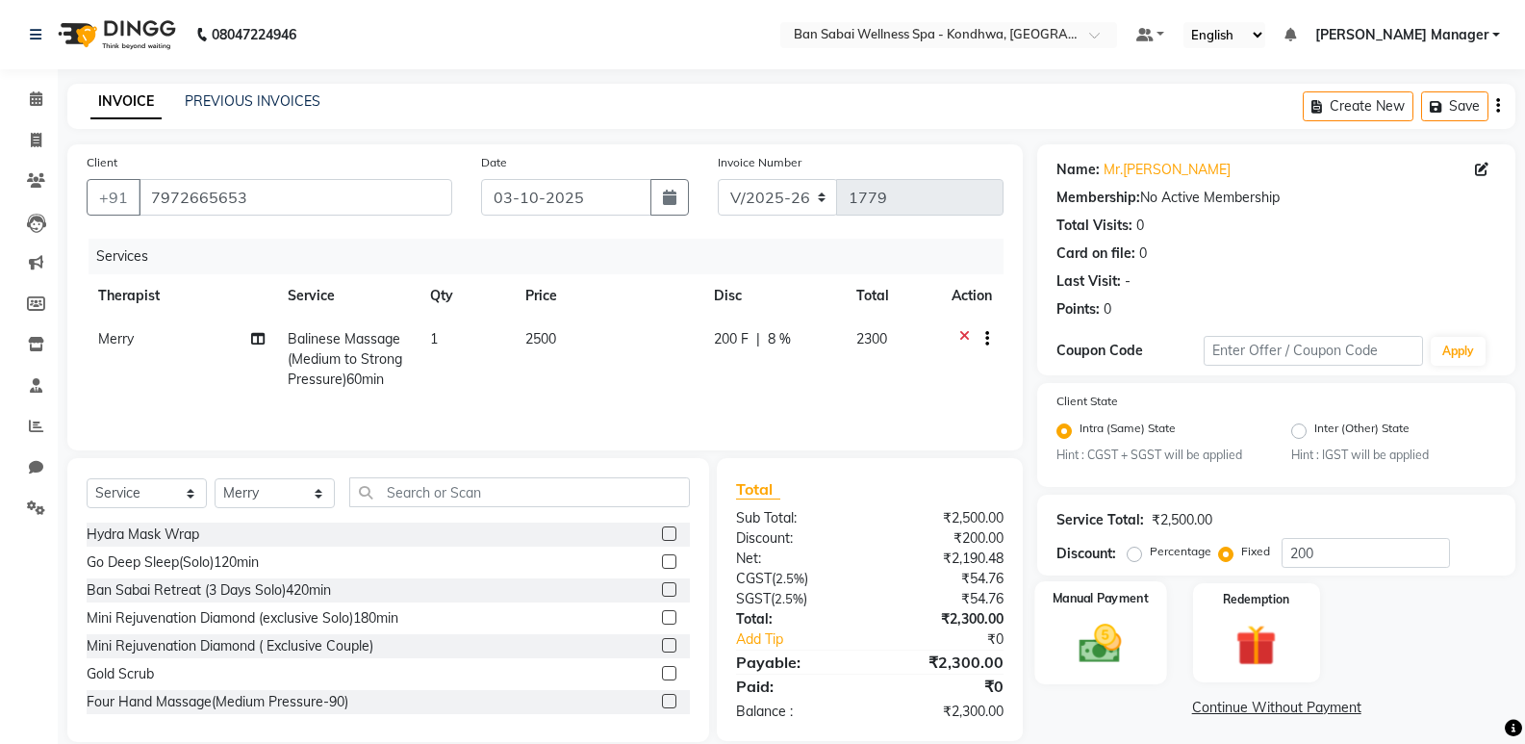
click at [1133, 636] on img at bounding box center [1100, 644] width 68 height 49
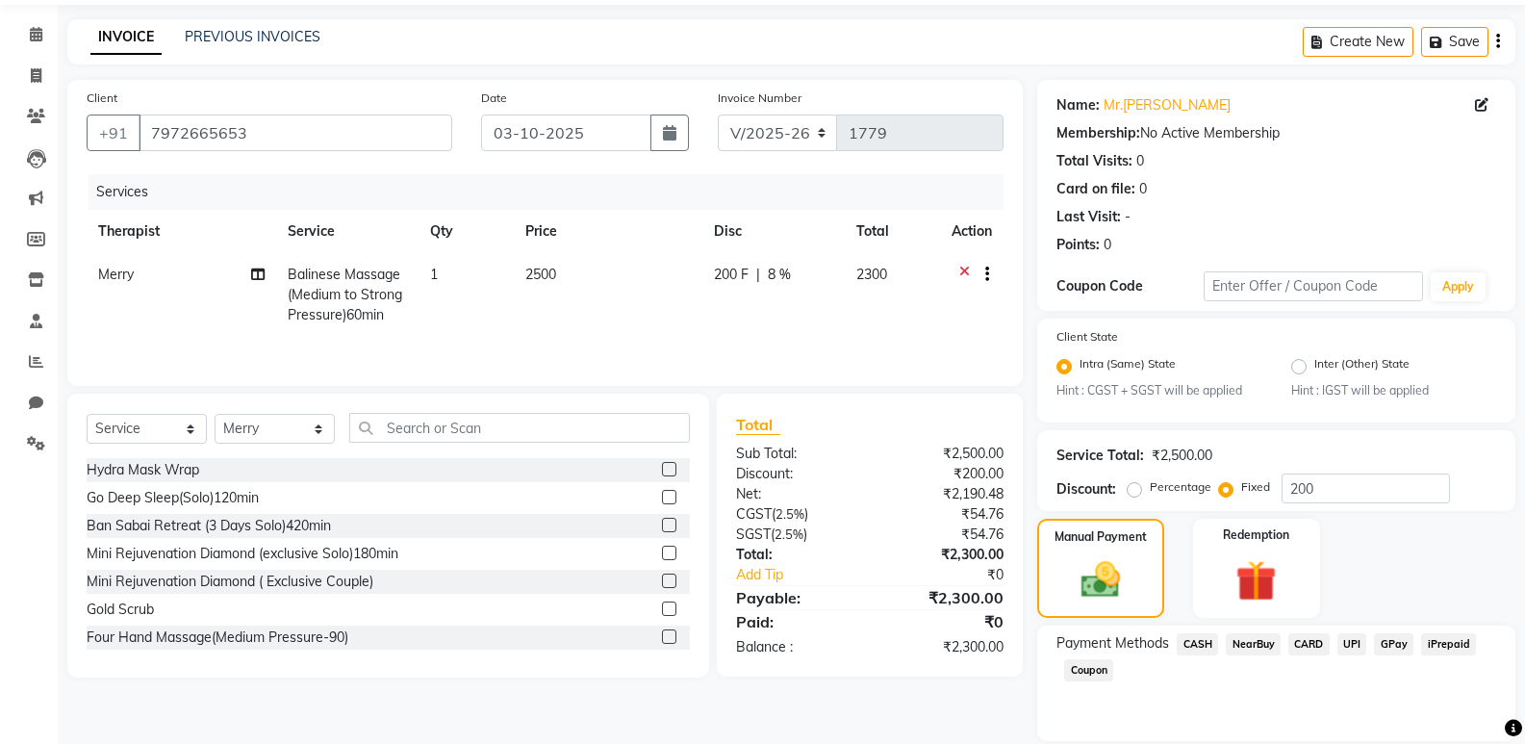
scroll to position [130, 0]
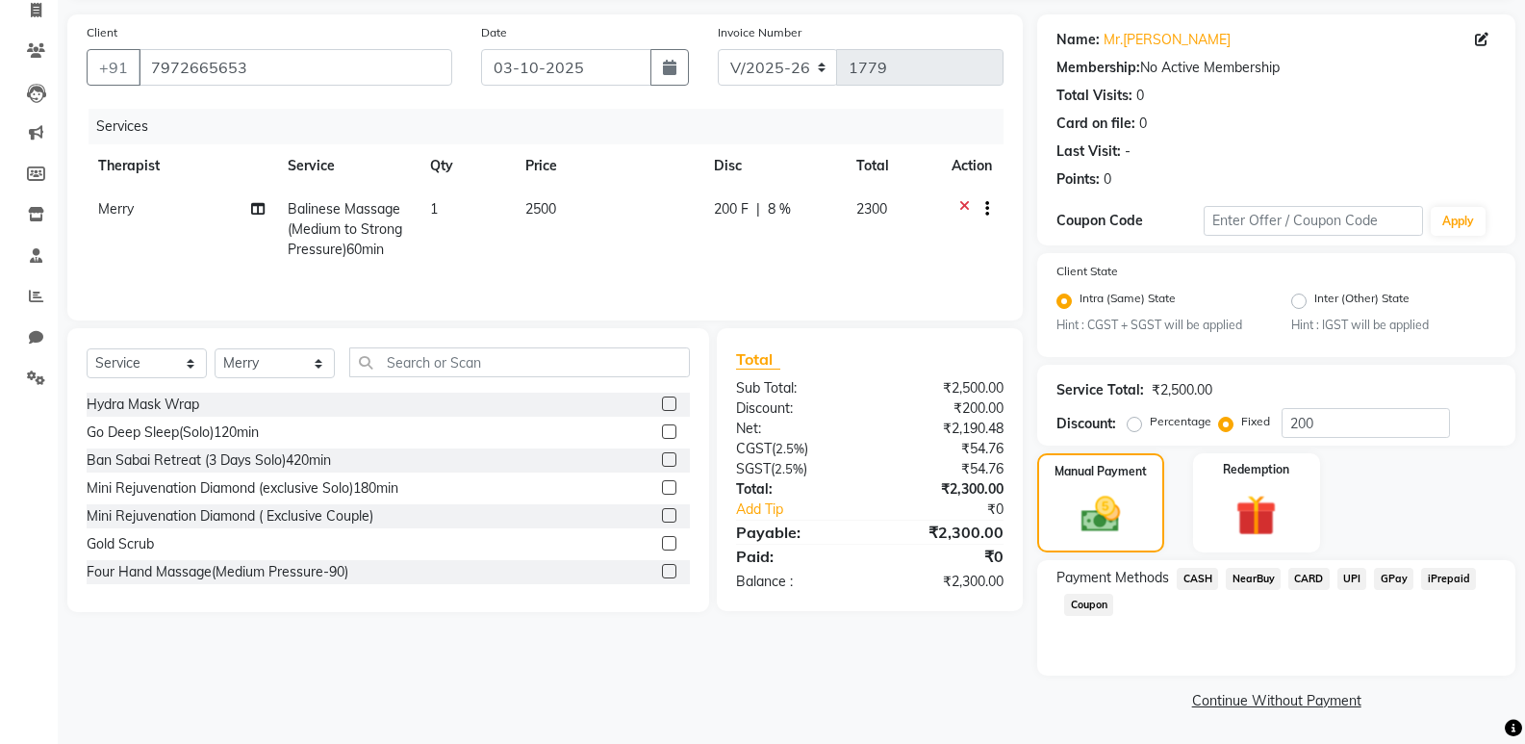
click at [1350, 584] on span "UPI" at bounding box center [1352, 579] width 30 height 22
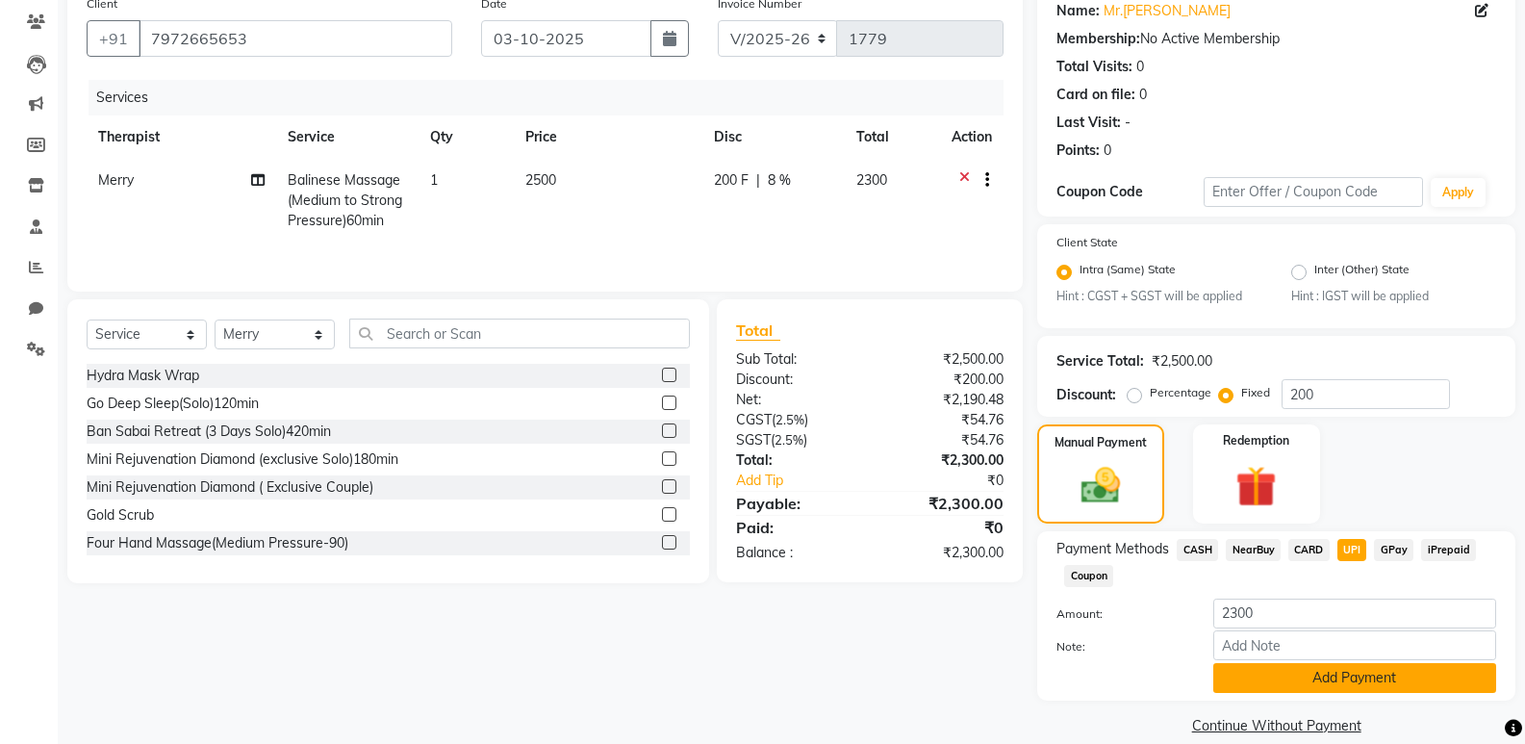
scroll to position [184, 0]
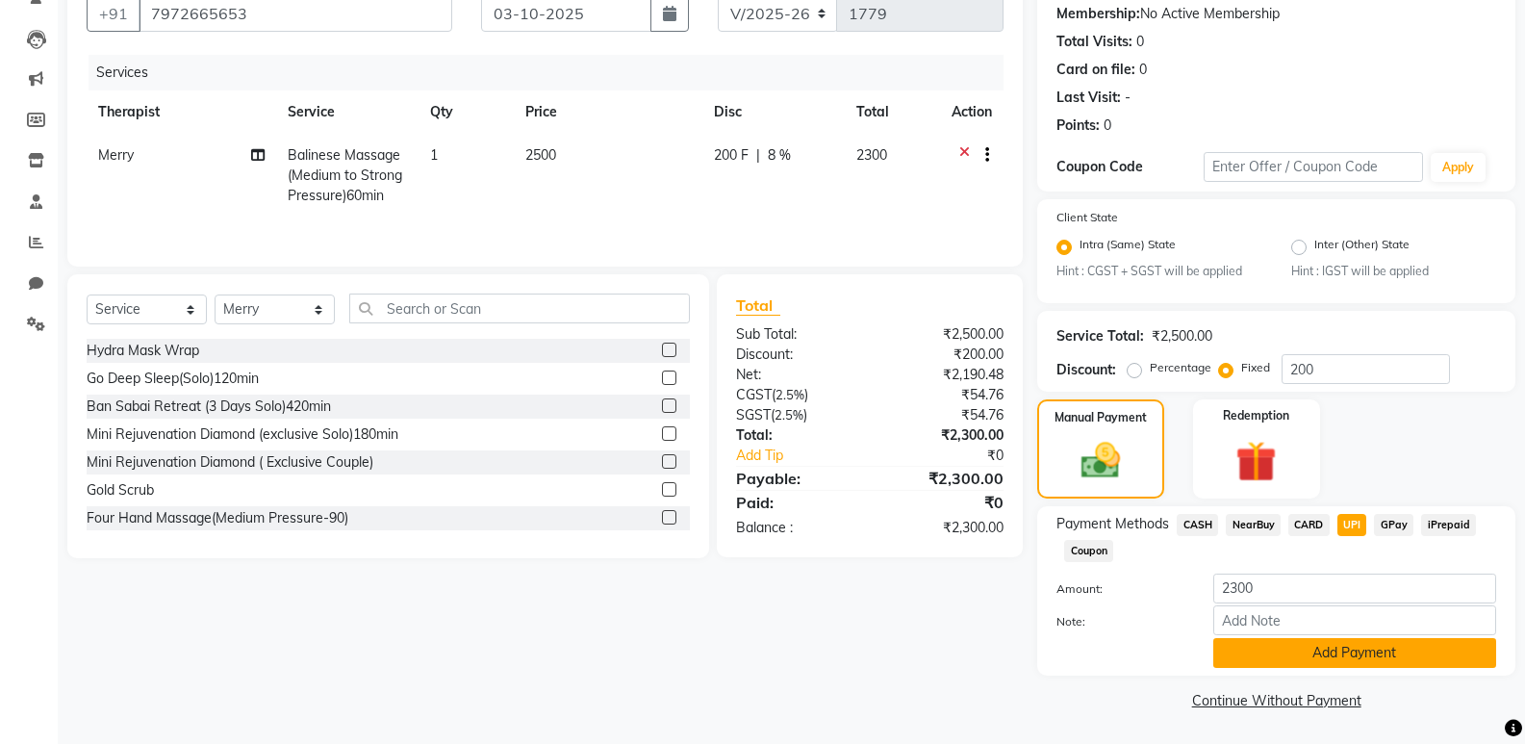
click at [1340, 654] on button "Add Payment" at bounding box center [1354, 653] width 283 height 30
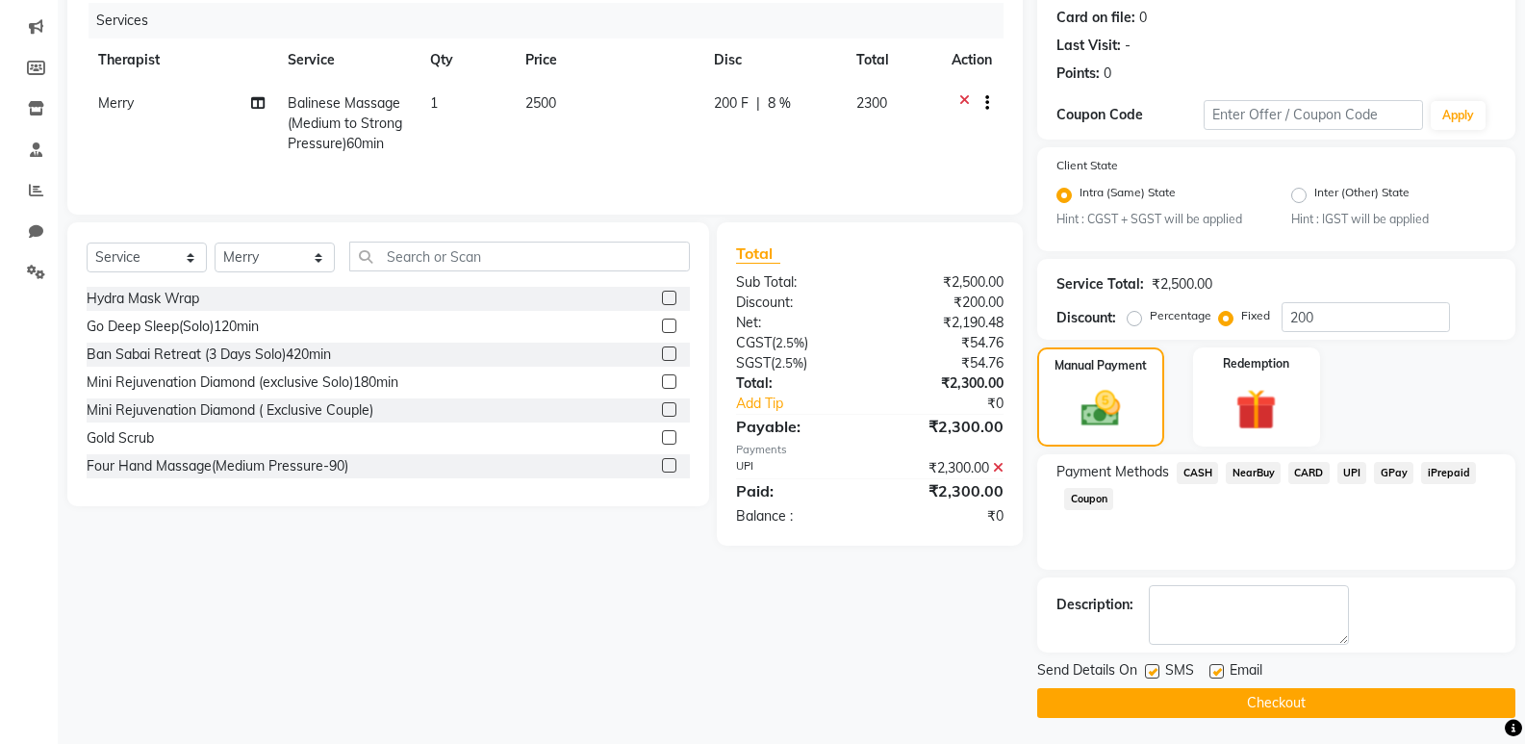
scroll to position [239, 0]
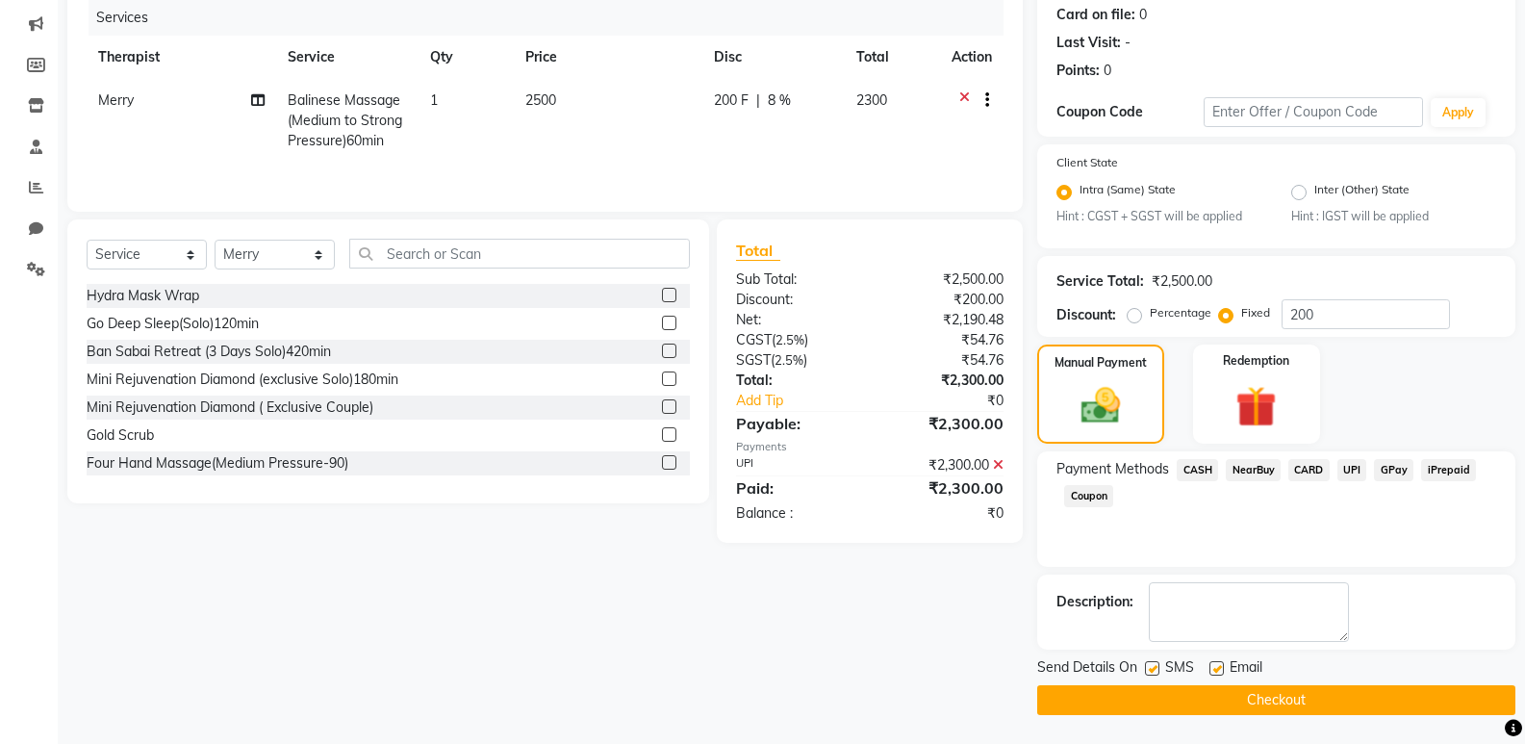
click at [1290, 700] on button "Checkout" at bounding box center [1276, 700] width 478 height 30
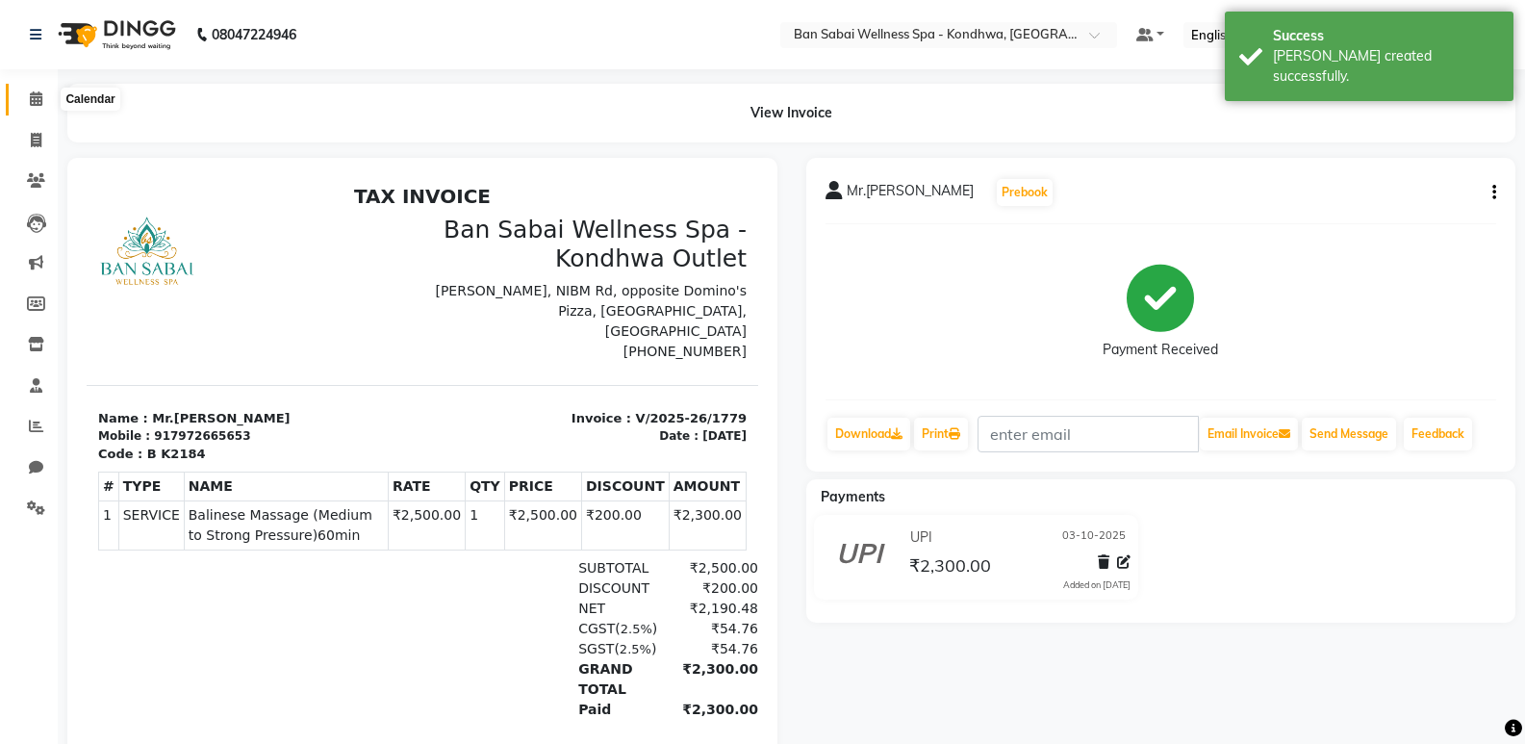
click at [40, 94] on icon at bounding box center [36, 98] width 13 height 14
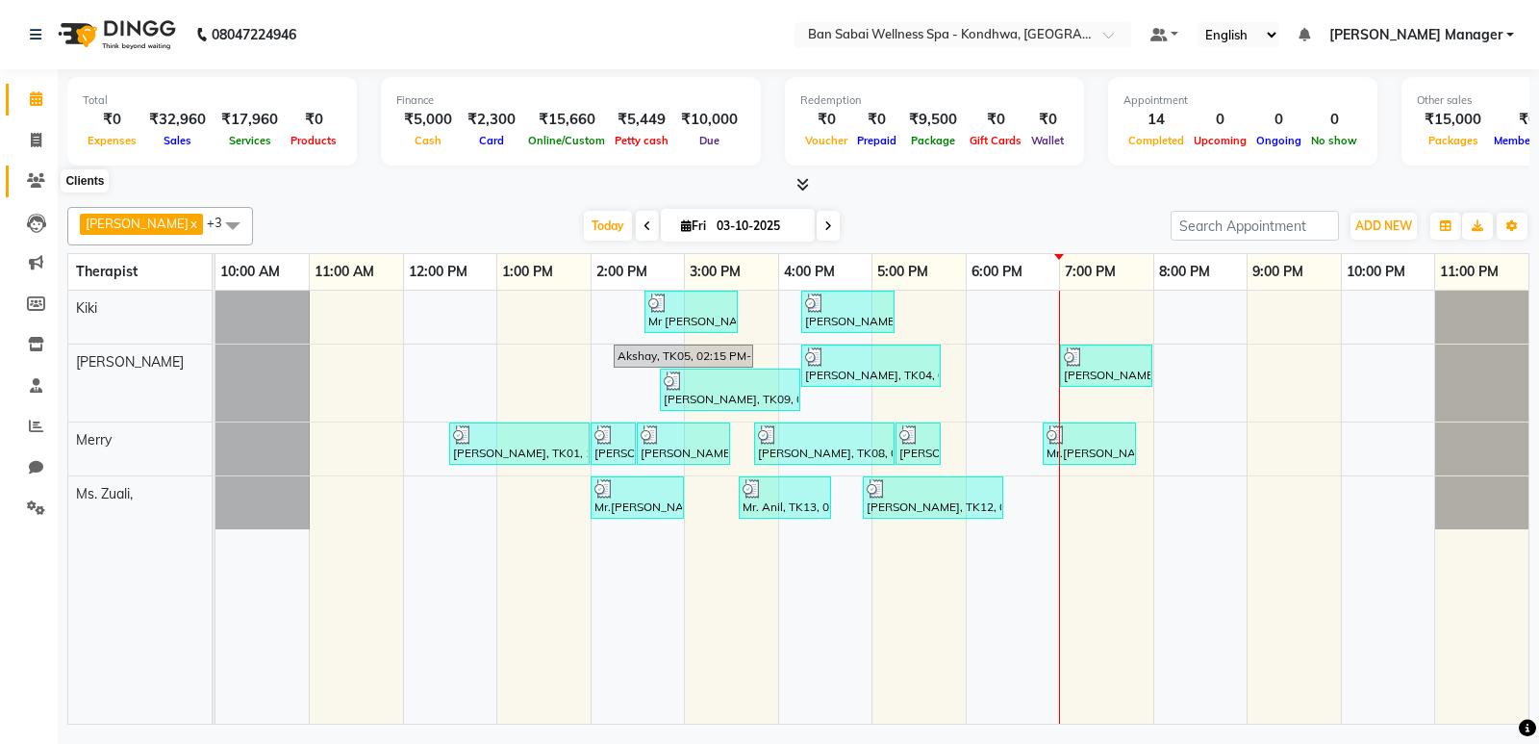
click at [42, 182] on icon at bounding box center [36, 180] width 18 height 14
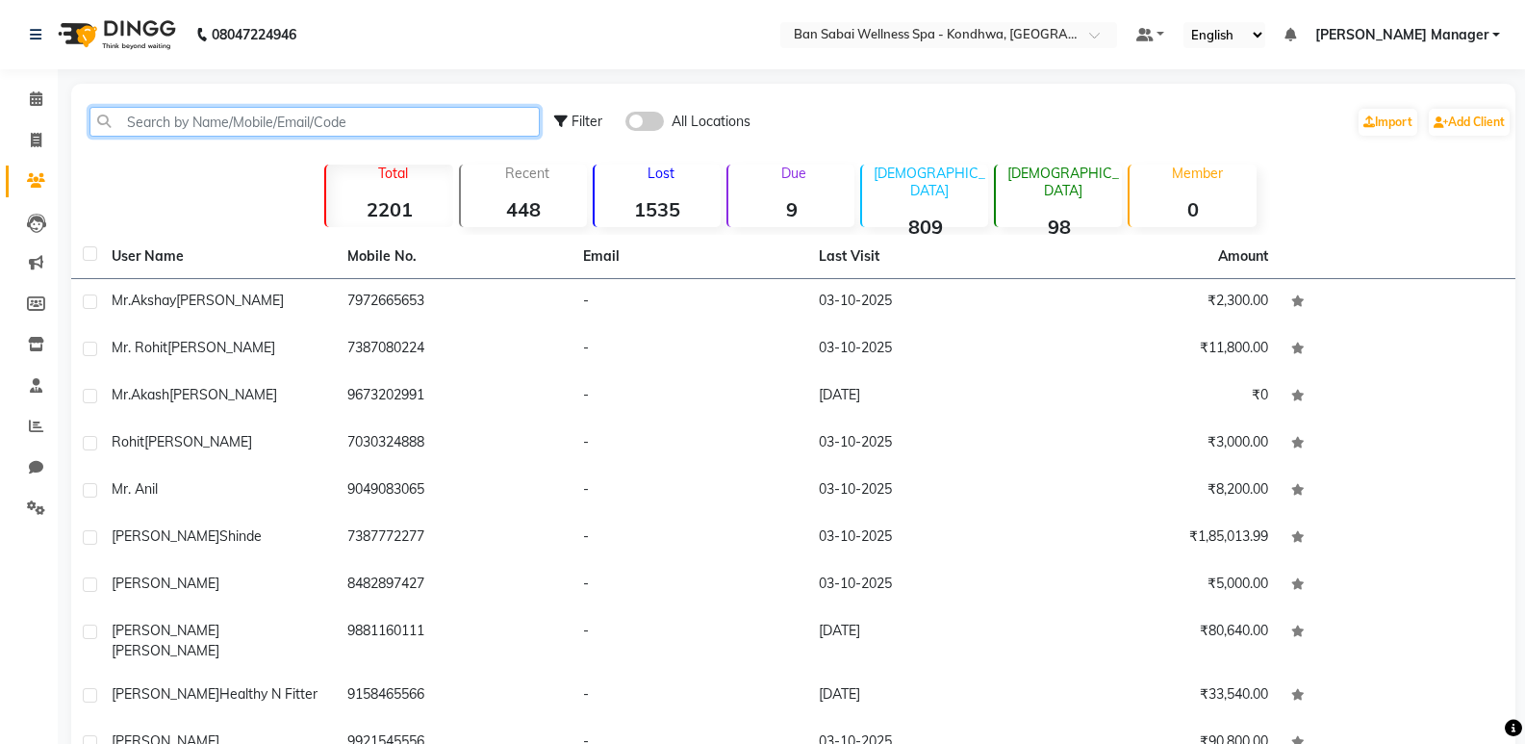
click at [344, 125] on input "text" at bounding box center [314, 122] width 450 height 30
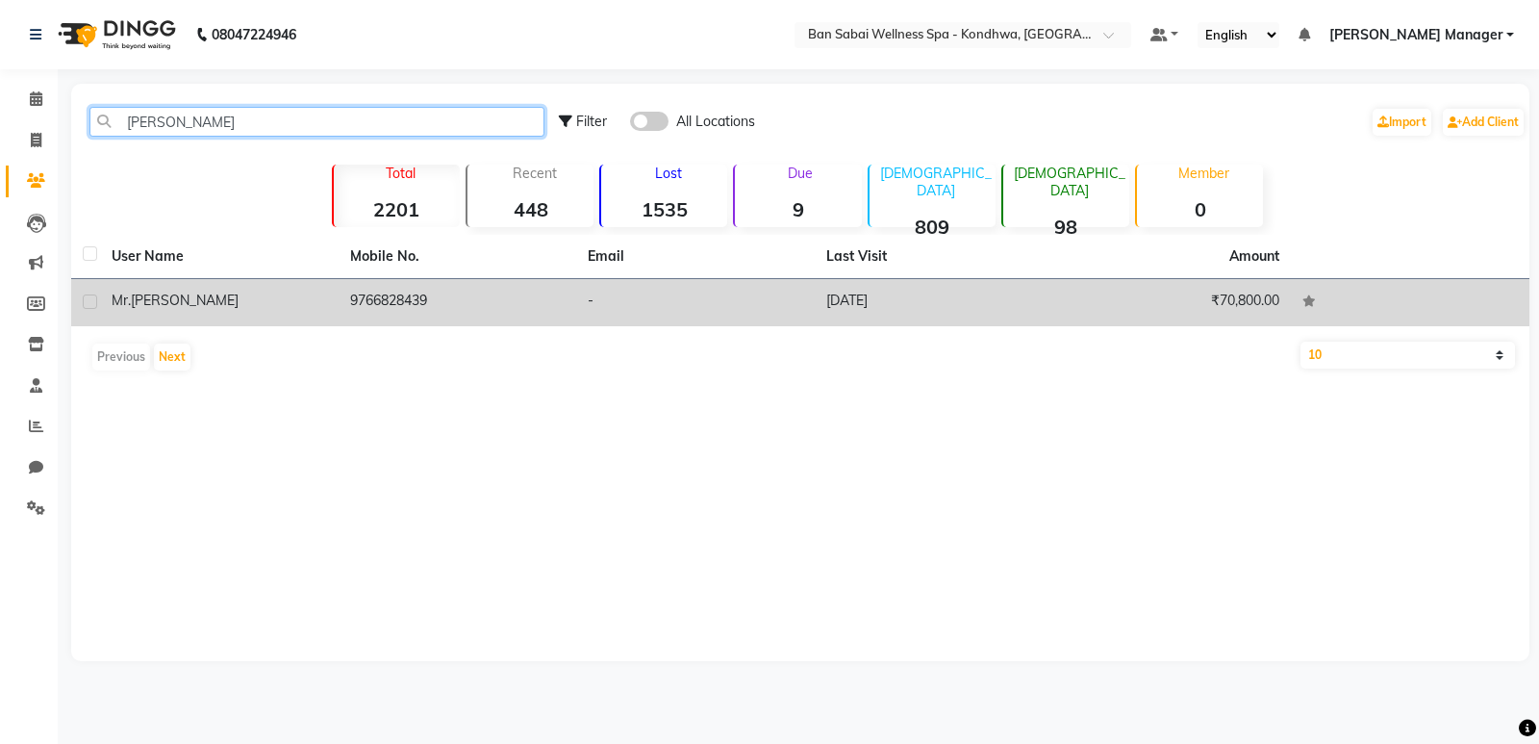
type input "vaibhav maha"
click at [451, 293] on td "9766828439" at bounding box center [458, 302] width 239 height 47
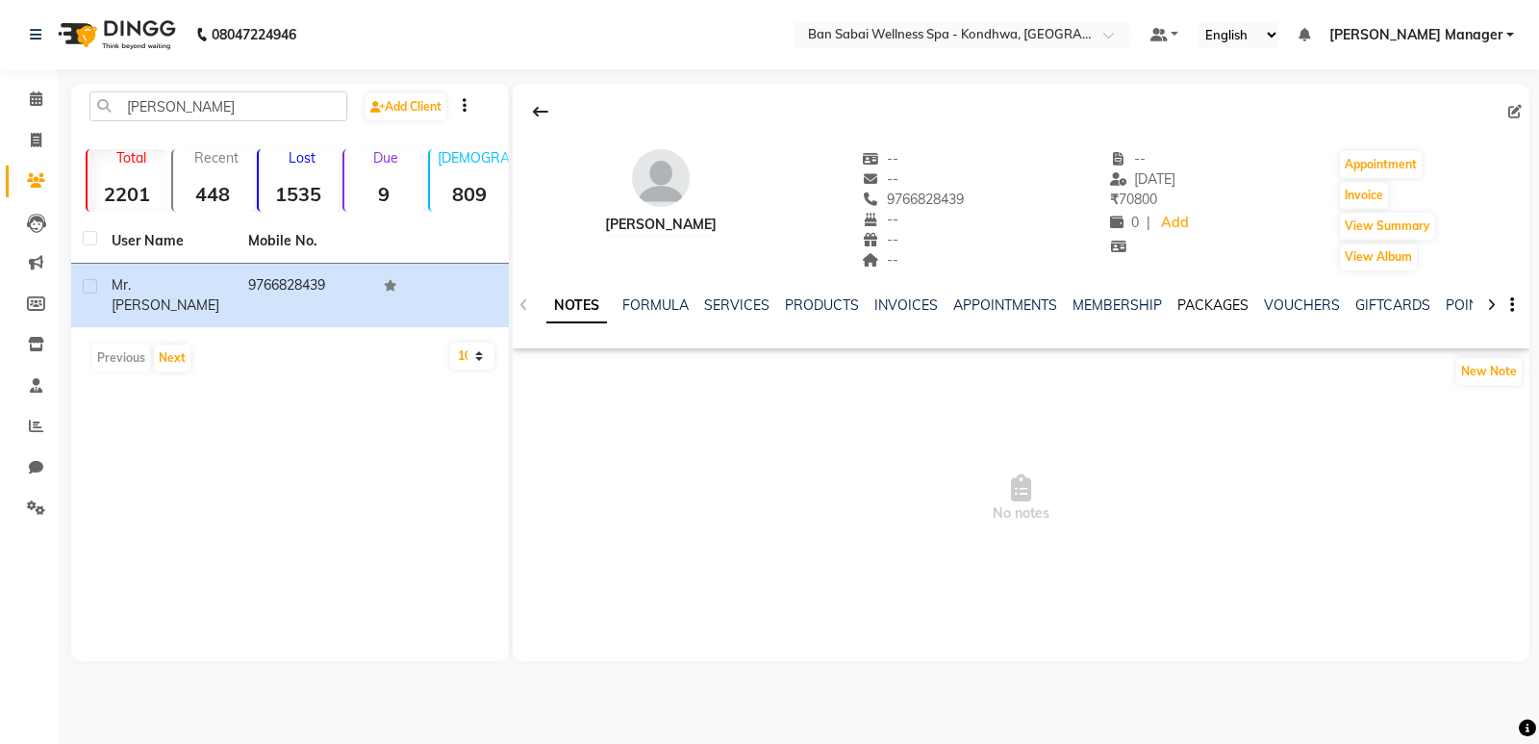
click at [1199, 306] on link "PACKAGES" at bounding box center [1213, 304] width 71 height 17
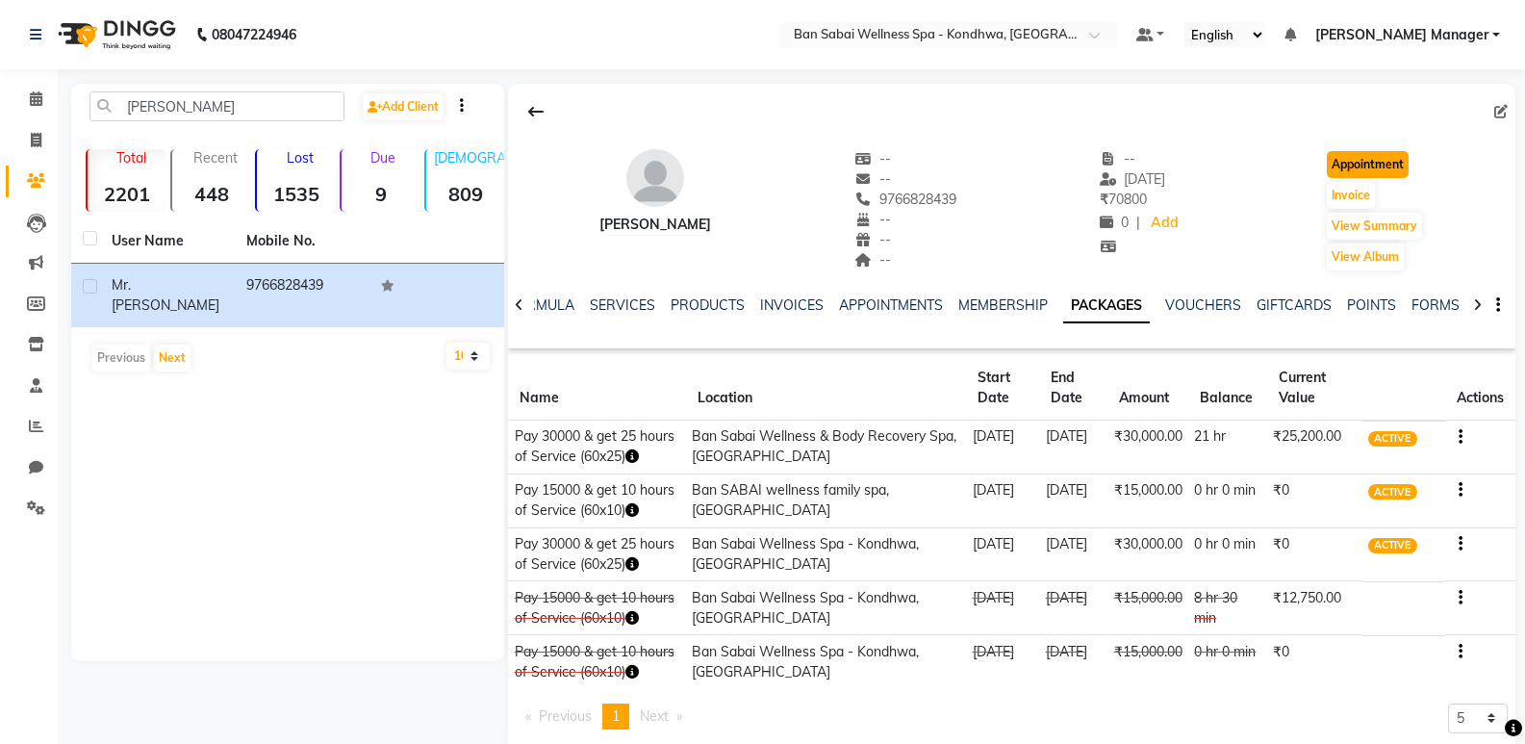
click at [1390, 163] on button "Appointment" at bounding box center [1368, 164] width 82 height 27
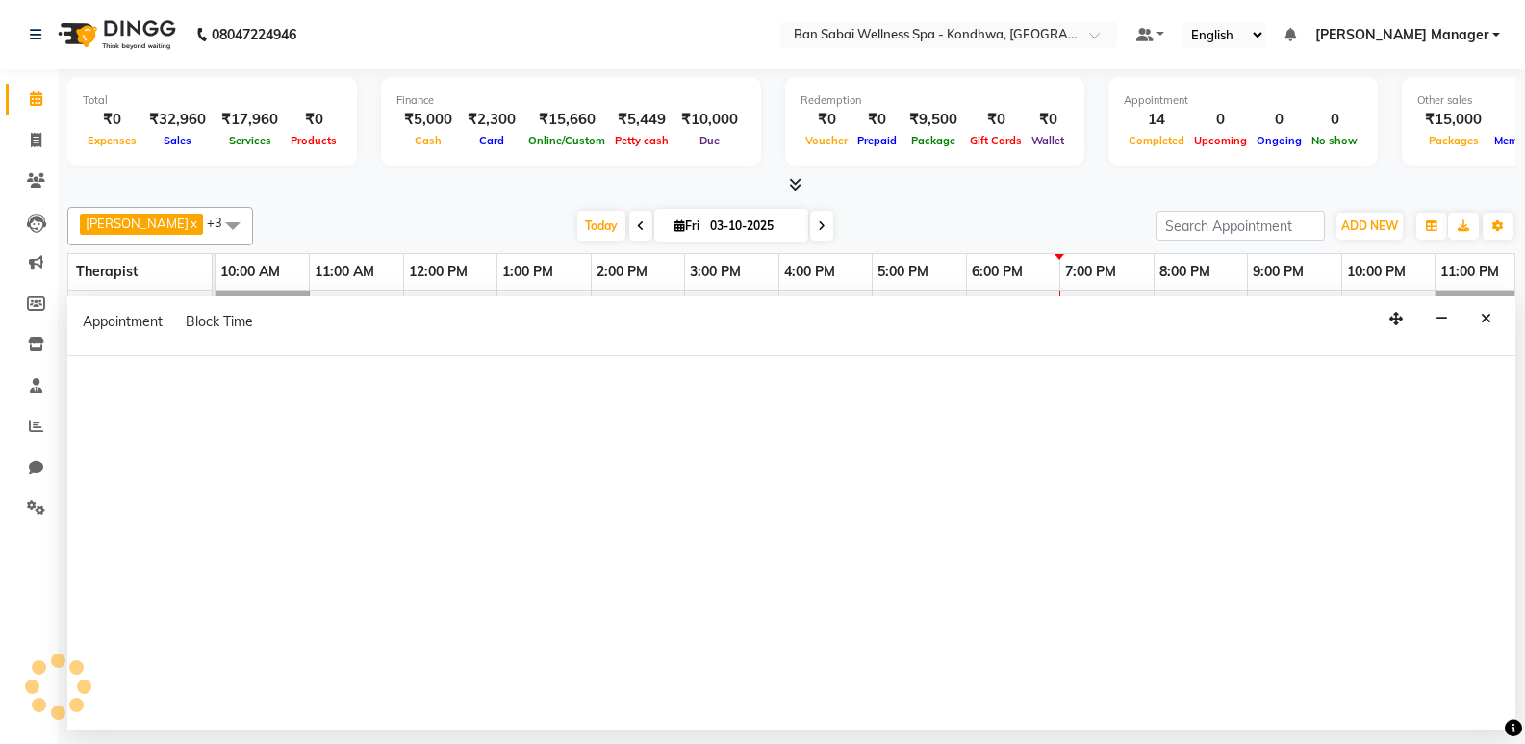
select select "tentative"
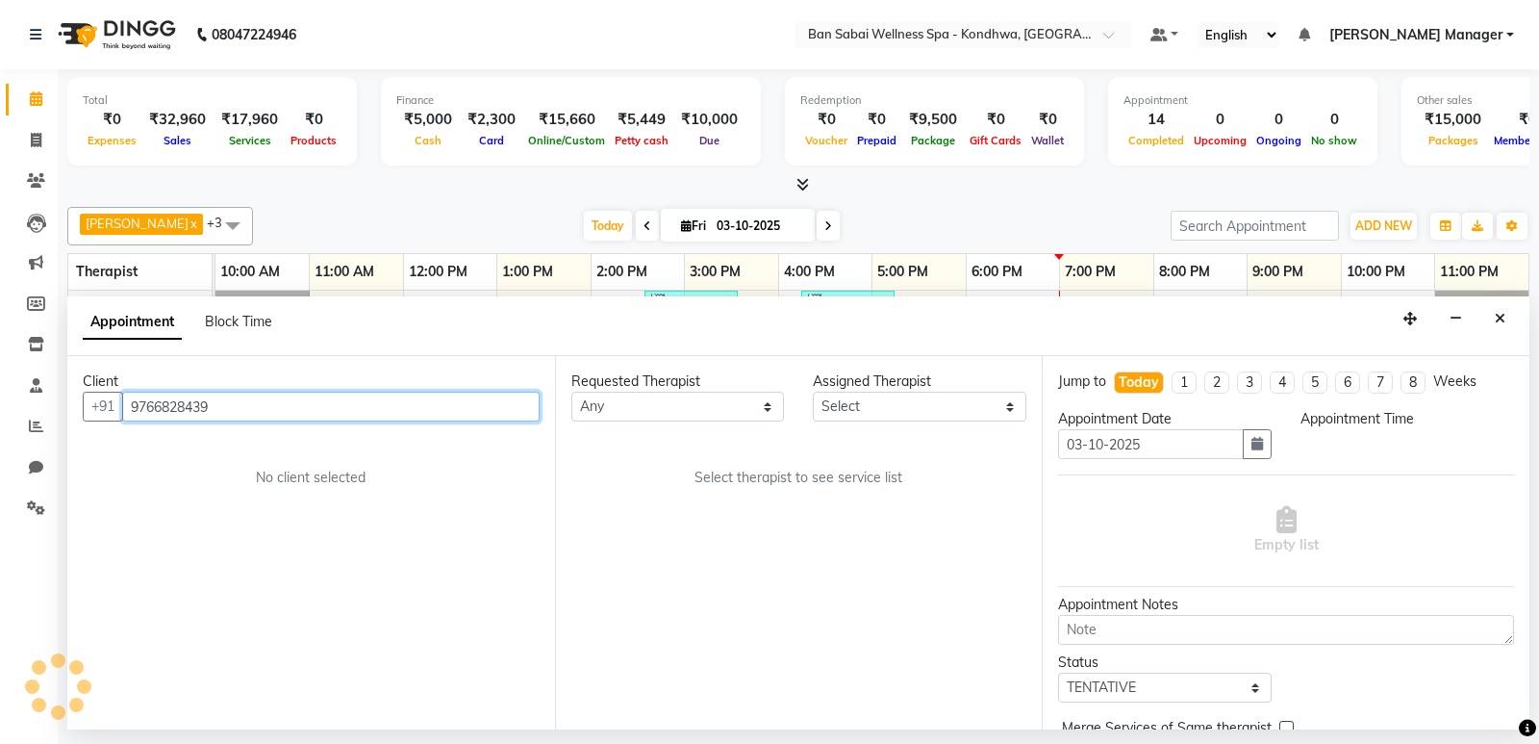
select select "660"
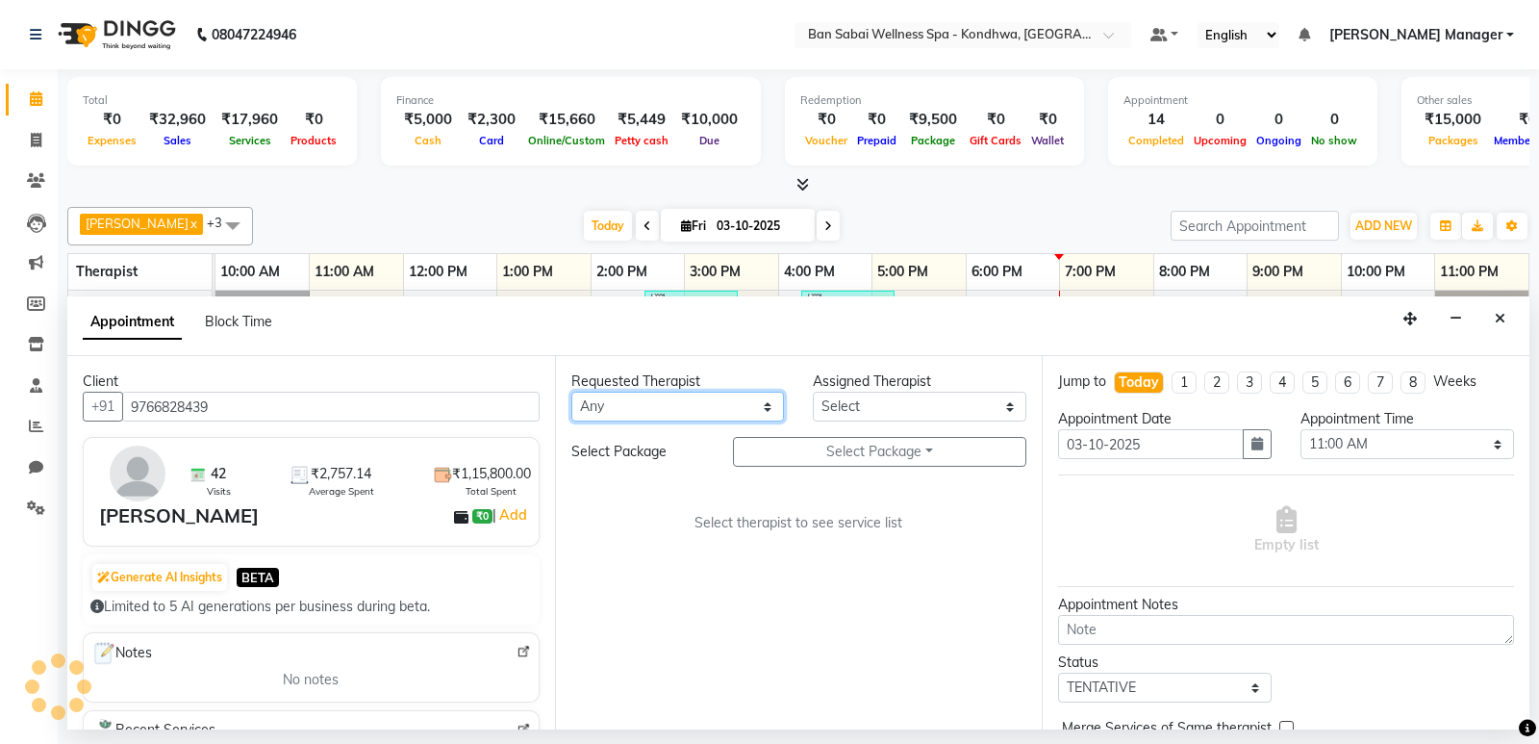
click at [636, 405] on select "Any Kiki [PERSON_NAME] [PERSON_NAME] Ms. Zuali," at bounding box center [678, 407] width 214 height 30
select select "86348"
click at [571, 392] on select "Any Kiki [PERSON_NAME] [PERSON_NAME] Ms. Zuali," at bounding box center [678, 407] width 214 height 30
select select "86348"
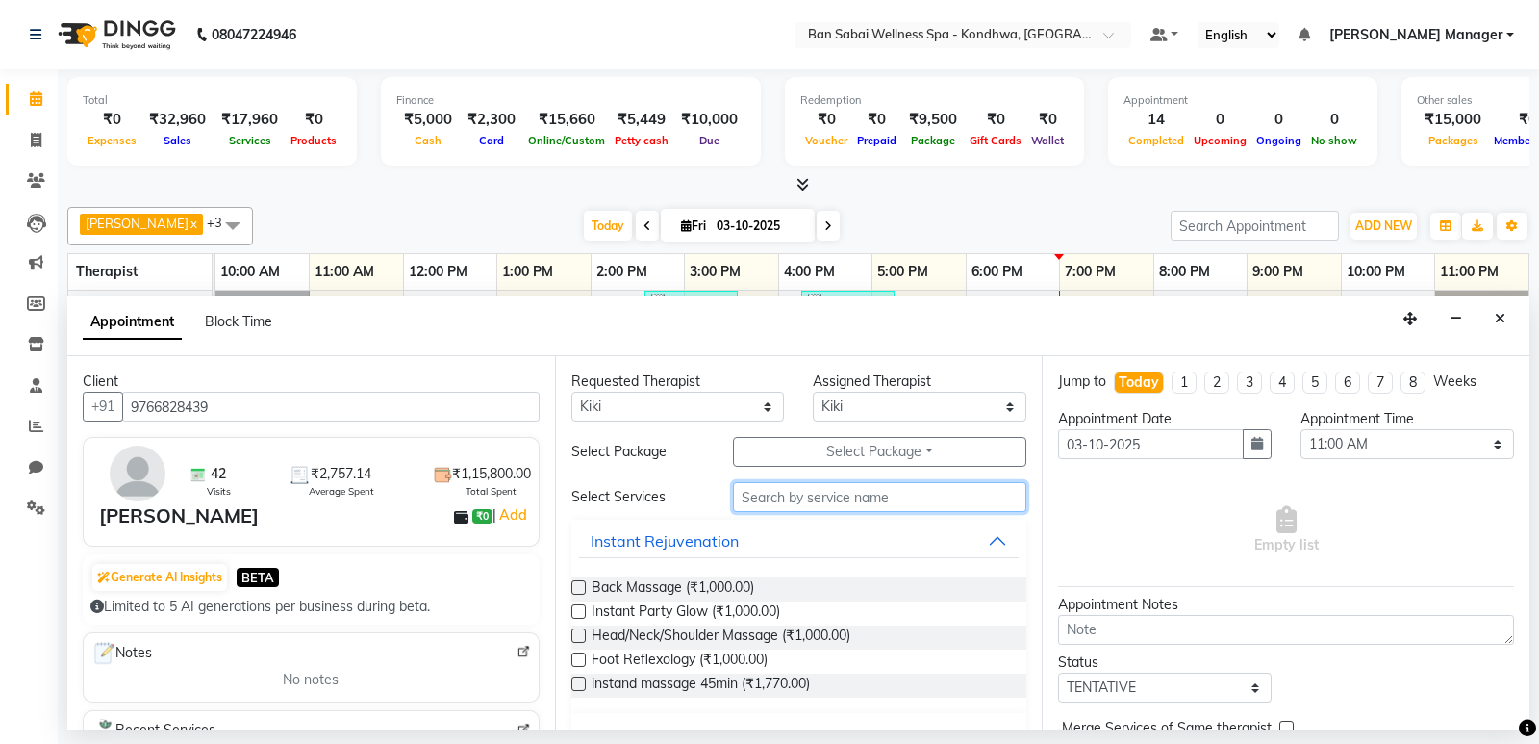
click at [827, 500] on input "text" at bounding box center [880, 497] width 294 height 30
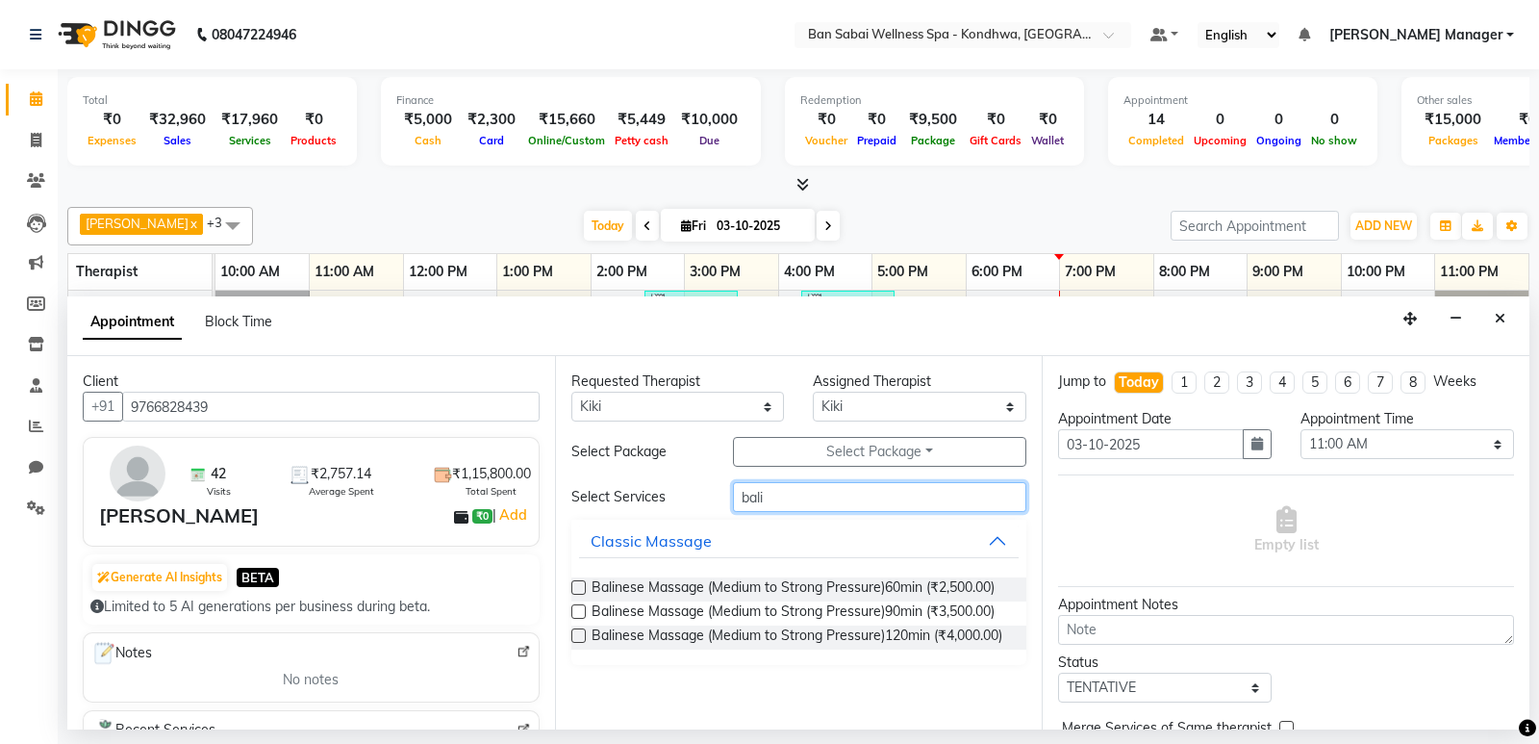
type input "bali"
click at [572, 588] on label at bounding box center [578, 587] width 14 height 14
click at [572, 588] on input "checkbox" at bounding box center [577, 589] width 13 height 13
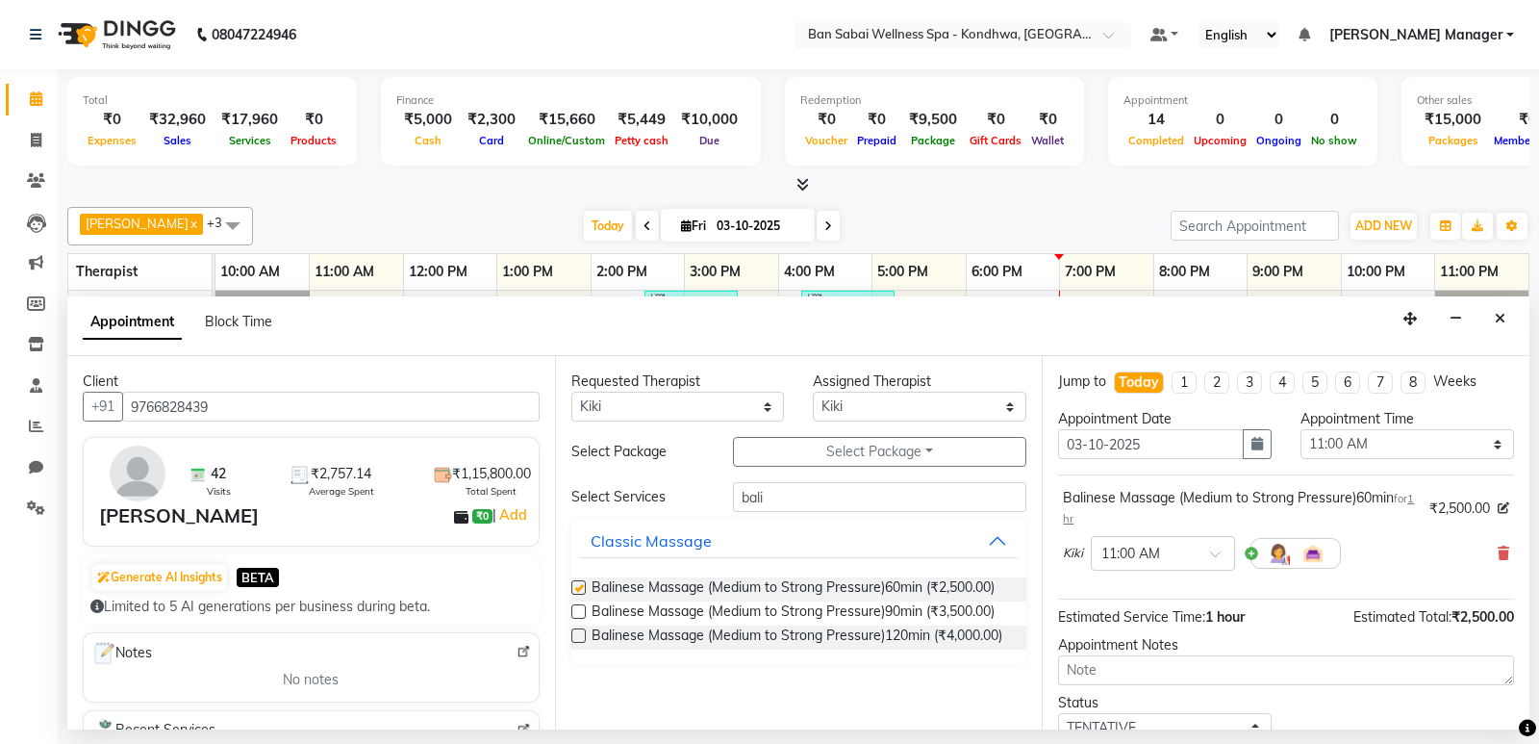
checkbox input "false"
click at [1156, 554] on input "text" at bounding box center [1144, 552] width 85 height 20
click at [1155, 630] on div "07:45 PM" at bounding box center [1163, 620] width 142 height 36
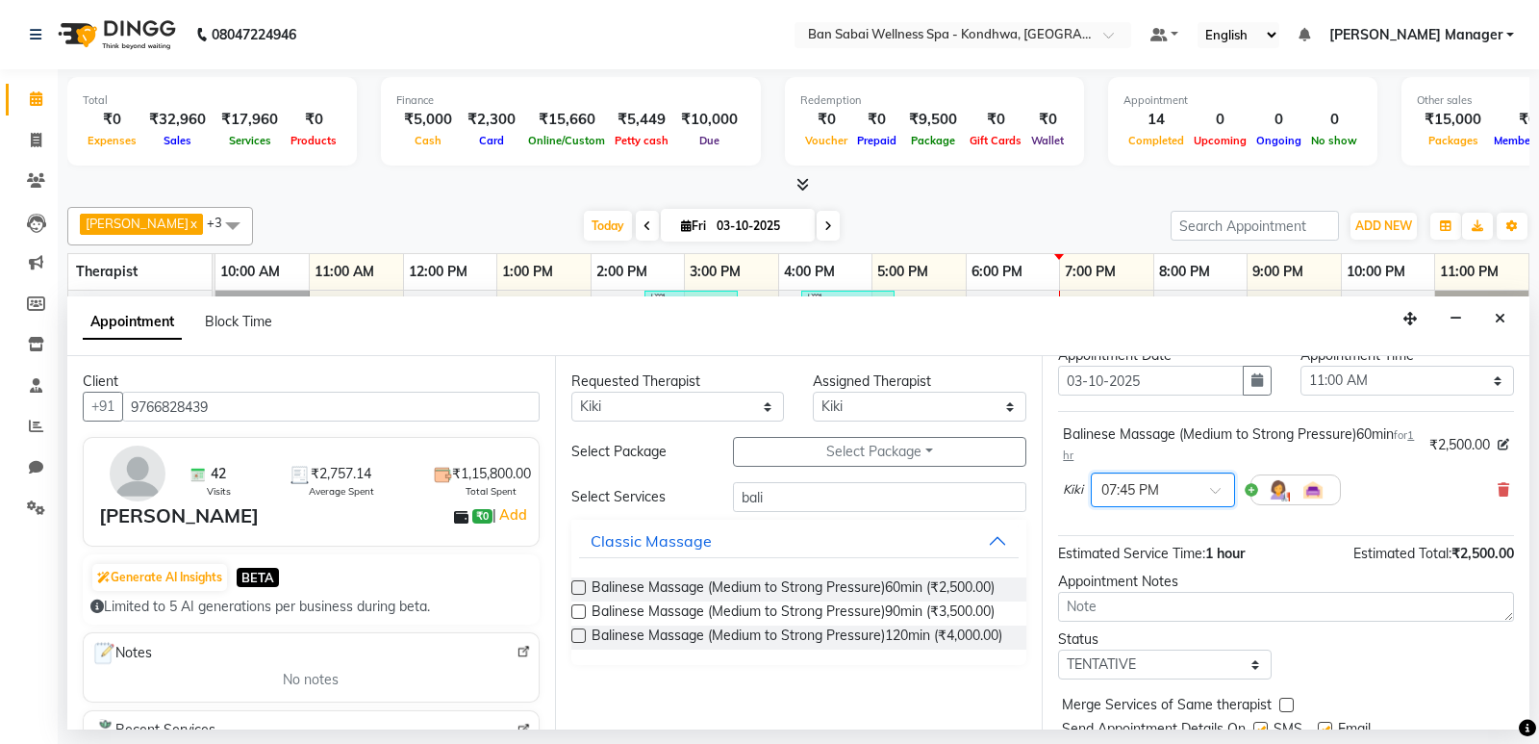
scroll to position [135, 0]
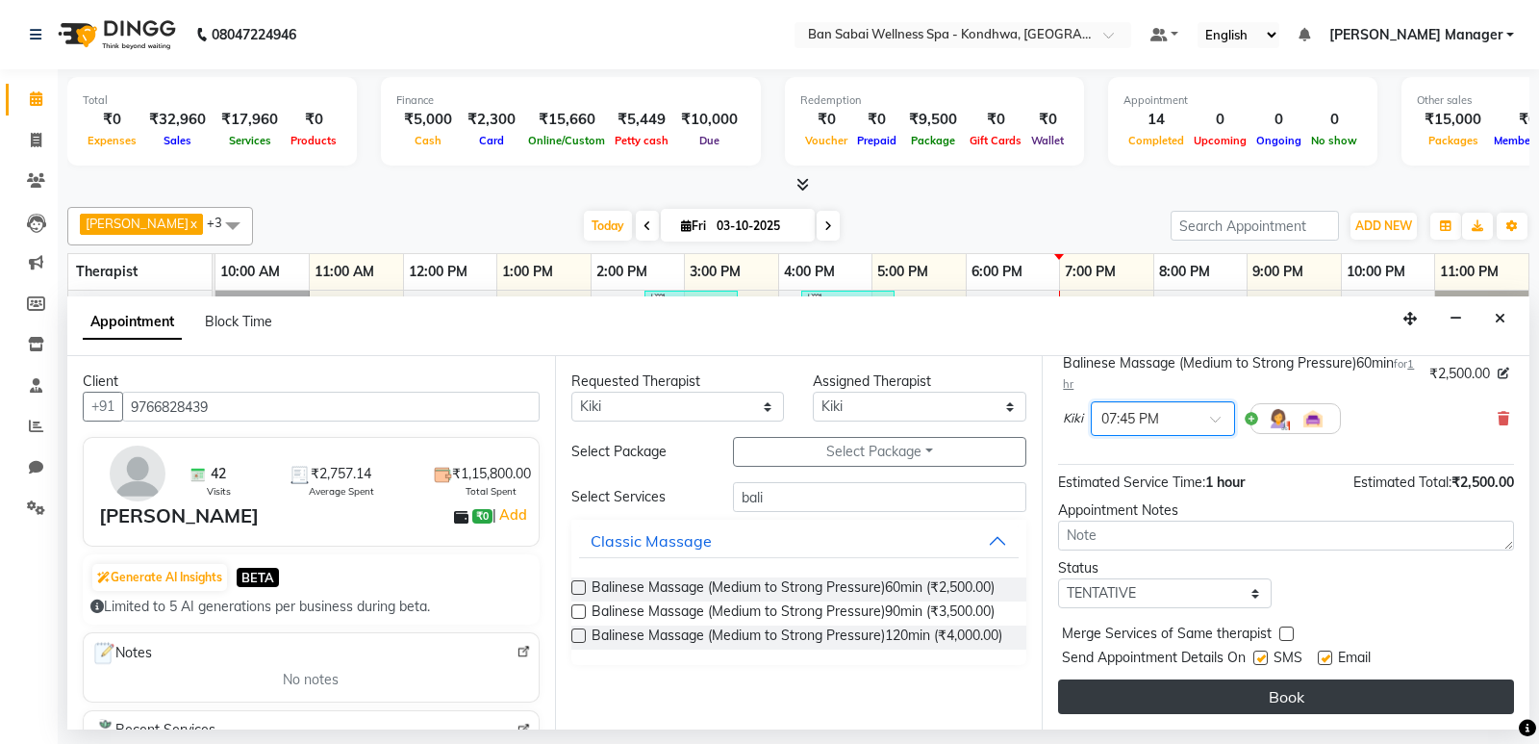
click at [1121, 705] on button "Book" at bounding box center [1286, 696] width 456 height 35
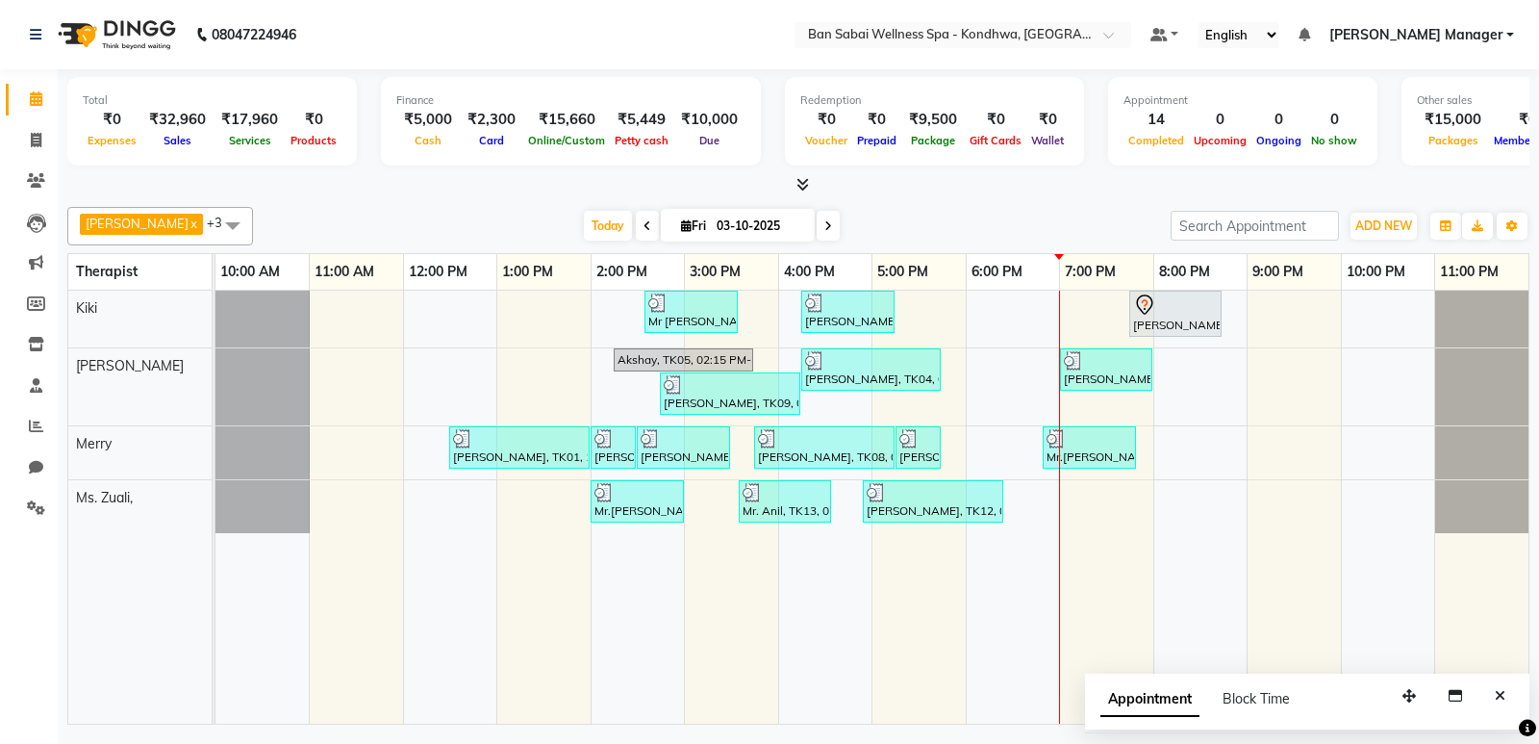
click at [1065, 199] on div "Maria x Ms. Zuali, x Kiki x Merry x +3 Select All Kiki Maria Merry Mimi Ms. Zua…" at bounding box center [798, 461] width 1462 height 525
click at [32, 179] on icon at bounding box center [36, 180] width 18 height 14
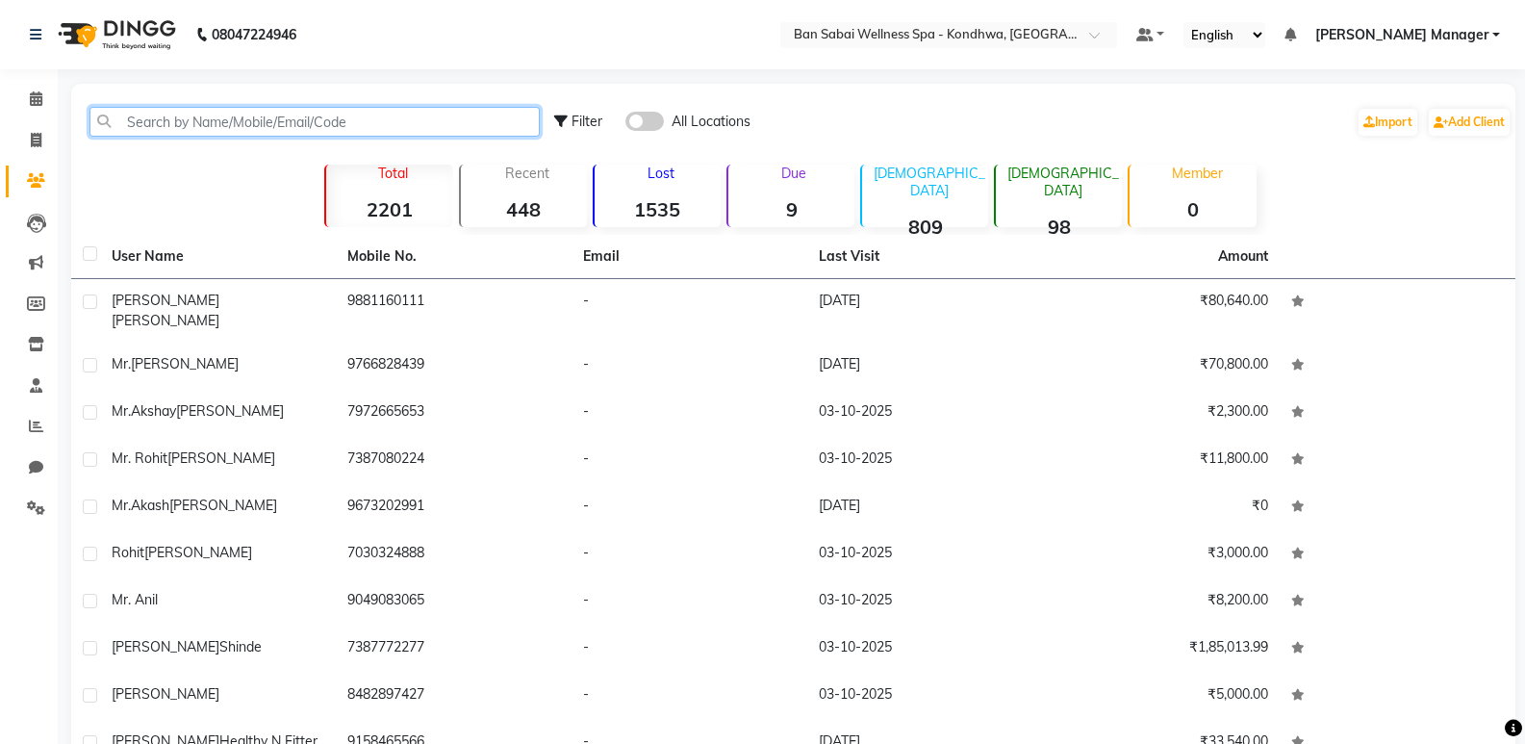
click at [264, 122] on input "text" at bounding box center [314, 122] width 450 height 30
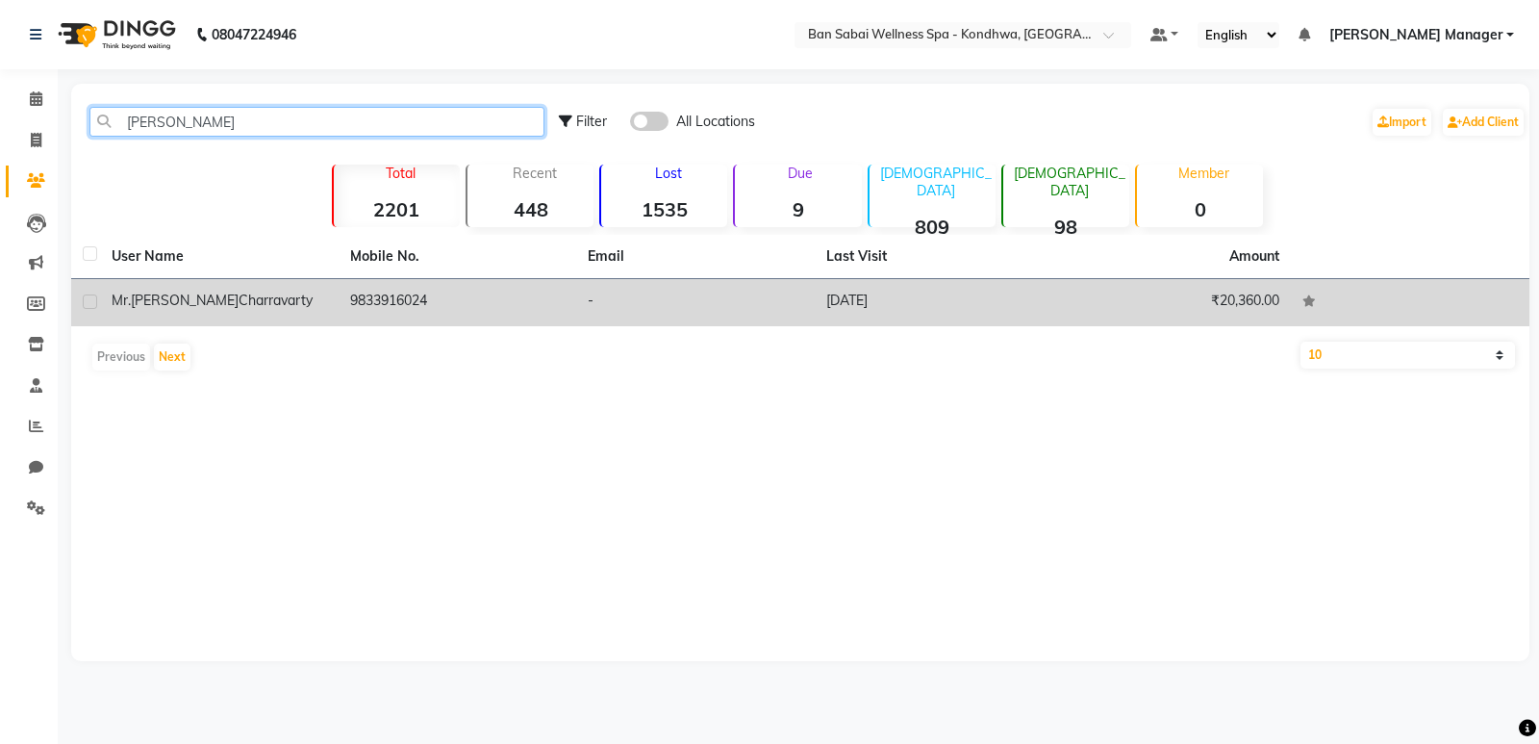
type input "debraj"
click at [327, 315] on td "Mr.Debraj Charravarty" at bounding box center [219, 302] width 239 height 47
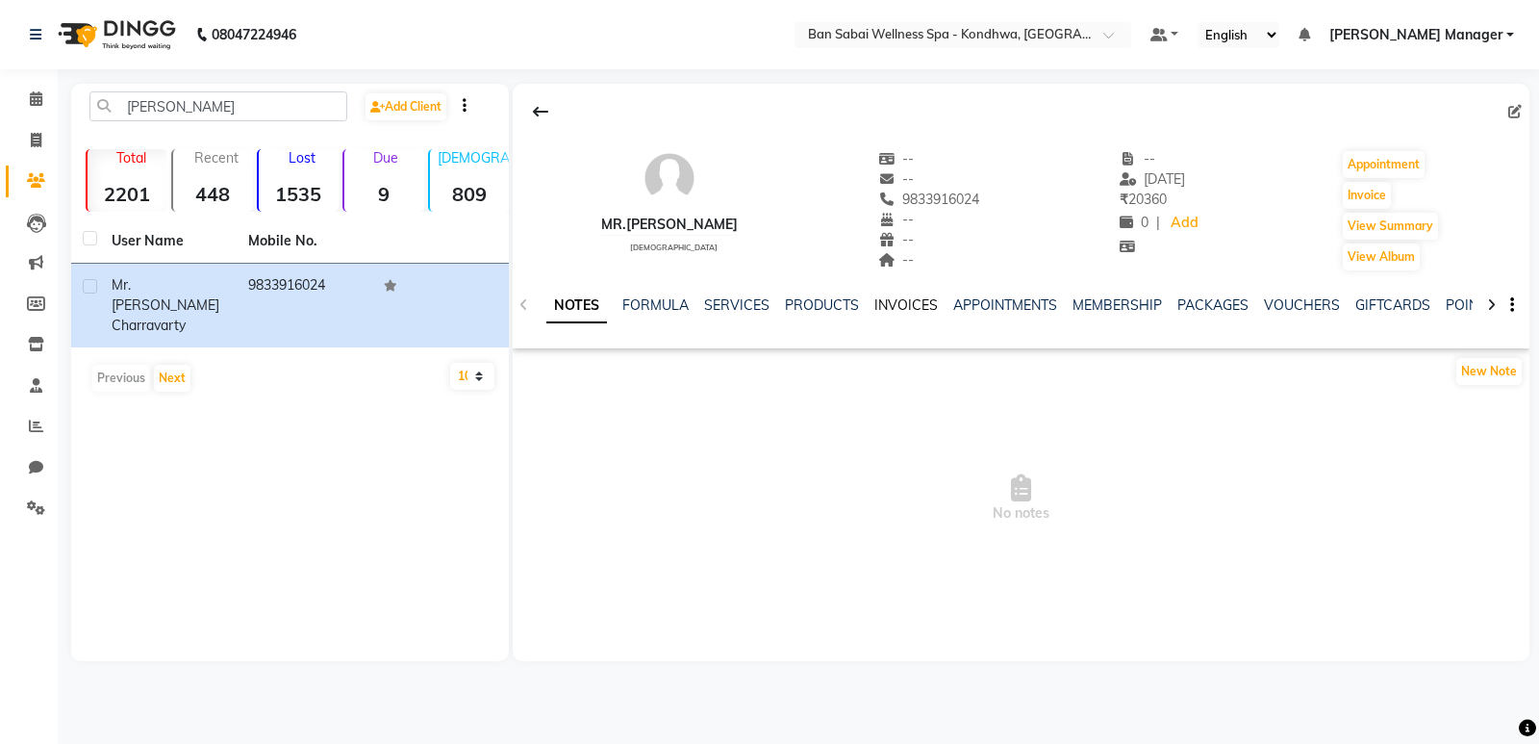
click at [916, 303] on link "INVOICES" at bounding box center [906, 304] width 63 height 17
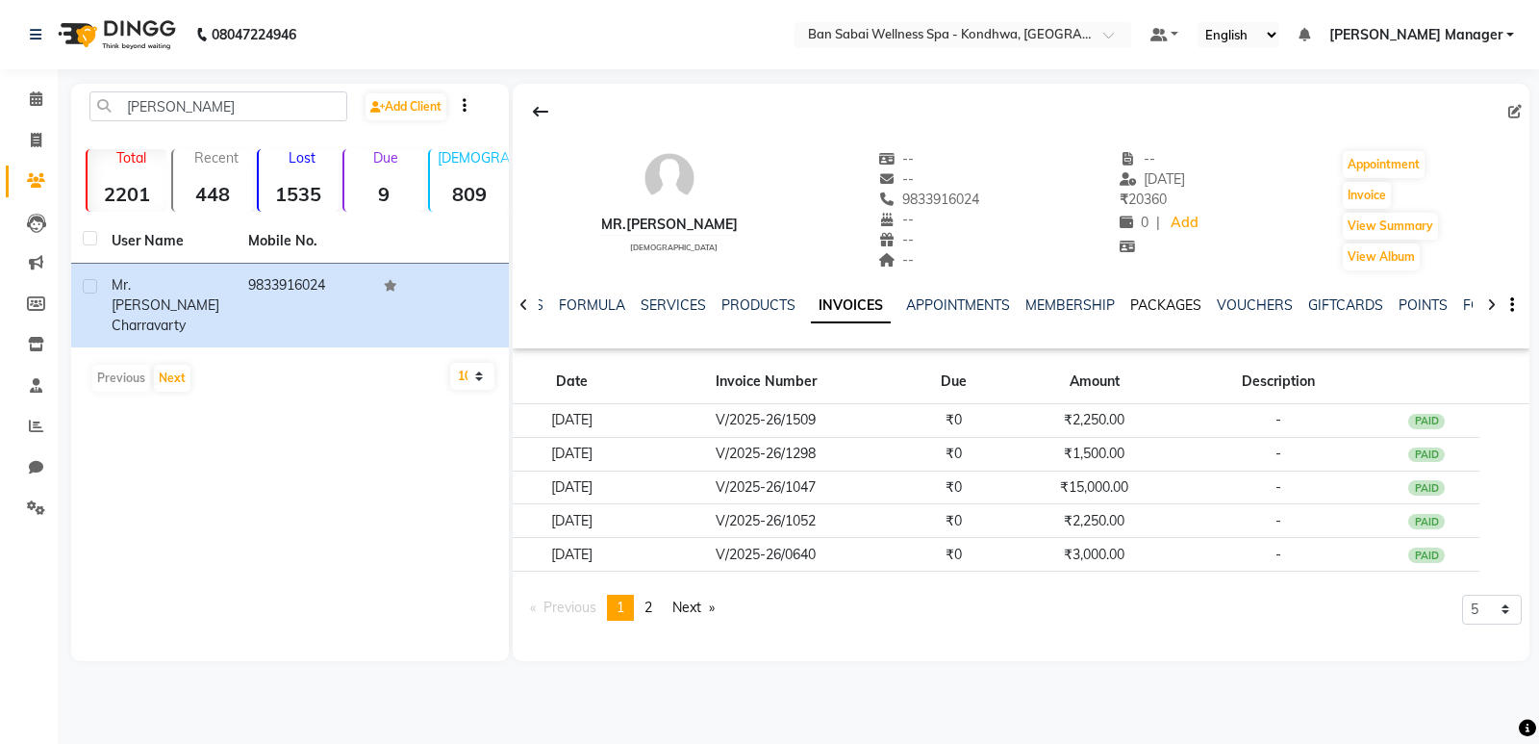
click at [1136, 298] on link "PACKAGES" at bounding box center [1165, 304] width 71 height 17
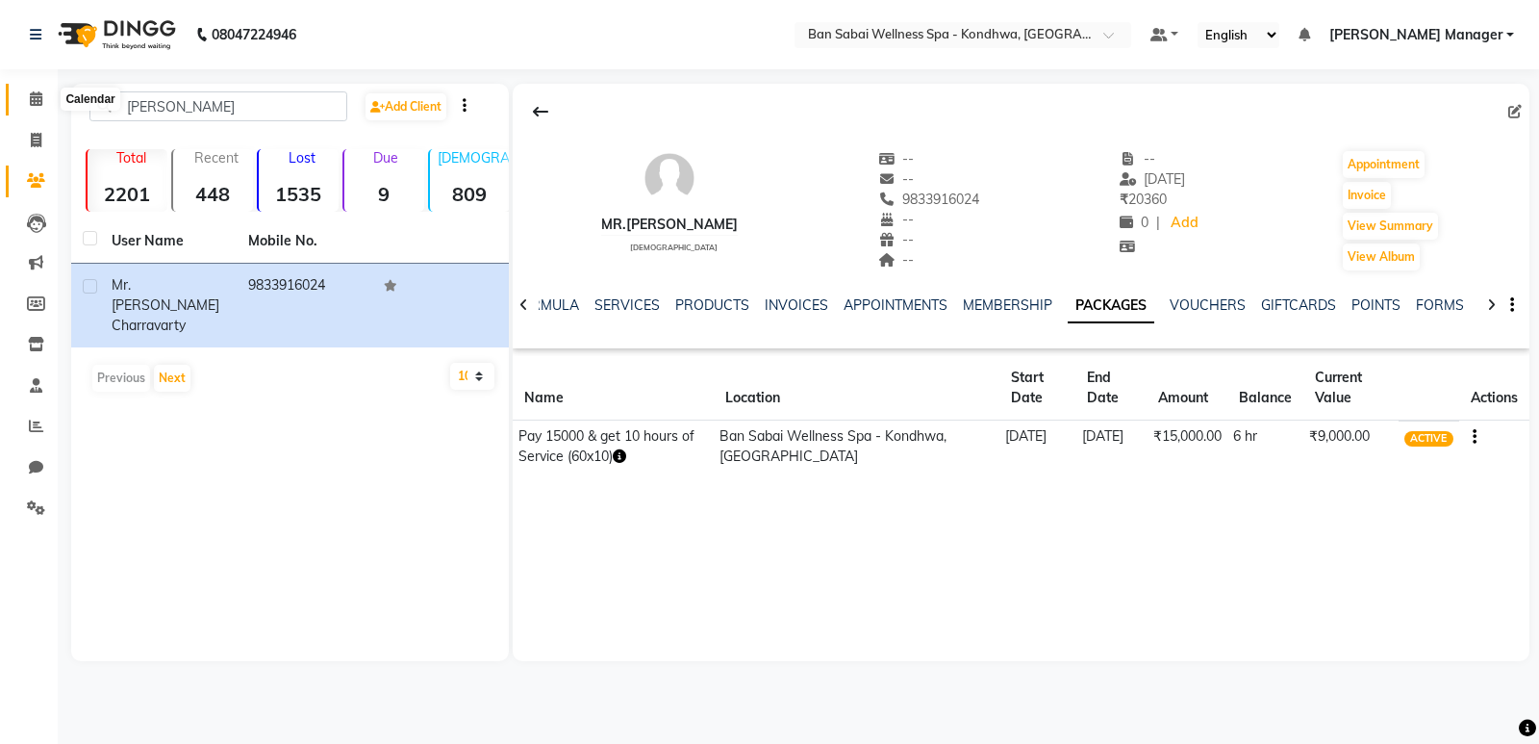
click at [47, 103] on span at bounding box center [36, 100] width 34 height 22
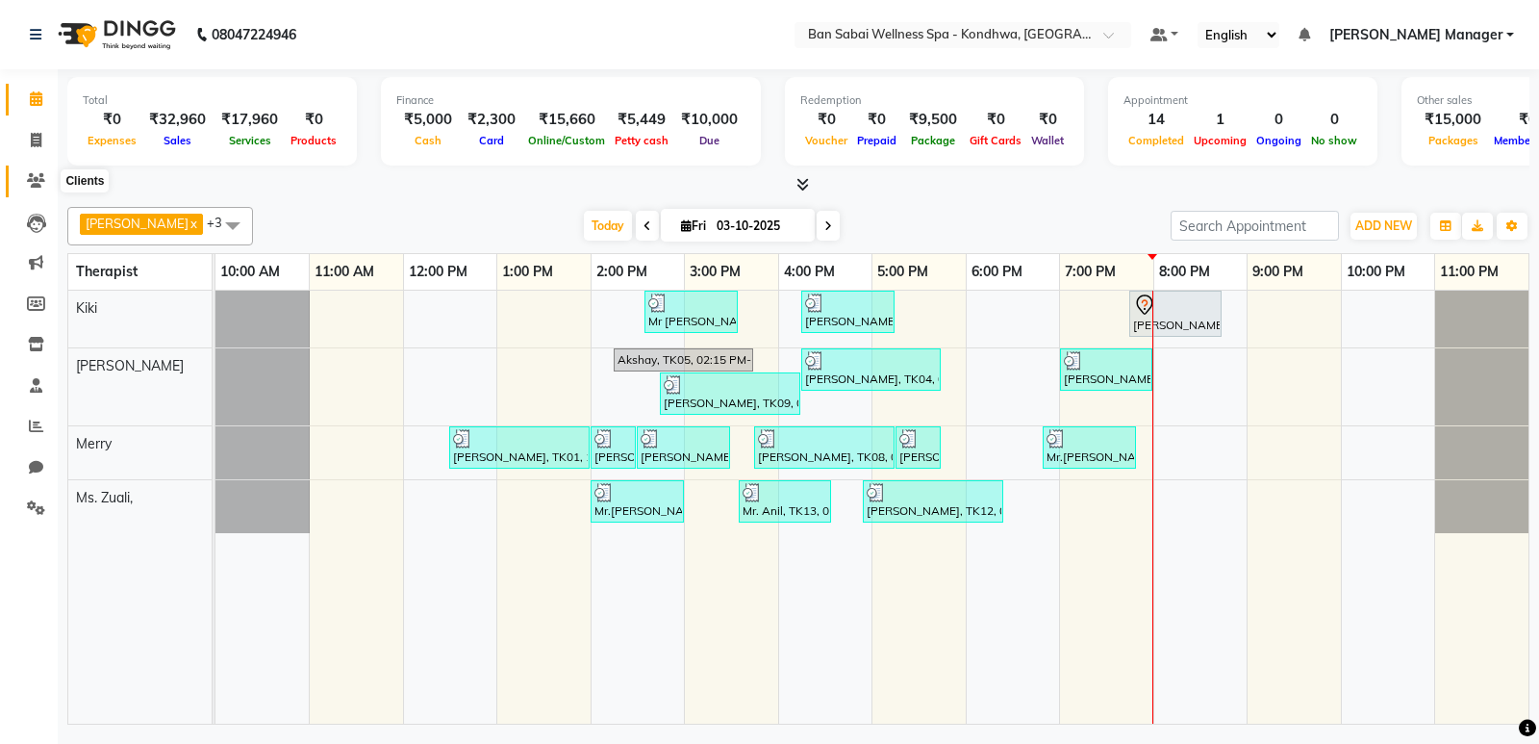
click at [31, 175] on icon at bounding box center [36, 180] width 18 height 14
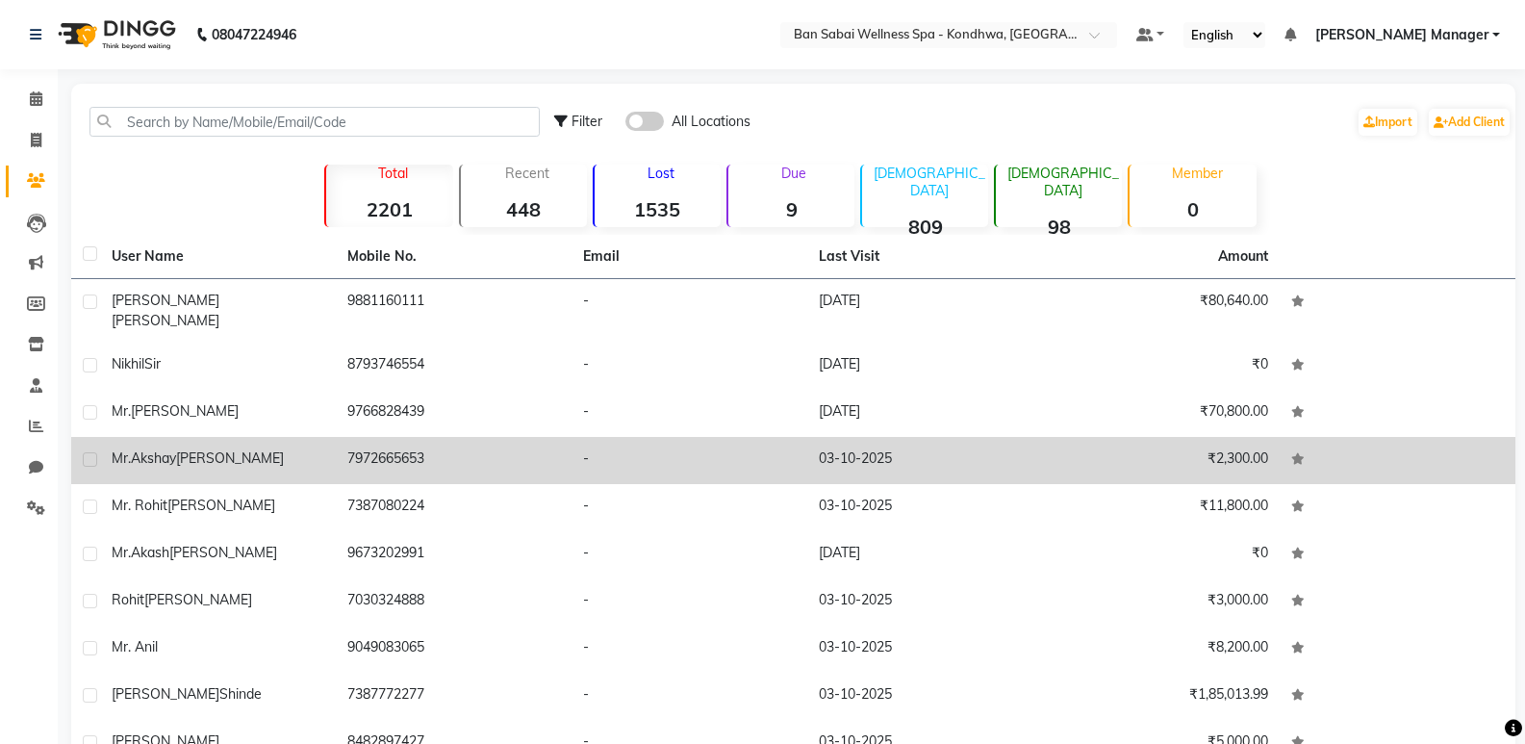
click at [231, 437] on td "Mr.Akshay Shah" at bounding box center [218, 460] width 236 height 47
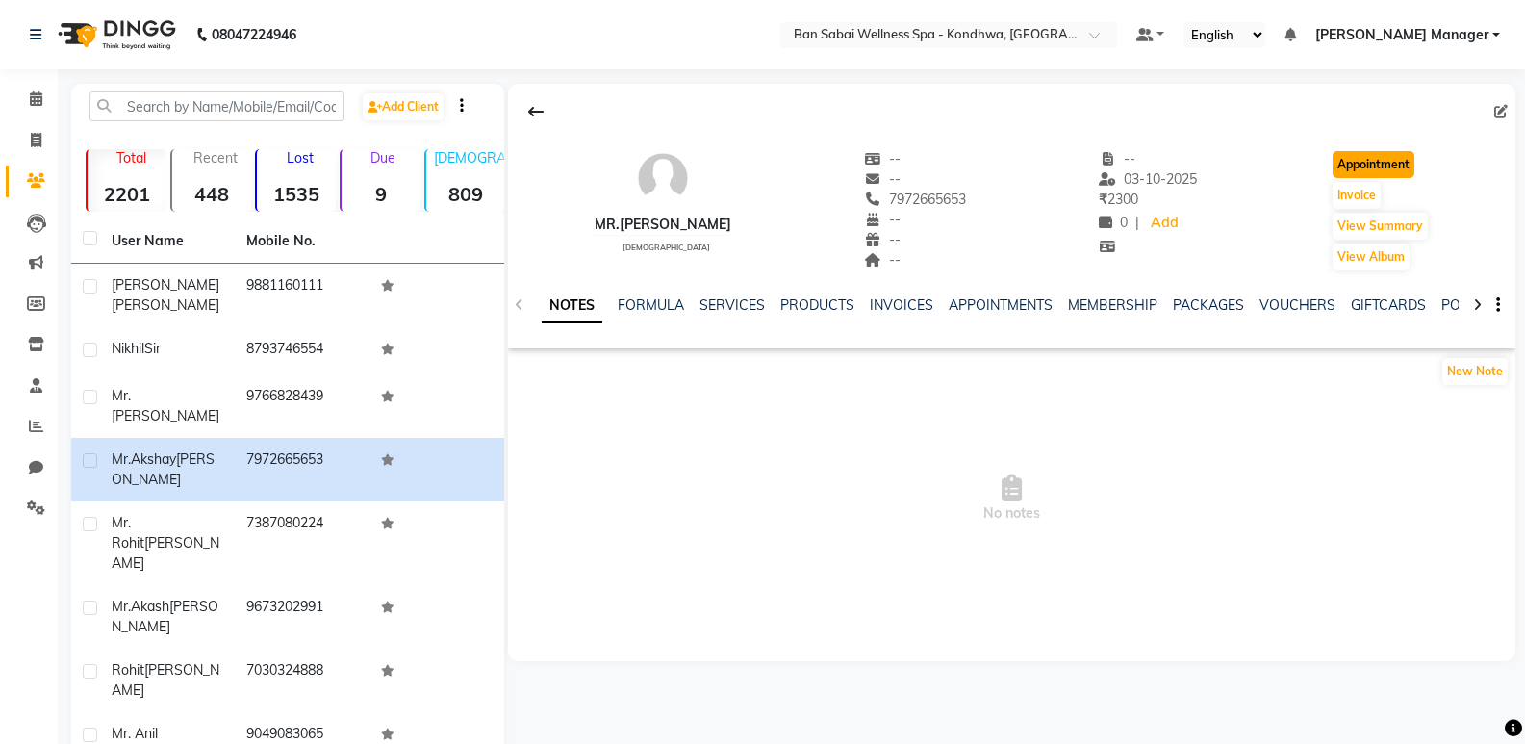
click at [1387, 167] on button "Appointment" at bounding box center [1374, 164] width 82 height 27
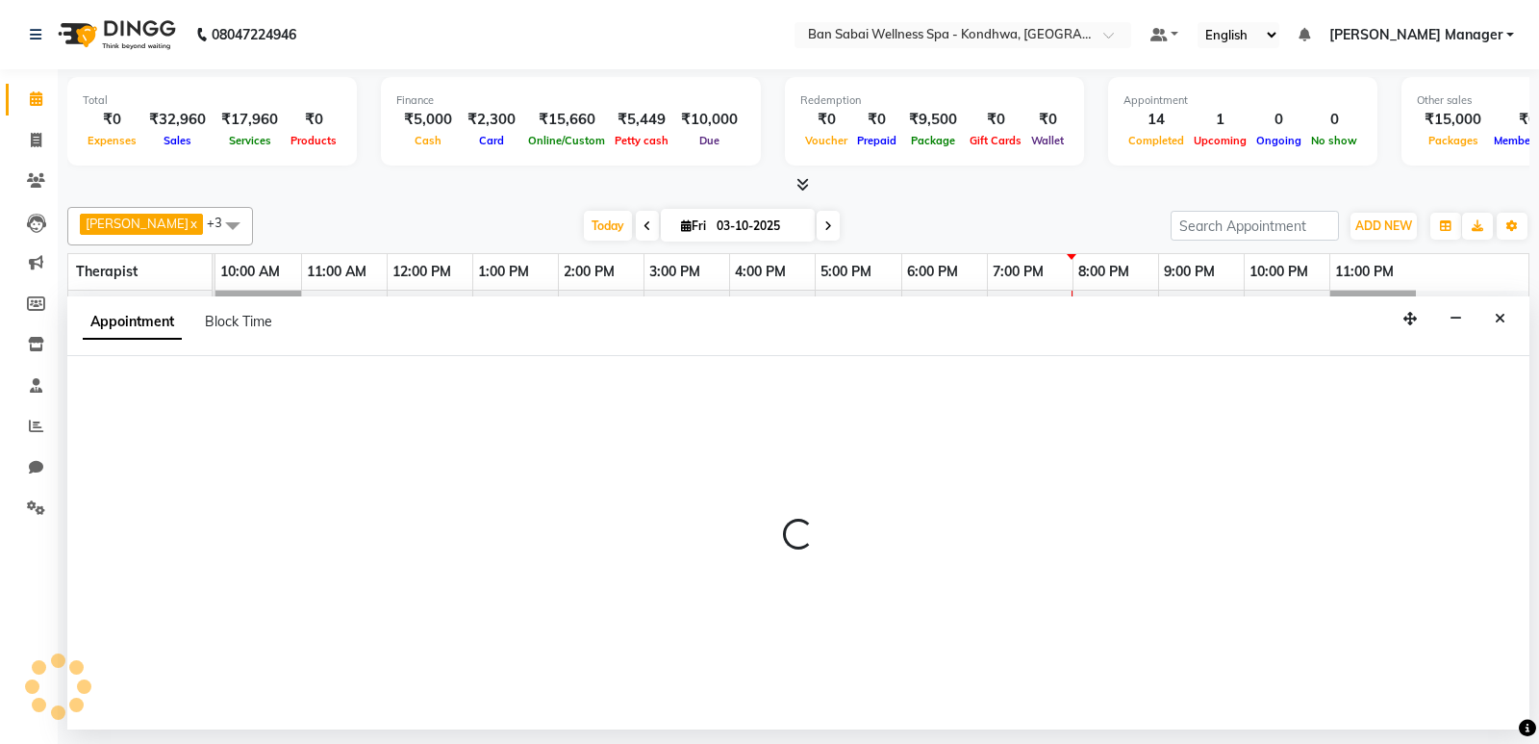
select select "tentative"
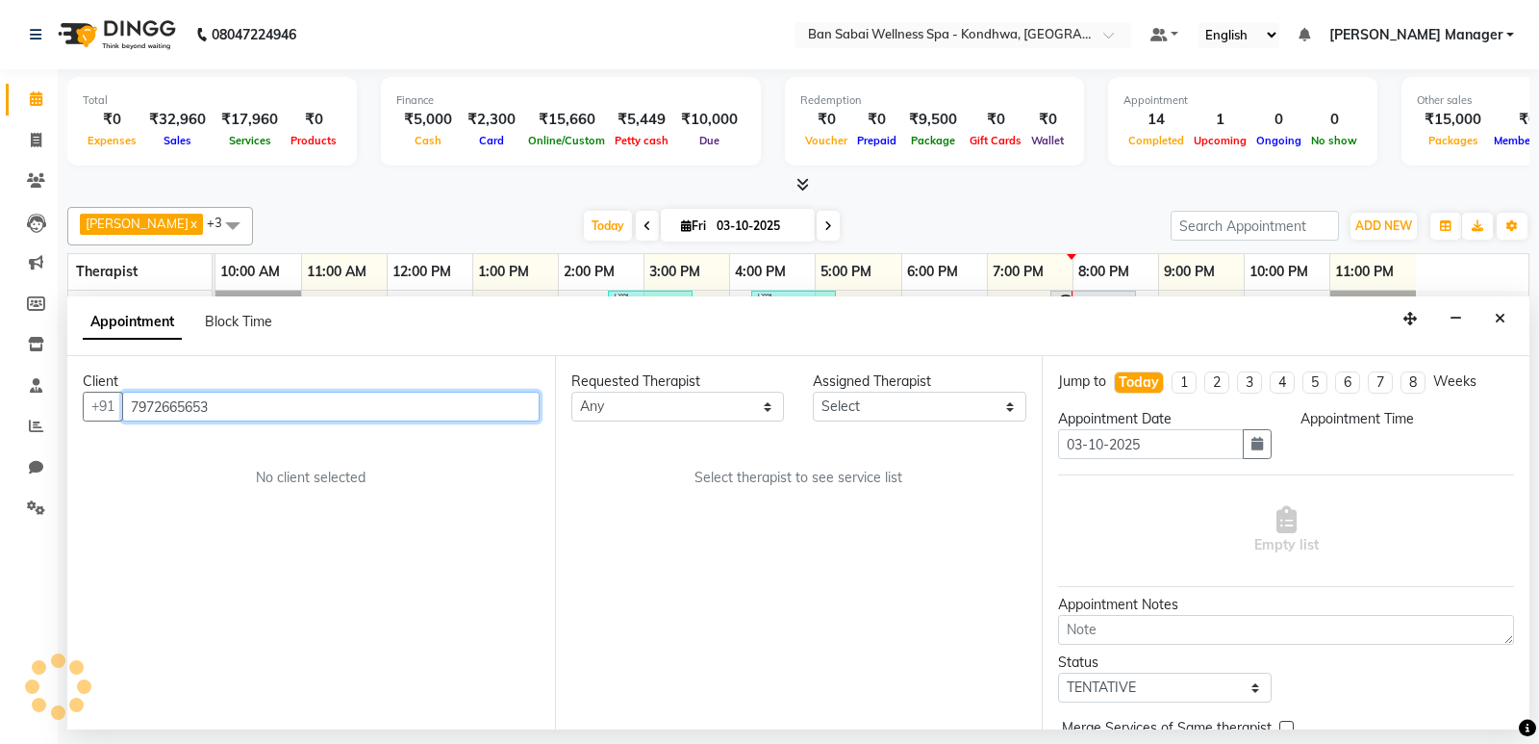
select select "660"
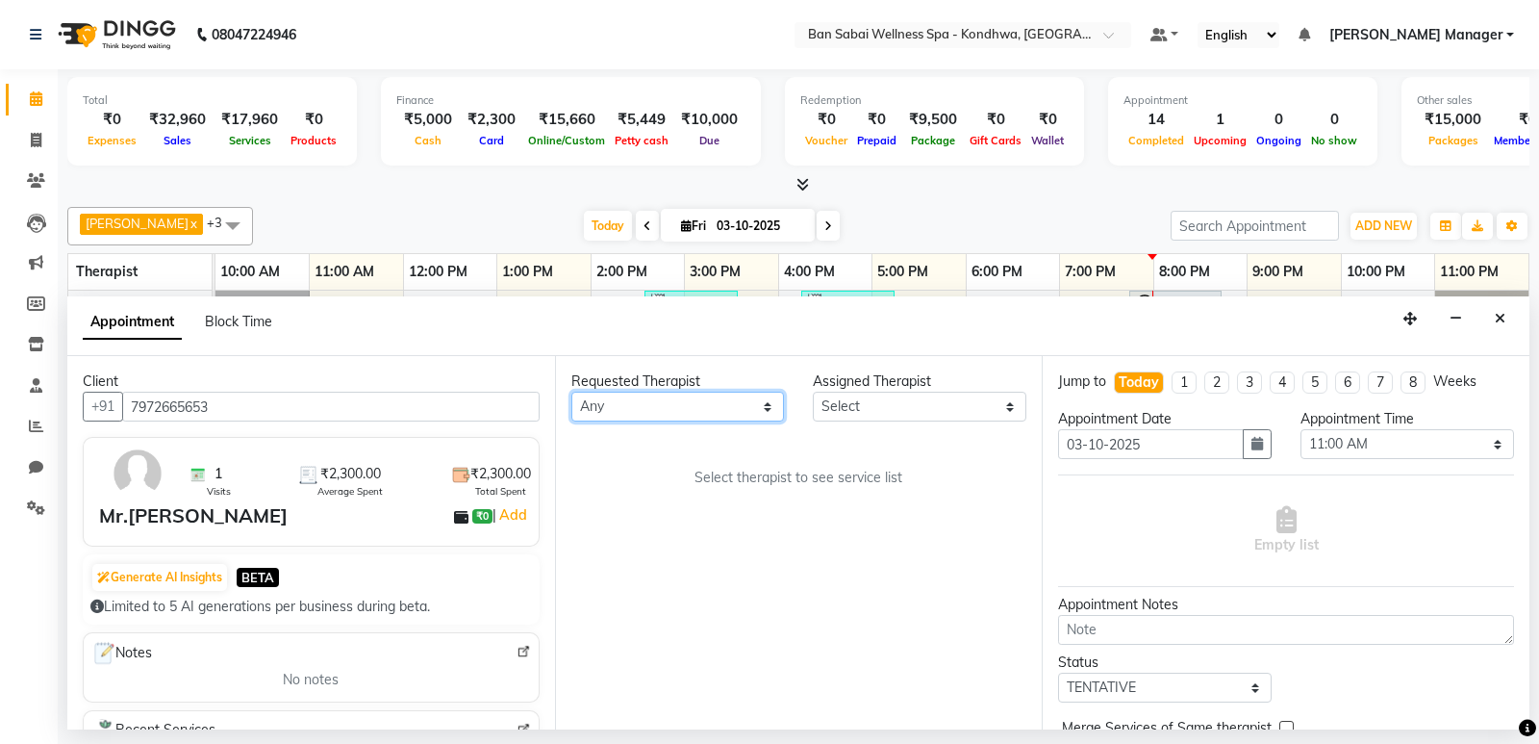
click at [665, 412] on select "Any Kiki [PERSON_NAME] [PERSON_NAME] Ms. Zuali," at bounding box center [678, 407] width 214 height 30
select select "78586"
click at [571, 392] on select "Any Kiki [PERSON_NAME] [PERSON_NAME] Ms. Zuali," at bounding box center [678, 407] width 214 height 30
select select "78586"
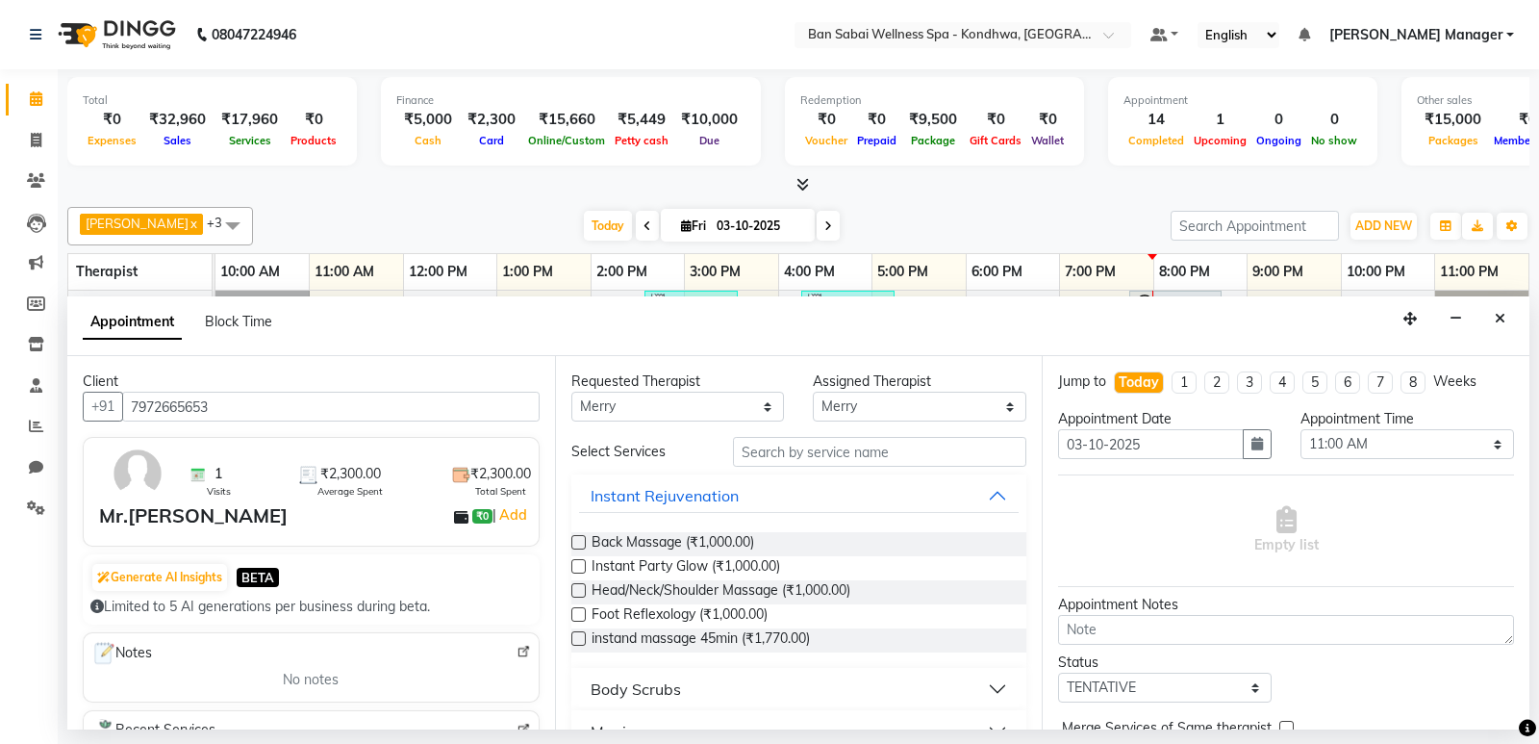
click at [579, 540] on label at bounding box center [578, 542] width 14 height 14
click at [579, 540] on input "checkbox" at bounding box center [577, 544] width 13 height 13
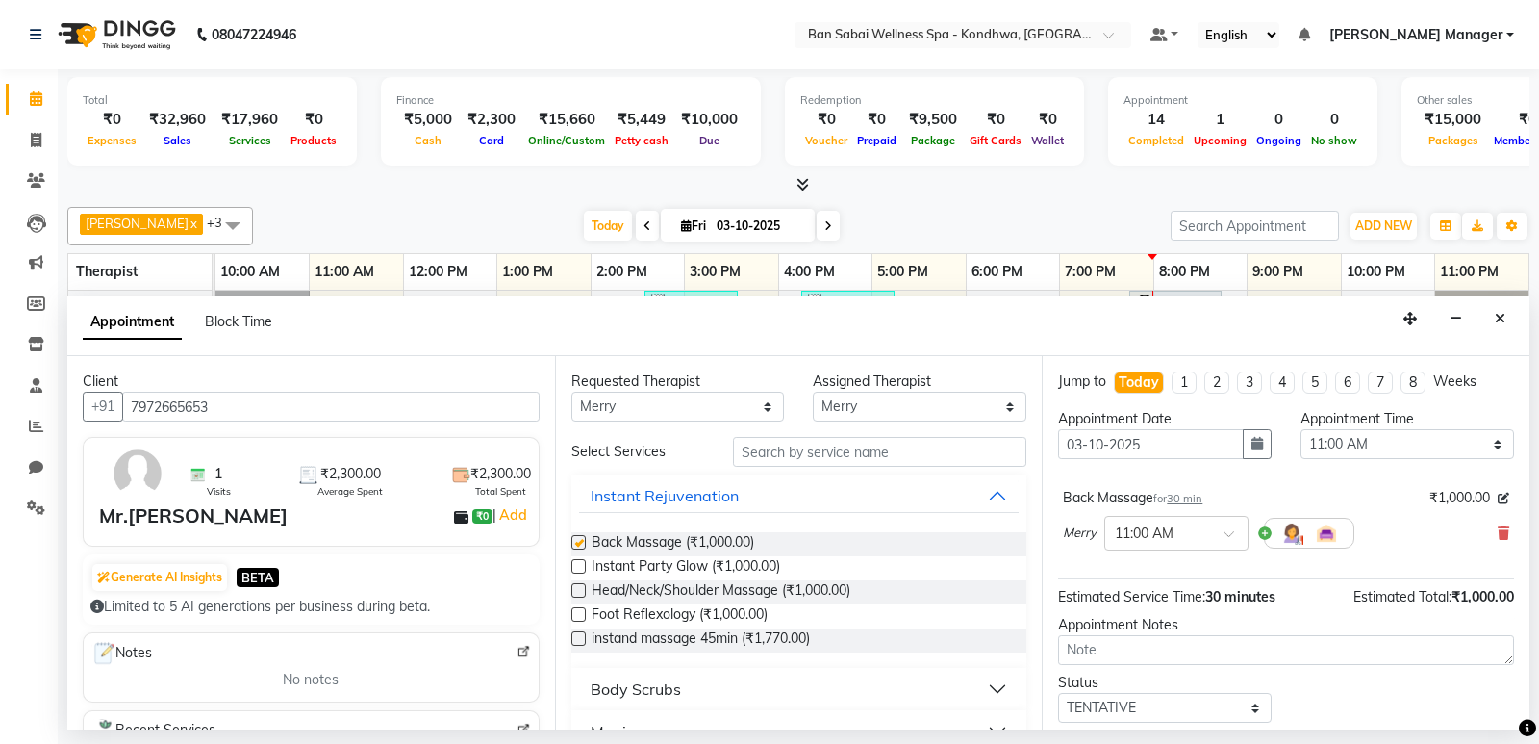
checkbox input "false"
click at [1183, 539] on input "text" at bounding box center [1157, 531] width 85 height 20
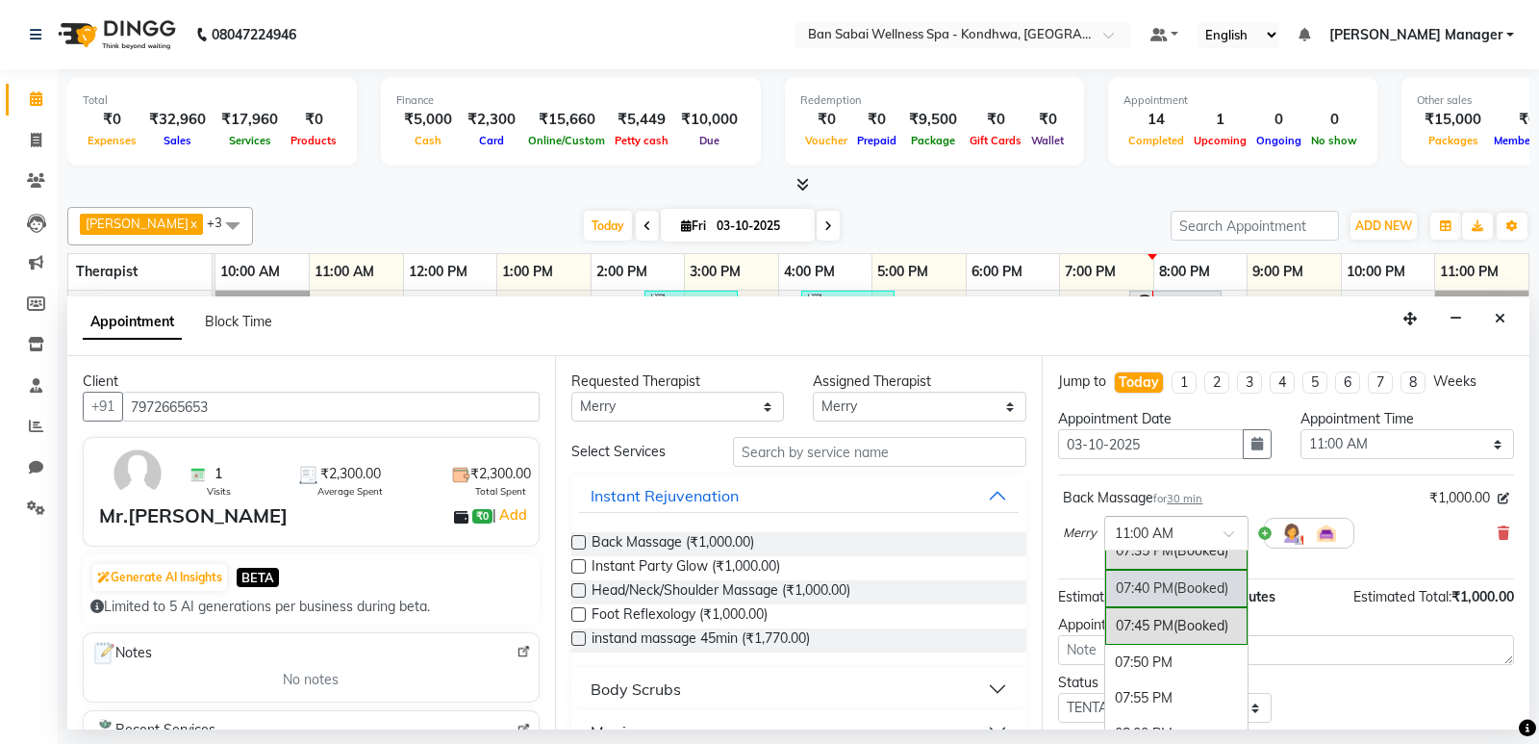
scroll to position [3848, 0]
click at [1181, 625] on div "07:50 PM" at bounding box center [1176, 632] width 142 height 36
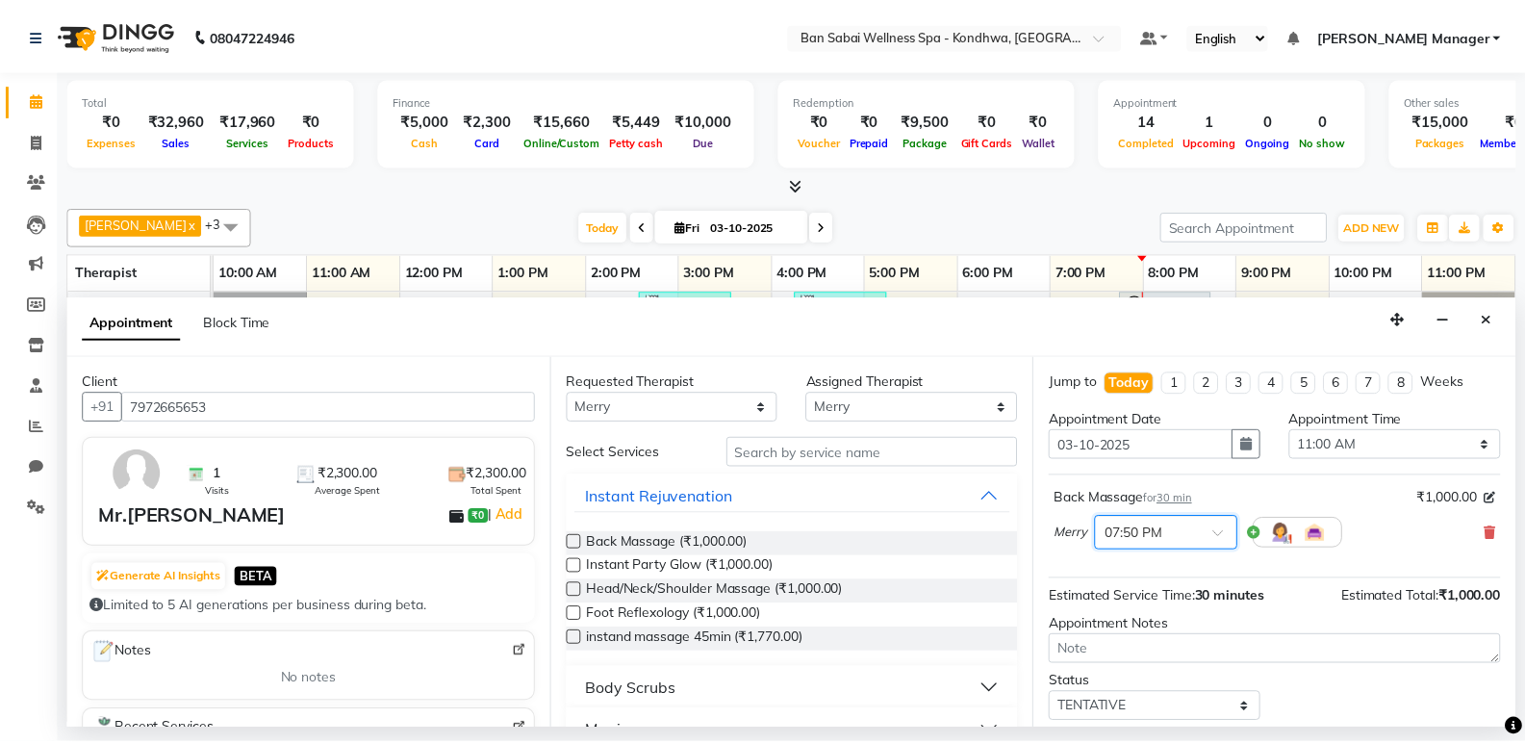
scroll to position [114, 0]
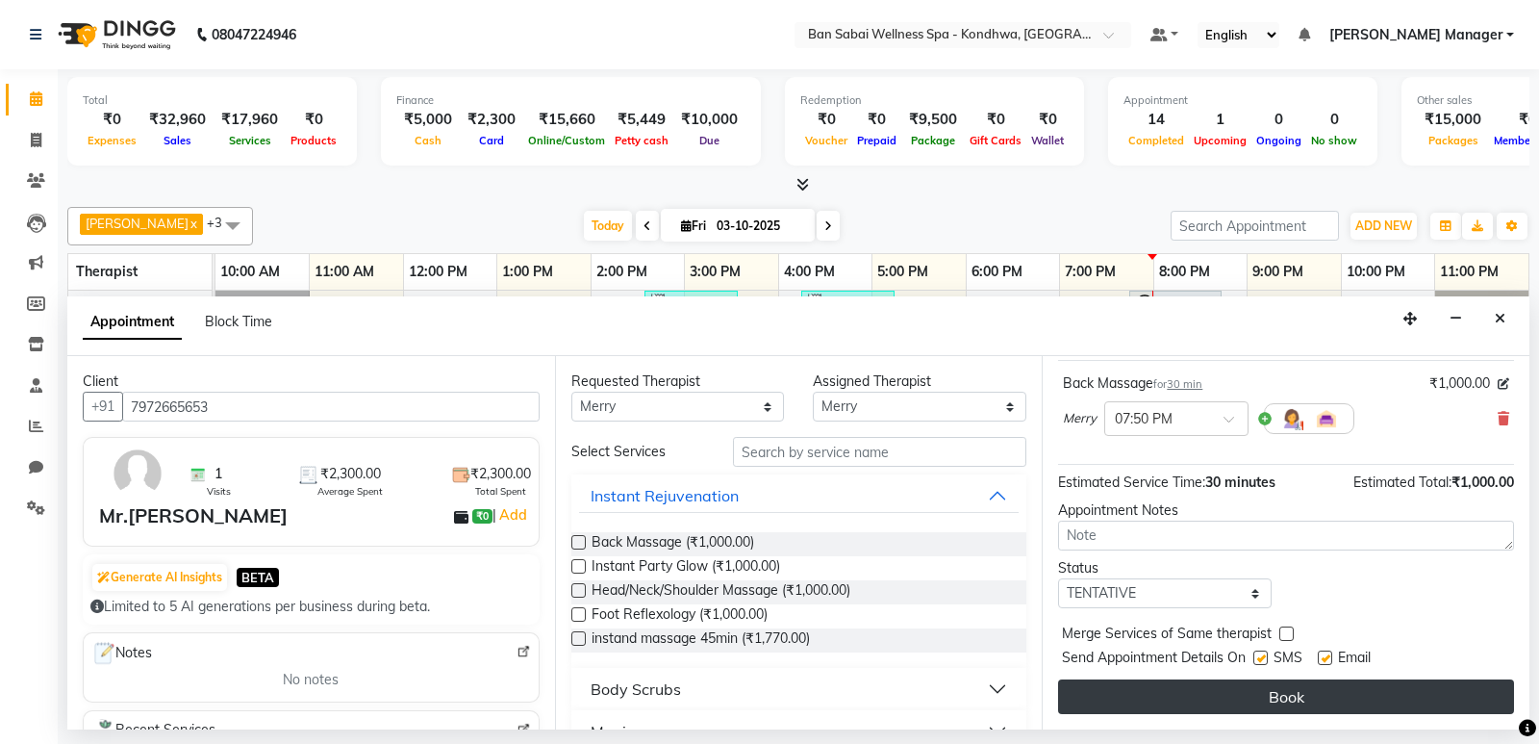
click at [1149, 693] on button "Book" at bounding box center [1286, 696] width 456 height 35
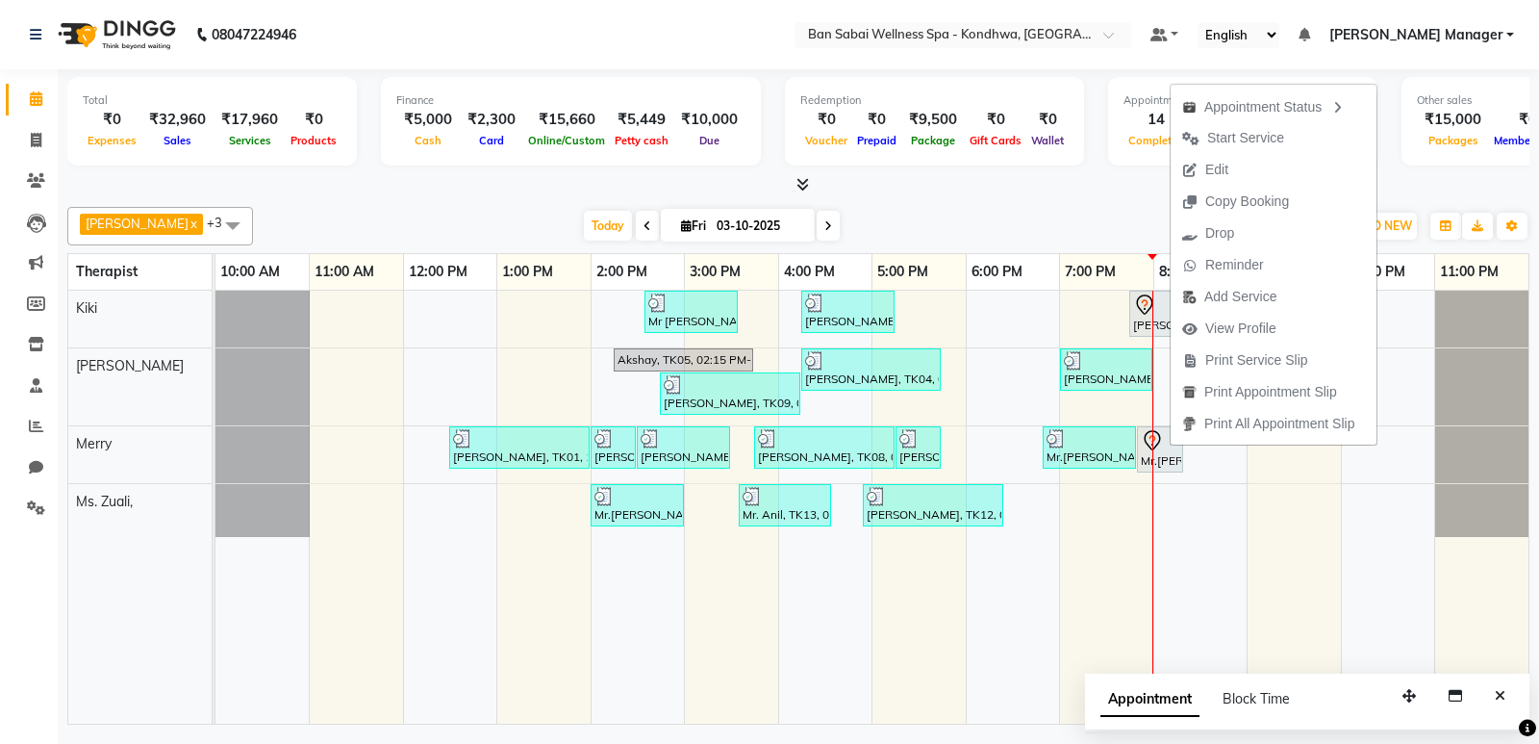
click at [1133, 182] on div at bounding box center [798, 185] width 1462 height 20
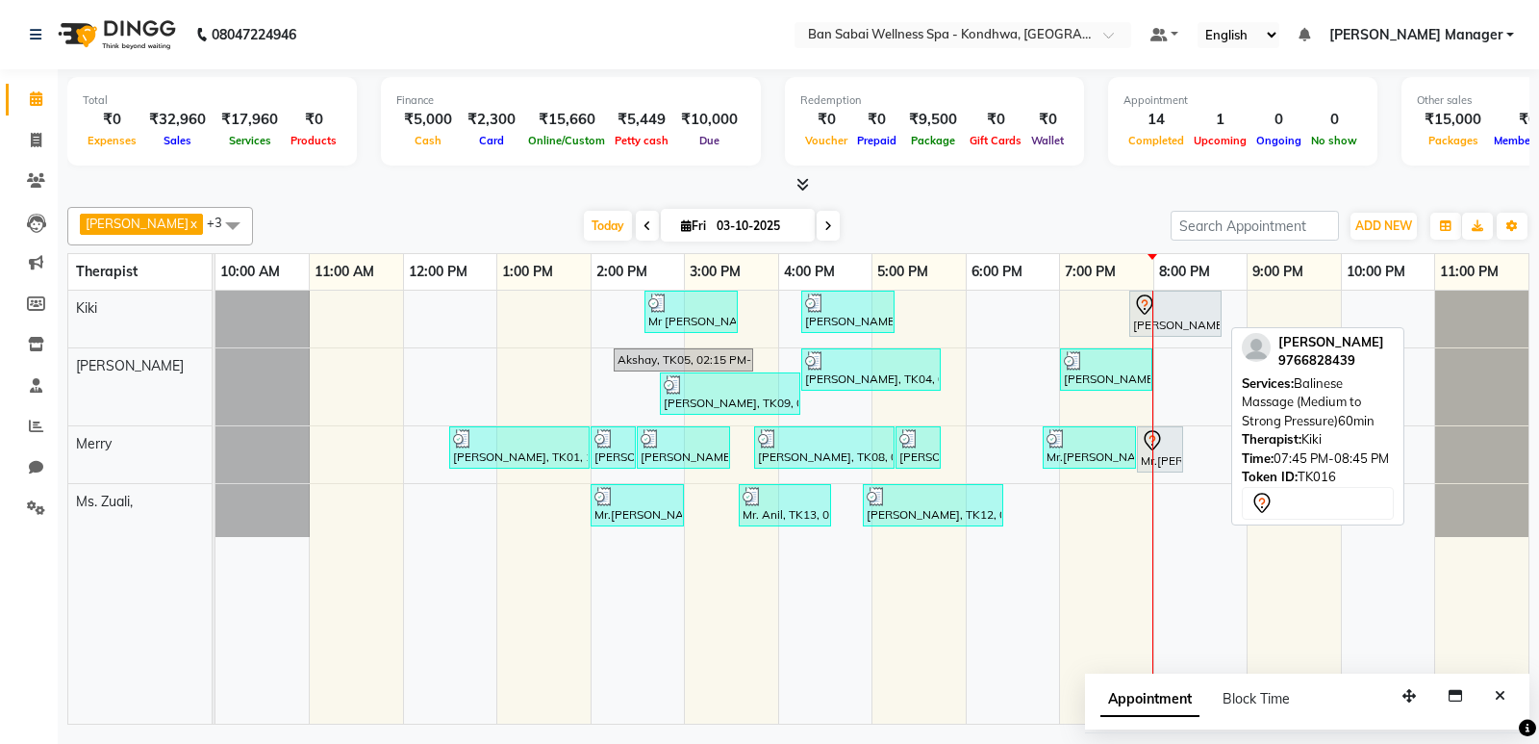
click at [1194, 313] on div at bounding box center [1175, 304] width 85 height 23
select select "7"
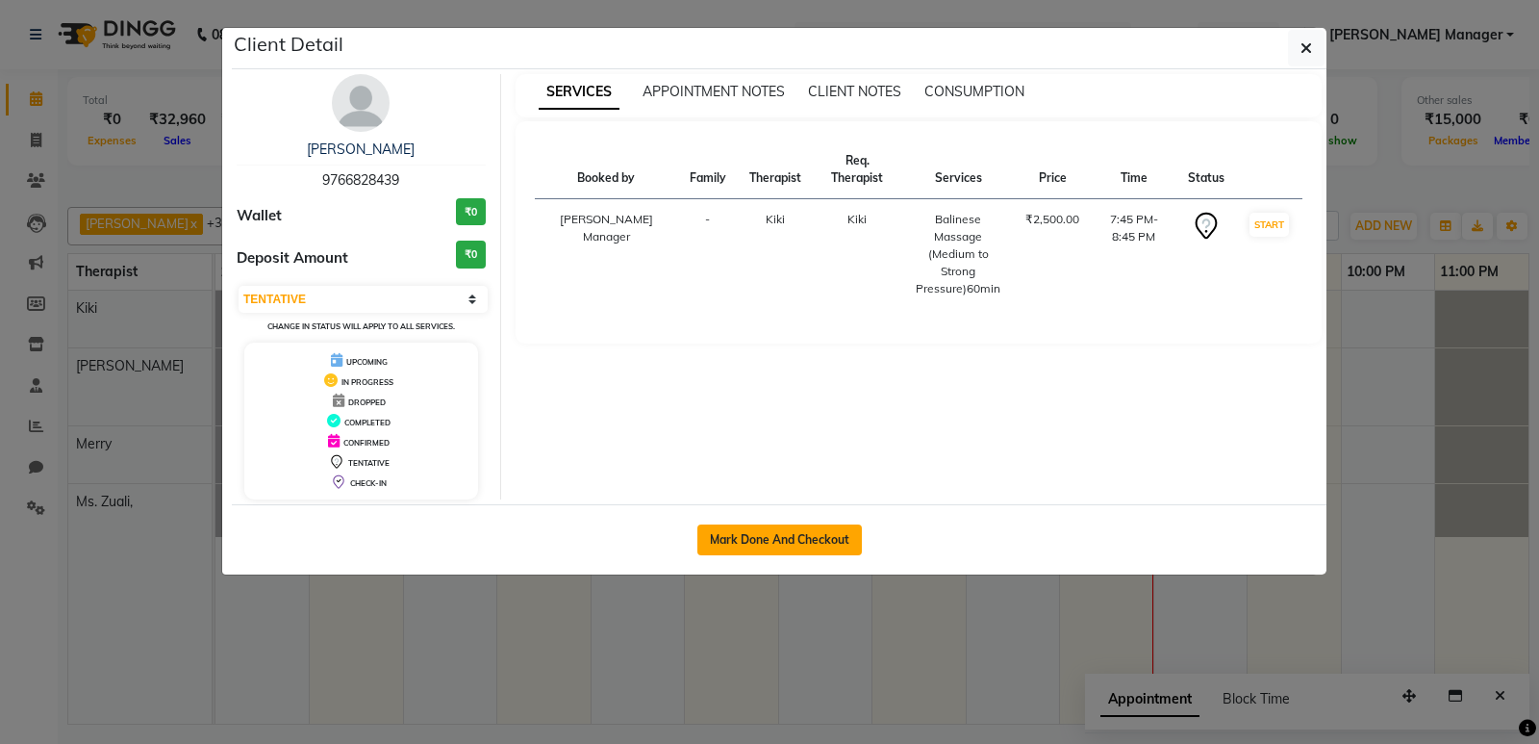
click at [825, 551] on button "Mark Done And Checkout" at bounding box center [780, 539] width 165 height 31
select select "service"
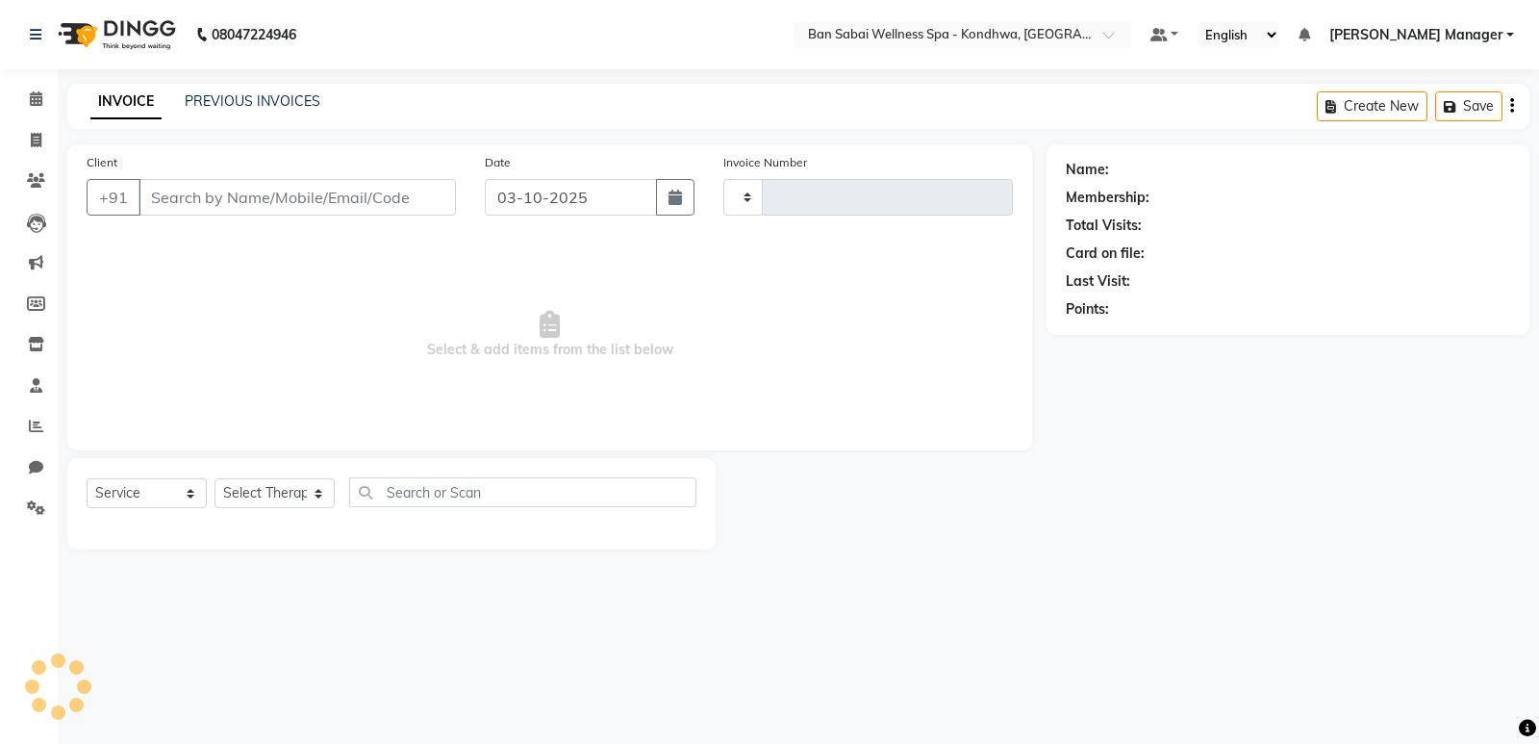
type input "1780"
select select "8227"
type input "9766828439"
select select "86348"
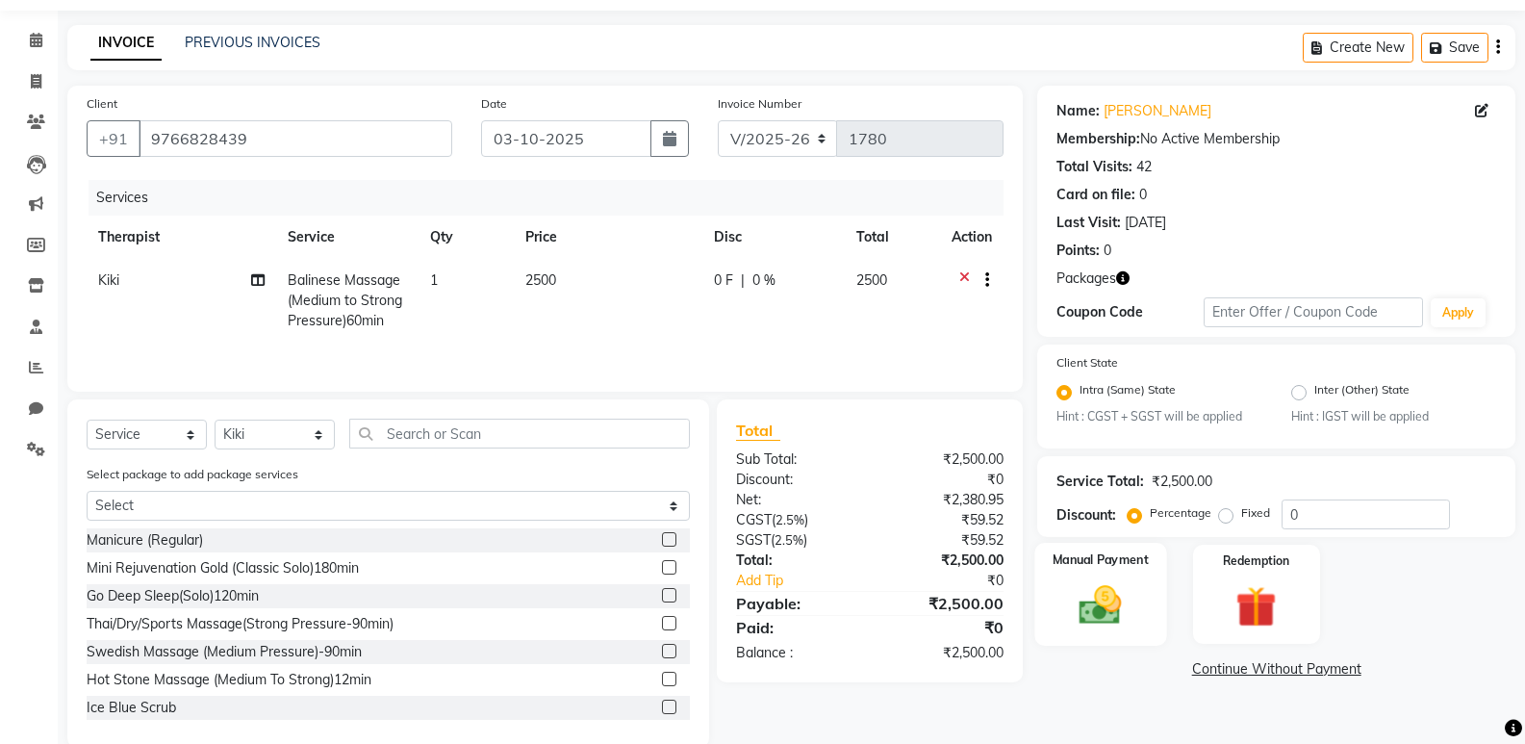
scroll to position [91, 0]
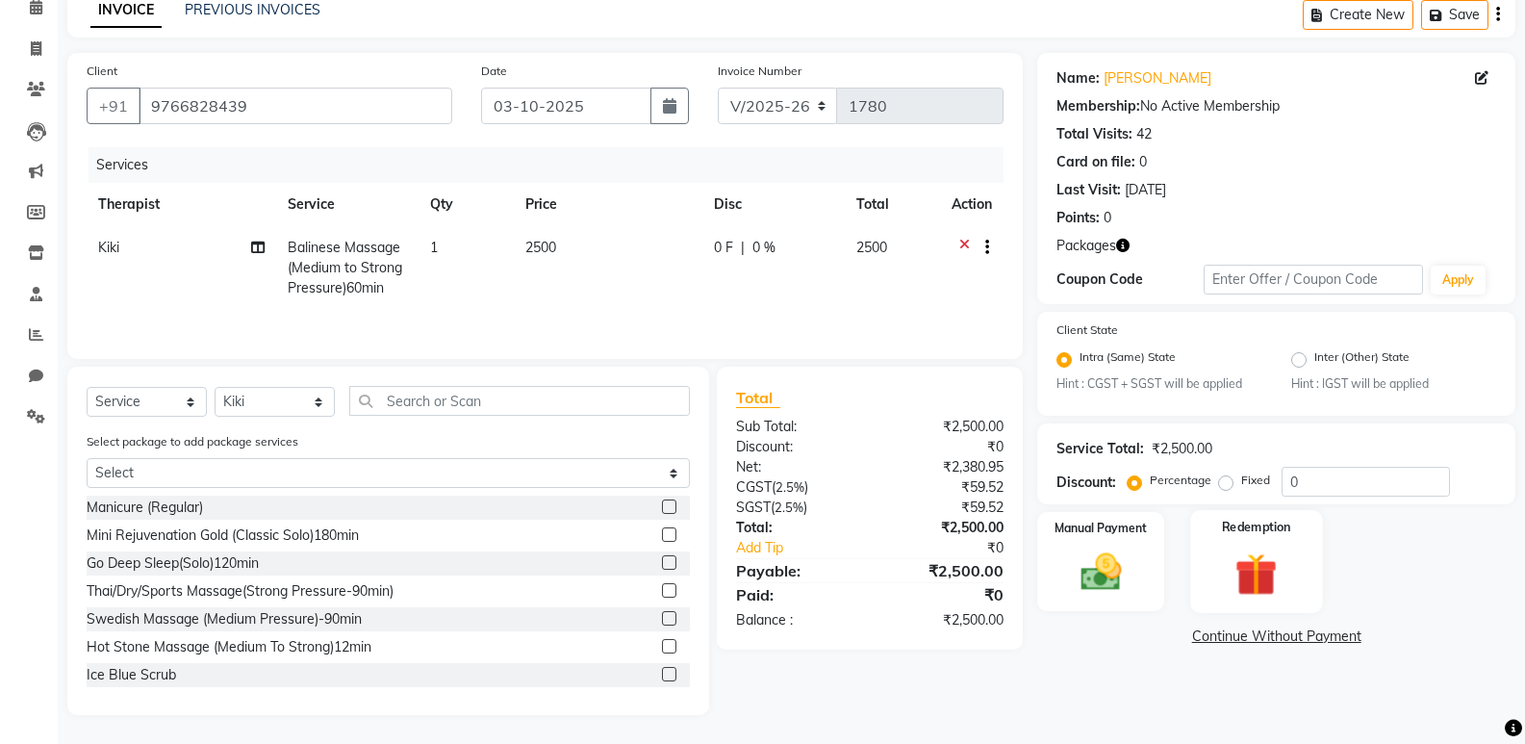
click at [1250, 542] on div "Redemption" at bounding box center [1256, 561] width 132 height 103
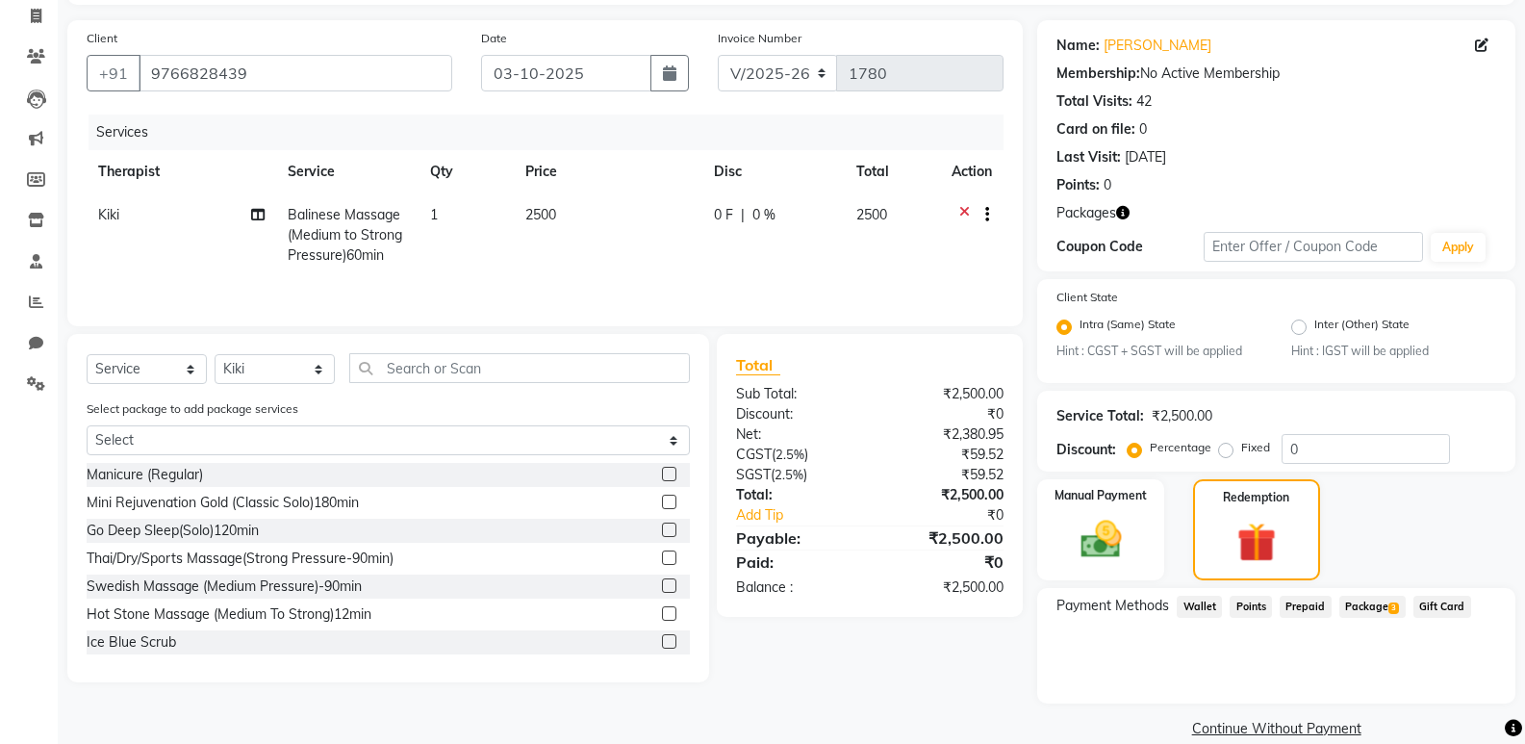
scroll to position [152, 0]
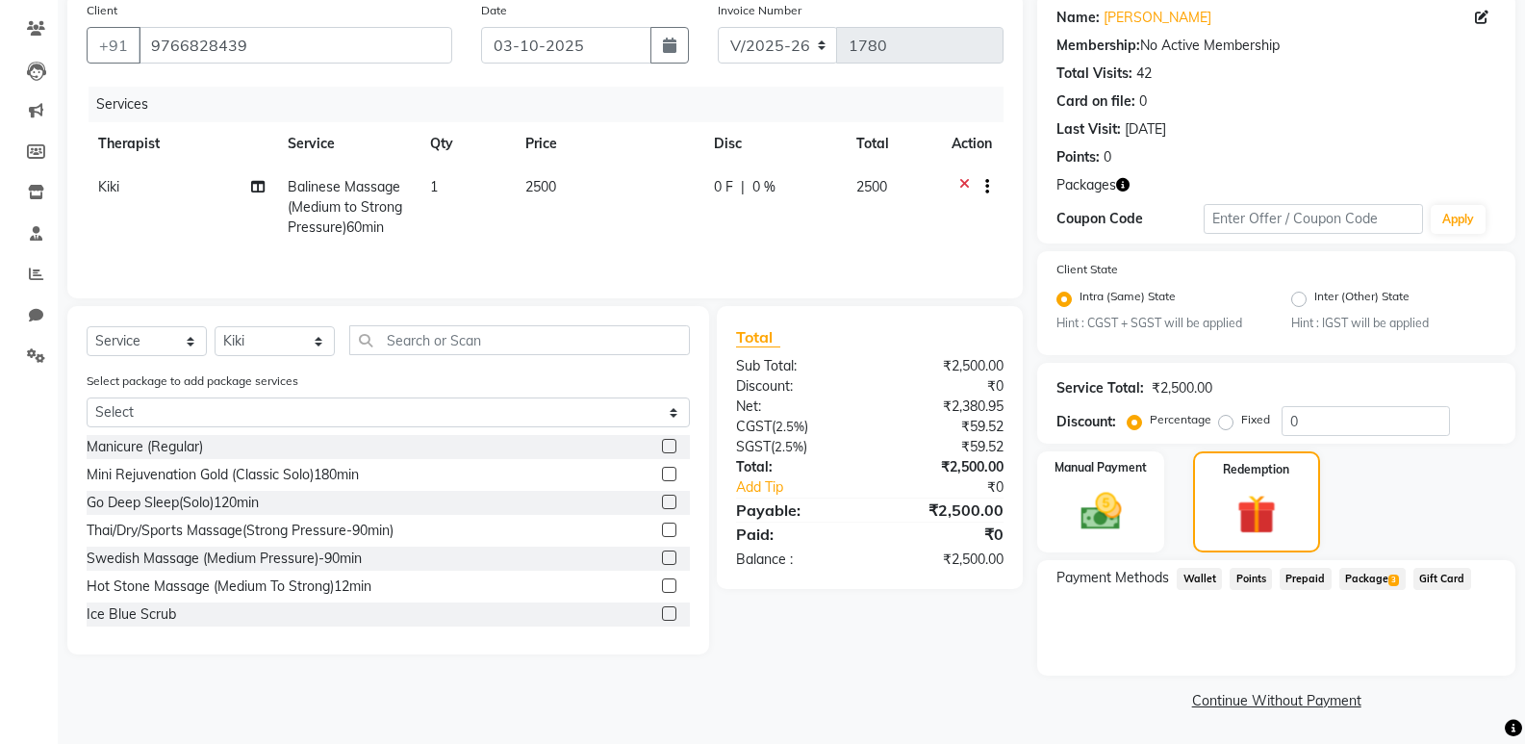
click at [1377, 568] on span "Package 3" at bounding box center [1372, 579] width 66 height 22
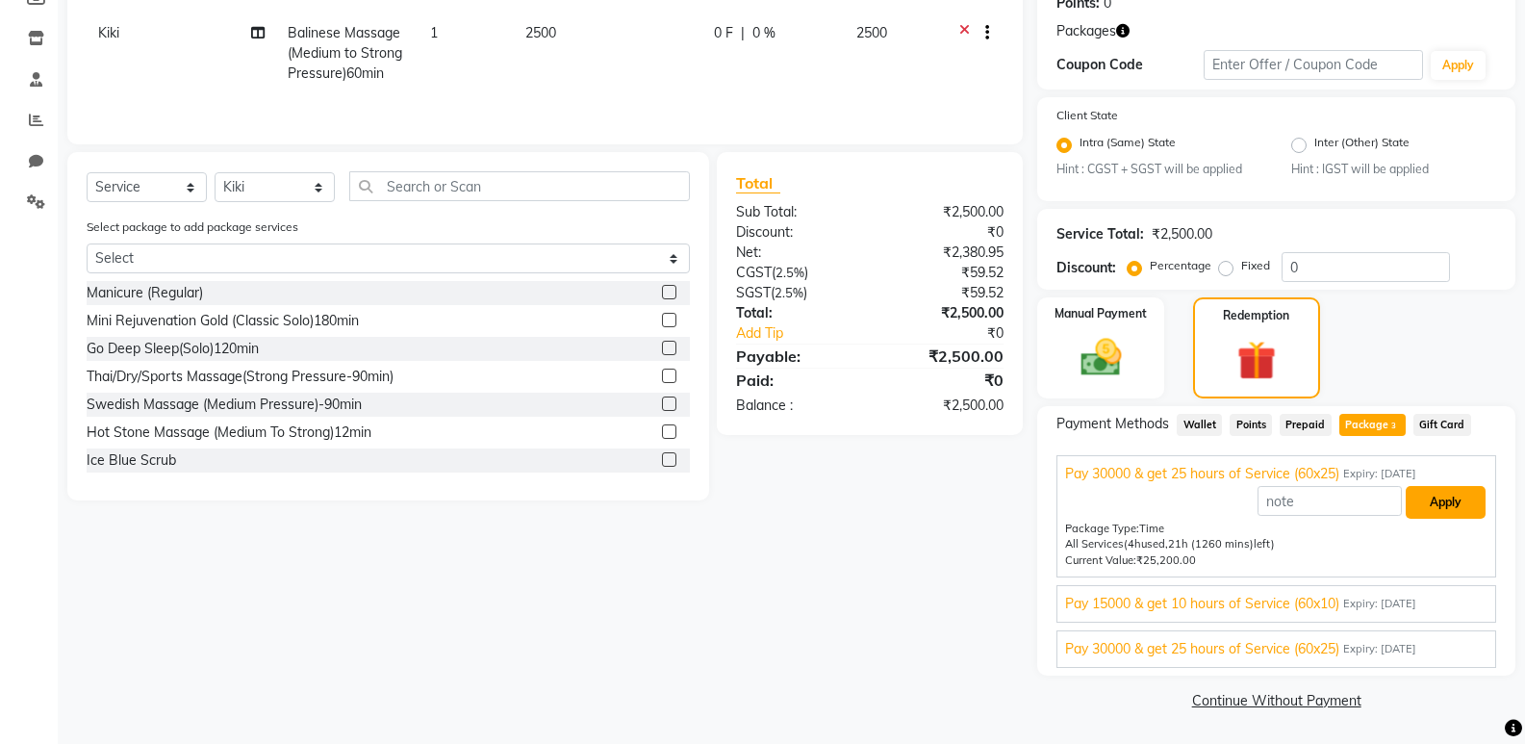
click at [1447, 499] on button "Apply" at bounding box center [1446, 502] width 80 height 33
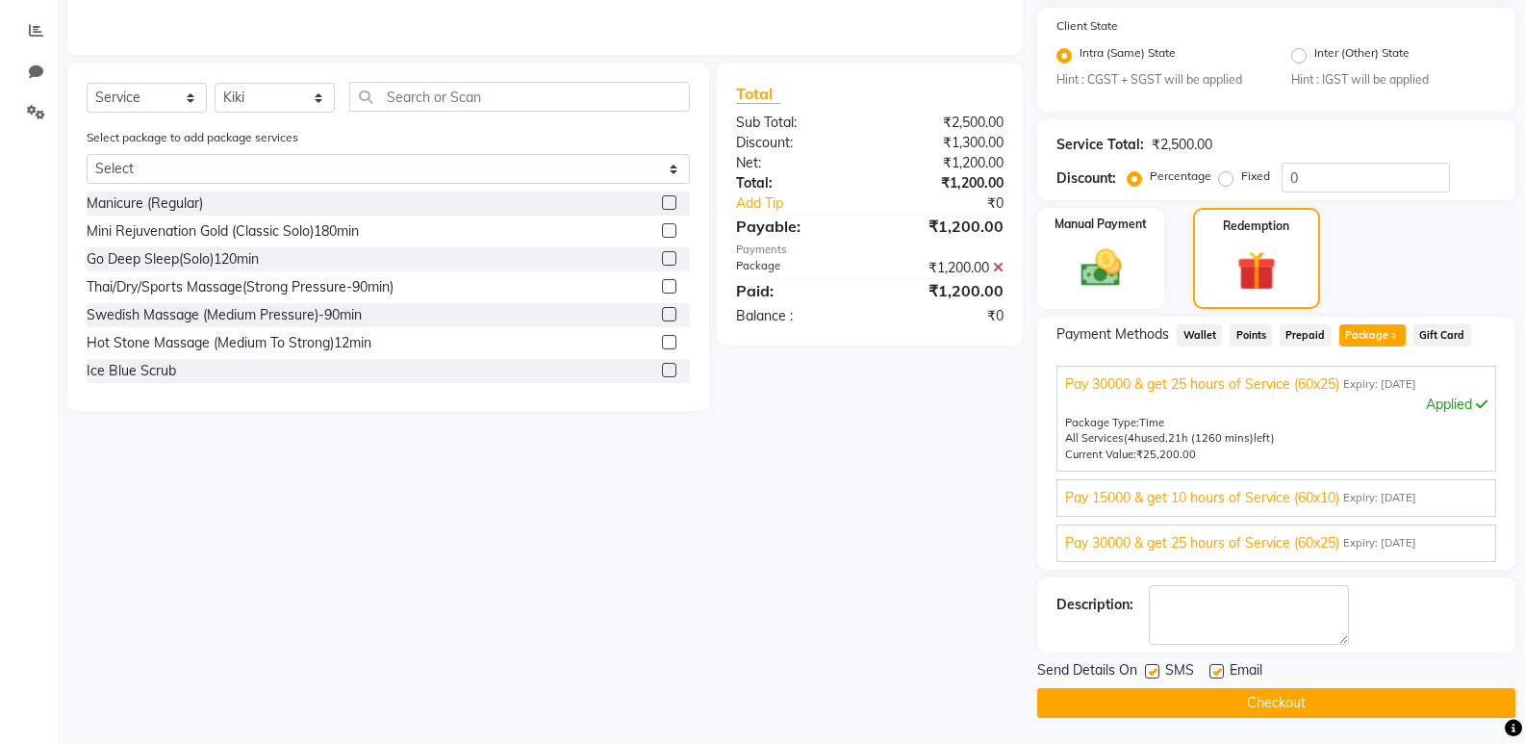
scroll to position [398, 0]
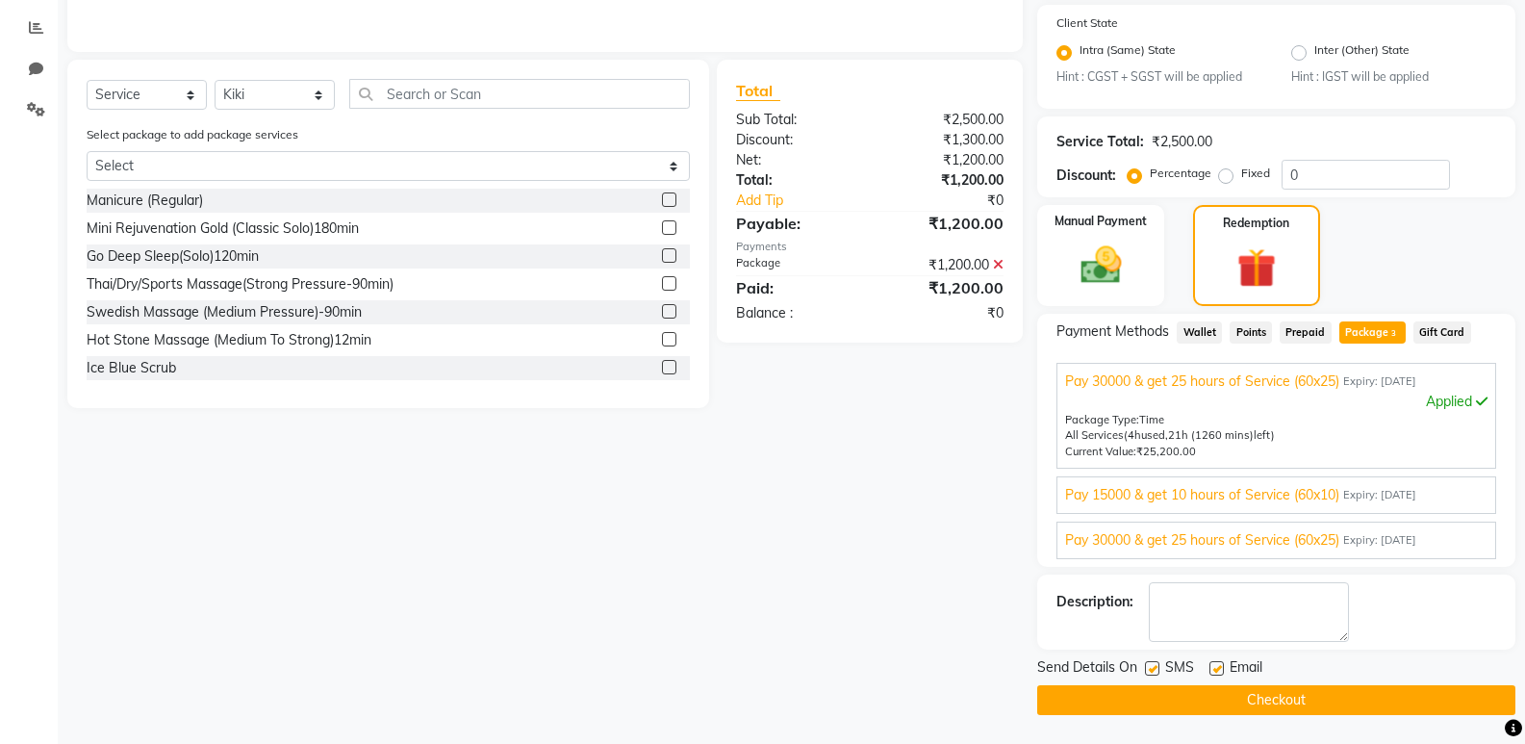
click at [1294, 695] on button "Checkout" at bounding box center [1276, 700] width 478 height 30
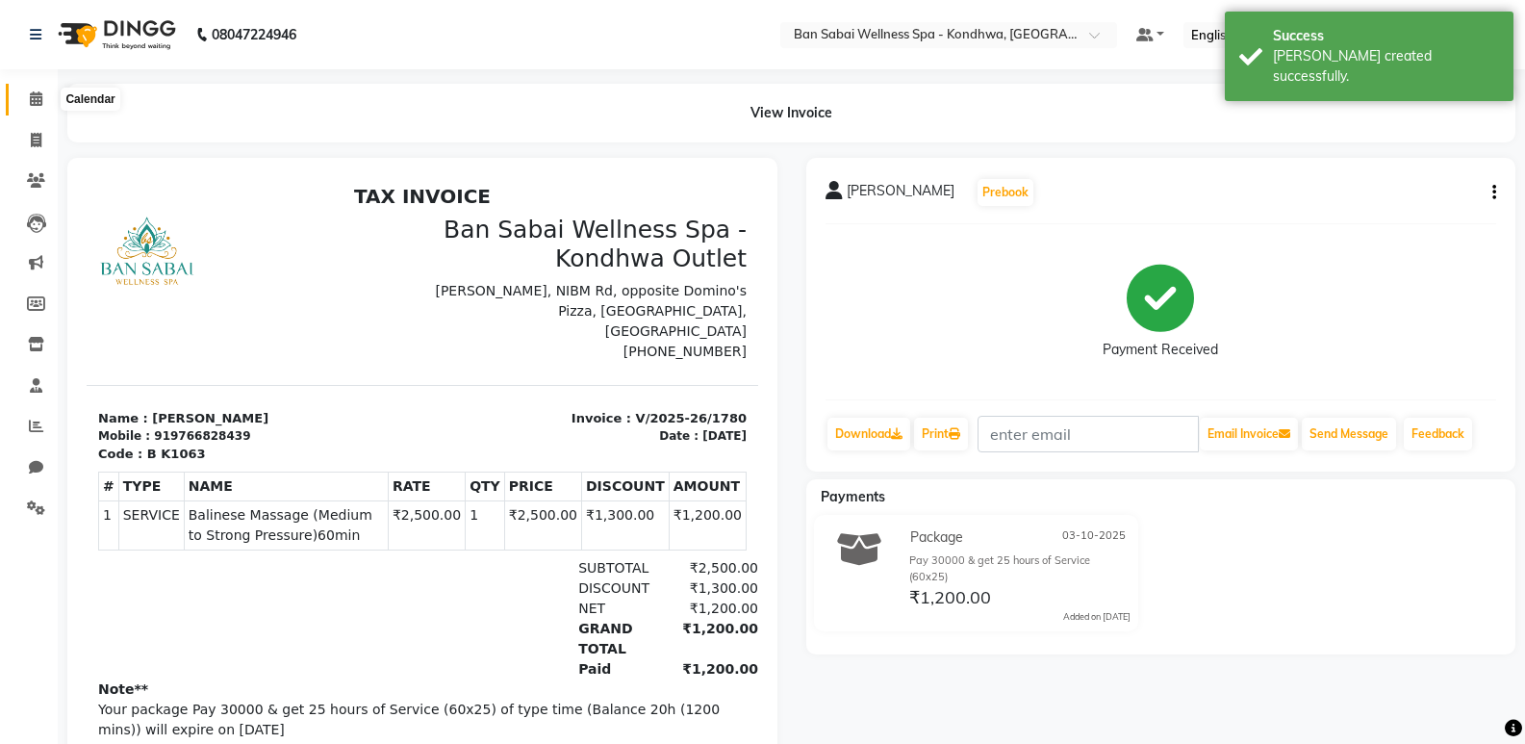
click at [43, 90] on span at bounding box center [36, 100] width 34 height 22
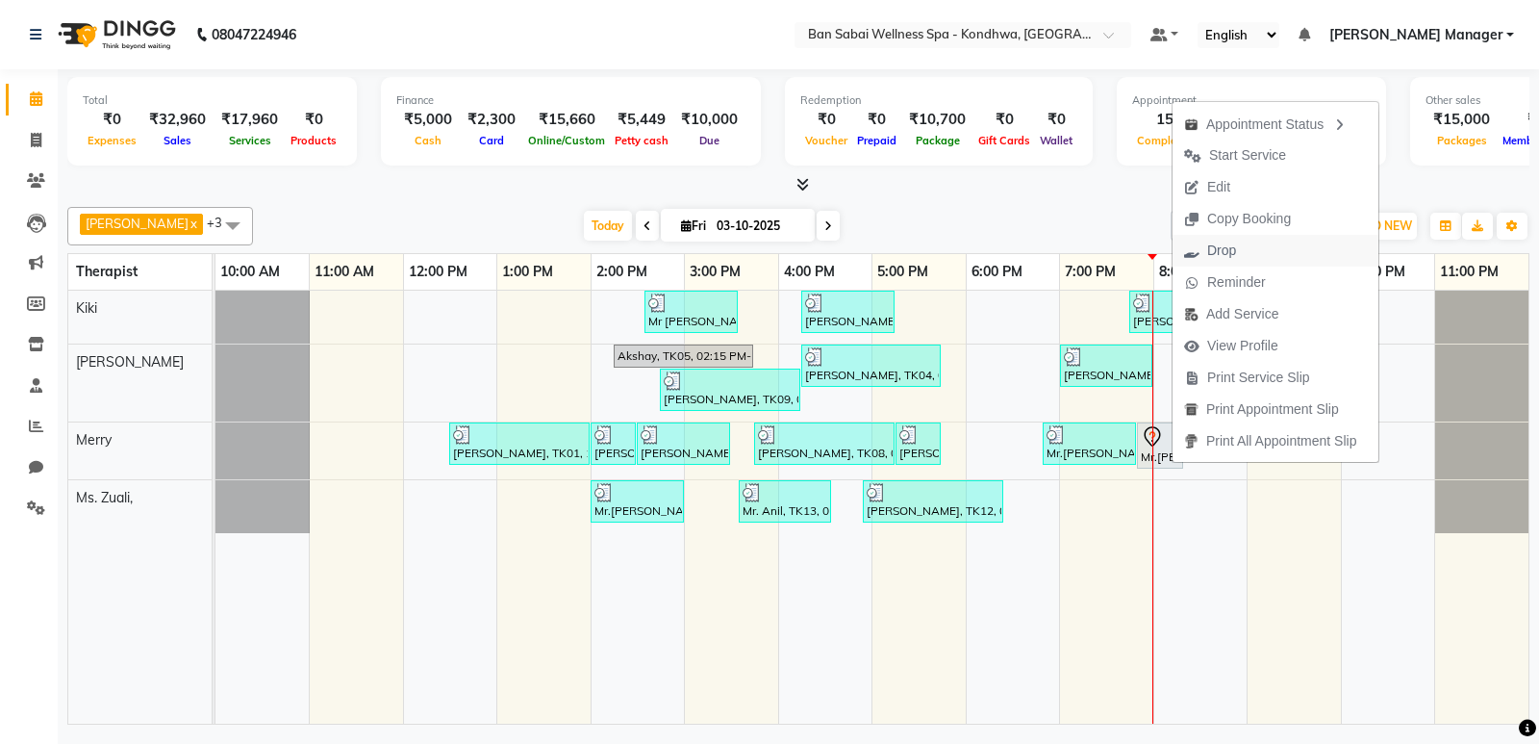
click at [1307, 247] on button "Drop" at bounding box center [1276, 251] width 206 height 32
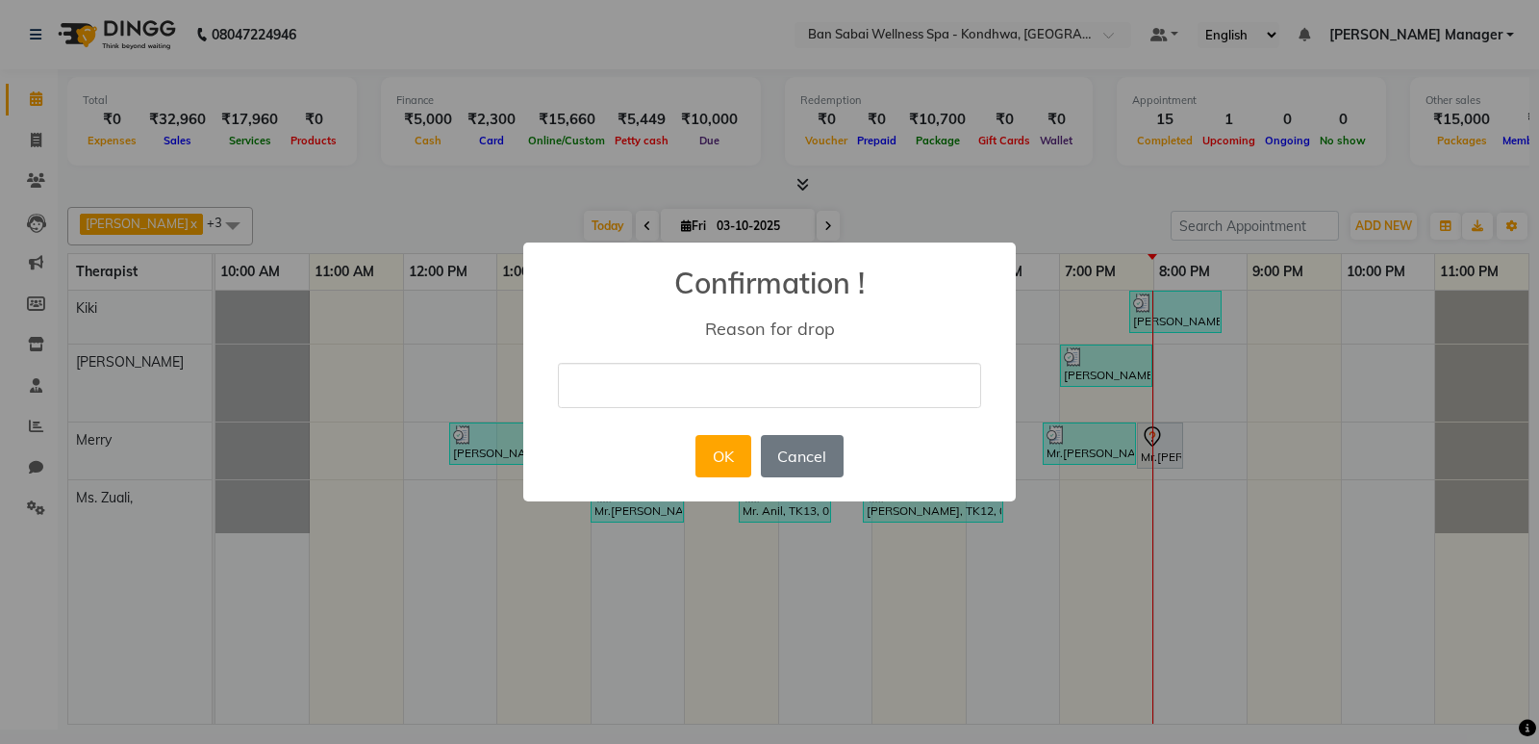
click at [724, 396] on input "text" at bounding box center [769, 385] width 423 height 45
type input "no money"
click at [708, 449] on button "OK" at bounding box center [723, 456] width 55 height 42
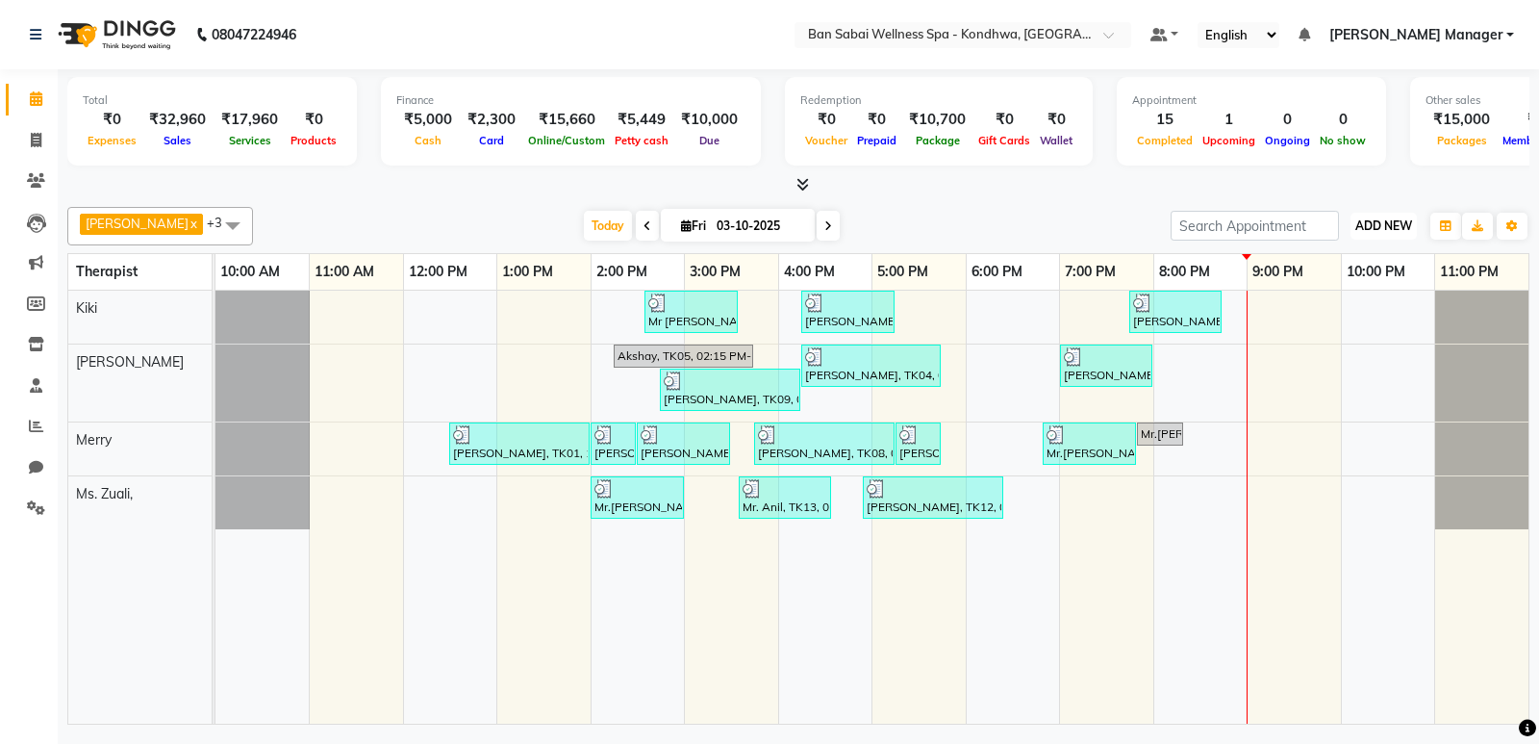
click at [1375, 225] on span "ADD NEW" at bounding box center [1384, 225] width 57 height 14
click at [1349, 257] on button "Add Appointment" at bounding box center [1340, 262] width 152 height 25
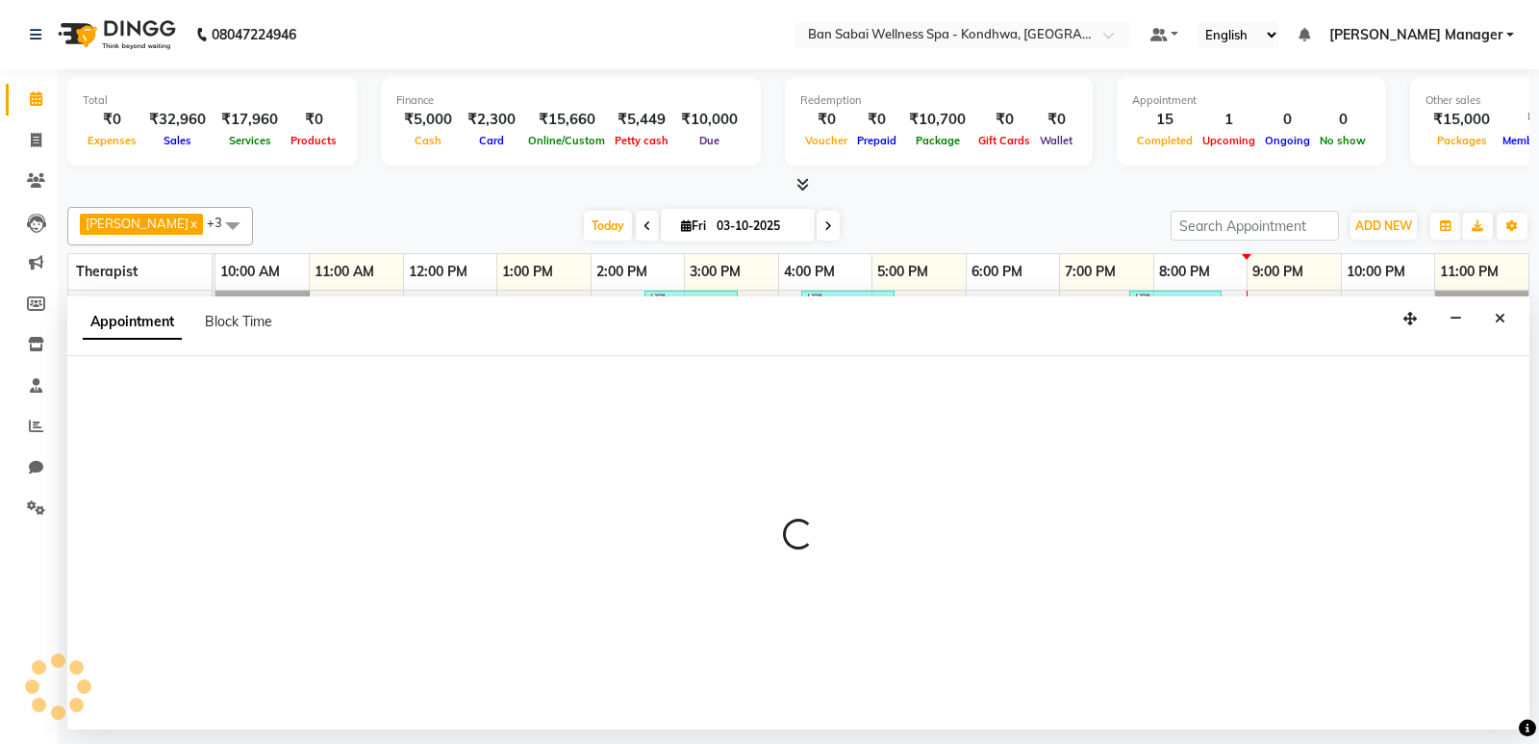
select select "660"
select select "tentative"
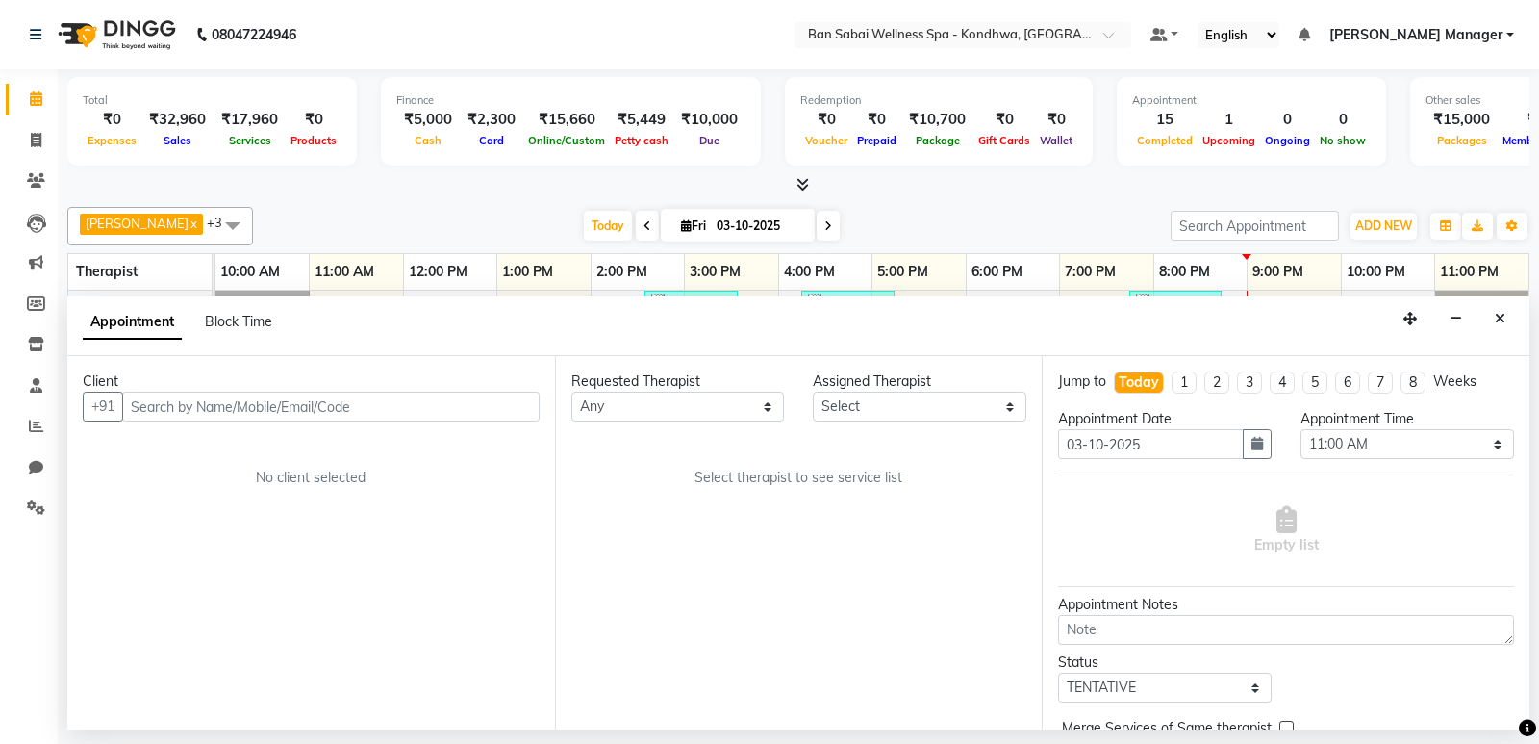
click at [196, 425] on div "Client +91 No client selected" at bounding box center [311, 542] width 488 height 373
click at [204, 410] on input "text" at bounding box center [331, 407] width 418 height 30
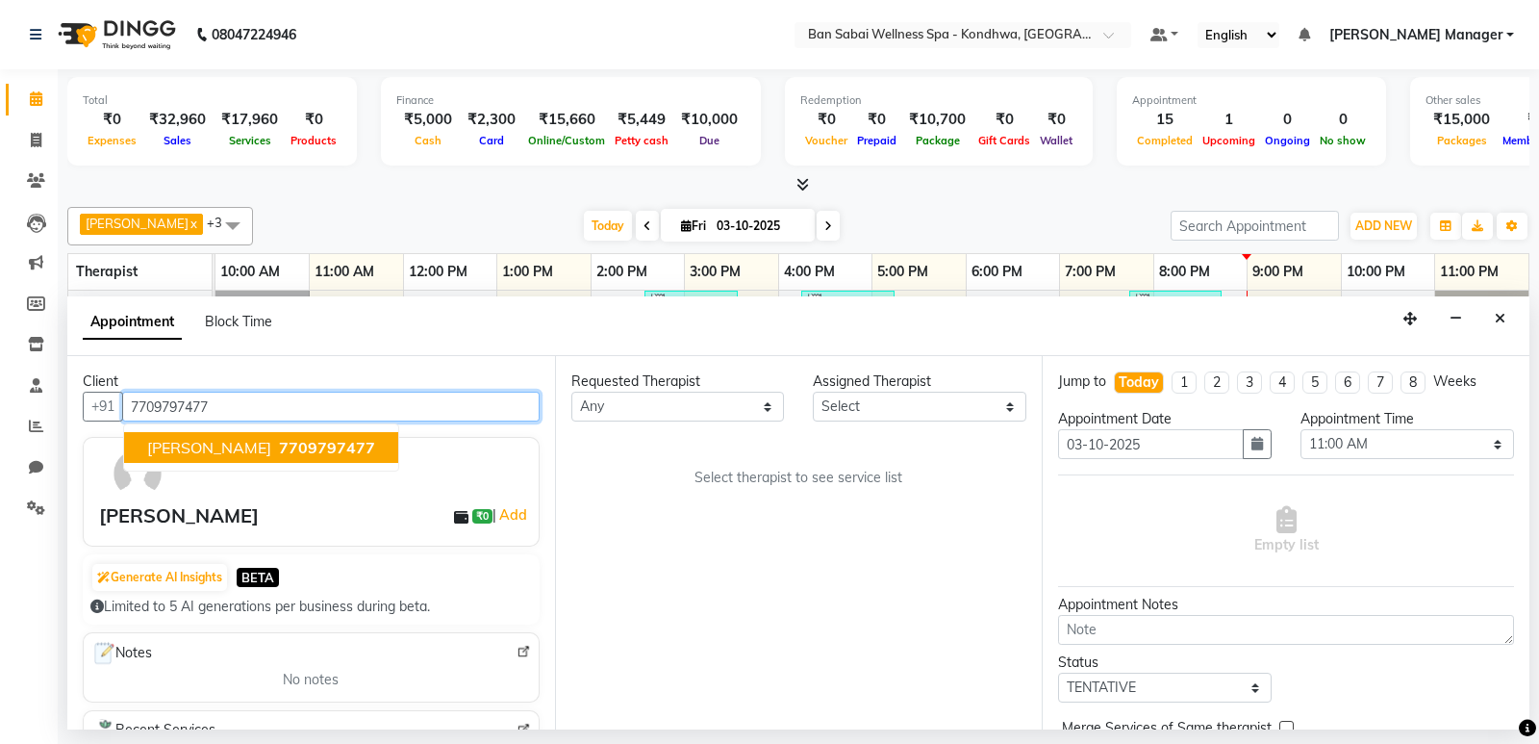
click at [225, 449] on span "Jatin Hiranandani" at bounding box center [209, 447] width 124 height 19
type input "7709797477"
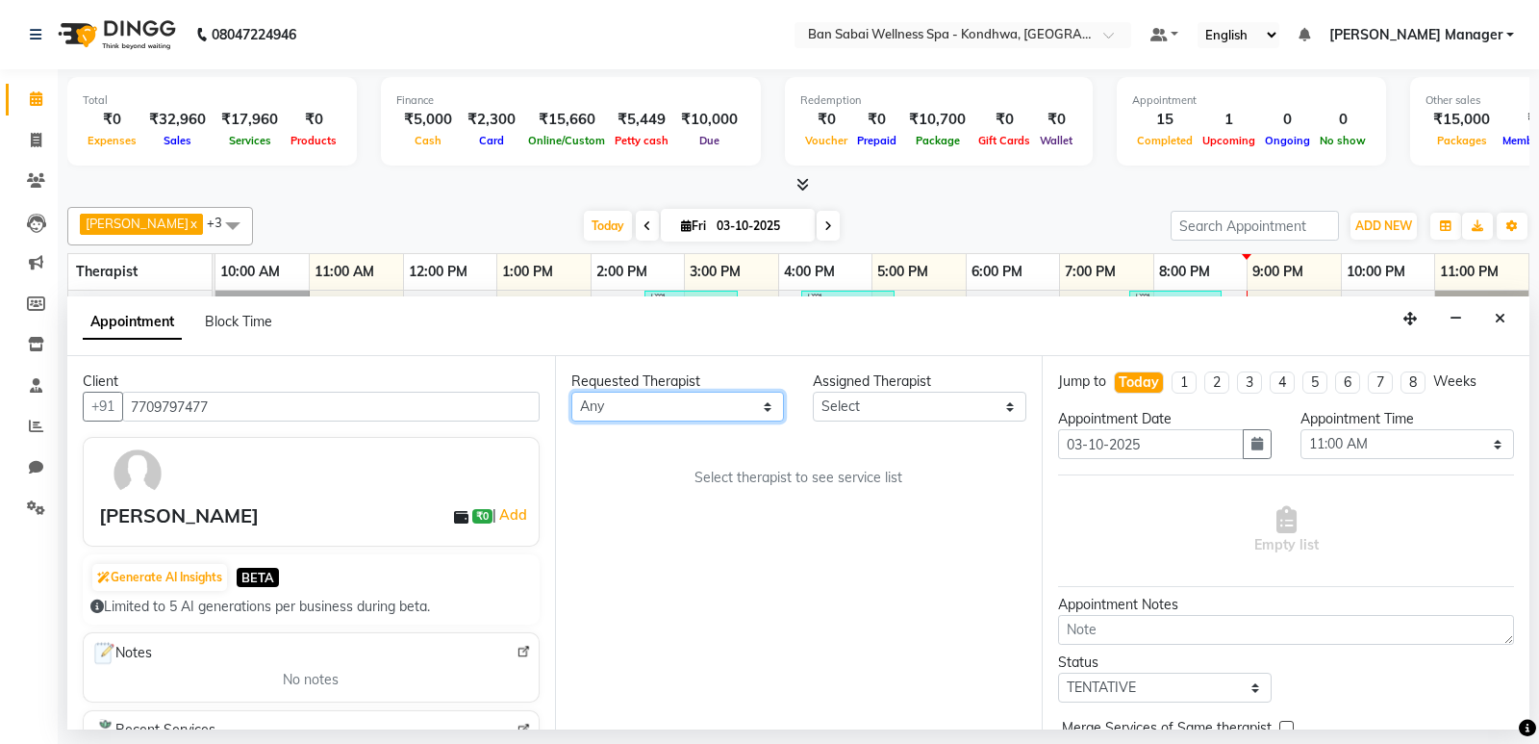
click at [642, 405] on select "Any Kiki [PERSON_NAME] [PERSON_NAME] Ms. Zuali," at bounding box center [678, 407] width 214 height 30
select select "78586"
click at [571, 392] on select "Any Kiki [PERSON_NAME] [PERSON_NAME] Ms. Zuali," at bounding box center [678, 407] width 214 height 30
select select "78586"
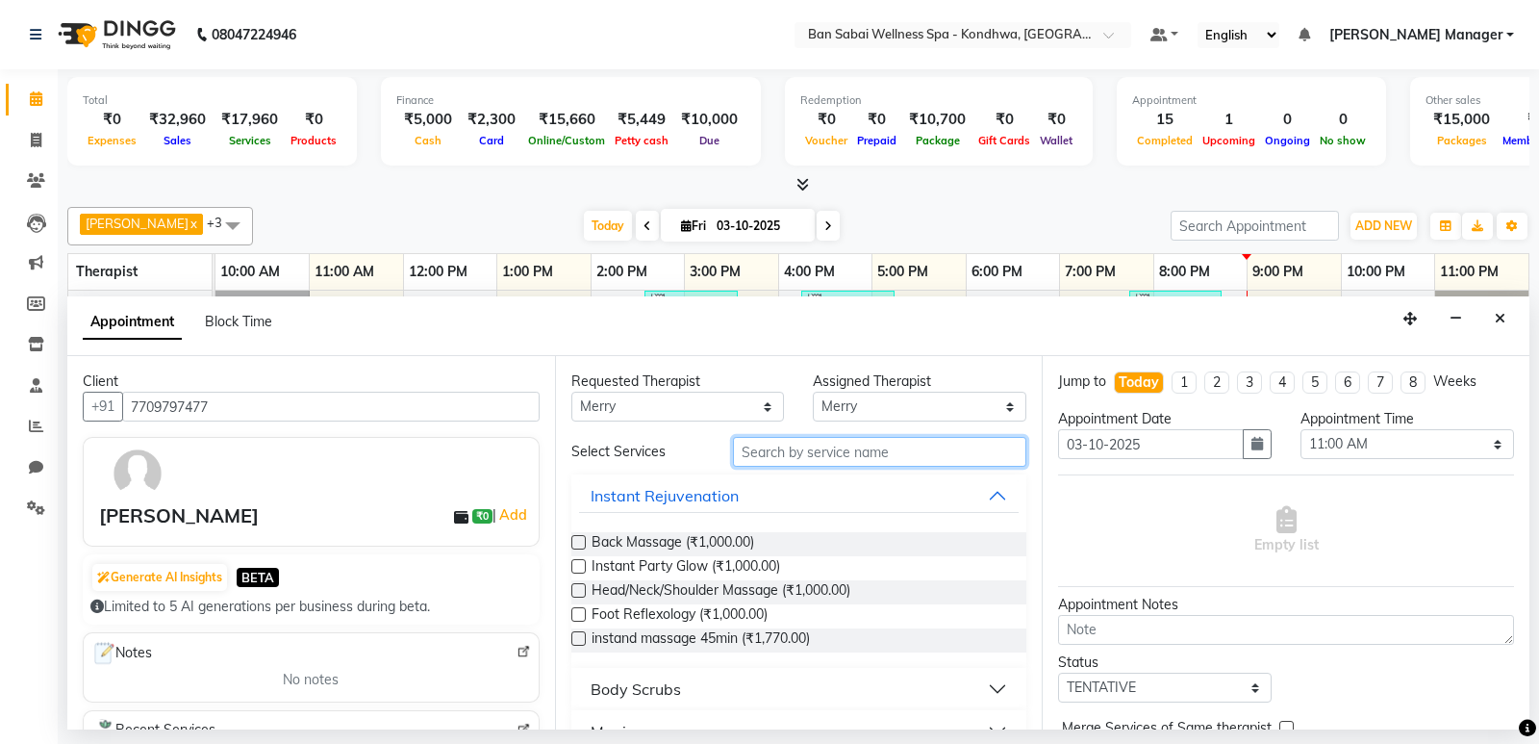
click at [784, 457] on input "text" at bounding box center [880, 452] width 294 height 30
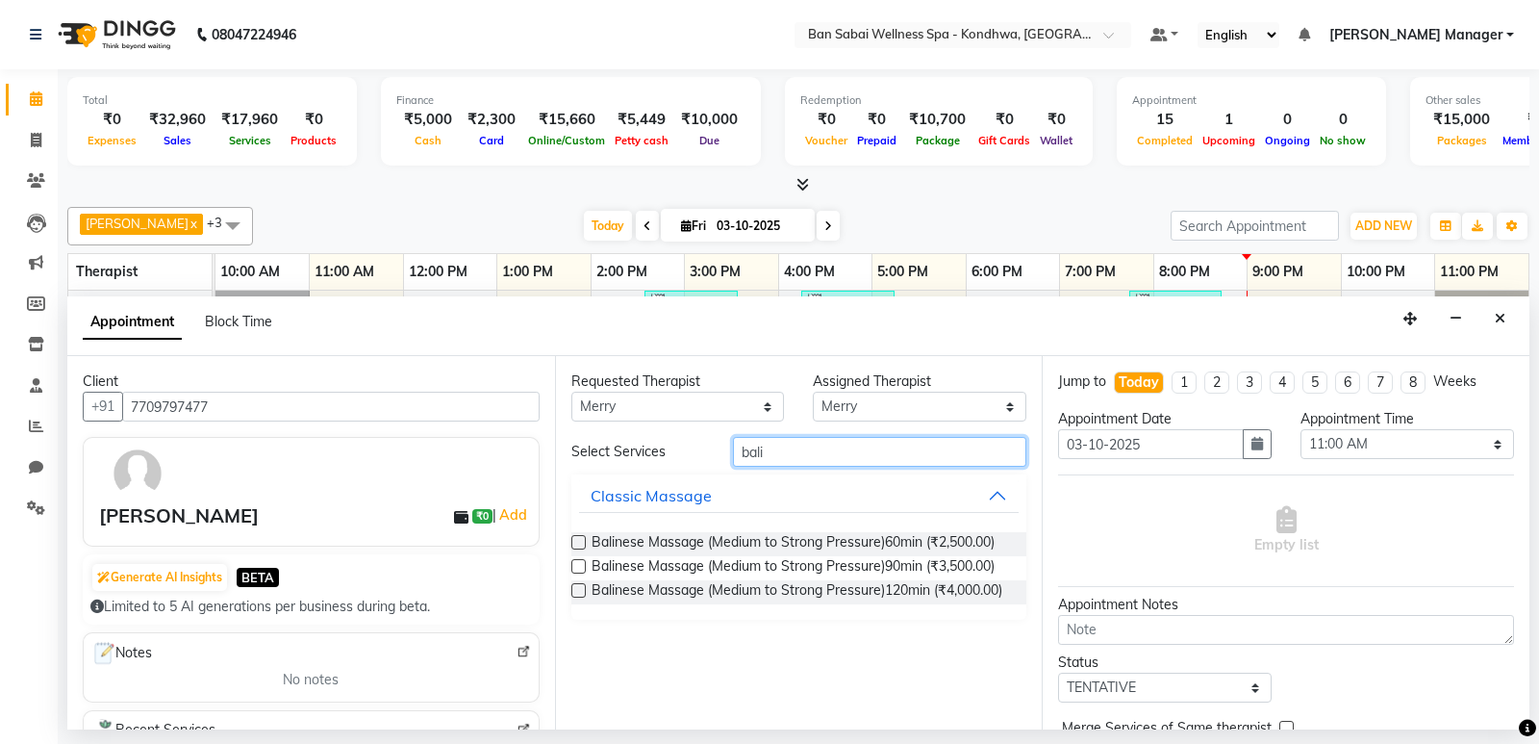
type input "bali"
click at [583, 544] on label at bounding box center [578, 542] width 14 height 14
click at [583, 544] on input "checkbox" at bounding box center [577, 544] width 13 height 13
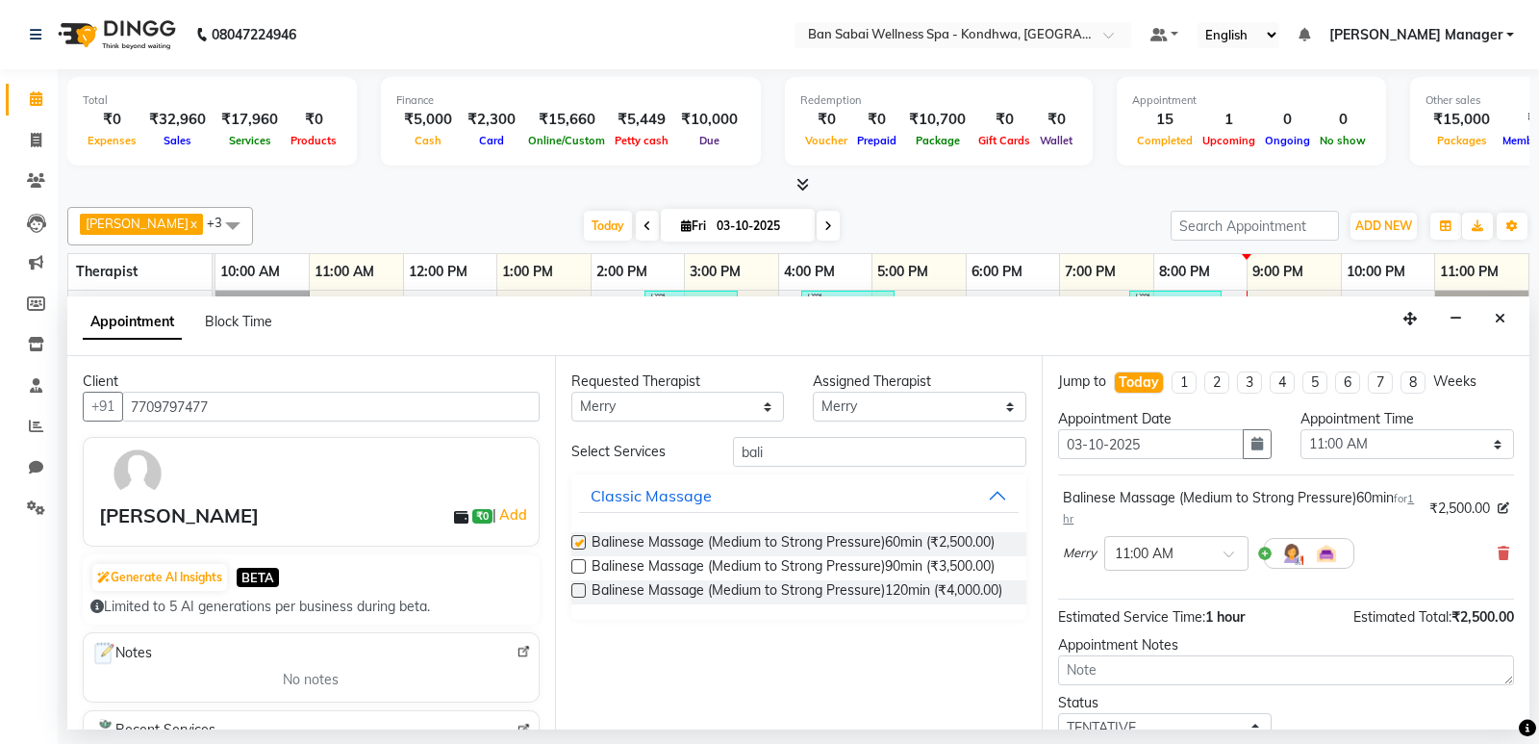
checkbox input "false"
click at [666, 409] on select "Any Kiki [PERSON_NAME] [PERSON_NAME] Ms. Zuali," at bounding box center [678, 407] width 214 height 30
click at [1498, 554] on icon at bounding box center [1504, 552] width 12 height 13
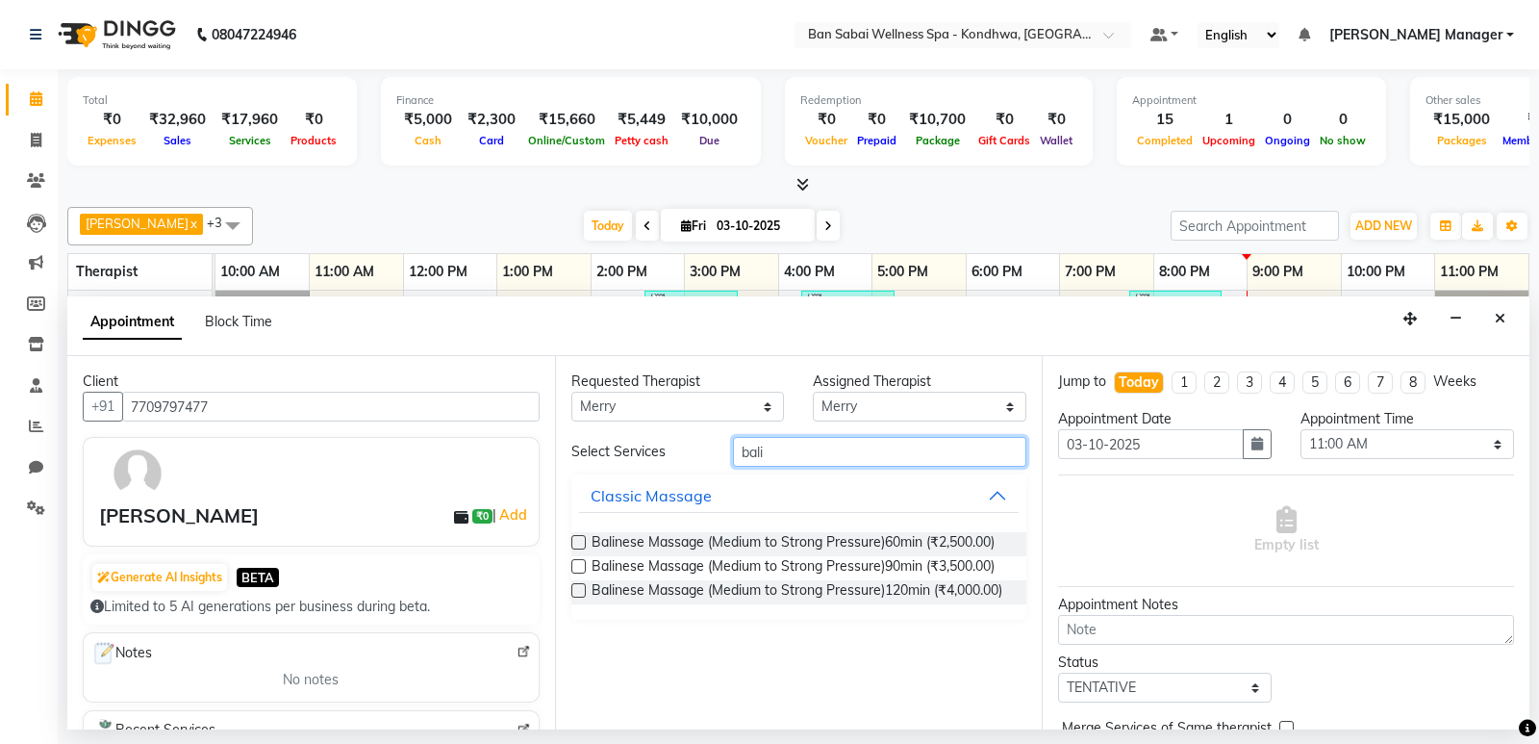
click at [872, 446] on input "bali" at bounding box center [880, 452] width 294 height 30
type input "b"
type input "swed"
click at [577, 538] on label at bounding box center [578, 542] width 14 height 14
click at [577, 538] on input "checkbox" at bounding box center [577, 544] width 13 height 13
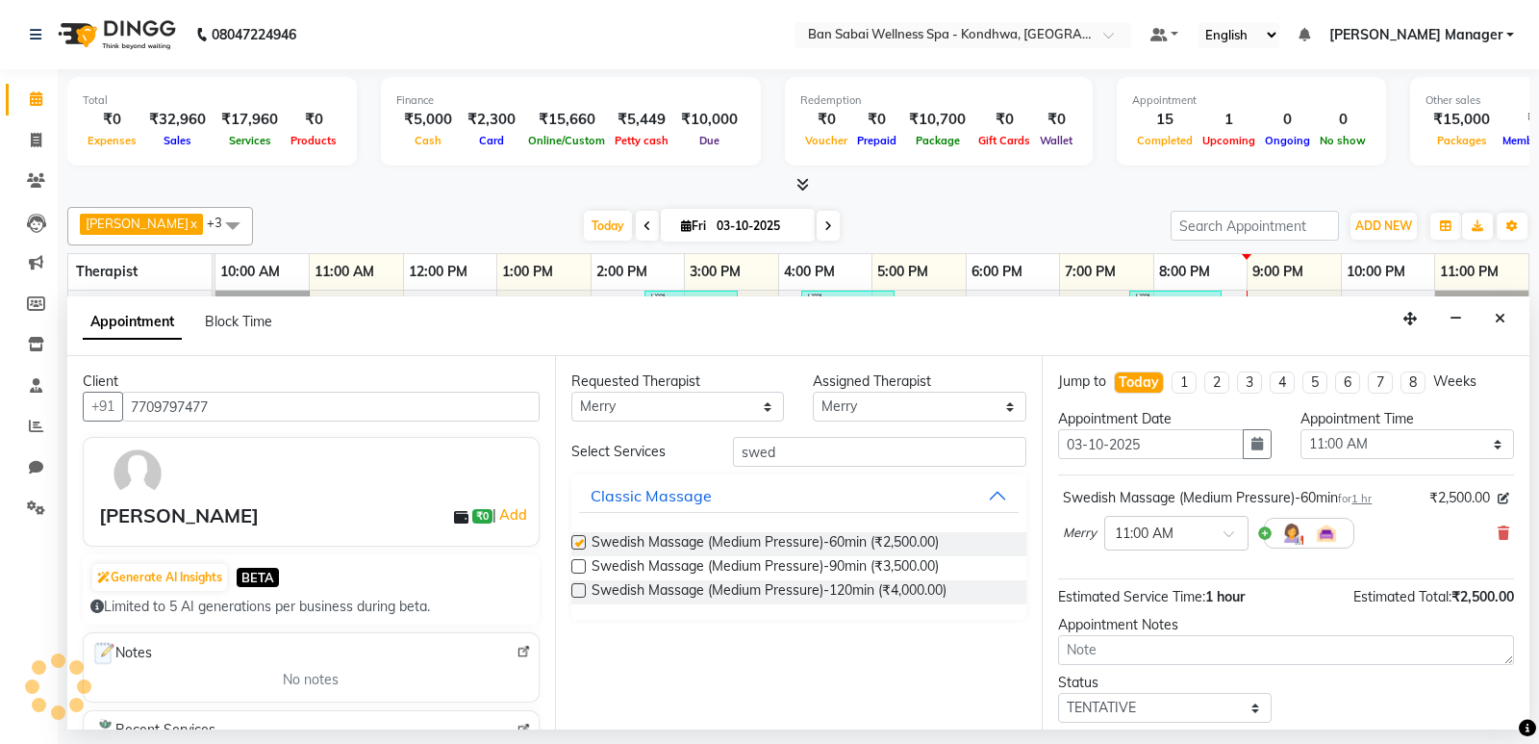
checkbox input "false"
click at [622, 399] on select "Any Kiki [PERSON_NAME] [PERSON_NAME] Ms. Zuali," at bounding box center [678, 407] width 214 height 30
select select "78620"
click at [571, 392] on select "Any Kiki [PERSON_NAME] [PERSON_NAME] Ms. Zuali," at bounding box center [678, 407] width 214 height 30
select select "78620"
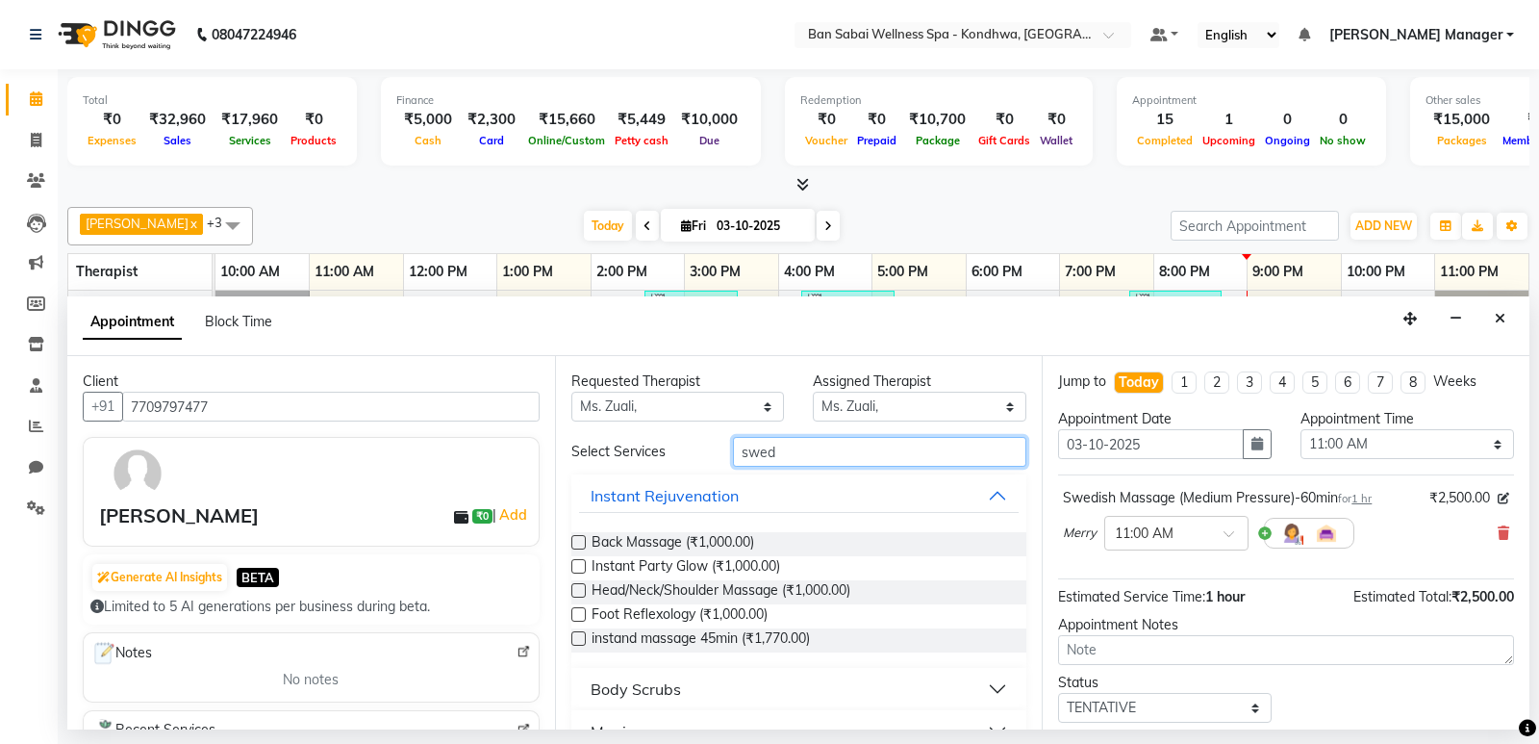
click at [776, 455] on input "swed" at bounding box center [880, 452] width 294 height 30
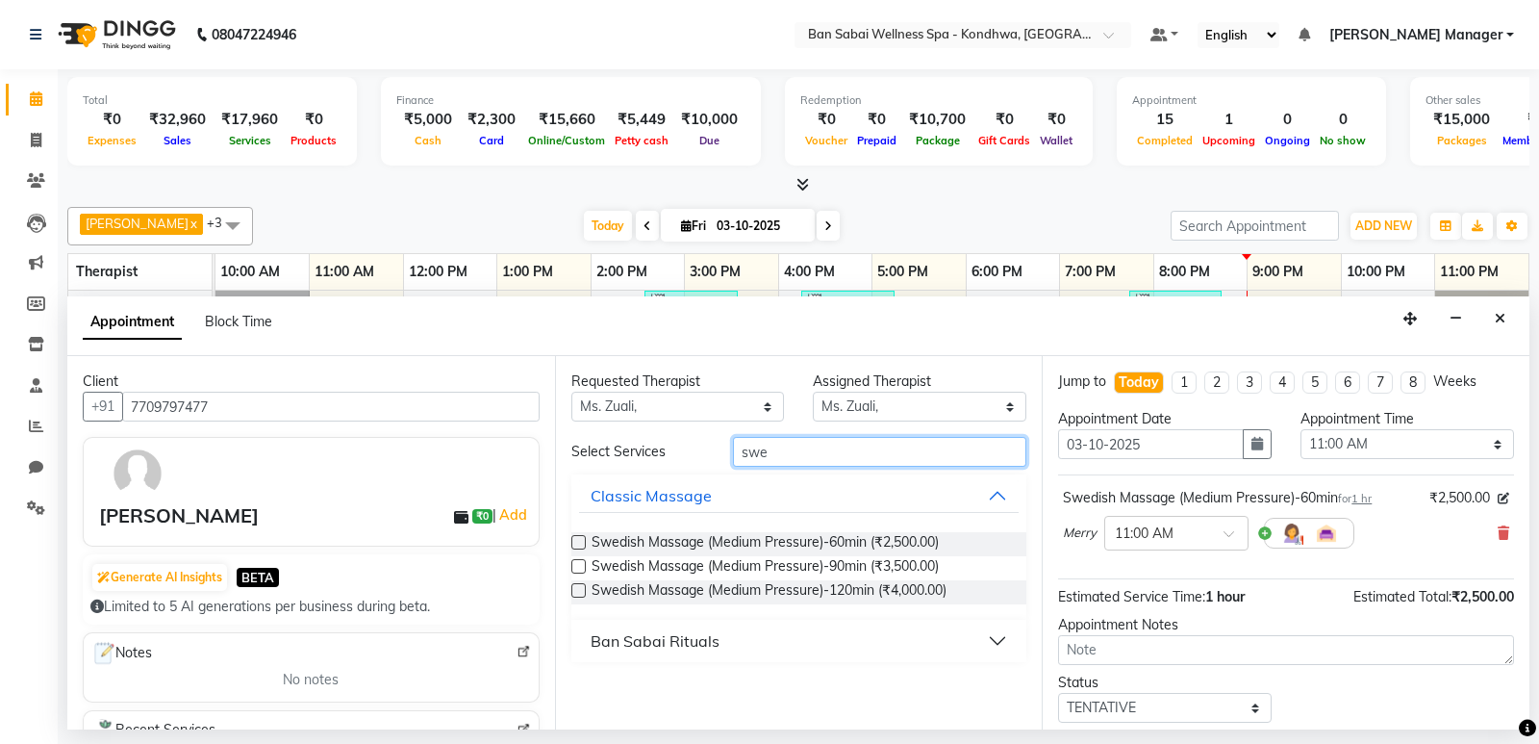
type input "swe"
click at [582, 535] on label at bounding box center [578, 542] width 14 height 14
click at [582, 538] on input "checkbox" at bounding box center [577, 544] width 13 height 13
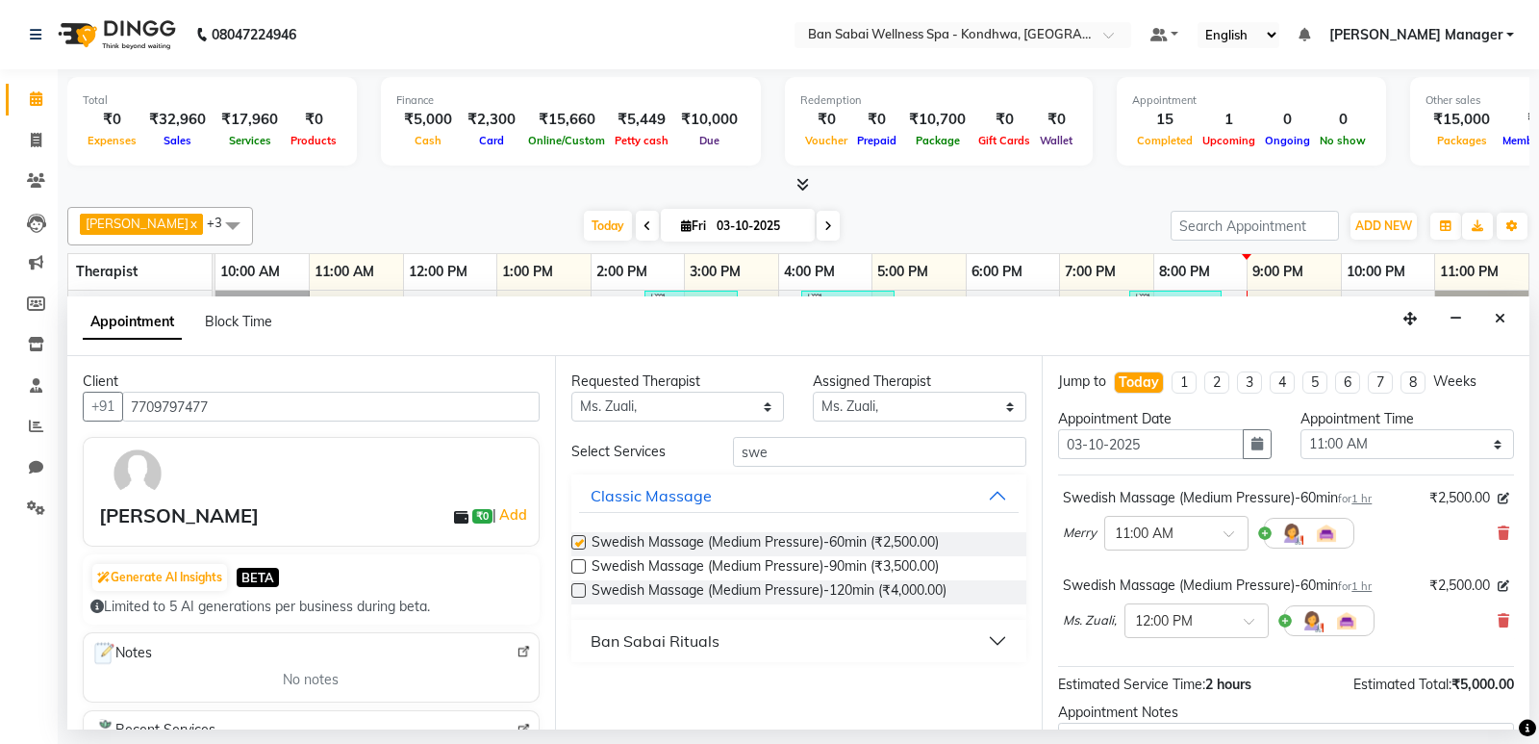
checkbox input "false"
click at [1214, 528] on div at bounding box center [1176, 531] width 142 height 20
click at [1164, 624] on div "09:10 PM" at bounding box center [1176, 624] width 142 height 36
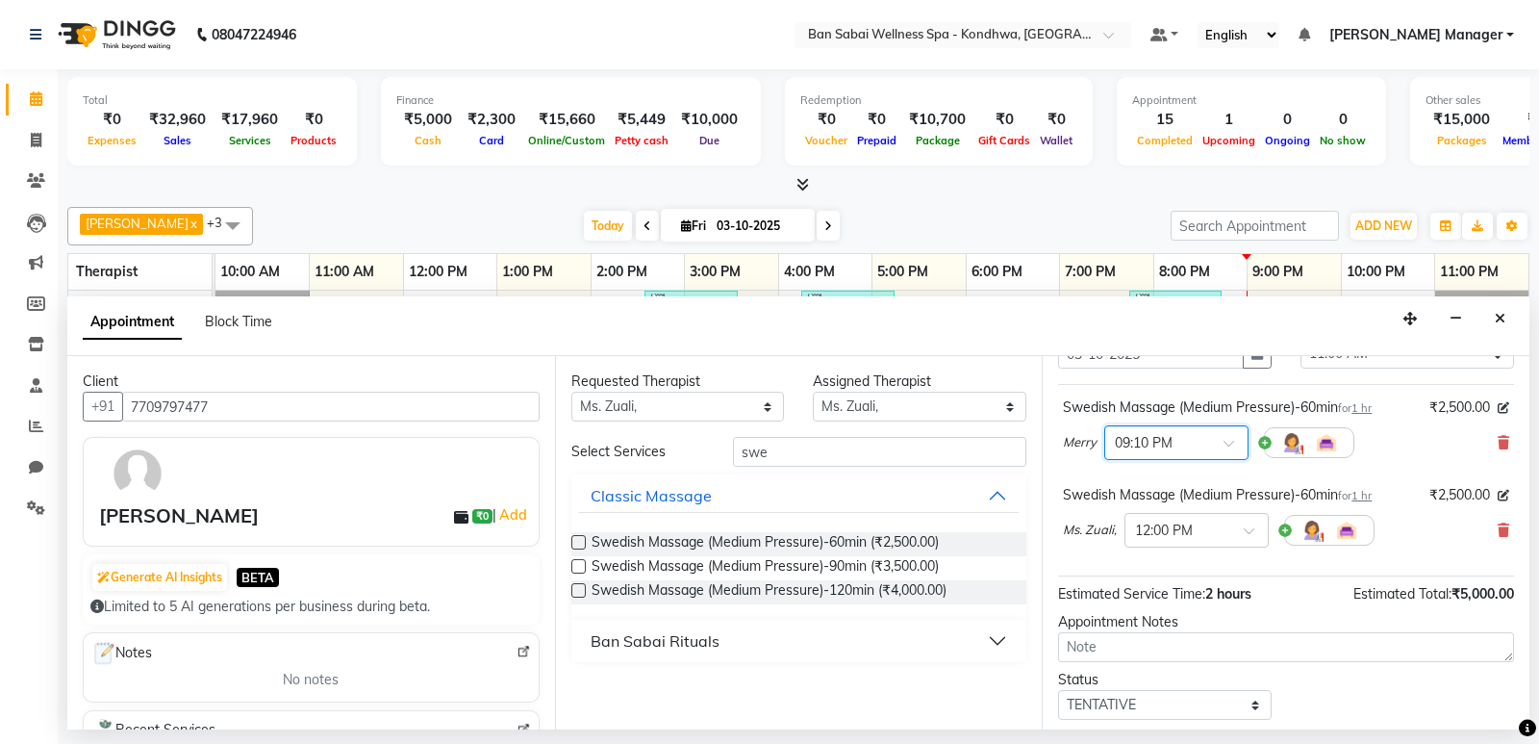
scroll to position [192, 0]
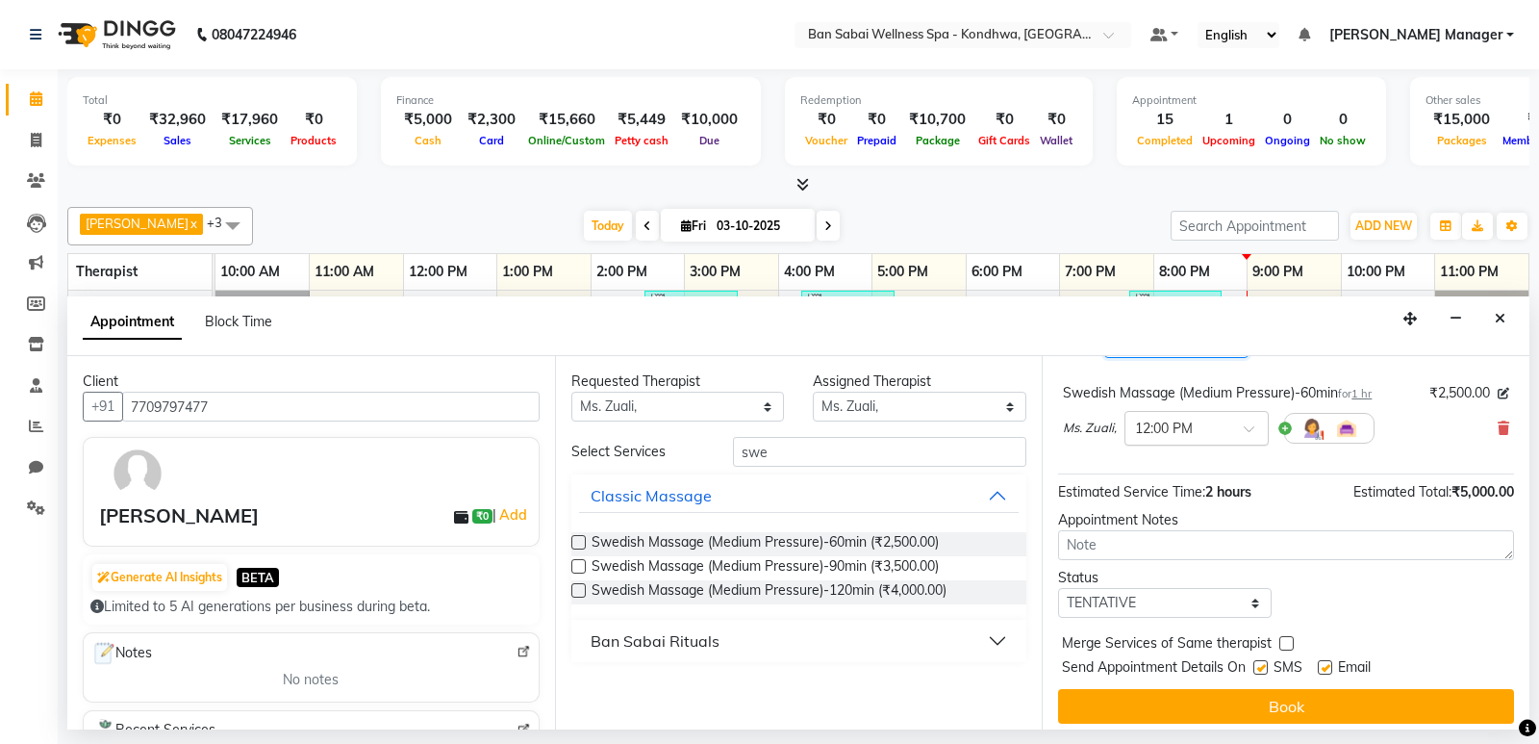
click at [1194, 422] on input "text" at bounding box center [1177, 427] width 85 height 20
click at [1176, 556] on div "09:10 PM" at bounding box center [1197, 558] width 142 height 36
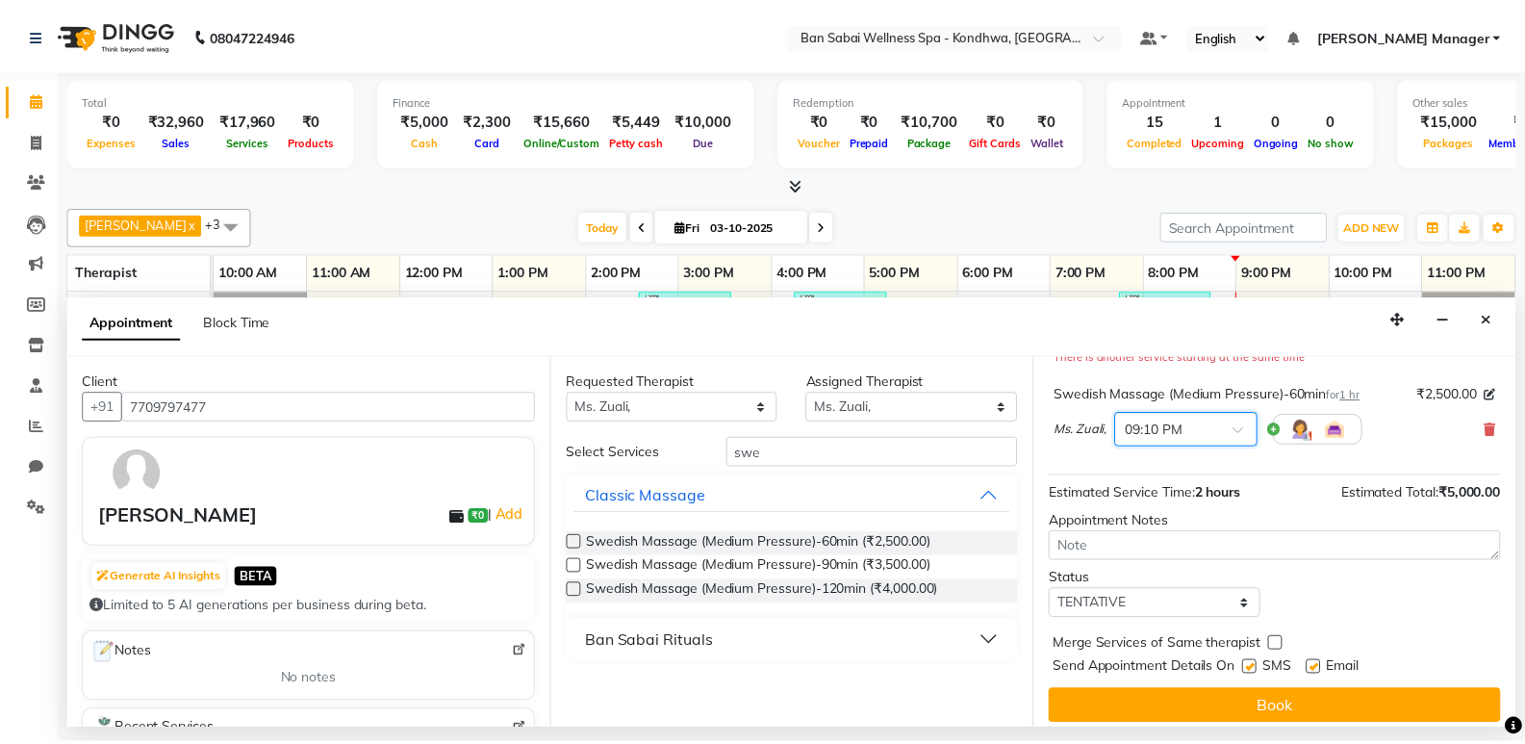
scroll to position [222, 0]
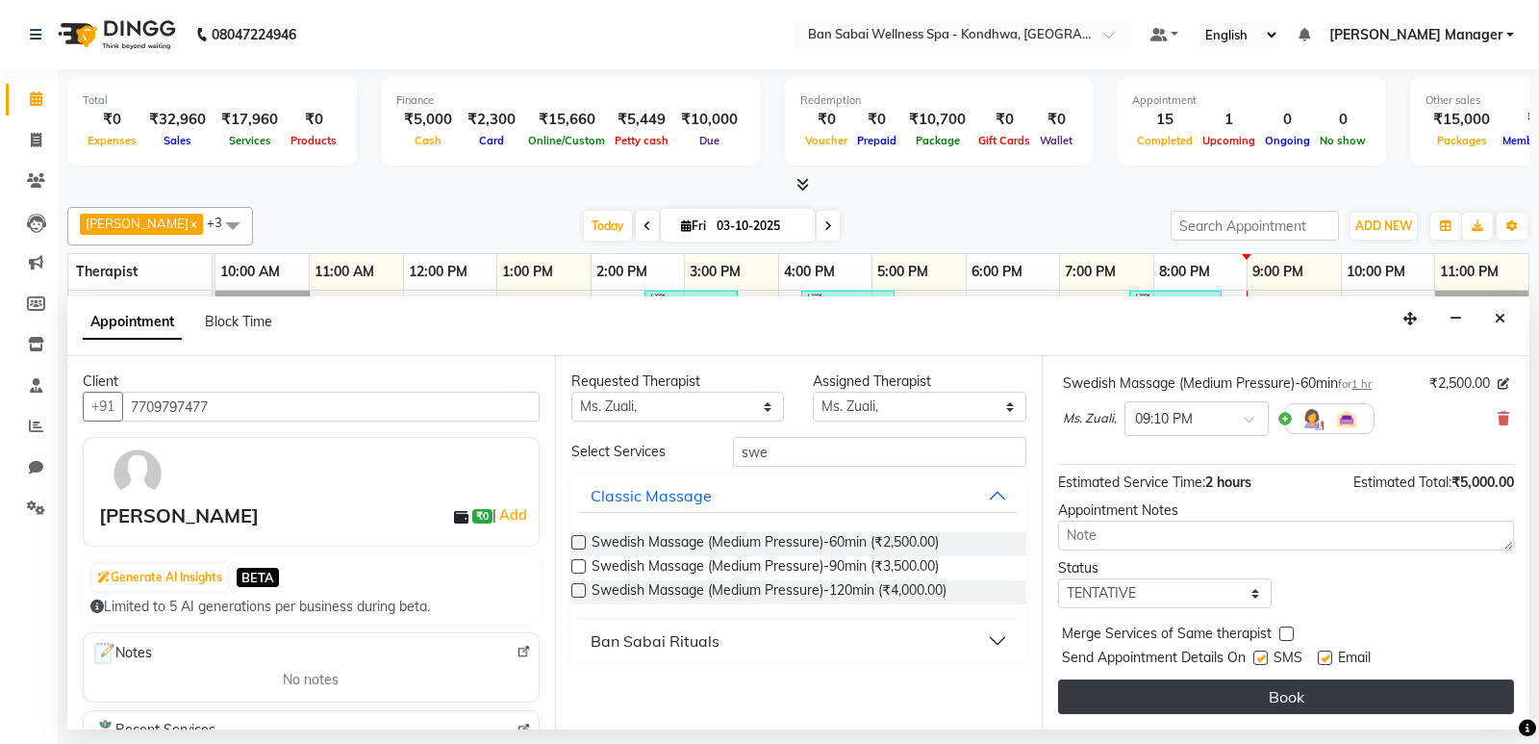
click at [1132, 685] on button "Book" at bounding box center [1286, 696] width 456 height 35
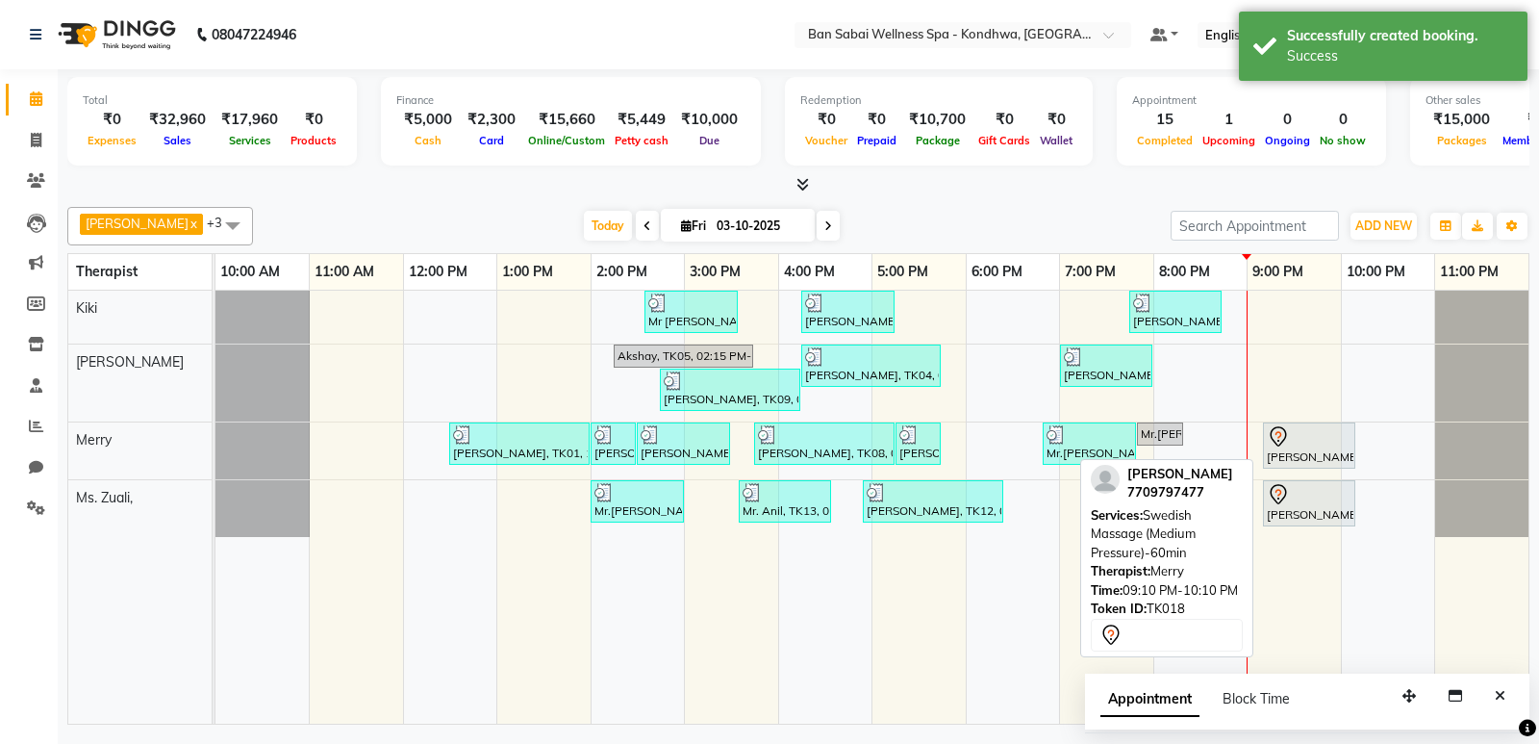
click at [1296, 444] on div at bounding box center [1309, 436] width 85 height 23
select select "7"
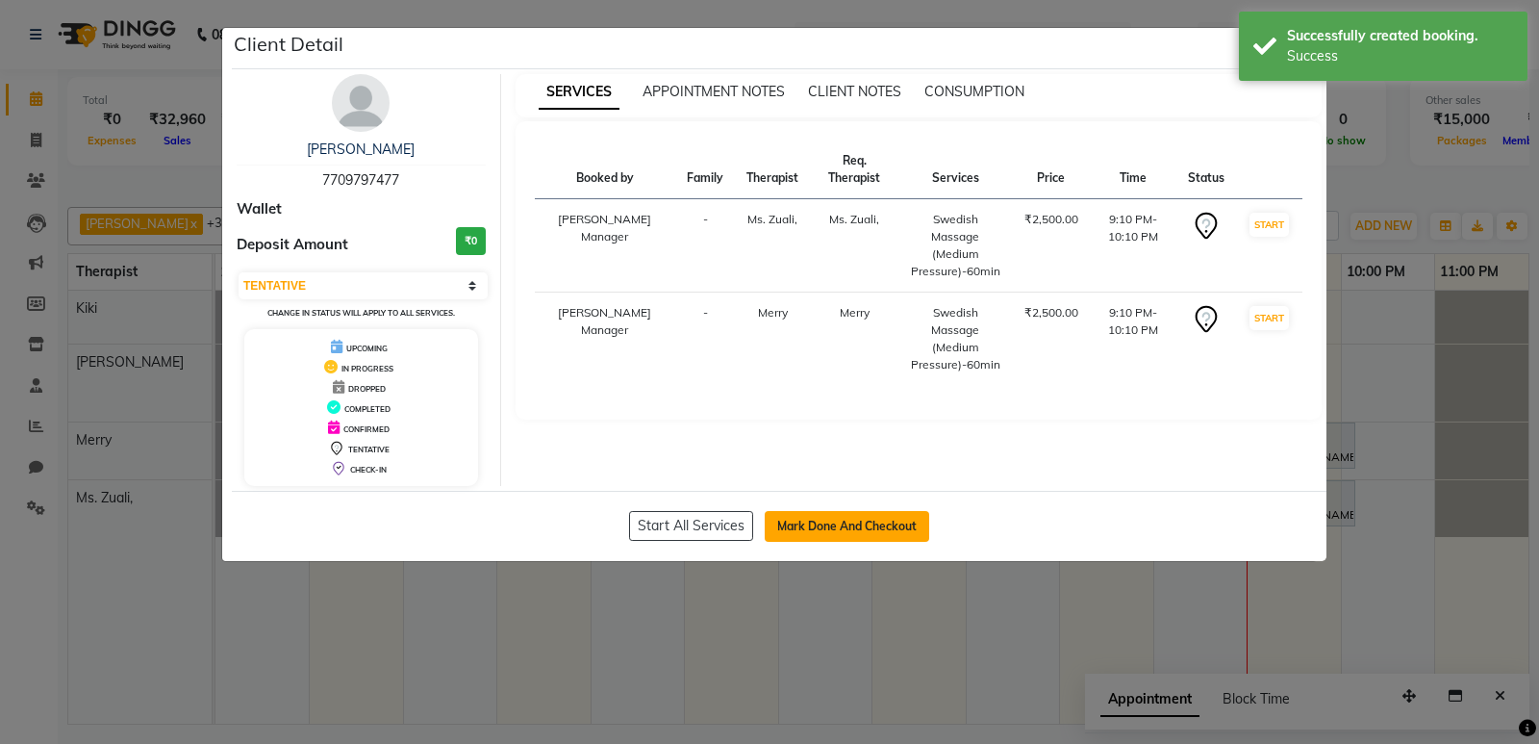
click at [903, 524] on button "Mark Done And Checkout" at bounding box center [847, 526] width 165 height 31
select select "8227"
select select "service"
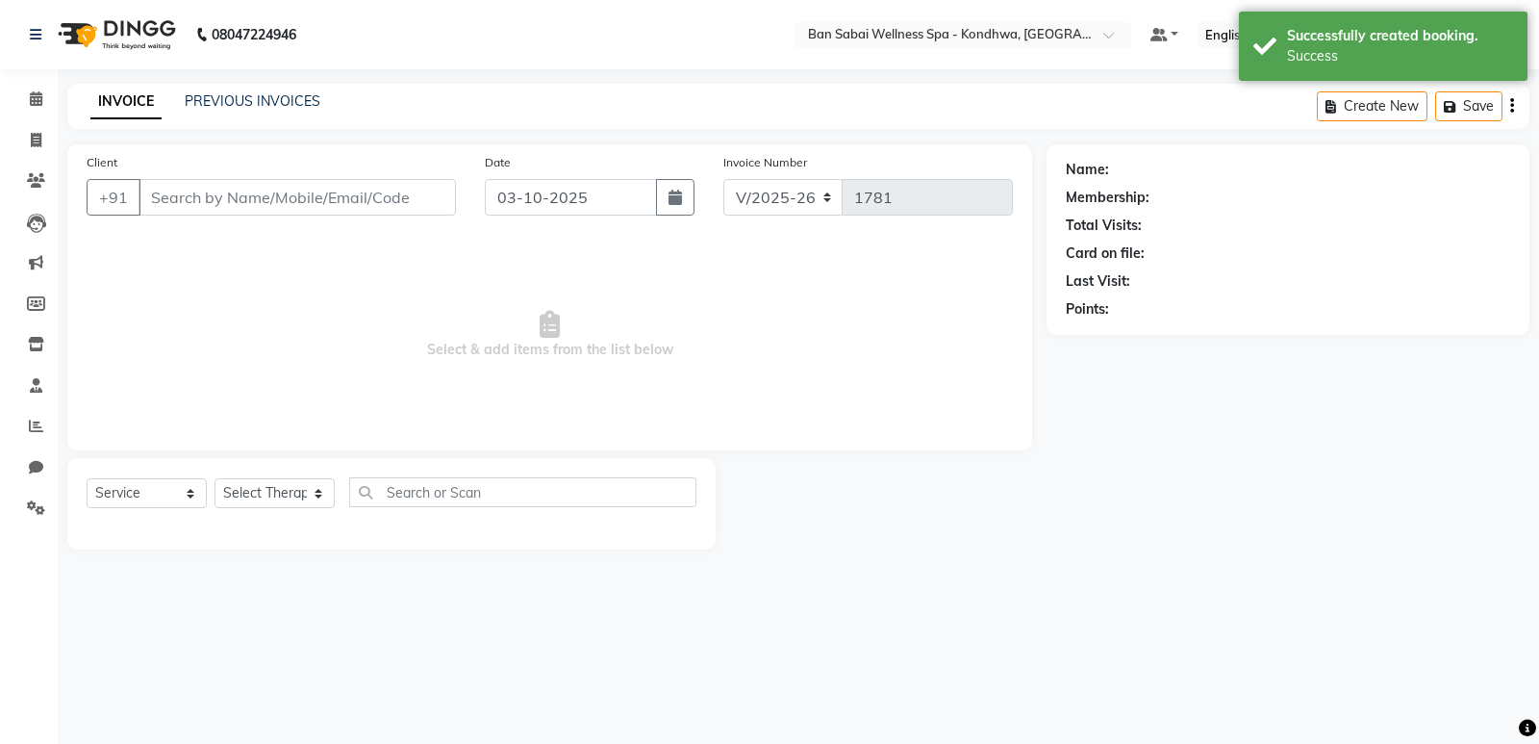
type input "7709797477"
select select "78620"
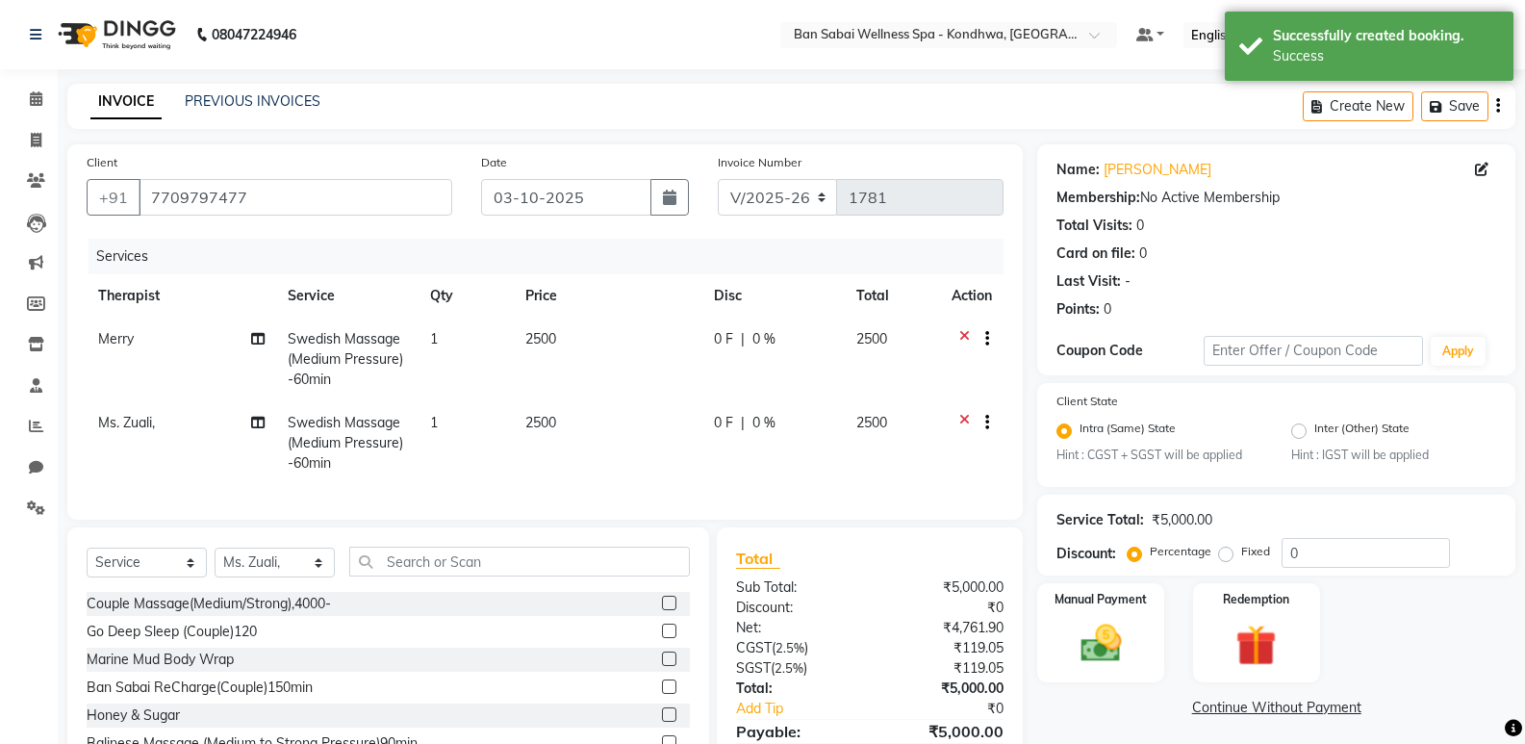
click at [1241, 550] on label "Fixed" at bounding box center [1255, 551] width 29 height 17
click at [1227, 550] on input "Fixed" at bounding box center [1229, 551] width 13 height 13
radio input "true"
click at [1283, 547] on input "0" at bounding box center [1366, 553] width 168 height 30
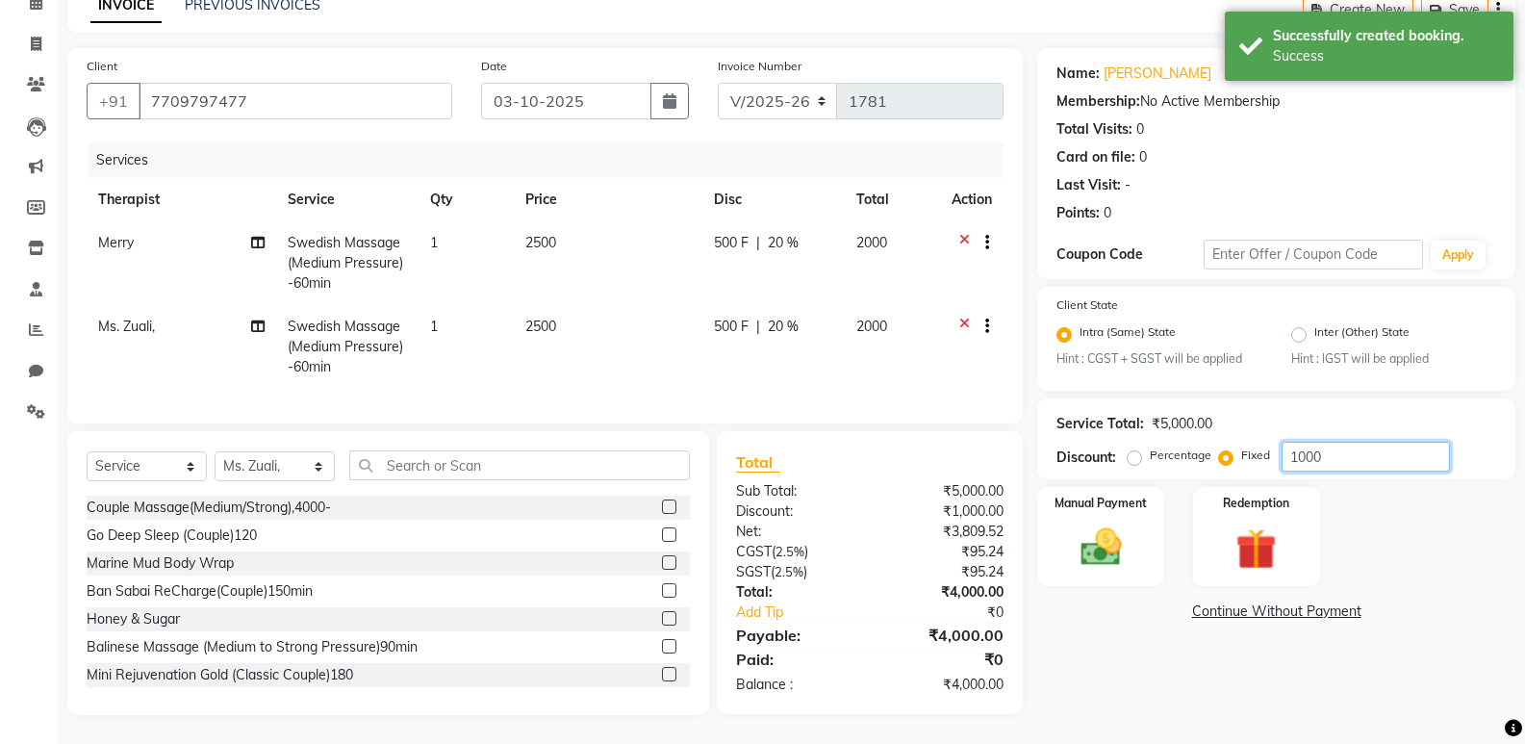
scroll to position [111, 0]
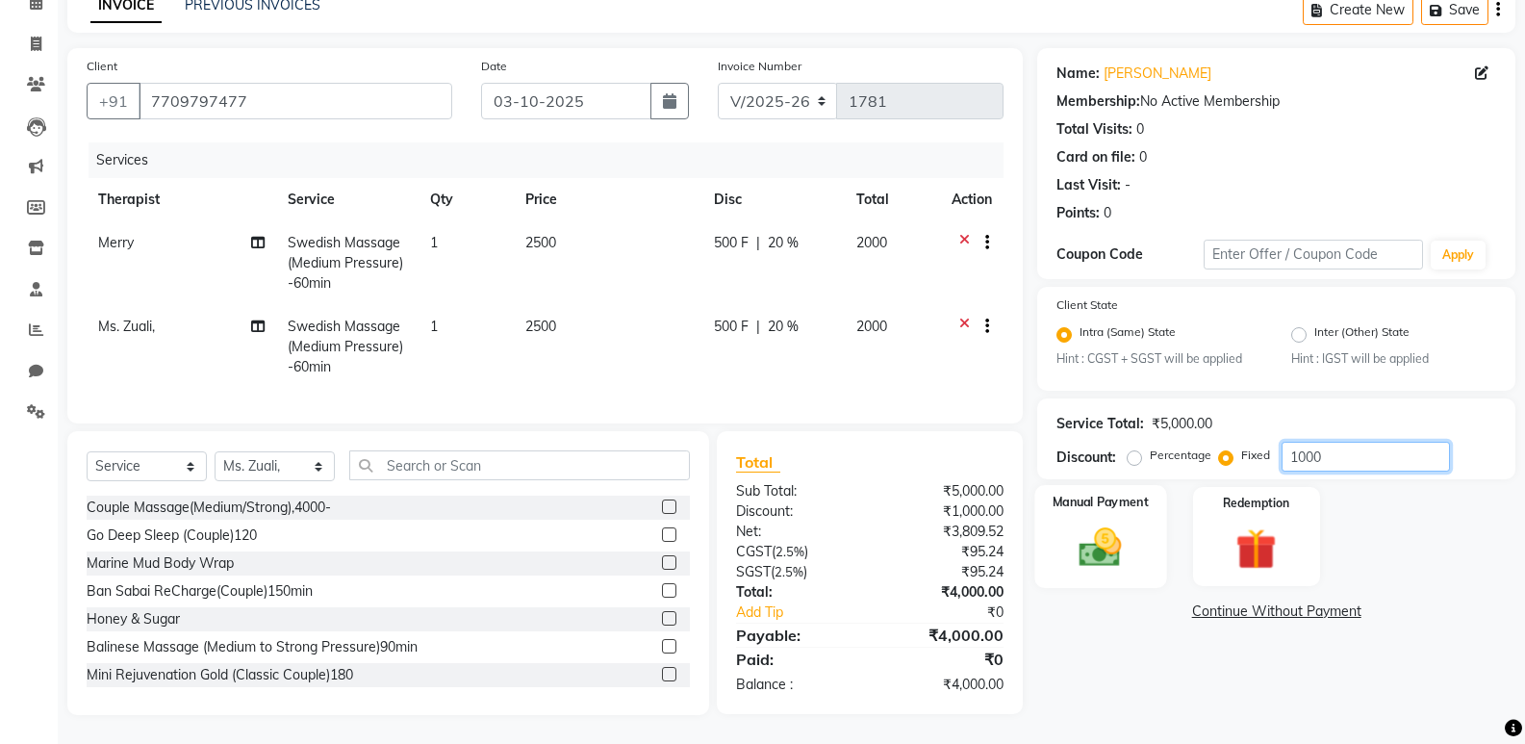
type input "1000"
click at [1104, 543] on img at bounding box center [1100, 547] width 68 height 49
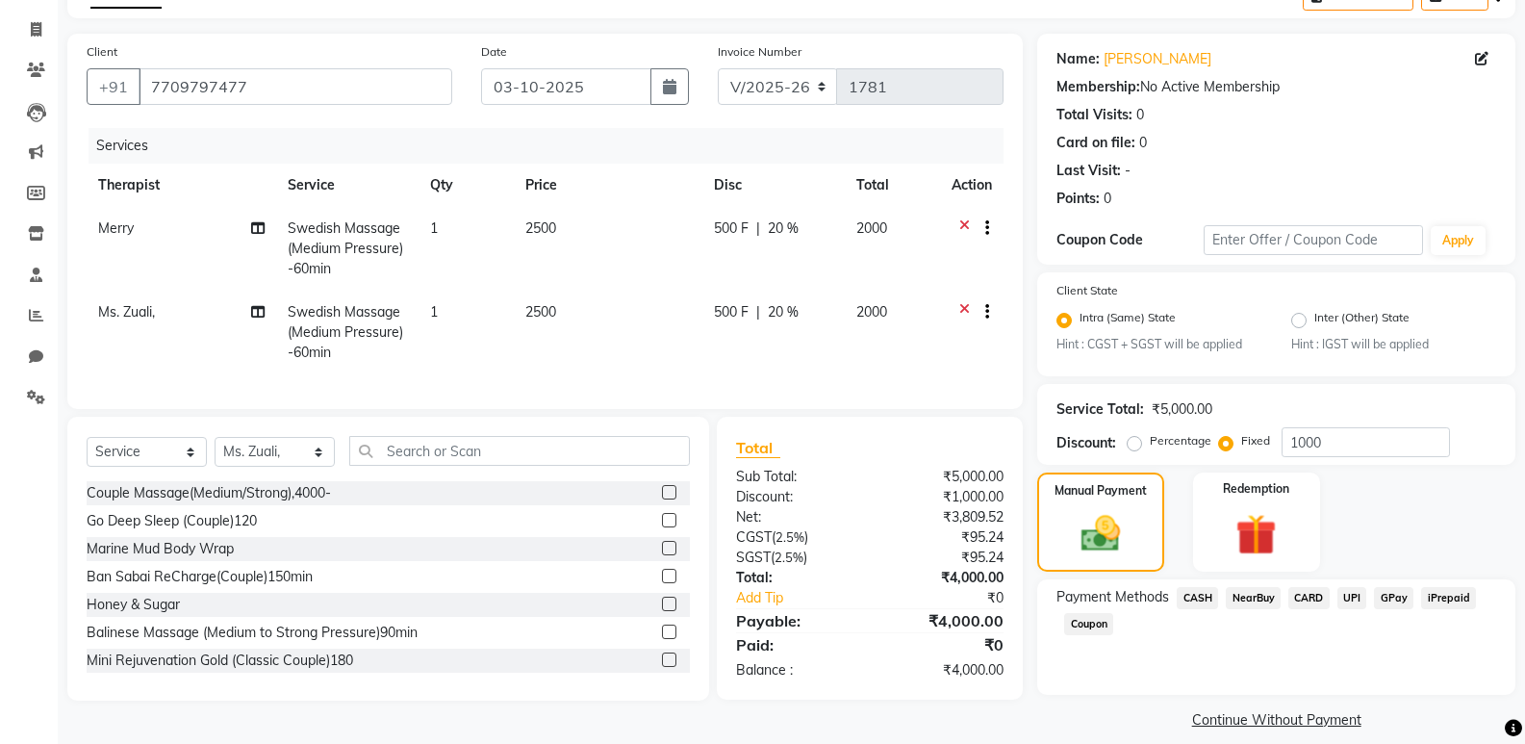
click at [1317, 597] on span "CARD" at bounding box center [1308, 598] width 41 height 22
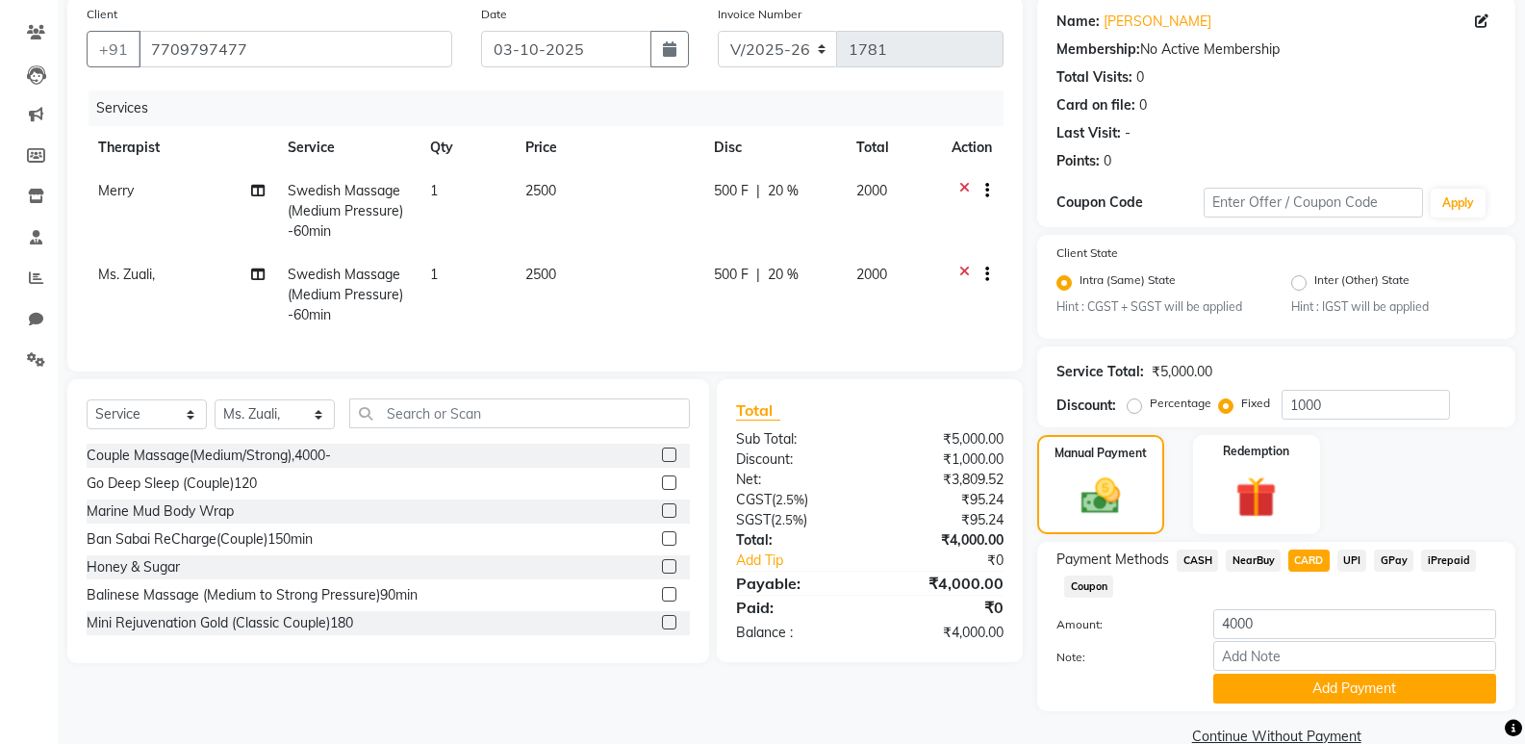
scroll to position [184, 0]
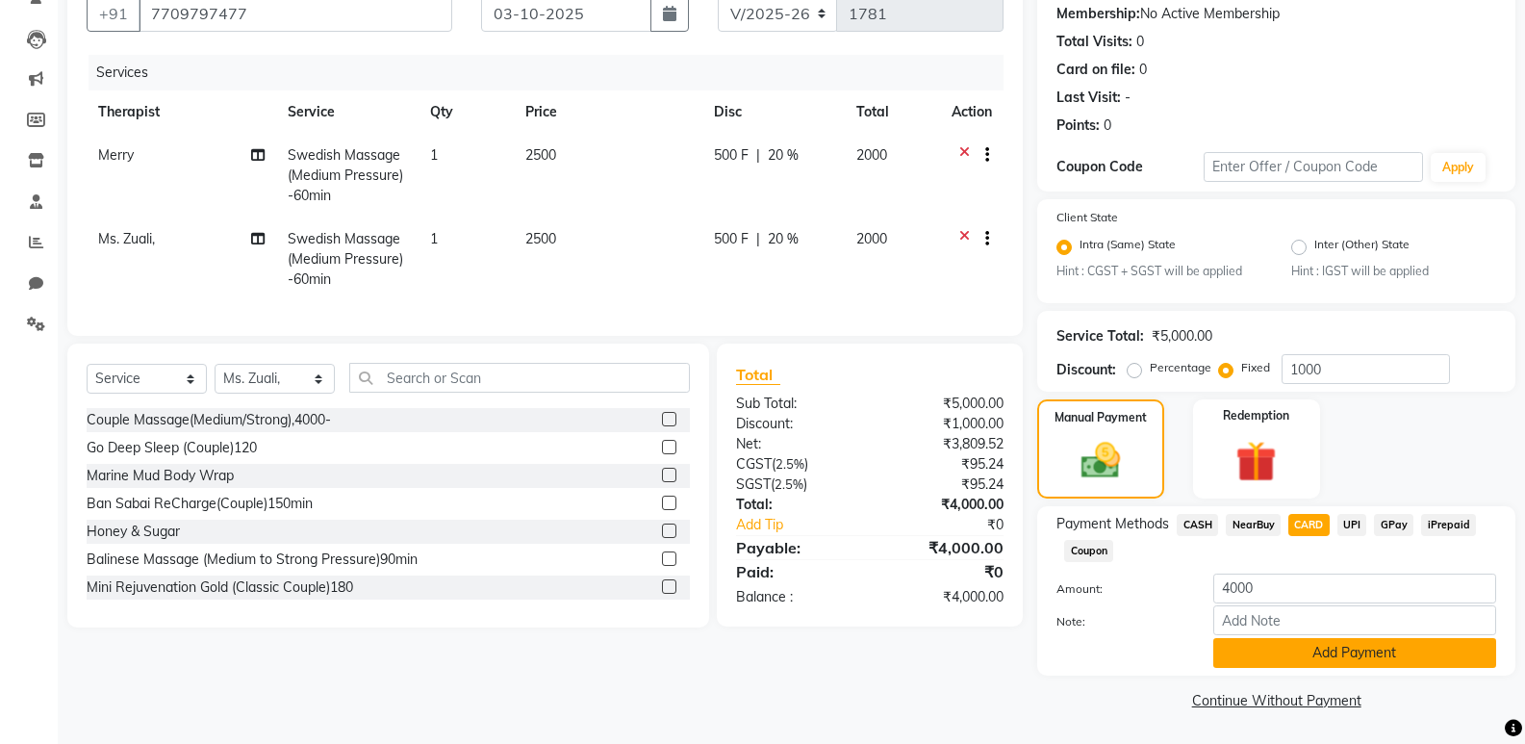
click at [1263, 661] on button "Add Payment" at bounding box center [1354, 653] width 283 height 30
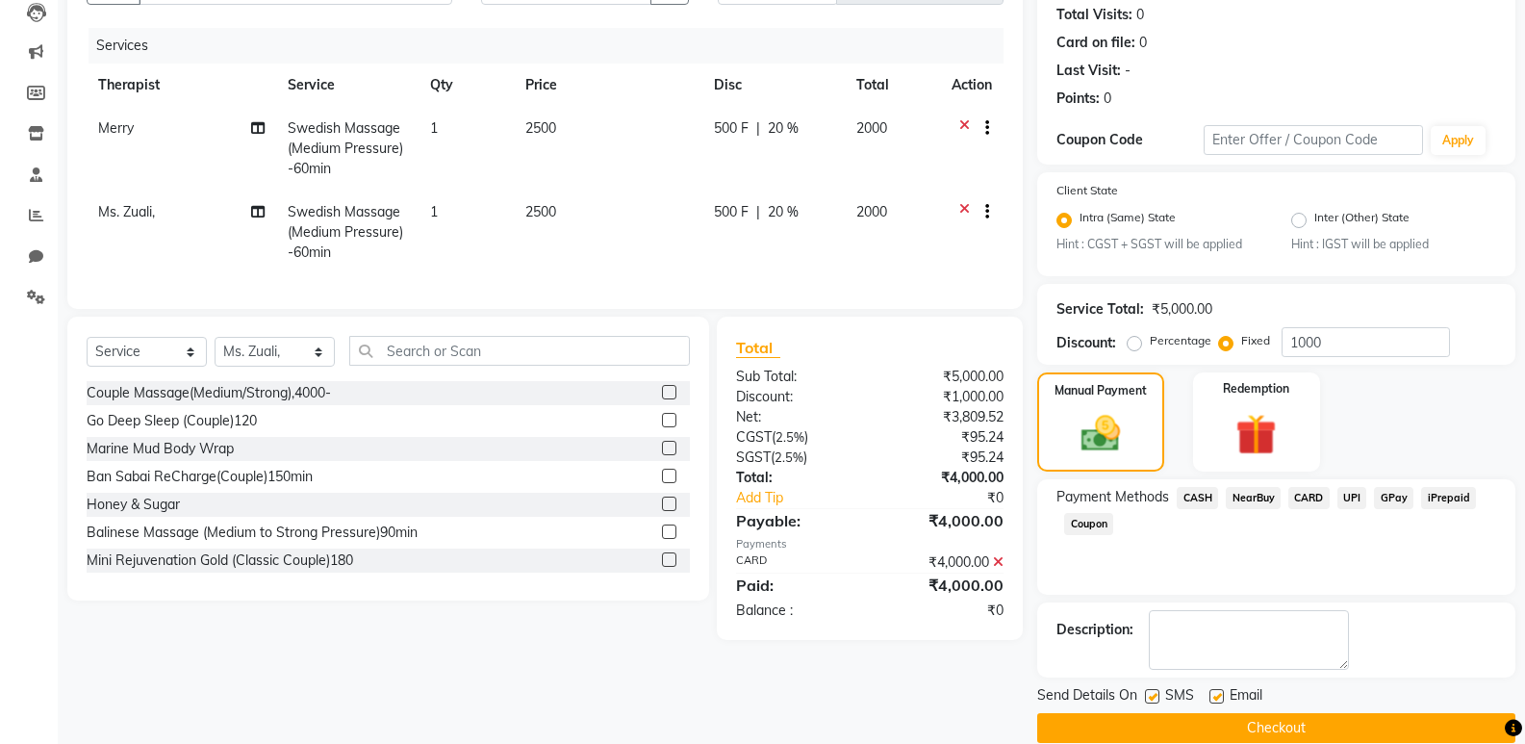
scroll to position [239, 0]
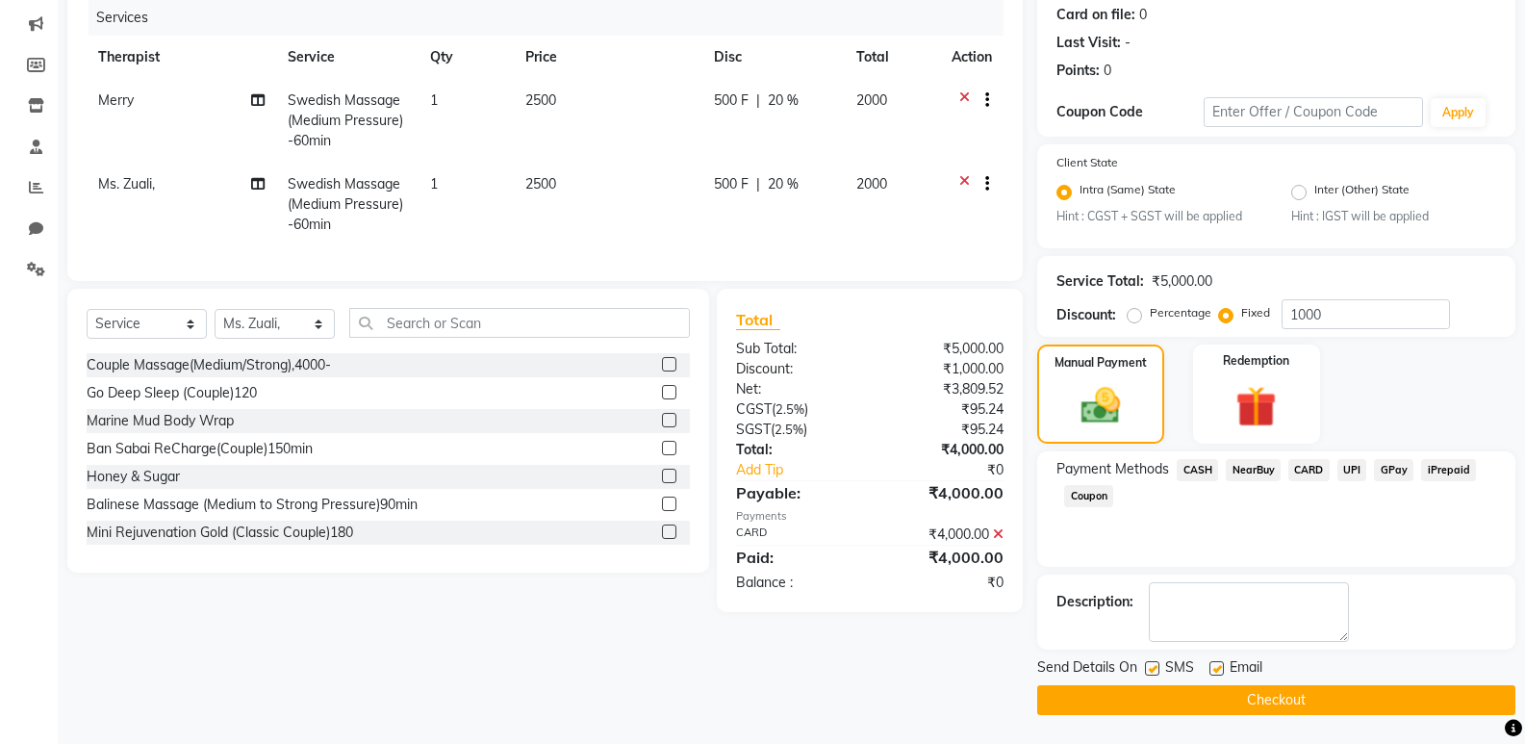
click at [1236, 695] on button "Checkout" at bounding box center [1276, 700] width 478 height 30
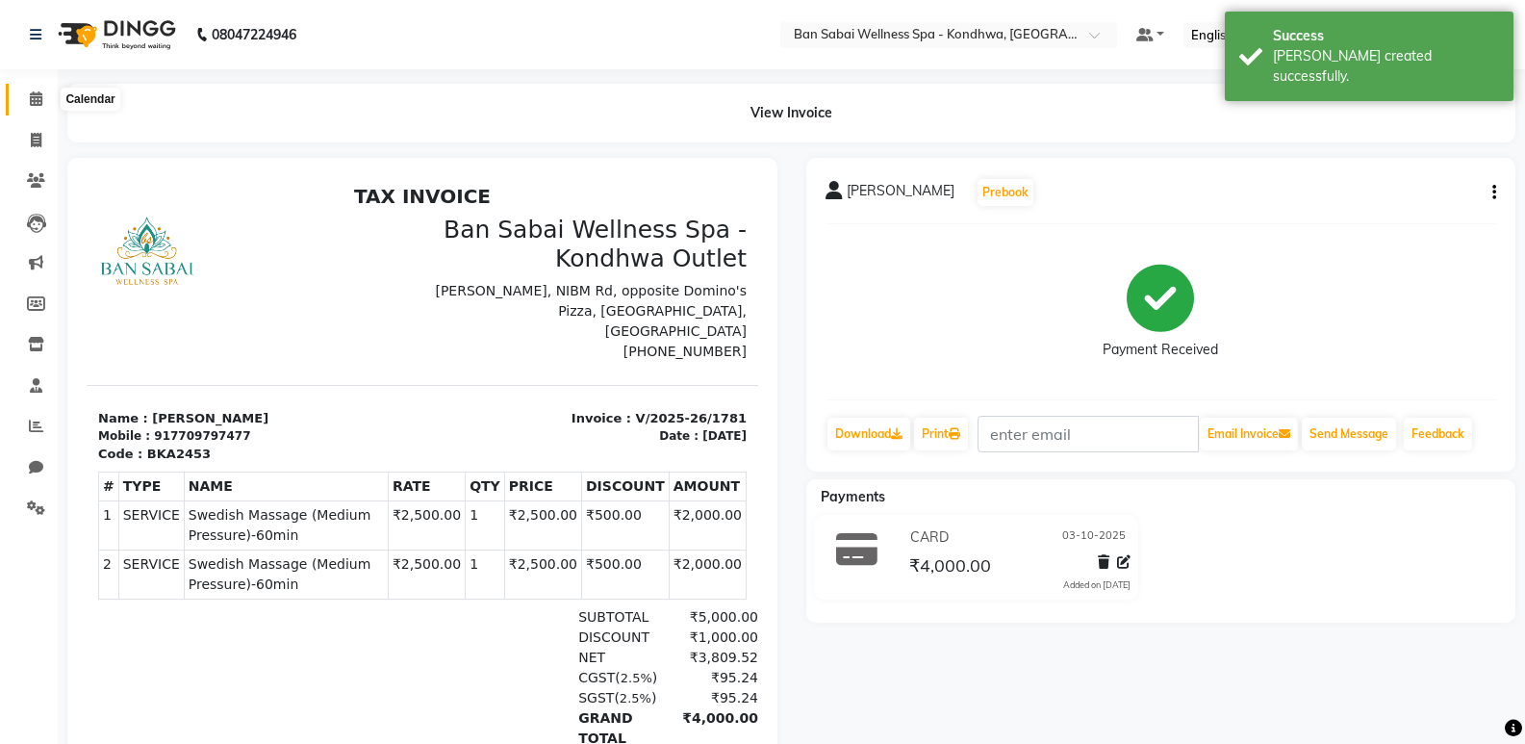
click at [30, 104] on icon at bounding box center [36, 98] width 13 height 14
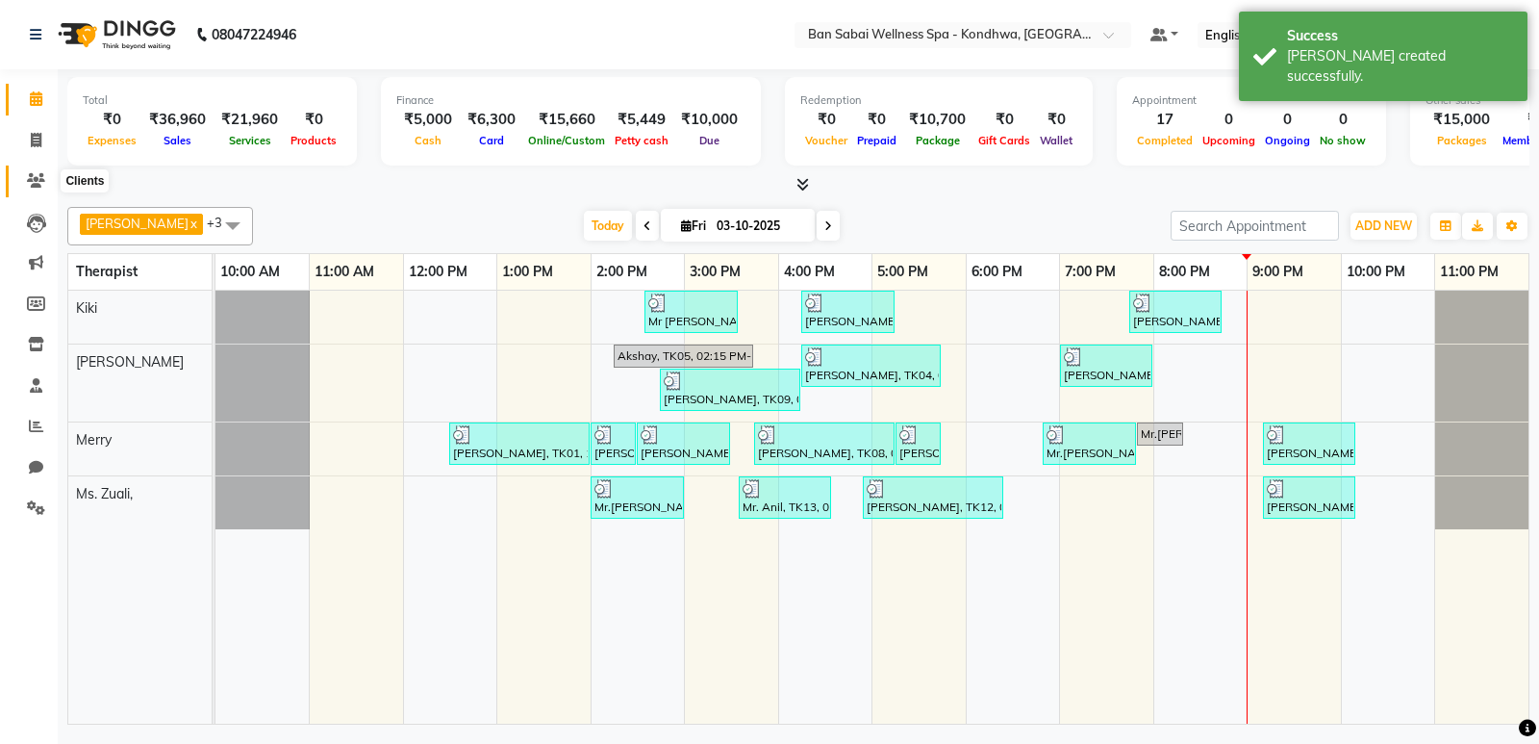
click at [26, 172] on span at bounding box center [36, 181] width 34 height 22
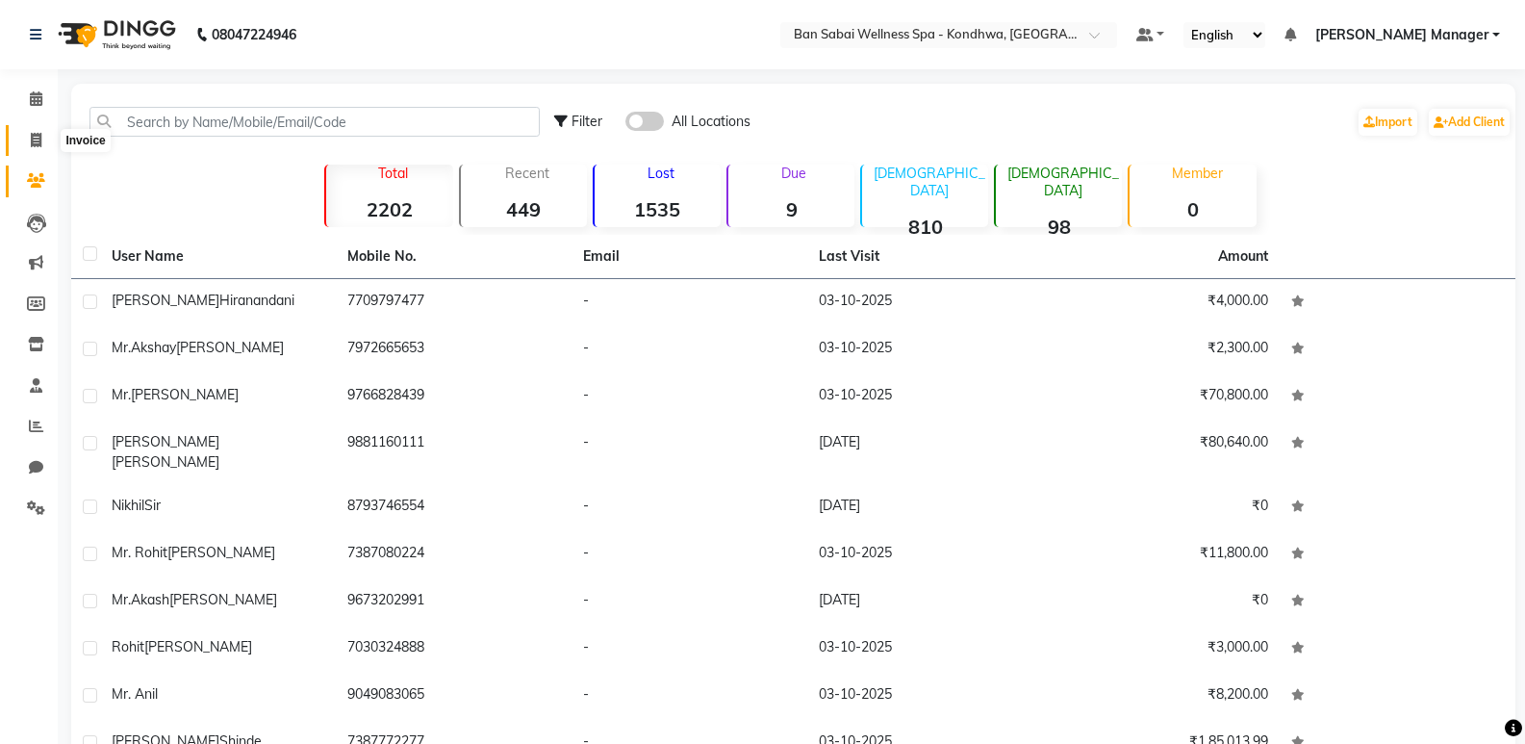
click at [36, 137] on icon at bounding box center [36, 140] width 11 height 14
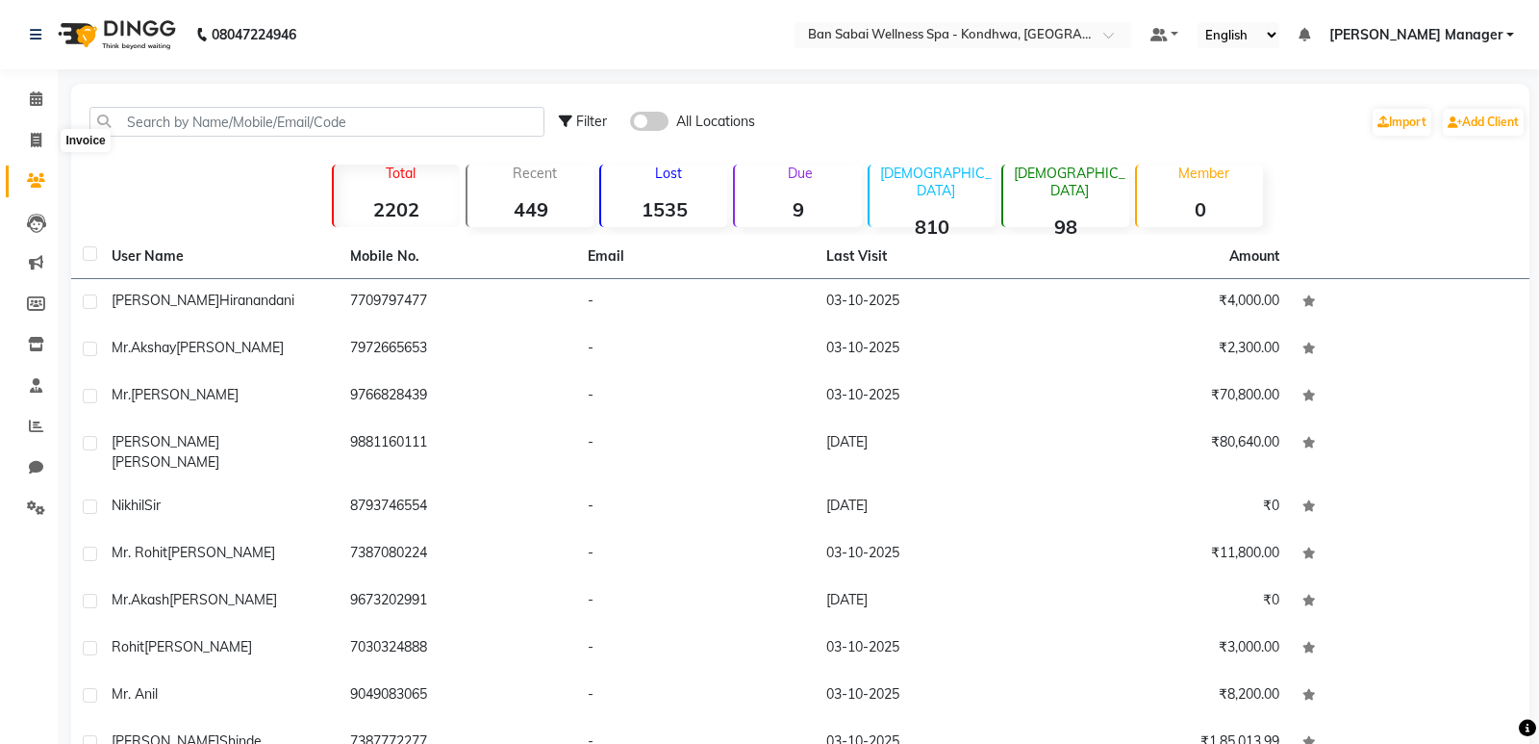
select select "8227"
select select "service"
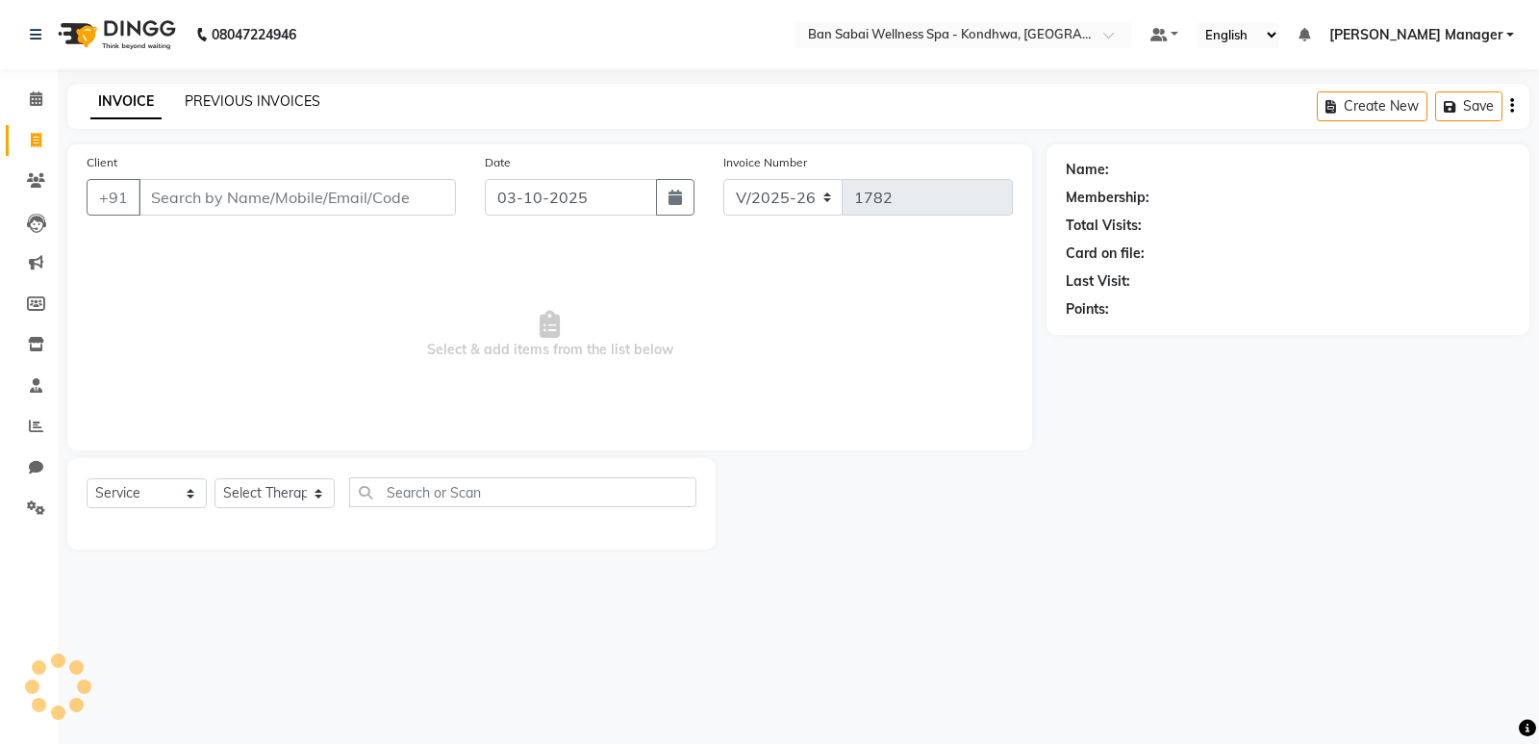
click at [253, 94] on link "PREVIOUS INVOICES" at bounding box center [253, 100] width 136 height 17
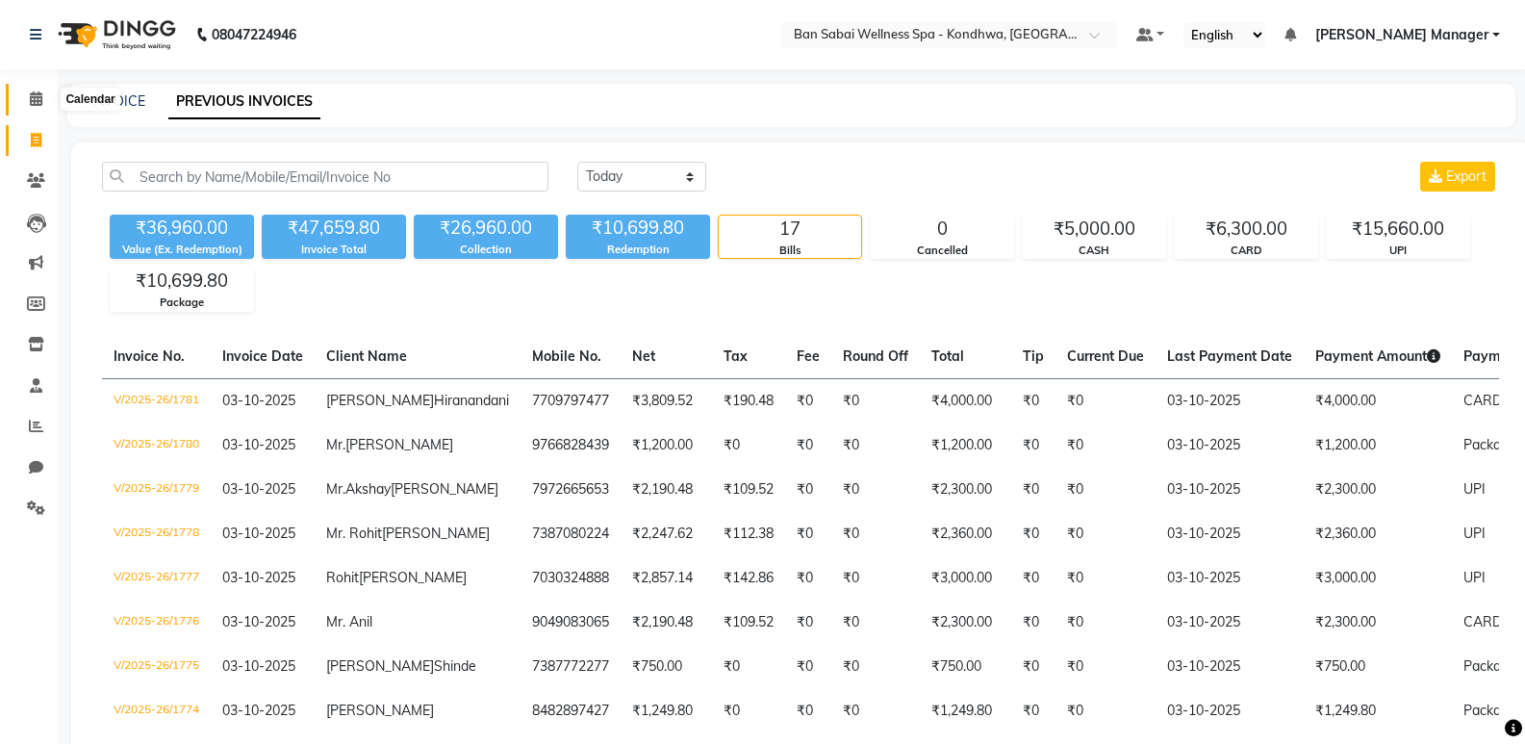
click at [30, 97] on icon at bounding box center [36, 98] width 13 height 14
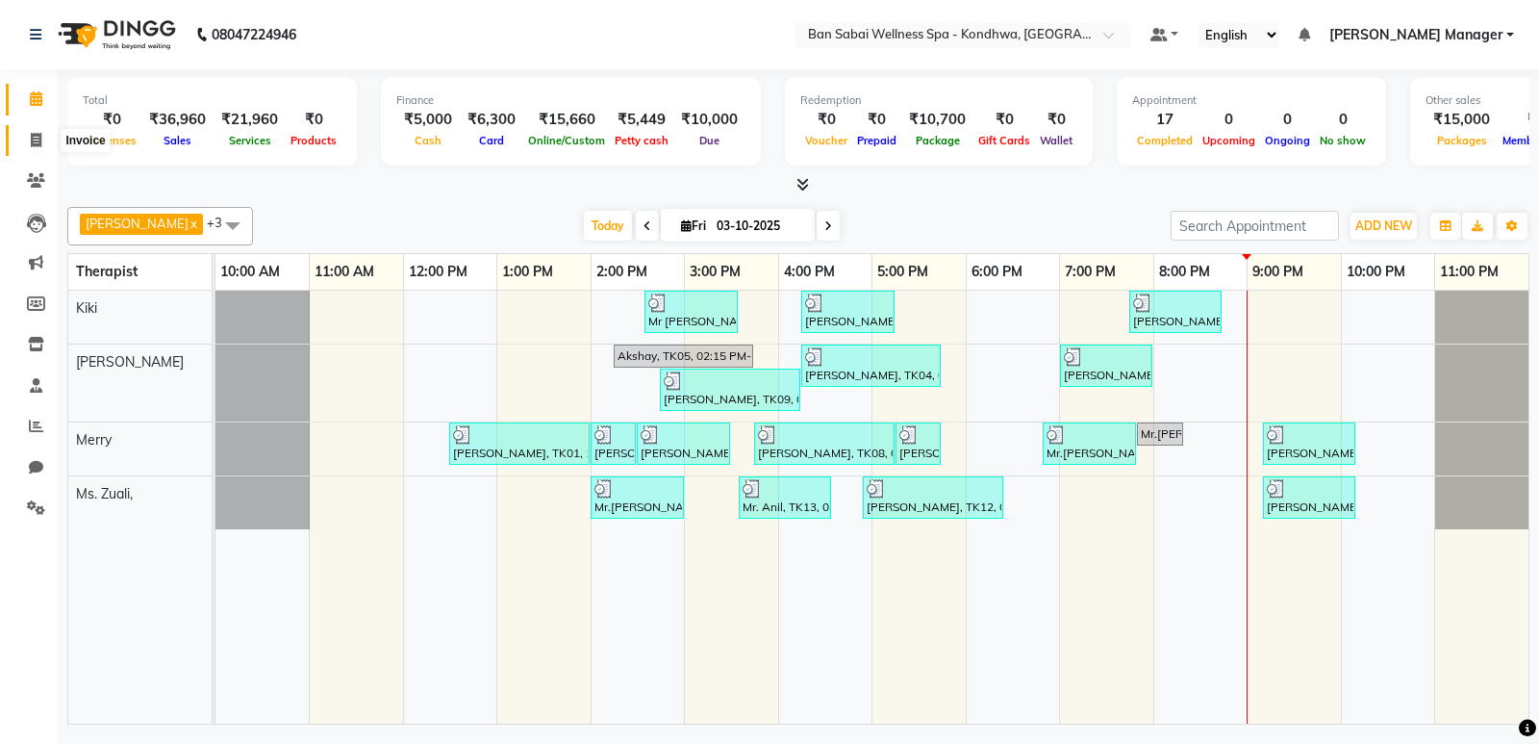
click at [38, 145] on icon at bounding box center [36, 140] width 11 height 14
select select "service"
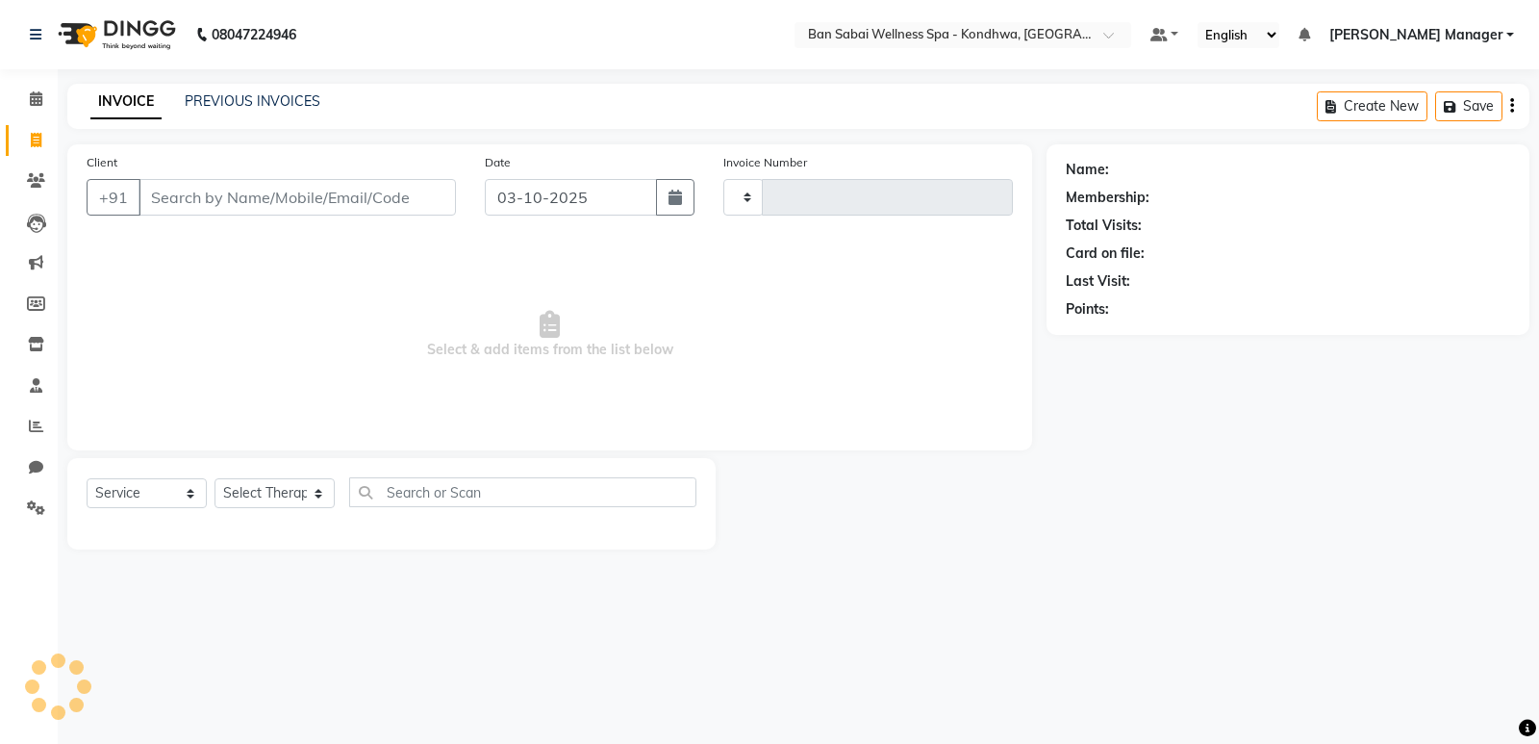
type input "1782"
select select "8227"
click at [227, 97] on link "PREVIOUS INVOICES" at bounding box center [253, 100] width 136 height 17
